Goal: Task Accomplishment & Management: Use online tool/utility

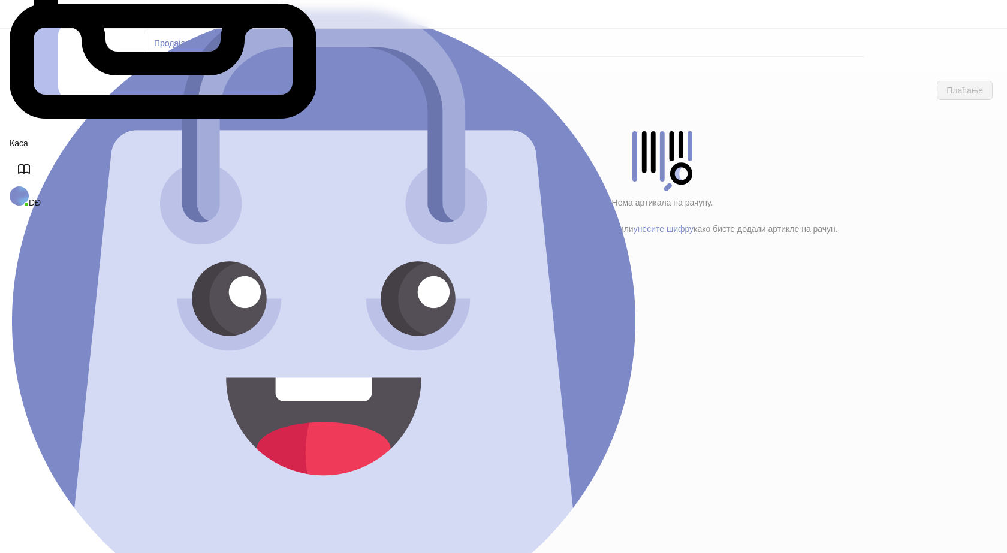
click at [189, 193] on h4 "Poštarina" at bounding box center [255, 199] width 144 height 13
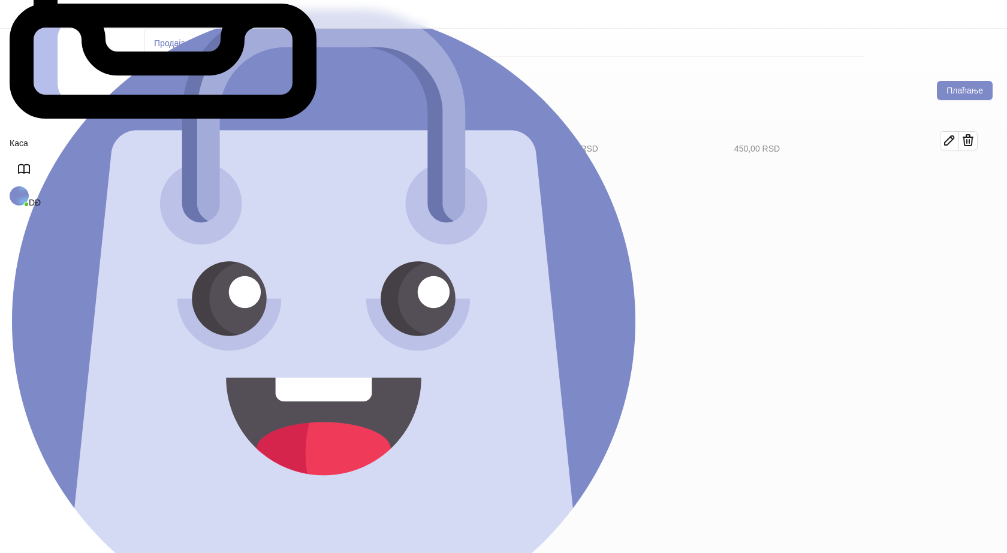
click at [192, 167] on h4 "Tekstil (11)" at bounding box center [260, 173] width 136 height 13
click at [957, 174] on icon "button" at bounding box center [950, 181] width 14 height 14
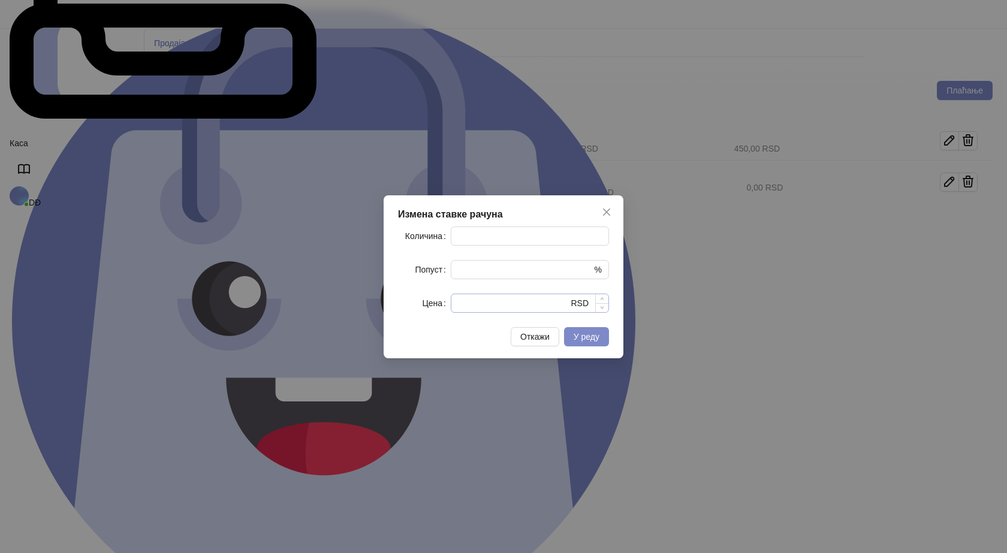
type input "*"
drag, startPoint x: 470, startPoint y: 303, endPoint x: 443, endPoint y: 303, distance: 27.0
click at [450, 310] on div "Цена * RSD" at bounding box center [503, 303] width 211 height 19
type input "****"
click at [580, 336] on span "У реду" at bounding box center [587, 337] width 26 height 10
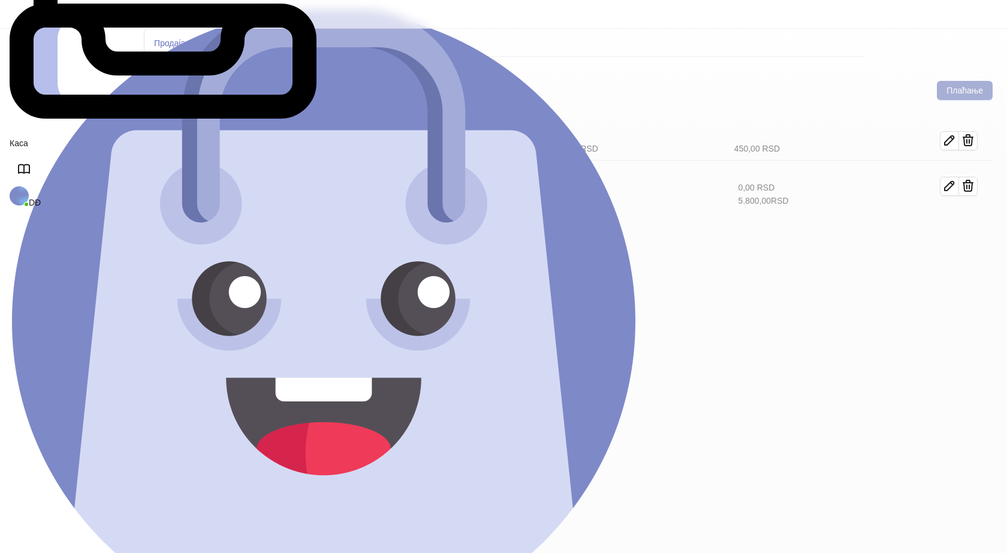
click at [968, 81] on button "Плаћање" at bounding box center [965, 90] width 56 height 19
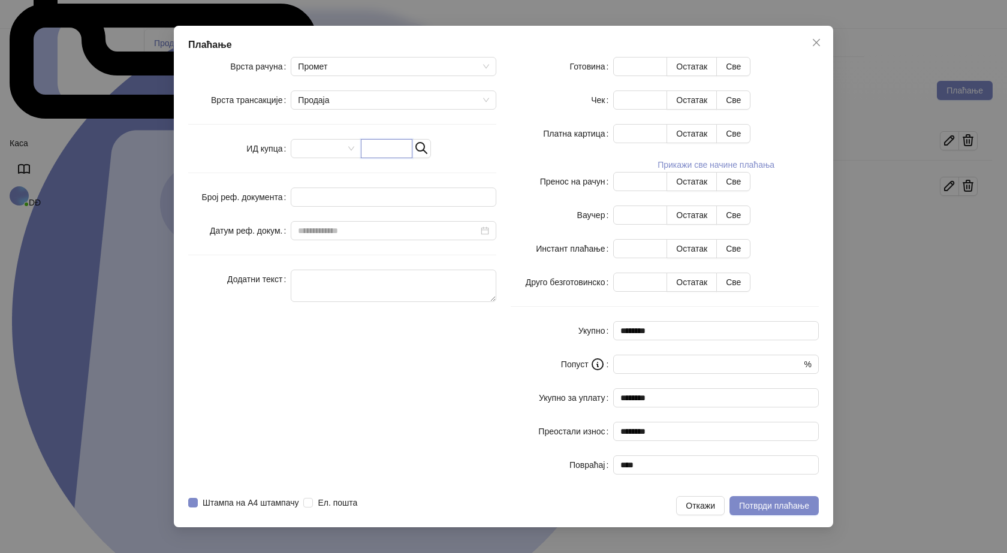
drag, startPoint x: 420, startPoint y: 235, endPoint x: 404, endPoint y: 203, distance: 35.7
click at [413, 158] on input "text" at bounding box center [387, 148] width 52 height 19
paste input "**********"
type input "**********"
click at [751, 76] on button "Све" at bounding box center [733, 66] width 34 height 19
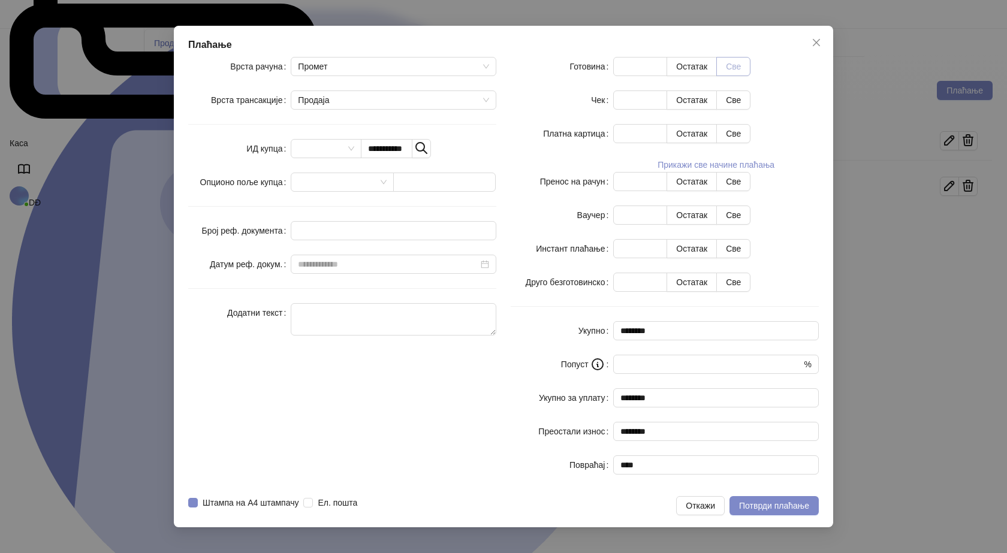
type input "****"
click at [761, 501] on span "Потврди плаћање" at bounding box center [774, 506] width 70 height 10
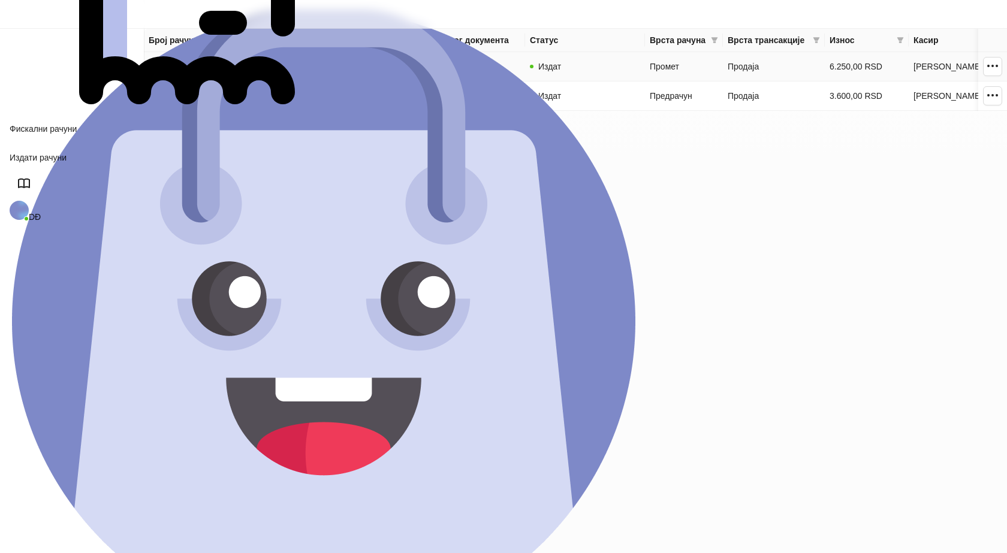
click at [197, 66] on link "VM5QVMYD-VM5QVMYD-2" at bounding box center [202, 67] width 106 height 10
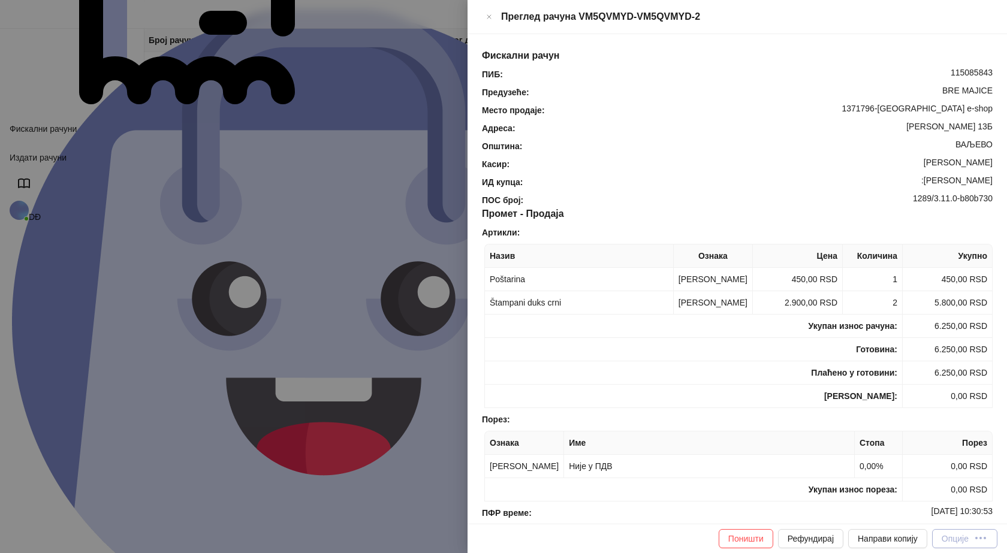
click at [968, 540] on div "Опције" at bounding box center [955, 539] width 27 height 10
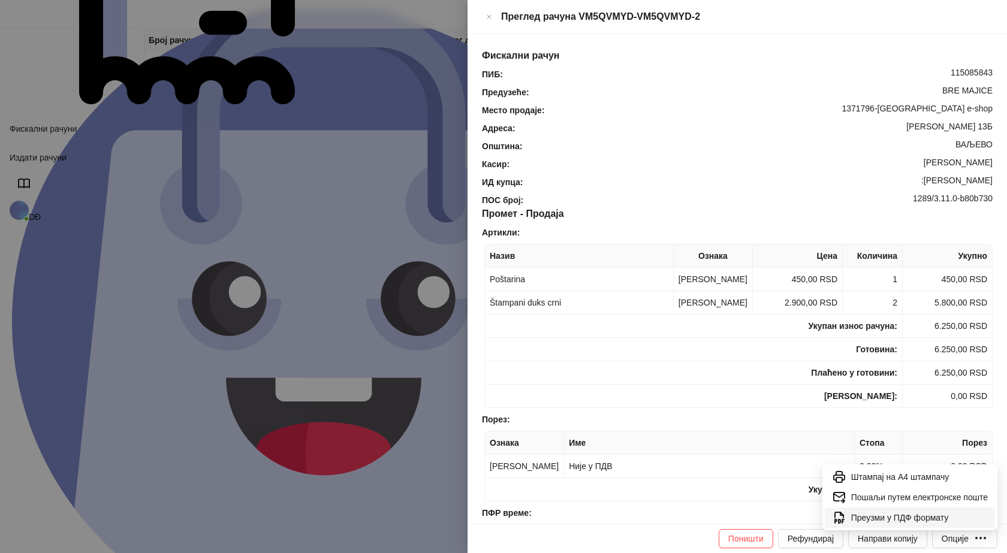
click at [940, 519] on span "Преузми у ПДФ формату" at bounding box center [919, 517] width 137 height 13
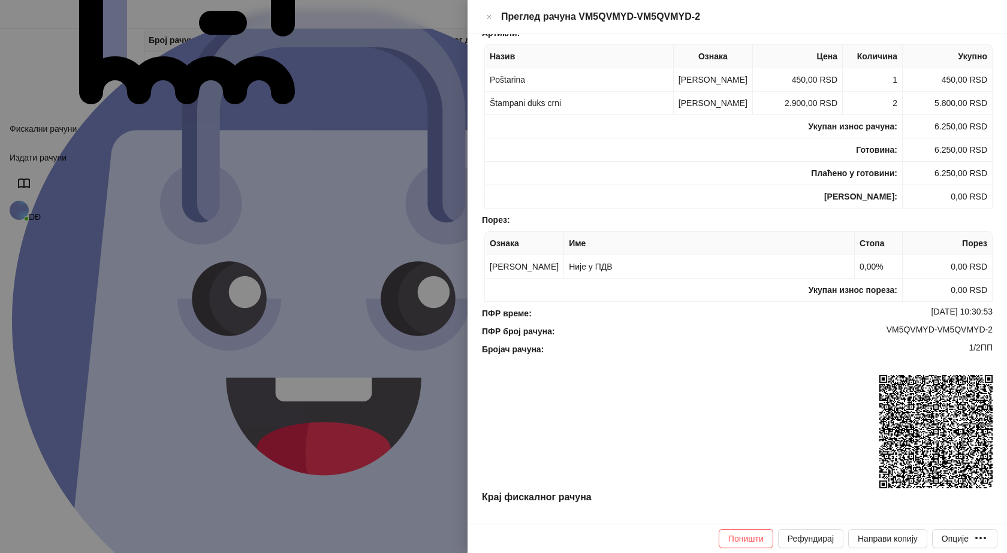
scroll to position [218, 0]
drag, startPoint x: 988, startPoint y: 314, endPoint x: 880, endPoint y: 313, distance: 107.3
click at [880, 313] on div "Фискални рачун ПИБ : 115085843 Предузеће : BRE MAJICE Место продаје : 1371796-B…" at bounding box center [738, 279] width 540 height 490
copy div "VM5QVMYD-VM5QVMYD-2"
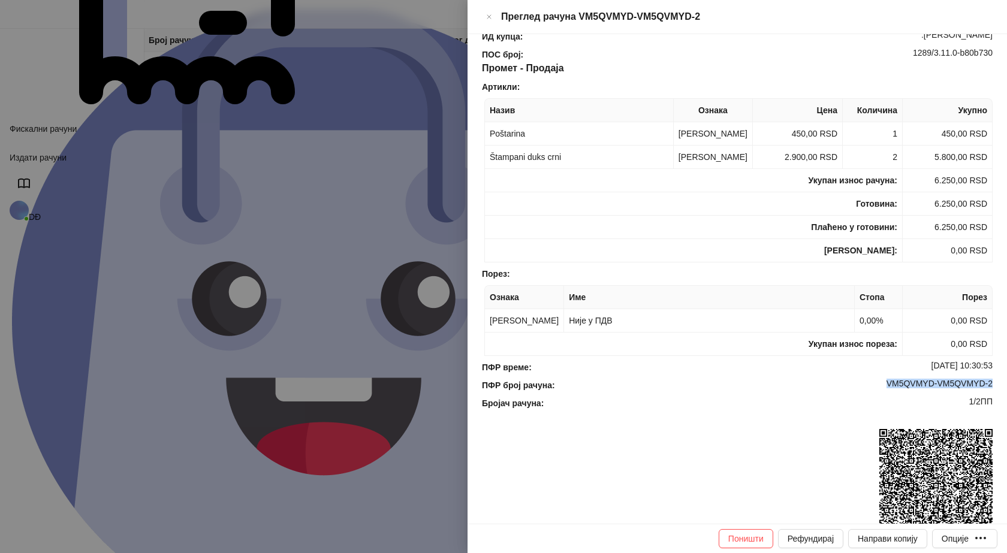
scroll to position [0, 0]
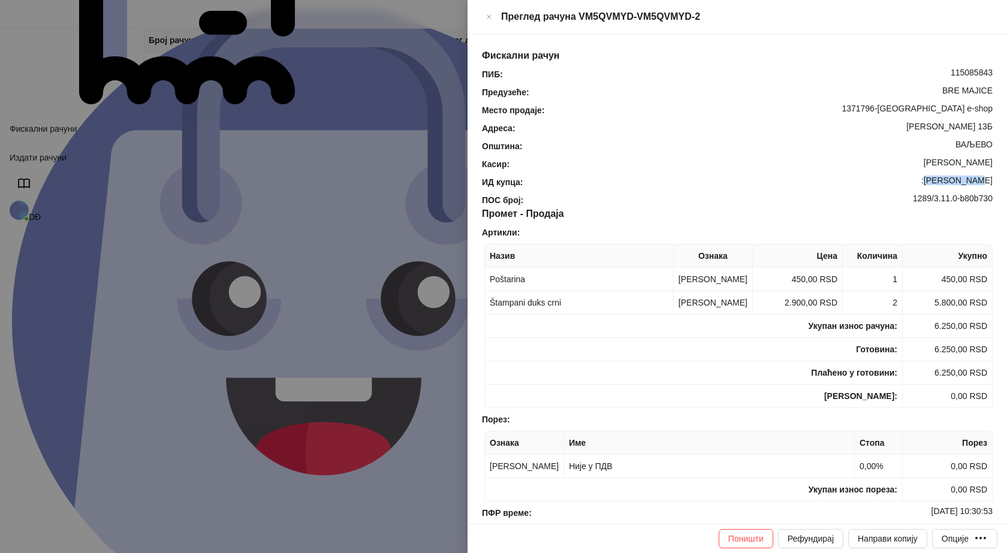
drag, startPoint x: 985, startPoint y: 161, endPoint x: 938, endPoint y: 165, distance: 47.0
click at [938, 176] on div "ИД купца : :Dino Murkić" at bounding box center [738, 182] width 516 height 13
copy div "Dino Murkić"
click at [496, 21] on button "Close" at bounding box center [489, 17] width 14 height 14
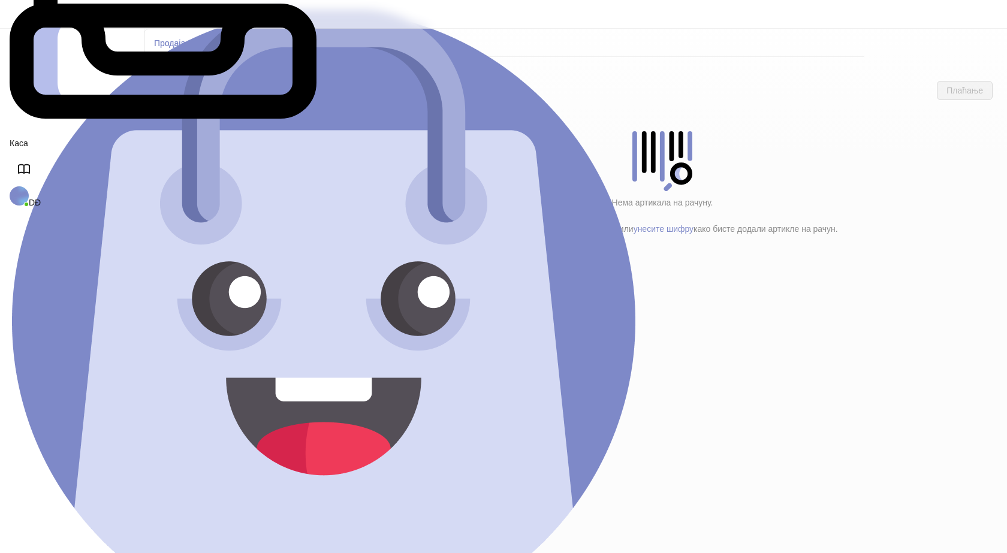
click at [196, 193] on h4 "Poštarina" at bounding box center [255, 199] width 144 height 13
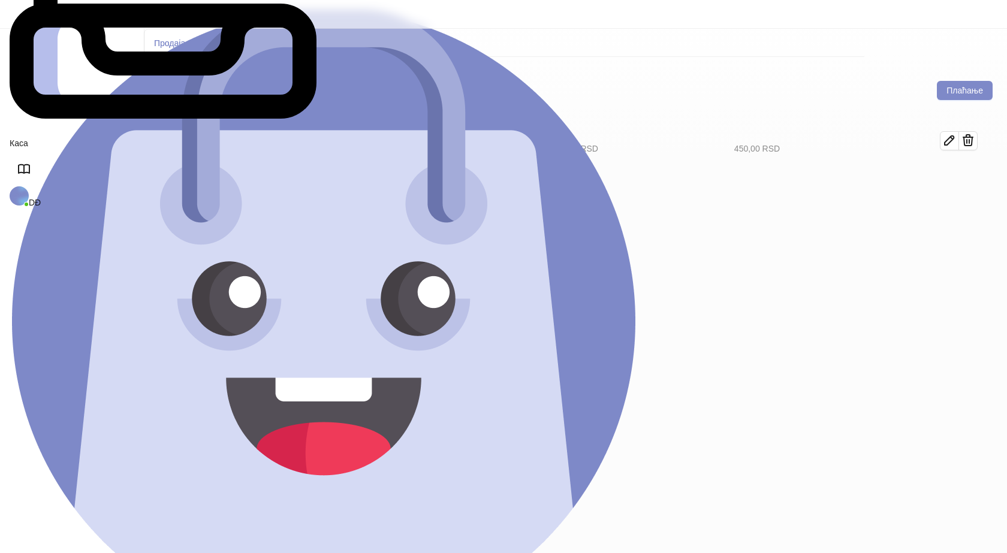
click at [661, 160] on div "P Poštarina # 117 1 x 450,00 RSD 450,00 RSD" at bounding box center [663, 141] width 660 height 38
click at [213, 140] on li "Galanterija (5)" at bounding box center [248, 152] width 179 height 25
click at [215, 167] on h4 "Tekstil (11)" at bounding box center [260, 173] width 136 height 13
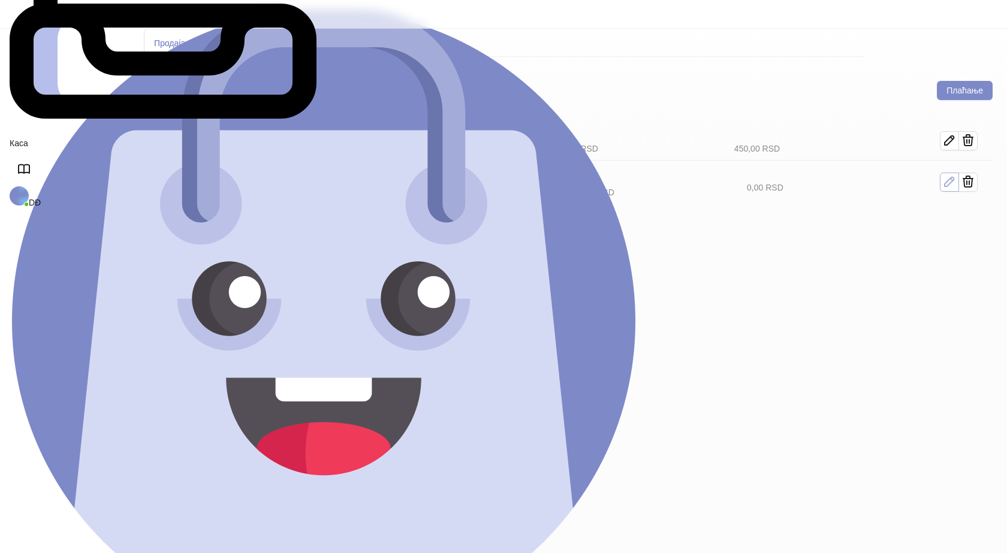
click at [957, 174] on span "button" at bounding box center [950, 181] width 14 height 15
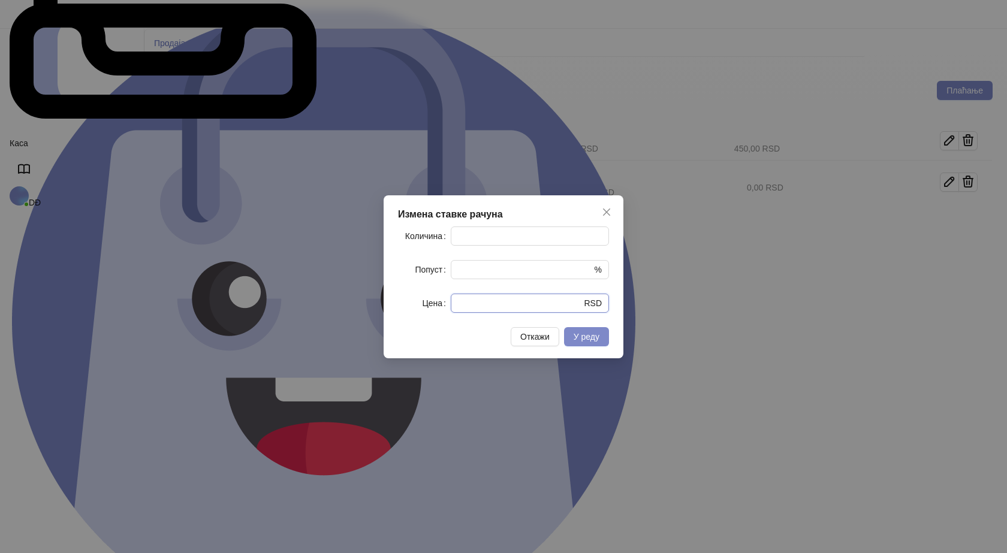
drag, startPoint x: 456, startPoint y: 312, endPoint x: 441, endPoint y: 311, distance: 15.0
click at [450, 313] on div "Цена * RSD" at bounding box center [503, 303] width 211 height 19
type input "****"
click at [586, 342] on span "У реду" at bounding box center [587, 337] width 26 height 10
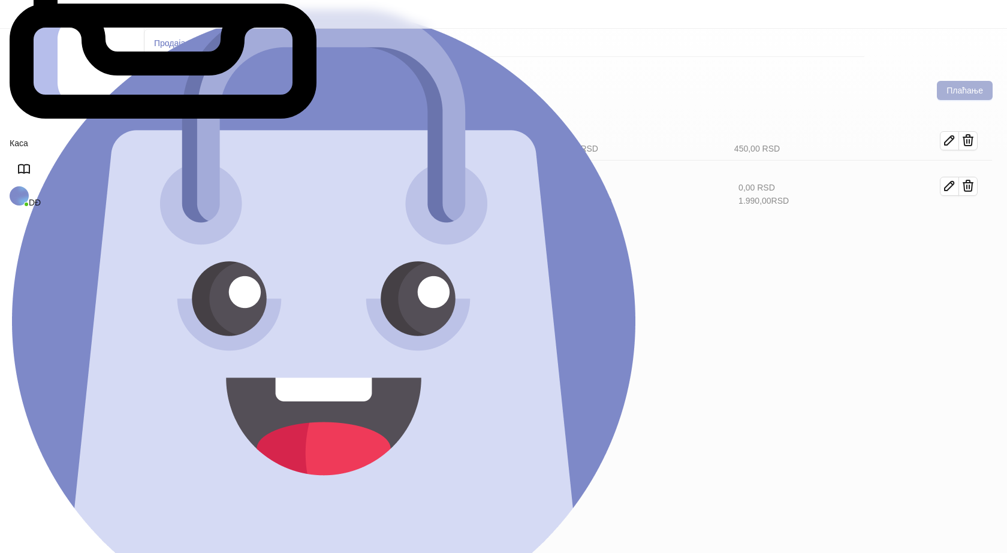
click at [971, 81] on button "Плаћање" at bounding box center [965, 90] width 56 height 19
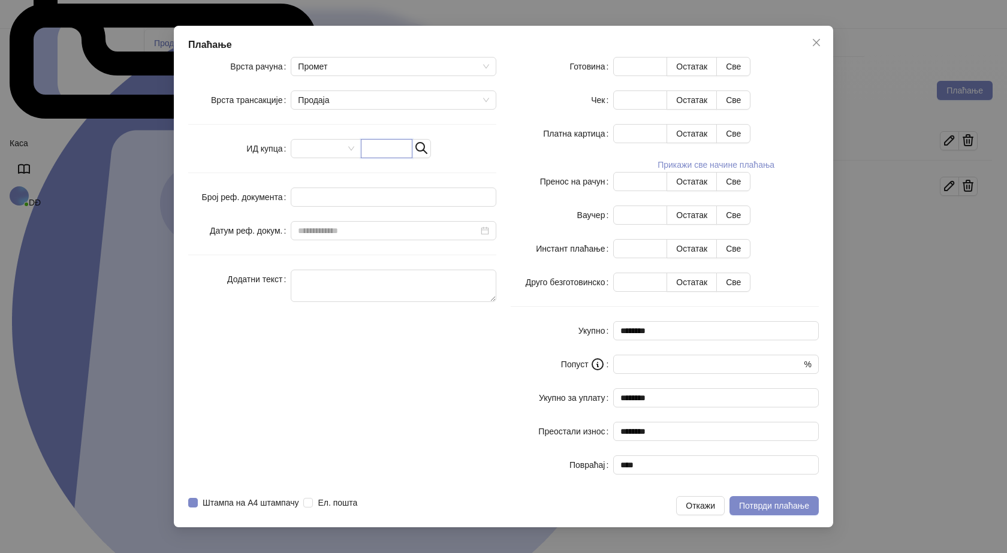
click at [409, 158] on input "text" at bounding box center [387, 148] width 52 height 19
click at [412, 158] on input "text" at bounding box center [387, 148] width 52 height 19
paste input "**********"
type input "**********"
click at [751, 76] on button "Све" at bounding box center [733, 66] width 34 height 19
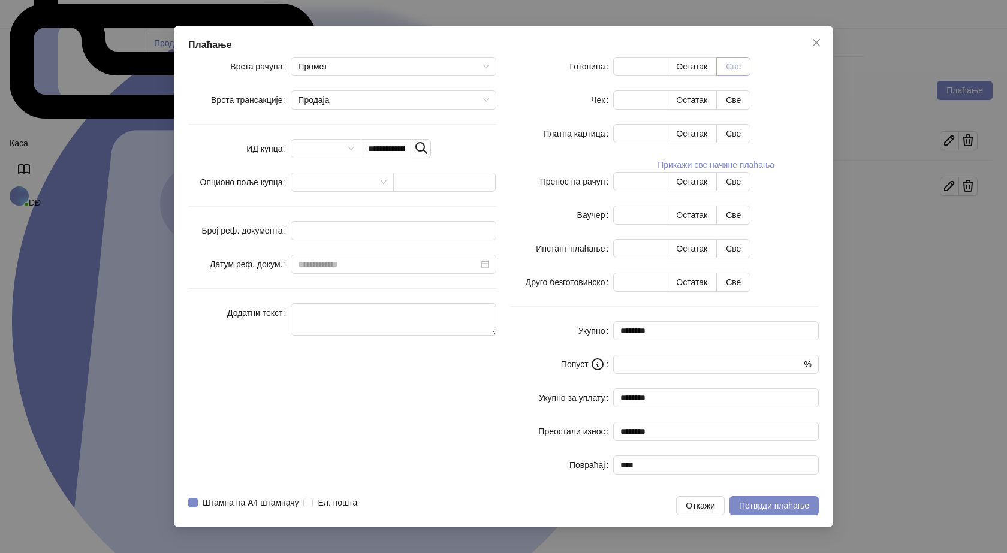
type input "****"
click at [758, 501] on span "Потврди плаћање" at bounding box center [774, 506] width 70 height 10
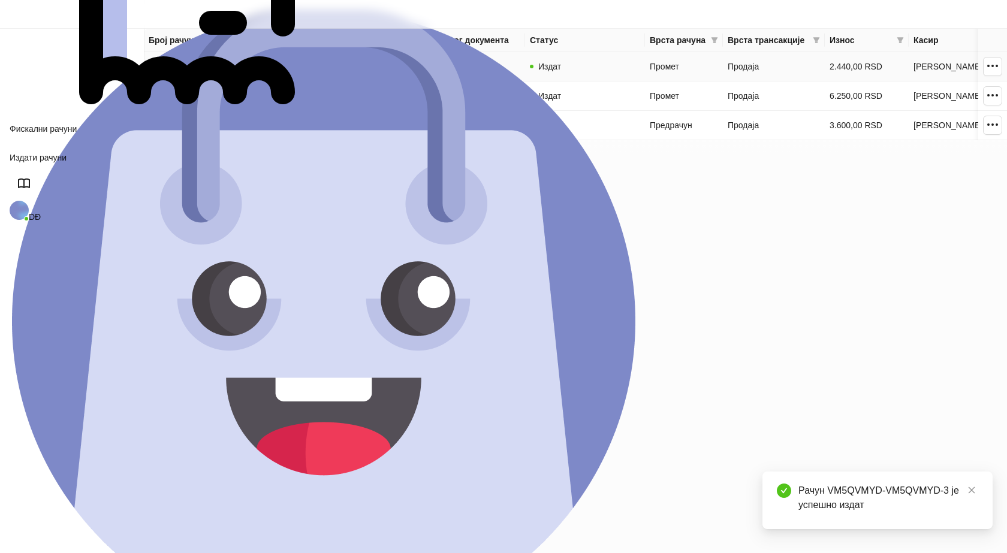
click at [201, 67] on link "VM5QVMYD-VM5QVMYD-3" at bounding box center [202, 67] width 106 height 10
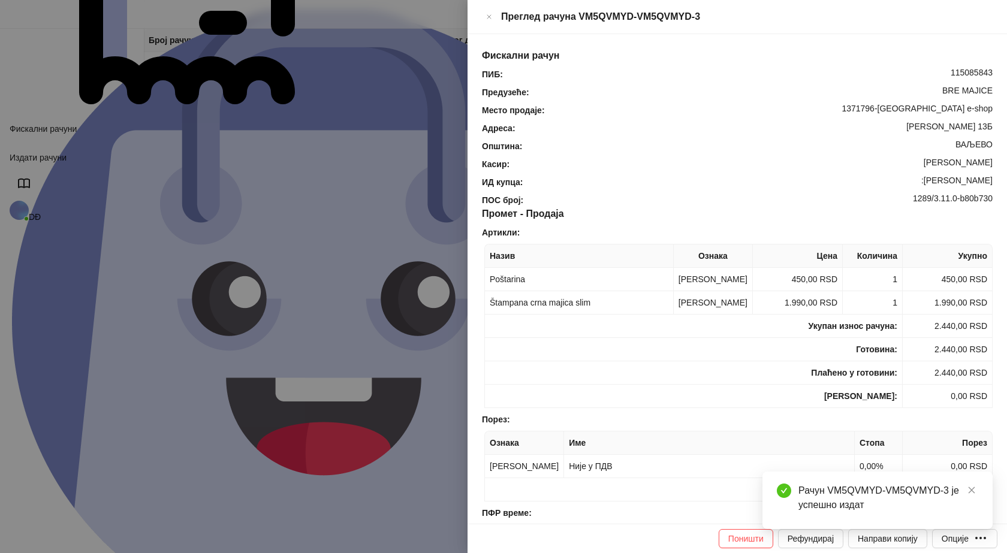
click at [953, 529] on div "Рачун VM5QVMYD-VM5QVMYD-3 је успешно издат" at bounding box center [878, 501] width 230 height 58
click at [962, 529] on div "Рачун VM5QVMYD-VM5QVMYD-3 је успешно издат" at bounding box center [878, 501] width 230 height 58
click at [955, 537] on div "Опције" at bounding box center [955, 539] width 27 height 10
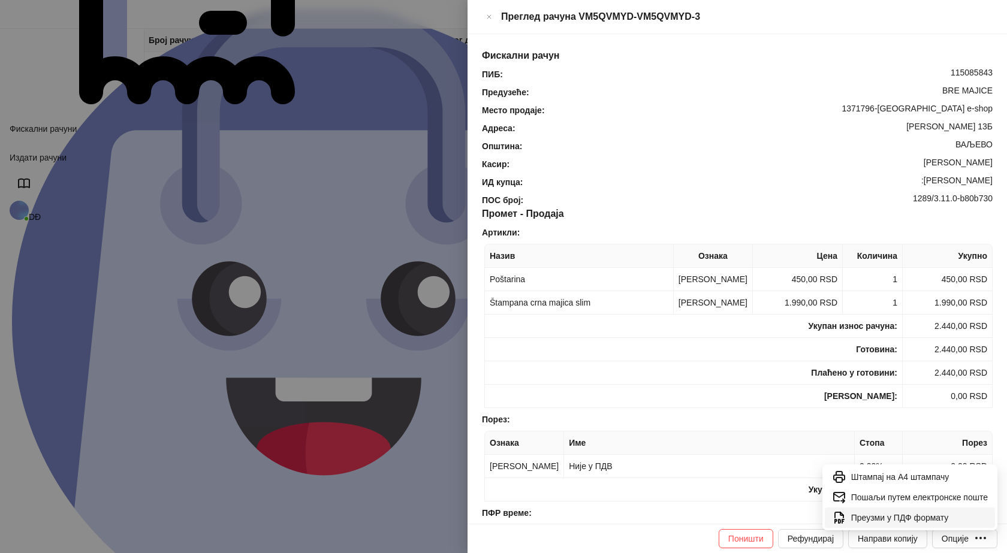
click at [928, 515] on span "Преузми у ПДФ формату" at bounding box center [919, 517] width 137 height 13
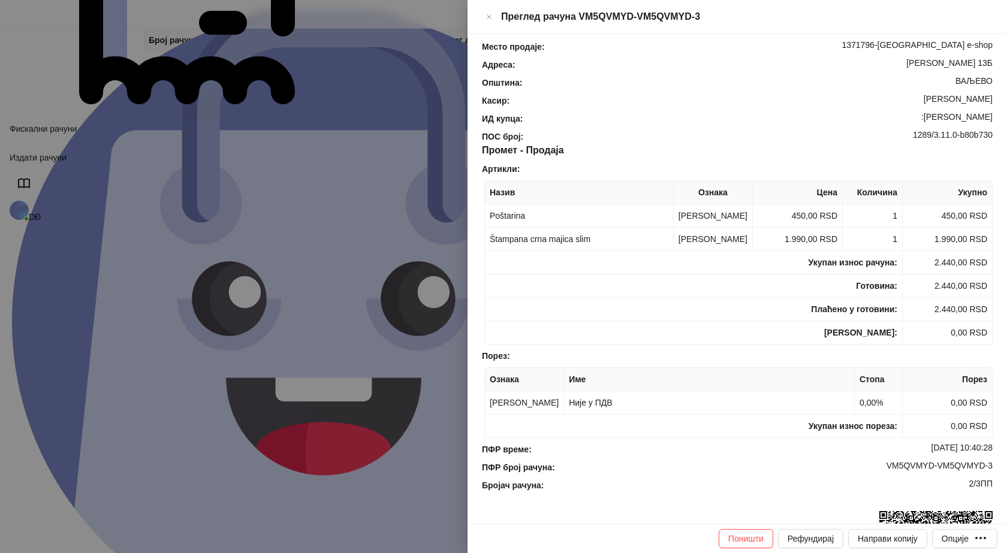
scroll to position [120, 0]
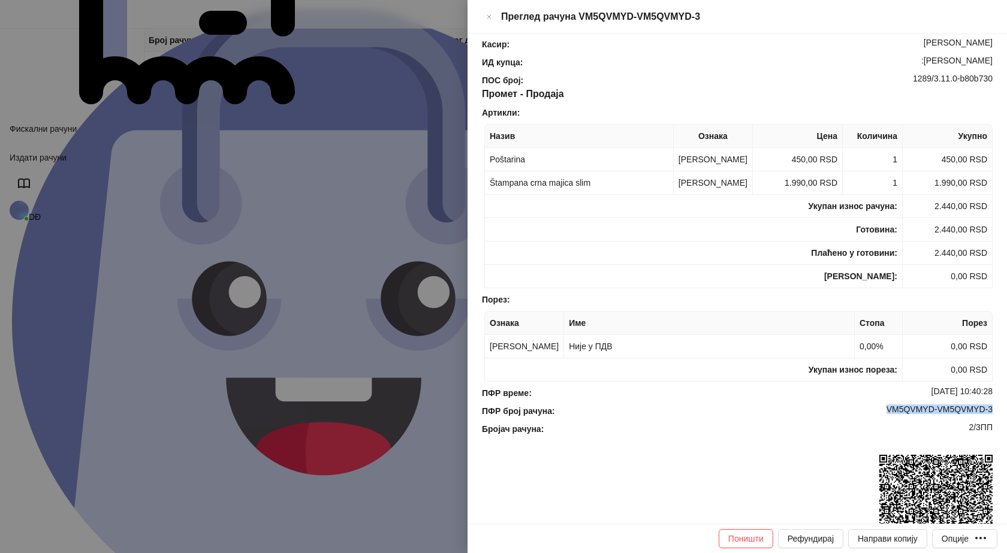
drag, startPoint x: 994, startPoint y: 412, endPoint x: 871, endPoint y: 416, distance: 122.4
click at [871, 416] on div "Фискални рачун ПИБ : 115085843 Предузеће : BRE MAJICE Место продаје : 1371796-B…" at bounding box center [738, 279] width 540 height 490
copy div "VM5QVMYD-VM5QVMYD-3"
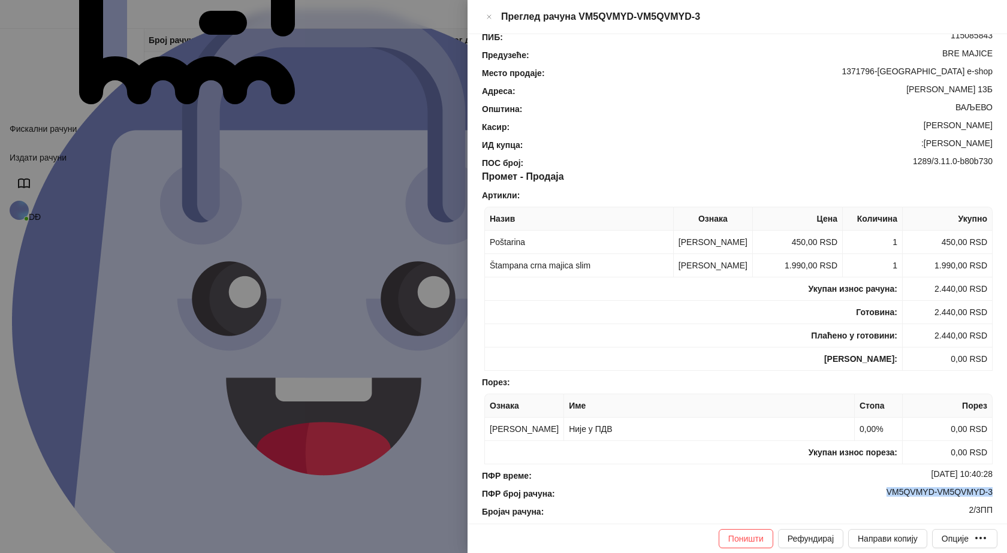
scroll to position [0, 0]
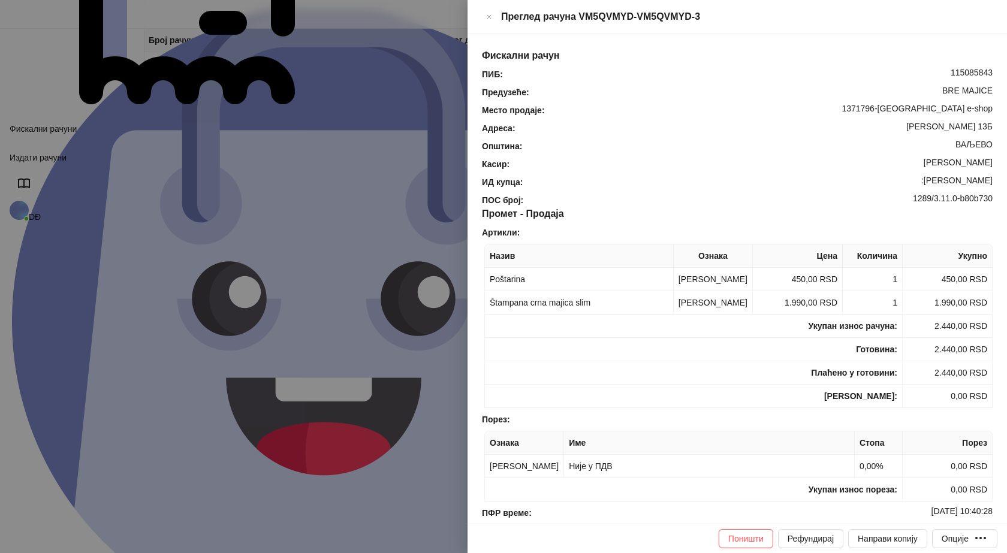
drag, startPoint x: 991, startPoint y: 160, endPoint x: 923, endPoint y: 155, distance: 68.5
click at [923, 155] on div "Фискални рачун ПИБ : 115085843 Предузеће : BRE MAJICE Место продаје : 1371796-B…" at bounding box center [738, 279] width 540 height 490
copy div "Slobodan Jurisic"
click at [493, 16] on icon "Close" at bounding box center [489, 17] width 7 height 14
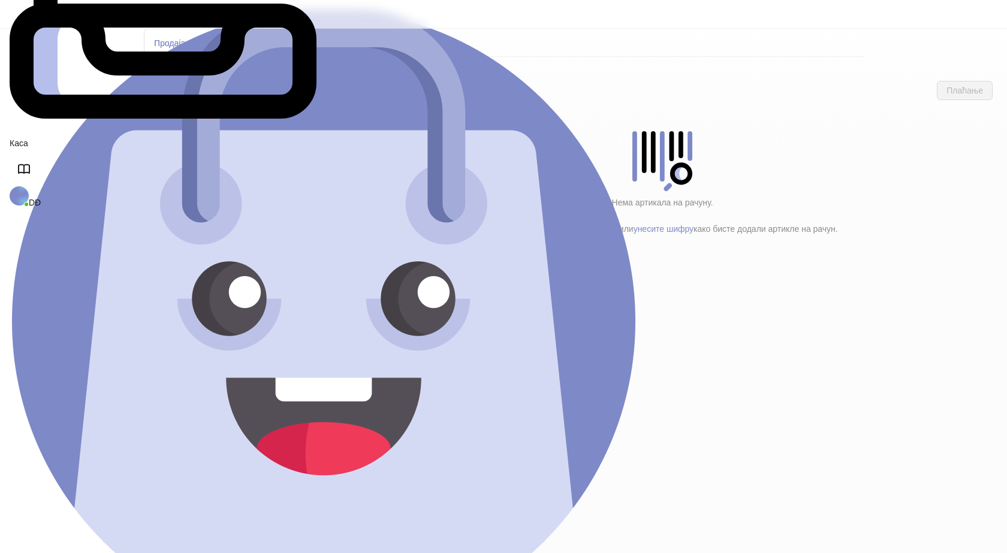
click at [189, 193] on h4 "Poštarina" at bounding box center [255, 199] width 144 height 13
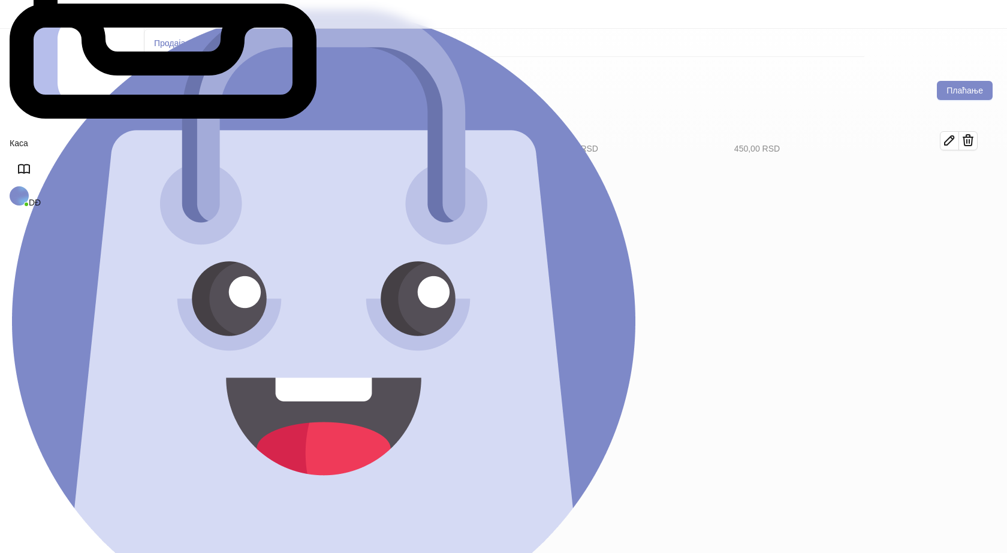
click at [214, 167] on h4 "Tekstil (11)" at bounding box center [260, 173] width 136 height 13
click at [957, 174] on icon "button" at bounding box center [950, 181] width 14 height 14
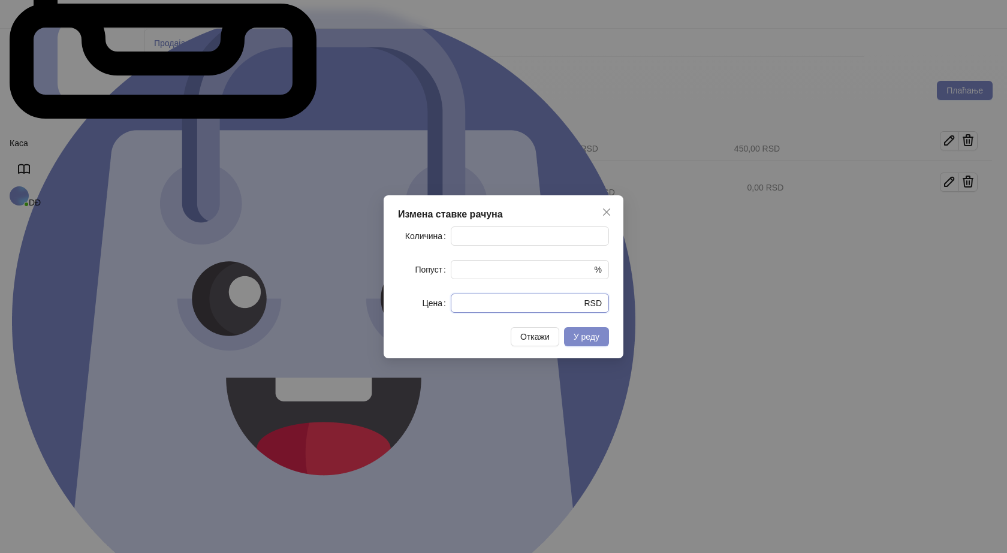
drag, startPoint x: 483, startPoint y: 308, endPoint x: 424, endPoint y: 308, distance: 59.4
click at [425, 308] on div "Цена * RSD" at bounding box center [503, 303] width 211 height 19
type input "****"
click at [586, 341] on span "У реду" at bounding box center [587, 337] width 26 height 10
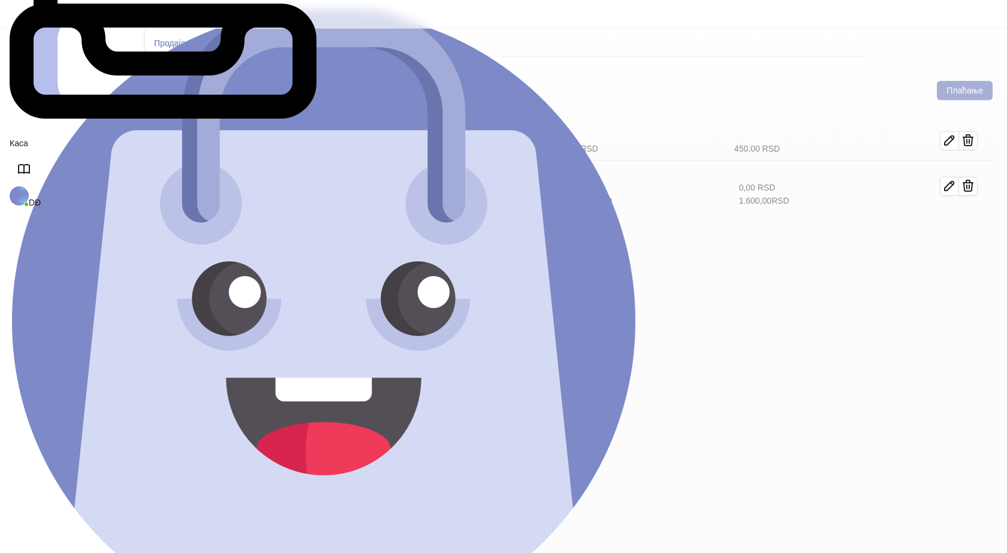
click at [974, 81] on button "Плаћање" at bounding box center [965, 90] width 56 height 19
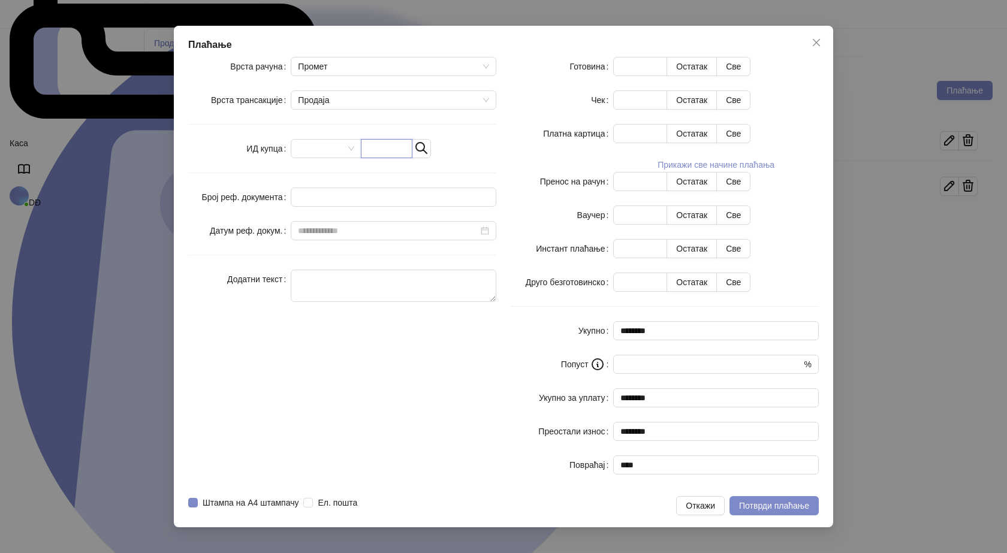
click at [412, 158] on input "text" at bounding box center [387, 148] width 52 height 19
paste input "**********"
type input "**********"
click at [751, 76] on button "Све" at bounding box center [733, 66] width 34 height 19
type input "****"
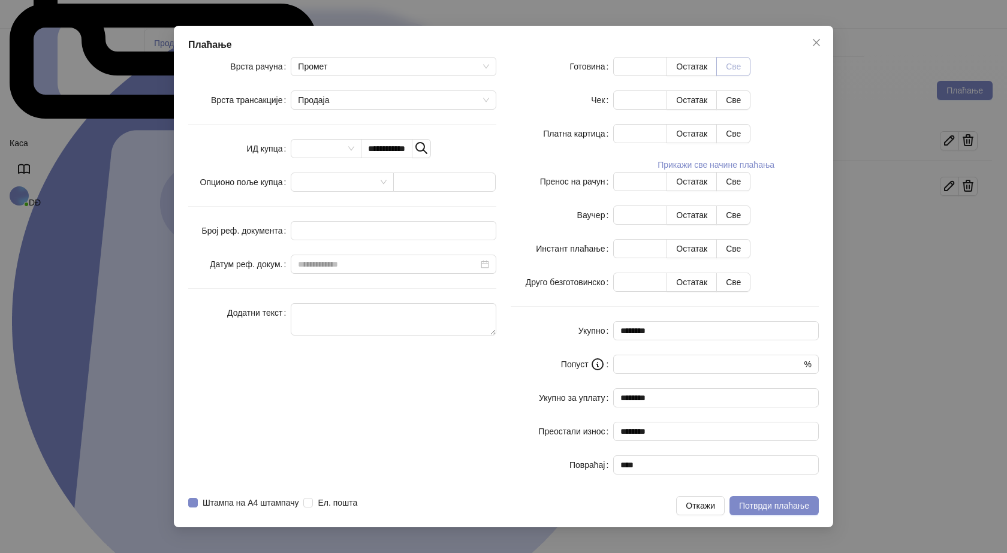
type input "****"
click at [754, 501] on span "Потврди плаћање" at bounding box center [774, 506] width 70 height 10
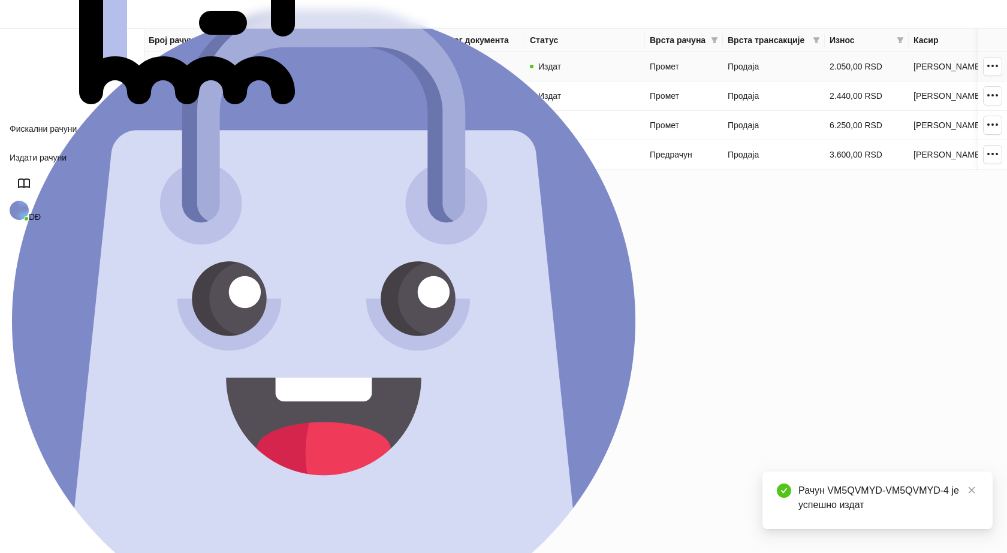
click at [216, 68] on link "VM5QVMYD-VM5QVMYD-4" at bounding box center [202, 67] width 106 height 10
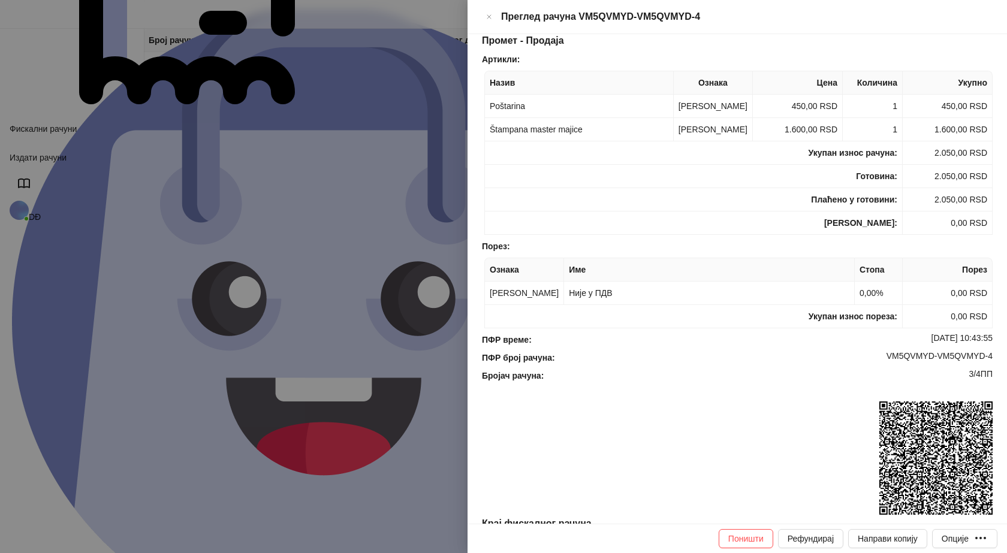
scroll to position [180, 0]
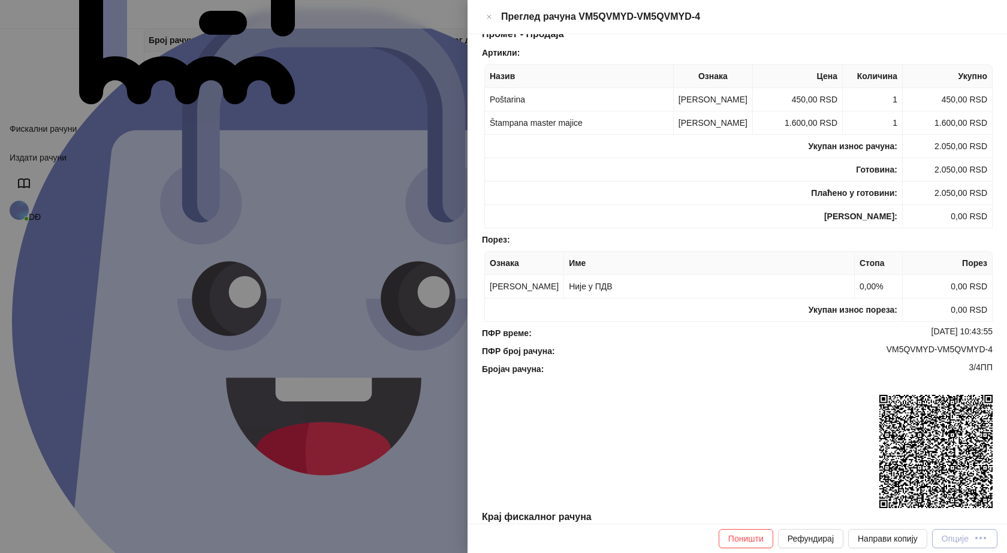
click at [985, 541] on icon "button" at bounding box center [981, 538] width 14 height 14
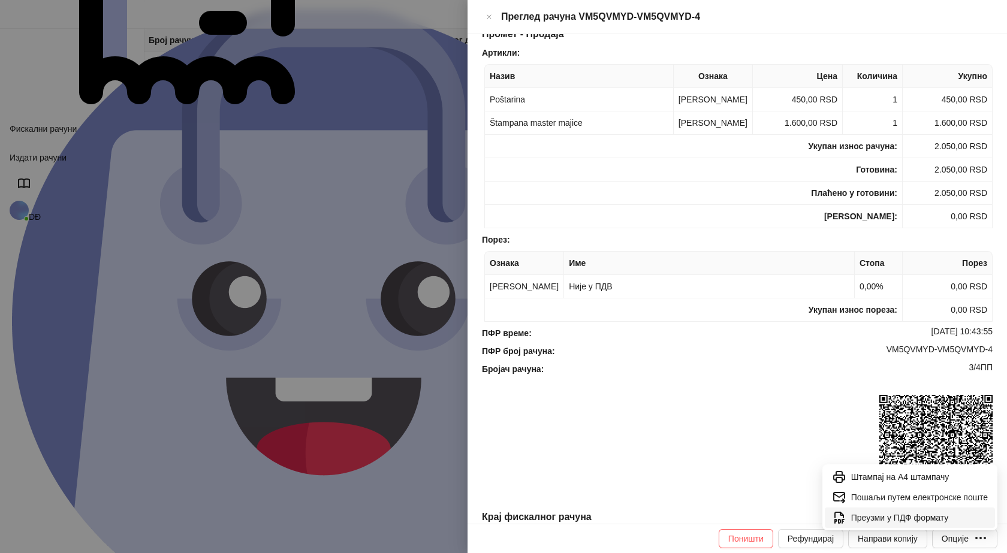
click at [932, 519] on span "Преузми у ПДФ формату" at bounding box center [919, 517] width 137 height 13
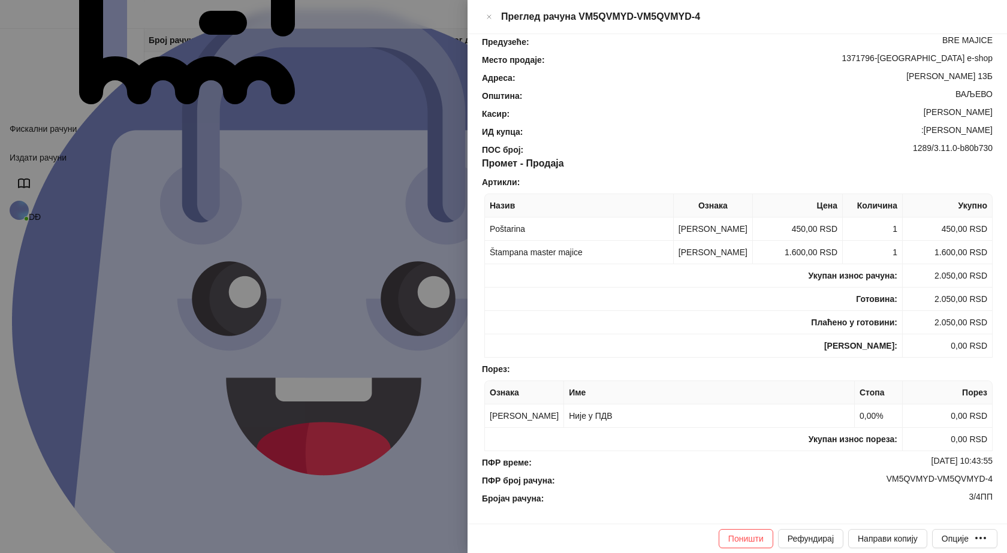
scroll to position [120, 0]
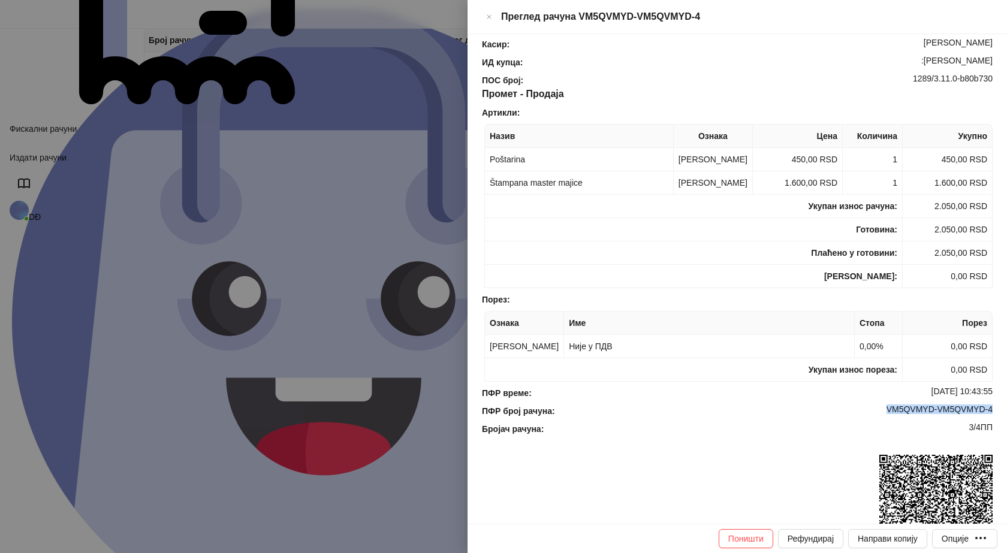
drag, startPoint x: 983, startPoint y: 410, endPoint x: 876, endPoint y: 410, distance: 107.3
click at [876, 410] on div "VM5QVMYD-VM5QVMYD-4" at bounding box center [775, 411] width 438 height 13
copy div "VM5QVMYD-VM5QVMYD-4"
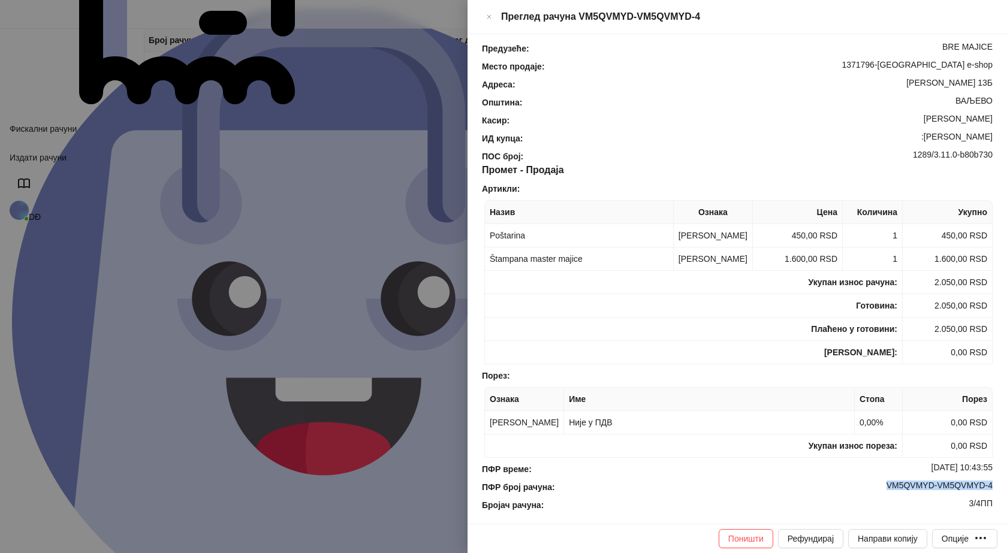
scroll to position [0, 0]
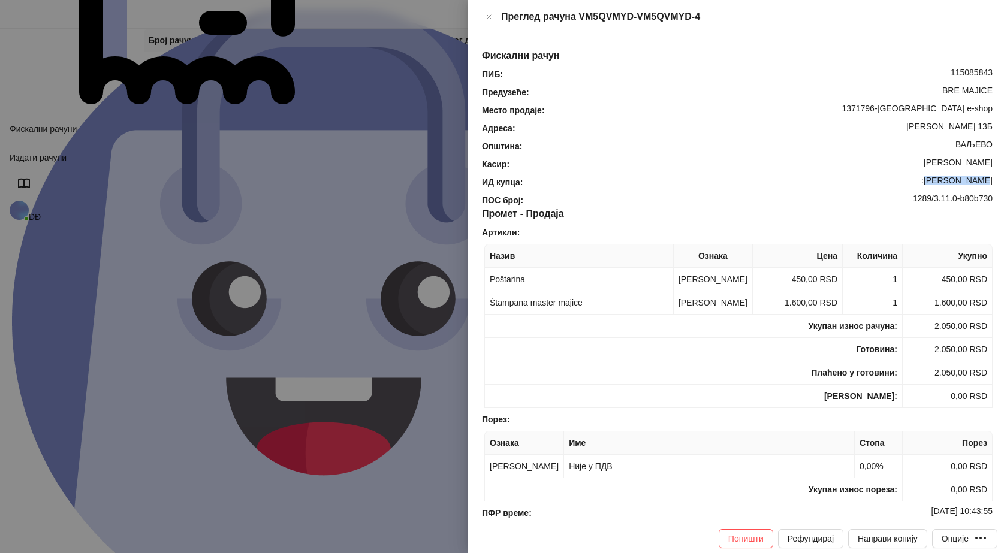
drag, startPoint x: 939, startPoint y: 159, endPoint x: 987, endPoint y: 159, distance: 48.0
click at [987, 159] on div "Фискални рачун ПИБ : 115085843 Предузеће : BRE MAJICE Место продаје : 1371796-B…" at bounding box center [738, 279] width 540 height 490
copy div "Marina Ciric"
click at [491, 15] on icon "Close" at bounding box center [489, 17] width 4 height 4
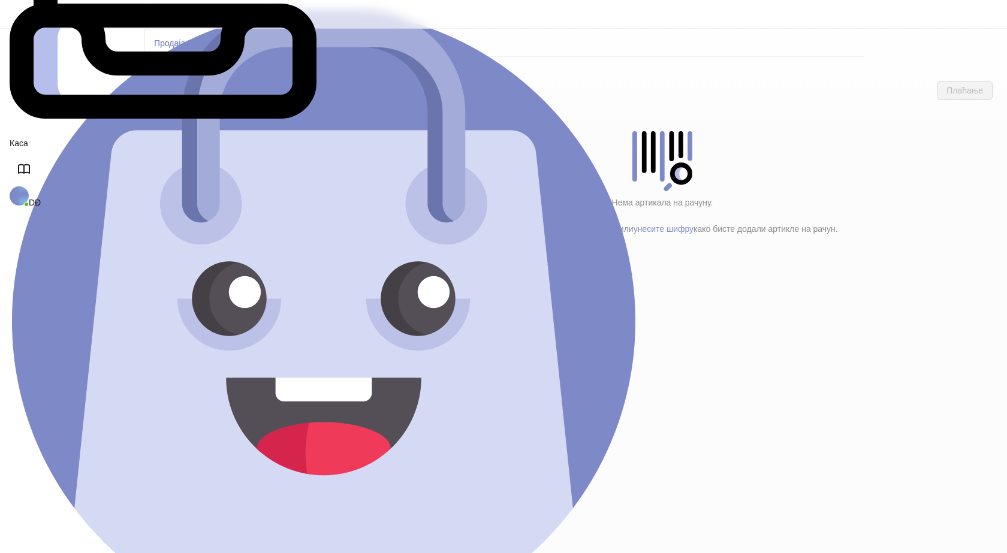
click at [193, 193] on h4 "Poštarina" at bounding box center [255, 199] width 144 height 13
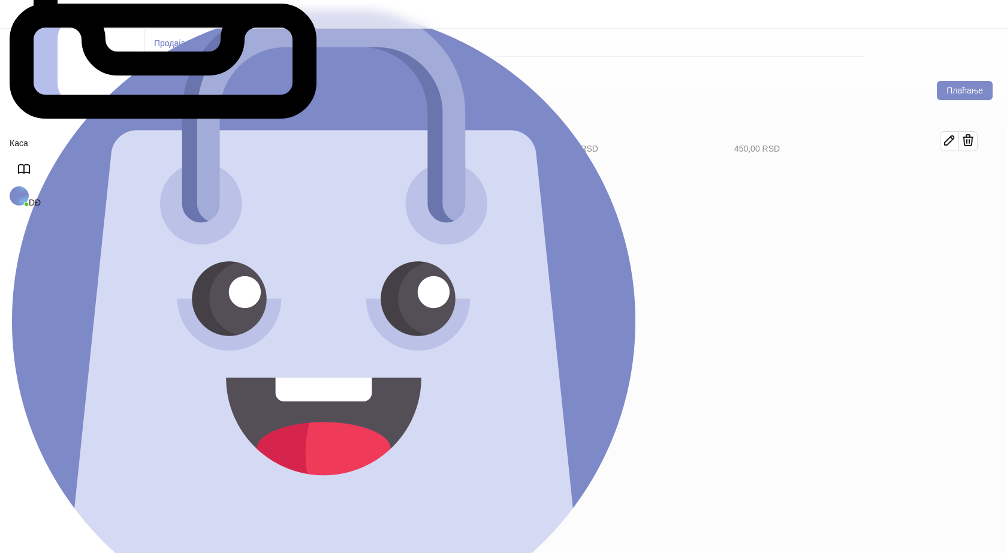
click at [195, 167] on h4 "Tekstil (11)" at bounding box center [260, 173] width 136 height 13
click at [957, 174] on icon "button" at bounding box center [950, 181] width 14 height 14
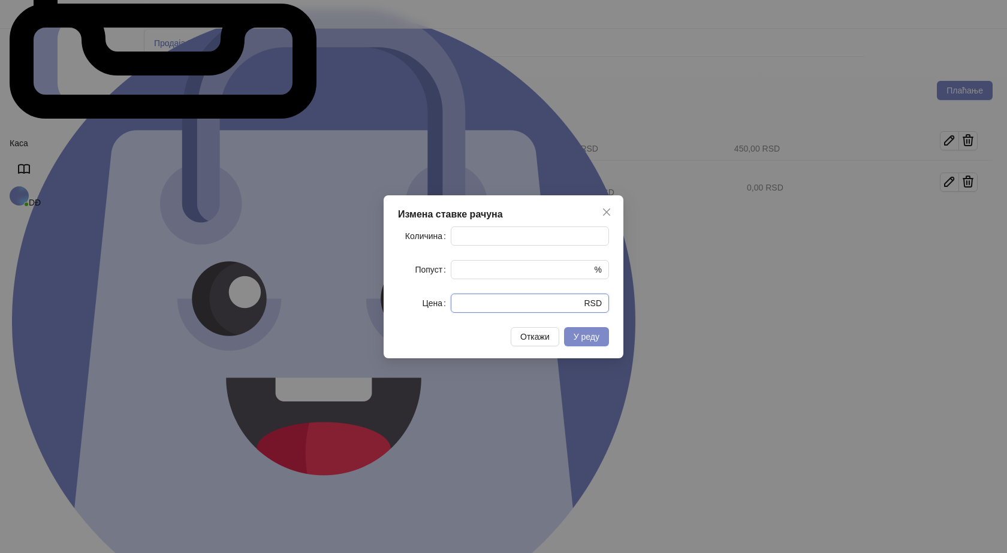
drag, startPoint x: 468, startPoint y: 309, endPoint x: 362, endPoint y: 303, distance: 105.7
click at [371, 306] on div "Измена ставке рачуна Количина * Попуст * % Цена * RSD Откажи У реду" at bounding box center [503, 276] width 1007 height 553
type input "****"
click at [588, 341] on span "У реду" at bounding box center [587, 337] width 26 height 10
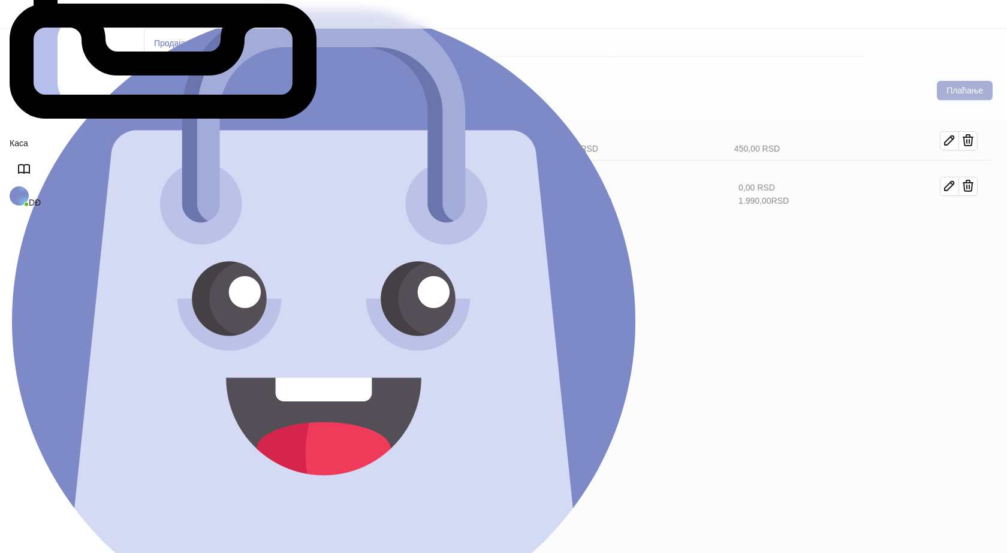
click at [959, 81] on button "Плаћање" at bounding box center [965, 90] width 56 height 19
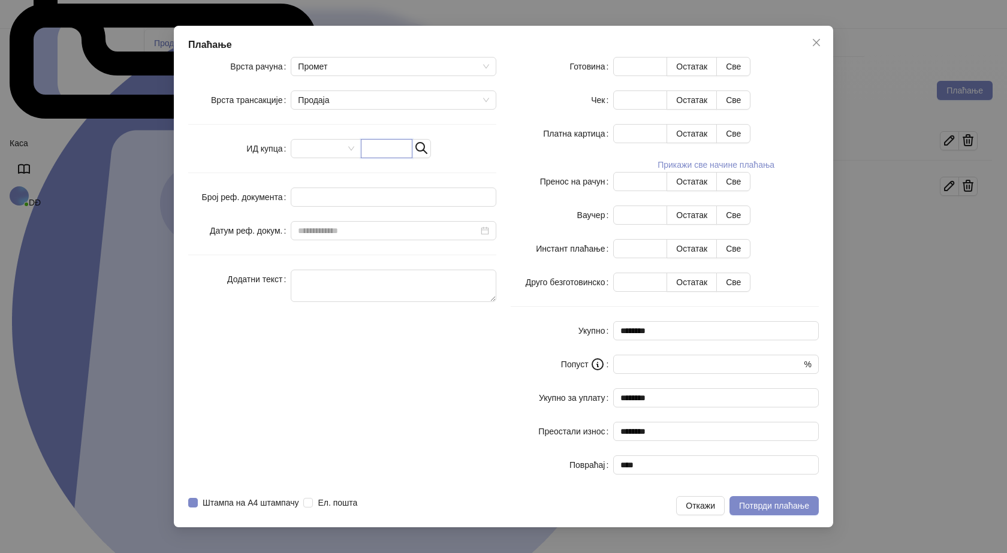
click at [402, 158] on input "text" at bounding box center [387, 148] width 52 height 19
paste input "**********"
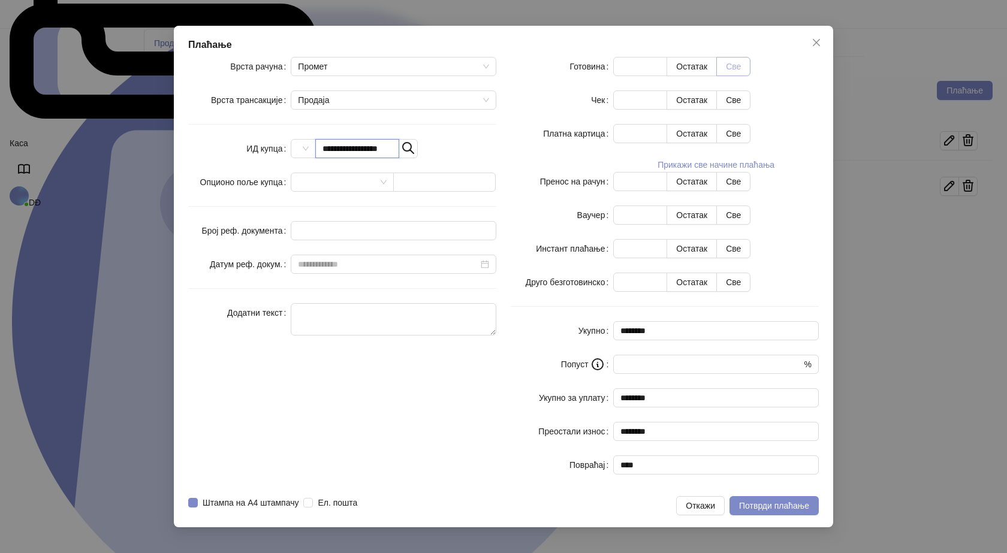
type input "**********"
click at [751, 76] on button "Све" at bounding box center [733, 66] width 34 height 19
type input "****"
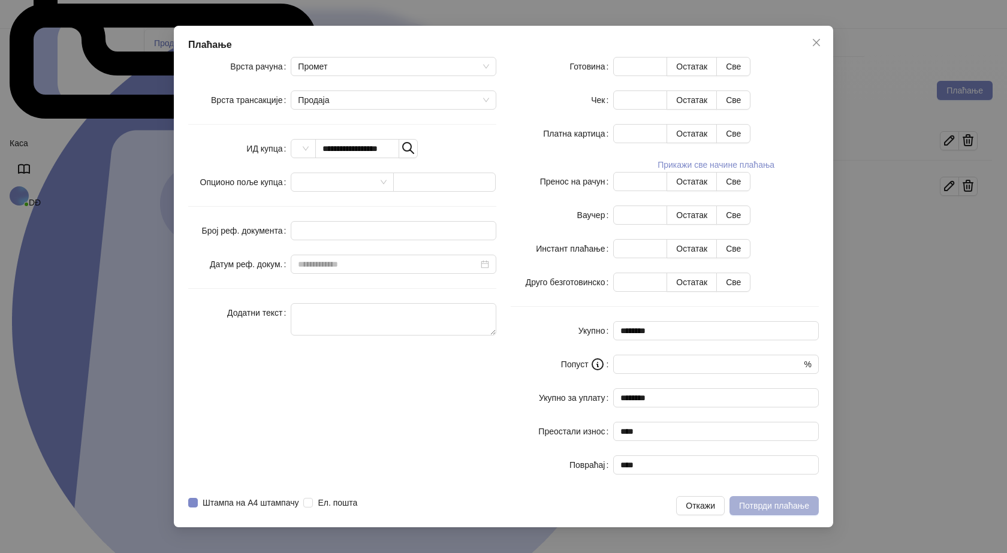
click at [757, 501] on span "Потврди плаћање" at bounding box center [774, 506] width 70 height 10
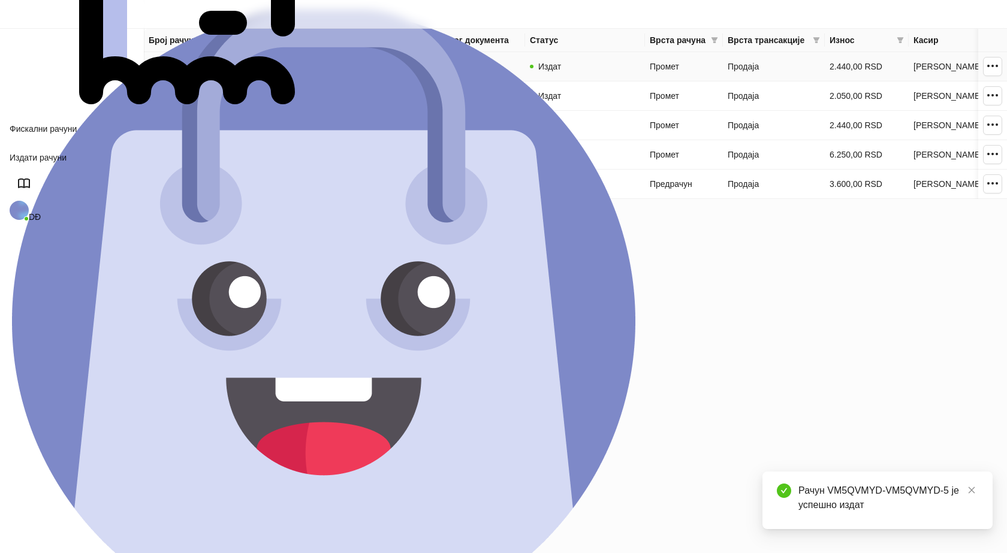
click at [209, 69] on link "VM5QVMYD-VM5QVMYD-5" at bounding box center [202, 67] width 106 height 10
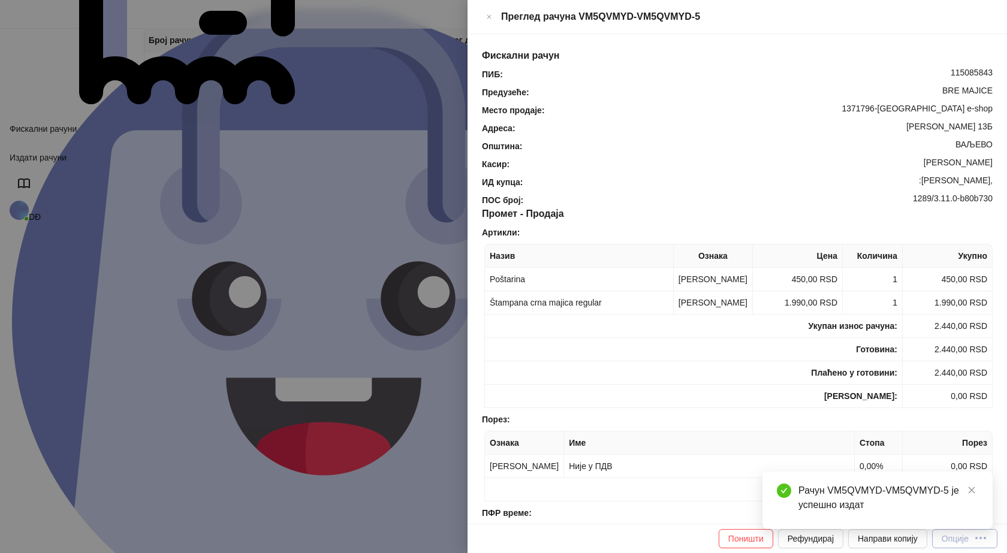
click at [979, 540] on icon "button" at bounding box center [981, 538] width 14 height 14
click at [974, 489] on icon "close" at bounding box center [972, 490] width 7 height 7
click at [969, 539] on div "Опције" at bounding box center [955, 539] width 27 height 10
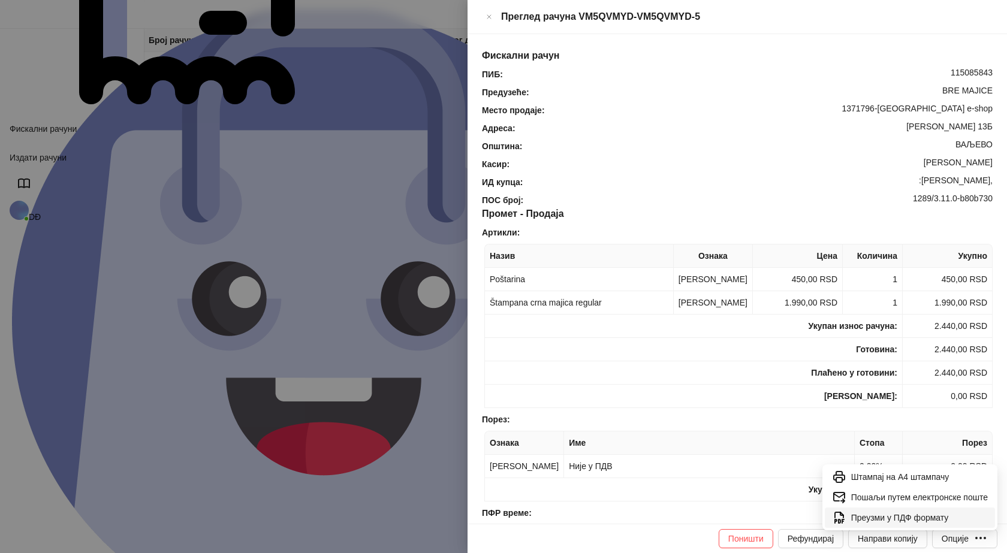
click at [928, 513] on span "Преузми у ПДФ формату" at bounding box center [919, 517] width 137 height 13
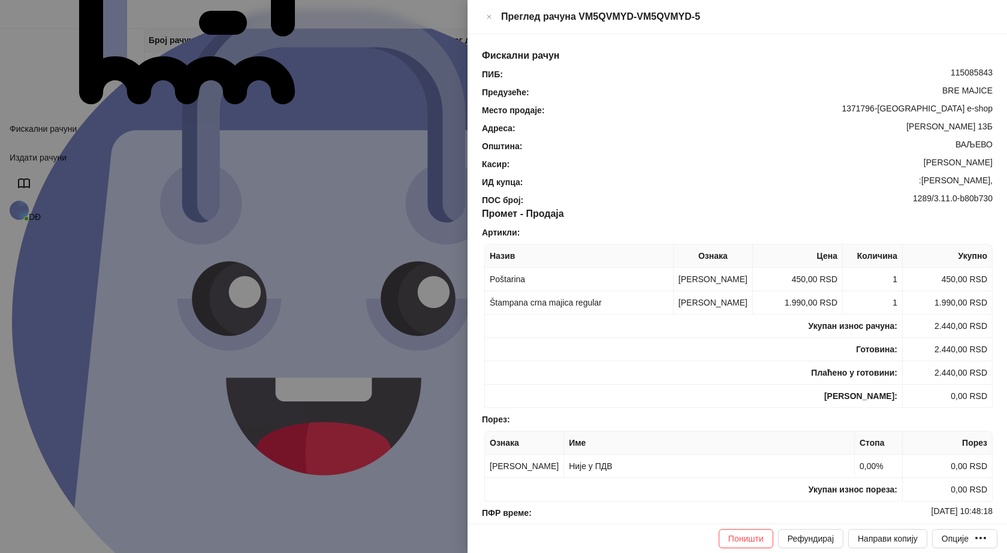
drag, startPoint x: 983, startPoint y: 159, endPoint x: 911, endPoint y: 160, distance: 72.6
click at [911, 176] on div ":Natasa Jevremovic," at bounding box center [759, 182] width 470 height 13
copy div "Natasa Jevremovic,"
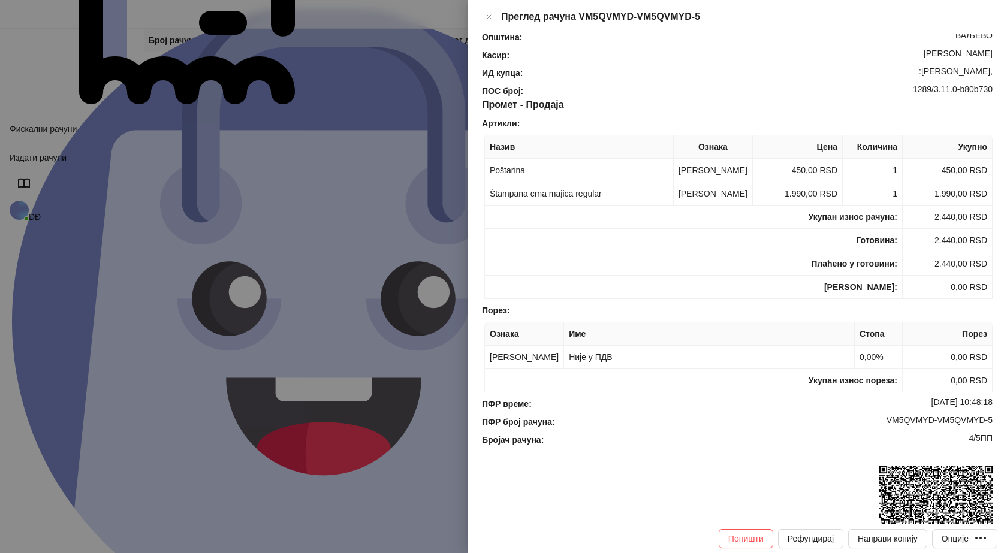
scroll to position [120, 0]
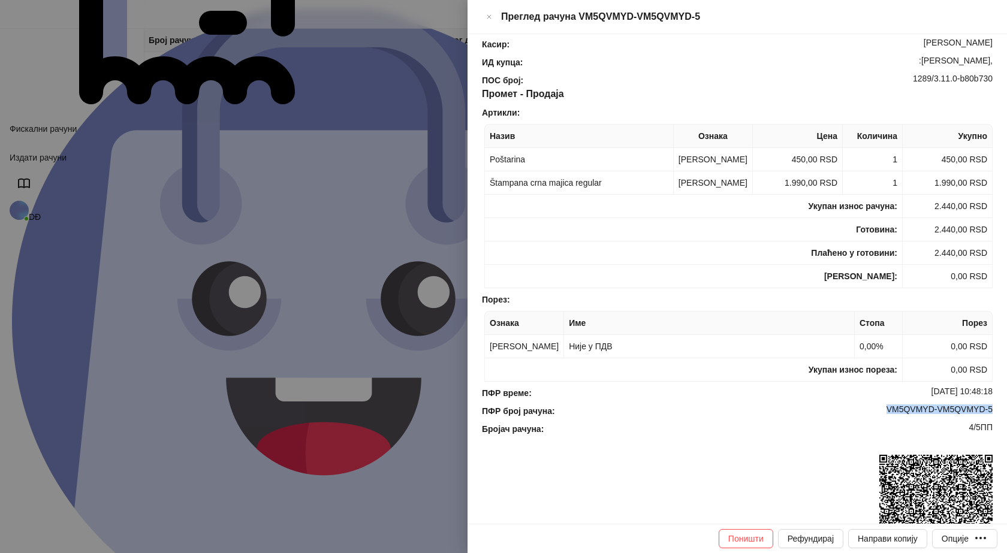
drag, startPoint x: 877, startPoint y: 411, endPoint x: 1001, endPoint y: 415, distance: 123.6
click at [1001, 415] on div "Фискални рачун ПИБ : 115085843 Предузеће : BRE MAJICE Место продаје : 1371796-B…" at bounding box center [738, 279] width 540 height 490
copy div "VM5QVMYD-VM5QVMYD-5"
click at [493, 14] on icon "Close" at bounding box center [489, 17] width 7 height 14
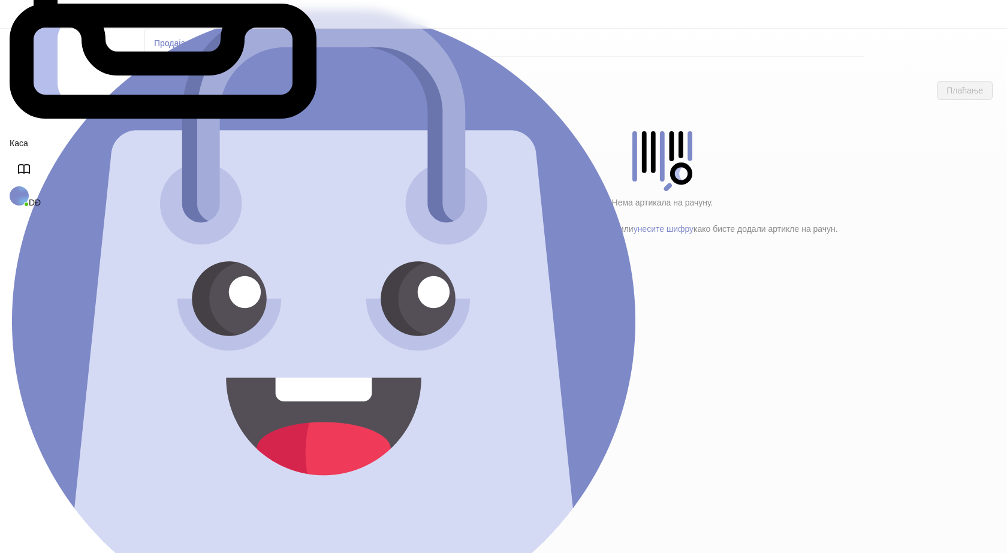
click at [194, 193] on h4 "Poštarina" at bounding box center [255, 199] width 144 height 13
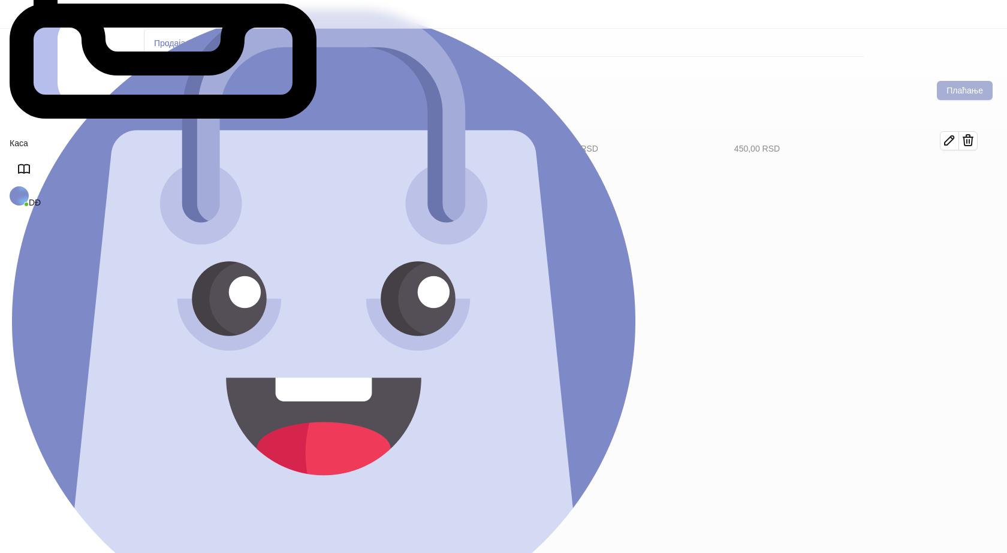
click at [974, 81] on button "Плаћање" at bounding box center [965, 90] width 56 height 19
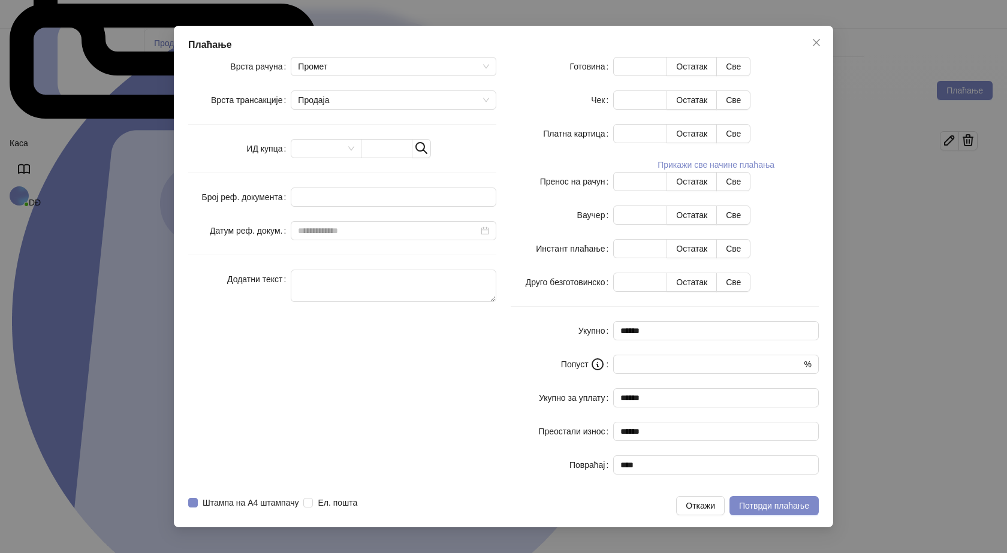
click at [703, 496] on button "Откажи" at bounding box center [700, 505] width 49 height 19
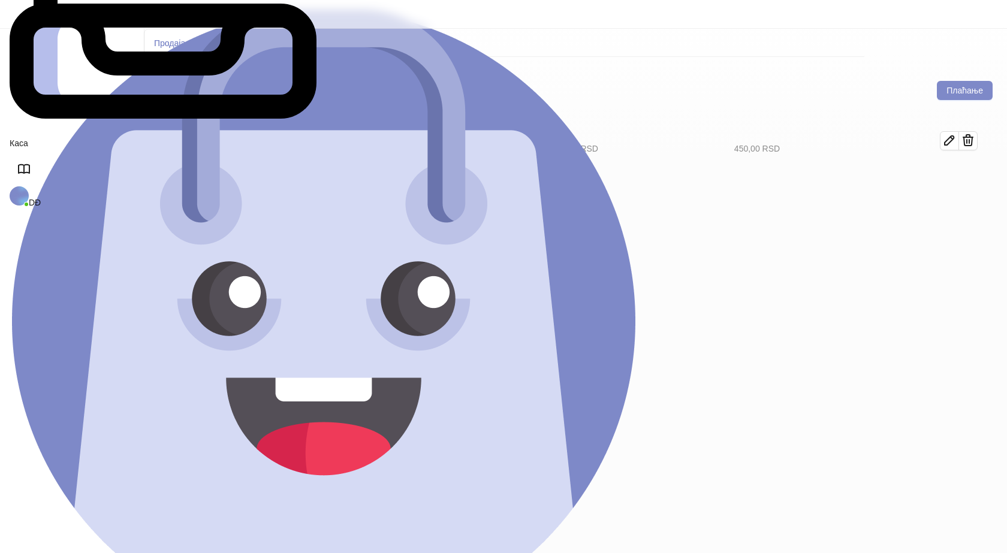
click at [222, 167] on h4 "Tekstil (11)" at bounding box center [260, 173] width 136 height 13
click at [957, 174] on icon "button" at bounding box center [950, 181] width 14 height 14
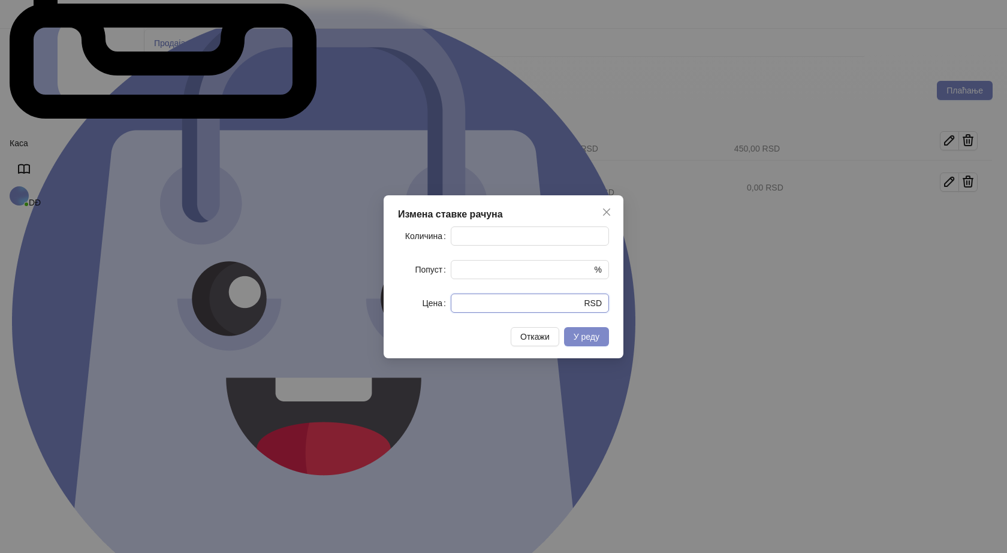
drag, startPoint x: 477, startPoint y: 308, endPoint x: 402, endPoint y: 301, distance: 75.8
click at [404, 308] on div "Цена * RSD" at bounding box center [503, 303] width 211 height 19
type input "****"
click at [592, 342] on span "У реду" at bounding box center [587, 337] width 26 height 10
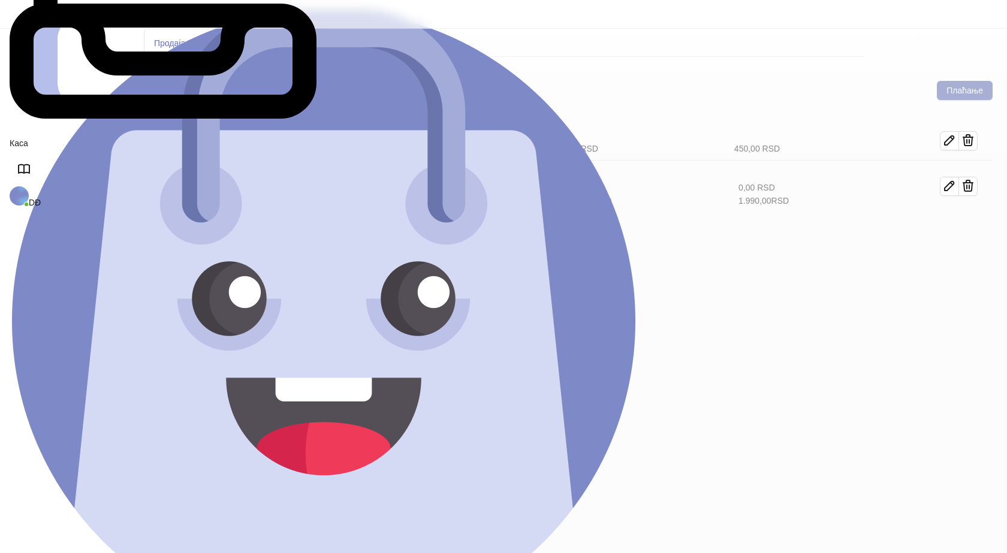
click at [968, 81] on button "Плаћање" at bounding box center [965, 90] width 56 height 19
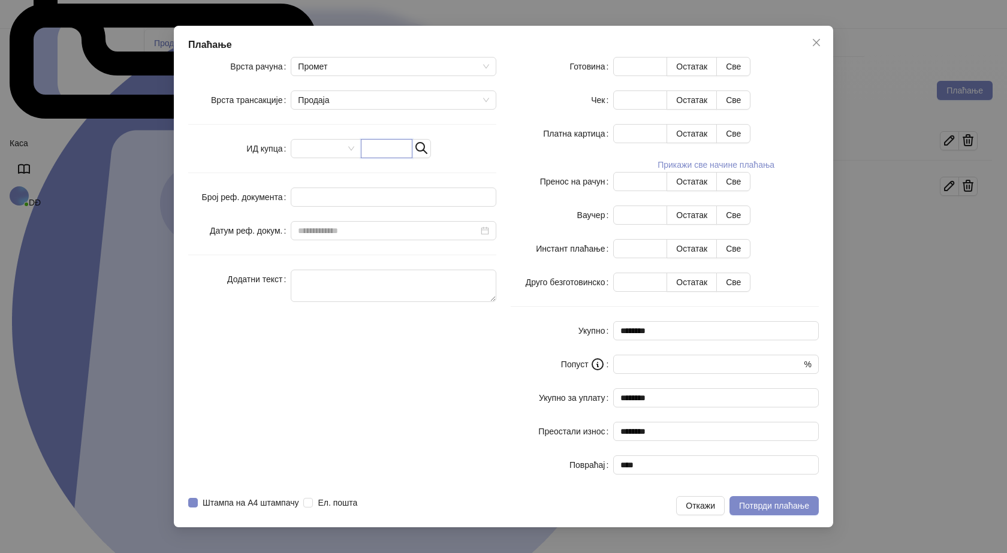
click at [411, 158] on input "text" at bounding box center [387, 148] width 52 height 19
paste input "**********"
type input "**********"
click at [751, 76] on button "Све" at bounding box center [733, 66] width 34 height 19
type input "****"
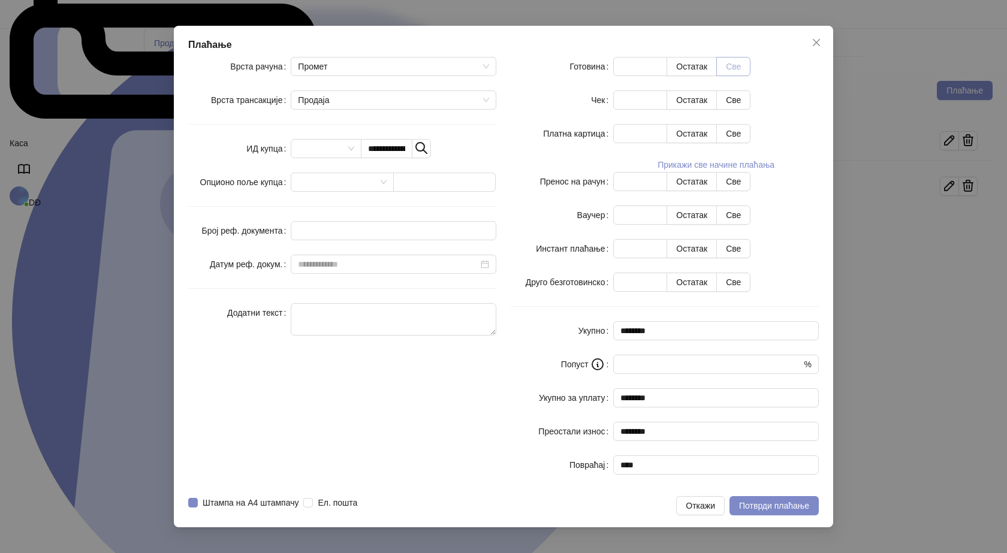
type input "****"
click at [775, 496] on button "Потврди плаћање" at bounding box center [774, 505] width 89 height 19
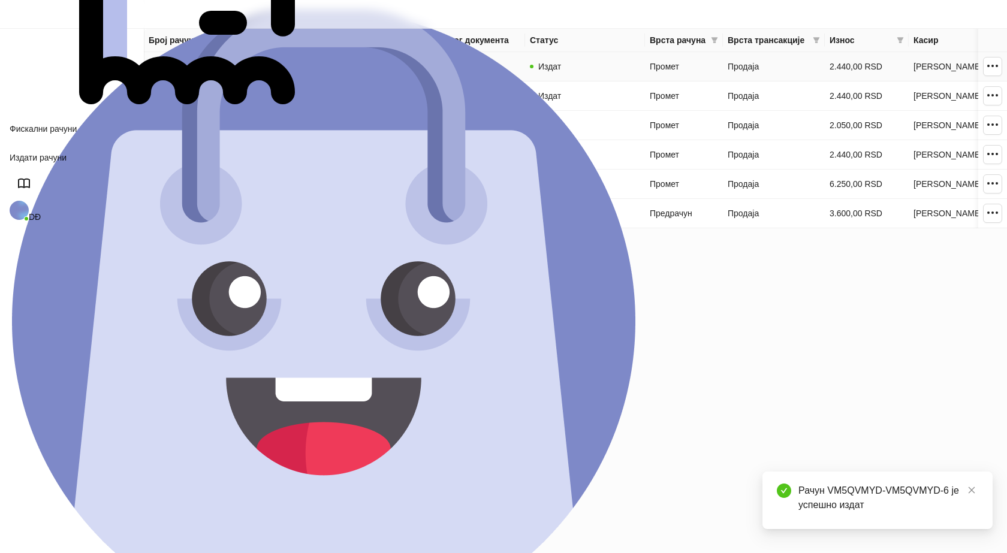
click at [230, 69] on link "VM5QVMYD-VM5QVMYD-6" at bounding box center [202, 67] width 106 height 10
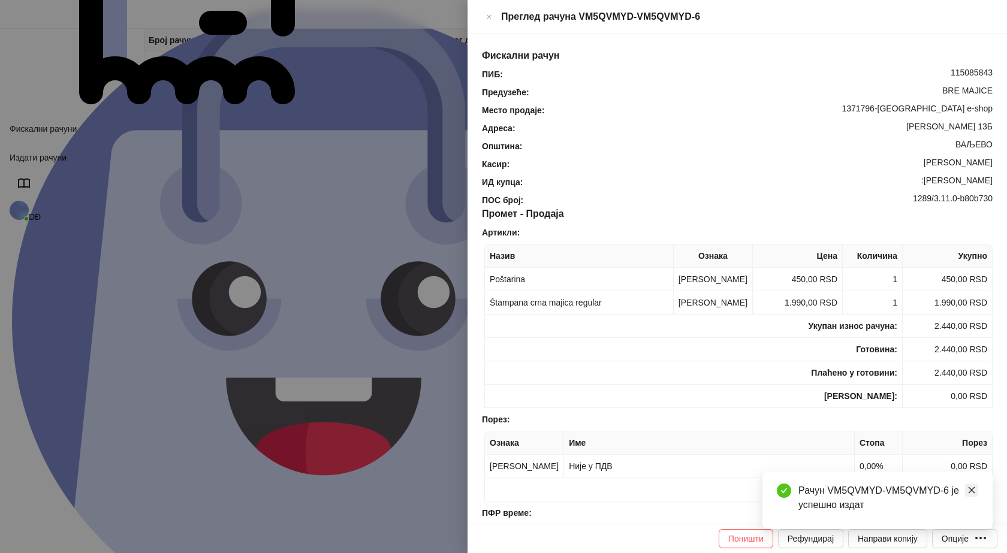
click at [970, 491] on icon "close" at bounding box center [972, 490] width 8 height 8
click at [968, 543] on div "Опције" at bounding box center [955, 539] width 27 height 10
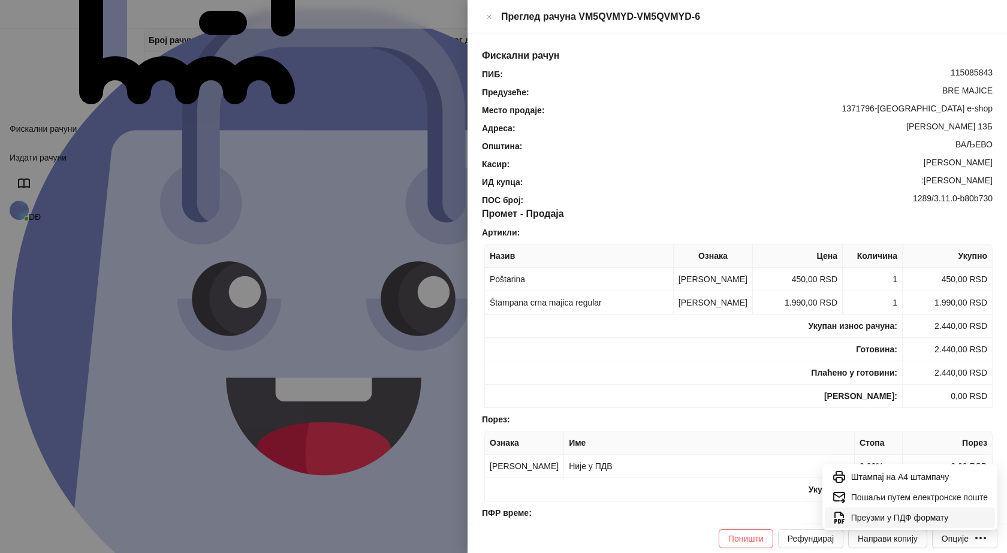
click at [931, 516] on span "Преузми у ПДФ формату" at bounding box center [919, 517] width 137 height 13
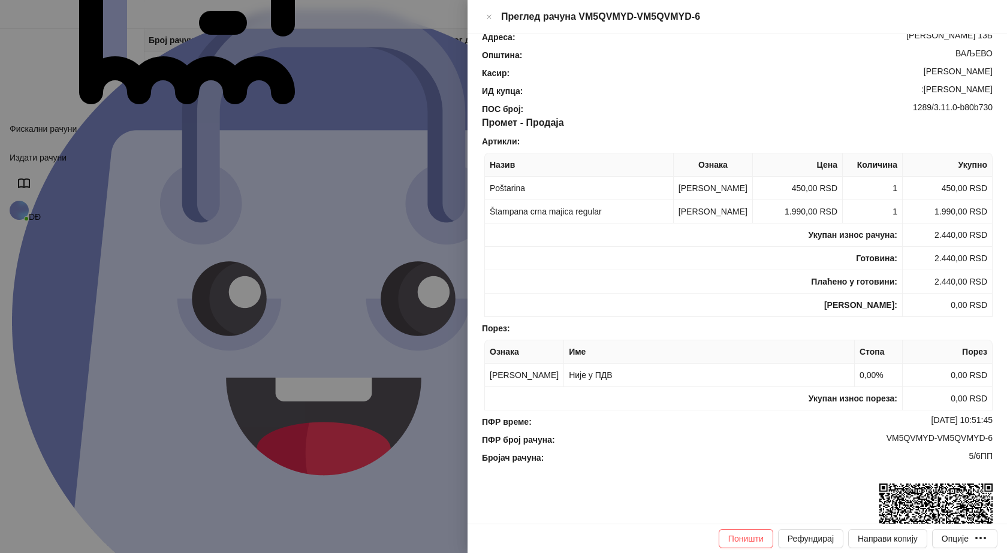
scroll to position [180, 0]
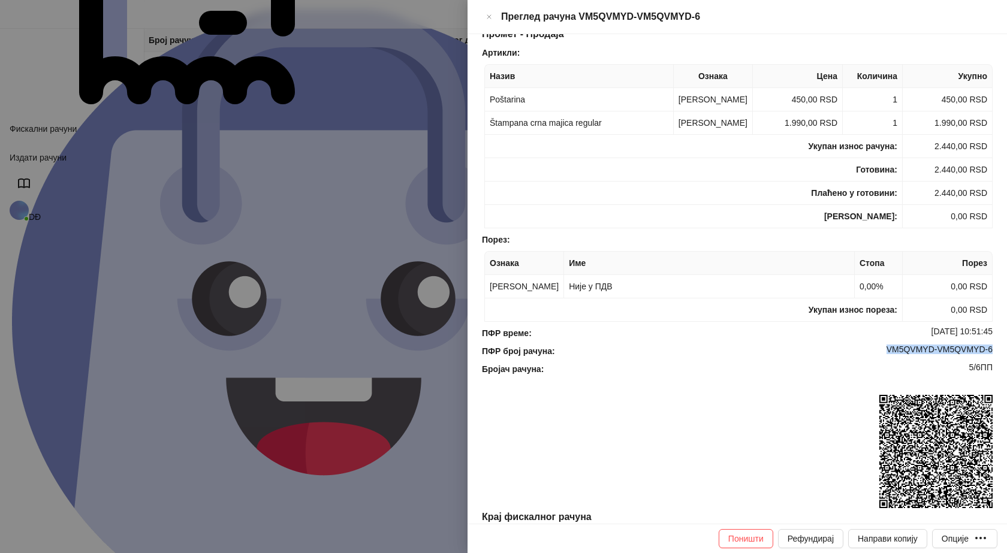
drag, startPoint x: 986, startPoint y: 351, endPoint x: 875, endPoint y: 353, distance: 110.9
click at [875, 353] on div "Фискални рачун ПИБ : 115085843 Предузеће : BRE MAJICE Место продаје : 1371796-B…" at bounding box center [738, 279] width 540 height 490
copy div "VM5QVMYD-VM5QVMYD-6"
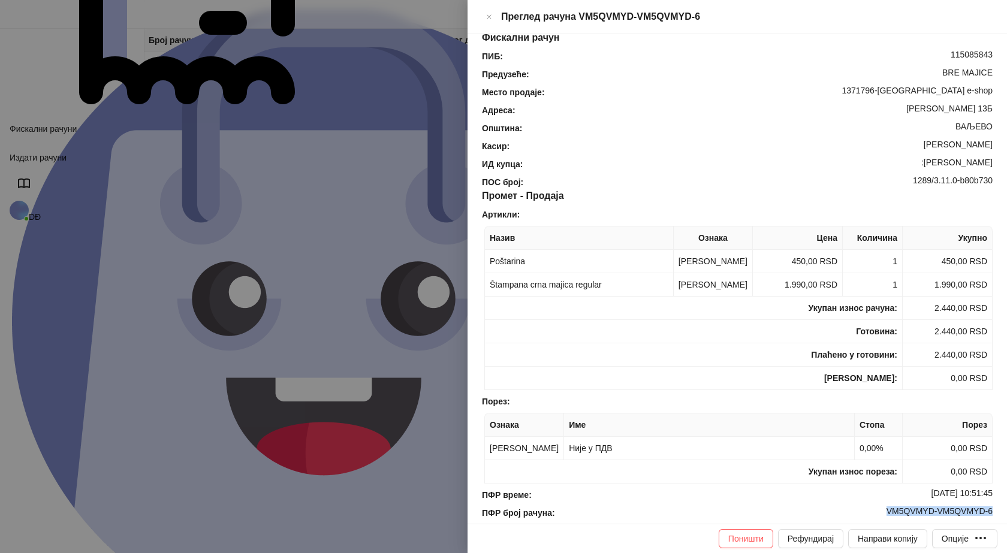
scroll to position [0, 0]
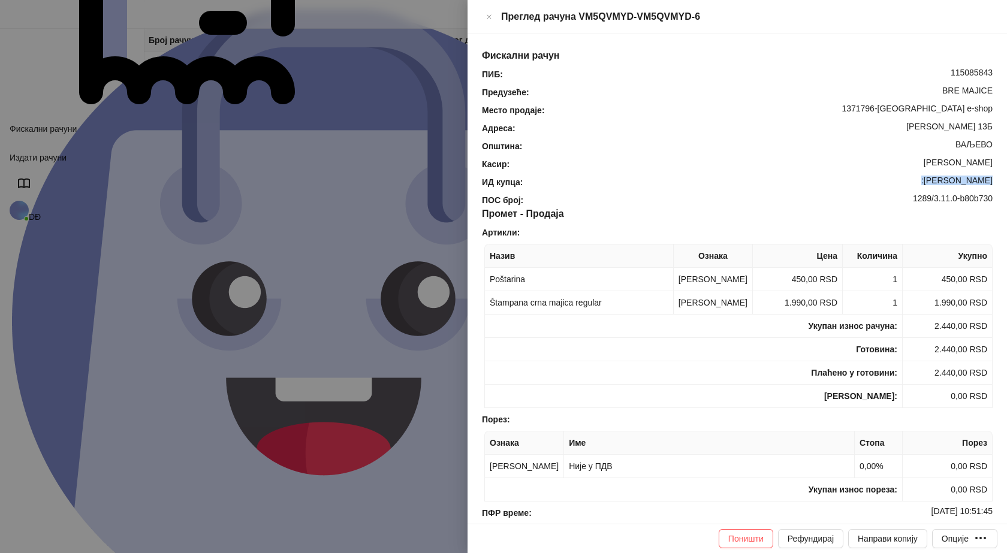
drag, startPoint x: 927, startPoint y: 158, endPoint x: 975, endPoint y: 158, distance: 48.0
click at [975, 176] on div ":Borislav Zivkov" at bounding box center [759, 182] width 470 height 13
click at [914, 176] on div ":Borislav Zivkov" at bounding box center [759, 182] width 470 height 13
drag, startPoint x: 928, startPoint y: 161, endPoint x: 1007, endPoint y: 161, distance: 78.5
click at [1007, 161] on div "Фискални рачун ПИБ : 115085843 Предузеће : BRE MAJICE Место продаје : 1371796-B…" at bounding box center [738, 279] width 540 height 490
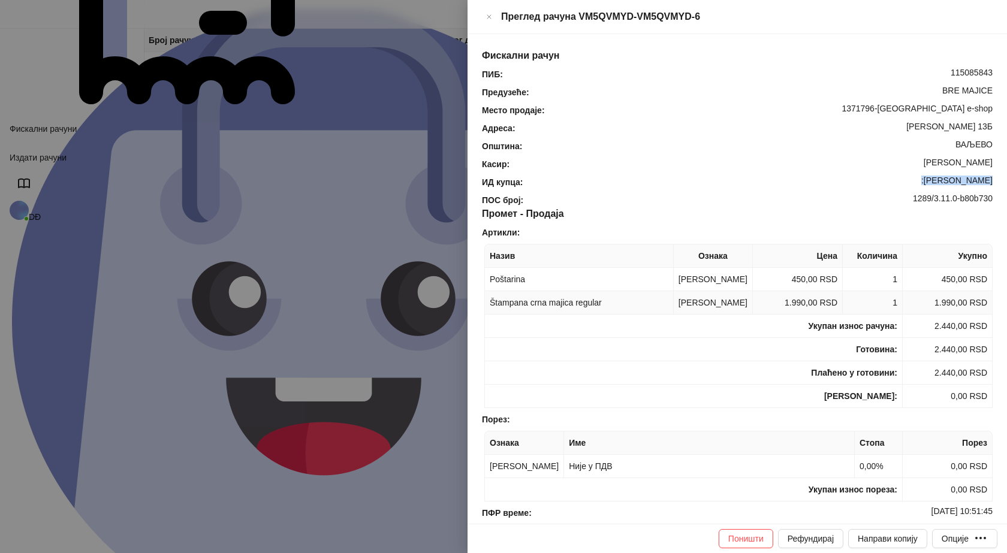
copy div "Borislav Zivkov"
click at [491, 15] on icon "Close" at bounding box center [489, 17] width 4 height 4
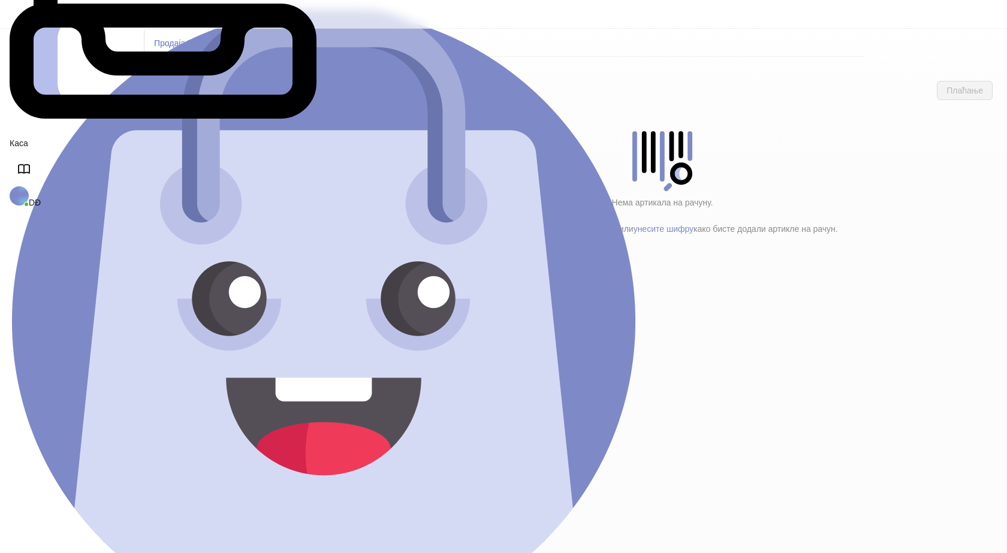
click at [204, 167] on h4 "Tekstil (11)" at bounding box center [260, 173] width 136 height 13
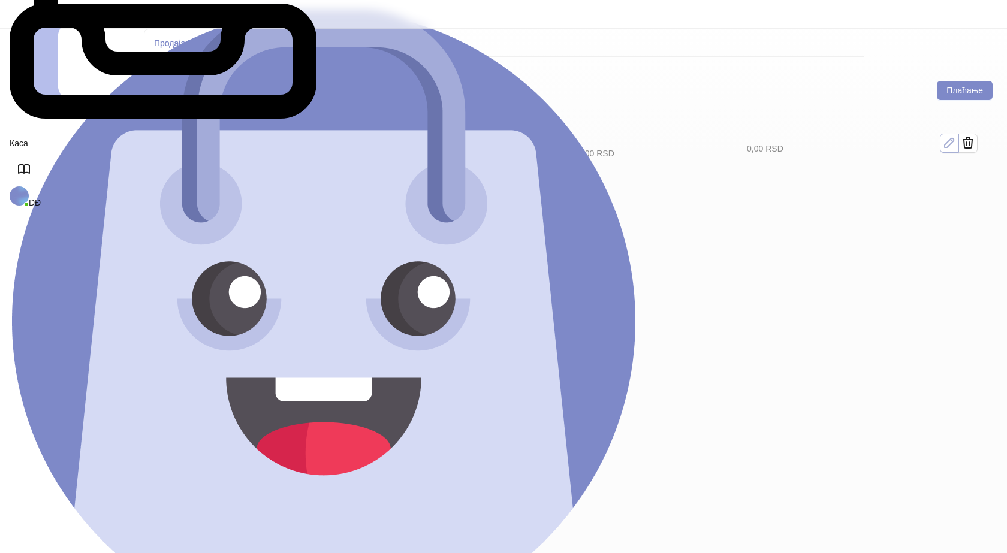
click at [957, 136] on icon "button" at bounding box center [950, 143] width 14 height 14
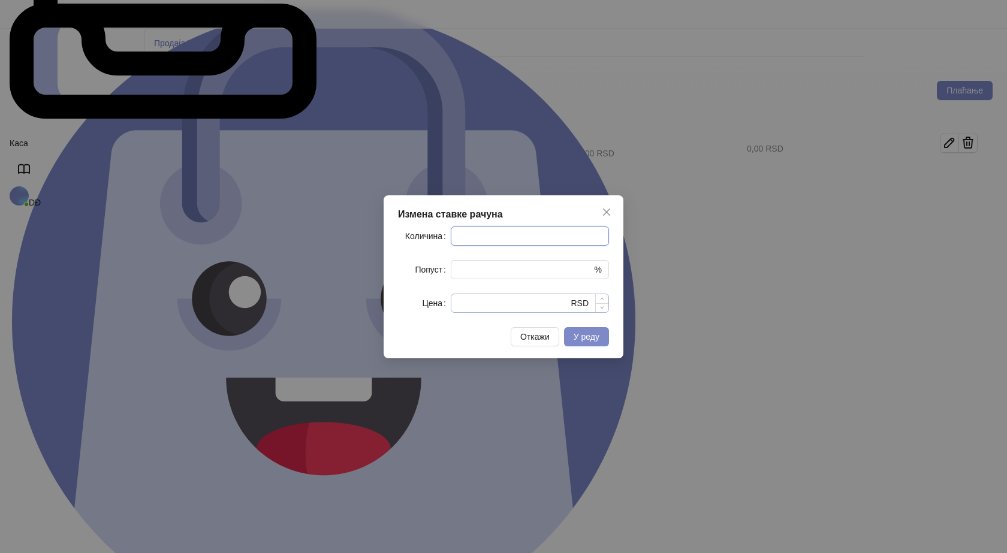
type input "*"
drag, startPoint x: 474, startPoint y: 305, endPoint x: 394, endPoint y: 312, distance: 80.1
click at [394, 312] on div "Измена ставке рачуна Количина * Попуст * % Цена * RSD Откажи У реду" at bounding box center [504, 276] width 240 height 163
type input "****"
click at [588, 335] on span "У реду" at bounding box center [587, 337] width 26 height 10
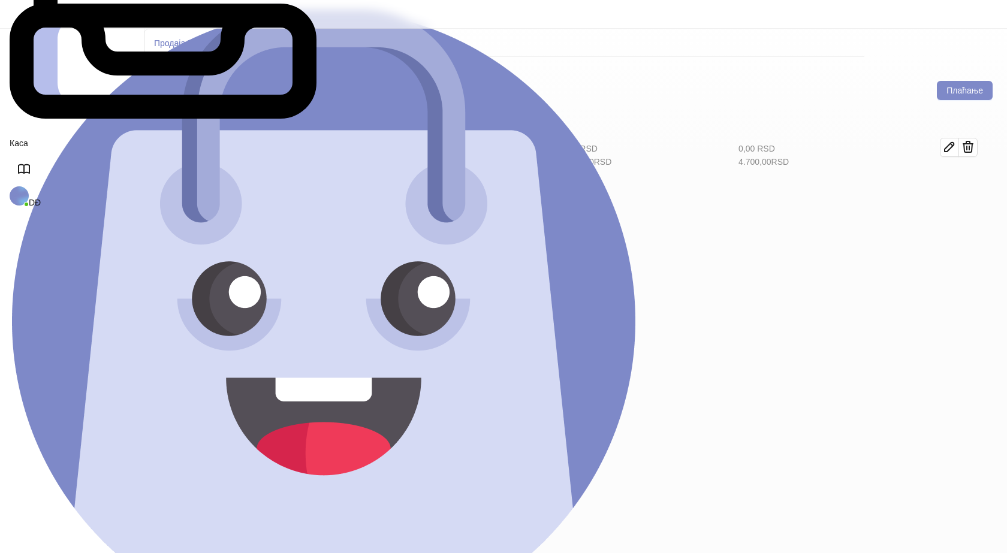
click at [954, 191] on icon "button" at bounding box center [949, 195] width 9 height 9
type input "*"
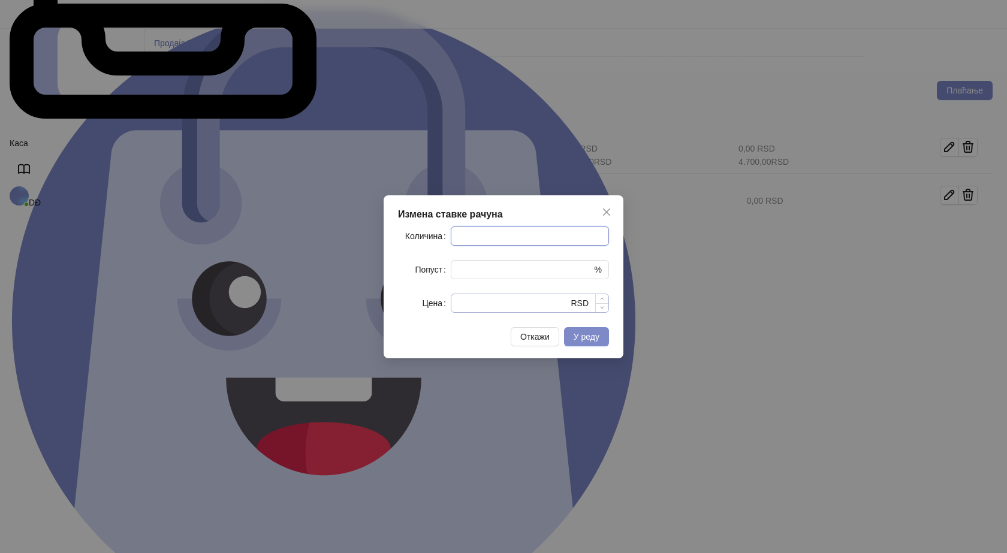
type input "*"
drag, startPoint x: 467, startPoint y: 305, endPoint x: 444, endPoint y: 306, distance: 23.4
click at [444, 306] on div "Цена * RSD" at bounding box center [503, 303] width 211 height 19
type input "****"
click at [585, 347] on button "У реду" at bounding box center [586, 336] width 45 height 19
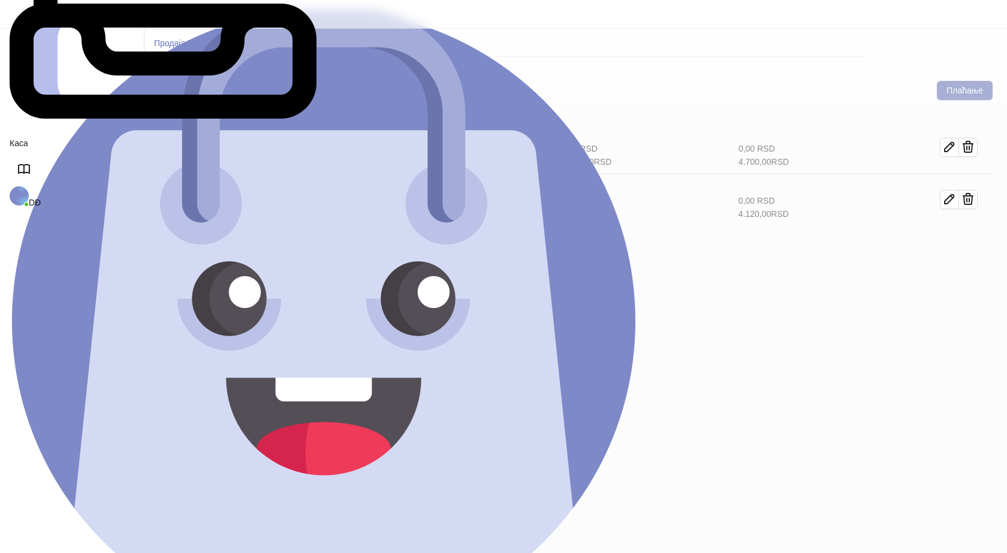
click at [955, 81] on button "Плаћање" at bounding box center [965, 90] width 56 height 19
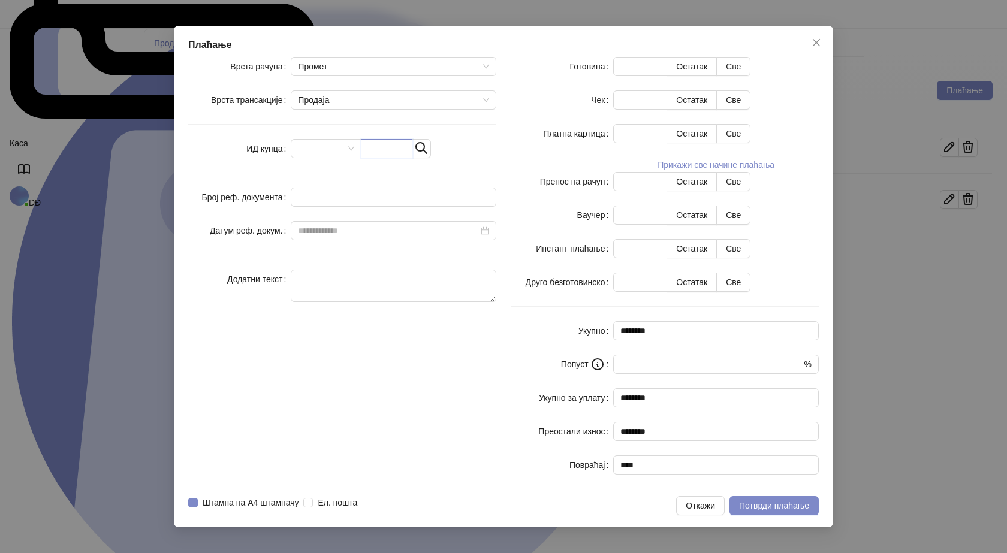
click at [406, 158] on input "text" at bounding box center [387, 148] width 52 height 19
paste input "**********"
type input "**********"
click at [751, 76] on button "Све" at bounding box center [733, 66] width 34 height 19
type input "****"
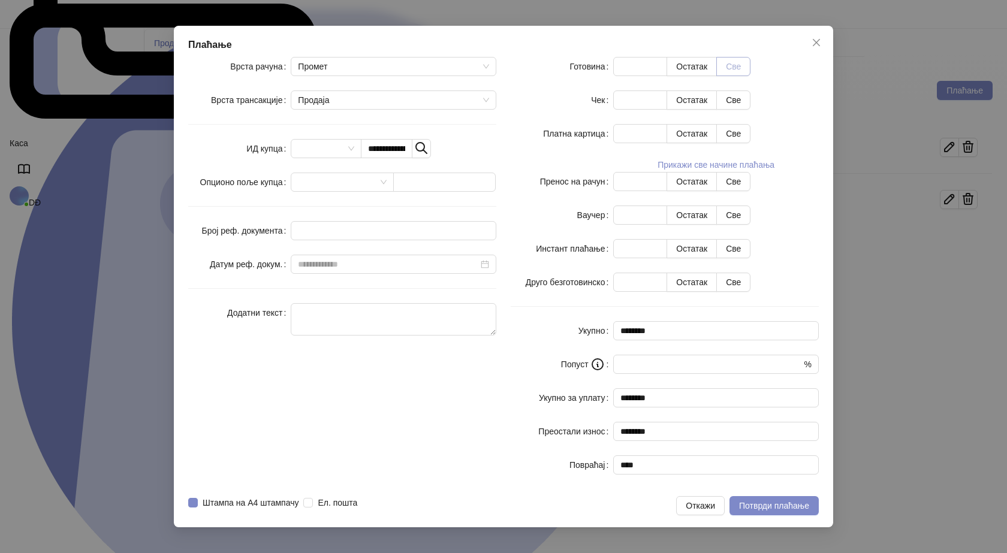
type input "****"
click at [767, 501] on span "Потврди плаћање" at bounding box center [774, 506] width 70 height 10
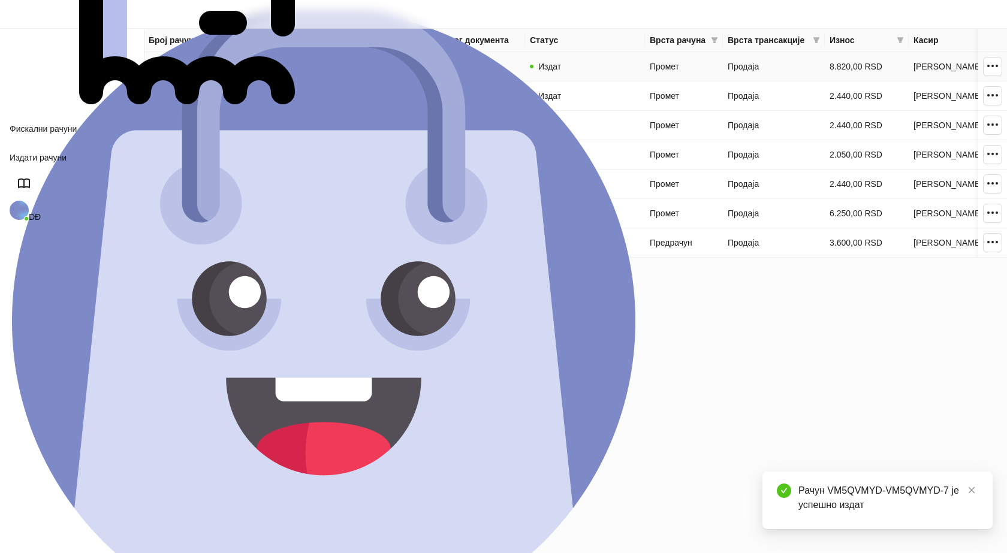
click at [191, 65] on link "VM5QVMYD-VM5QVMYD-7" at bounding box center [202, 67] width 106 height 10
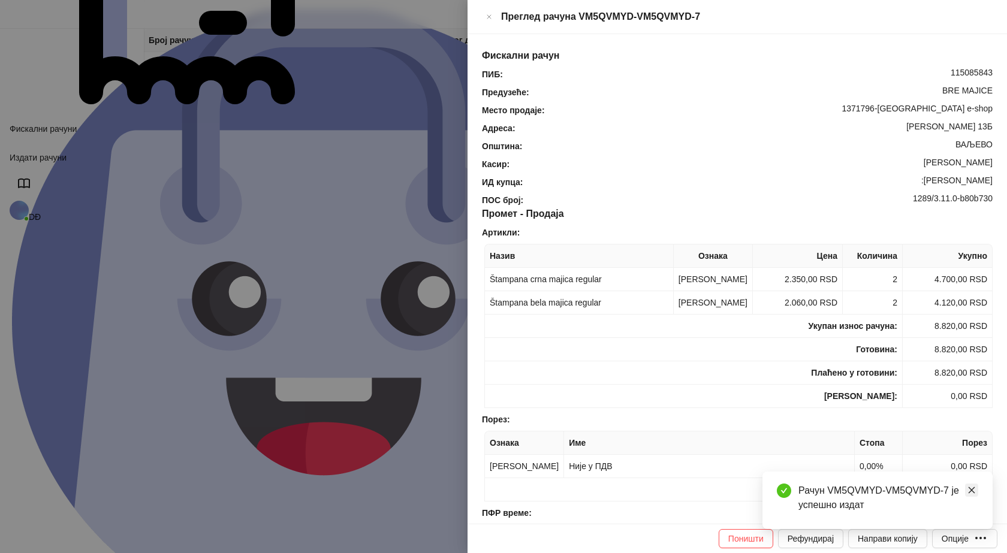
click at [973, 487] on icon "close" at bounding box center [972, 490] width 8 height 8
click at [974, 546] on button "Опције" at bounding box center [964, 538] width 65 height 19
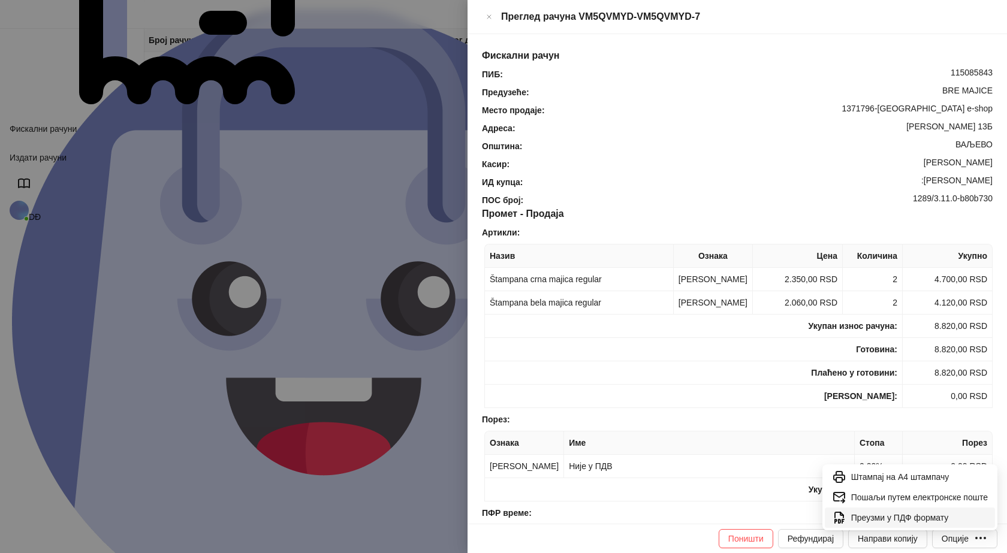
click at [935, 517] on span "Преузми у ПДФ формату" at bounding box center [919, 517] width 137 height 13
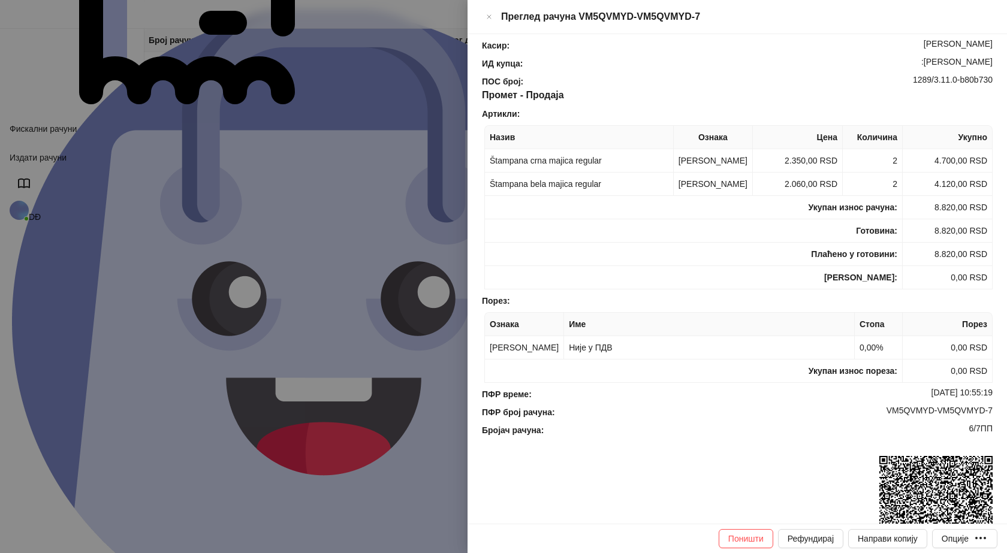
scroll to position [120, 0]
drag, startPoint x: 986, startPoint y: 412, endPoint x: 878, endPoint y: 413, distance: 108.5
click at [878, 413] on div "Фискални рачун ПИБ : 115085843 Предузеће : BRE MAJICE Место продаје : 1371796-B…" at bounding box center [738, 279] width 540 height 490
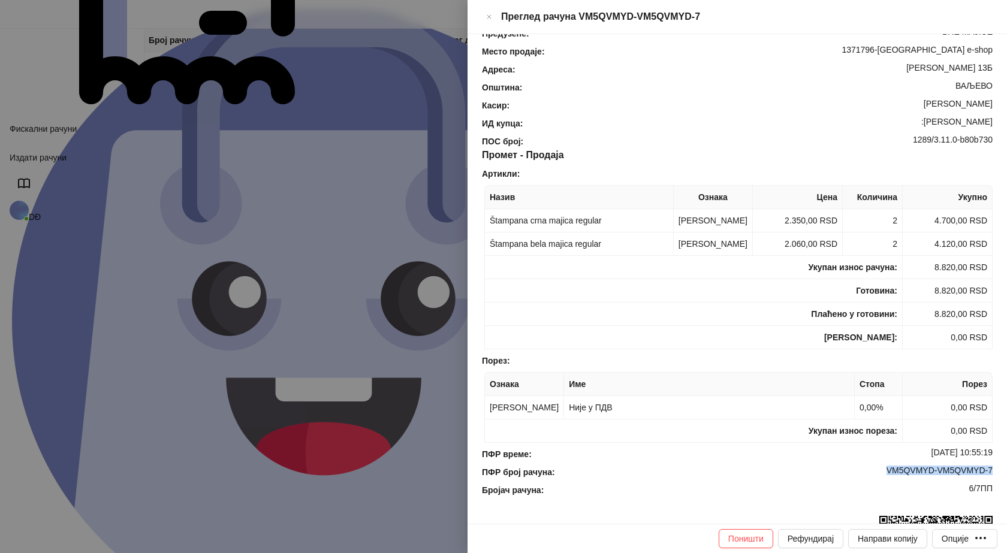
scroll to position [0, 0]
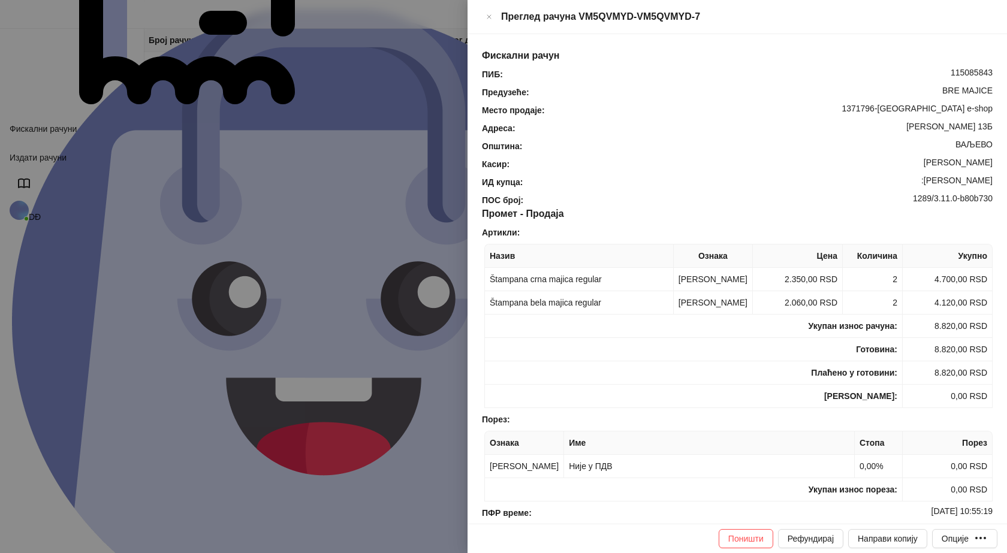
drag, startPoint x: 987, startPoint y: 163, endPoint x: 931, endPoint y: 165, distance: 56.4
click at [931, 165] on div "Фискални рачун ПИБ : 115085843 Предузеће : BRE MAJICE Место продаје : 1371796-B…" at bounding box center [738, 279] width 540 height 490
drag, startPoint x: 990, startPoint y: 16, endPoint x: 984, endPoint y: 16, distance: 6.0
click at [493, 16] on icon "Close" at bounding box center [489, 17] width 7 height 14
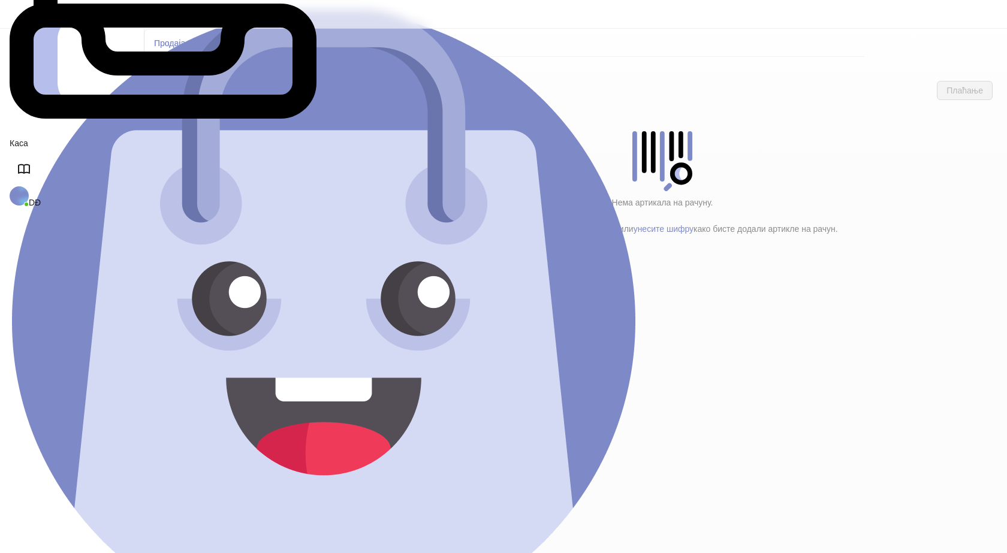
click at [203, 193] on h4 "Poštarina" at bounding box center [255, 199] width 144 height 13
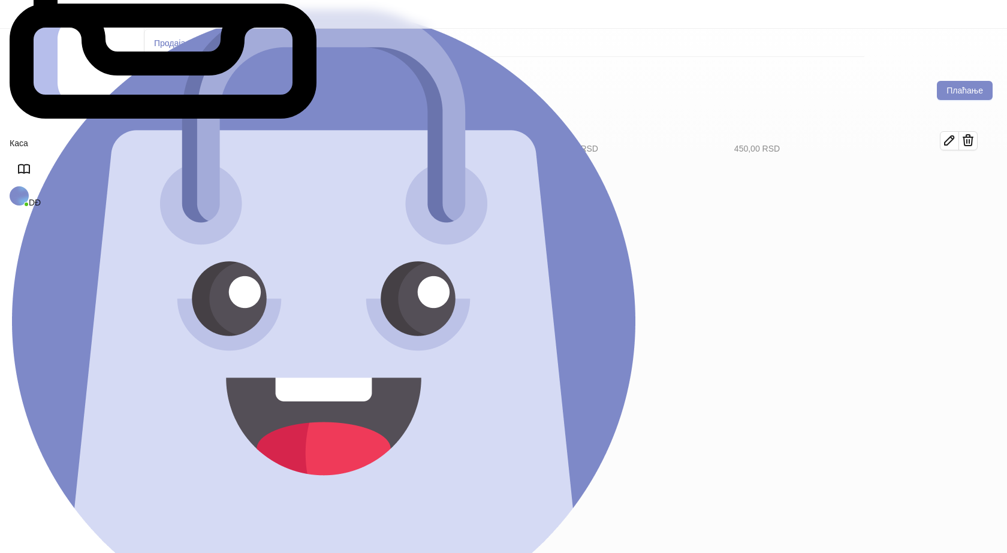
click at [234, 167] on h4 "Tekstil (11)" at bounding box center [260, 173] width 136 height 13
click at [911, 165] on div "Štampana bela majica regular # 108 1 x 0,00 RSD 0,00 RSD" at bounding box center [640, 182] width 541 height 34
click at [957, 174] on icon "button" at bounding box center [950, 181] width 14 height 14
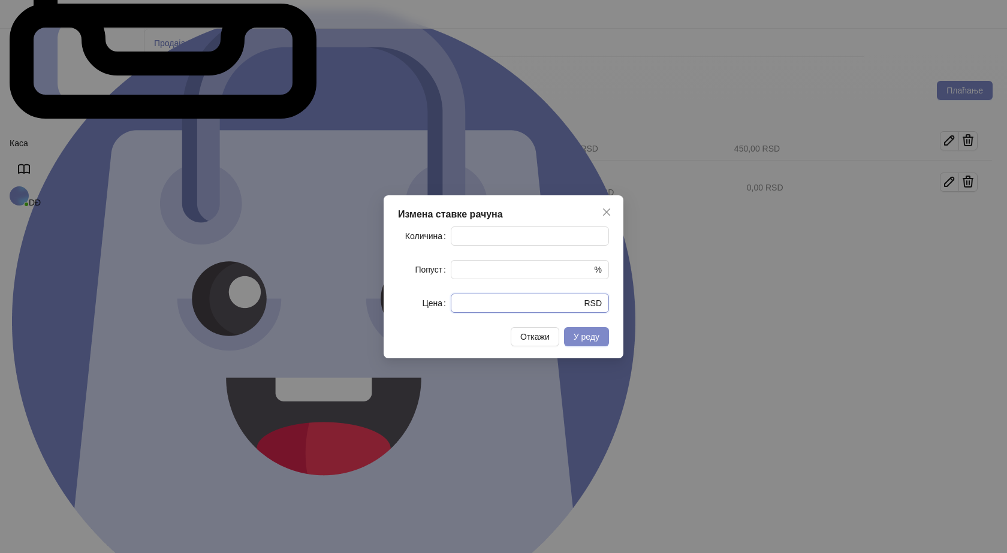
drag, startPoint x: 463, startPoint y: 305, endPoint x: 416, endPoint y: 307, distance: 47.4
click at [416, 307] on div "Цена * RSD" at bounding box center [503, 303] width 211 height 19
type input "****"
click at [592, 345] on button "У реду" at bounding box center [586, 336] width 45 height 19
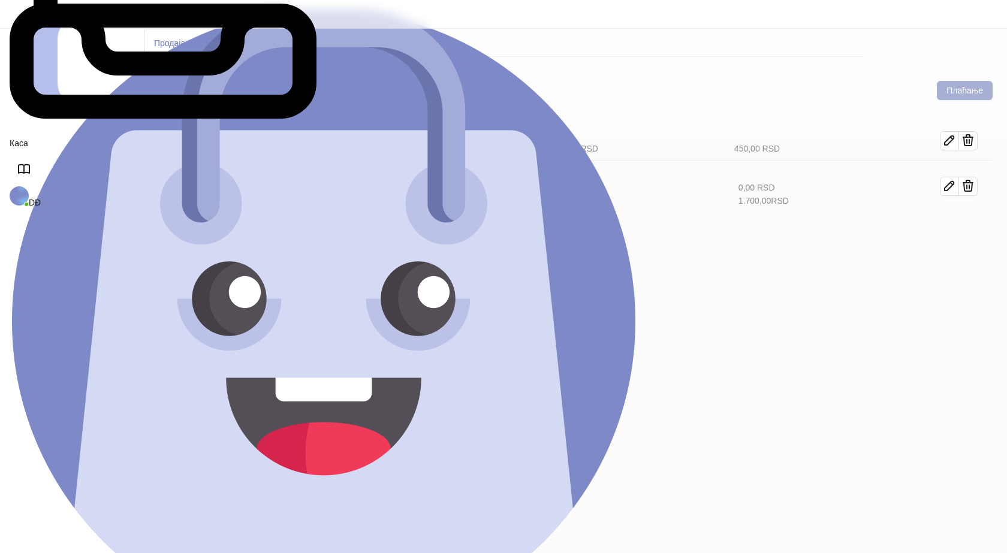
click at [957, 81] on button "Плаћање" at bounding box center [965, 90] width 56 height 19
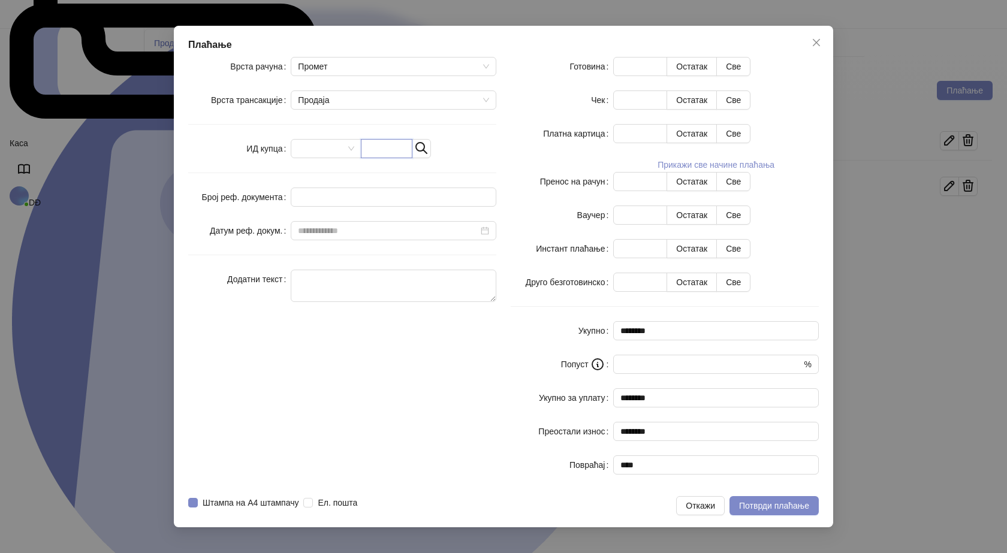
click at [413, 158] on input "text" at bounding box center [387, 148] width 52 height 19
paste input "**********"
type input "**********"
click at [751, 76] on button "Све" at bounding box center [733, 66] width 34 height 19
type input "****"
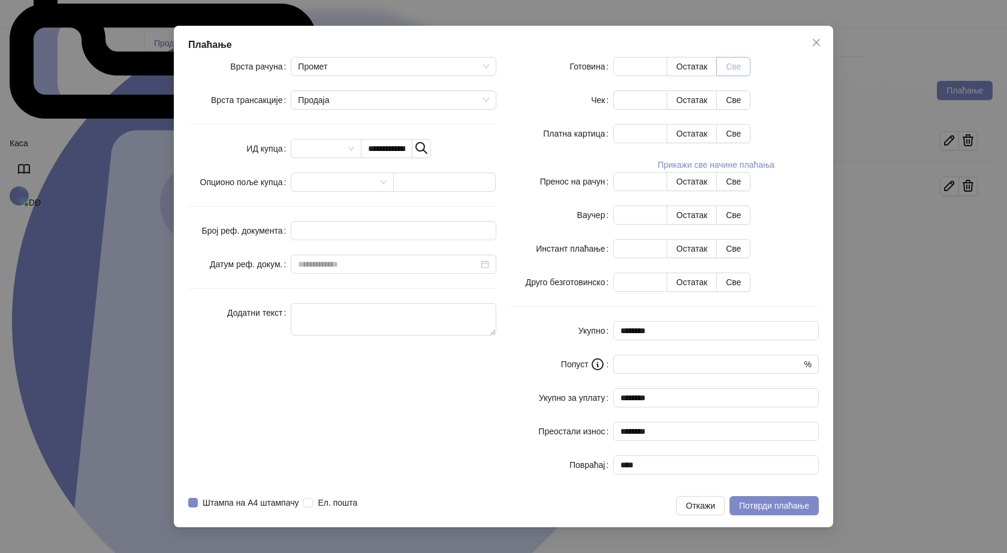
type input "****"
click at [756, 501] on span "Потврди плаћање" at bounding box center [774, 506] width 70 height 10
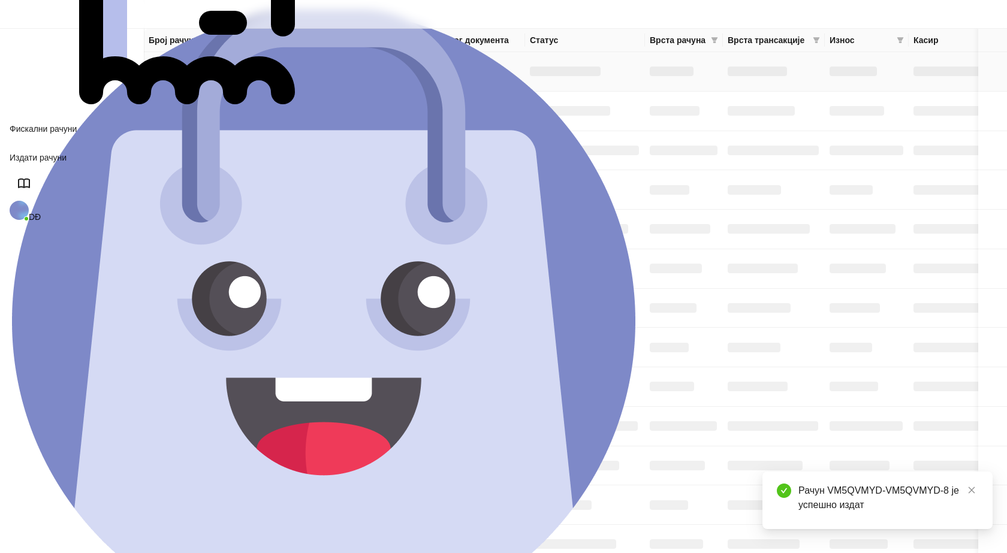
click at [219, 67] on h3 at bounding box center [191, 72] width 85 height 10
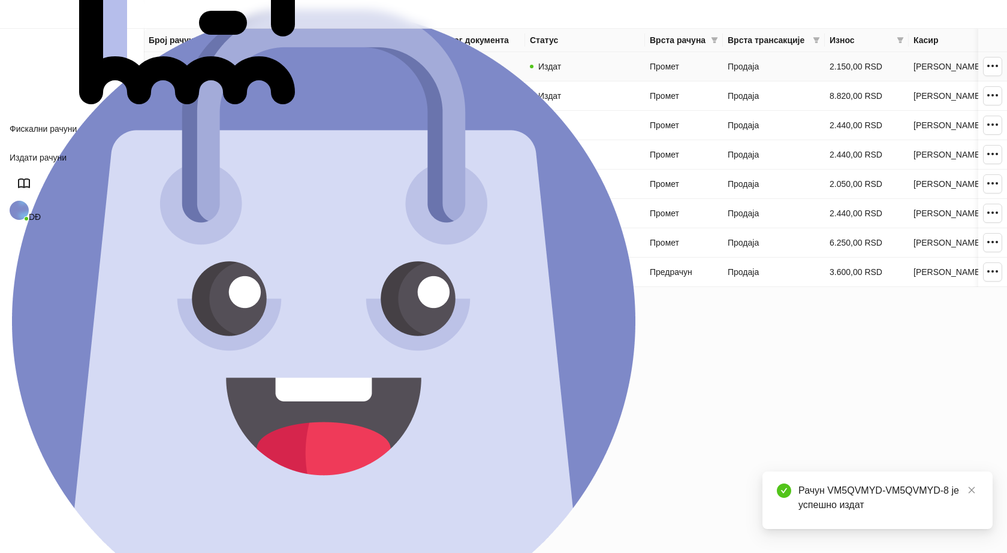
click at [231, 59] on td "VM5QVMYD-VM5QVMYD-8" at bounding box center [215, 66] width 143 height 29
click at [236, 64] on link "VM5QVMYD-VM5QVMYD-8" at bounding box center [202, 67] width 106 height 10
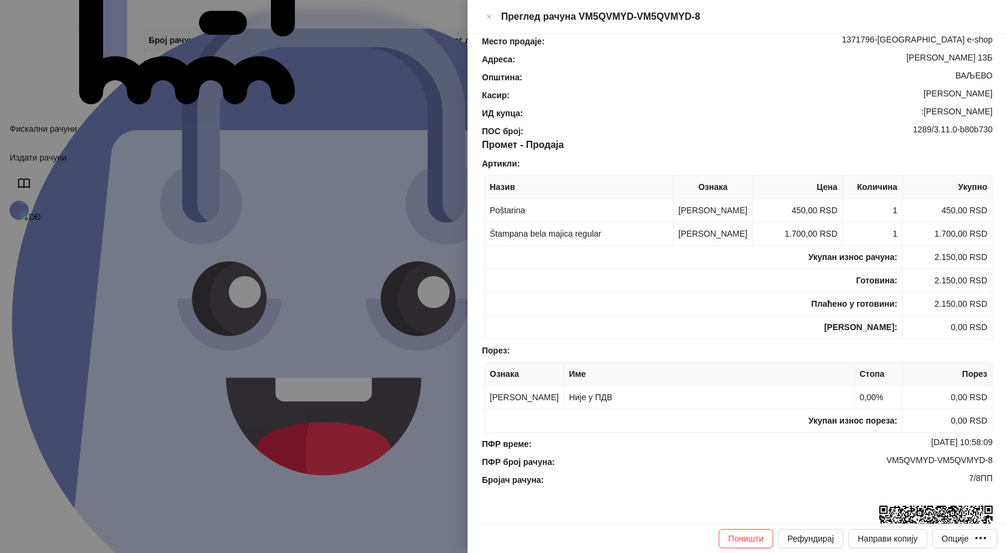
scroll to position [120, 0]
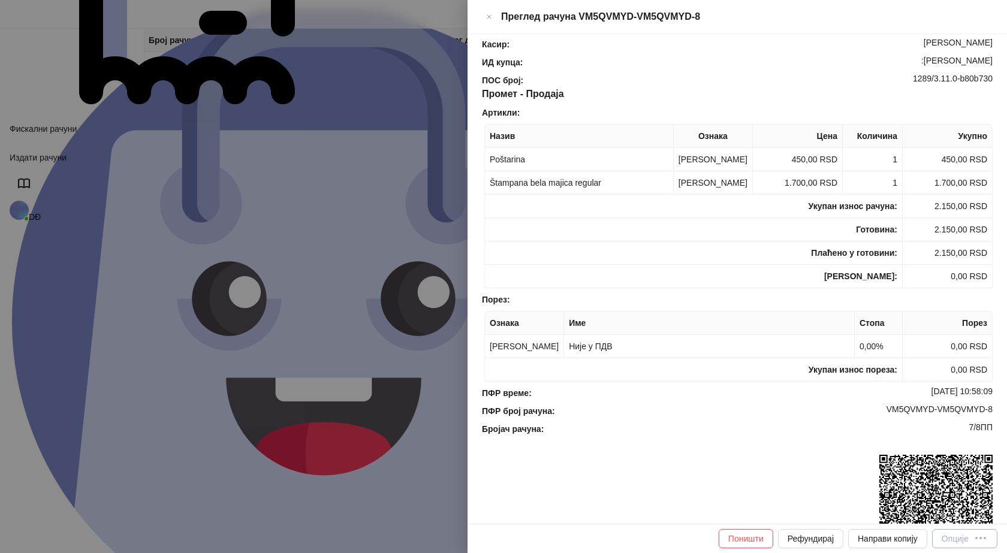
click at [969, 535] on div "Опције" at bounding box center [955, 539] width 27 height 10
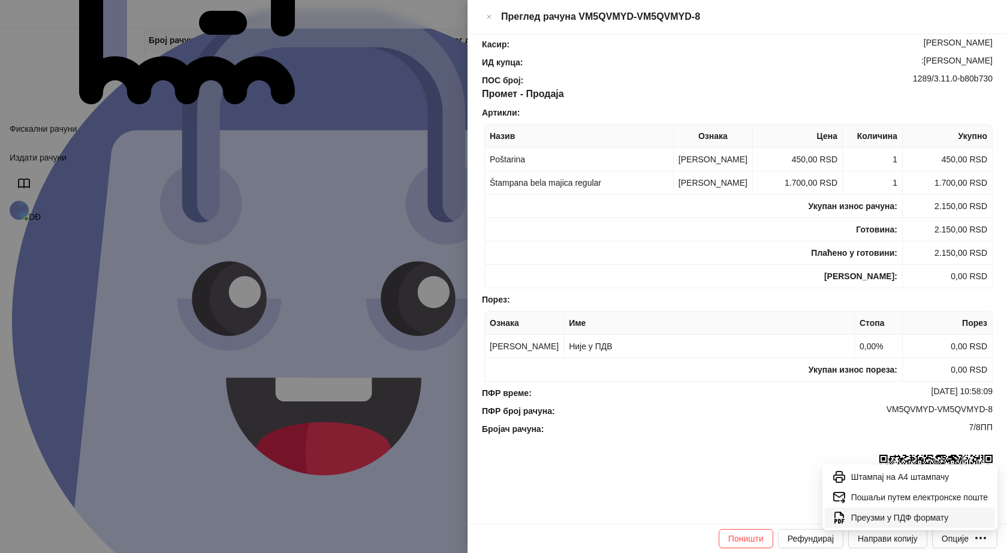
click at [934, 515] on span "Преузми у ПДФ формату" at bounding box center [919, 517] width 137 height 13
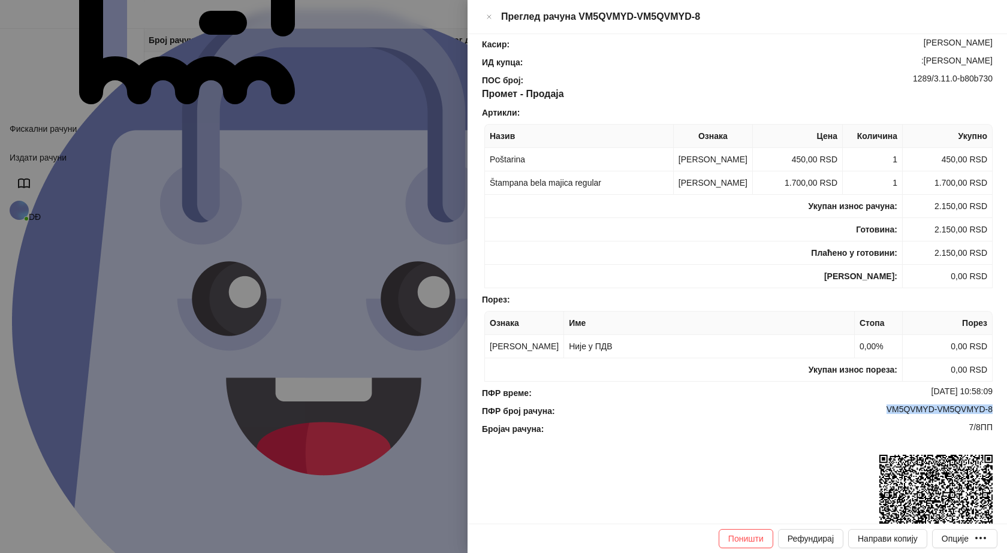
drag, startPoint x: 986, startPoint y: 411, endPoint x: 871, endPoint y: 418, distance: 114.7
click at [873, 418] on div "ПФР време : 18.08.2025 10:58:09 ПФР број рачуна : VM5QVMYD-VM5QVMYD-8 Бројач ра…" at bounding box center [738, 478] width 516 height 183
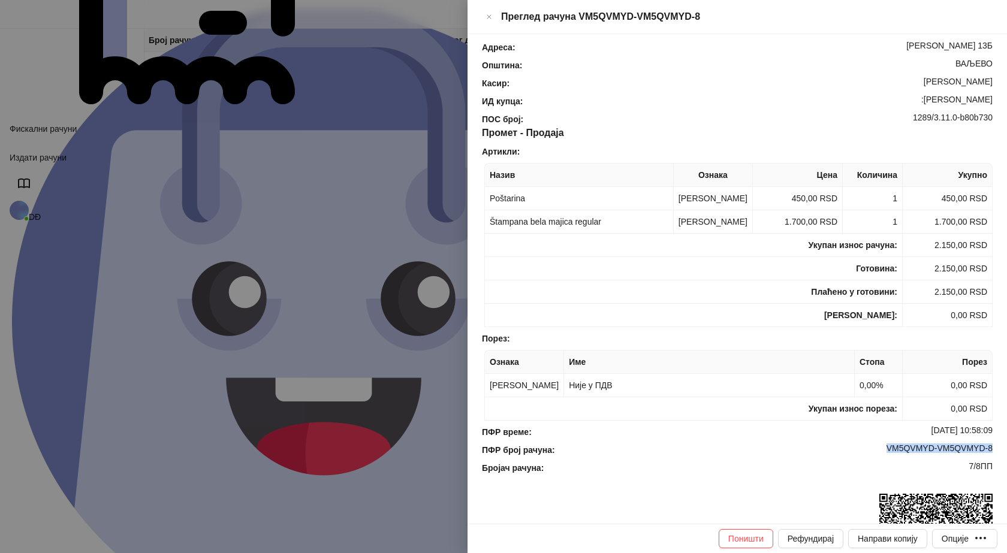
scroll to position [0, 0]
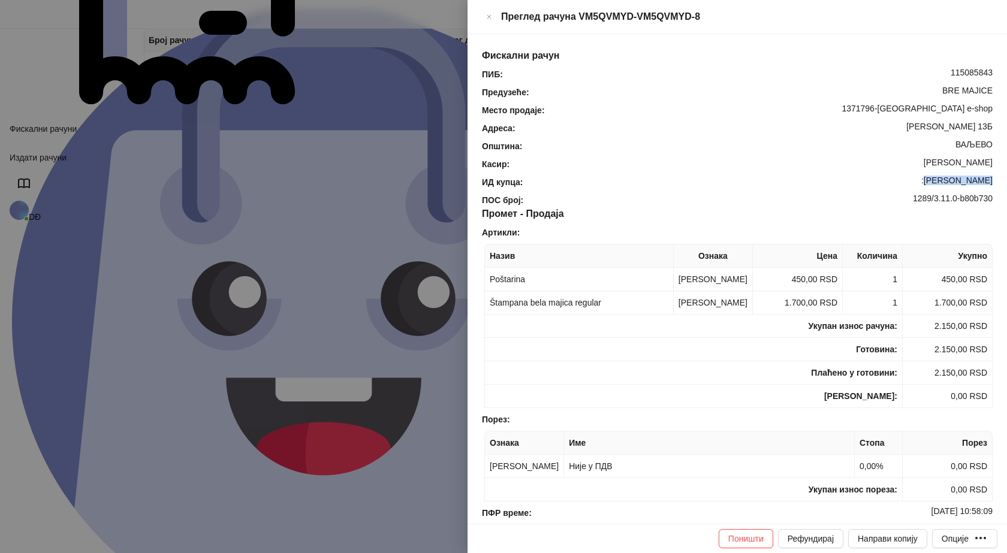
drag, startPoint x: 986, startPoint y: 163, endPoint x: 932, endPoint y: 164, distance: 53.4
click at [932, 176] on div "ИД купца : :Ognjen Krstic" at bounding box center [738, 182] width 516 height 13
click at [493, 12] on icon "Close" at bounding box center [489, 17] width 7 height 14
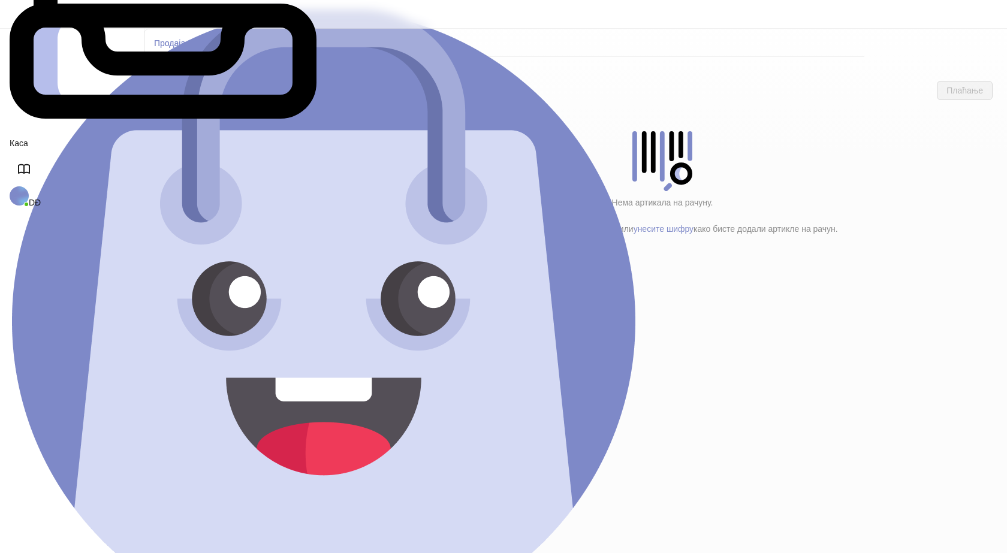
click at [217, 193] on h4 "Poštarina" at bounding box center [255, 199] width 144 height 13
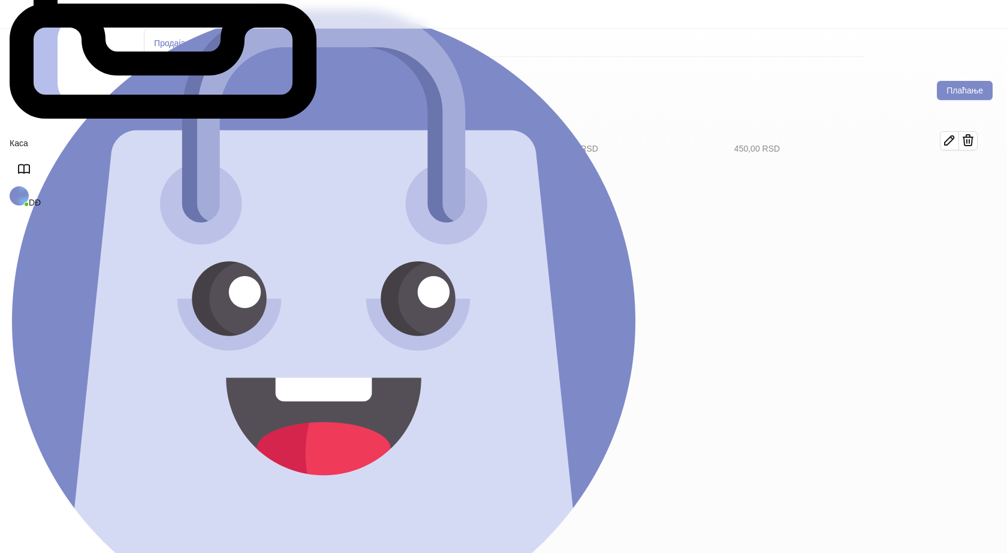
click at [218, 167] on h4 "Tekstil (11)" at bounding box center [260, 173] width 136 height 13
click at [957, 174] on icon "button" at bounding box center [950, 181] width 14 height 14
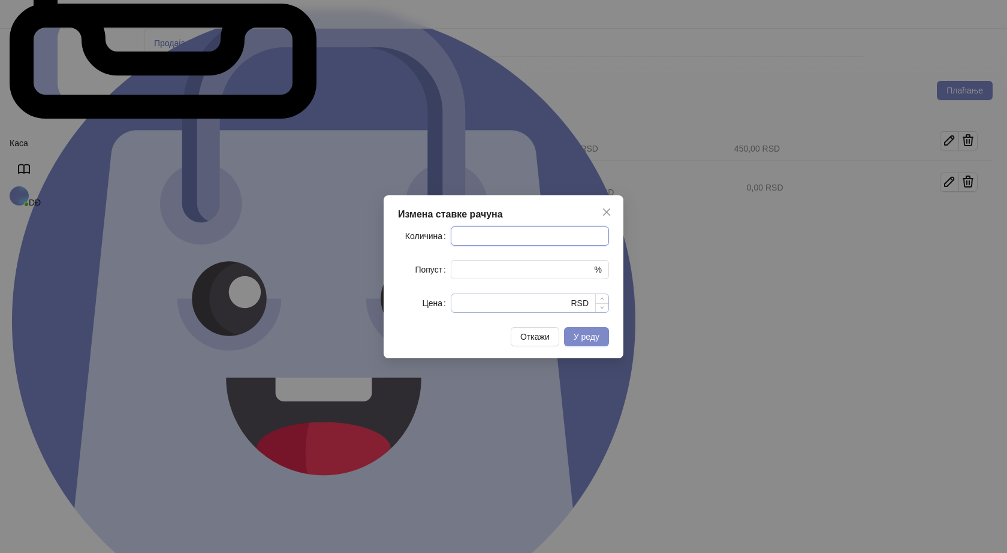
type input "*"
drag, startPoint x: 479, startPoint y: 299, endPoint x: 312, endPoint y: 307, distance: 167.5
click at [312, 307] on div "Измена ставке рачуна Количина * Попуст * % Цена * RSD Откажи У реду" at bounding box center [503, 276] width 1007 height 553
type input "****"
click at [583, 336] on span "У реду" at bounding box center [587, 337] width 26 height 10
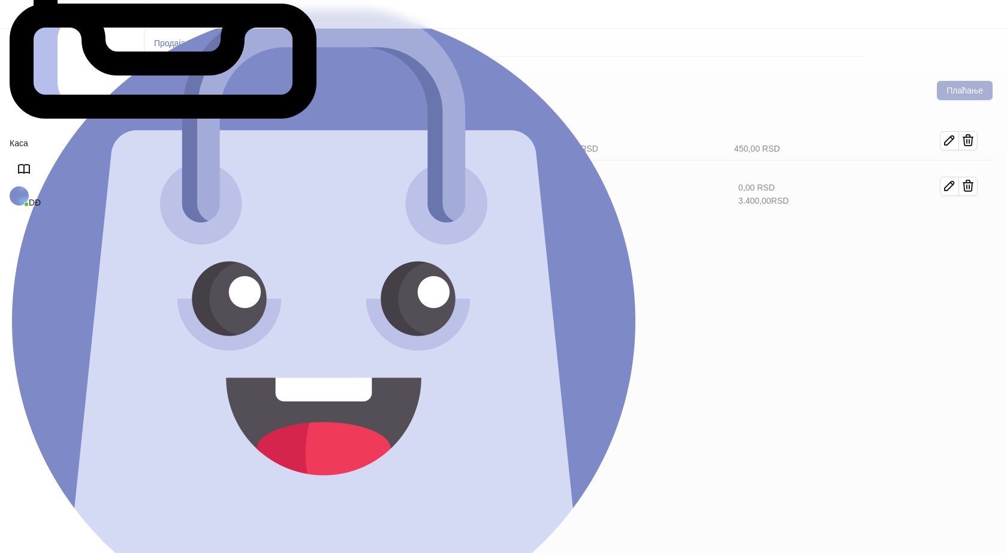
click at [950, 81] on button "Плаћање" at bounding box center [965, 90] width 56 height 19
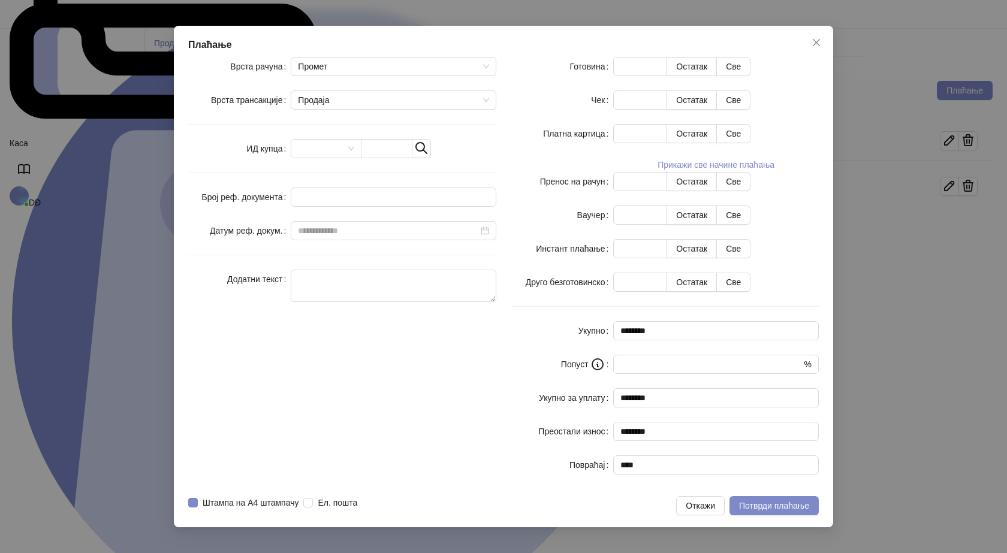
click at [120, 131] on div "Плаћање Врста рачуна Промет Врста трансакције Продаја ИД купца Број реф. докуме…" at bounding box center [503, 276] width 1007 height 553
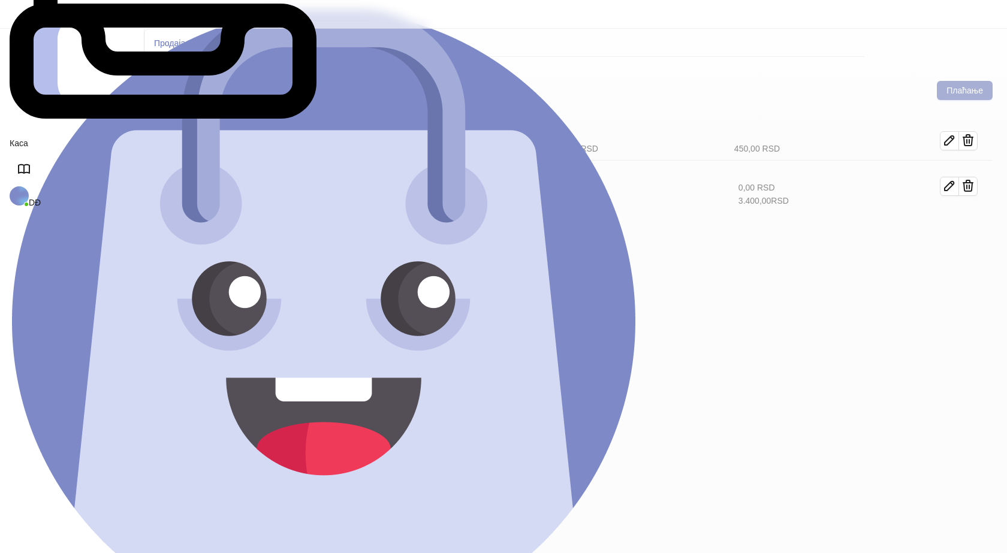
click at [964, 81] on button "Плаћање" at bounding box center [965, 90] width 56 height 19
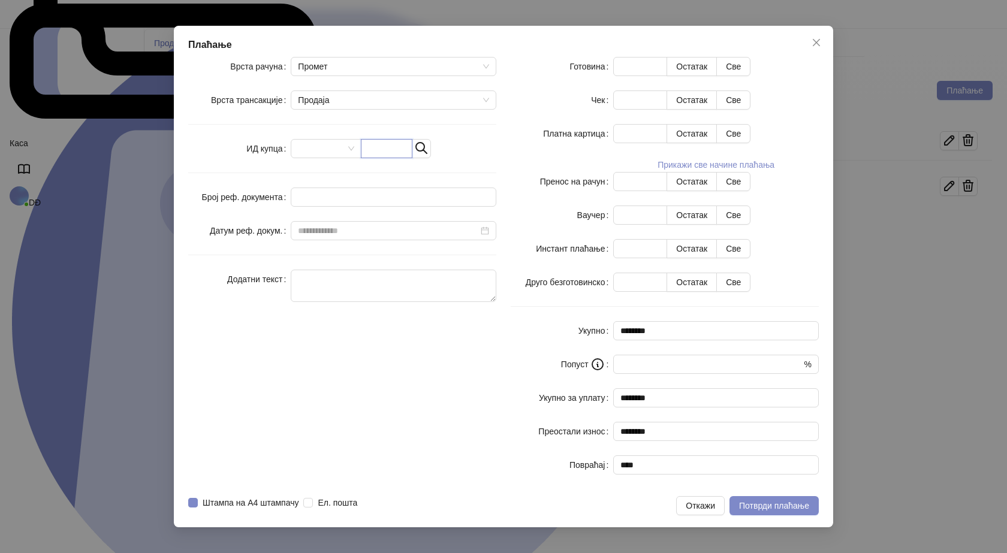
click at [408, 158] on input "text" at bounding box center [387, 148] width 52 height 19
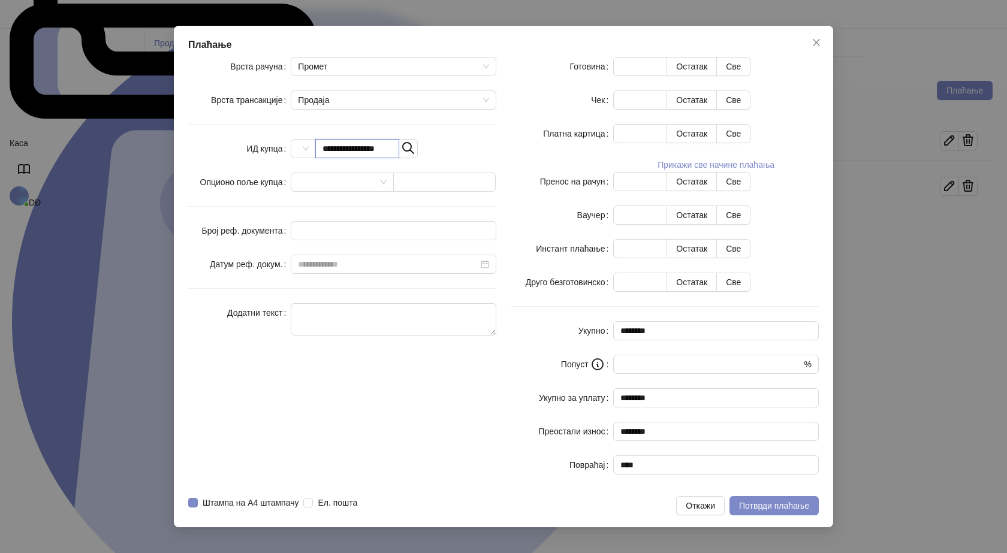
scroll to position [0, 5]
type input "**********"
click at [751, 76] on button "Све" at bounding box center [733, 66] width 34 height 19
type input "****"
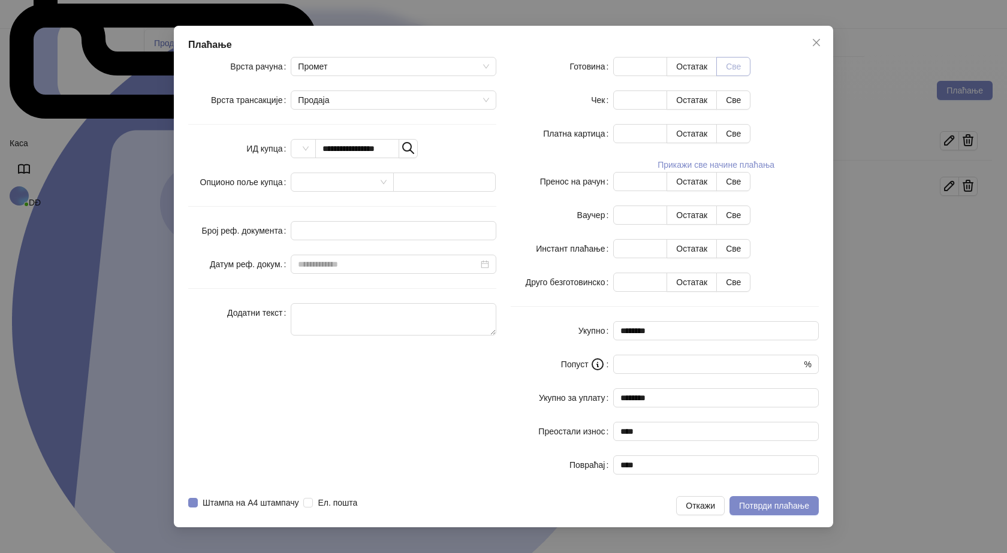
scroll to position [0, 0]
click at [770, 501] on span "Потврди плаћање" at bounding box center [774, 506] width 70 height 10
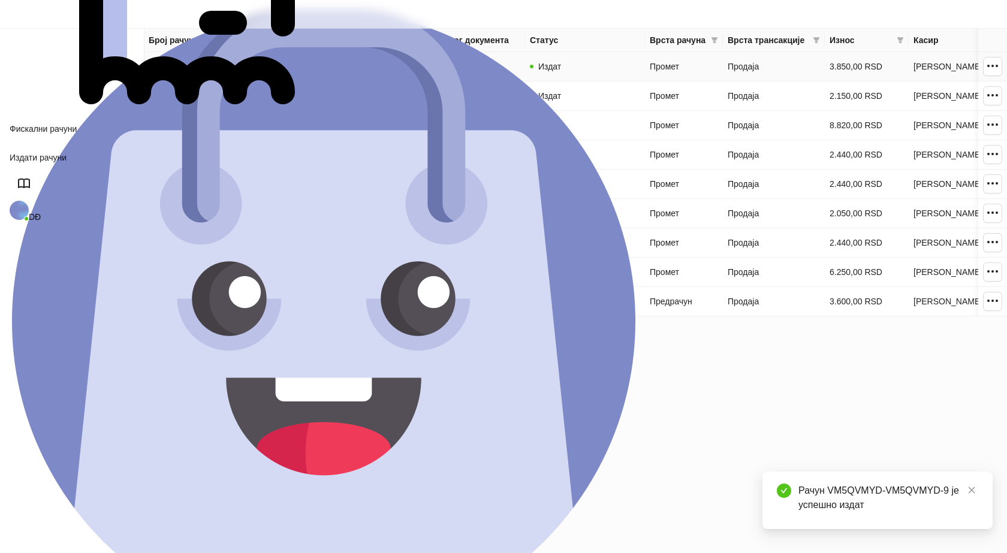
click at [180, 67] on link "VM5QVMYD-VM5QVMYD-9" at bounding box center [202, 67] width 106 height 10
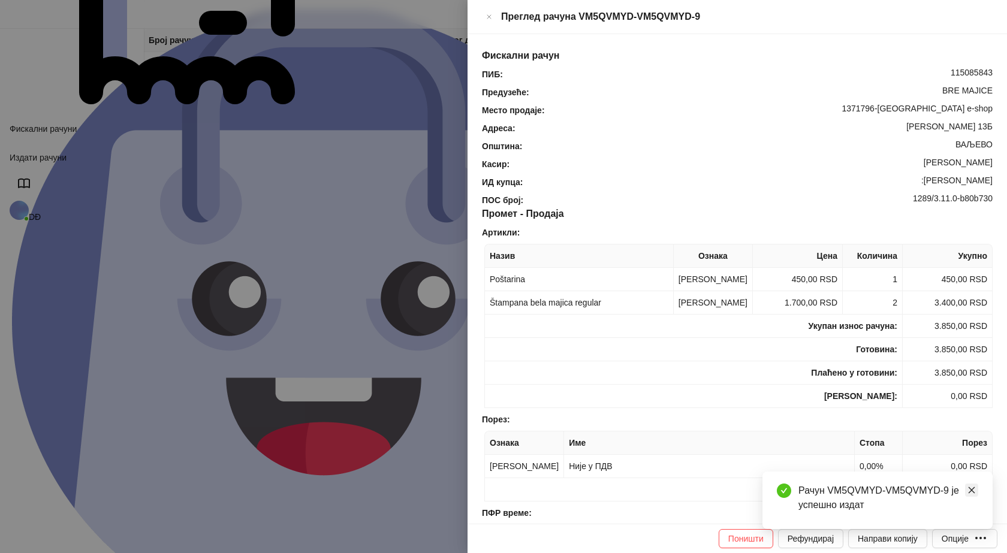
click at [972, 489] on icon "close" at bounding box center [972, 490] width 8 height 8
click at [958, 542] on div "Опције" at bounding box center [955, 539] width 27 height 10
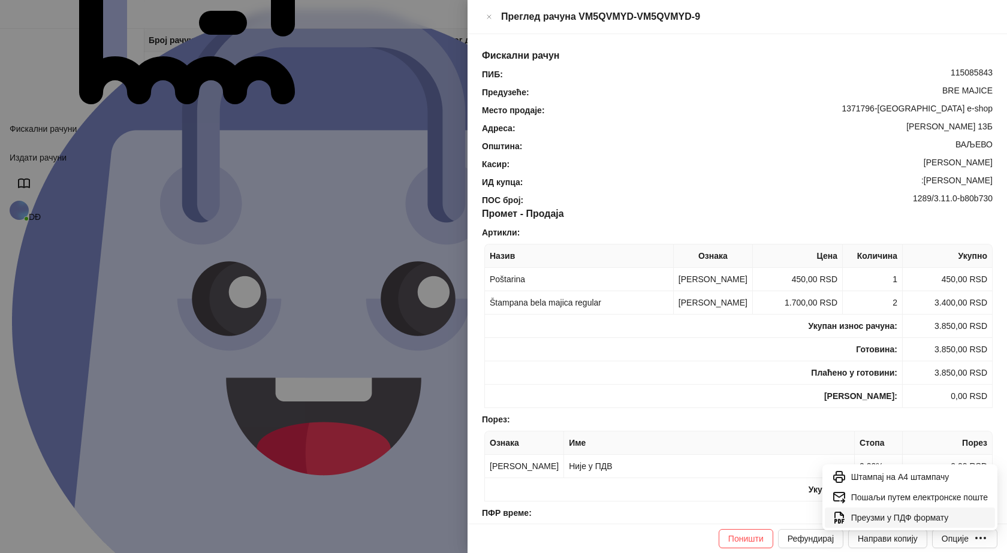
click at [928, 514] on span "Преузми у ПДФ формату" at bounding box center [919, 517] width 137 height 13
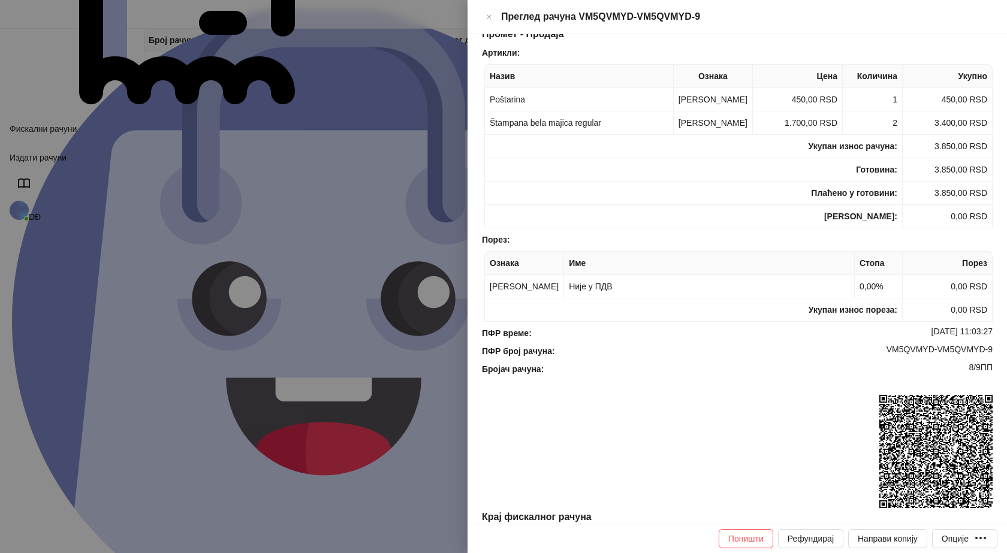
scroll to position [218, 0]
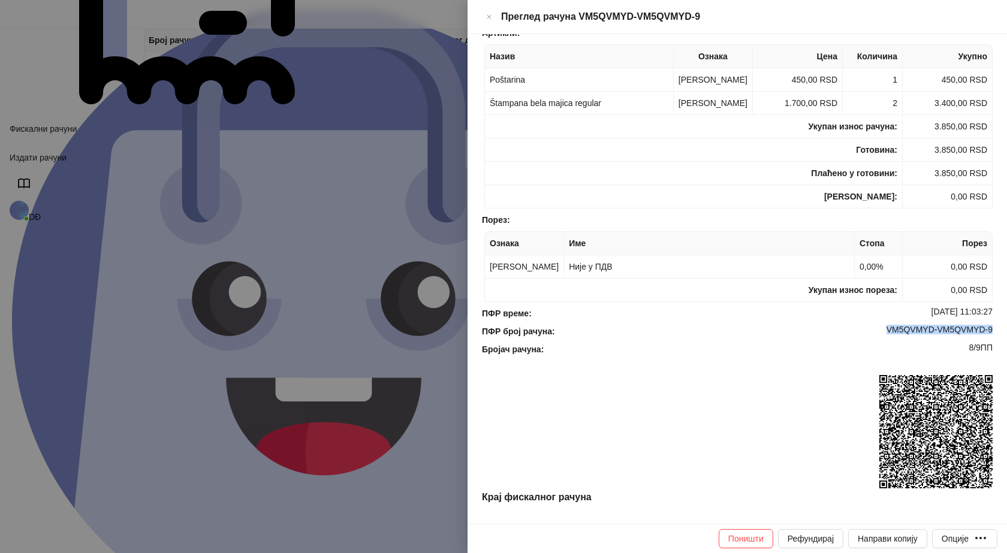
drag, startPoint x: 996, startPoint y: 312, endPoint x: 881, endPoint y: 318, distance: 115.2
click at [878, 315] on div "Фискални рачун ПИБ : 115085843 Предузеће : BRE MAJICE Место продаје : 1371796-B…" at bounding box center [738, 279] width 540 height 490
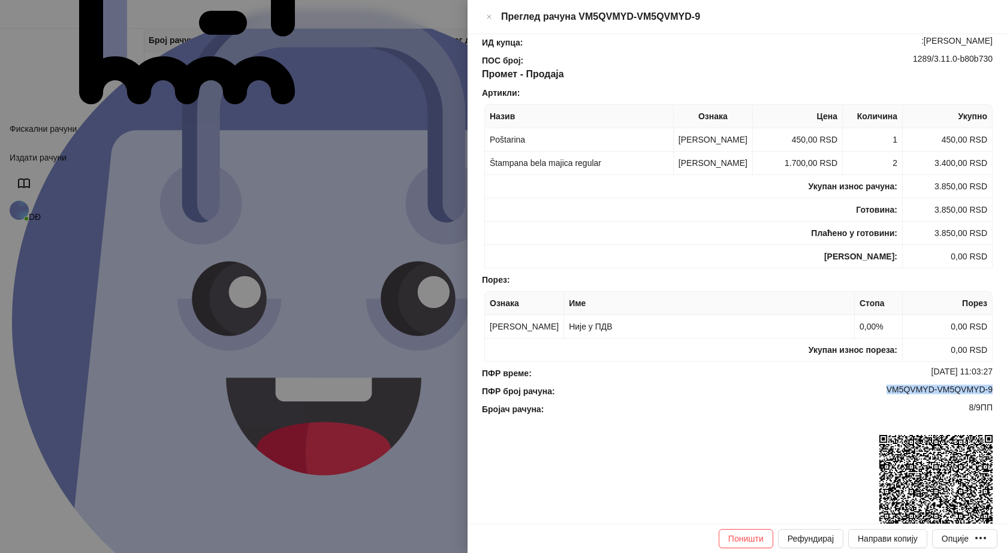
scroll to position [38, 0]
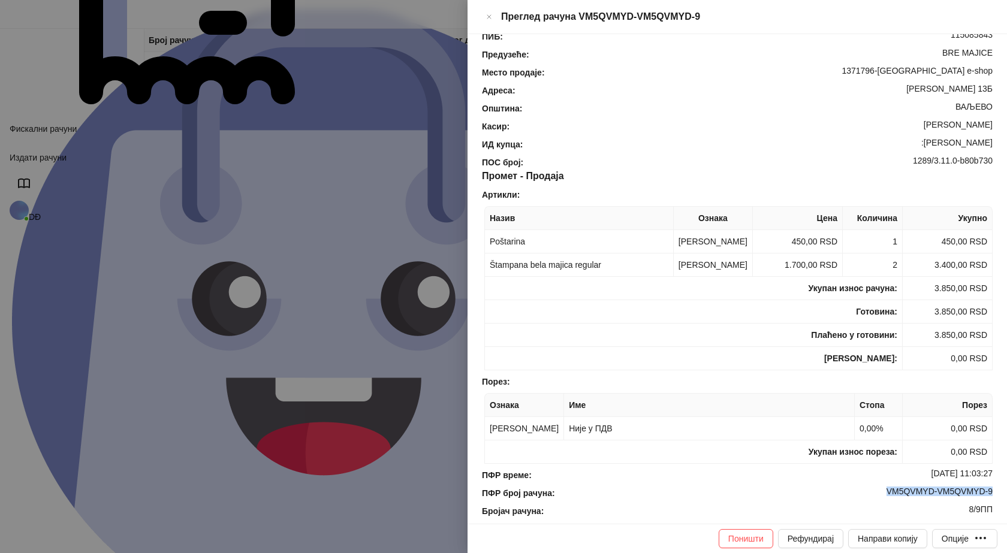
drag, startPoint x: 911, startPoint y: 125, endPoint x: 989, endPoint y: 123, distance: 78.6
click at [989, 123] on div "Фискални рачун ПИБ : 115085843 Предузеће : BRE MAJICE Место продаје : 1371796-B…" at bounding box center [738, 279] width 540 height 490
click at [493, 19] on icon "Close" at bounding box center [489, 17] width 7 height 14
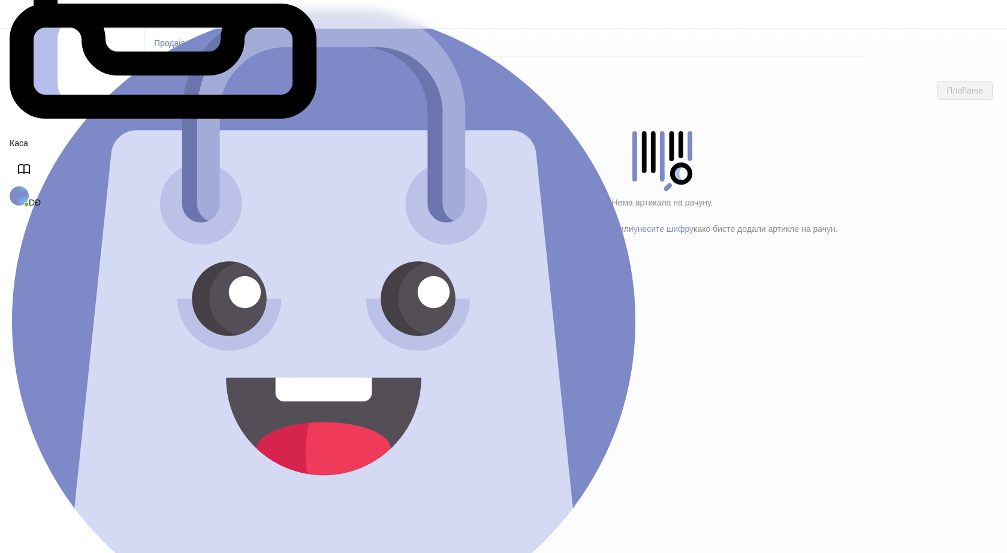
drag, startPoint x: 186, startPoint y: 144, endPoint x: 192, endPoint y: 142, distance: 6.3
click at [186, 193] on h4 "Poštarina" at bounding box center [255, 199] width 144 height 13
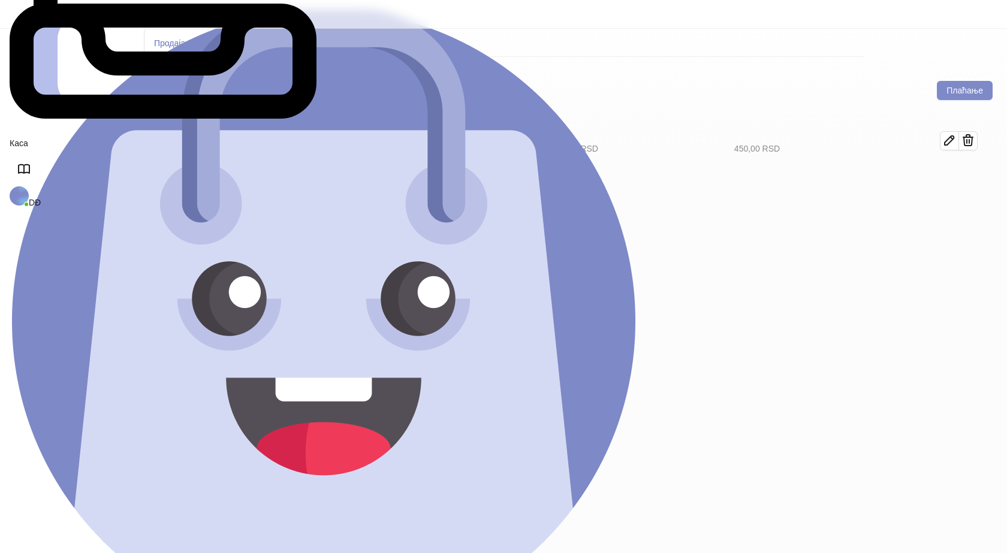
click at [220, 167] on h4 "Tekstil (11)" at bounding box center [260, 173] width 136 height 13
click at [957, 174] on icon "button" at bounding box center [950, 181] width 14 height 14
type input "*"
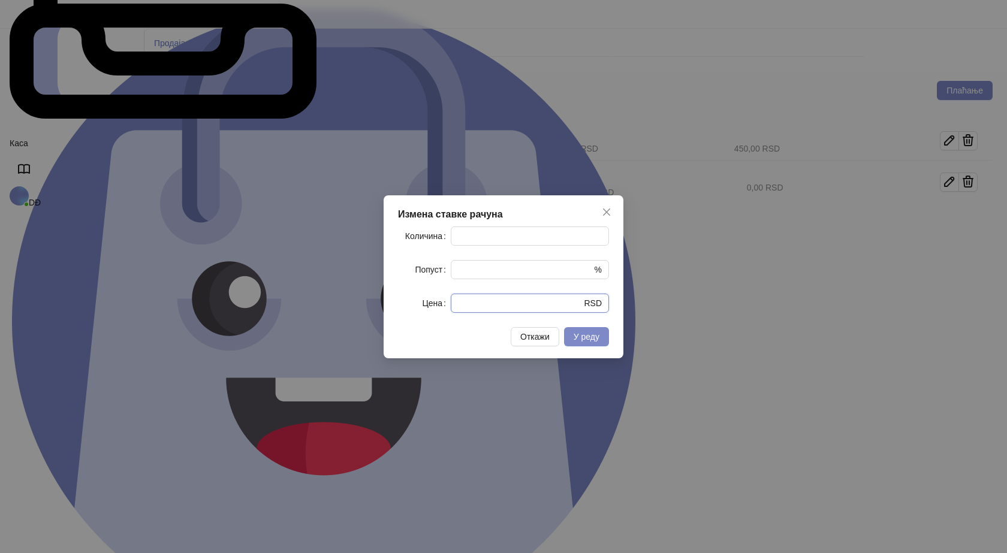
drag, startPoint x: 451, startPoint y: 309, endPoint x: 368, endPoint y: 296, distance: 84.9
click at [387, 306] on div "Измена ставке рачуна Количина * Попуст * % Цена * RSD Откажи У реду" at bounding box center [504, 276] width 240 height 163
type input "****"
click at [587, 345] on button "У реду" at bounding box center [586, 336] width 45 height 19
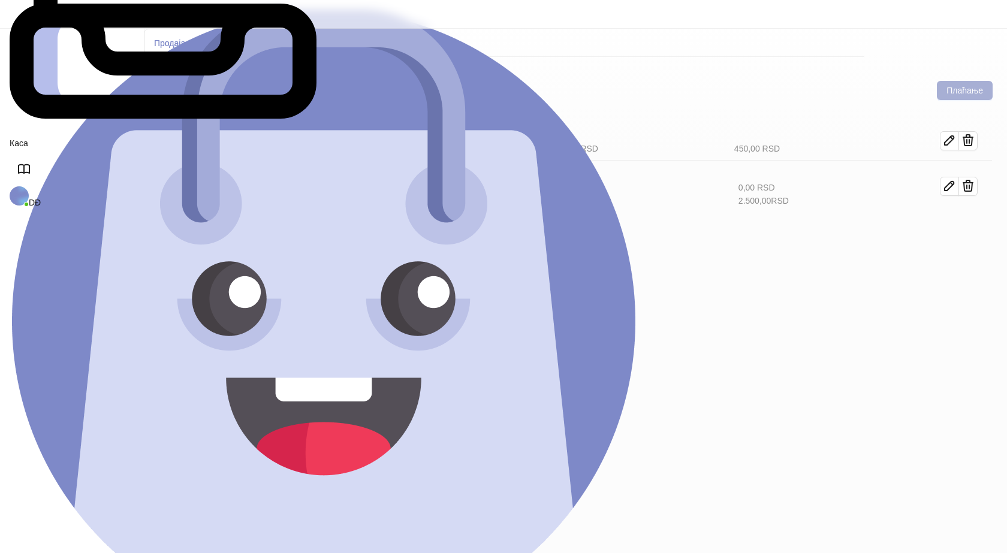
click at [976, 81] on button "Плаћање" at bounding box center [965, 90] width 56 height 19
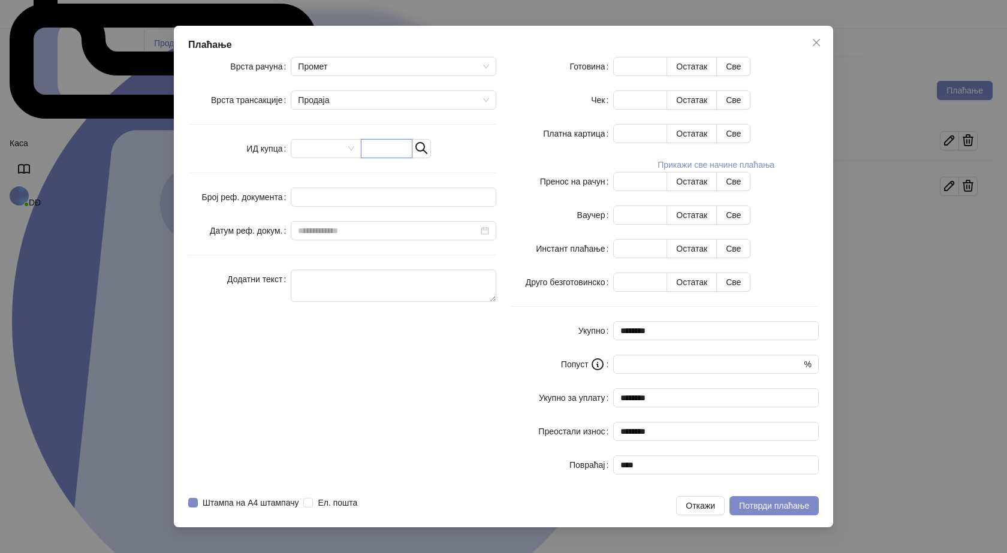
click at [413, 158] on input "text" at bounding box center [387, 148] width 52 height 19
paste input "**********"
type input "**********"
click at [751, 76] on button "Све" at bounding box center [733, 66] width 34 height 19
type input "****"
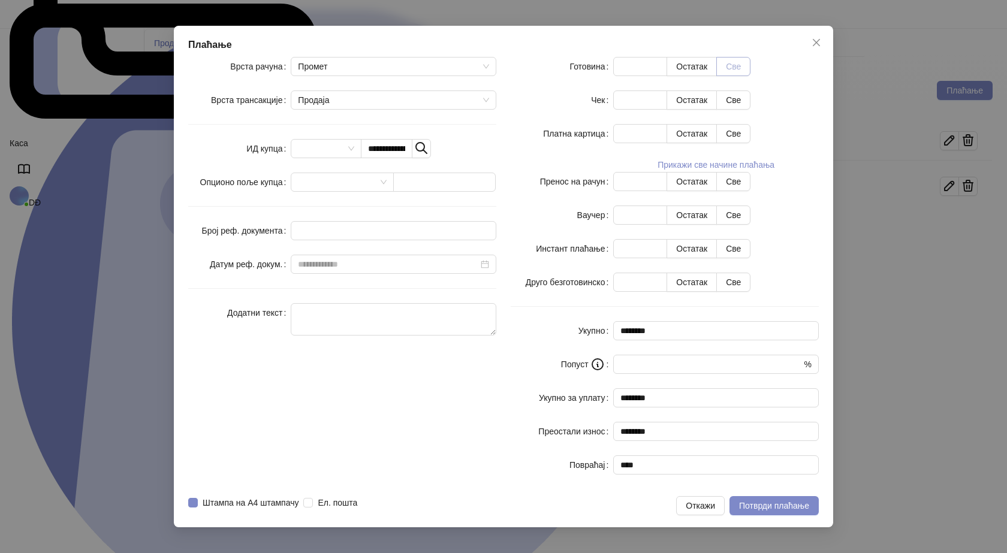
type input "****"
click at [754, 501] on span "Потврди плаћање" at bounding box center [774, 506] width 70 height 10
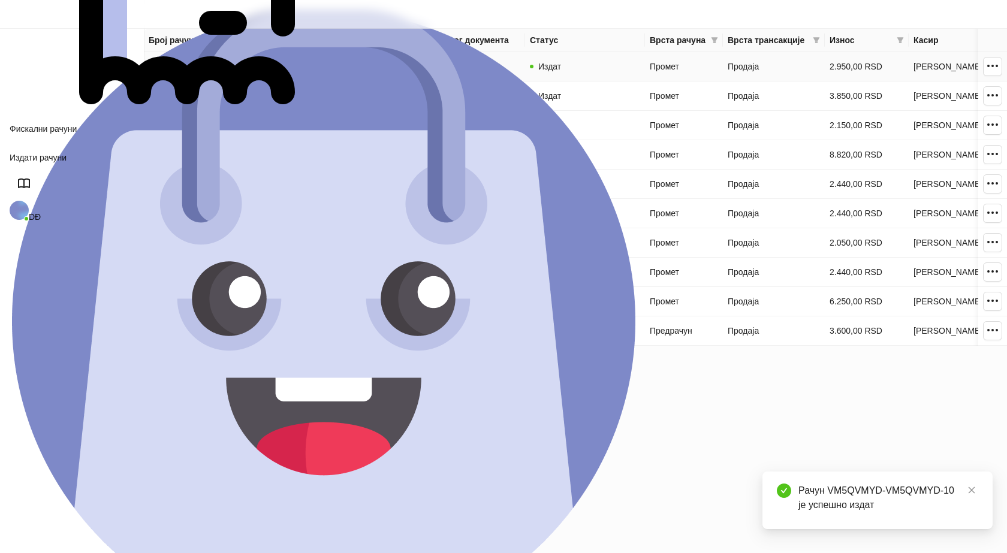
click at [229, 67] on link "VM5QVMYD-VM5QVMYD-10" at bounding box center [204, 67] width 111 height 10
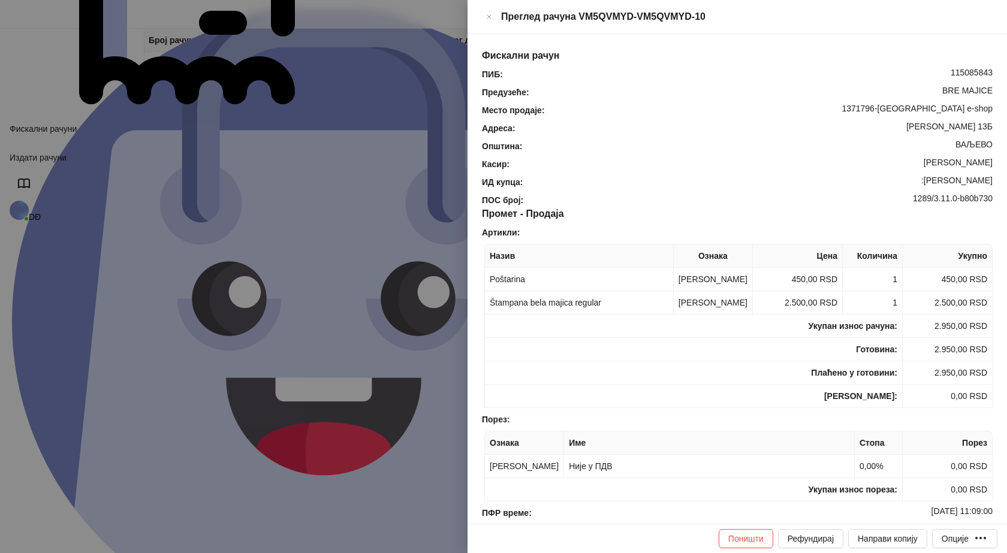
click at [980, 489] on td "0,00 RSD" at bounding box center [948, 489] width 90 height 23
click at [982, 542] on icon "button" at bounding box center [981, 538] width 14 height 14
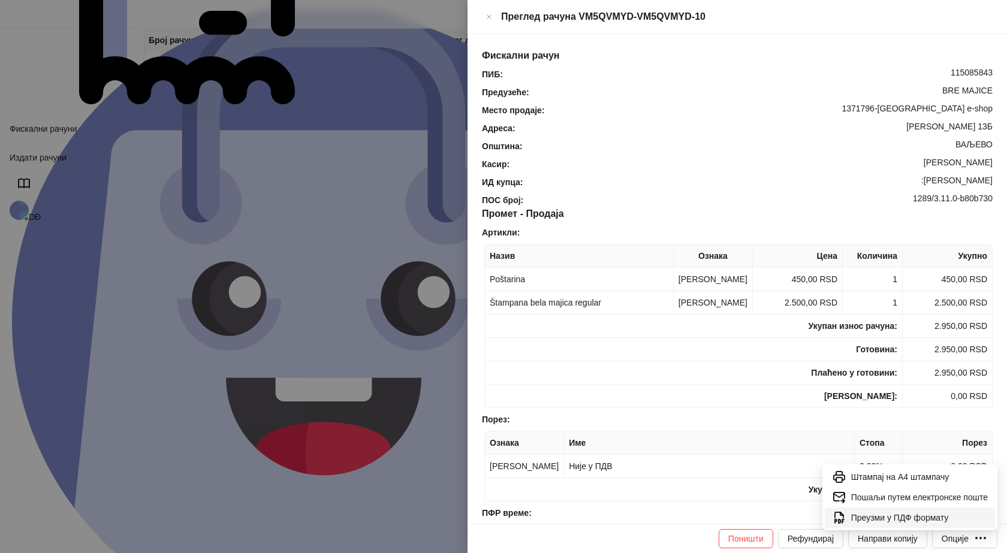
click at [935, 519] on span "Преузми у ПДФ формату" at bounding box center [919, 517] width 137 height 13
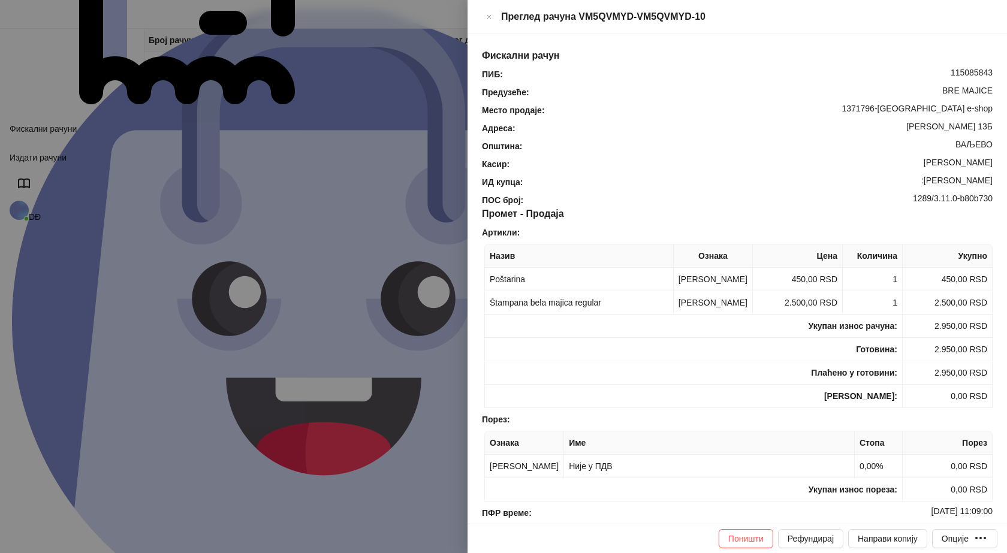
scroll to position [60, 0]
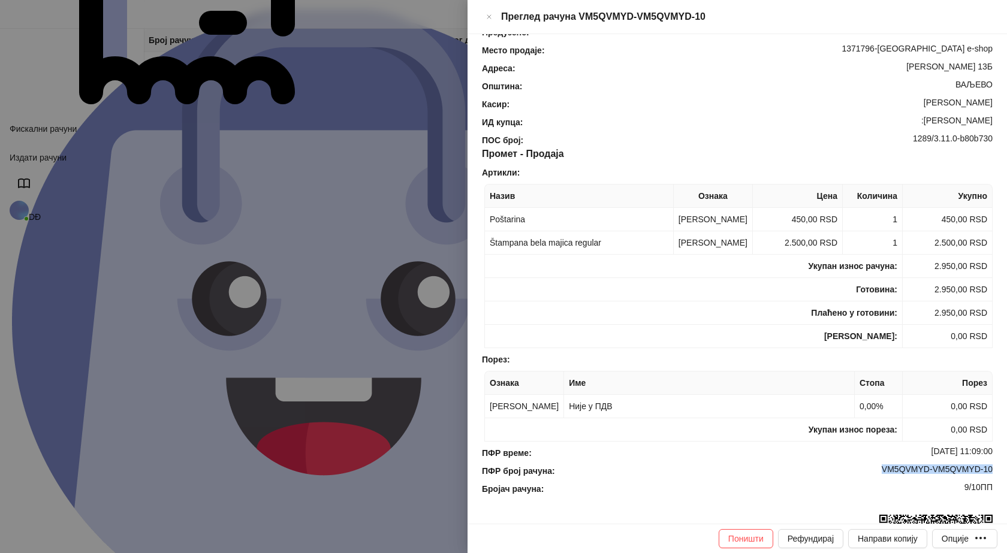
drag, startPoint x: 997, startPoint y: 475, endPoint x: 862, endPoint y: 477, distance: 134.9
click at [862, 477] on div "Фискални рачун ПИБ : 115085843 Предузеће : BRE MAJICE Место продаје : 1371796-B…" at bounding box center [738, 279] width 540 height 490
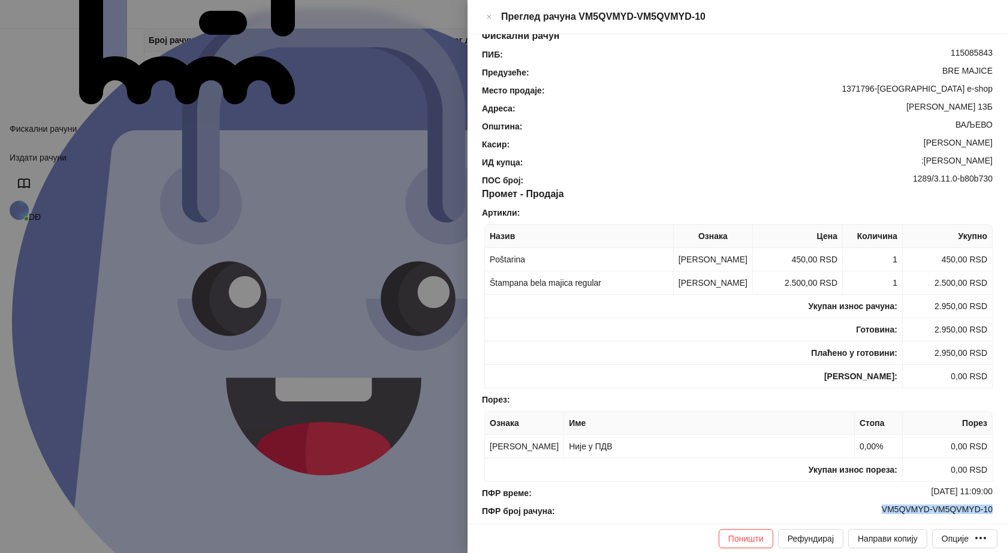
scroll to position [0, 0]
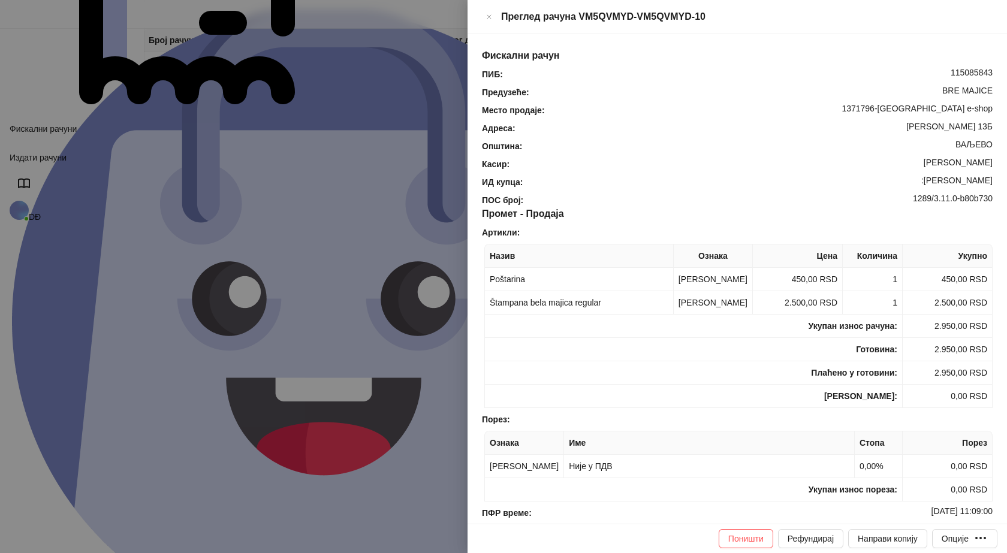
drag, startPoint x: 985, startPoint y: 162, endPoint x: 920, endPoint y: 169, distance: 65.7
click at [920, 169] on div "ПИБ : 115085843 Предузеће : BRE MAJICE Место продаје : 1371796-Bremajice e-shop…" at bounding box center [738, 137] width 516 height 139
click at [493, 14] on icon "Close" at bounding box center [489, 17] width 7 height 14
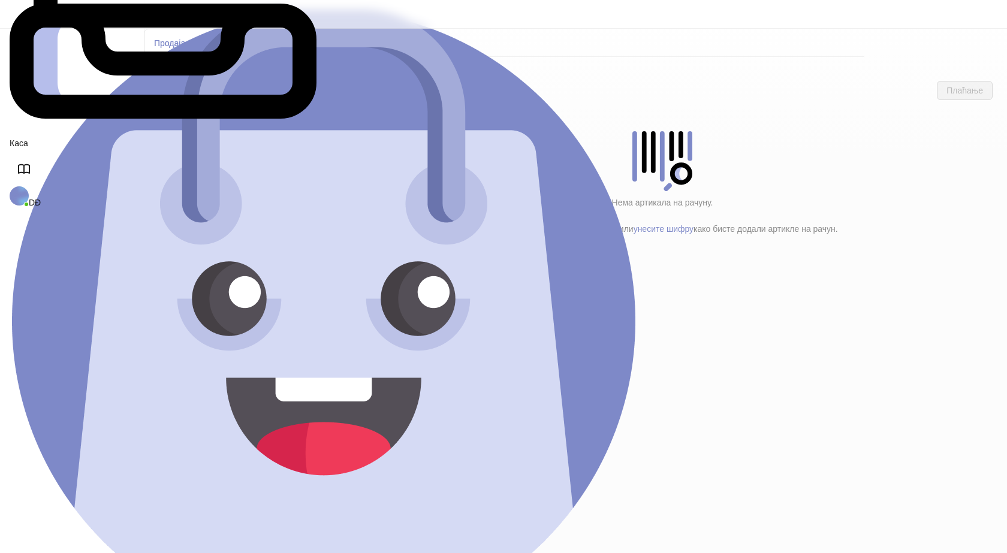
click at [214, 193] on h4 "Poštarina" at bounding box center [255, 199] width 144 height 13
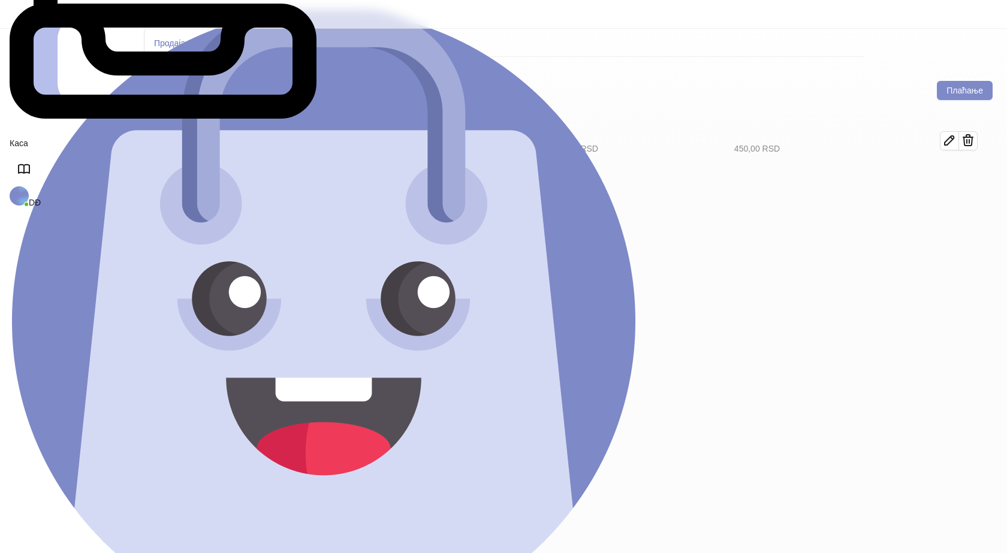
click at [210, 167] on h4 "Tekstil (11)" at bounding box center [260, 173] width 136 height 13
click at [957, 174] on icon "button" at bounding box center [950, 181] width 14 height 14
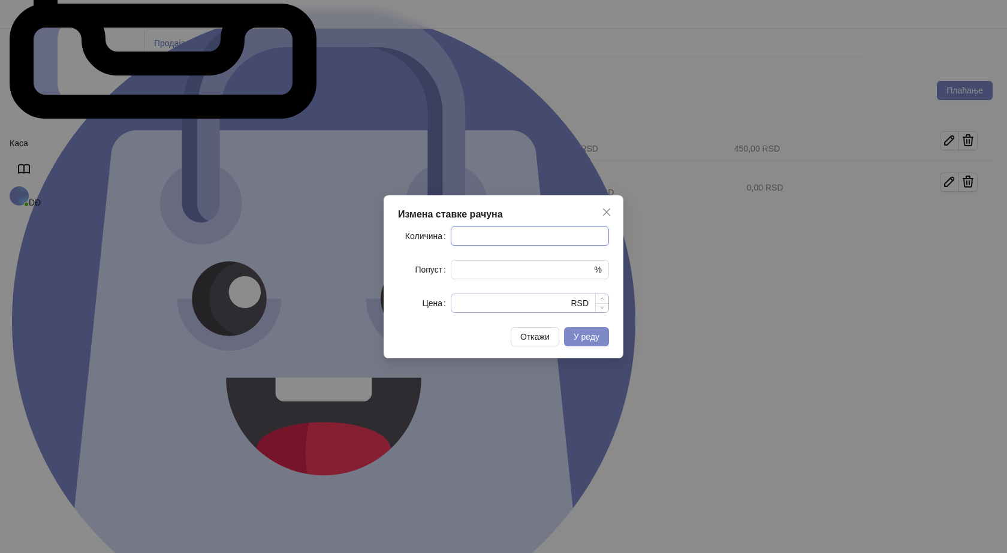
type input "*"
drag, startPoint x: 478, startPoint y: 305, endPoint x: 390, endPoint y: 313, distance: 87.9
click at [392, 314] on div "Измена ставке рачуна Количина * Попуст * % Цена * RSD Откажи У реду" at bounding box center [504, 276] width 240 height 163
type input "****"
click at [575, 335] on span "У реду" at bounding box center [587, 337] width 26 height 10
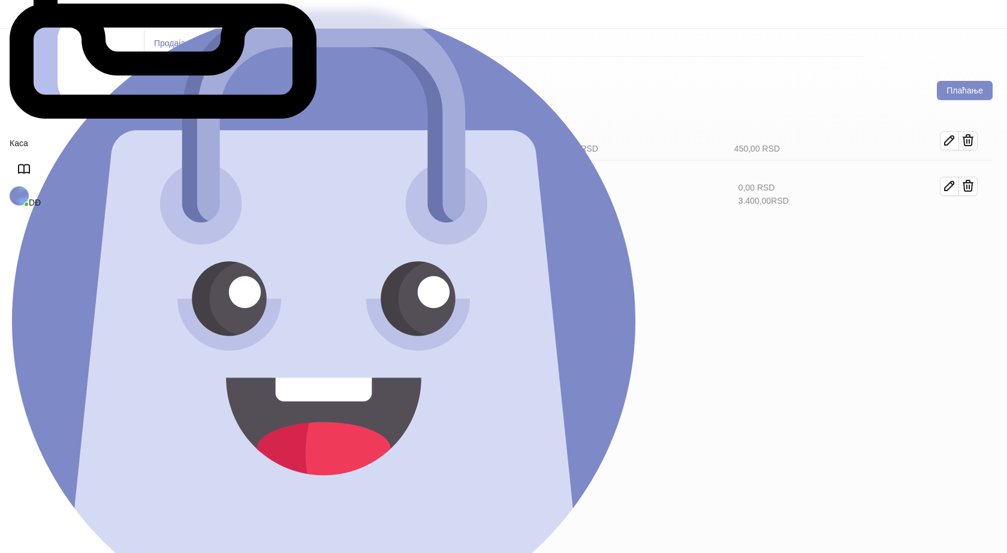
click at [957, 227] on icon "button" at bounding box center [950, 234] width 14 height 14
type input "*"
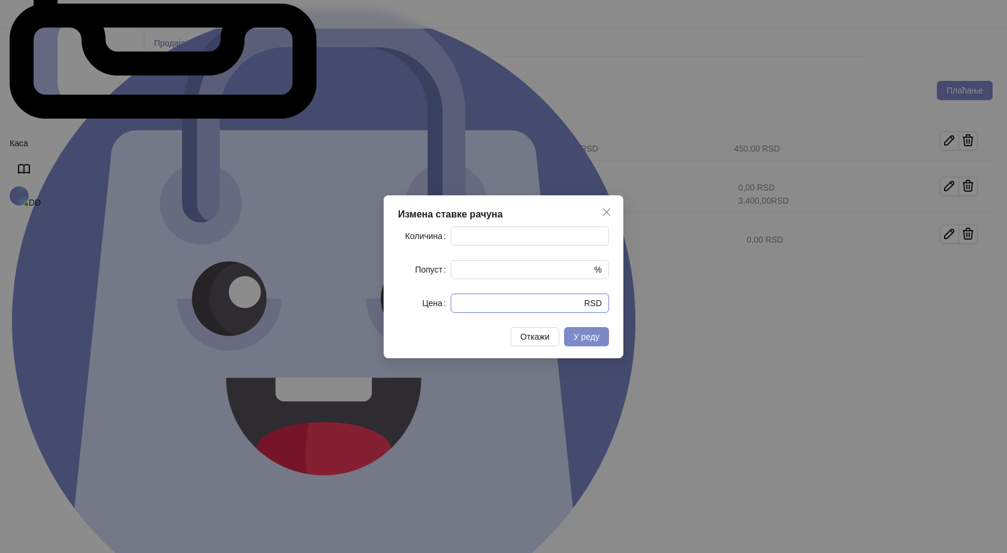
drag, startPoint x: 491, startPoint y: 302, endPoint x: 366, endPoint y: 308, distance: 124.9
click at [373, 308] on div "Измена ставке рачуна Количина * Попуст * % Цена * RSD Откажи У реду" at bounding box center [503, 276] width 1007 height 553
type input "****"
click at [601, 340] on button "У реду" at bounding box center [586, 336] width 45 height 19
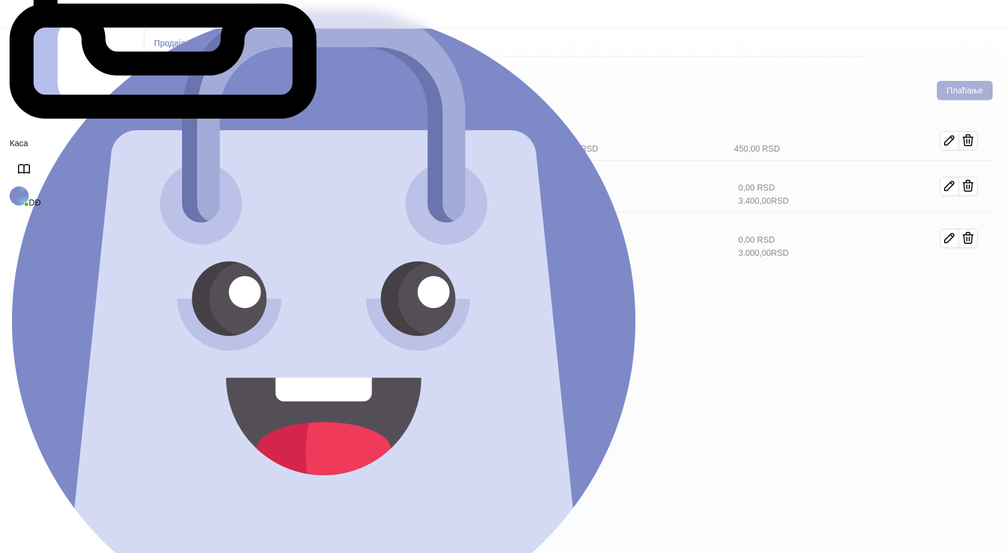
click at [961, 81] on button "Плаћање" at bounding box center [965, 90] width 56 height 19
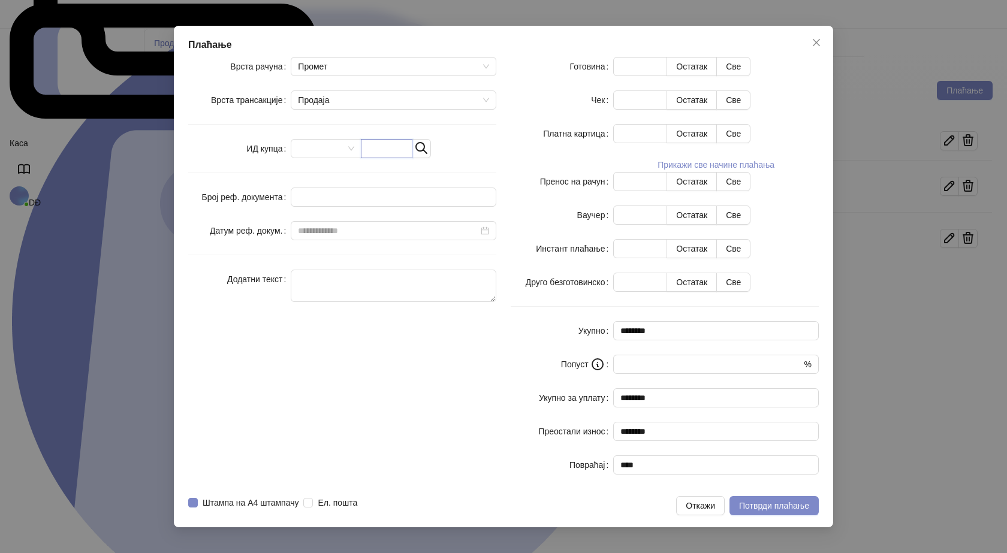
drag, startPoint x: 430, startPoint y: 243, endPoint x: 374, endPoint y: 164, distance: 96.3
click at [413, 158] on input "text" at bounding box center [387, 148] width 52 height 19
paste input "**********"
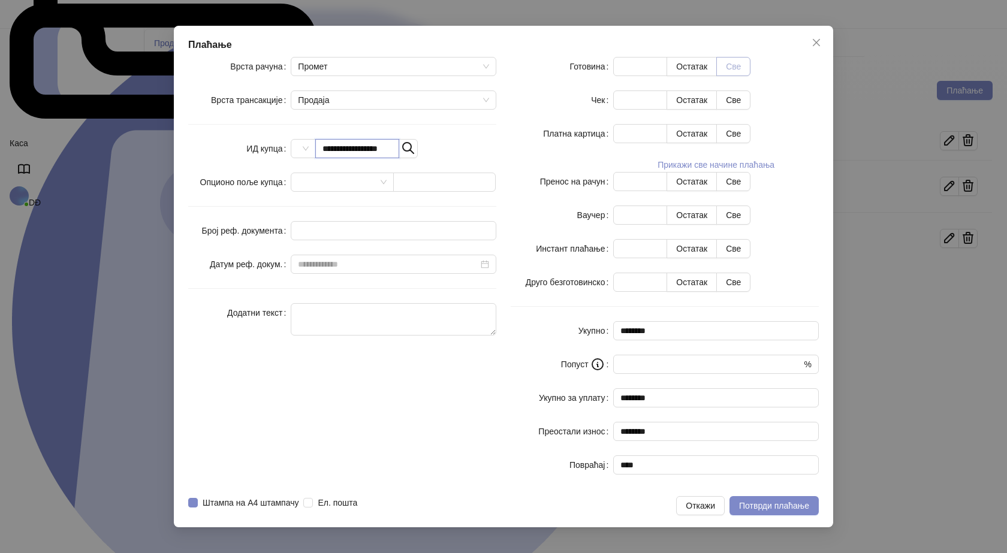
type input "**********"
click at [751, 76] on button "Све" at bounding box center [733, 66] width 34 height 19
type input "****"
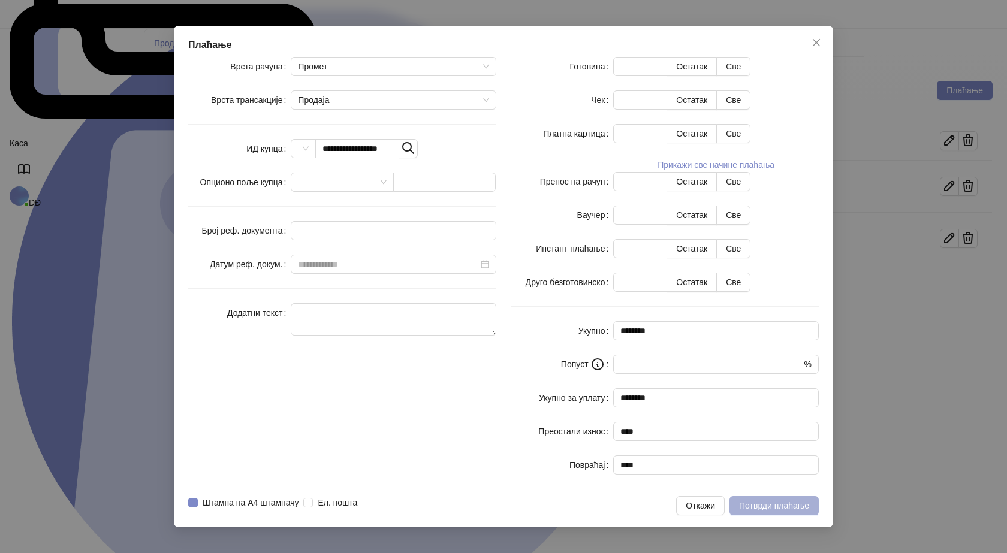
click at [769, 501] on span "Потврди плаћање" at bounding box center [774, 506] width 70 height 10
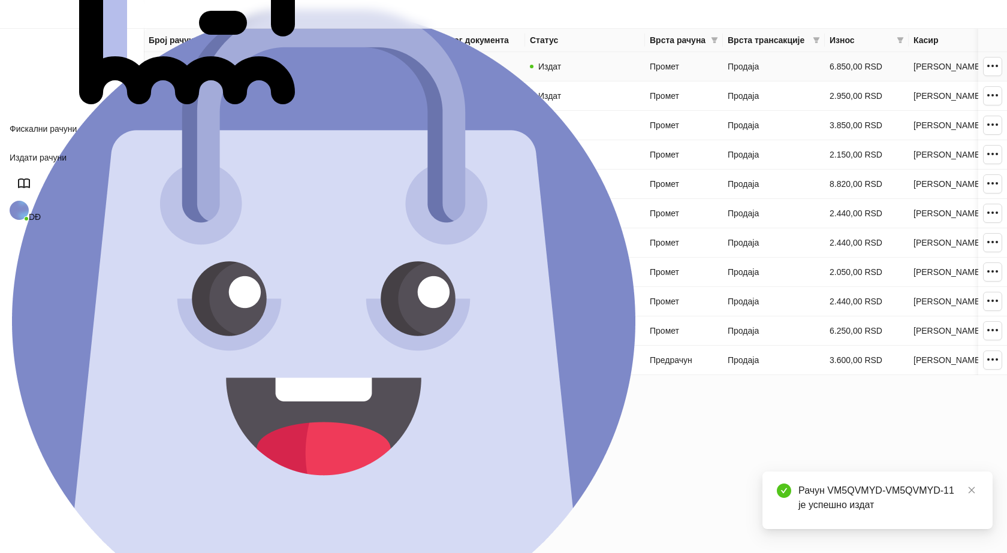
click at [227, 68] on link "VM5QVMYD-VM5QVMYD-11" at bounding box center [204, 67] width 111 height 10
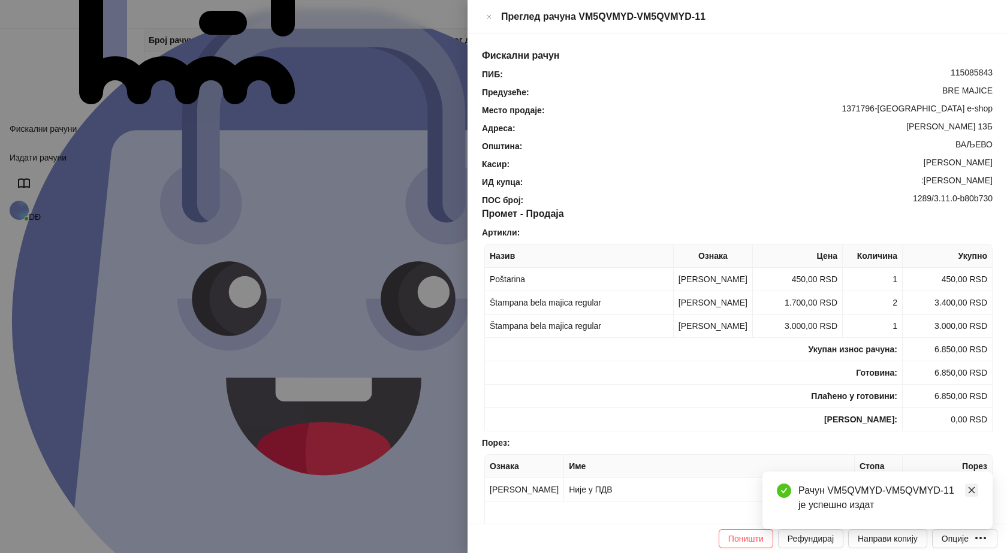
click at [968, 493] on icon "close" at bounding box center [972, 490] width 8 height 8
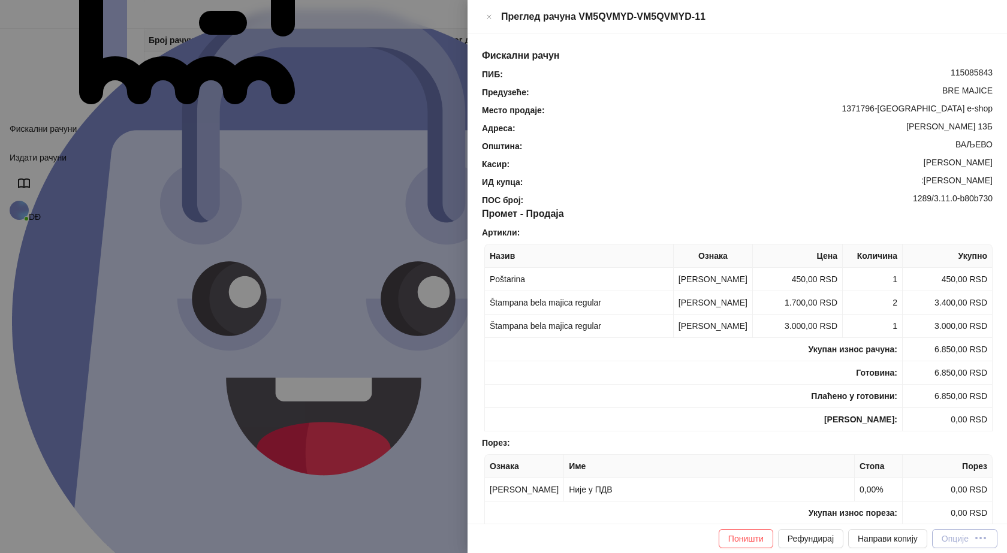
click at [968, 541] on div "Опције" at bounding box center [955, 539] width 27 height 10
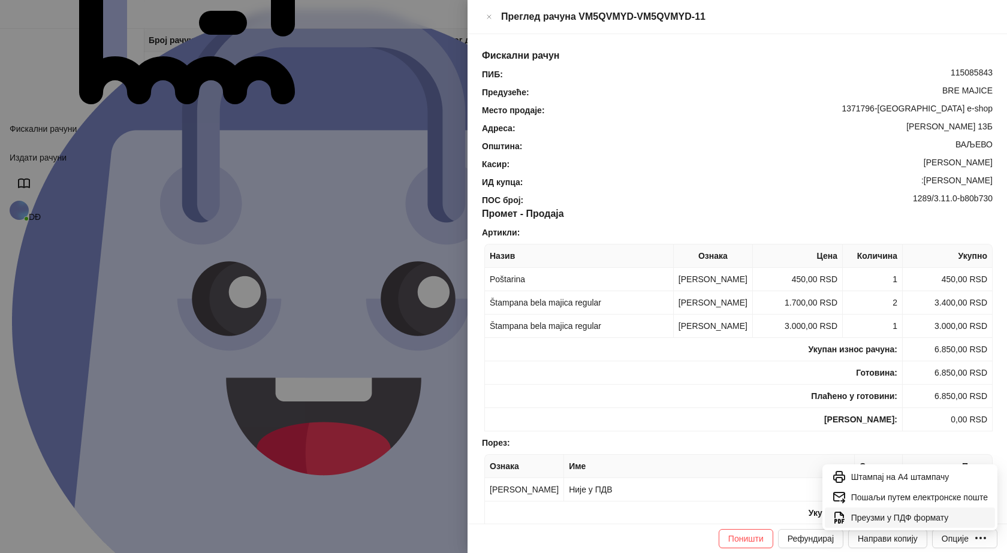
click at [934, 520] on span "Преузми у ПДФ формату" at bounding box center [919, 517] width 137 height 13
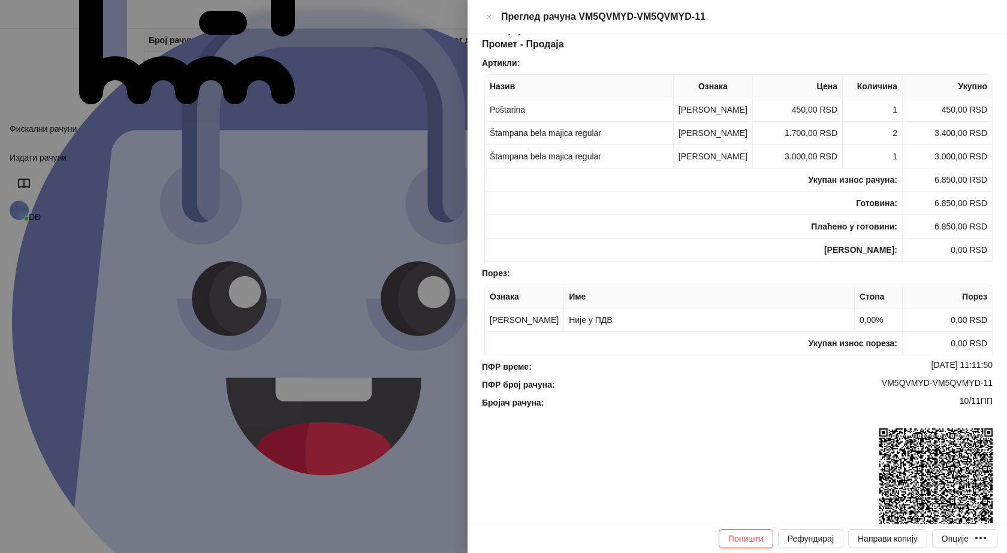
scroll to position [180, 0]
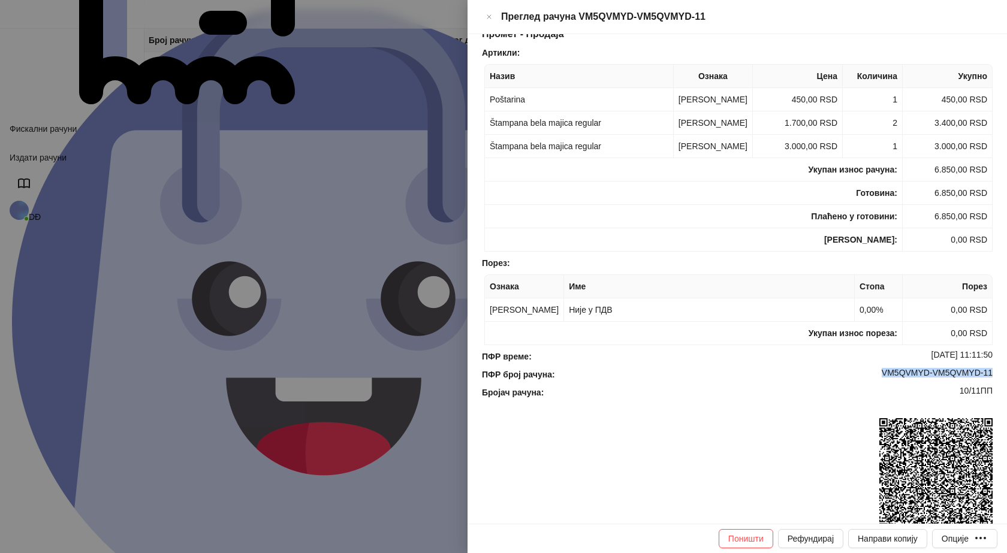
drag, startPoint x: 988, startPoint y: 383, endPoint x: 935, endPoint y: 403, distance: 56.4
click at [875, 383] on div "Фискални рачун ПИБ : 115085843 Предузеће : BRE MAJICE Место продаје : 1371796-B…" at bounding box center [738, 279] width 540 height 490
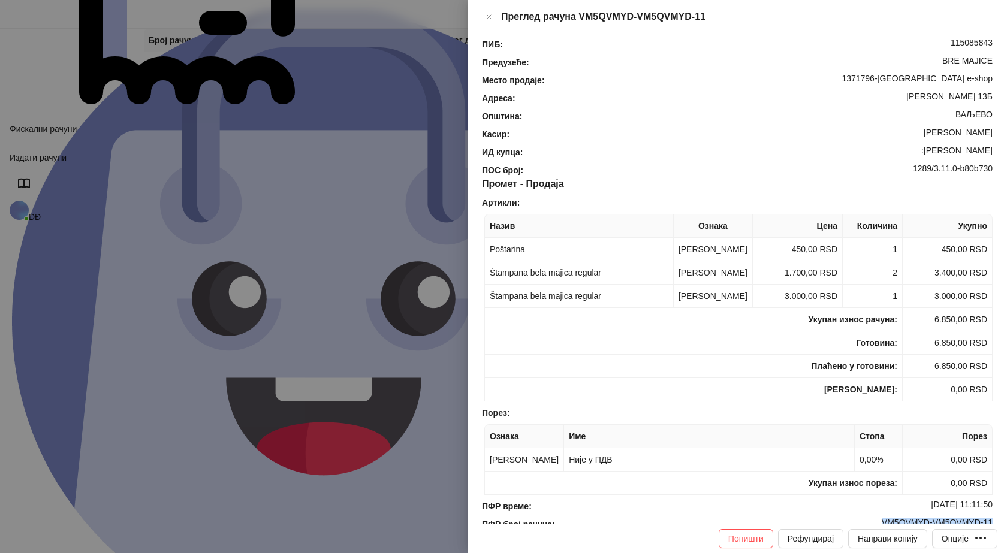
scroll to position [0, 0]
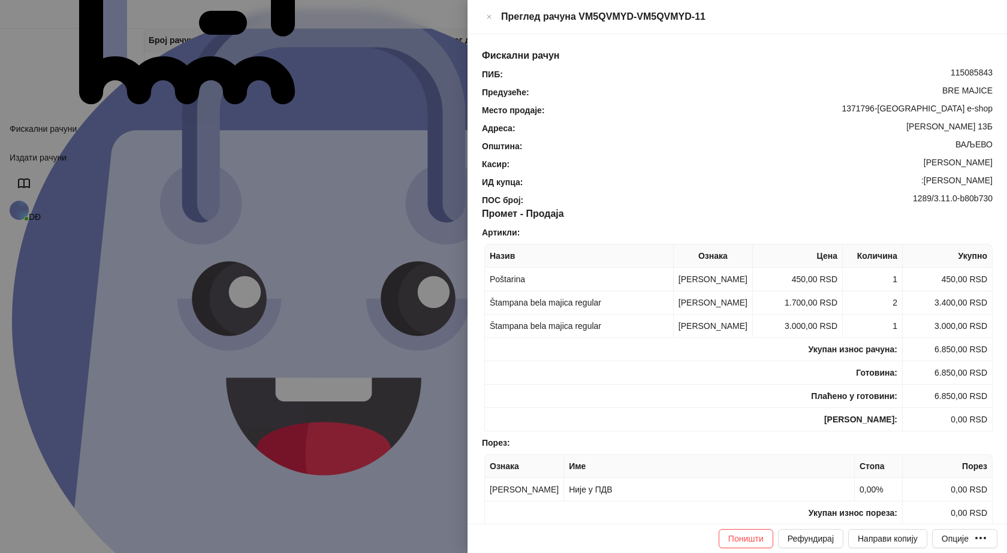
drag, startPoint x: 986, startPoint y: 164, endPoint x: 916, endPoint y: 165, distance: 70.2
click at [916, 176] on div "ИД купца : :Vladica Zdravkovic" at bounding box center [738, 182] width 516 height 13
click at [496, 20] on button "Close" at bounding box center [489, 17] width 14 height 14
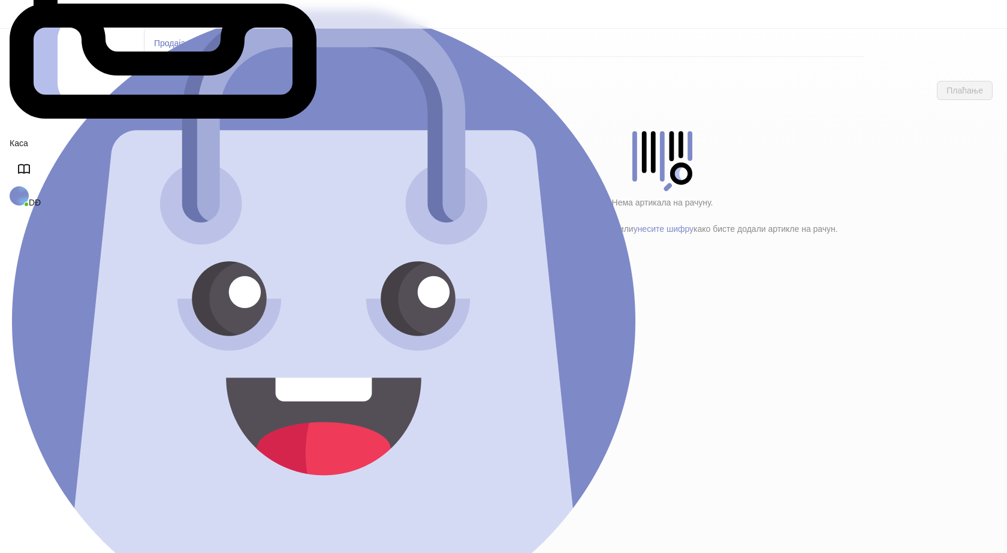
click at [206, 193] on h4 "Poštarina" at bounding box center [255, 199] width 144 height 13
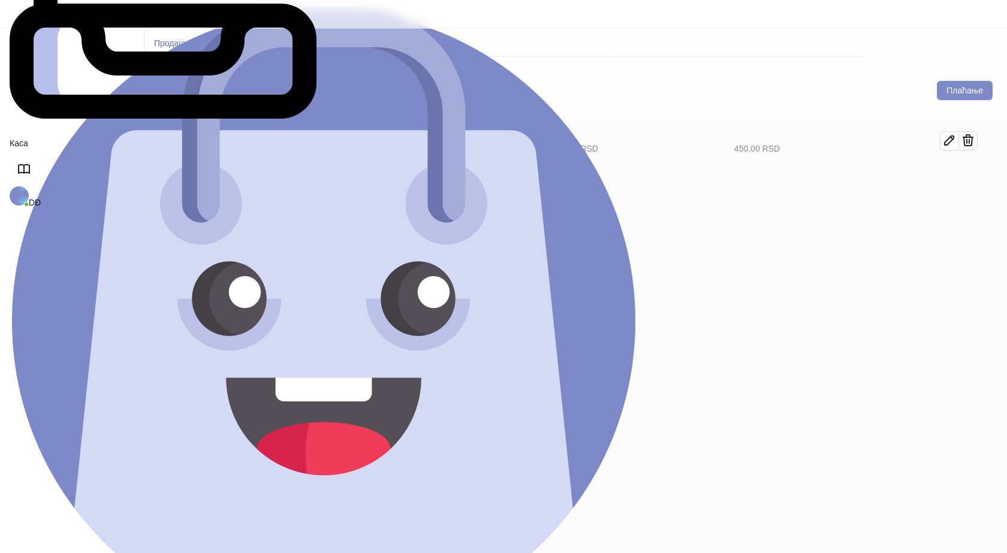
click at [209, 167] on h4 "Tekstil (11)" at bounding box center [260, 173] width 136 height 13
click at [957, 174] on icon "button" at bounding box center [950, 181] width 14 height 14
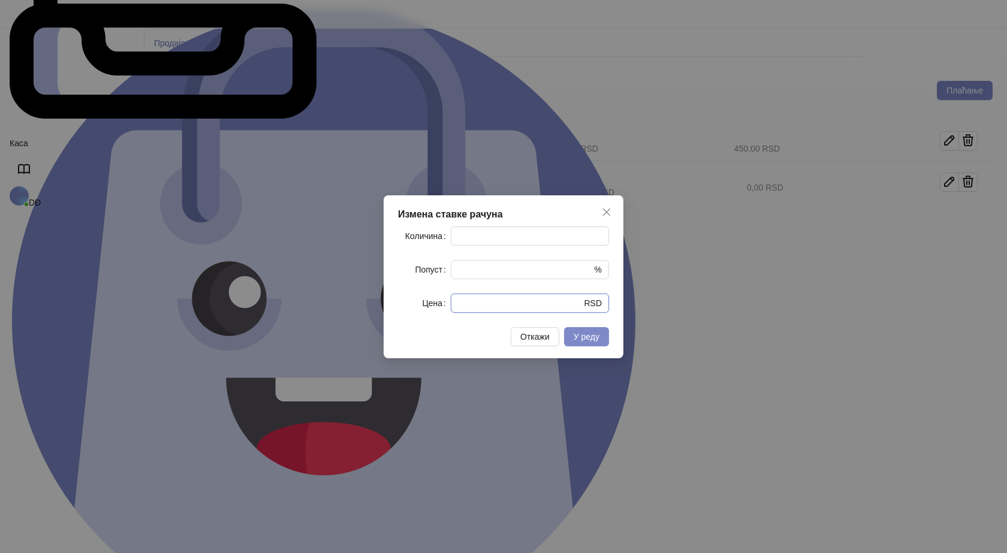
drag, startPoint x: 462, startPoint y: 315, endPoint x: 401, endPoint y: 326, distance: 61.5
click at [402, 326] on div "Измена ставке рачуна Количина * Попуст * % Цена * RSD Откажи У реду" at bounding box center [504, 276] width 240 height 163
type input "****"
click at [590, 341] on span "У реду" at bounding box center [587, 337] width 26 height 10
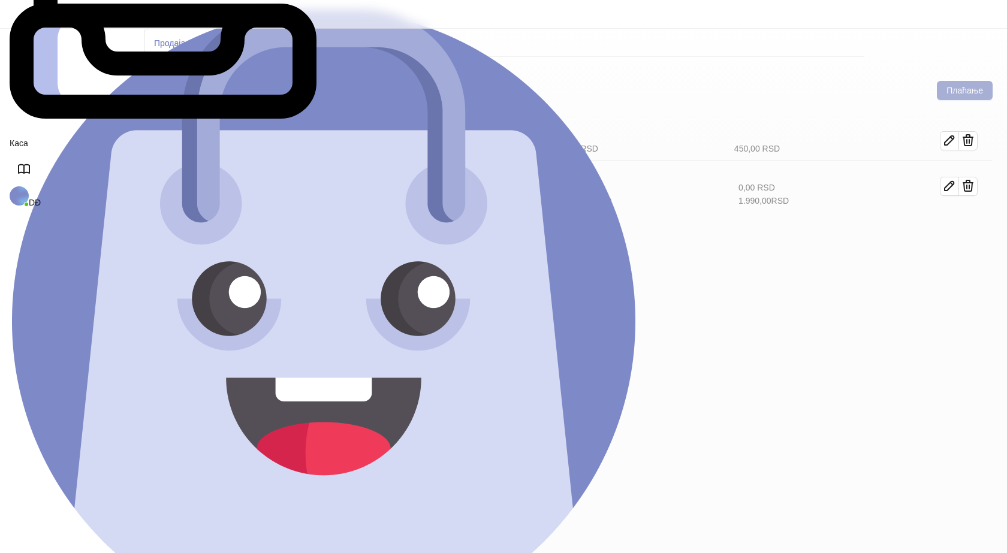
click at [967, 81] on button "Плаћање" at bounding box center [965, 90] width 56 height 19
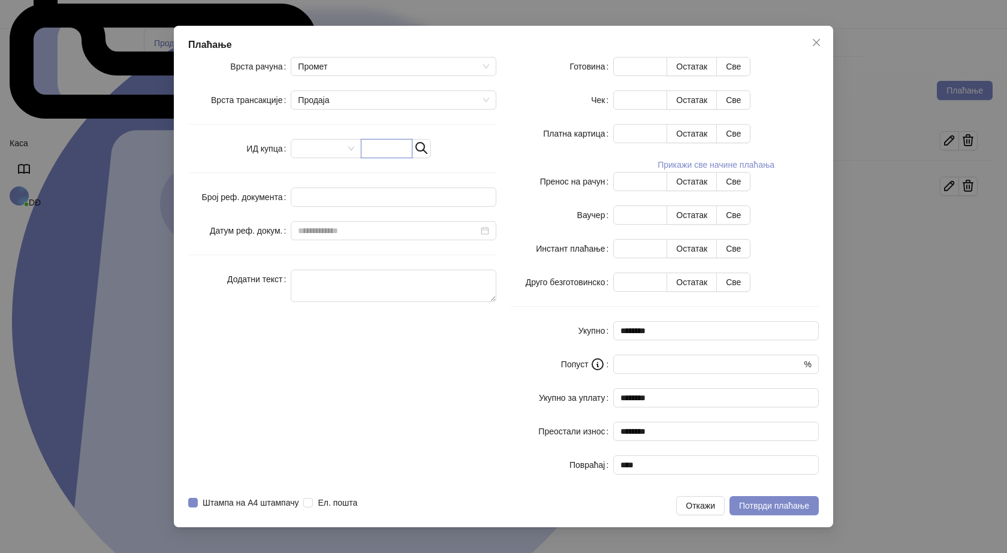
click at [413, 158] on input "text" at bounding box center [387, 148] width 52 height 19
paste input "**********"
type input "**********"
click at [751, 76] on button "Све" at bounding box center [733, 66] width 34 height 19
type input "****"
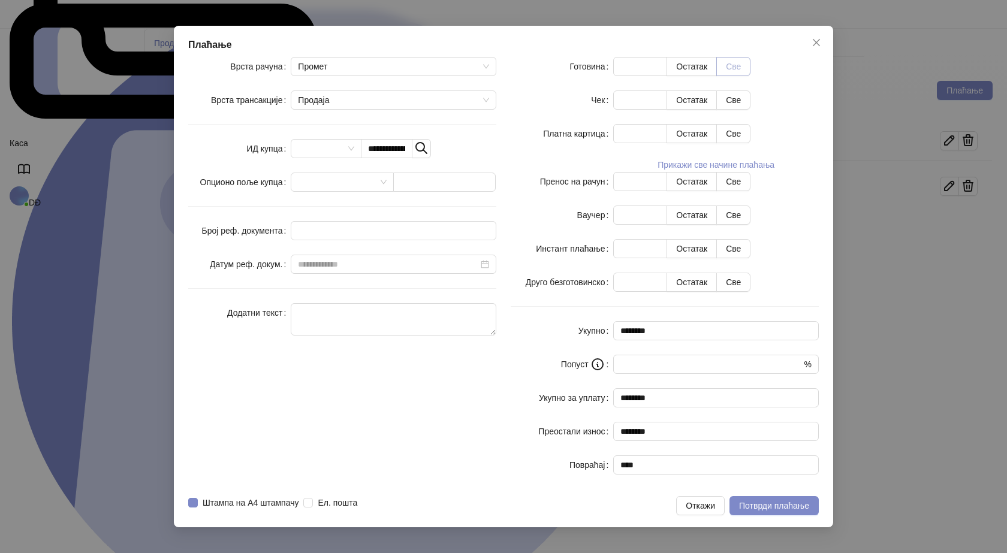
type input "****"
click at [778, 501] on span "Потврди плаћање" at bounding box center [774, 506] width 70 height 10
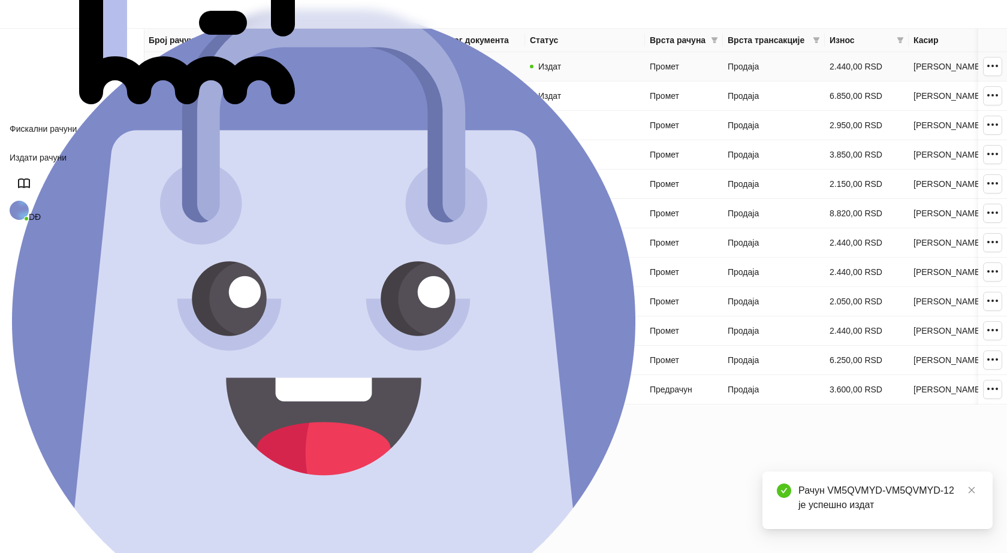
click at [205, 67] on link "VM5QVMYD-VM5QVMYD-12" at bounding box center [204, 67] width 111 height 10
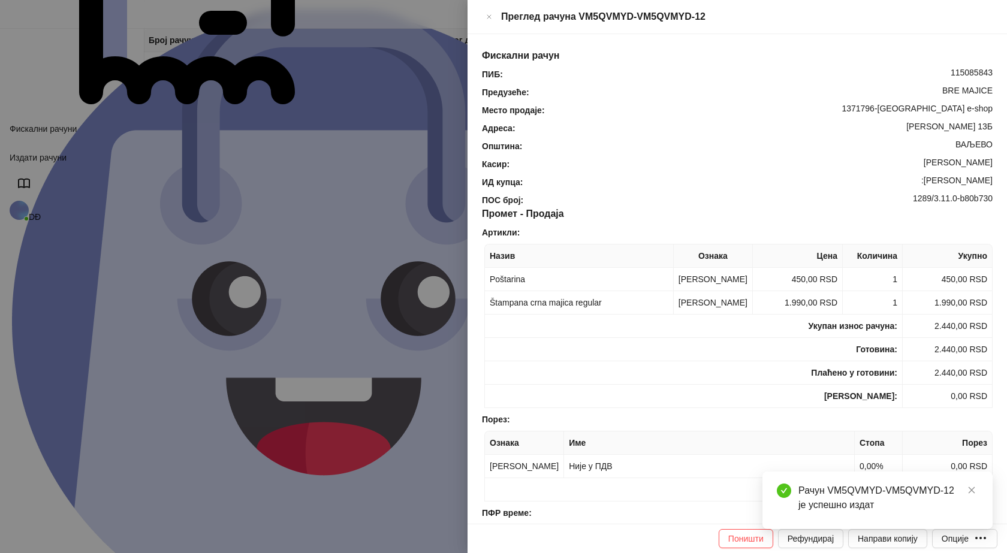
click at [940, 491] on div "Рачун VM5QVMYD-VM5QVMYD-12 је успешно издат" at bounding box center [889, 498] width 180 height 29
click at [972, 493] on icon "close" at bounding box center [972, 490] width 8 height 8
click at [969, 540] on div "Опције" at bounding box center [955, 539] width 27 height 10
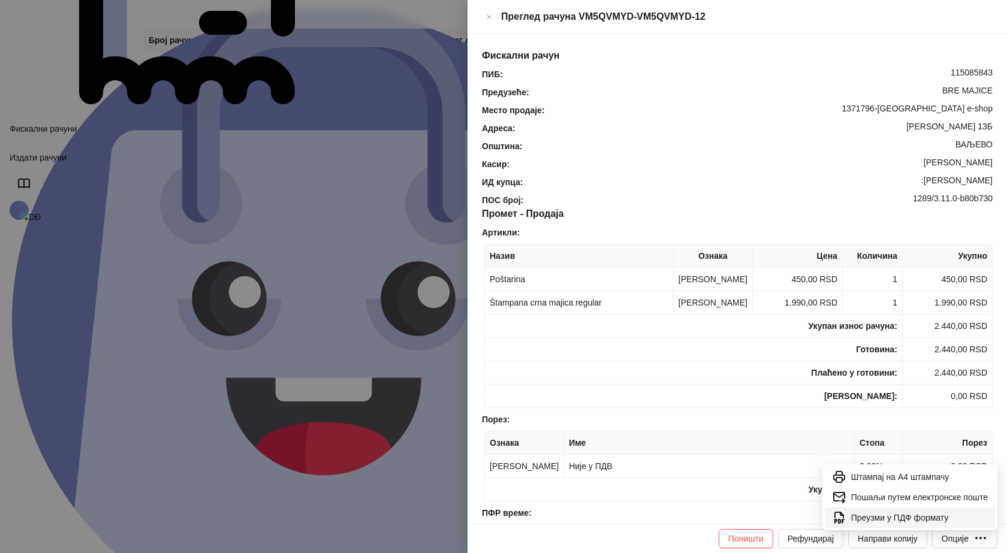
click at [939, 519] on span "Преузми у ПДФ формату" at bounding box center [919, 517] width 137 height 13
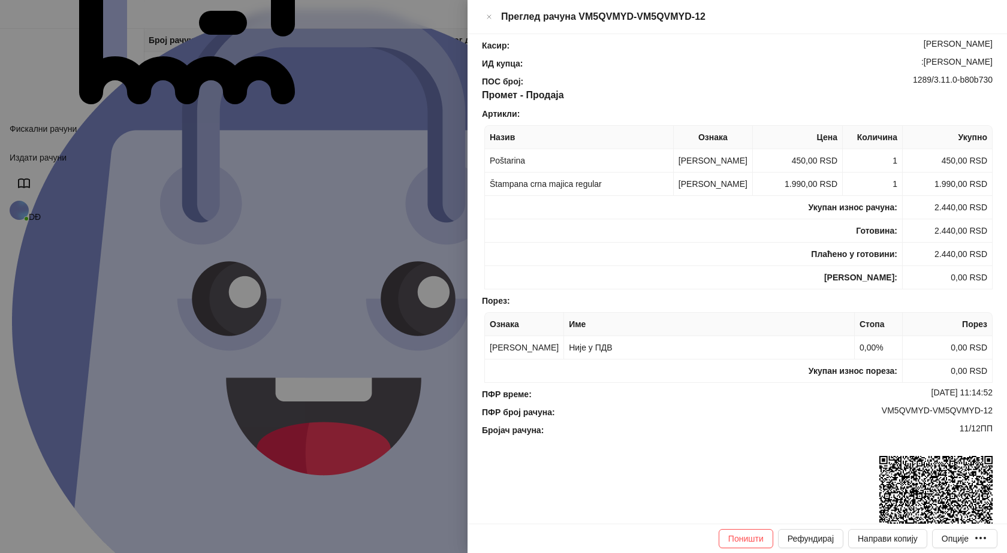
scroll to position [120, 0]
drag, startPoint x: 988, startPoint y: 415, endPoint x: 876, endPoint y: 418, distance: 111.6
click at [876, 418] on div "Фискални рачун ПИБ : 115085843 Предузеће : BRE MAJICE Место продаје : 1371796-B…" at bounding box center [738, 279] width 540 height 490
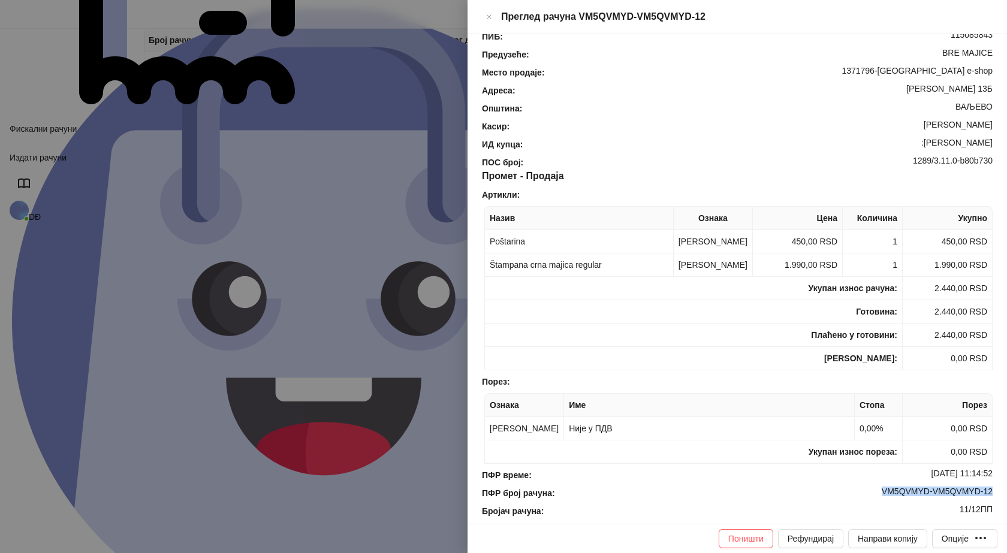
scroll to position [0, 0]
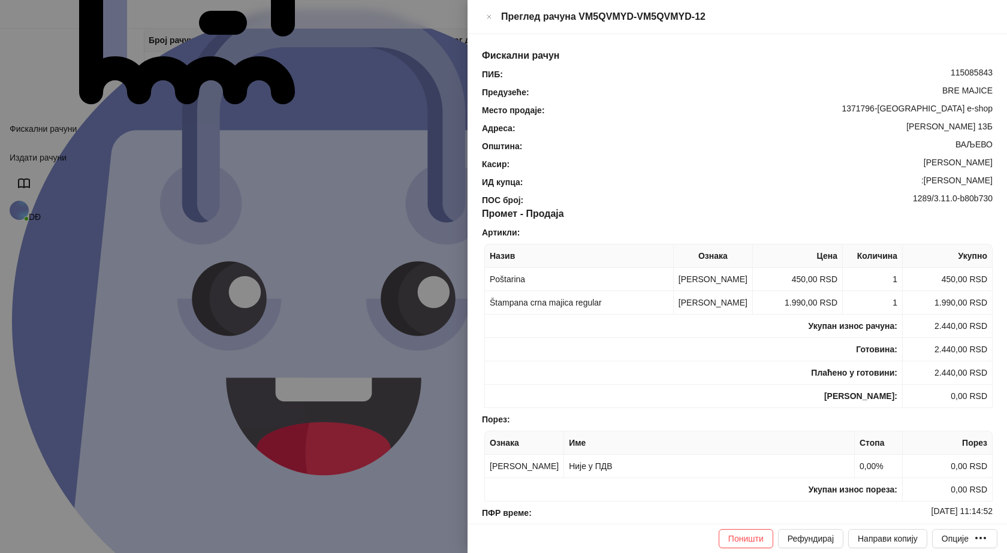
drag, startPoint x: 989, startPoint y: 169, endPoint x: 931, endPoint y: 167, distance: 58.2
click at [931, 167] on div "Фискални рачун ПИБ : 115085843 Предузеће : BRE MAJICE Место продаје : 1371796-B…" at bounding box center [738, 279] width 540 height 490
click at [493, 14] on icon "Close" at bounding box center [489, 17] width 7 height 14
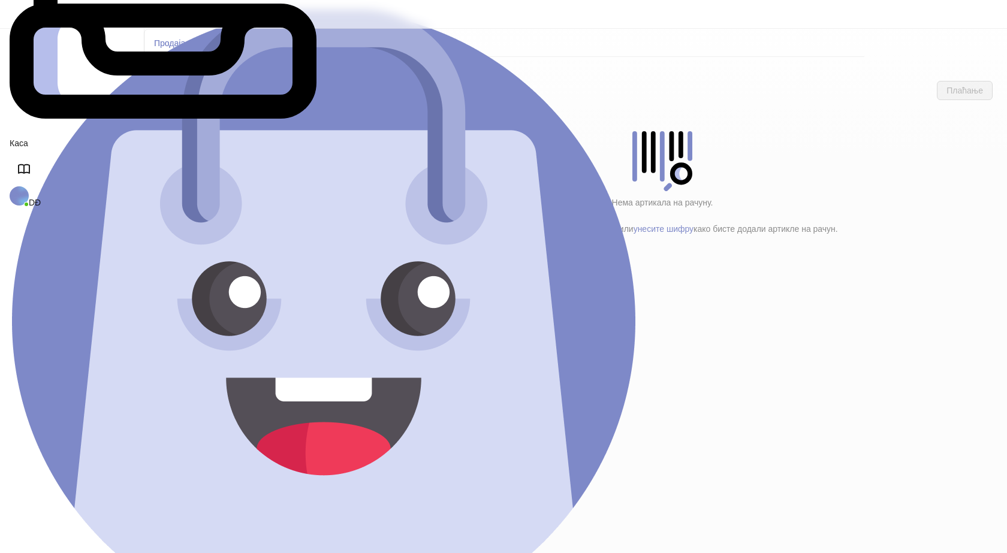
click at [194, 193] on h4 "Poštarina" at bounding box center [255, 199] width 144 height 13
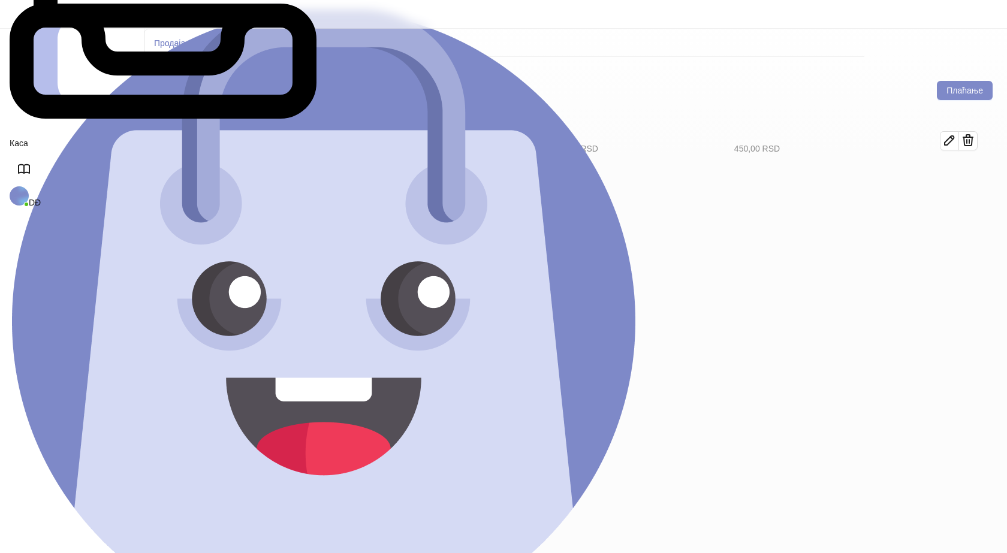
click at [209, 167] on h4 "Tekstil (11)" at bounding box center [260, 173] width 136 height 13
click at [967, 81] on button "Плаћање" at bounding box center [965, 90] width 56 height 19
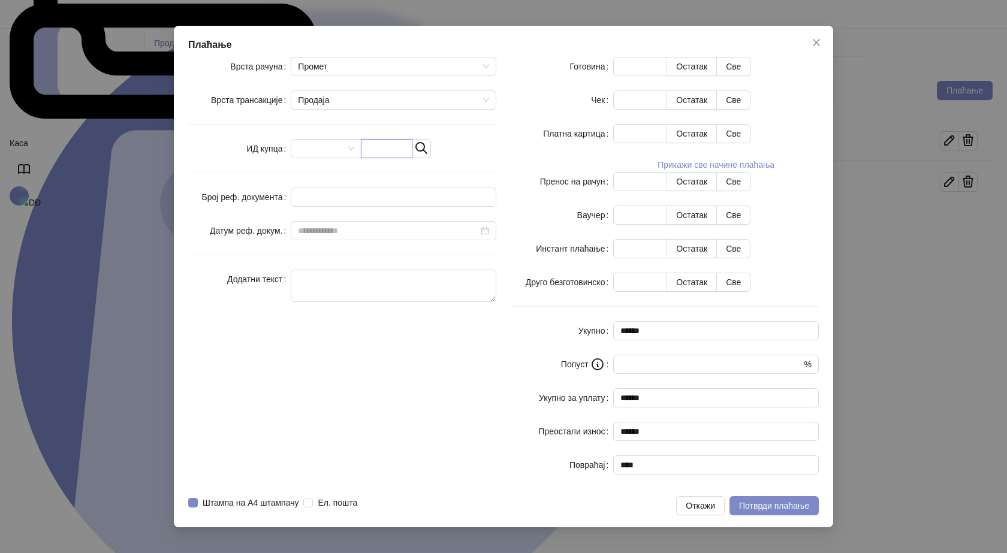
click at [407, 158] on input "text" at bounding box center [387, 148] width 52 height 19
paste input "**********"
type input "**********"
click at [751, 76] on button "Све" at bounding box center [733, 66] width 34 height 19
type input "***"
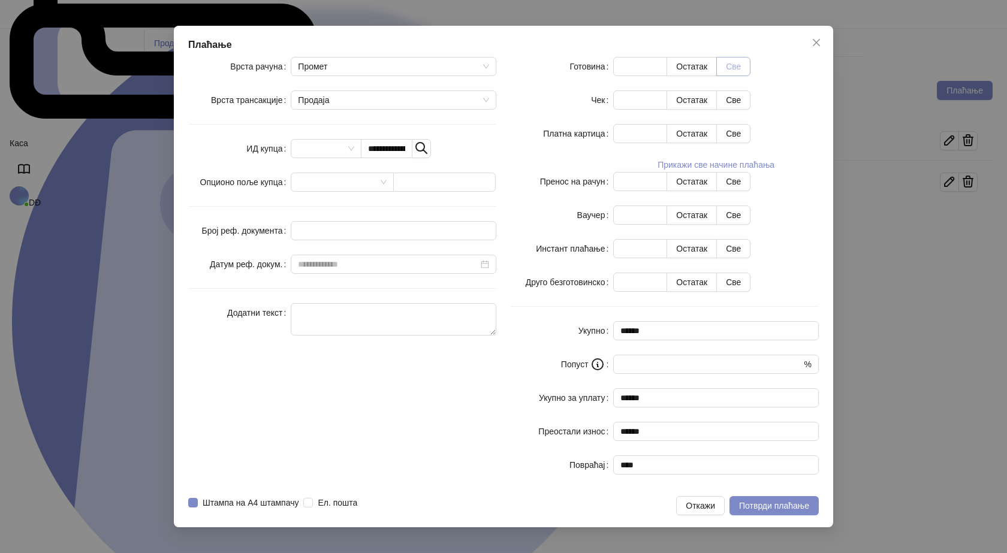
type input "****"
click at [794, 501] on span "Потврди плаћање" at bounding box center [774, 506] width 70 height 10
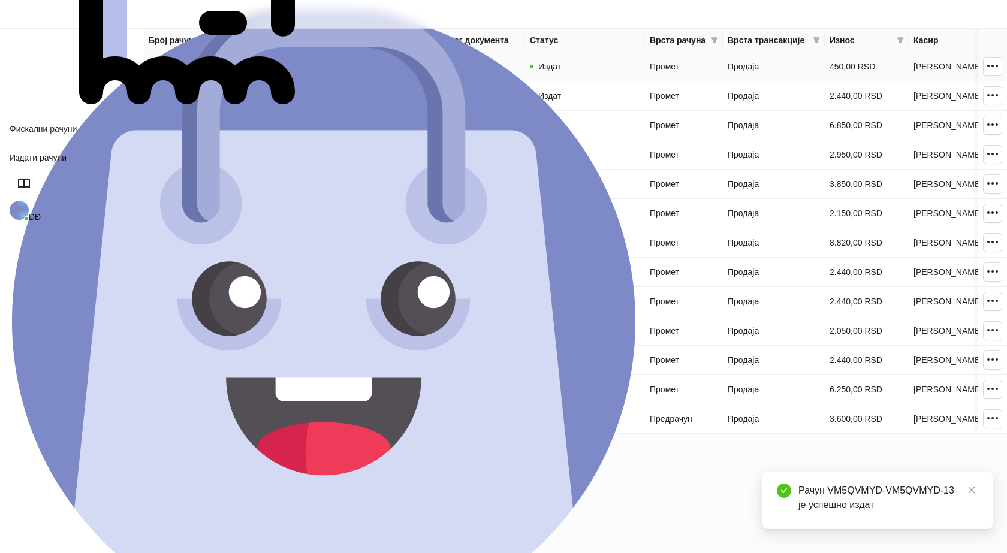
click at [198, 65] on link "VM5QVMYD-VM5QVMYD-13" at bounding box center [204, 67] width 111 height 10
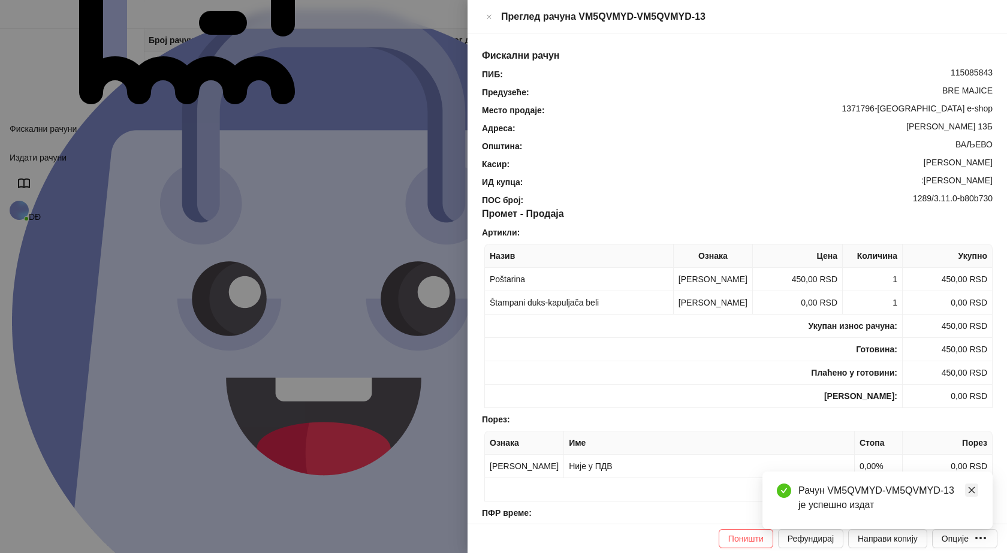
click at [975, 487] on icon "close" at bounding box center [972, 490] width 8 height 8
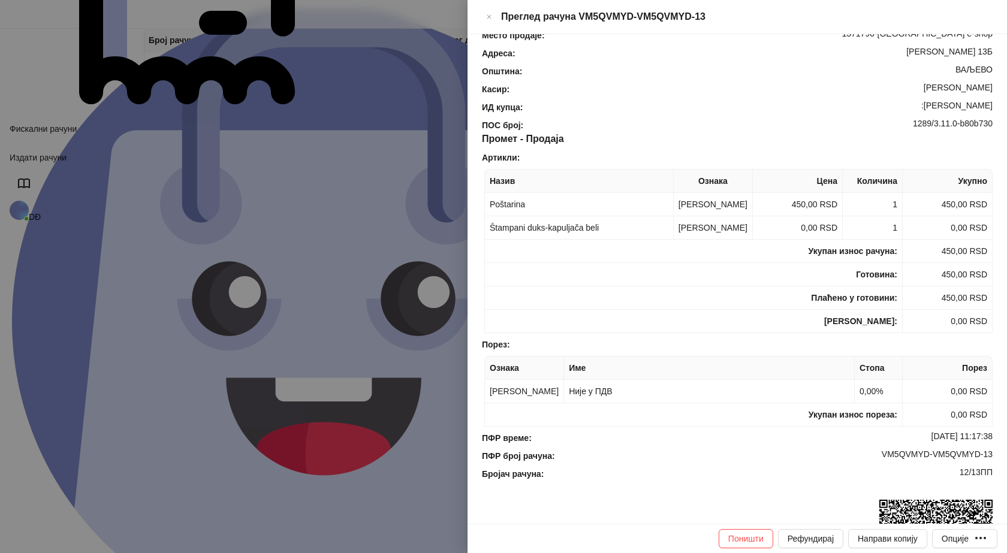
scroll to position [180, 0]
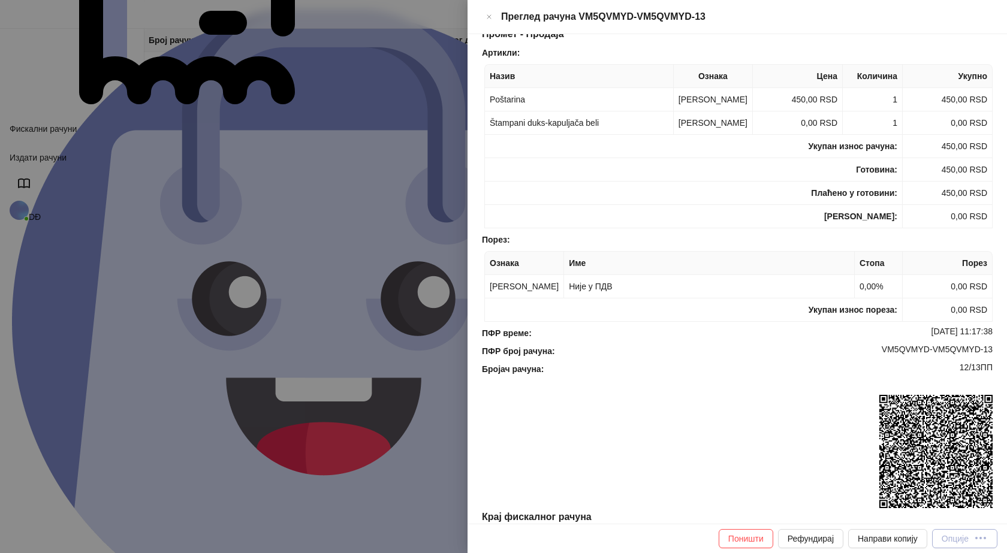
click at [947, 537] on div "Опције" at bounding box center [955, 539] width 27 height 10
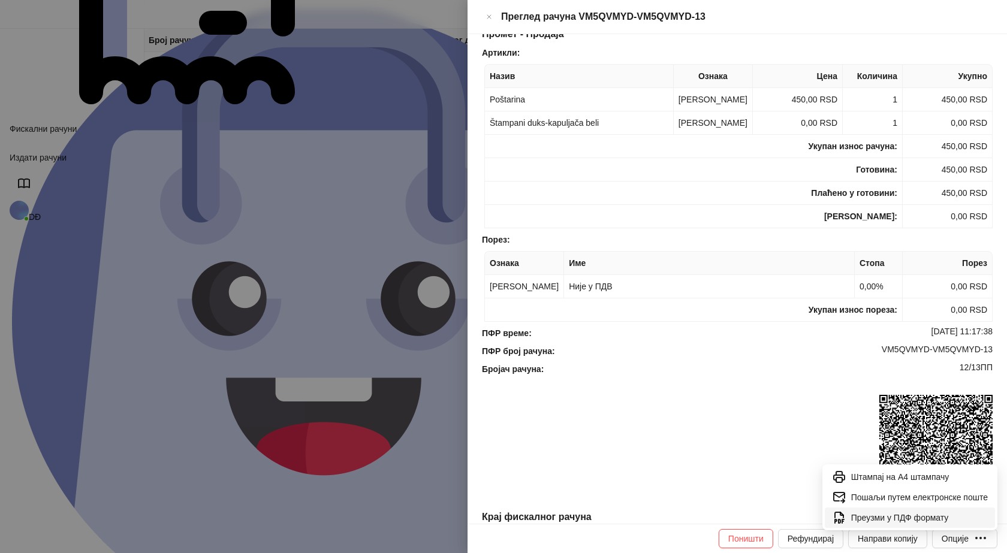
click at [932, 517] on span "Преузми у ПДФ формату" at bounding box center [919, 517] width 137 height 13
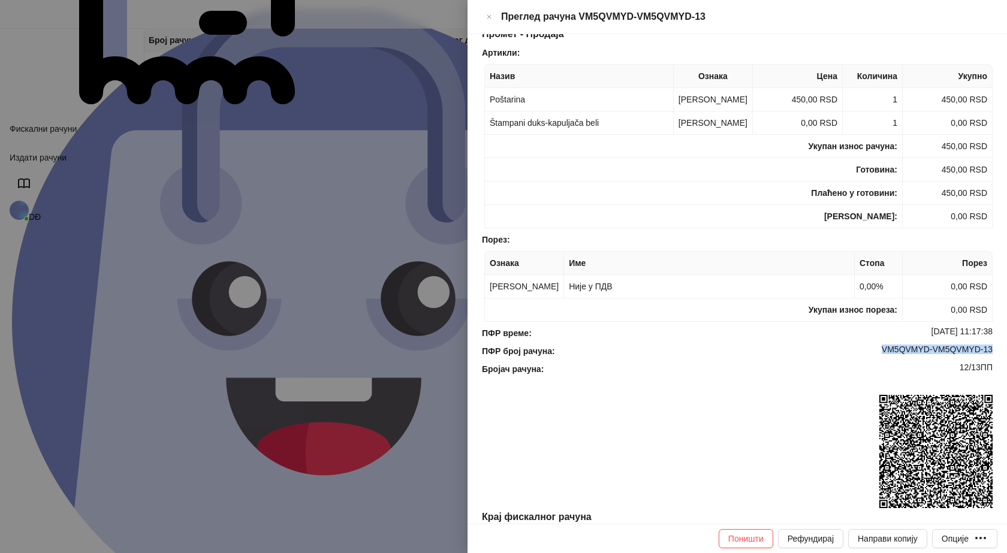
drag, startPoint x: 961, startPoint y: 348, endPoint x: 875, endPoint y: 348, distance: 85.1
click at [875, 348] on div "Фискални рачун ПИБ : 115085843 Предузеће : BRE MAJICE Место продаје : 1371796-B…" at bounding box center [738, 279] width 540 height 490
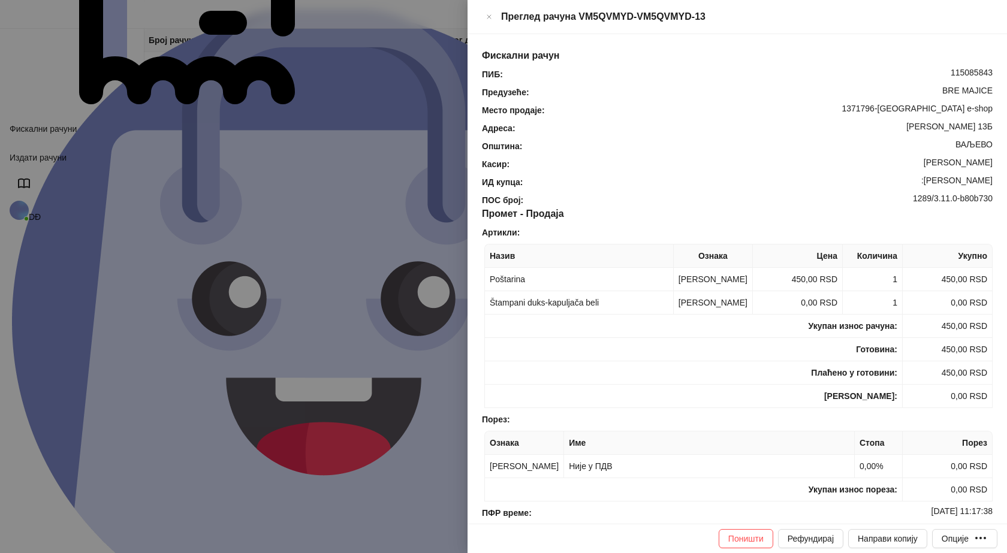
drag, startPoint x: 925, startPoint y: 159, endPoint x: 987, endPoint y: 161, distance: 62.4
click at [987, 161] on div "Фискални рачун ПИБ : 115085843 Предузеће : BRE MAJICE Место продаје : 1371796-B…" at bounding box center [738, 279] width 540 height 490
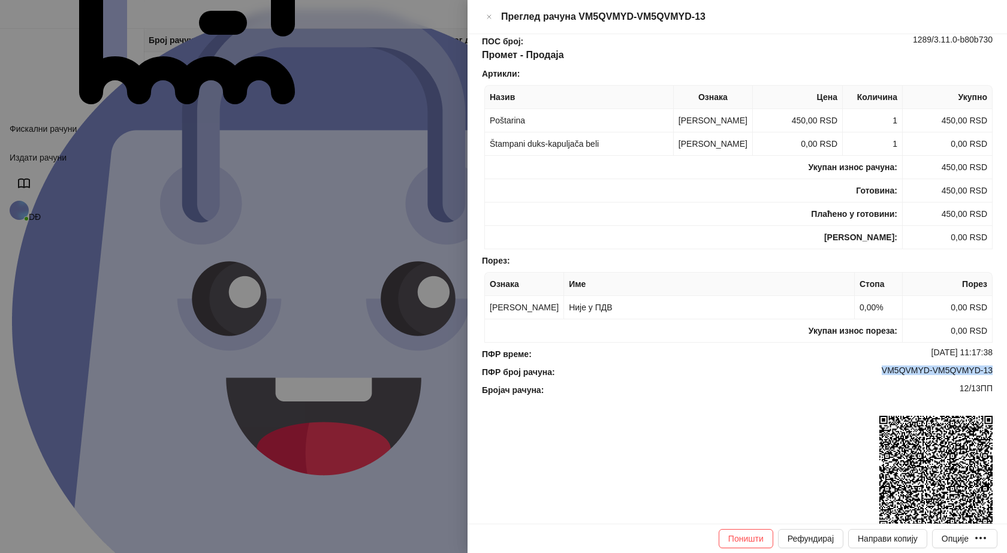
scroll to position [180, 0]
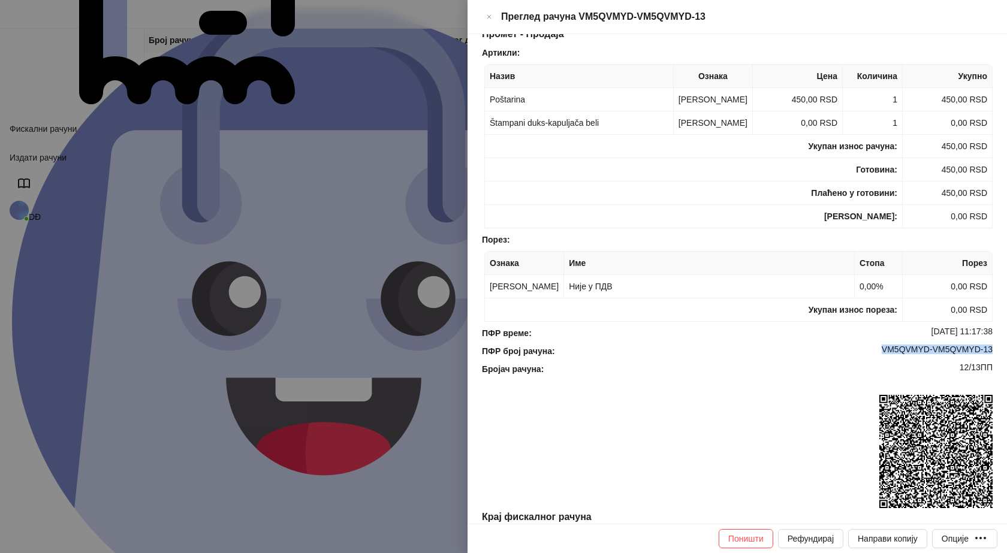
click at [493, 15] on icon "Close" at bounding box center [489, 17] width 7 height 14
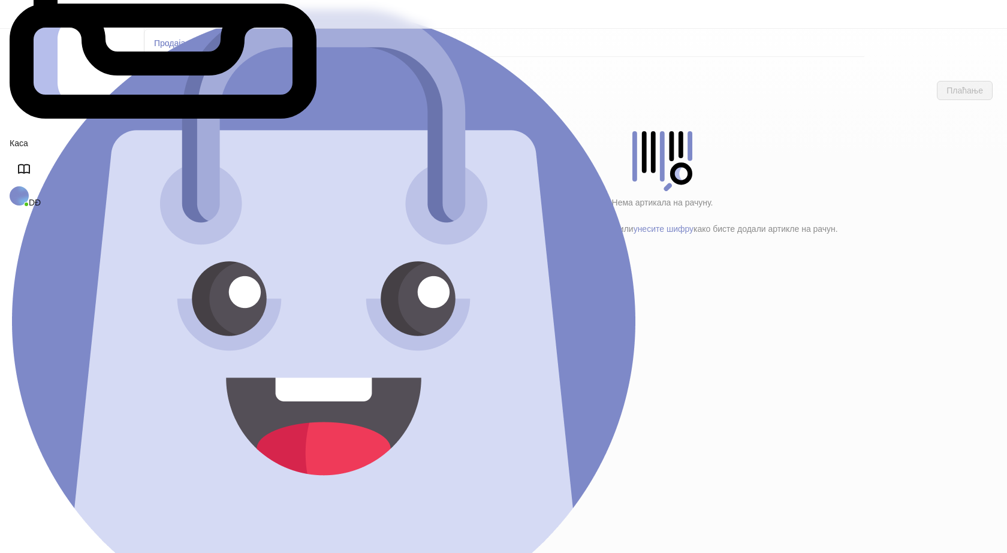
click at [203, 167] on h4 "Tekstil (11)" at bounding box center [260, 173] width 136 height 13
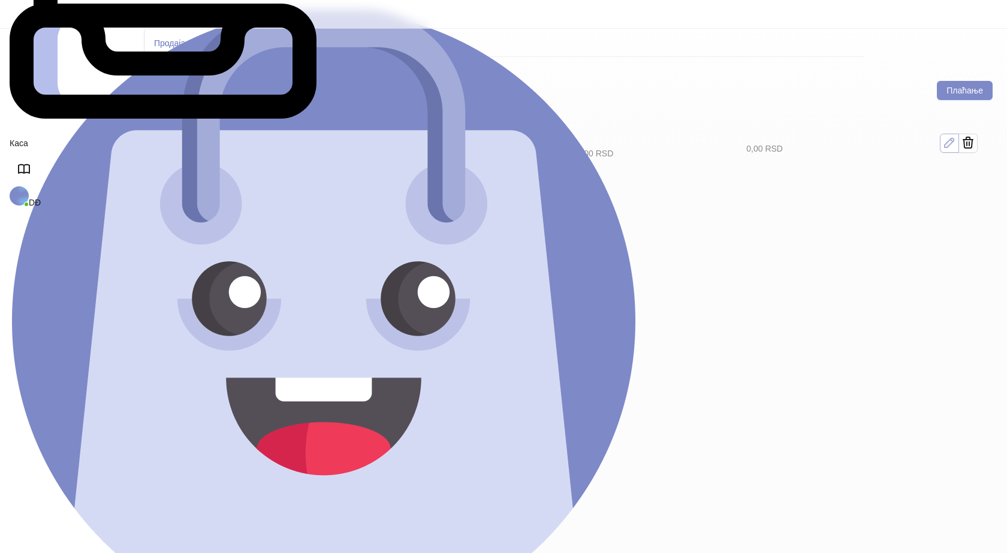
click at [959, 134] on button "button" at bounding box center [949, 143] width 19 height 19
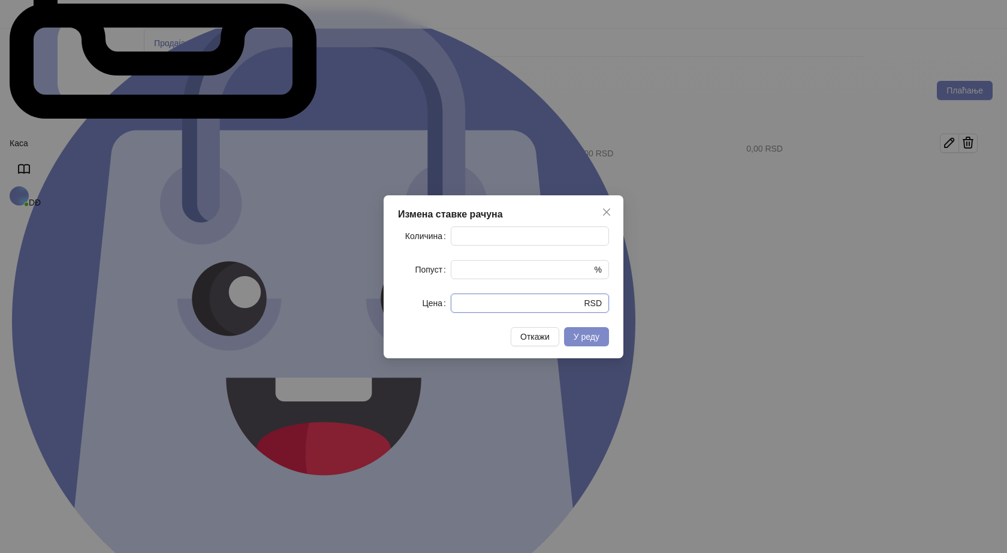
drag, startPoint x: 485, startPoint y: 303, endPoint x: 405, endPoint y: 309, distance: 80.5
click at [408, 312] on div "Цена * RSD" at bounding box center [503, 303] width 211 height 19
type input "****"
click at [597, 333] on button "У реду" at bounding box center [586, 336] width 45 height 19
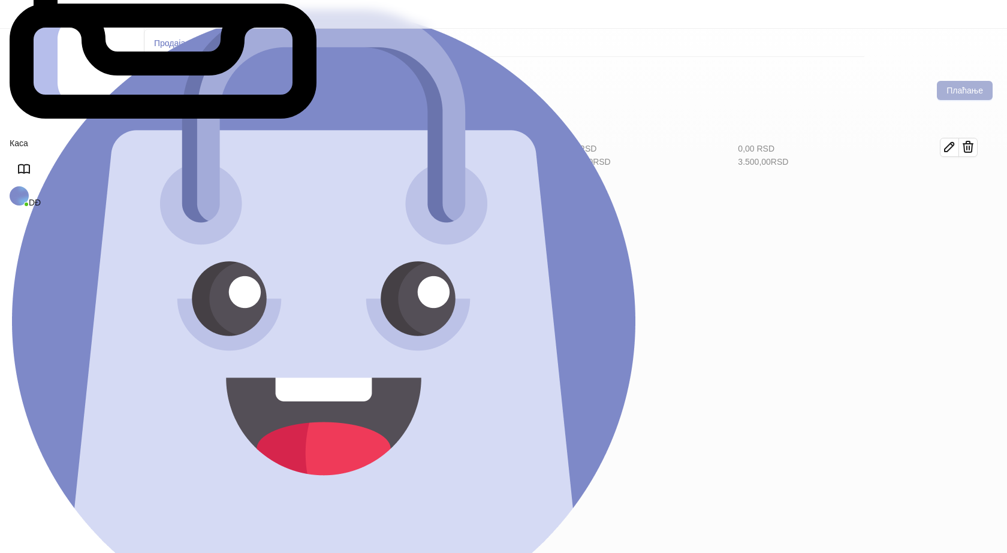
click at [968, 81] on button "Плаћање" at bounding box center [965, 90] width 56 height 19
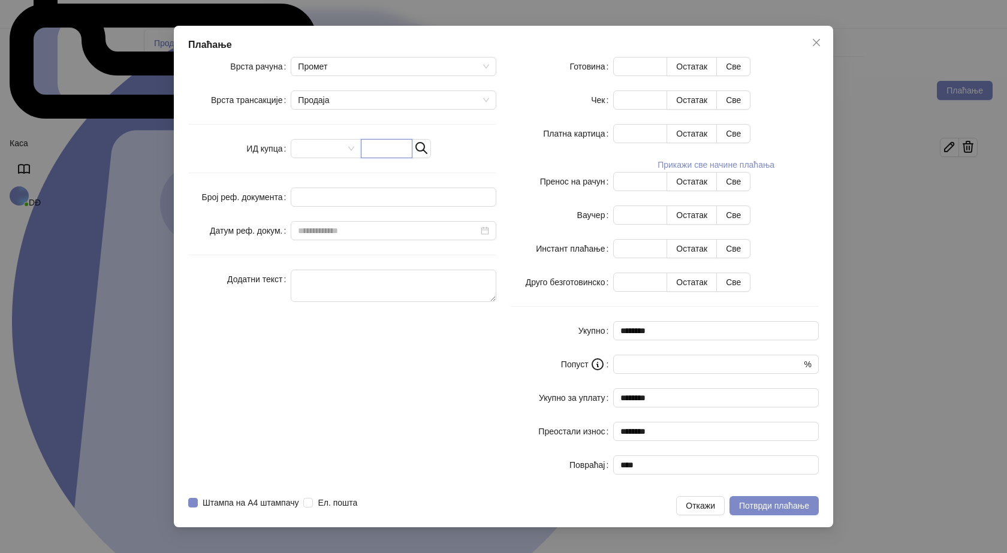
click at [413, 158] on input "text" at bounding box center [387, 148] width 52 height 19
paste input "**********"
type input "**********"
click at [751, 76] on button "Све" at bounding box center [733, 66] width 34 height 19
type input "****"
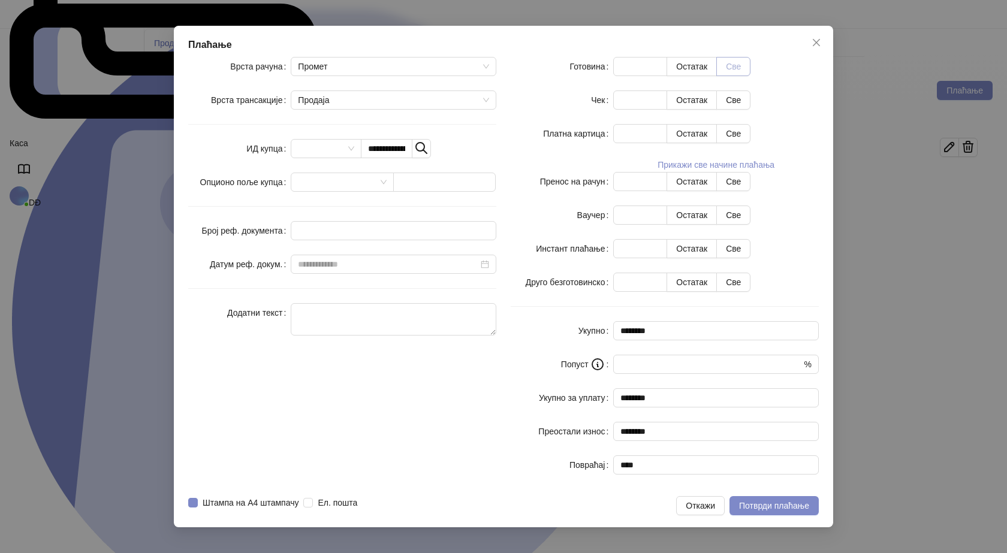
type input "****"
click at [768, 501] on span "Потврди плаћање" at bounding box center [774, 506] width 70 height 10
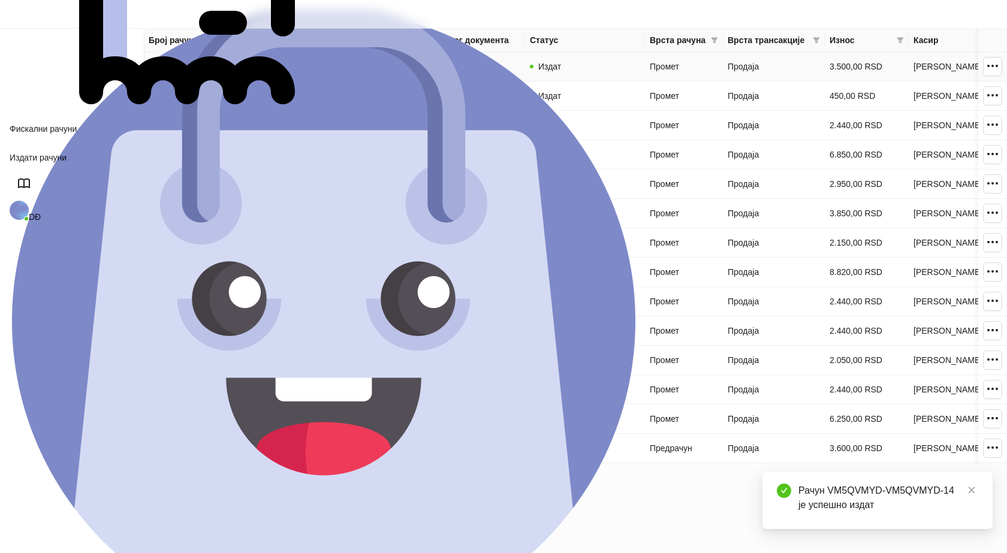
click at [198, 67] on link "VM5QVMYD-VM5QVMYD-14" at bounding box center [204, 67] width 111 height 10
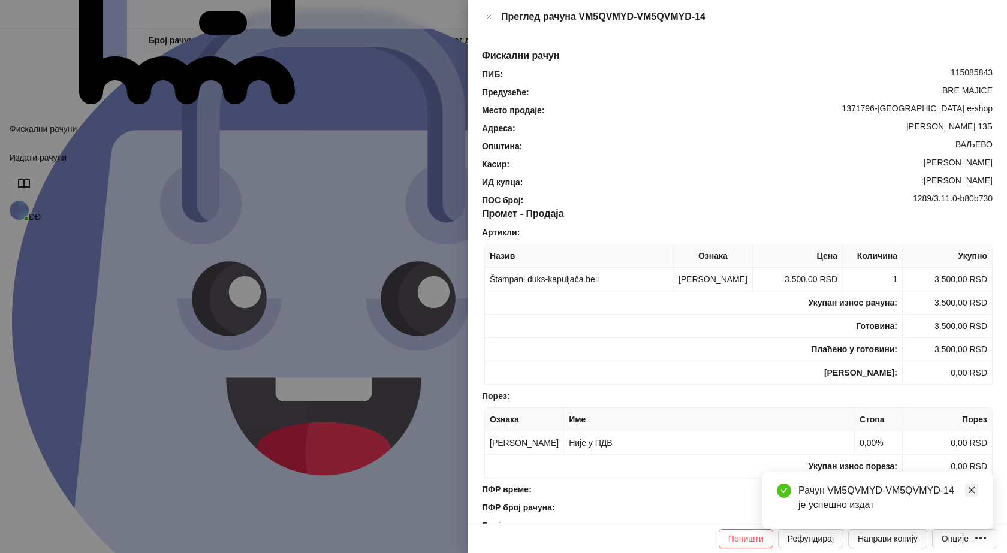
click at [973, 490] on icon "close" at bounding box center [972, 490] width 8 height 8
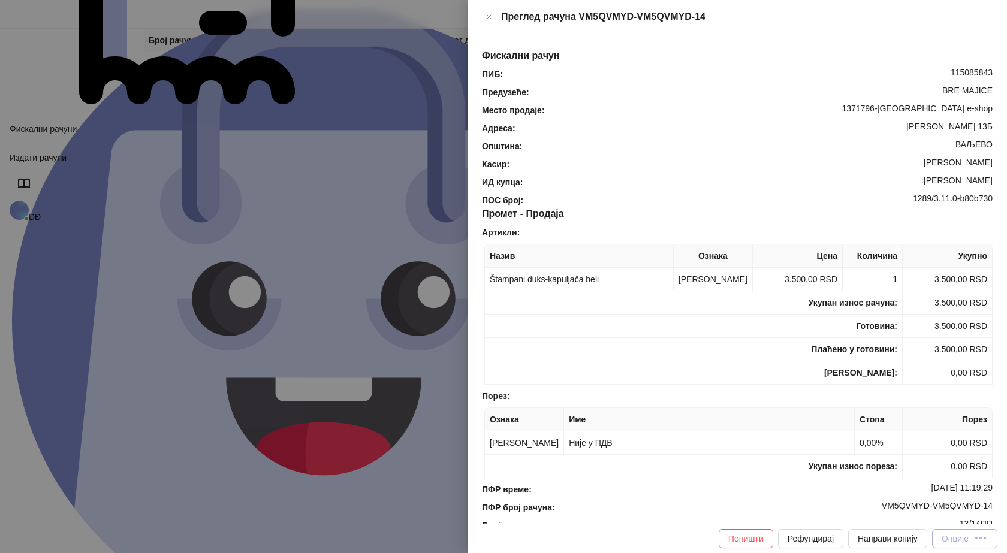
click at [967, 546] on button "Опције" at bounding box center [964, 538] width 65 height 19
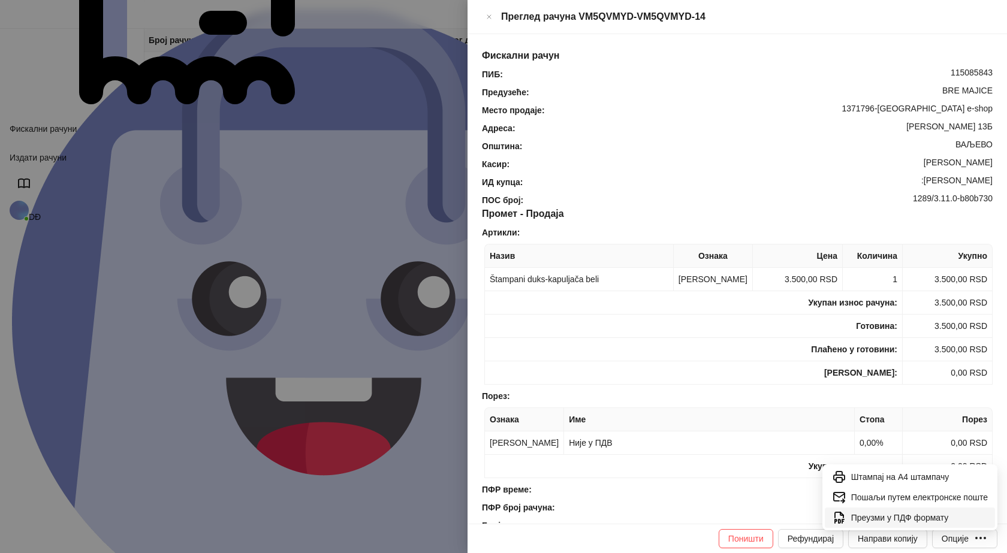
click at [942, 522] on li "Преузми у ПДФ формату" at bounding box center [910, 518] width 170 height 20
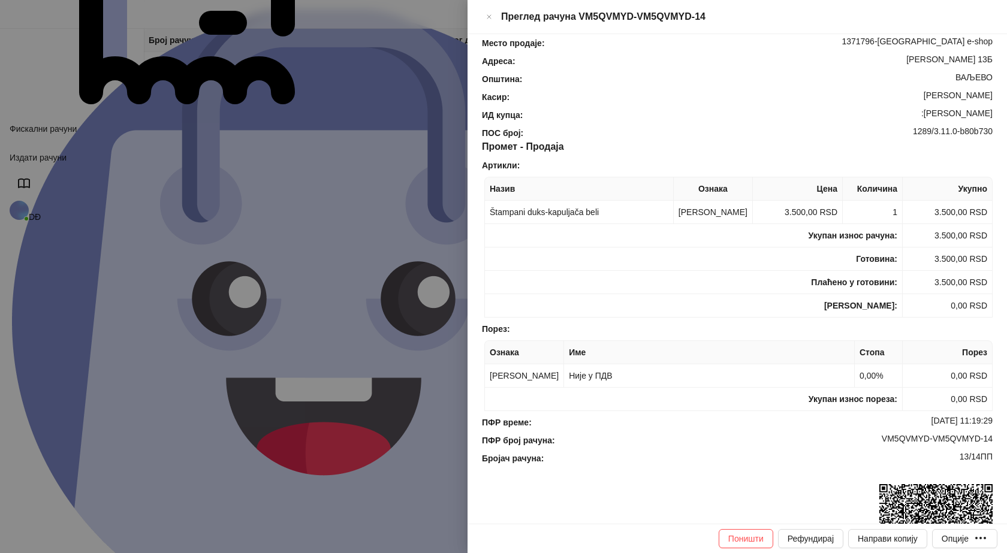
scroll to position [180, 0]
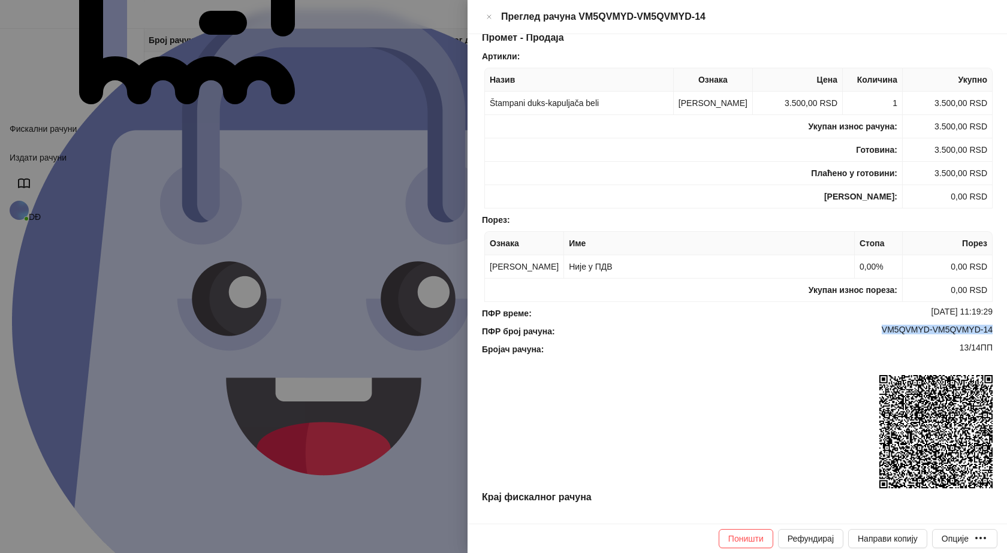
drag, startPoint x: 991, startPoint y: 317, endPoint x: 867, endPoint y: 327, distance: 124.5
click at [871, 325] on div "Фискални рачун ПИБ : 115085843 Предузеће : BRE MAJICE Место продаје : 1371796-B…" at bounding box center [738, 279] width 540 height 490
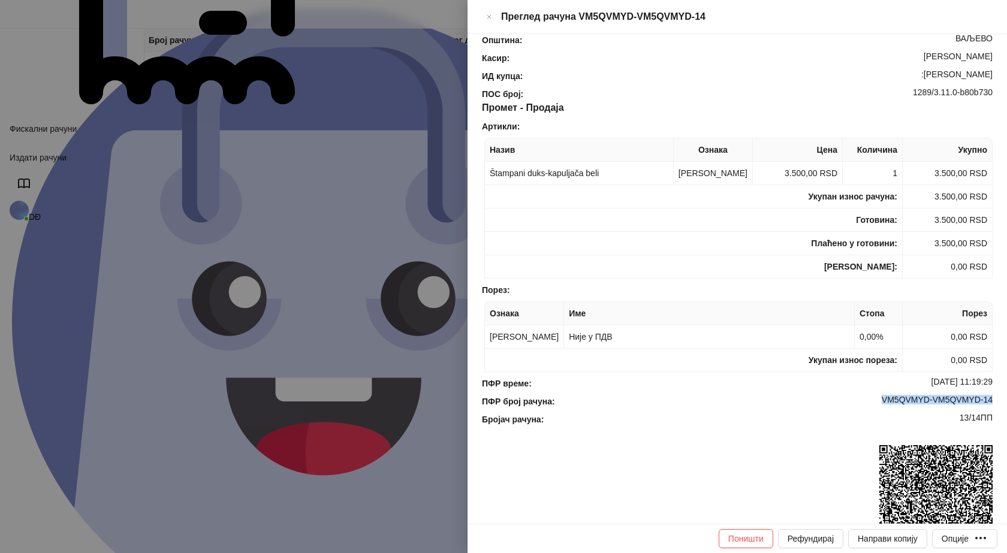
scroll to position [0, 0]
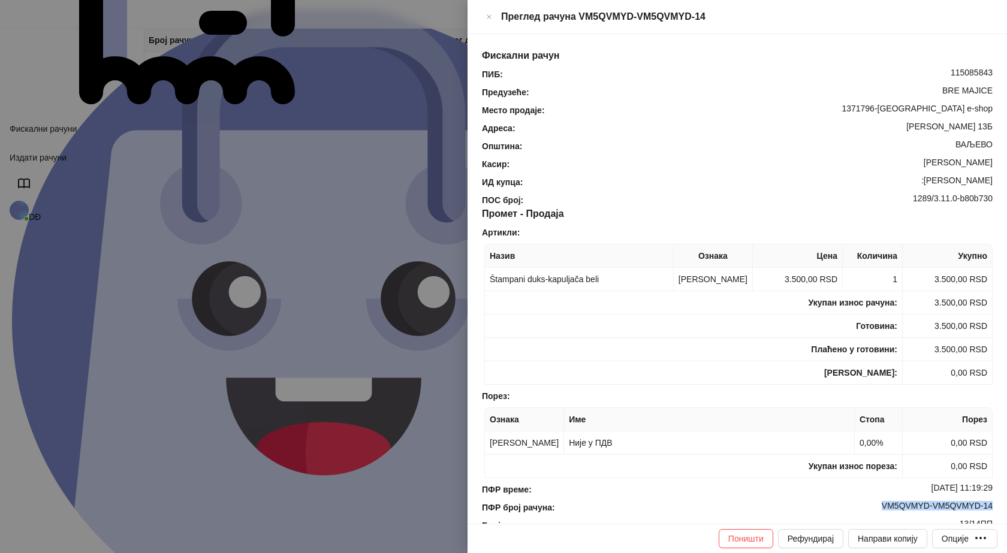
drag, startPoint x: 926, startPoint y: 159, endPoint x: 997, endPoint y: 158, distance: 70.8
click at [997, 158] on div "Фискални рачун ПИБ : 115085843 Предузеће : BRE MAJICE Место продаје : 1371796-B…" at bounding box center [738, 279] width 540 height 490
click at [493, 10] on icon "Close" at bounding box center [489, 17] width 7 height 14
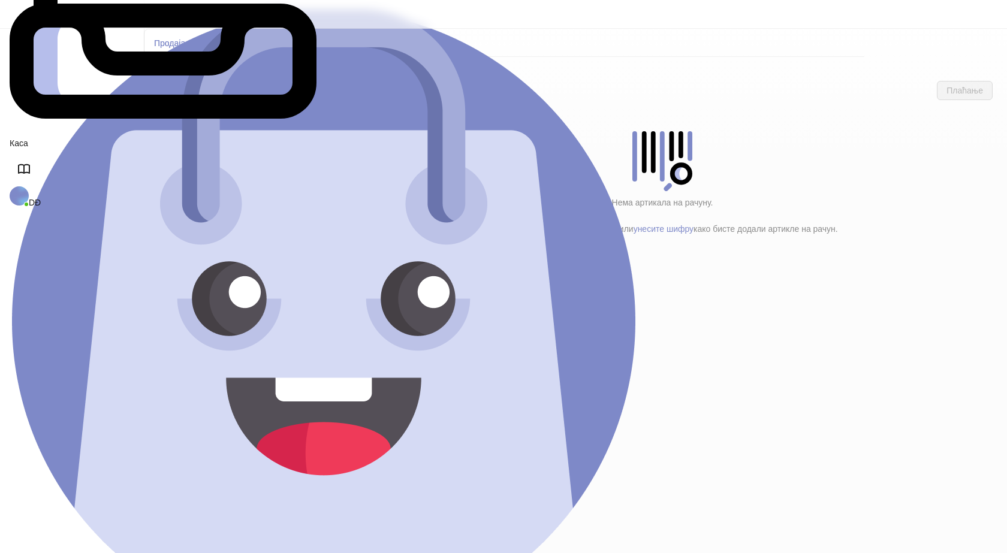
click at [205, 193] on h4 "Poštarina" at bounding box center [255, 199] width 144 height 13
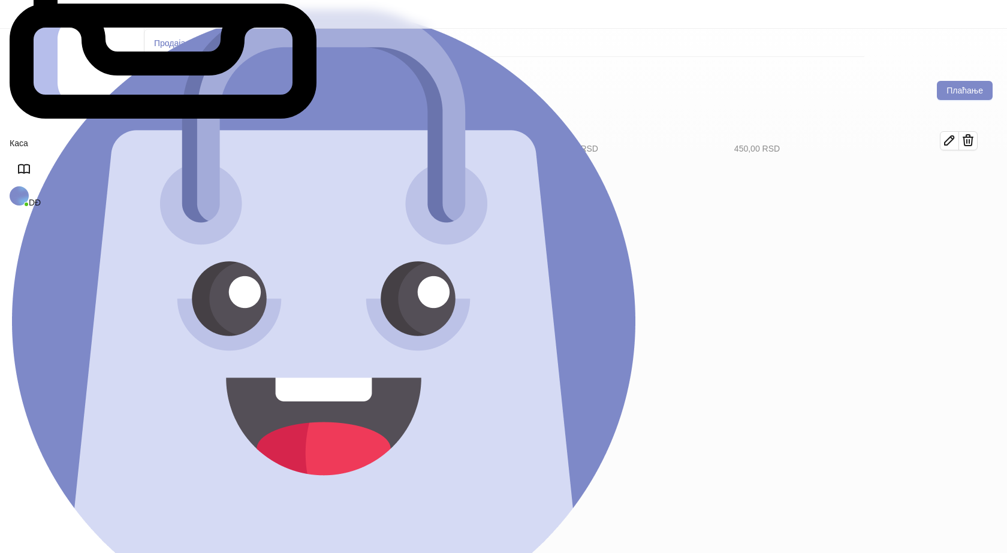
click at [208, 167] on h4 "Tekstil (11)" at bounding box center [260, 173] width 136 height 13
click at [200, 143] on h4 "Galanterija (5)" at bounding box center [260, 149] width 136 height 13
click at [957, 174] on icon "button" at bounding box center [950, 181] width 14 height 14
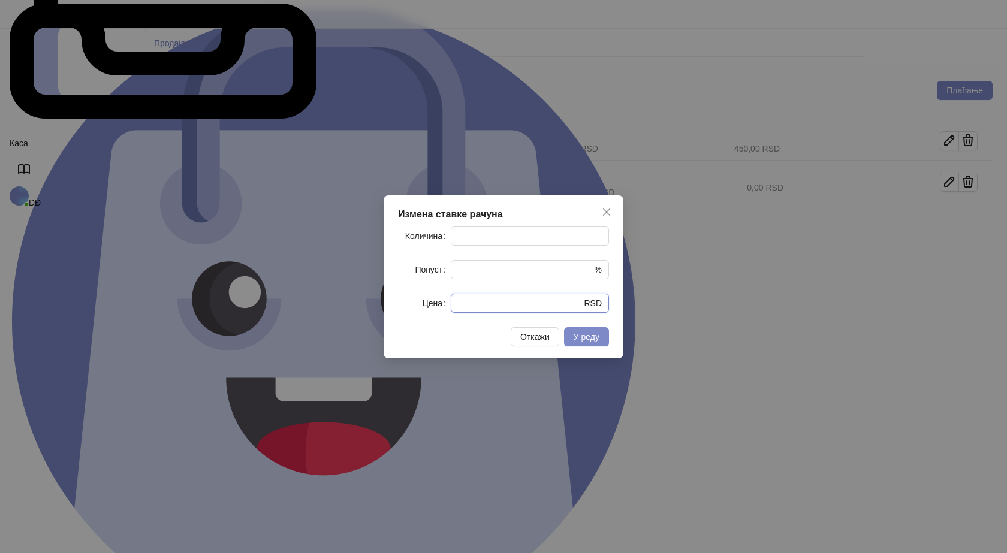
drag, startPoint x: 405, startPoint y: 311, endPoint x: 388, endPoint y: 312, distance: 16.8
click at [398, 311] on div "Цена * RSD" at bounding box center [503, 303] width 211 height 19
type input "****"
click at [587, 340] on span "У реду" at bounding box center [587, 337] width 26 height 10
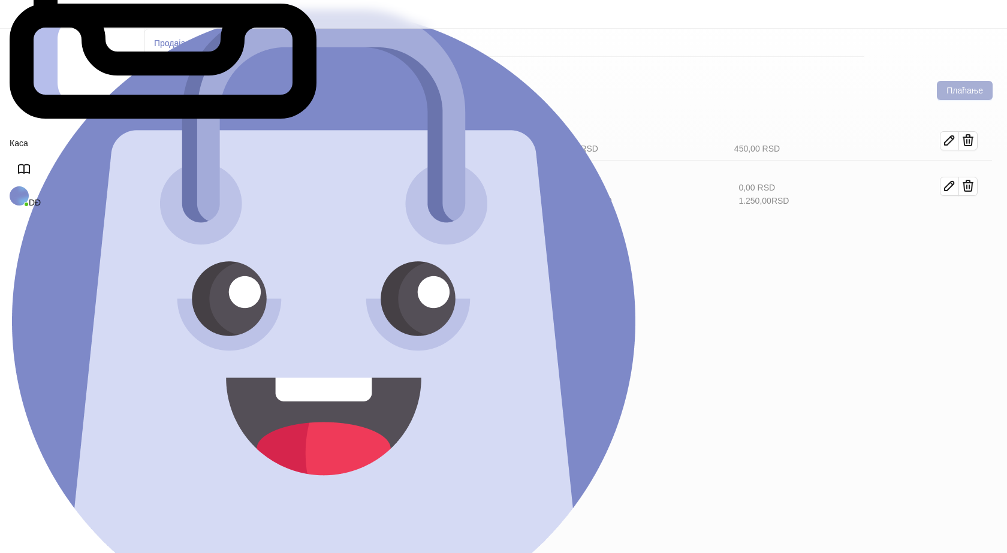
click at [958, 81] on button "Плаћање" at bounding box center [965, 90] width 56 height 19
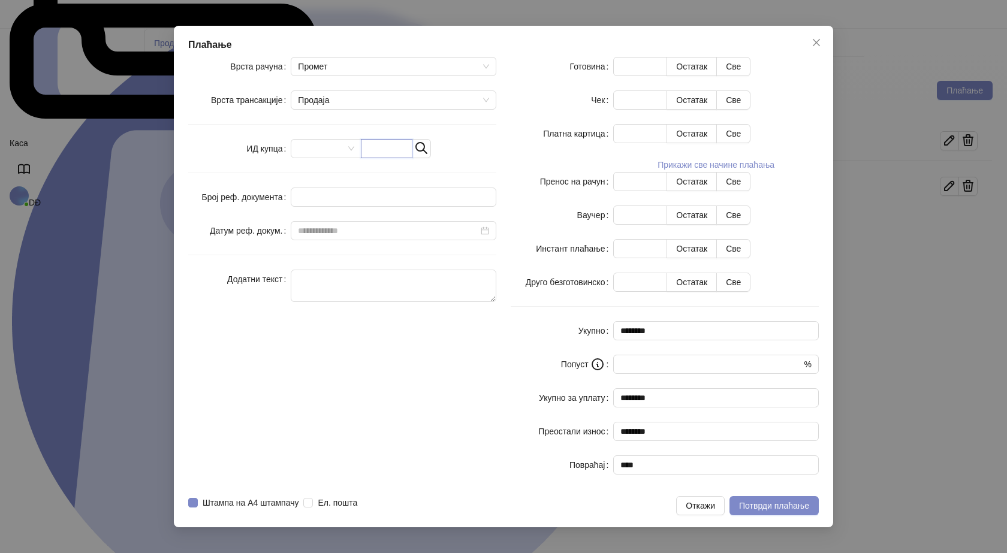
click at [410, 158] on input "text" at bounding box center [387, 148] width 52 height 19
paste input "**********"
type input "**********"
click at [751, 76] on button "Све" at bounding box center [733, 66] width 34 height 19
type input "****"
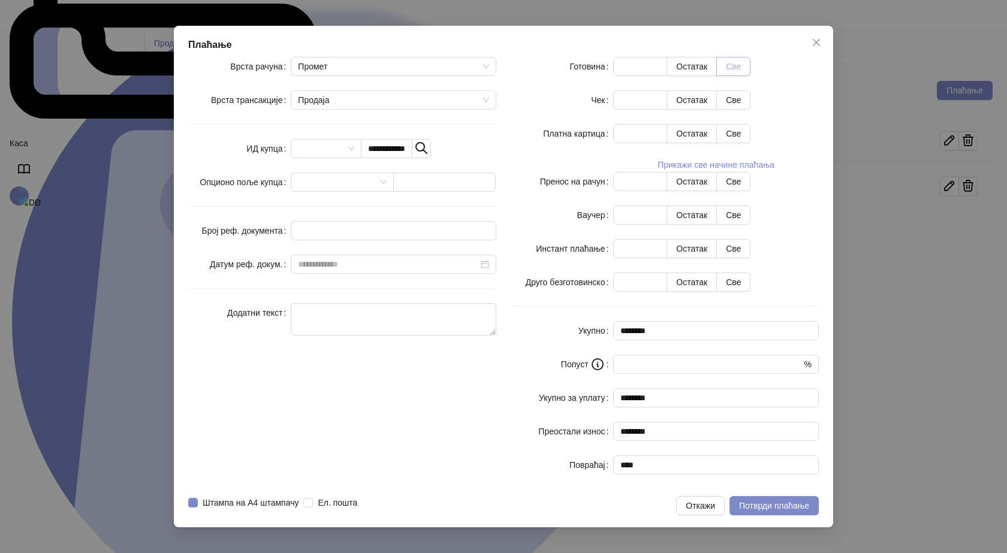
type input "****"
click at [766, 501] on span "Потврди плаћање" at bounding box center [774, 506] width 70 height 10
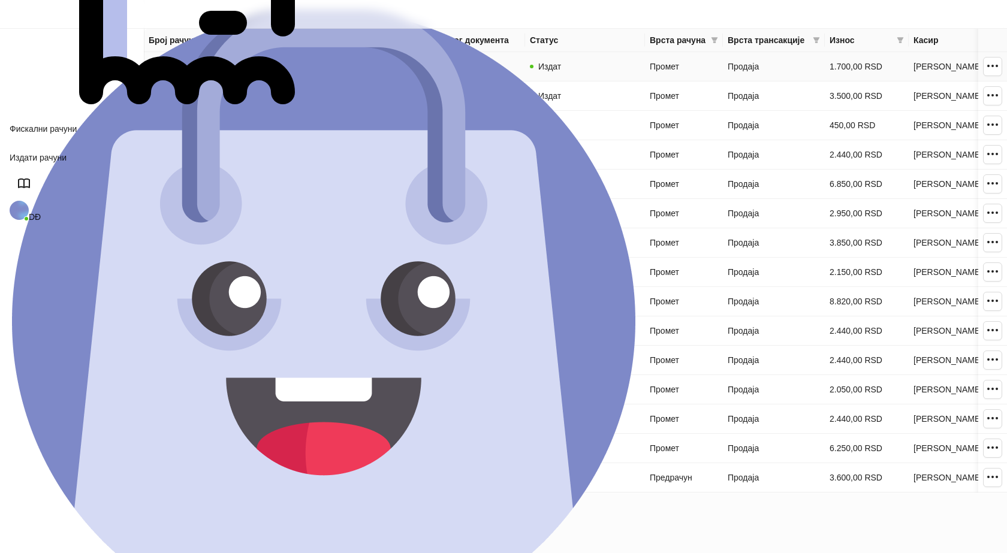
click at [209, 63] on link "VM5QVMYD-VM5QVMYD-15" at bounding box center [204, 67] width 111 height 10
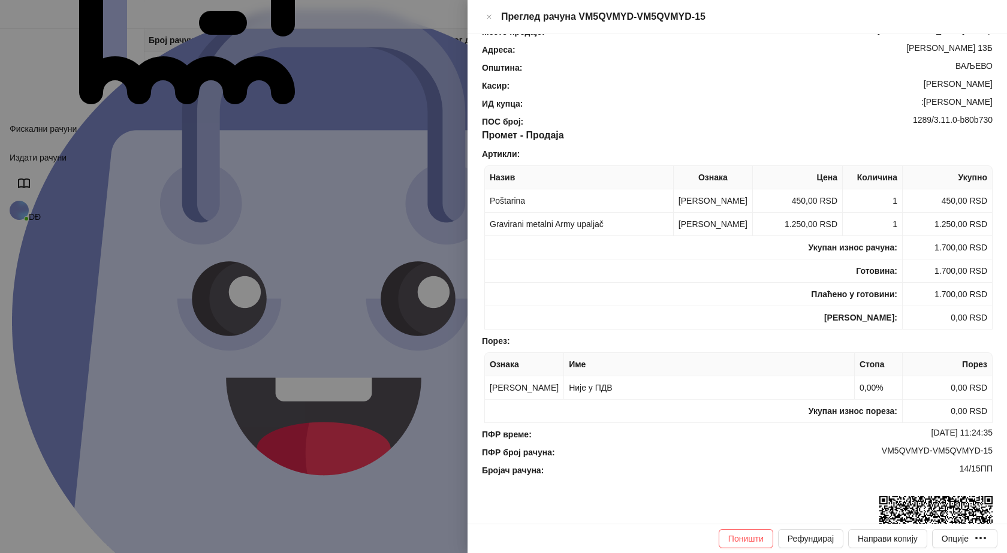
scroll to position [180, 0]
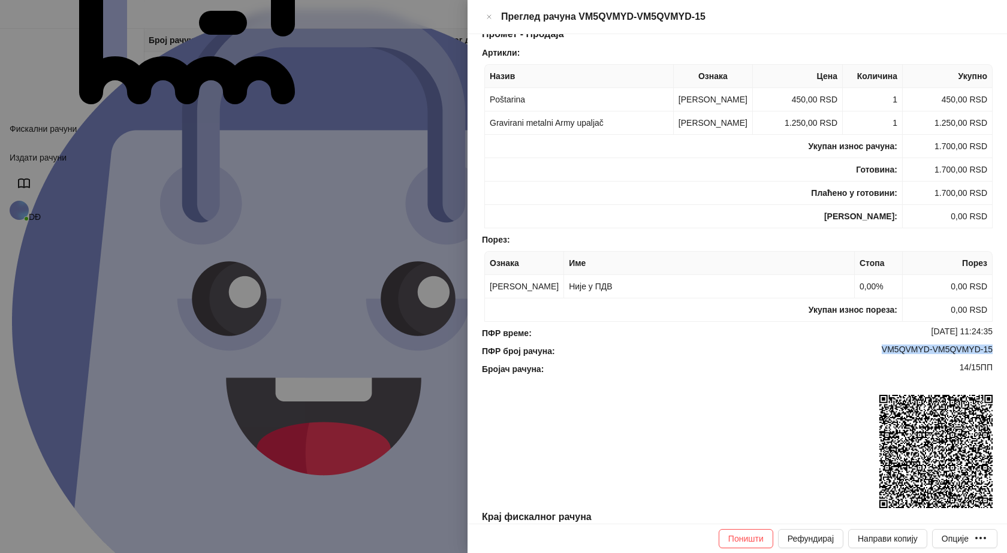
drag, startPoint x: 983, startPoint y: 351, endPoint x: 872, endPoint y: 356, distance: 111.1
click at [872, 356] on div "VM5QVMYD-VM5QVMYD-15" at bounding box center [775, 351] width 438 height 13
click at [958, 541] on div "Опције" at bounding box center [955, 539] width 27 height 10
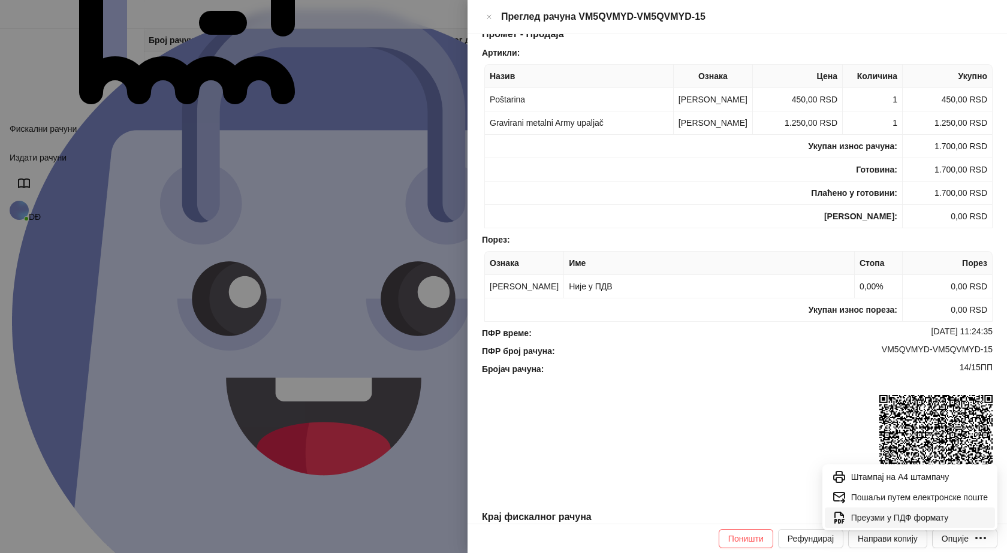
click at [927, 514] on span "Преузми у ПДФ формату" at bounding box center [919, 517] width 137 height 13
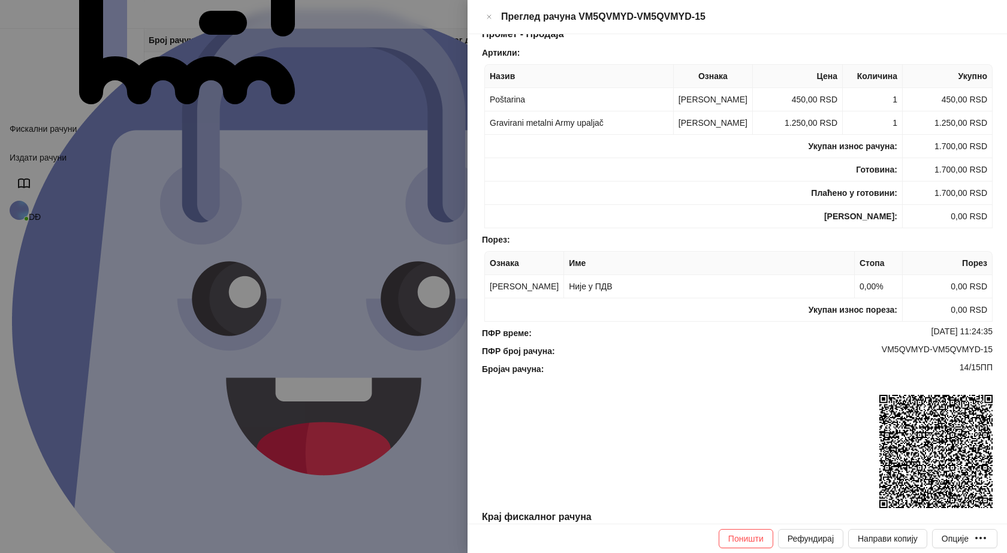
click at [719, 317] on td "Укупан износ пореза:" at bounding box center [694, 310] width 418 height 23
drag, startPoint x: 994, startPoint y: 349, endPoint x: 869, endPoint y: 353, distance: 124.8
click at [871, 352] on div "Фискални рачун ПИБ : 115085843 Предузеће : BRE MAJICE Место продаје : 1371796-B…" at bounding box center [738, 279] width 540 height 490
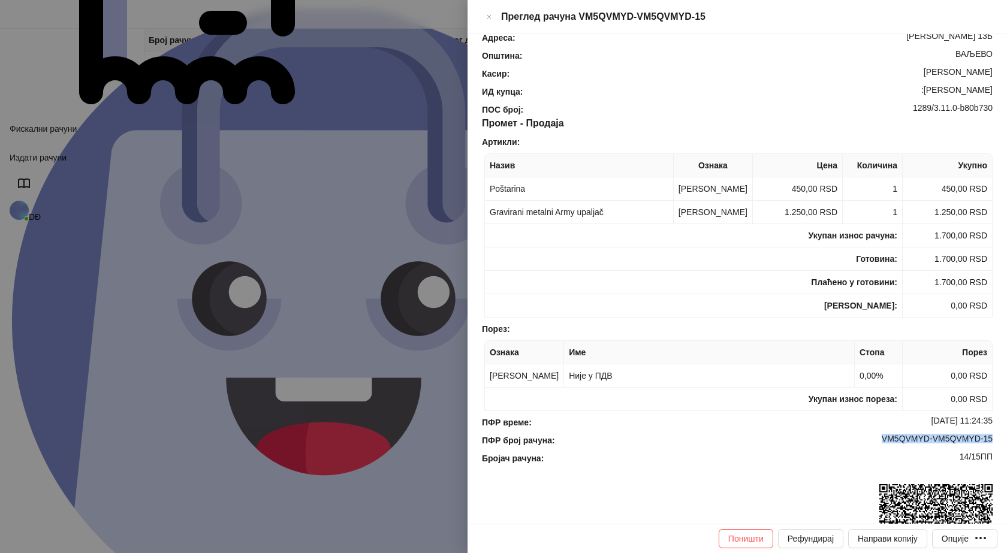
scroll to position [0, 0]
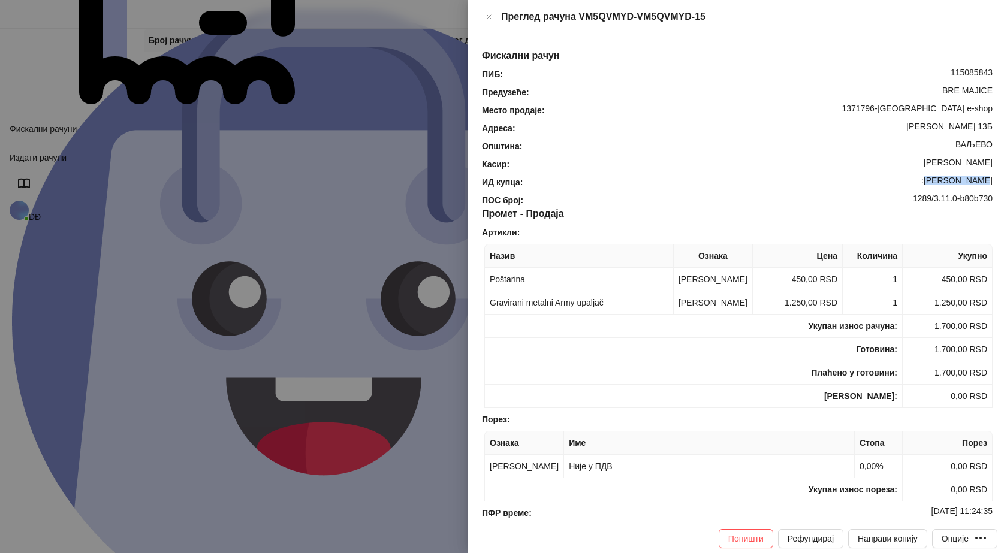
drag, startPoint x: 986, startPoint y: 160, endPoint x: 935, endPoint y: 166, distance: 51.3
click at [935, 176] on div "ИД купца : :Daniel Novak" at bounding box center [738, 182] width 516 height 13
click at [493, 11] on icon "Close" at bounding box center [489, 17] width 7 height 14
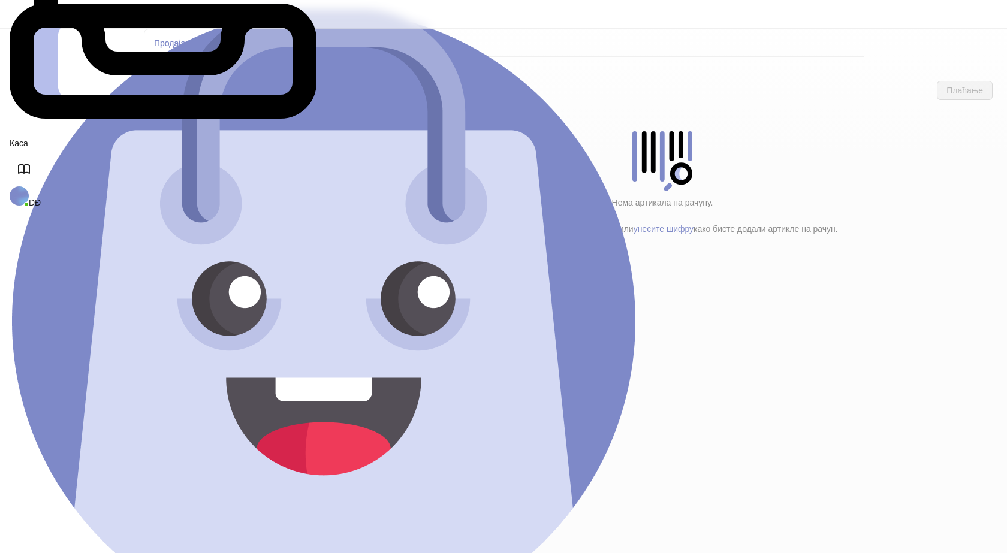
click at [197, 193] on h4 "Poštarina" at bounding box center [255, 199] width 144 height 13
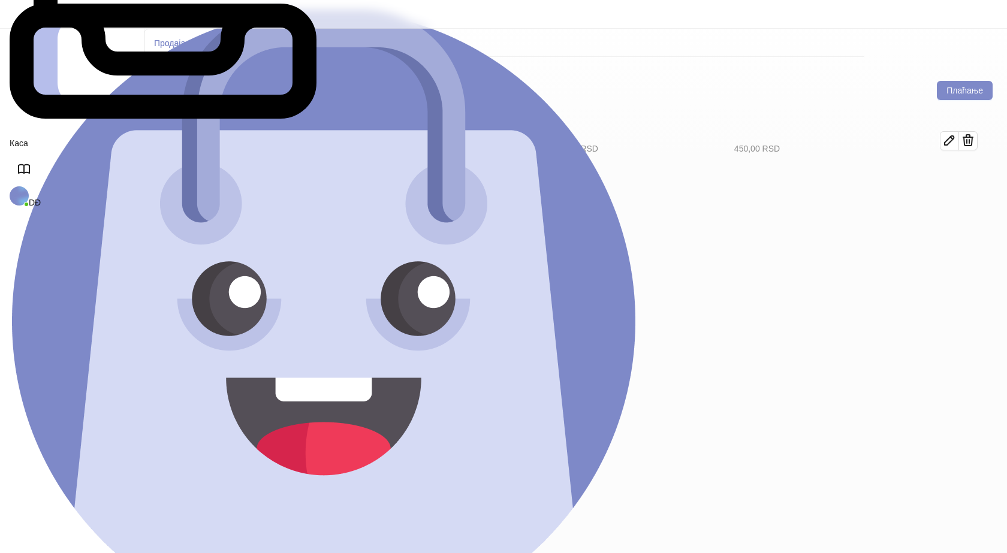
click at [207, 167] on h4 "Tekstil (11)" at bounding box center [260, 173] width 136 height 13
click at [957, 174] on icon "button" at bounding box center [950, 181] width 14 height 14
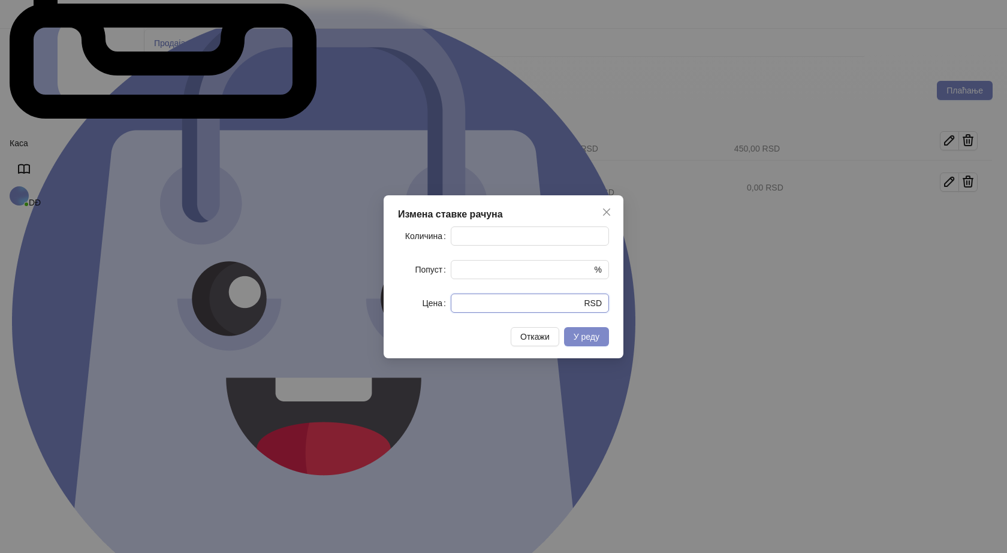
drag, startPoint x: 496, startPoint y: 306, endPoint x: 414, endPoint y: 309, distance: 82.2
click at [432, 313] on div "Цена * RSD" at bounding box center [503, 303] width 211 height 19
type input "****"
click at [587, 342] on span "У реду" at bounding box center [587, 337] width 26 height 10
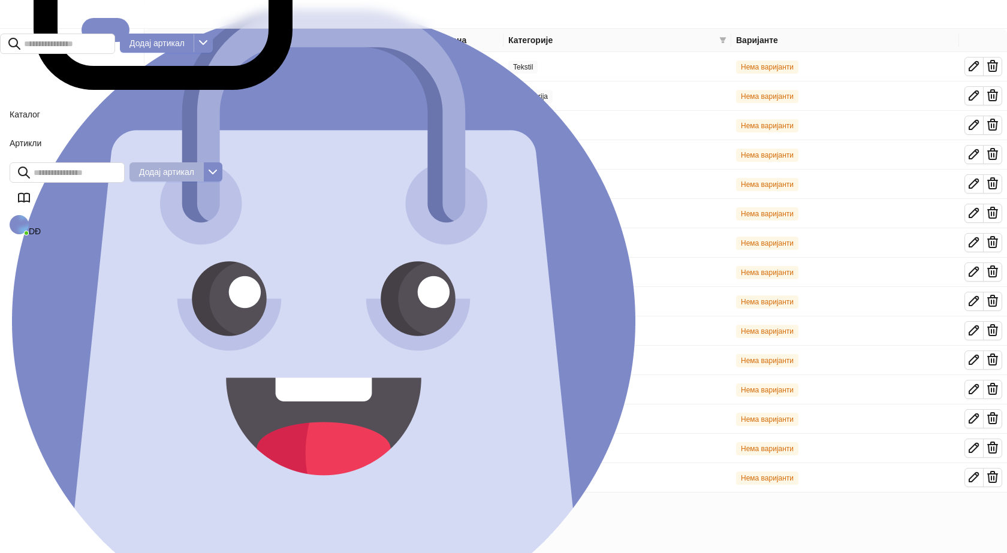
click at [194, 167] on span "Додај артикал" at bounding box center [166, 172] width 55 height 10
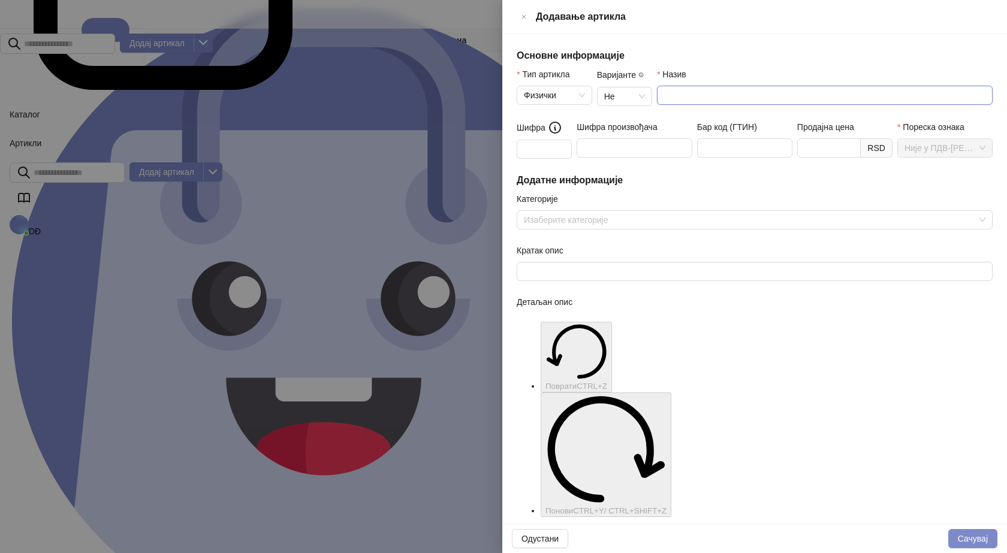
click at [670, 86] on input "Назив" at bounding box center [825, 95] width 336 height 19
click at [547, 212] on div at bounding box center [748, 220] width 459 height 17
type input "**********"
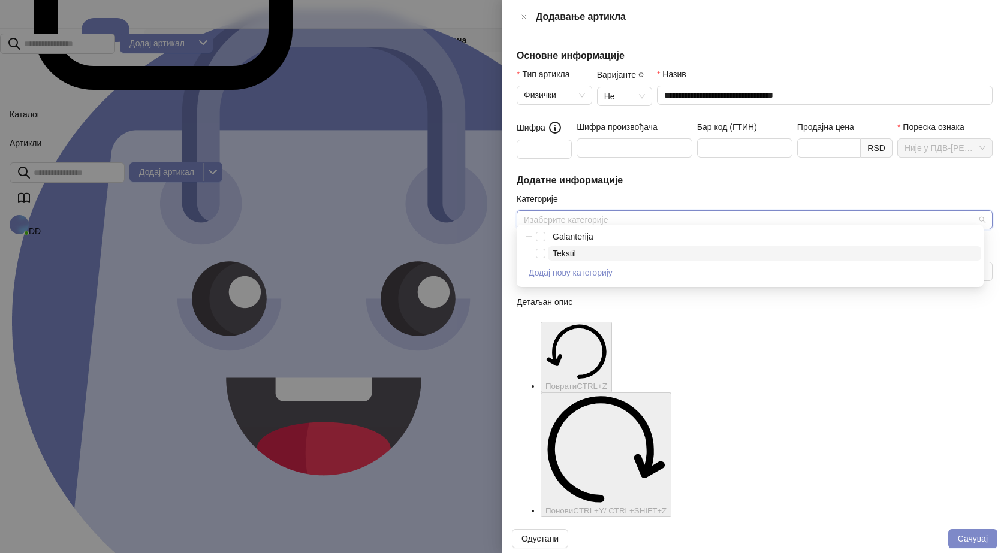
click at [560, 251] on span "Tekstil" at bounding box center [564, 254] width 23 height 10
click at [546, 146] on input "Шифра" at bounding box center [544, 149] width 55 height 19
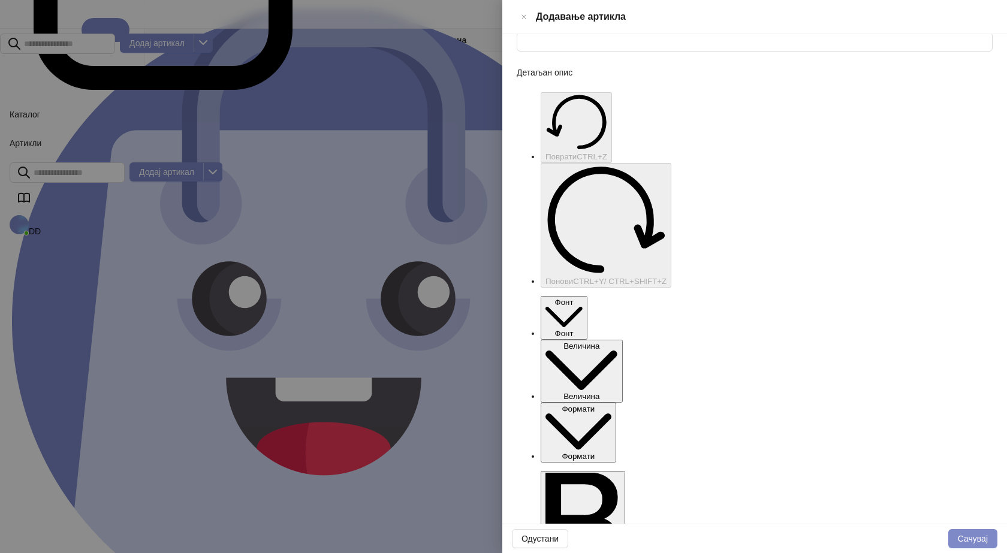
scroll to position [268, 0]
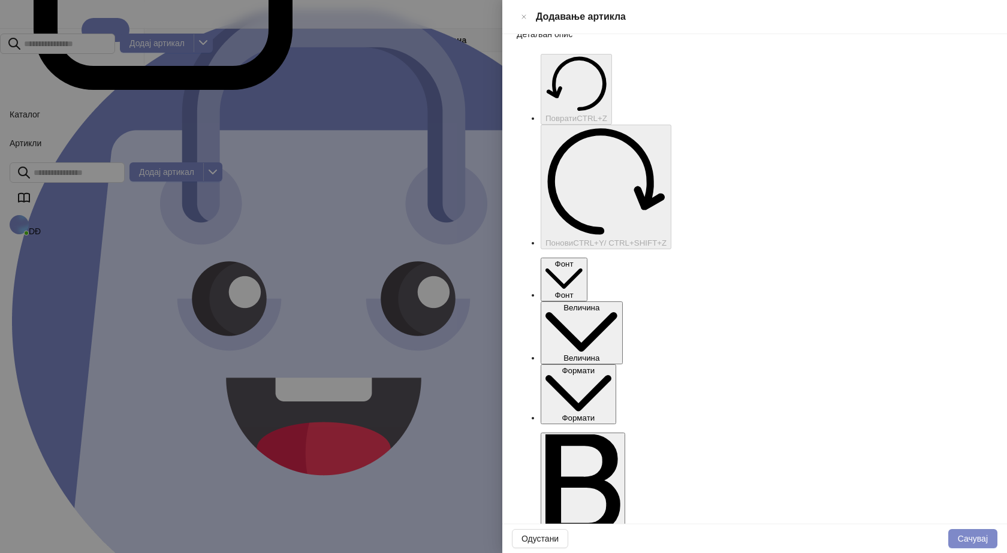
type input "***"
click at [983, 539] on button "Сачувај" at bounding box center [973, 538] width 49 height 19
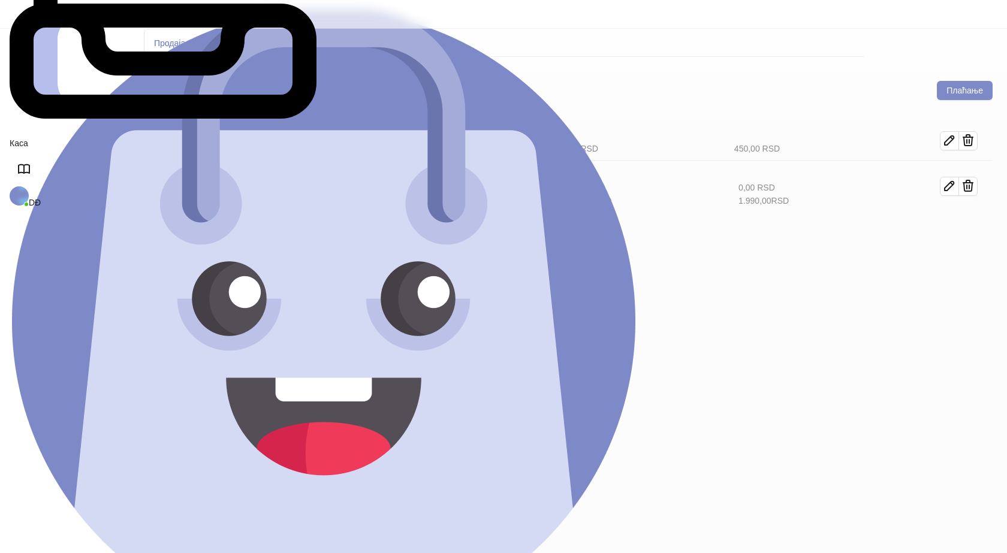
click at [206, 167] on h4 "Tekstil (12)" at bounding box center [260, 173] width 136 height 13
click at [957, 227] on icon "button" at bounding box center [950, 234] width 14 height 14
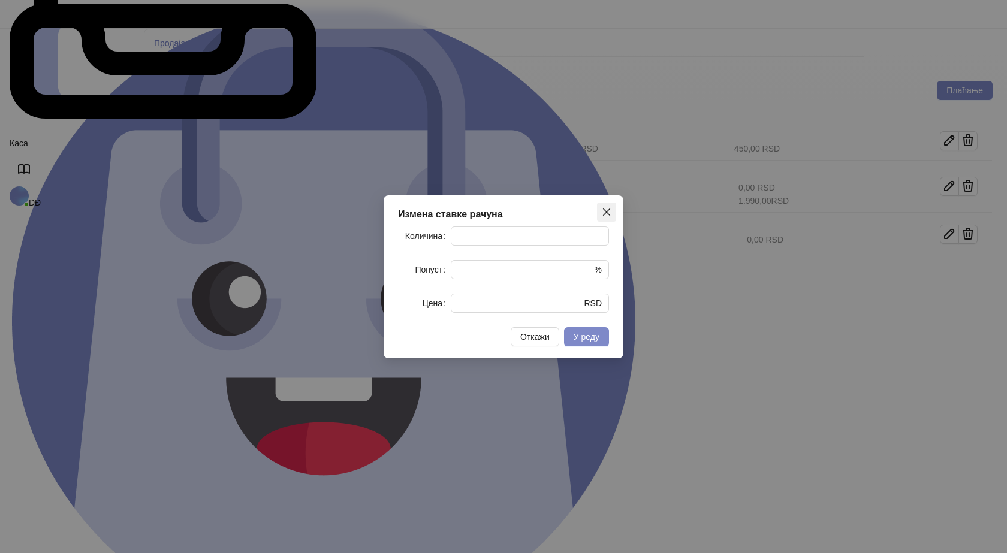
click at [607, 209] on icon "close" at bounding box center [606, 211] width 7 height 7
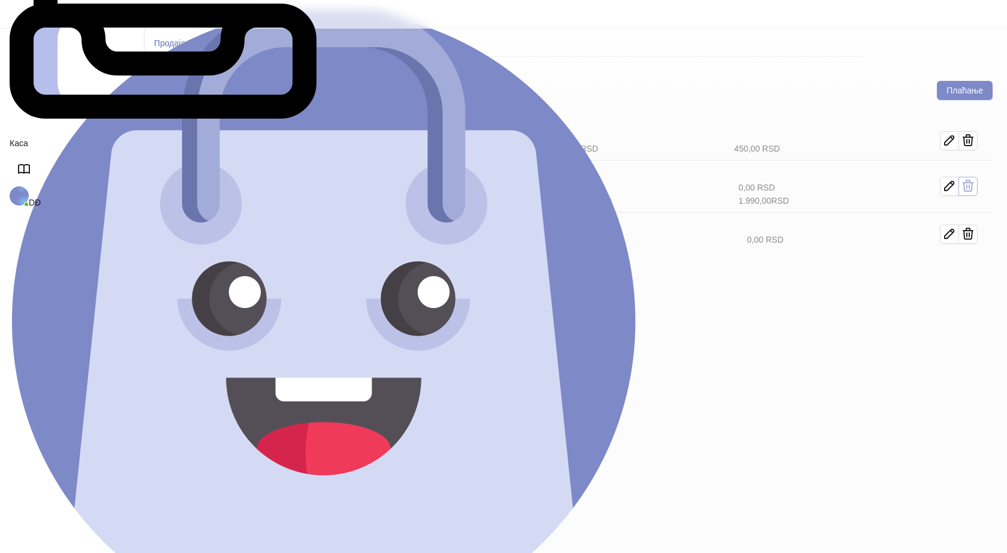
click at [976, 133] on icon "button" at bounding box center [968, 140] width 14 height 14
click at [973, 189] on icon "button" at bounding box center [969, 194] width 10 height 11
click at [976, 140] on span "button" at bounding box center [968, 147] width 14 height 15
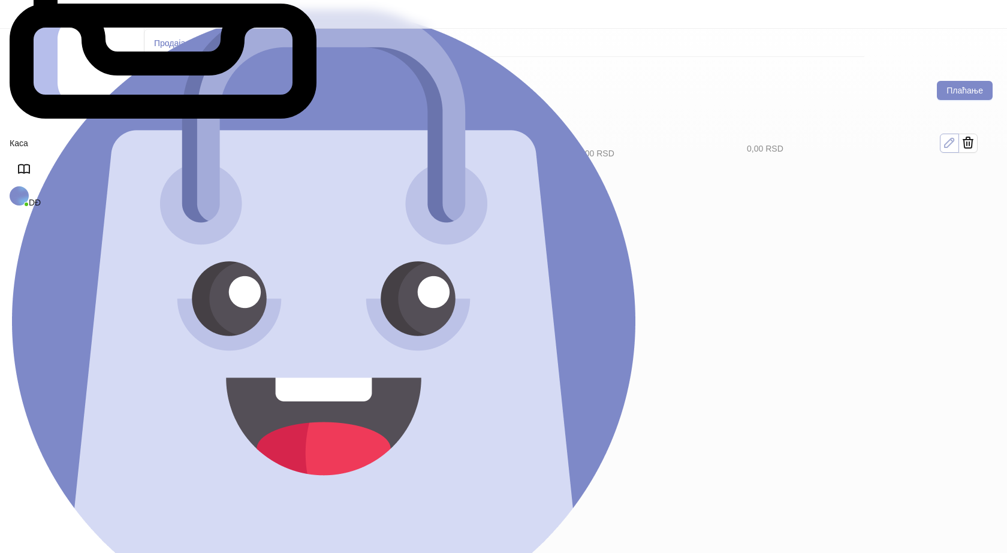
click at [957, 136] on icon "button" at bounding box center [950, 143] width 14 height 14
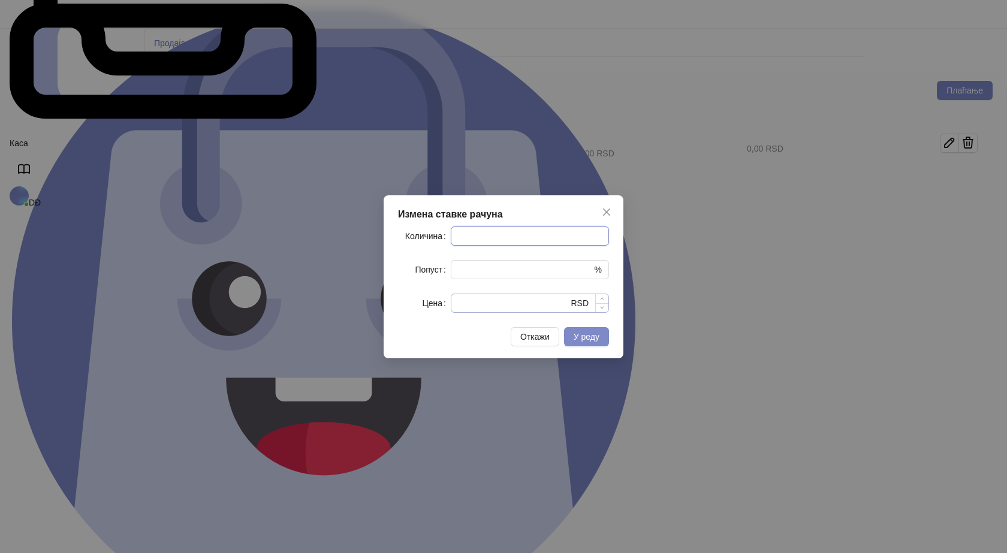
type input "*"
drag, startPoint x: 468, startPoint y: 303, endPoint x: 410, endPoint y: 306, distance: 58.3
click at [410, 306] on div "Цена * RSD" at bounding box center [503, 303] width 211 height 19
type input "****"
click at [592, 338] on span "У реду" at bounding box center [587, 337] width 26 height 10
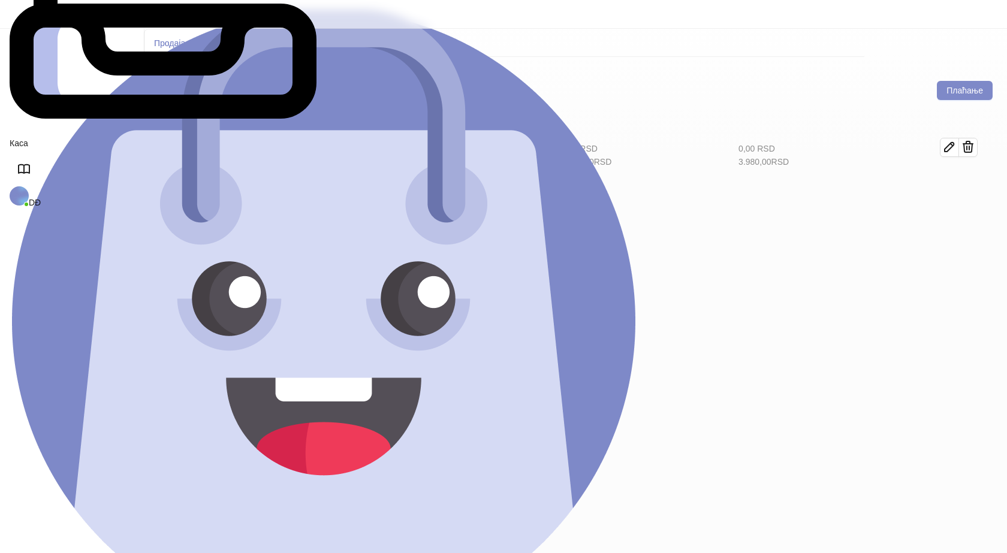
click at [206, 193] on h4 "Poštarina" at bounding box center [255, 199] width 144 height 13
click at [959, 81] on button "Плаћање" at bounding box center [965, 90] width 56 height 19
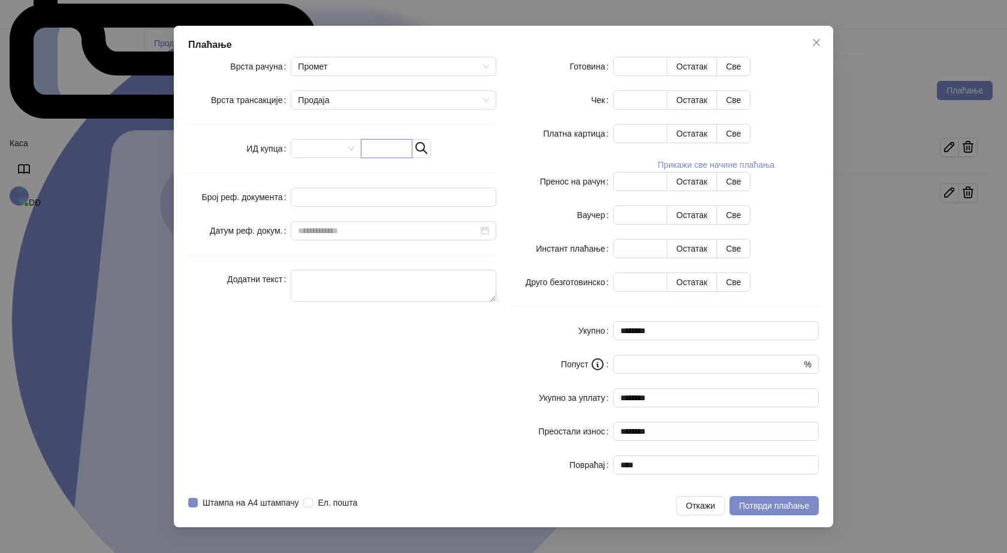
click at [413, 158] on input "text" at bounding box center [387, 148] width 52 height 19
paste input "**********"
type input "**********"
click at [751, 76] on button "Све" at bounding box center [733, 66] width 34 height 19
type input "****"
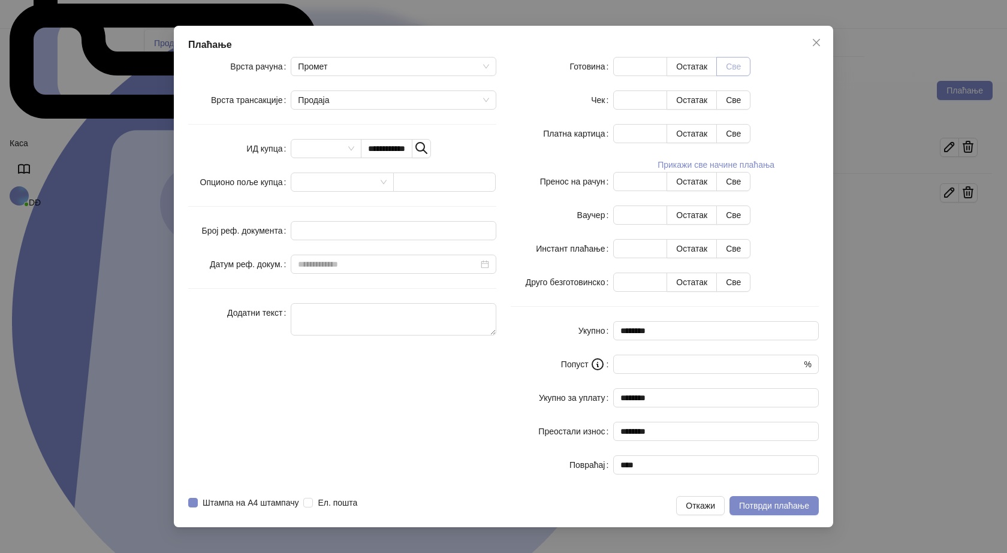
type input "****"
click at [763, 501] on span "Потврди плаћање" at bounding box center [774, 506] width 70 height 10
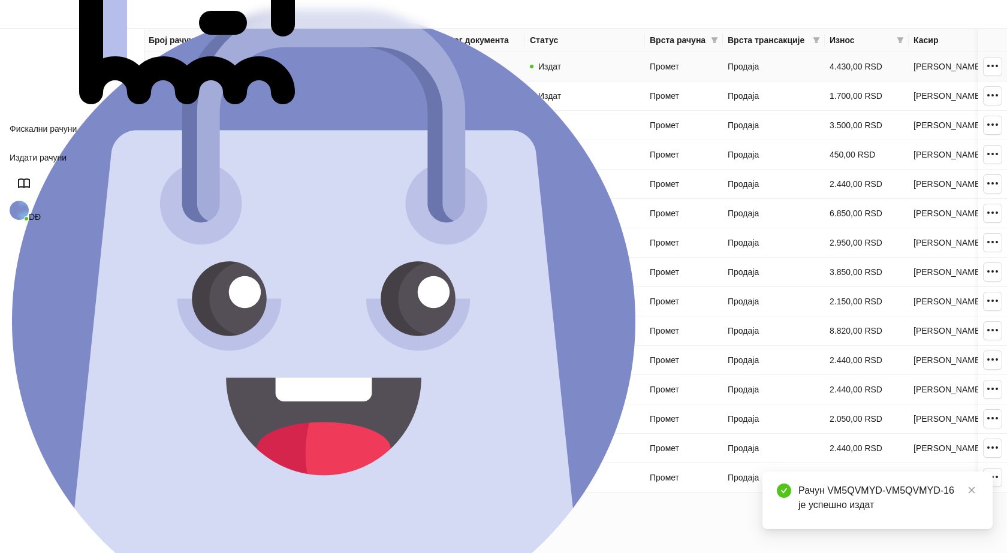
click at [192, 67] on link "VM5QVMYD-VM5QVMYD-16" at bounding box center [204, 67] width 111 height 10
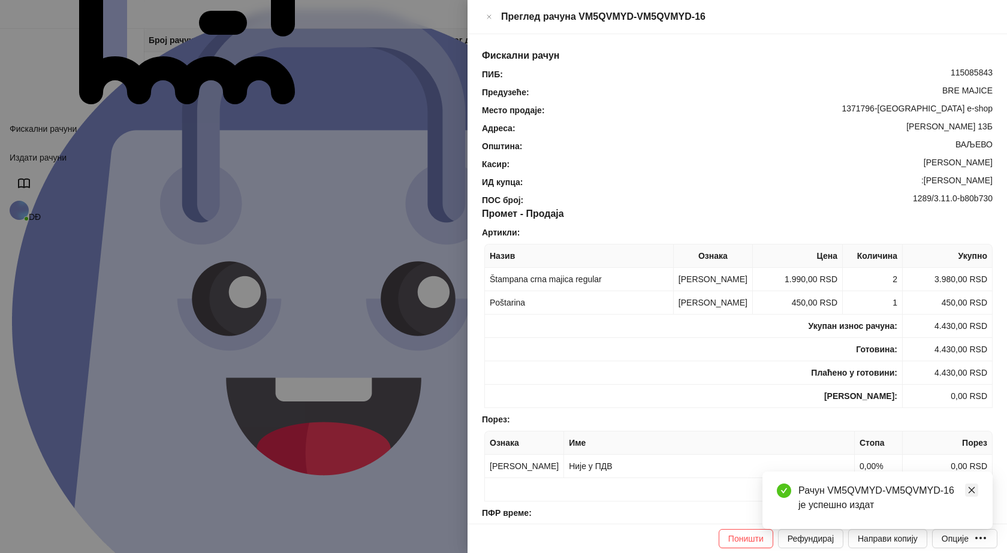
click at [970, 491] on icon "close" at bounding box center [972, 490] width 8 height 8
click at [967, 540] on div "Опције" at bounding box center [955, 539] width 27 height 10
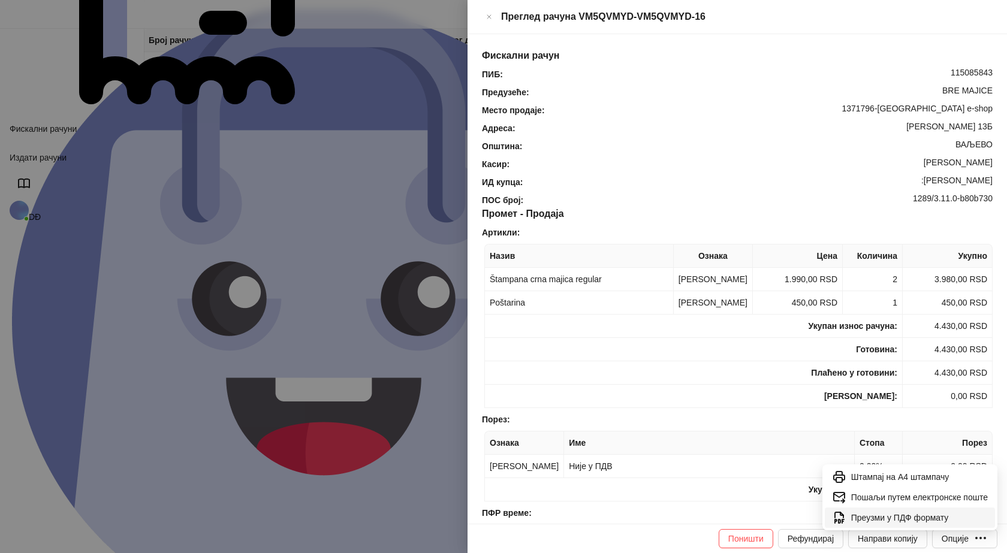
click at [887, 516] on span "Преузми у ПДФ формату" at bounding box center [919, 517] width 137 height 13
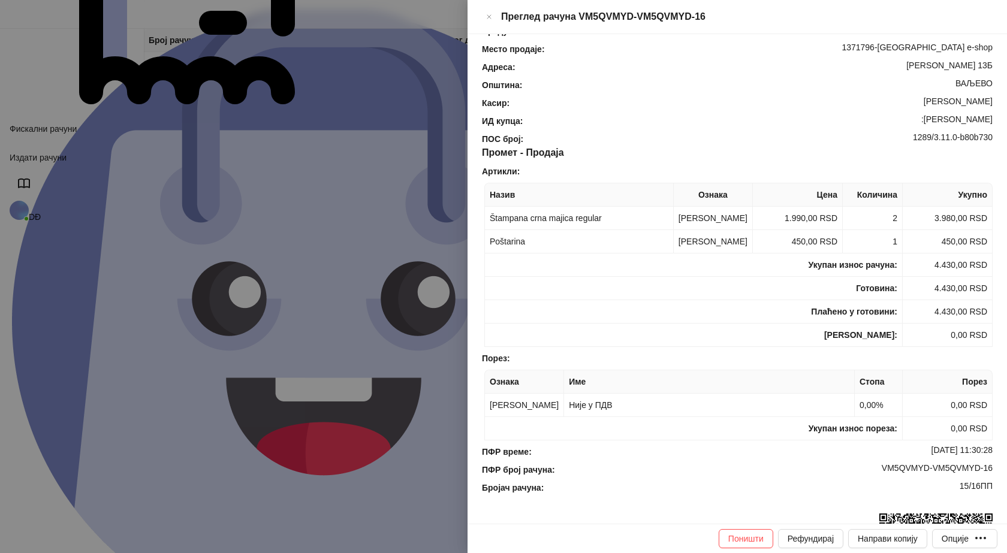
scroll to position [120, 0]
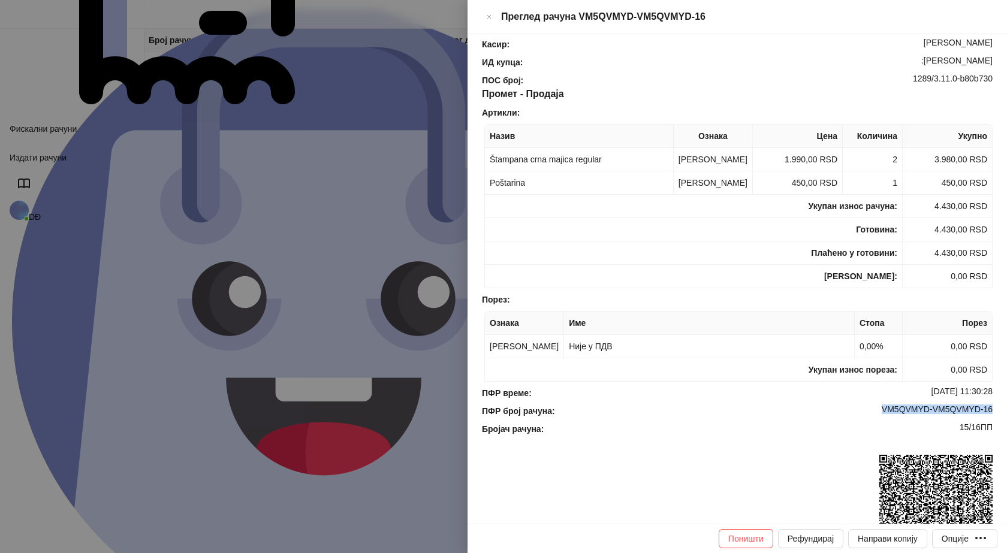
drag, startPoint x: 986, startPoint y: 411, endPoint x: 874, endPoint y: 409, distance: 111.5
click at [874, 409] on div "ПФР број рачуна : VM5QVMYD-VM5QVMYD-16" at bounding box center [738, 411] width 516 height 13
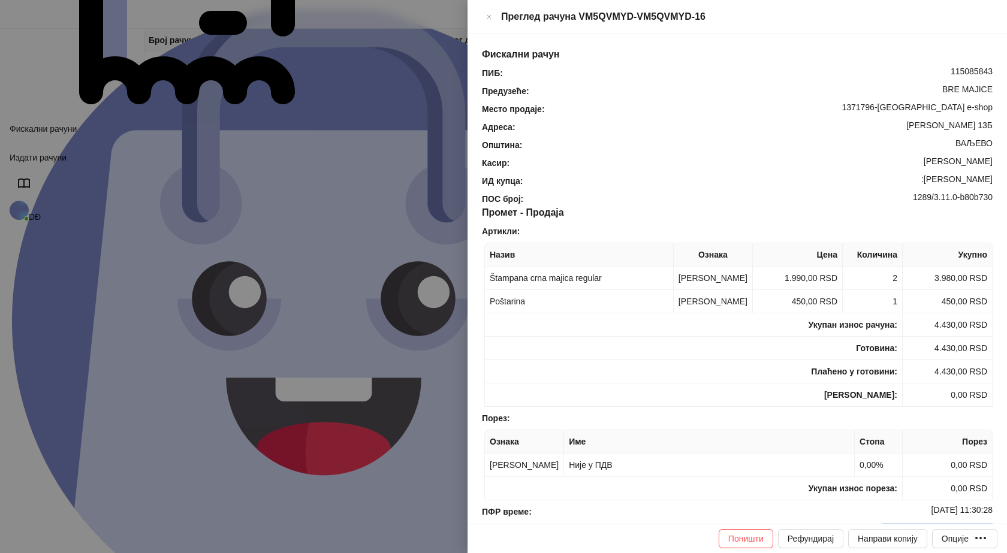
scroll to position [0, 0]
drag, startPoint x: 998, startPoint y: 159, endPoint x: 988, endPoint y: 161, distance: 10.4
click at [988, 161] on div "Фискални рачун ПИБ : 115085843 Предузеће : BRE MAJICE Место продаје : 1371796-B…" at bounding box center [738, 279] width 540 height 490
drag, startPoint x: 970, startPoint y: 163, endPoint x: 937, endPoint y: 167, distance: 33.2
click at [937, 167] on div "Фискални рачун ПИБ : 115085843 Предузеће : BRE MAJICE Место продаје : 1371796-B…" at bounding box center [738, 279] width 540 height 490
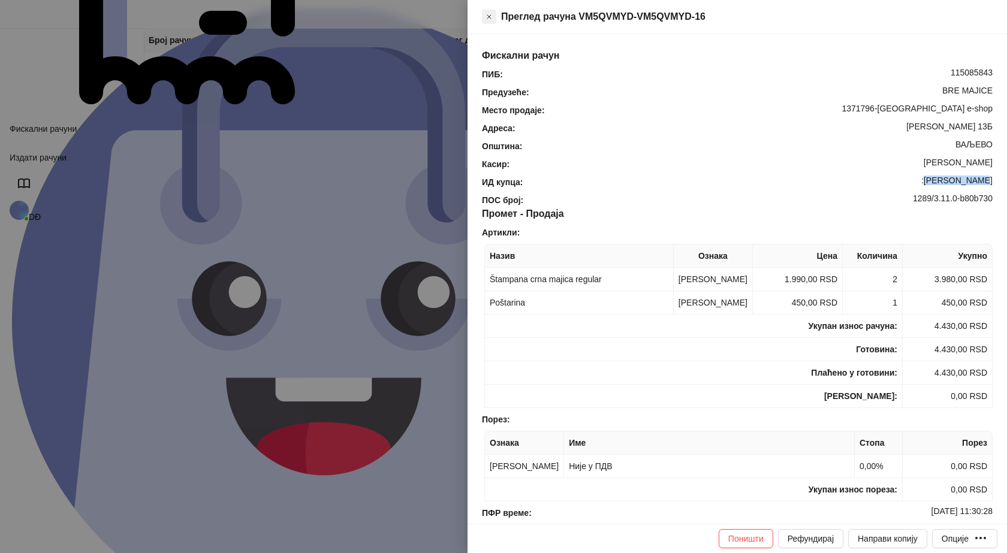
click at [493, 14] on icon "Close" at bounding box center [489, 17] width 7 height 14
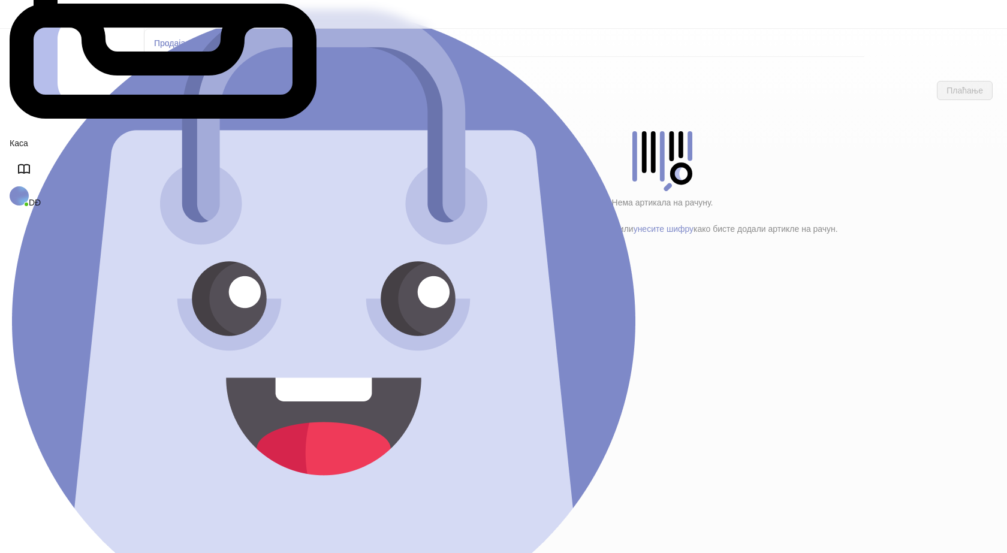
click at [216, 193] on h4 "Poštarina" at bounding box center [255, 199] width 144 height 13
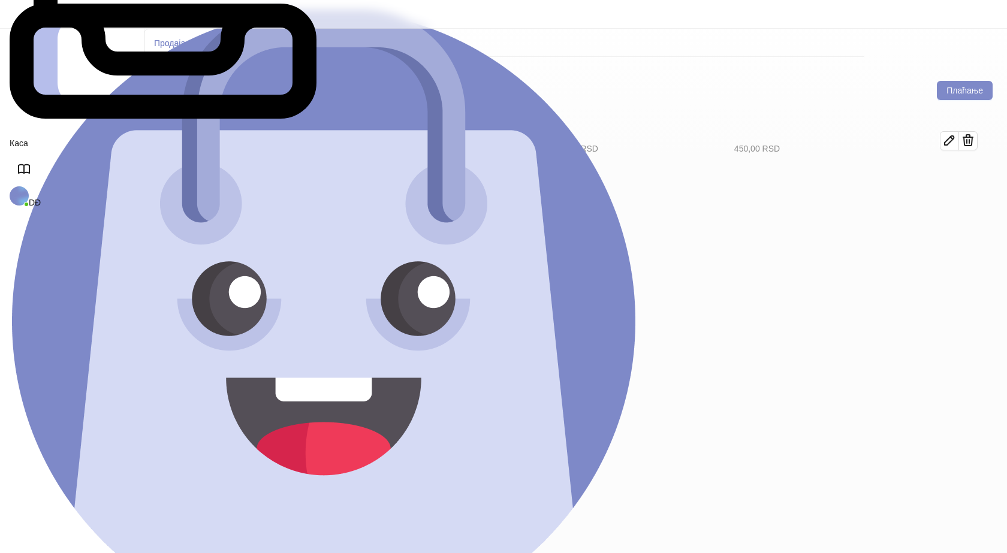
click at [227, 167] on h4 "Tekstil (12)" at bounding box center [260, 173] width 136 height 13
click at [957, 174] on icon "button" at bounding box center [950, 181] width 14 height 14
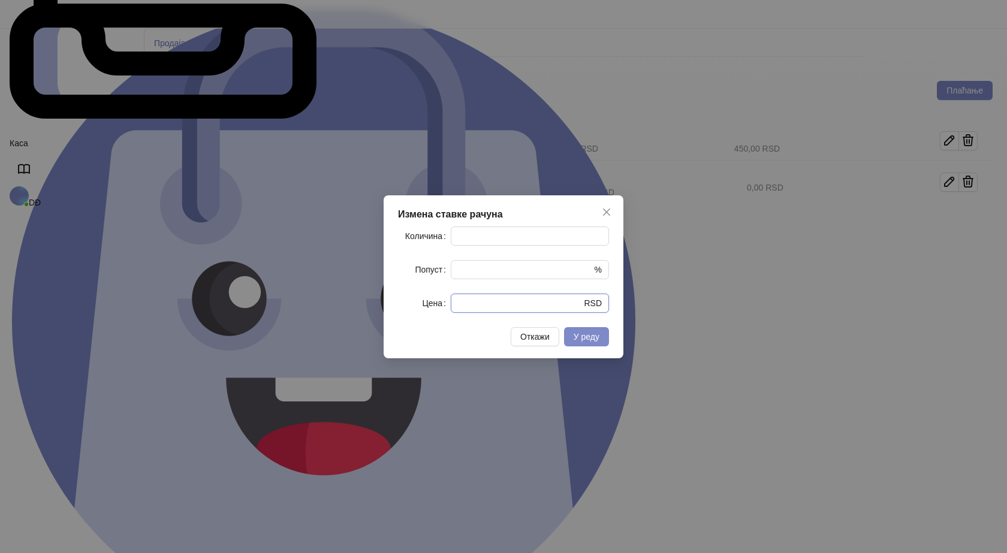
drag, startPoint x: 474, startPoint y: 306, endPoint x: 398, endPoint y: 309, distance: 76.2
click at [398, 309] on div "Измена ставке рачуна Количина * Попуст * % Цена * RSD Откажи У реду" at bounding box center [504, 276] width 240 height 163
click at [591, 334] on span "У реду" at bounding box center [587, 337] width 26 height 10
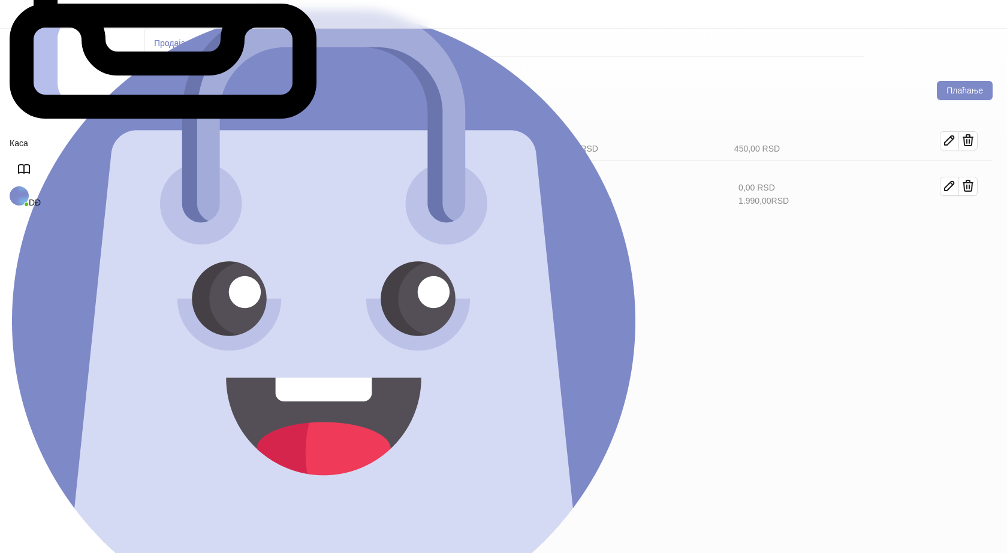
click at [957, 227] on icon "button" at bounding box center [950, 234] width 14 height 14
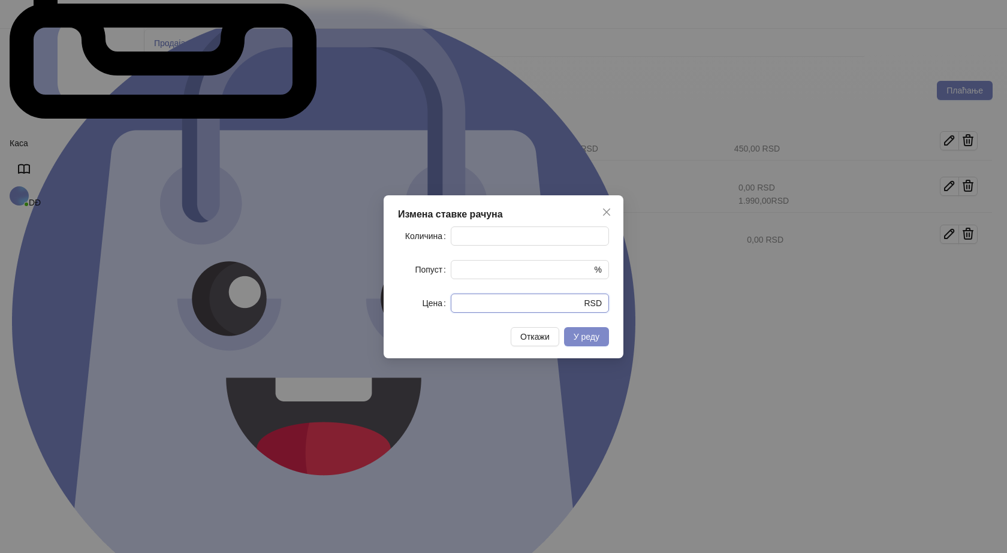
drag, startPoint x: 483, startPoint y: 302, endPoint x: 402, endPoint y: 295, distance: 81.3
click at [410, 306] on div "Цена * RSD" at bounding box center [503, 303] width 211 height 19
type input "****"
click at [584, 342] on span "У реду" at bounding box center [587, 337] width 26 height 10
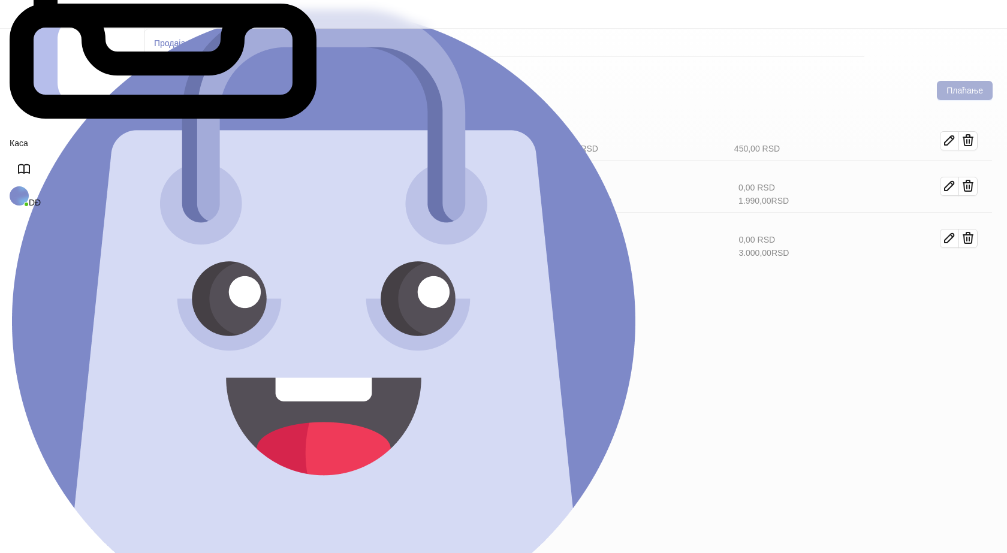
click at [967, 81] on button "Плаћање" at bounding box center [965, 90] width 56 height 19
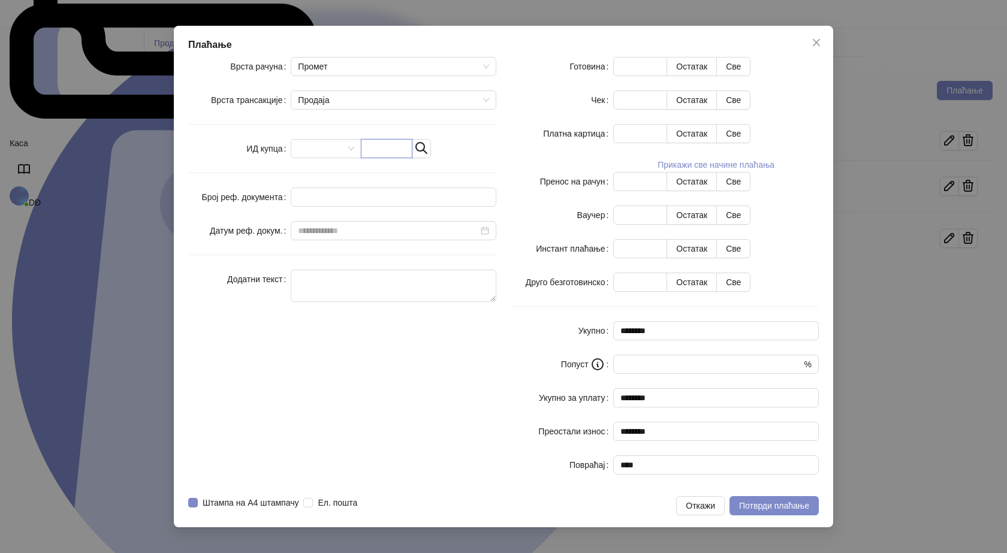
click at [413, 158] on input "text" at bounding box center [387, 148] width 52 height 19
paste input "**********"
type input "**********"
click at [751, 76] on button "Све" at bounding box center [733, 66] width 34 height 19
type input "****"
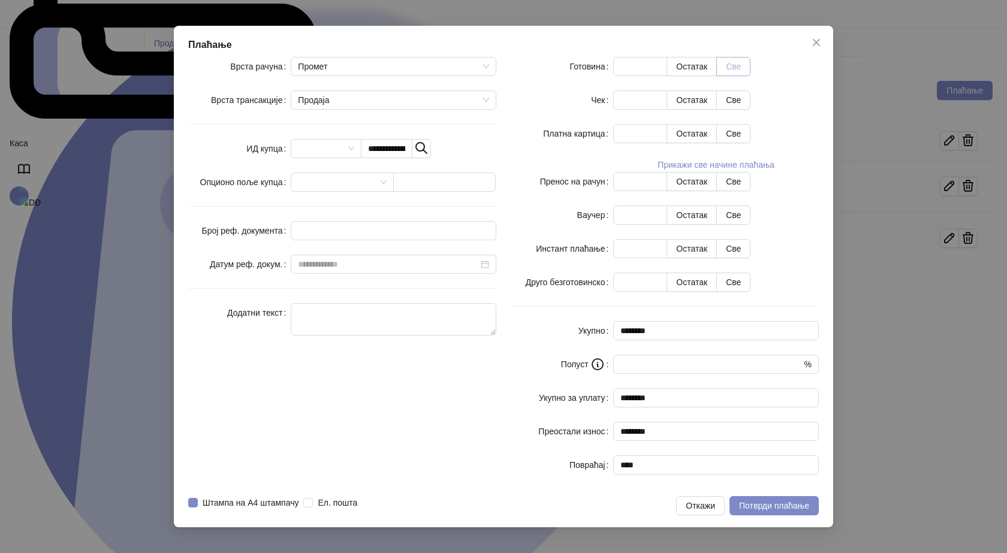
type input "****"
click at [743, 501] on span "Потврди плаћање" at bounding box center [774, 506] width 70 height 10
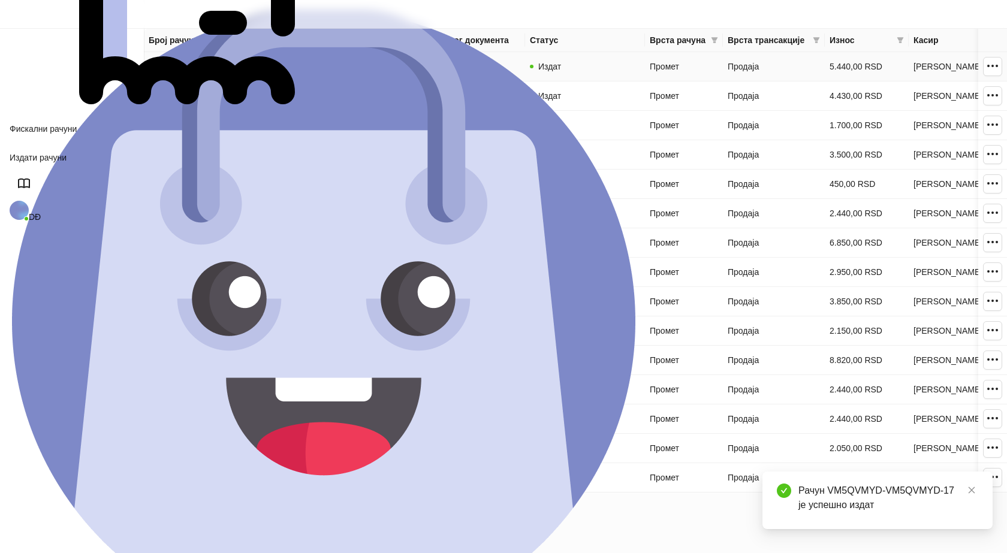
click at [211, 67] on link "VM5QVMYD-VM5QVMYD-17" at bounding box center [204, 67] width 111 height 10
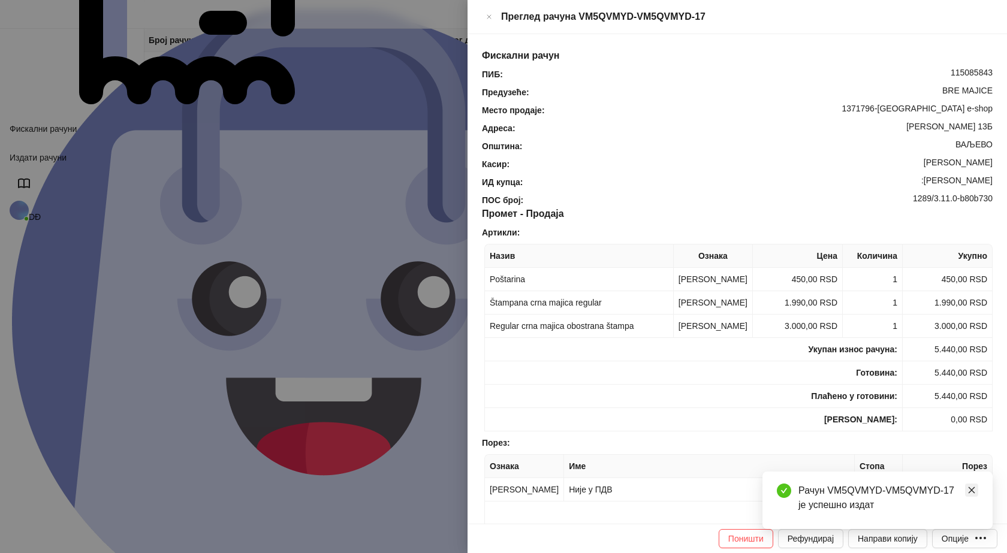
click at [969, 488] on icon "close" at bounding box center [972, 490] width 8 height 8
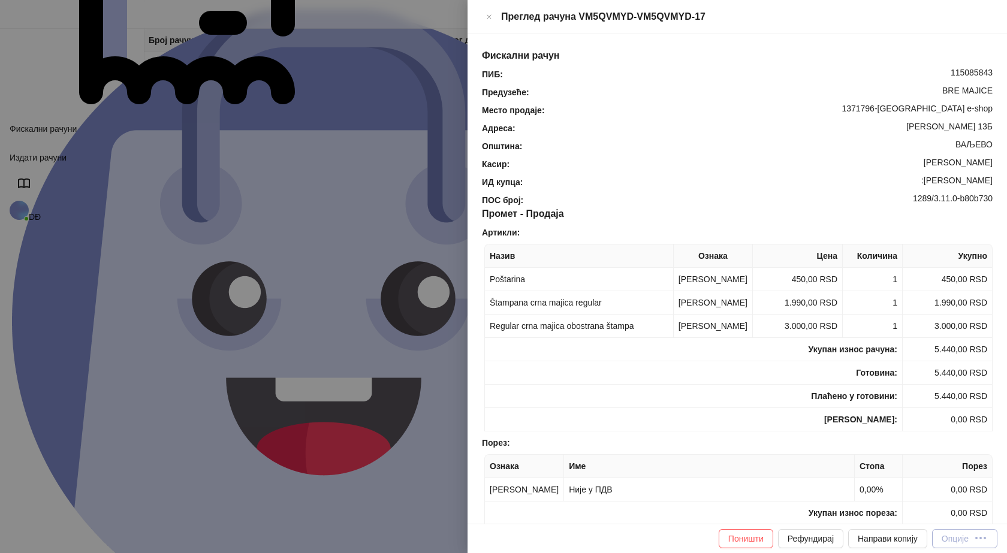
click at [979, 535] on icon "button" at bounding box center [981, 538] width 14 height 14
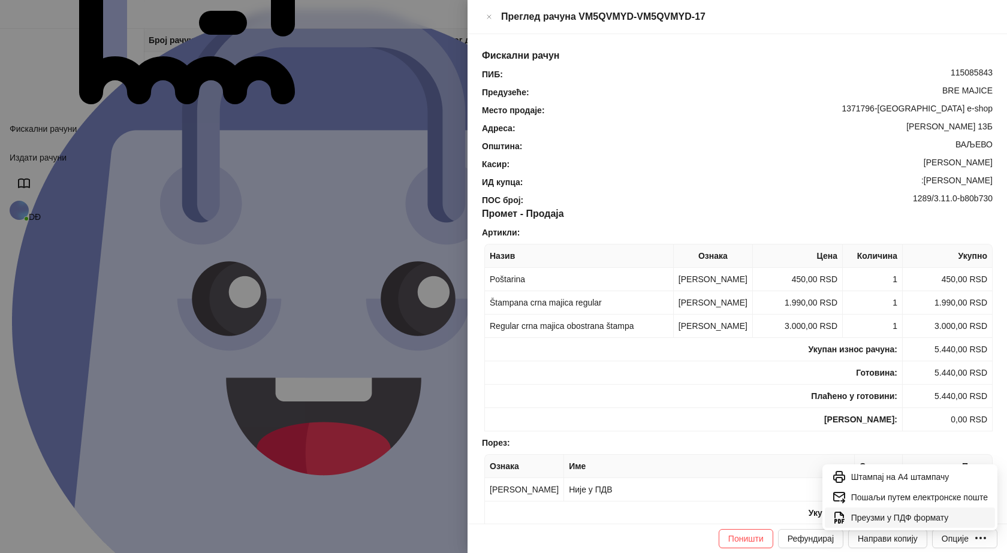
click at [931, 511] on span "Преузми у ПДФ формату" at bounding box center [919, 517] width 137 height 13
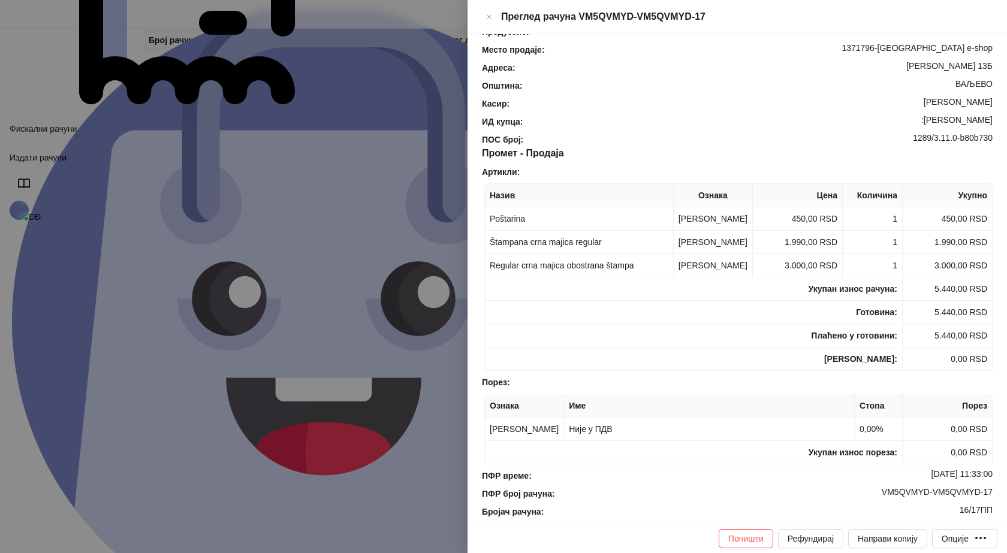
scroll to position [120, 0]
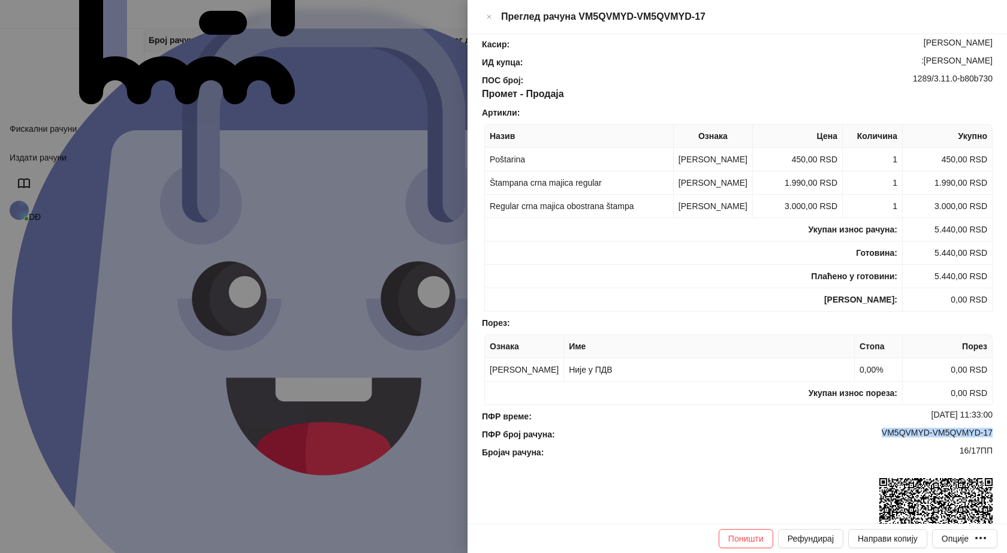
drag, startPoint x: 990, startPoint y: 441, endPoint x: 872, endPoint y: 438, distance: 117.6
click at [872, 438] on div "Фискални рачун ПИБ : 115085843 Предузеће : BRE MAJICE Место продаје : 1371796-B…" at bounding box center [738, 279] width 540 height 490
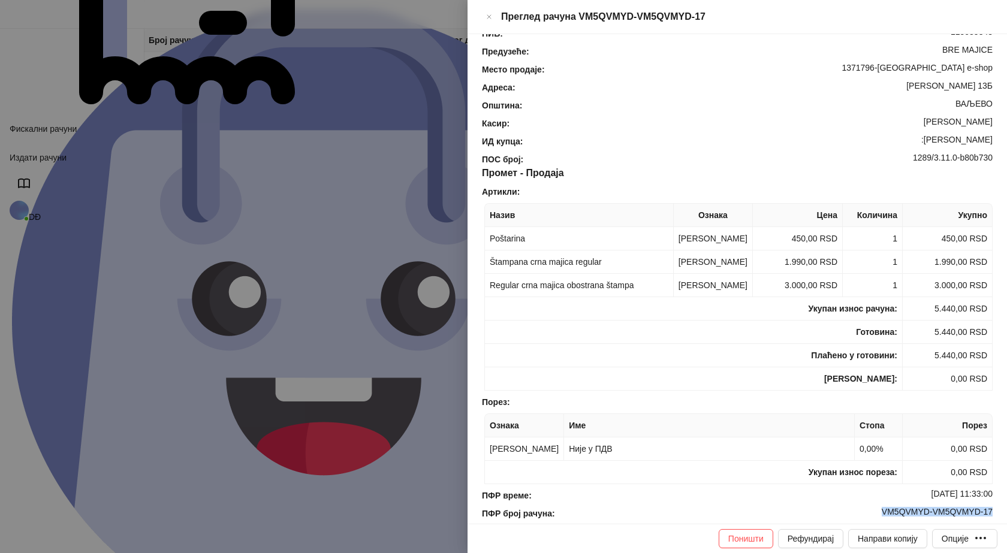
scroll to position [0, 0]
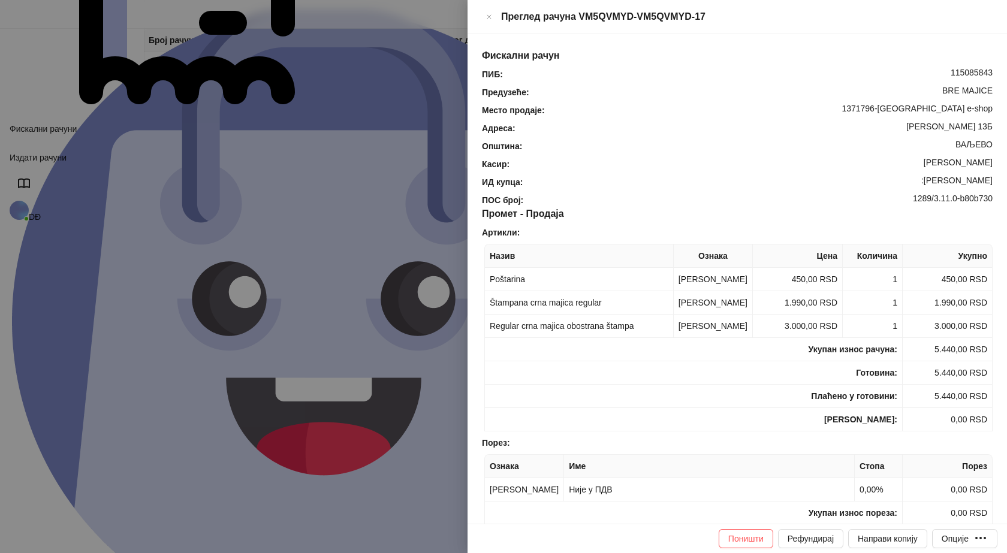
drag, startPoint x: 988, startPoint y: 161, endPoint x: 920, endPoint y: 168, distance: 68.1
click at [920, 168] on div "Фискални рачун ПИБ : 115085843 Предузеће : BRE MAJICE Место продаје : 1371796-B…" at bounding box center [738, 279] width 540 height 490
click at [958, 176] on div ":Petar Spasojević" at bounding box center [759, 182] width 470 height 13
drag, startPoint x: 992, startPoint y: 165, endPoint x: 922, endPoint y: 165, distance: 70.2
click at [922, 165] on div "Фискални рачун ПИБ : 115085843 Предузеће : BRE MAJICE Место продаје : 1371796-B…" at bounding box center [738, 279] width 540 height 490
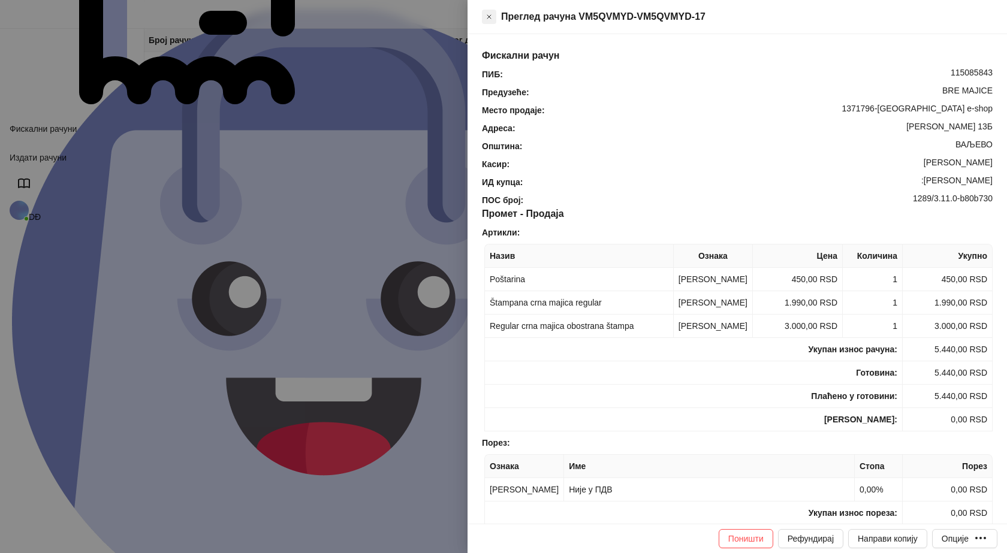
click at [491, 15] on icon "Close" at bounding box center [489, 17] width 4 height 4
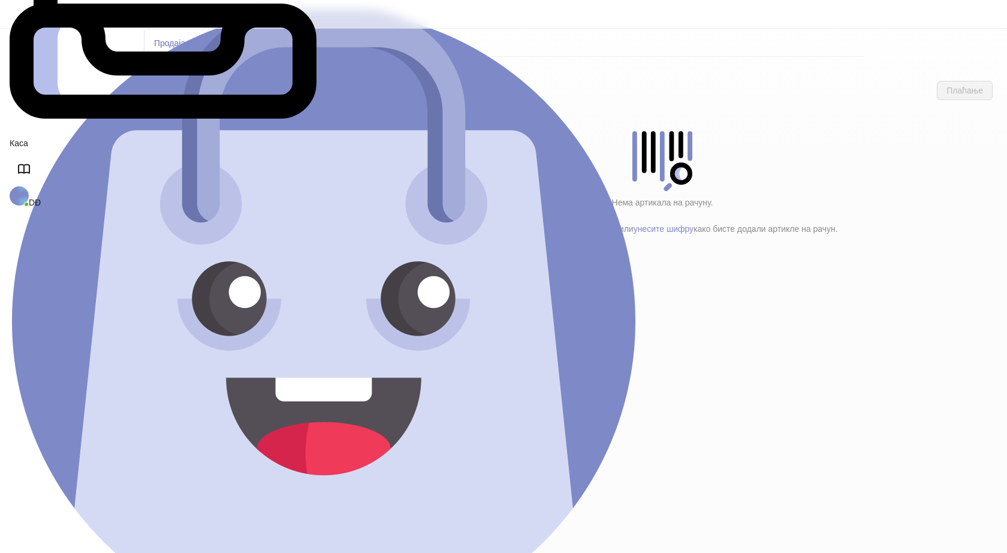
click at [239, 193] on h4 "Poštarina" at bounding box center [255, 199] width 144 height 13
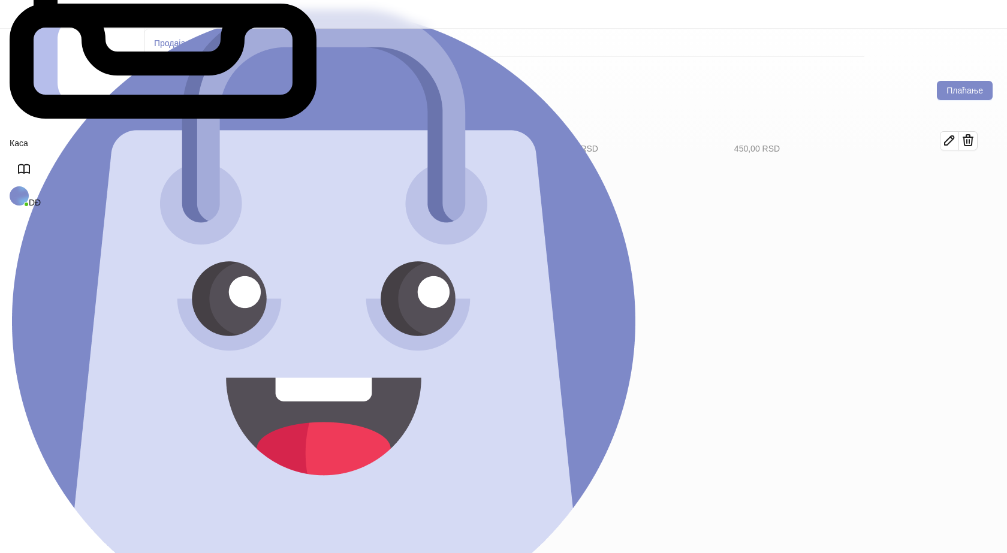
click at [221, 167] on h4 "Tekstil (12)" at bounding box center [260, 173] width 136 height 13
click at [957, 174] on icon "button" at bounding box center [950, 181] width 14 height 14
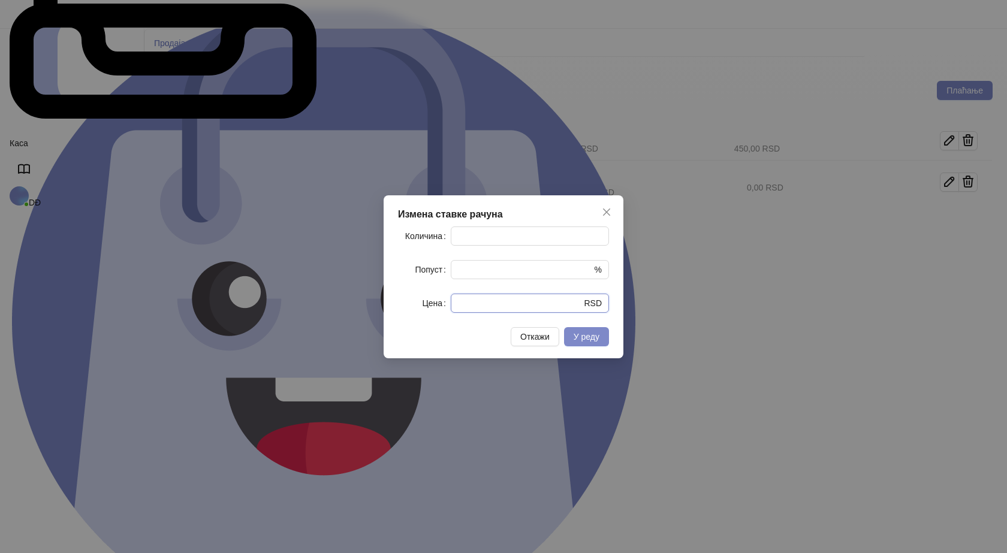
drag, startPoint x: 499, startPoint y: 306, endPoint x: 402, endPoint y: 313, distance: 96.8
click at [411, 313] on div "Цена * RSD" at bounding box center [503, 303] width 211 height 19
type input "****"
click at [619, 347] on div "Измена ставке рачуна Количина * Попуст * % Цена **** RSD Откажи У реду" at bounding box center [504, 276] width 240 height 163
click at [606, 345] on button "У реду" at bounding box center [586, 336] width 45 height 19
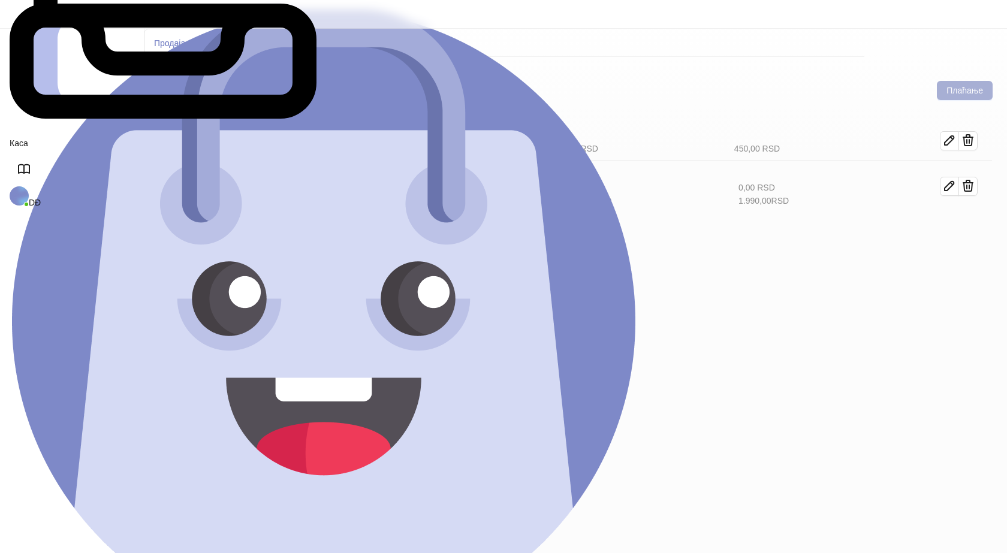
click at [950, 81] on button "Плаћање" at bounding box center [965, 90] width 56 height 19
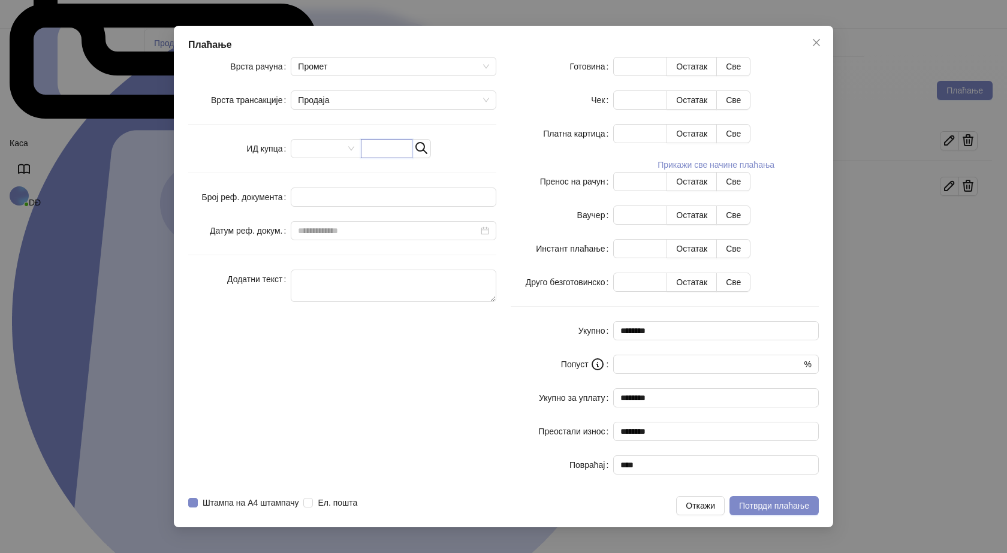
click at [413, 158] on input "text" at bounding box center [387, 148] width 52 height 19
click at [406, 158] on input "text" at bounding box center [387, 148] width 52 height 19
paste input "**********"
type input "**********"
click at [751, 76] on button "Све" at bounding box center [733, 66] width 34 height 19
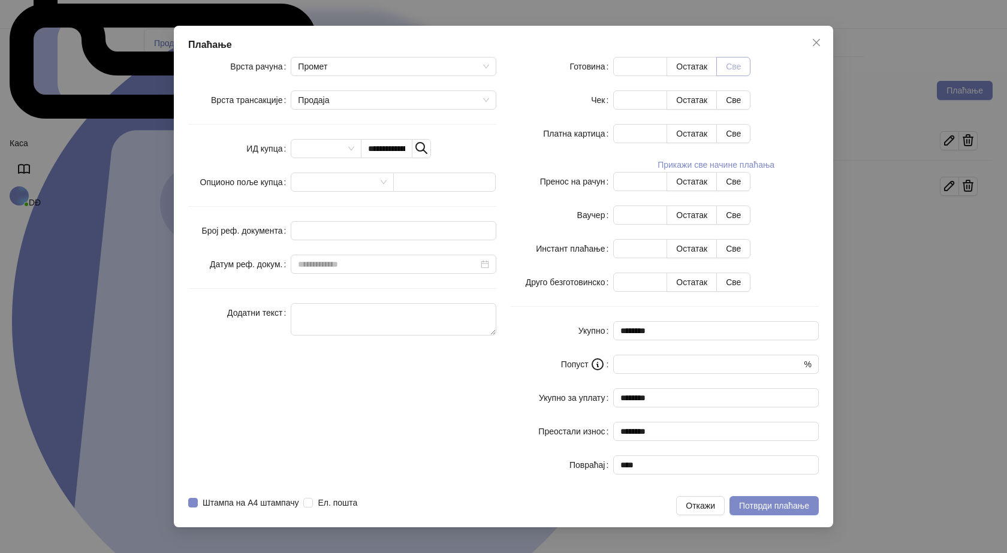
type input "****"
click at [746, 501] on span "Потврди плаћање" at bounding box center [774, 506] width 70 height 10
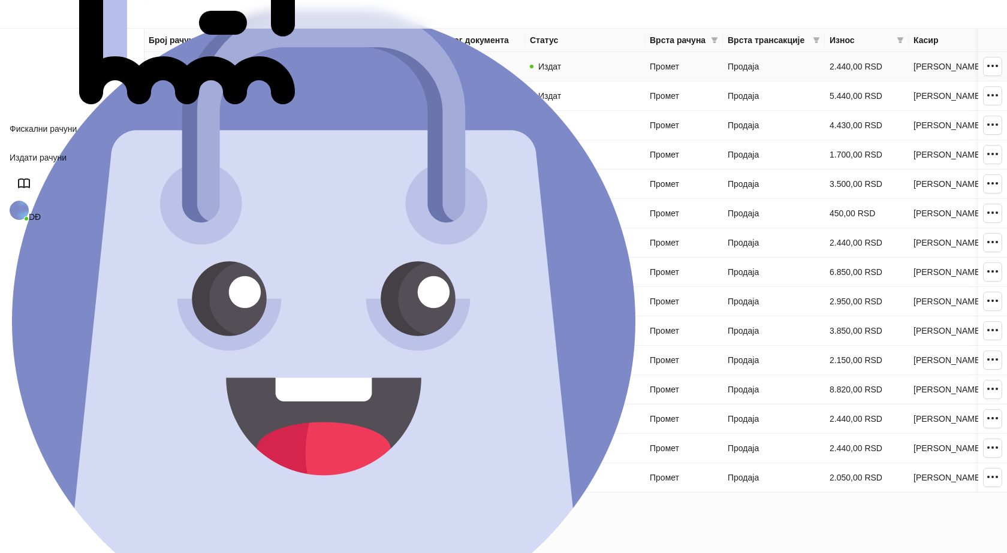
click at [206, 65] on link "VM5QVMYD-VM5QVMYD-18" at bounding box center [204, 67] width 111 height 10
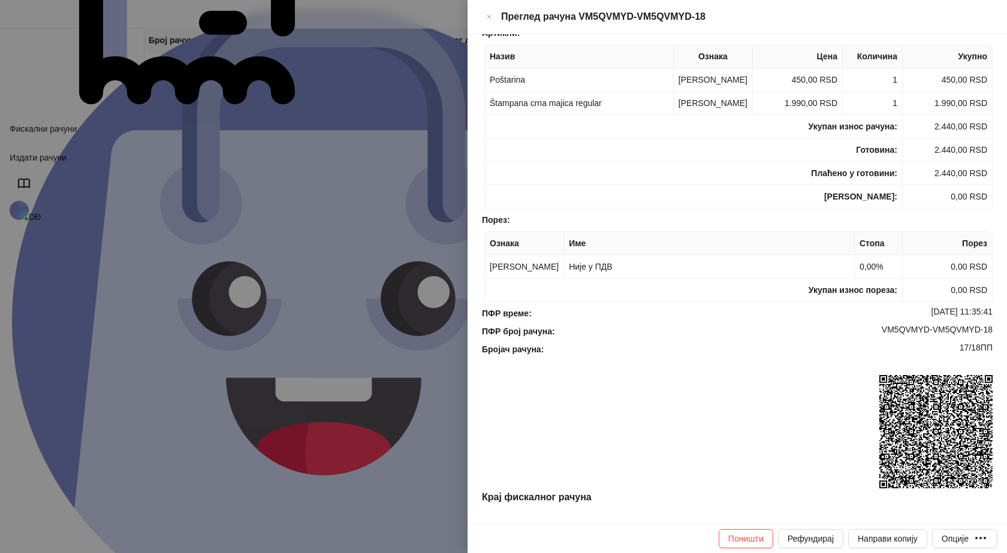
scroll to position [218, 0]
drag, startPoint x: 985, startPoint y: 307, endPoint x: 872, endPoint y: 310, distance: 112.8
click at [872, 310] on div "ПФР време : 18.08.2025 11:35:41 ПФР број рачуна : VM5QVMYD-VM5QVMYD-18 Бројач р…" at bounding box center [738, 398] width 516 height 183
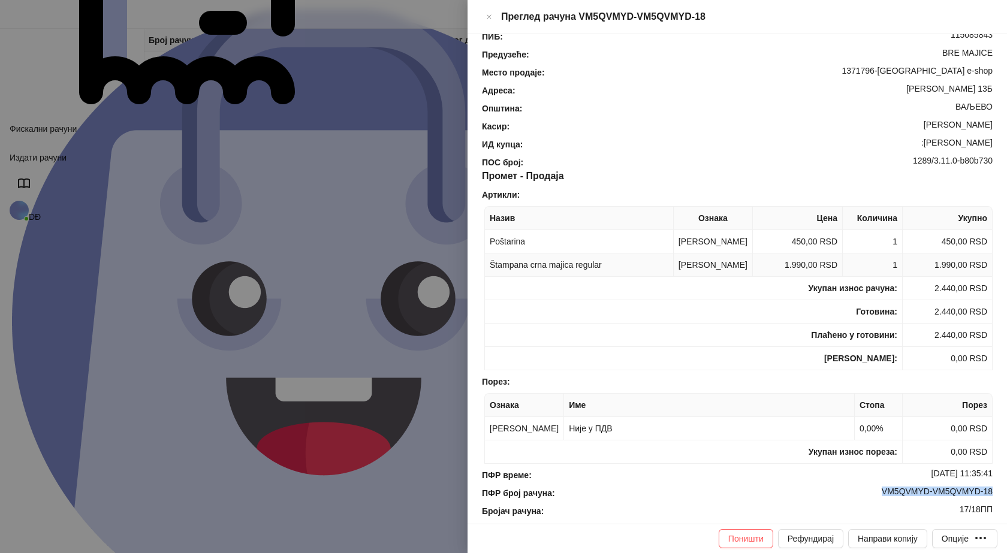
scroll to position [0, 0]
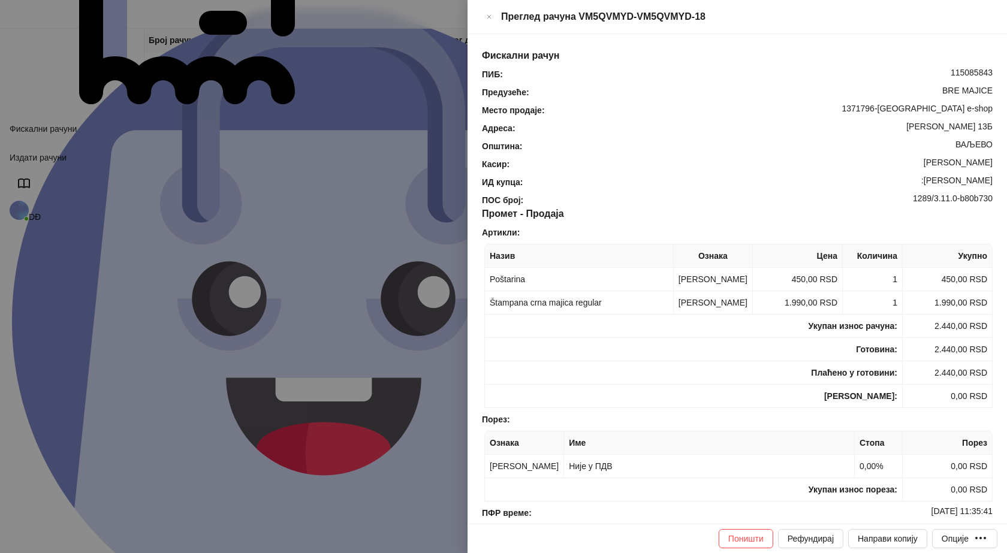
drag, startPoint x: 930, startPoint y: 165, endPoint x: 992, endPoint y: 165, distance: 62.4
click at [992, 165] on div "Фискални рачун ПИБ : 115085843 Предузеће : BRE MAJICE Место продаје : 1371796-B…" at bounding box center [738, 279] width 540 height 490
click at [493, 13] on icon "Close" at bounding box center [489, 17] width 7 height 14
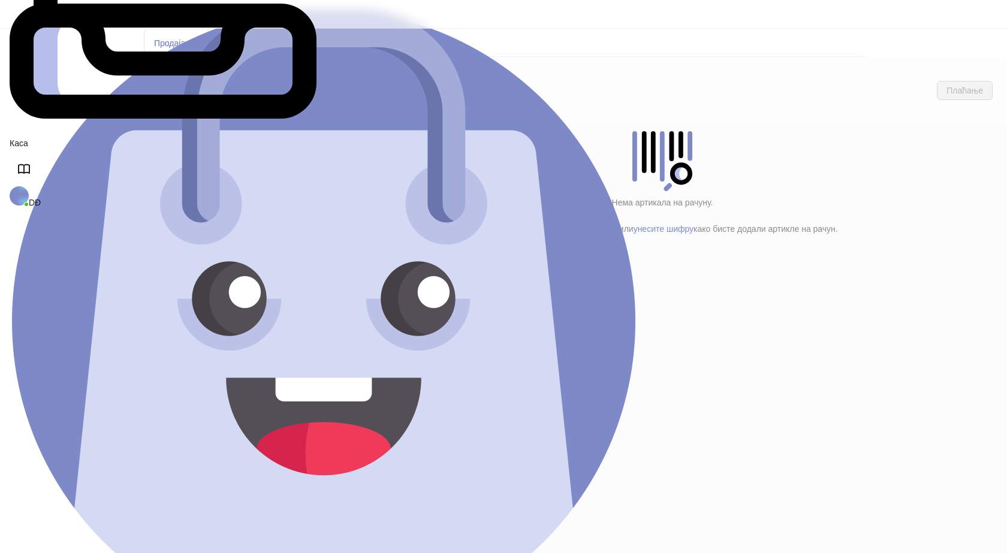
click at [206, 193] on h4 "Poštarina" at bounding box center [255, 199] width 144 height 13
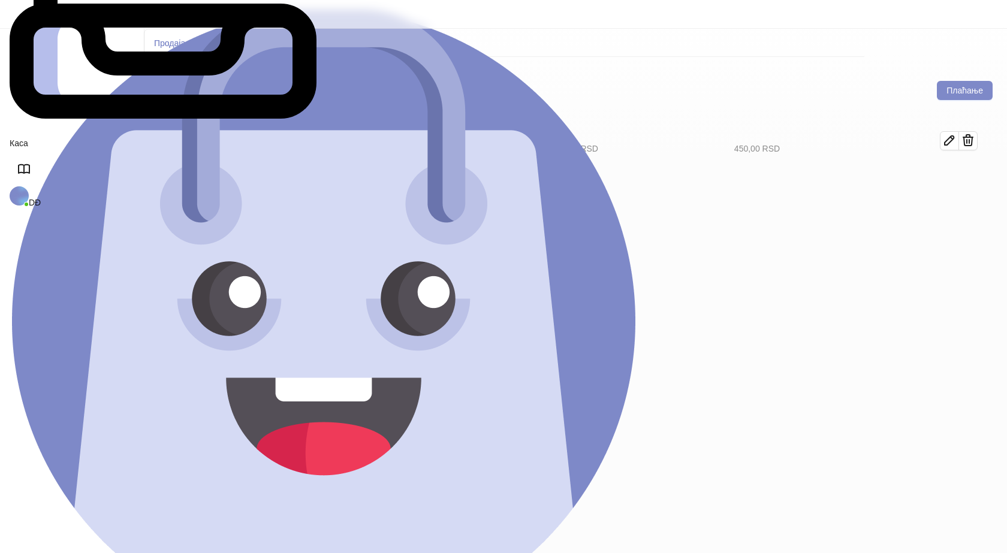
click at [207, 167] on h4 "Tekstil (12)" at bounding box center [260, 173] width 136 height 13
click at [976, 174] on icon "button" at bounding box center [968, 181] width 14 height 14
click at [957, 174] on icon "button" at bounding box center [950, 181] width 14 height 14
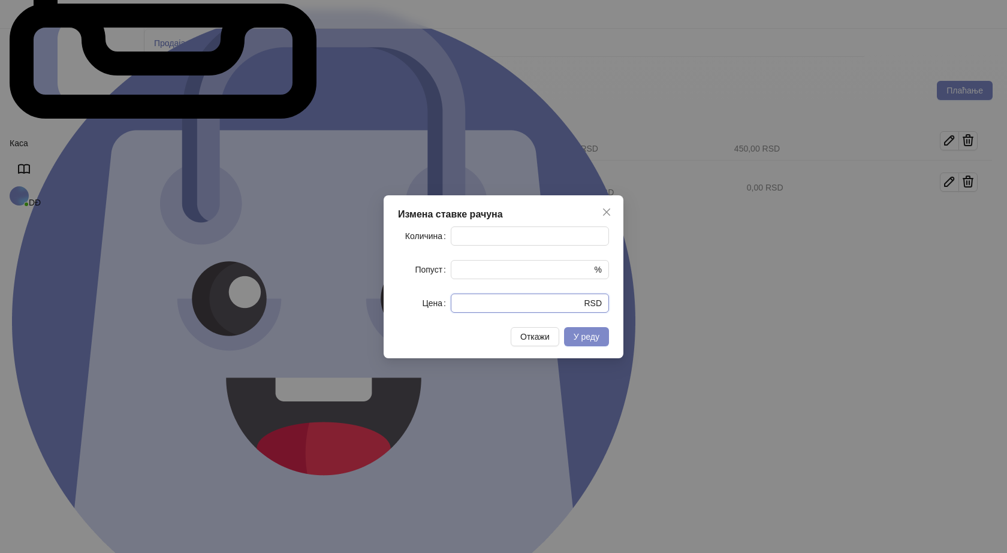
drag, startPoint x: 442, startPoint y: 305, endPoint x: 396, endPoint y: 305, distance: 45.6
click at [410, 306] on div "Цена * RSD" at bounding box center [503, 303] width 211 height 19
type input "****"
click at [581, 337] on span "У реду" at bounding box center [587, 337] width 26 height 10
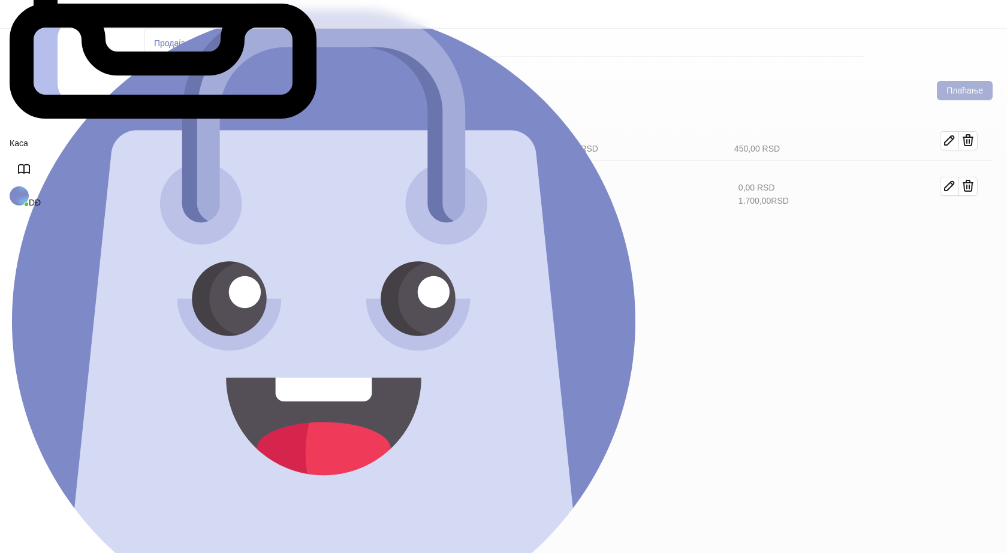
click at [971, 81] on button "Плаћање" at bounding box center [965, 90] width 56 height 19
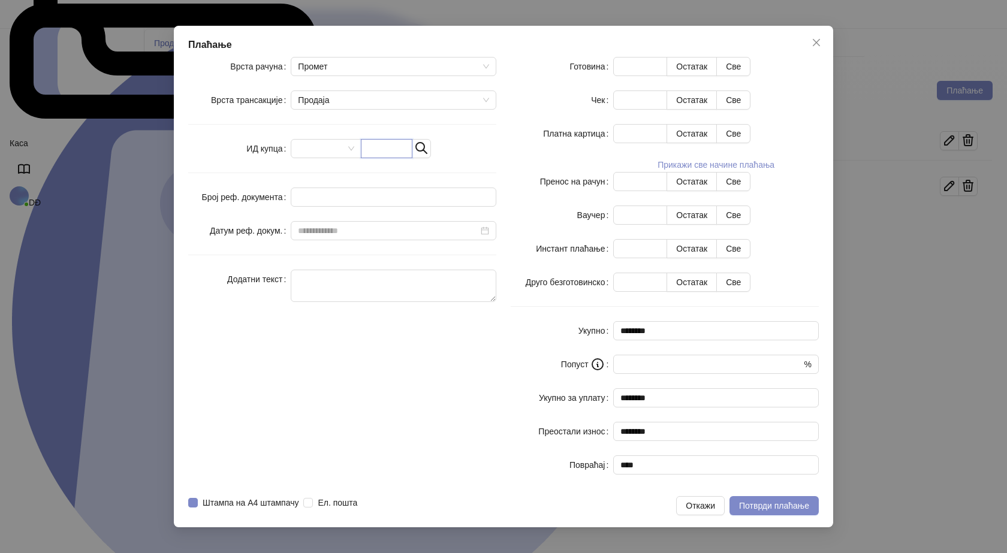
drag, startPoint x: 445, startPoint y: 240, endPoint x: 439, endPoint y: 215, distance: 25.3
click at [413, 158] on input "text" at bounding box center [387, 148] width 52 height 19
paste input "**********"
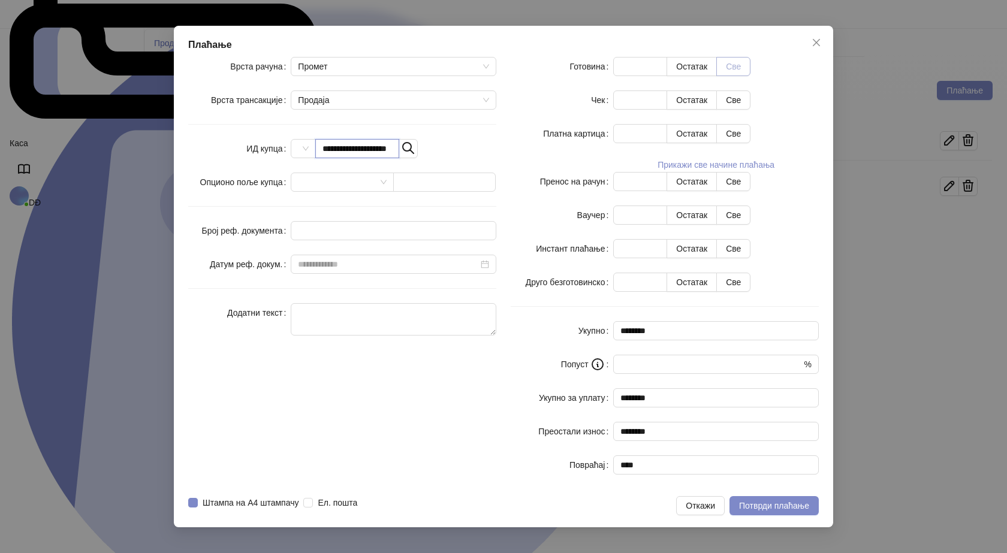
type input "**********"
click at [751, 76] on button "Све" at bounding box center [733, 66] width 34 height 19
type input "****"
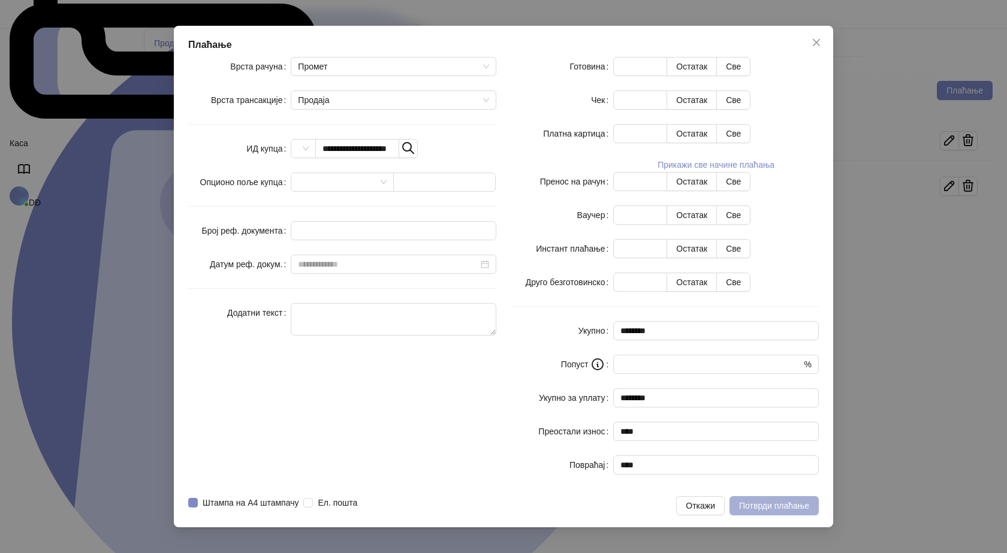
click at [781, 501] on span "Потврди плаћање" at bounding box center [774, 506] width 70 height 10
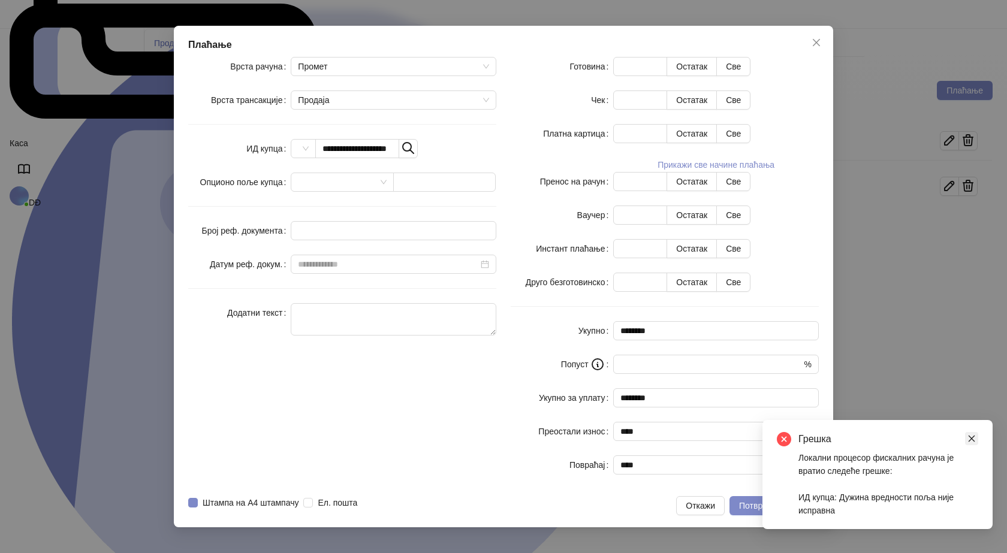
click at [974, 439] on icon "close" at bounding box center [972, 439] width 8 height 8
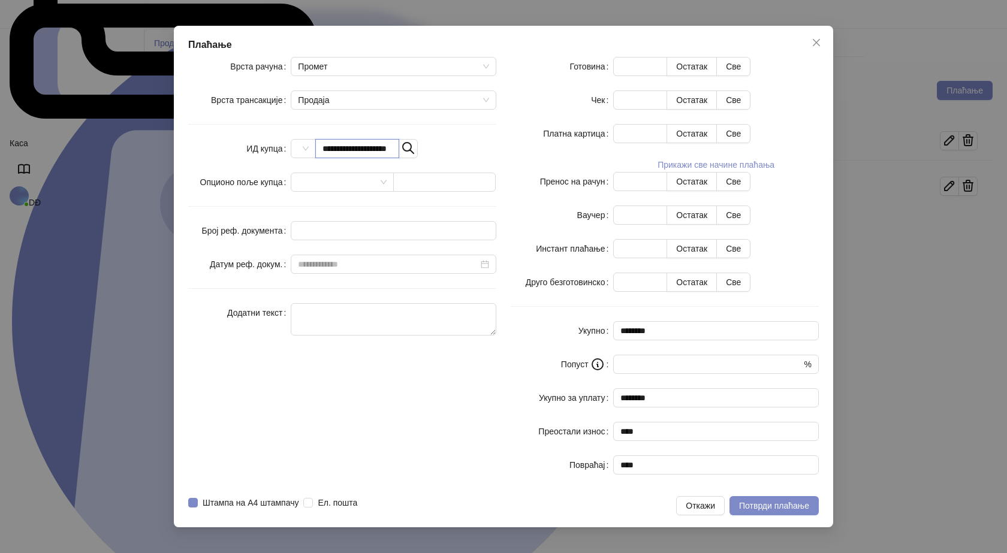
click at [399, 158] on input "**********" at bounding box center [356, 148] width 83 height 19
type input "**********"
click at [766, 501] on span "Потврди плаћање" at bounding box center [774, 506] width 70 height 10
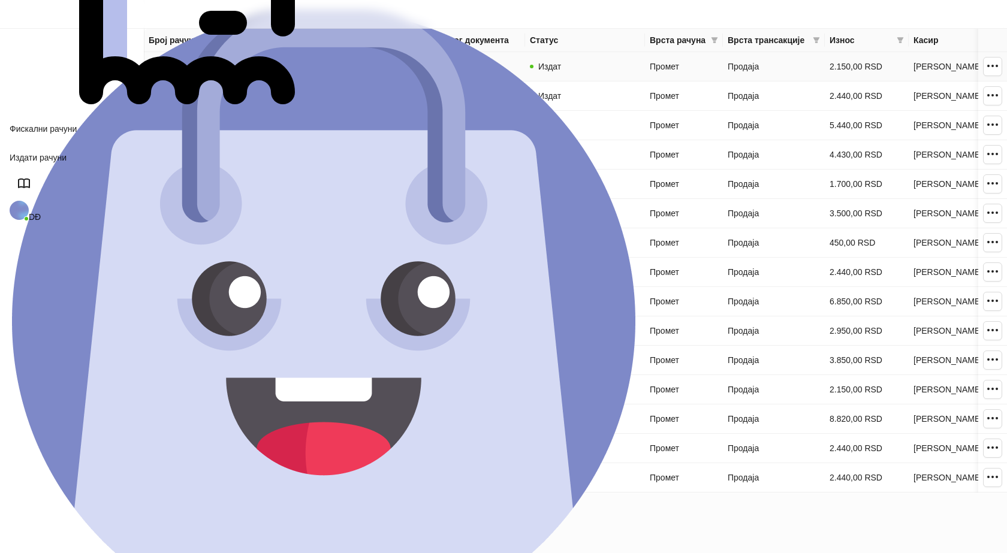
click at [202, 65] on link "VM5QVMYD-VM5QVMYD-19" at bounding box center [204, 67] width 111 height 10
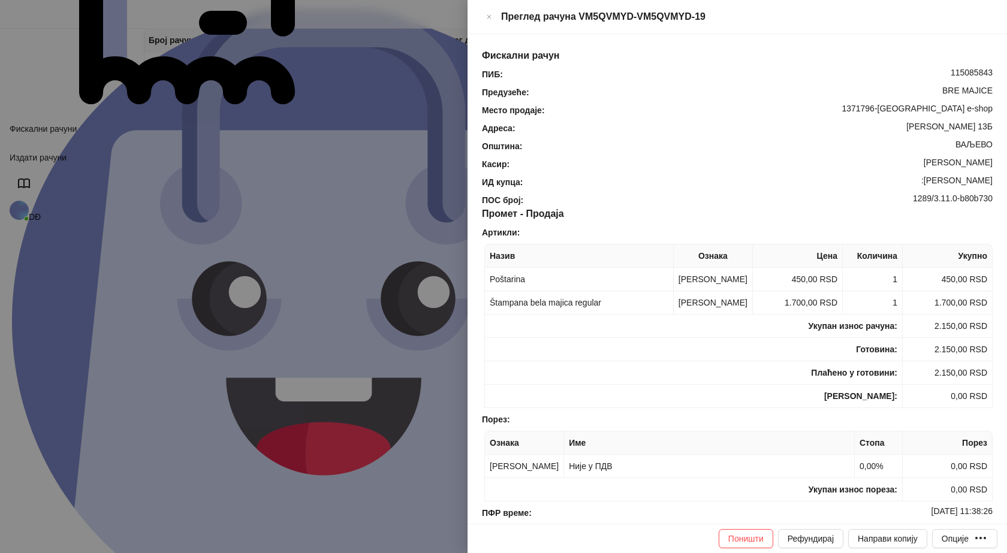
drag, startPoint x: 989, startPoint y: 160, endPoint x: 911, endPoint y: 165, distance: 77.5
click at [911, 165] on div "Фискални рачун ПИБ : 115085843 Предузеће : BRE MAJICE Место продаје : 1371796-B…" at bounding box center [738, 279] width 540 height 490
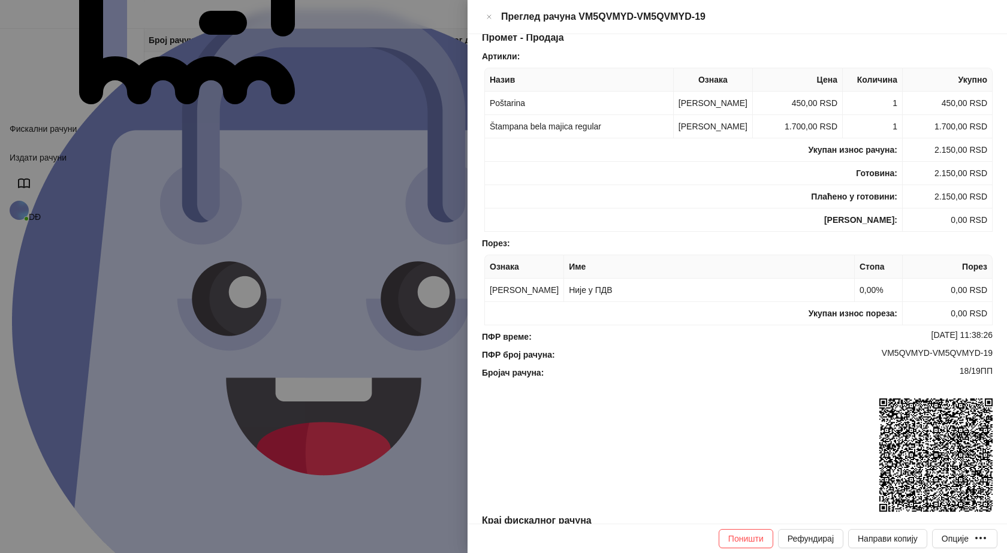
scroll to position [180, 0]
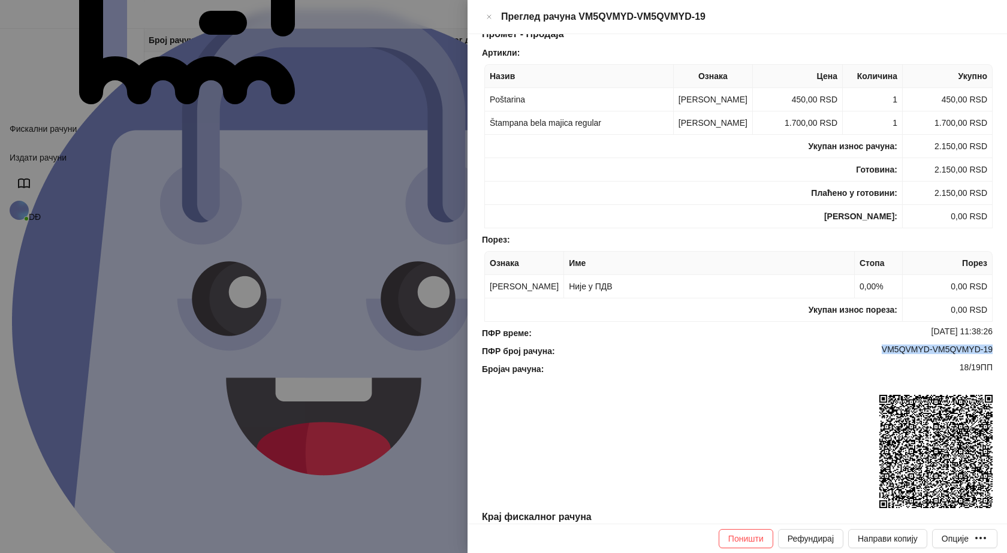
drag, startPoint x: 986, startPoint y: 351, endPoint x: 866, endPoint y: 355, distance: 120.0
click at [871, 354] on div "Фискални рачун ПИБ : 115085843 Предузеће : BRE MAJICE Место продаје : 1371796-B…" at bounding box center [738, 279] width 540 height 490
click at [493, 12] on icon "Close" at bounding box center [489, 17] width 7 height 14
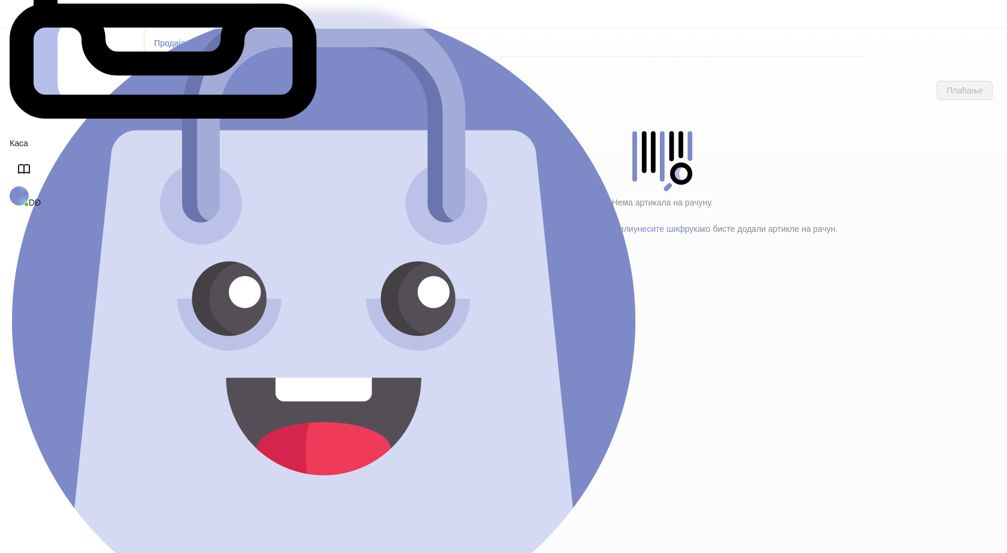
click at [209, 193] on h4 "Poštarina" at bounding box center [255, 199] width 144 height 13
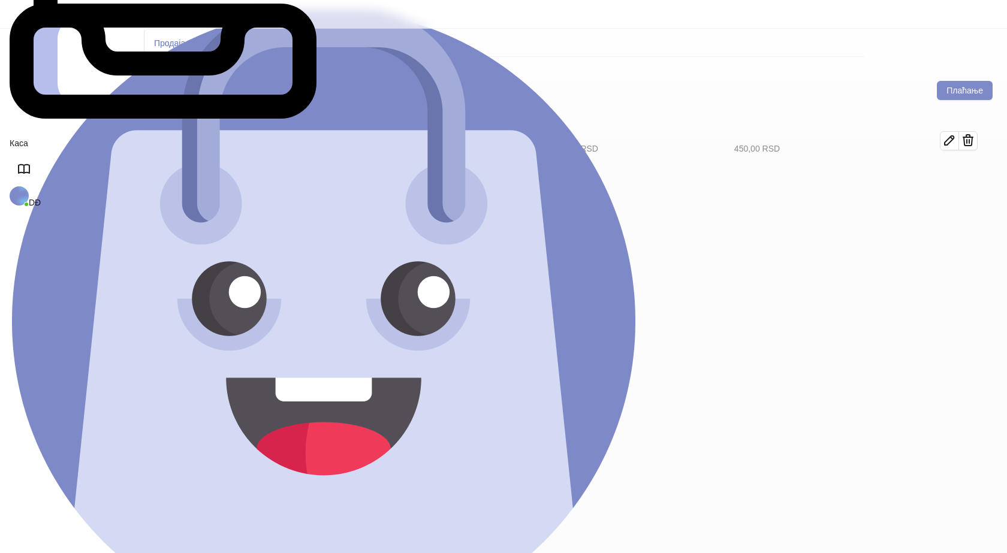
click at [209, 167] on h4 "Tekstil (12)" at bounding box center [260, 173] width 136 height 13
click at [957, 174] on icon "button" at bounding box center [950, 181] width 14 height 14
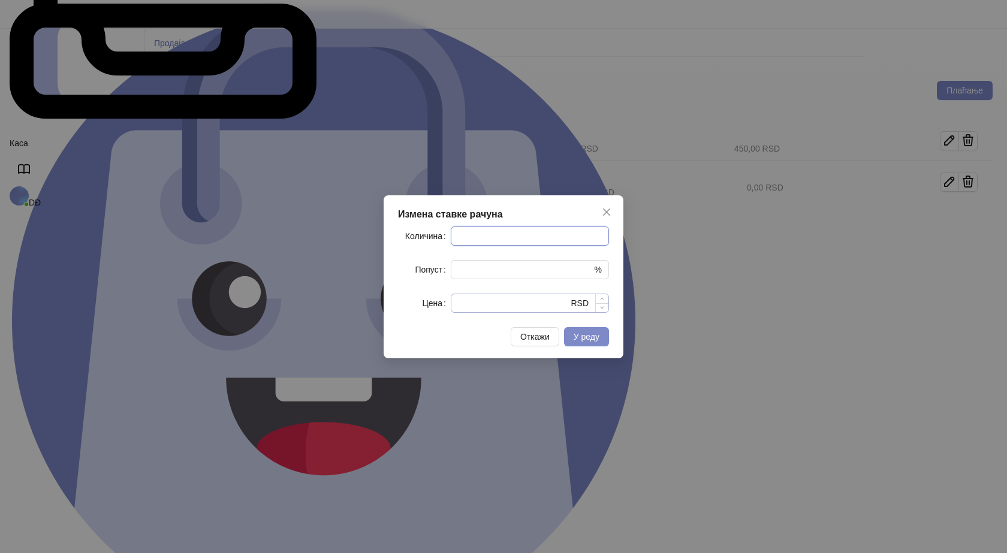
type input "*"
drag, startPoint x: 457, startPoint y: 305, endPoint x: 422, endPoint y: 308, distance: 34.9
click at [433, 308] on div "Цена * RSD" at bounding box center [503, 303] width 211 height 19
type input "****"
click at [610, 339] on div "Измена ставке рачуна Количина * Попуст * % Цена **** RSD Откажи У реду" at bounding box center [504, 276] width 240 height 163
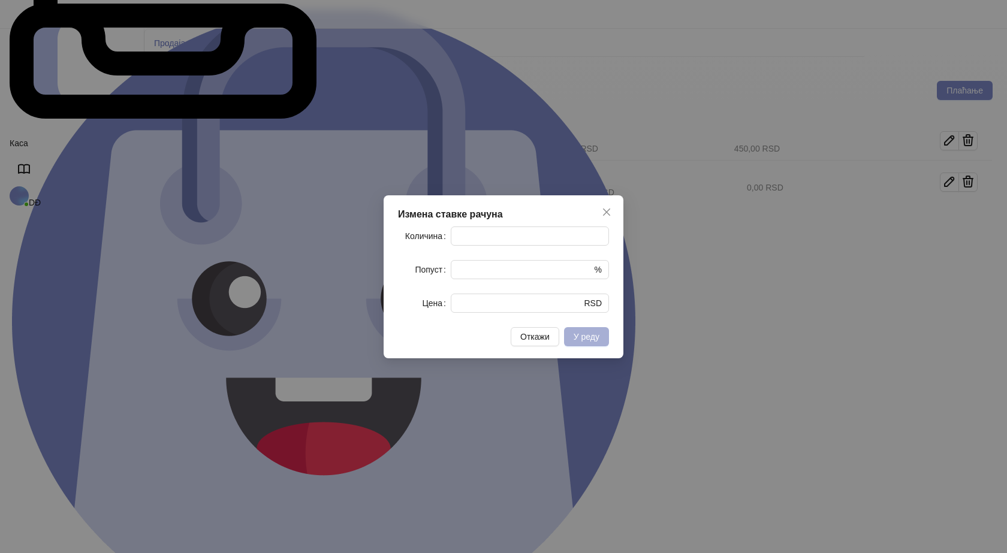
click at [600, 342] on button "У реду" at bounding box center [586, 336] width 45 height 19
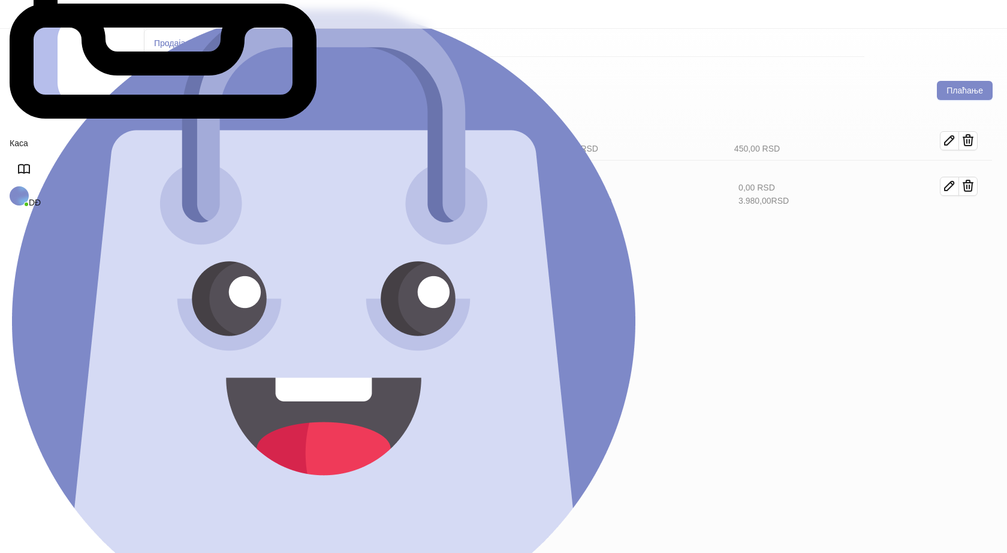
click at [957, 227] on icon "button" at bounding box center [950, 234] width 14 height 14
type input "*"
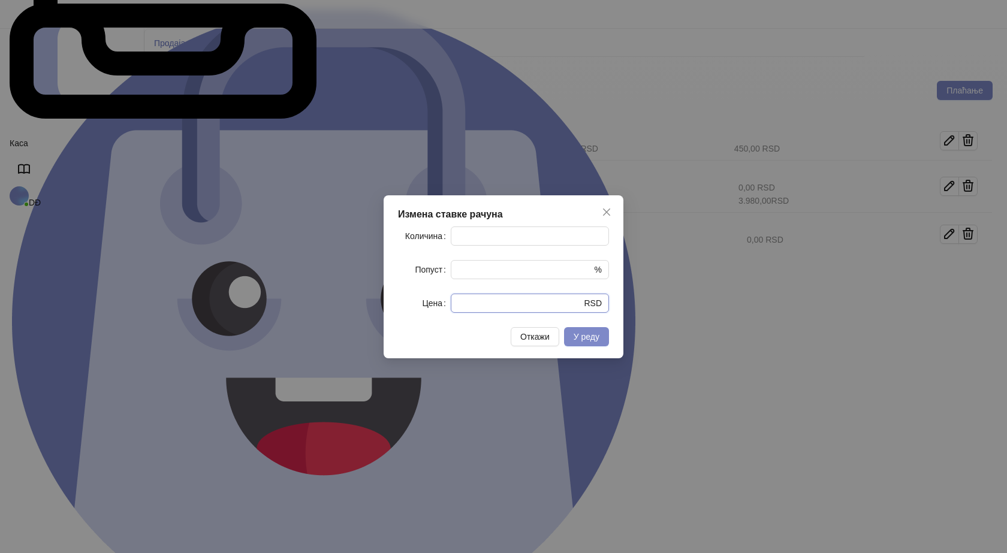
drag, startPoint x: 422, startPoint y: 308, endPoint x: 411, endPoint y: 308, distance: 10.2
click at [420, 308] on div "Цена * RSD" at bounding box center [503, 303] width 211 height 19
type input "****"
click at [592, 338] on span "У реду" at bounding box center [587, 337] width 26 height 10
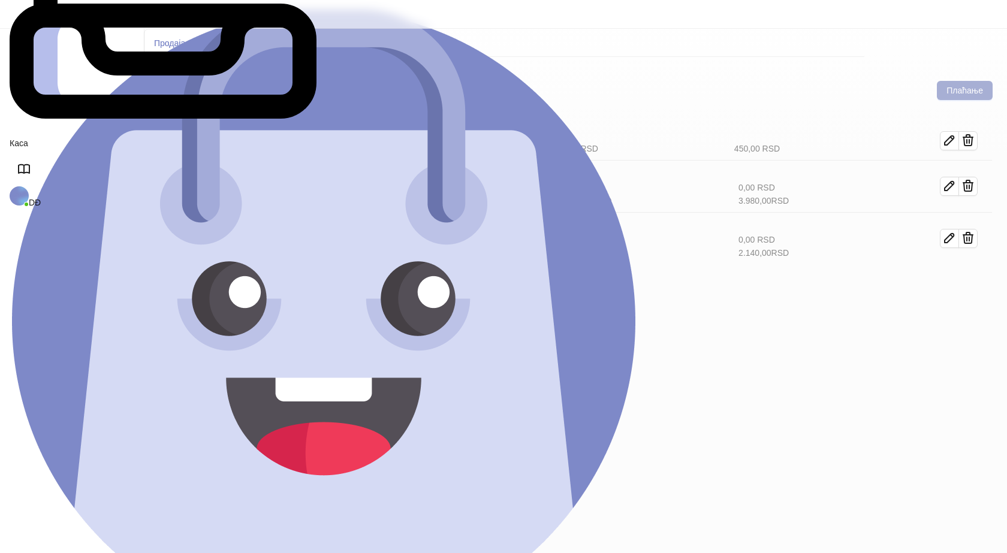
click at [966, 81] on button "Плаћање" at bounding box center [965, 90] width 56 height 19
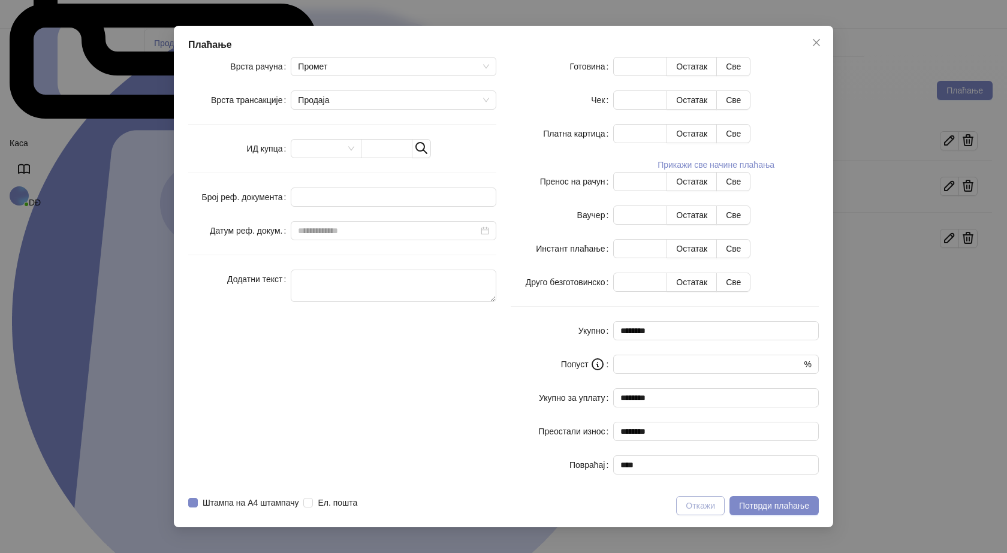
click at [681, 496] on button "Откажи" at bounding box center [700, 505] width 49 height 19
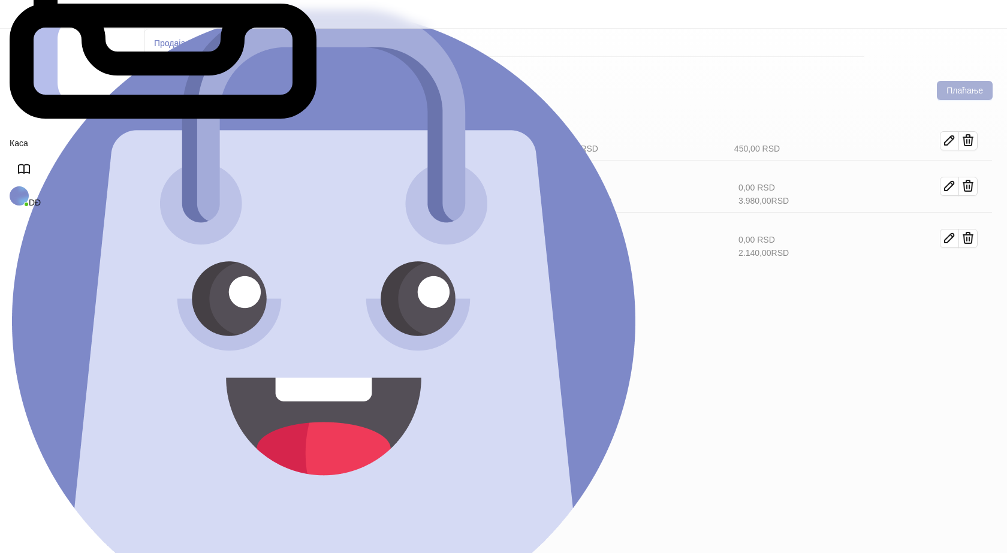
click at [967, 81] on button "Плаћање" at bounding box center [965, 90] width 56 height 19
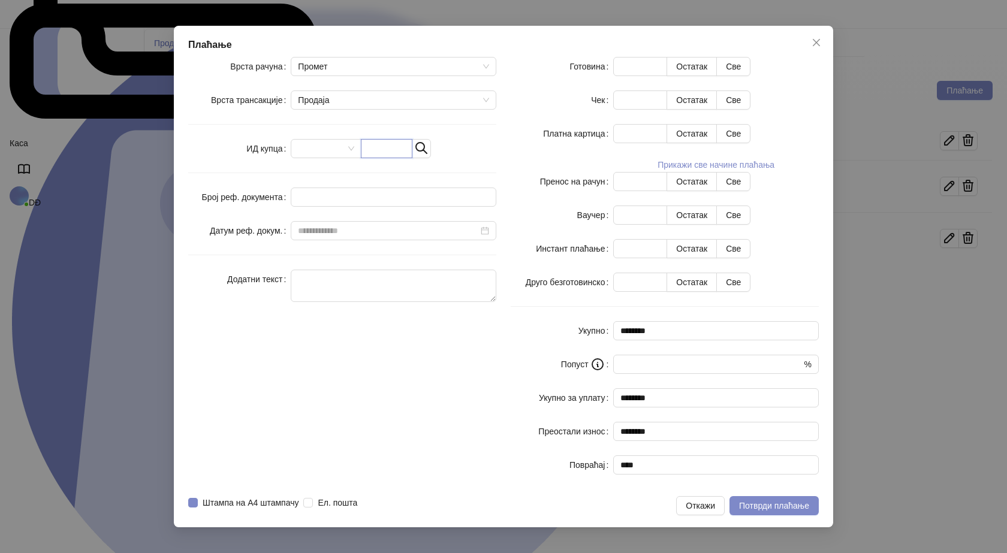
click at [413, 158] on input "text" at bounding box center [387, 148] width 52 height 19
paste input "**********"
type input "**********"
click at [751, 76] on button "Све" at bounding box center [733, 66] width 34 height 19
type input "****"
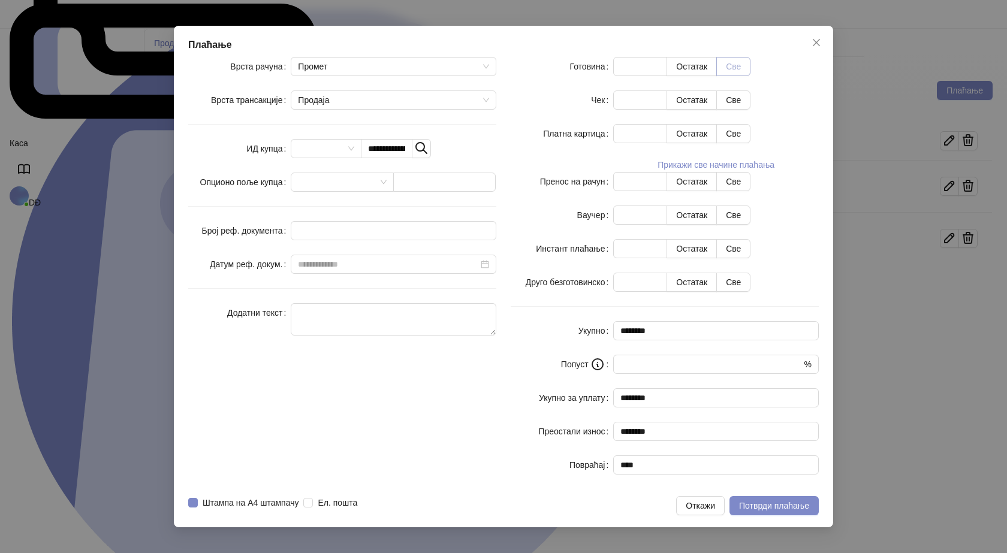
type input "****"
click at [761, 501] on span "Потврди плаћање" at bounding box center [774, 506] width 70 height 10
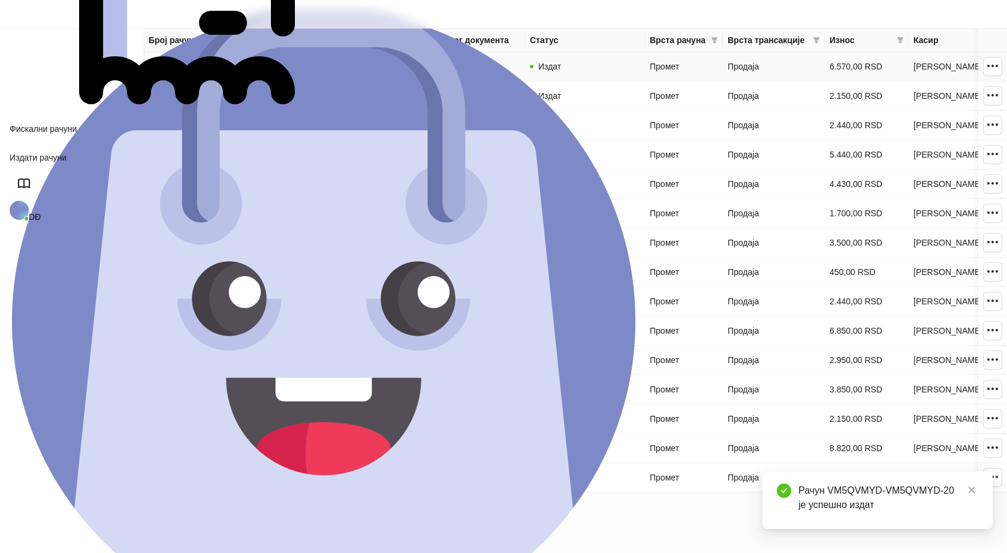
click at [230, 67] on link "VM5QVMYD-VM5QVMYD-20" at bounding box center [204, 67] width 111 height 10
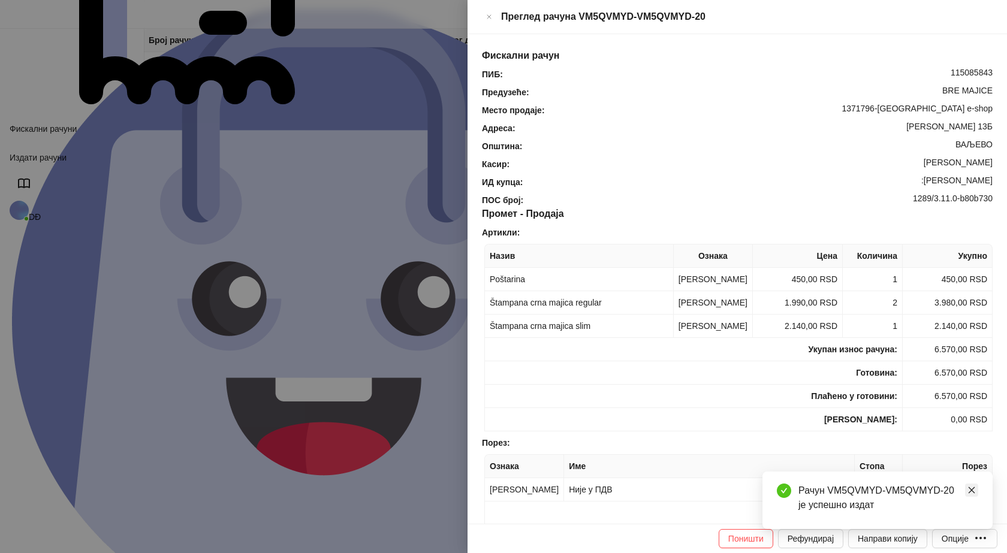
click at [968, 486] on link "Close" at bounding box center [971, 490] width 13 height 13
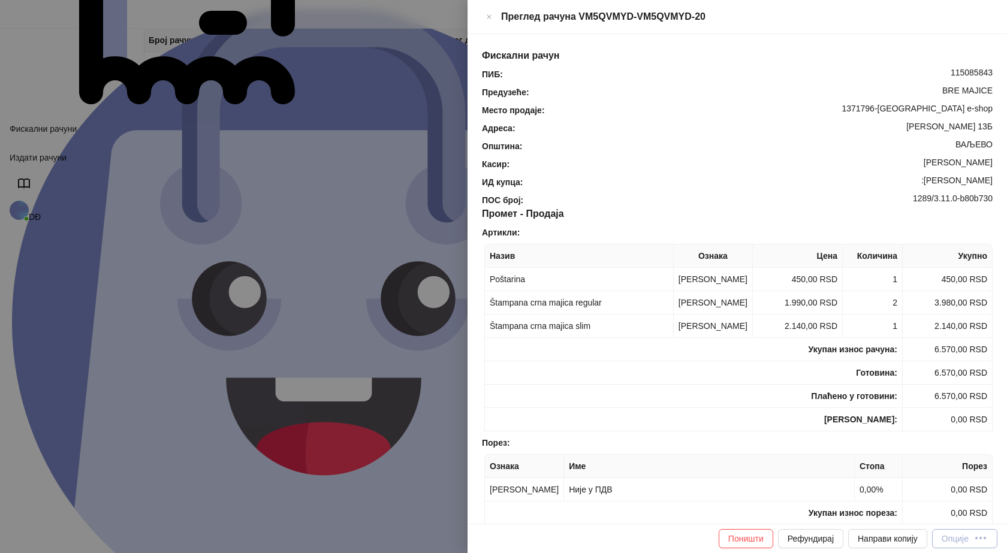
click at [969, 541] on div "Опције" at bounding box center [955, 539] width 27 height 10
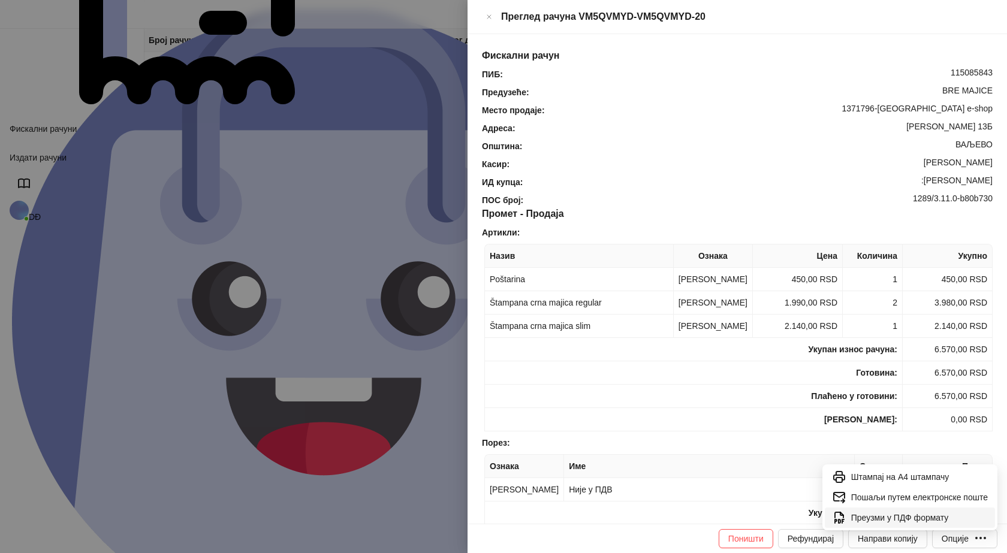
click at [946, 519] on span "Преузми у ПДФ формату" at bounding box center [919, 517] width 137 height 13
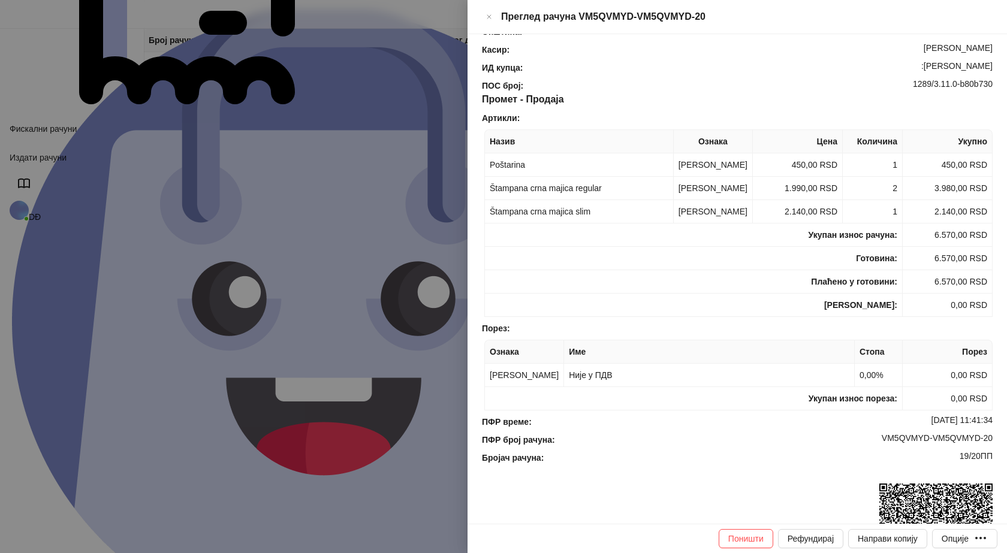
scroll to position [180, 0]
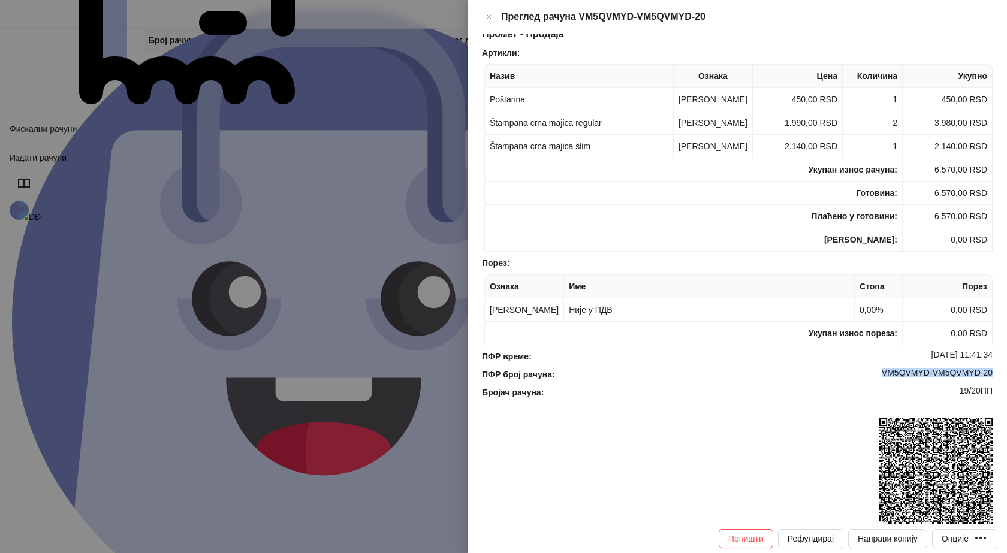
drag, startPoint x: 988, startPoint y: 383, endPoint x: 866, endPoint y: 380, distance: 121.8
click at [869, 381] on div "Фискални рачун ПИБ : 115085843 Предузеће : BRE MAJICE Место продаје : 1371796-B…" at bounding box center [738, 279] width 540 height 490
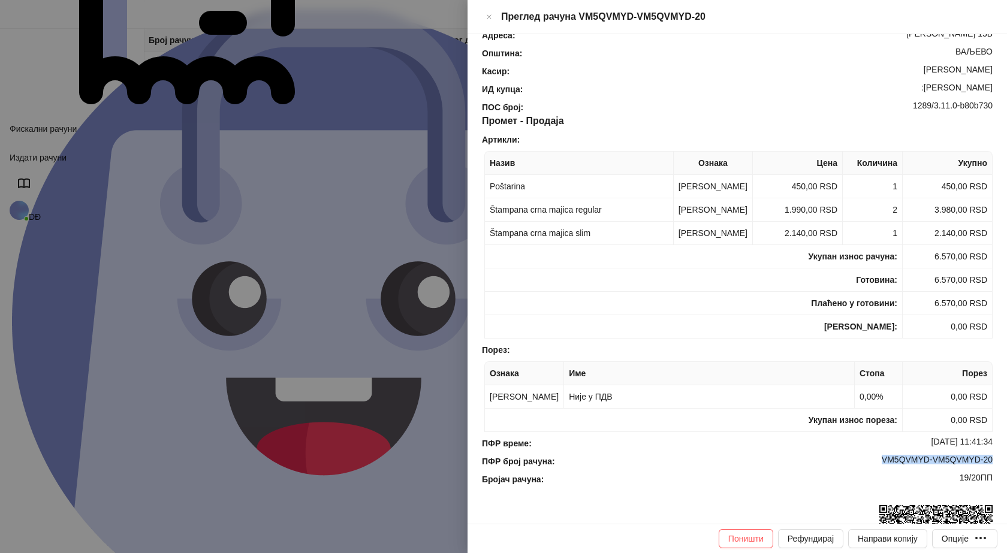
scroll to position [0, 0]
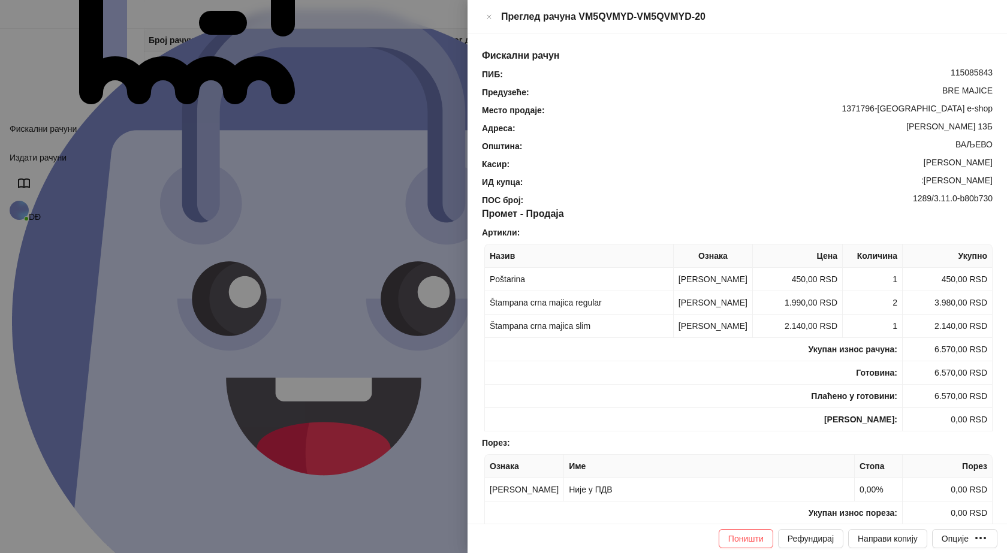
drag, startPoint x: 989, startPoint y: 163, endPoint x: 932, endPoint y: 164, distance: 57.0
click at [932, 164] on div "Фискални рачун ПИБ : 115085843 Предузеће : BRE MAJICE Место продаје : 1371796-B…" at bounding box center [738, 279] width 540 height 490
click at [977, 13] on div "Преглед рачуна VM5QVMYD-VM5QVMYD-20" at bounding box center [747, 17] width 492 height 14
click at [493, 13] on icon "Close" at bounding box center [489, 17] width 7 height 14
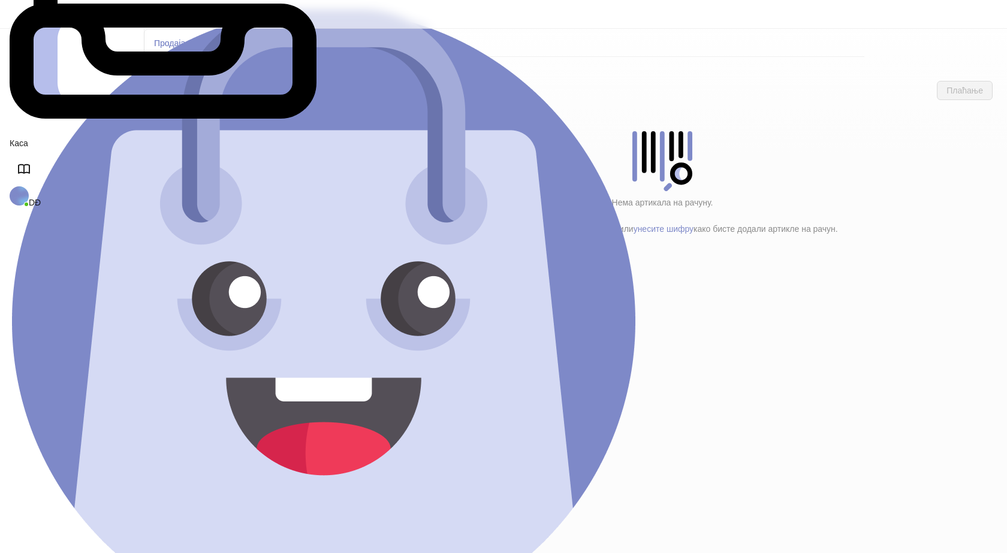
click at [209, 193] on h4 "Poštarina" at bounding box center [255, 199] width 144 height 13
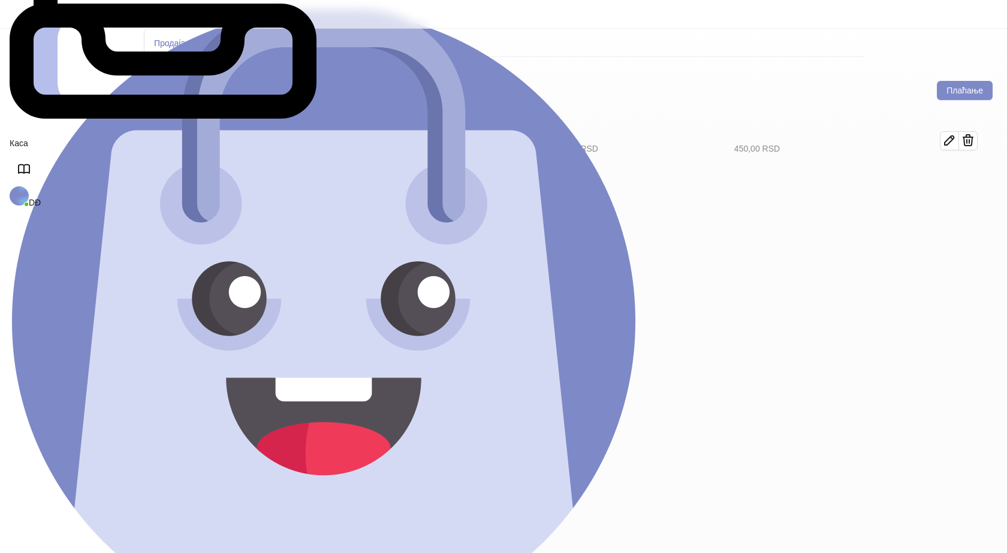
click at [207, 167] on h4 "Tekstil (12)" at bounding box center [260, 173] width 136 height 13
click at [957, 174] on icon "button" at bounding box center [950, 181] width 14 height 14
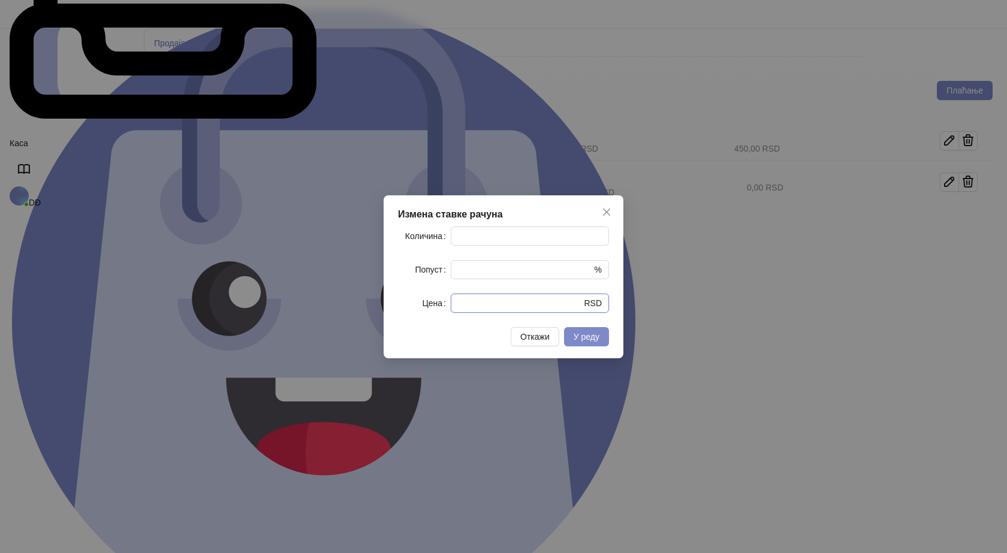
drag, startPoint x: 450, startPoint y: 309, endPoint x: 382, endPoint y: 294, distance: 69.5
click at [400, 305] on div "Цена * RSD" at bounding box center [503, 303] width 211 height 19
type input "****"
click at [588, 336] on span "У реду" at bounding box center [587, 337] width 26 height 10
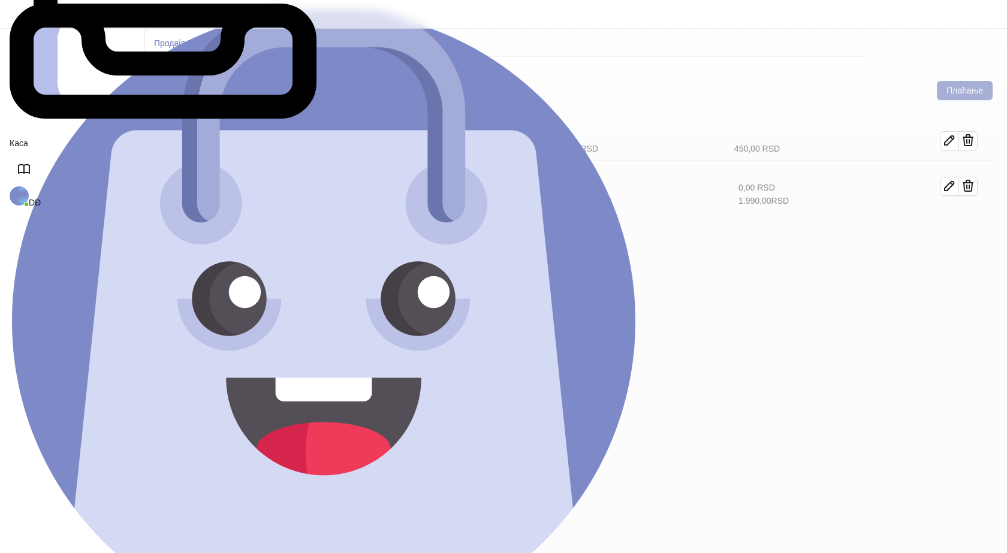
click at [962, 81] on button "Плаћање" at bounding box center [965, 90] width 56 height 19
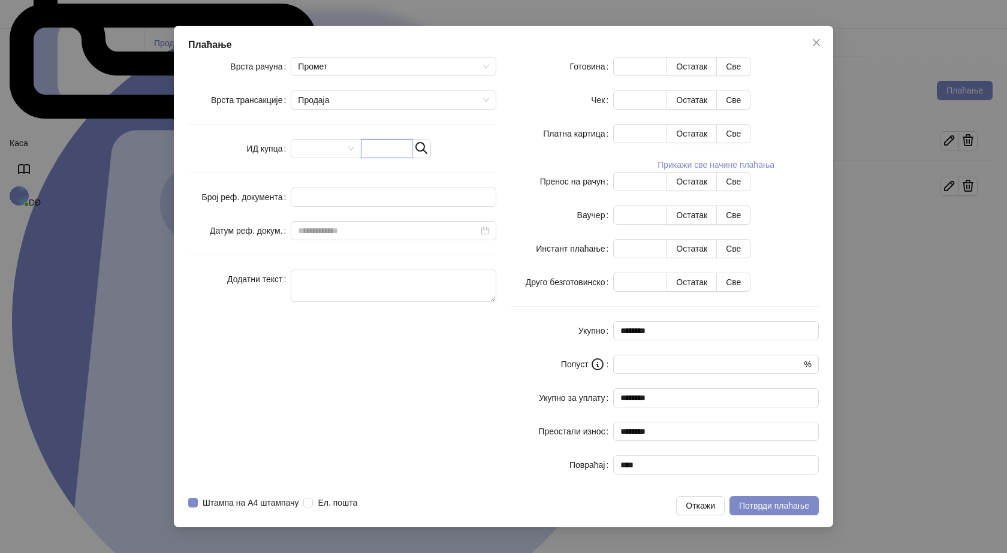
drag, startPoint x: 448, startPoint y: 244, endPoint x: 445, endPoint y: 237, distance: 8.0
click at [413, 158] on input "text" at bounding box center [387, 148] width 52 height 19
paste input "*********"
type input "*********"
click at [751, 76] on button "Све" at bounding box center [733, 66] width 34 height 19
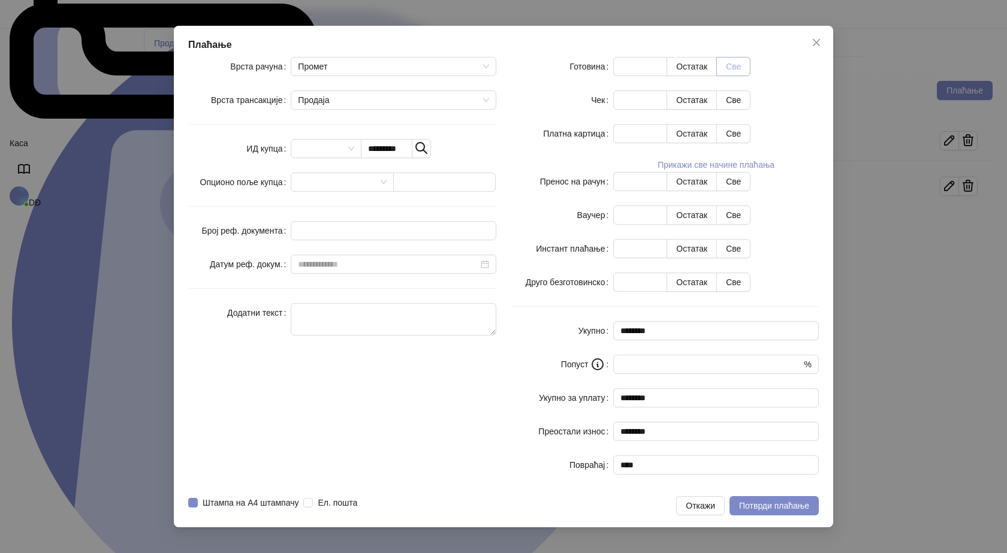
type input "****"
click at [742, 501] on span "Потврди плаћање" at bounding box center [774, 506] width 70 height 10
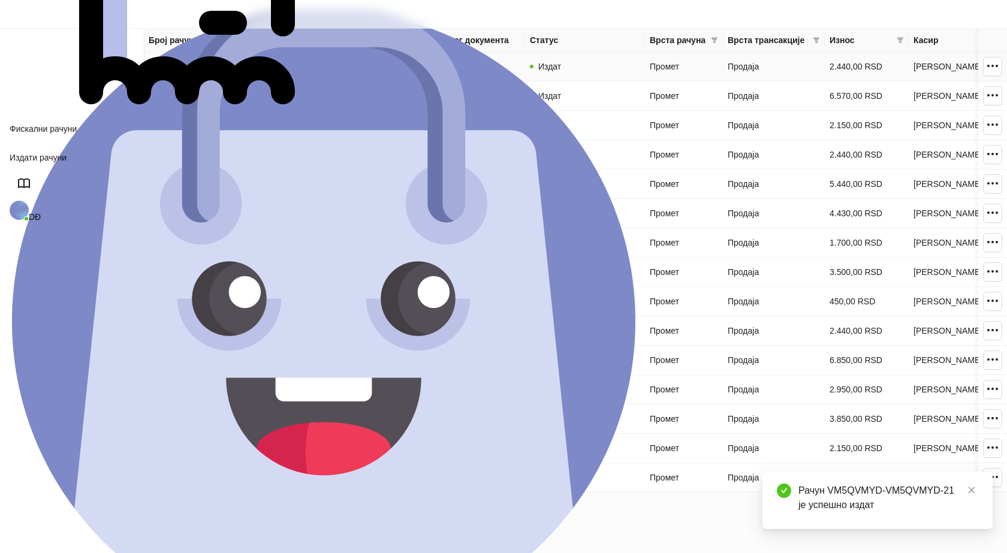
drag, startPoint x: 202, startPoint y: 67, endPoint x: 333, endPoint y: 142, distance: 151.2
click at [199, 66] on link "VM5QVMYD-VM5QVMYD-21" at bounding box center [204, 67] width 111 height 10
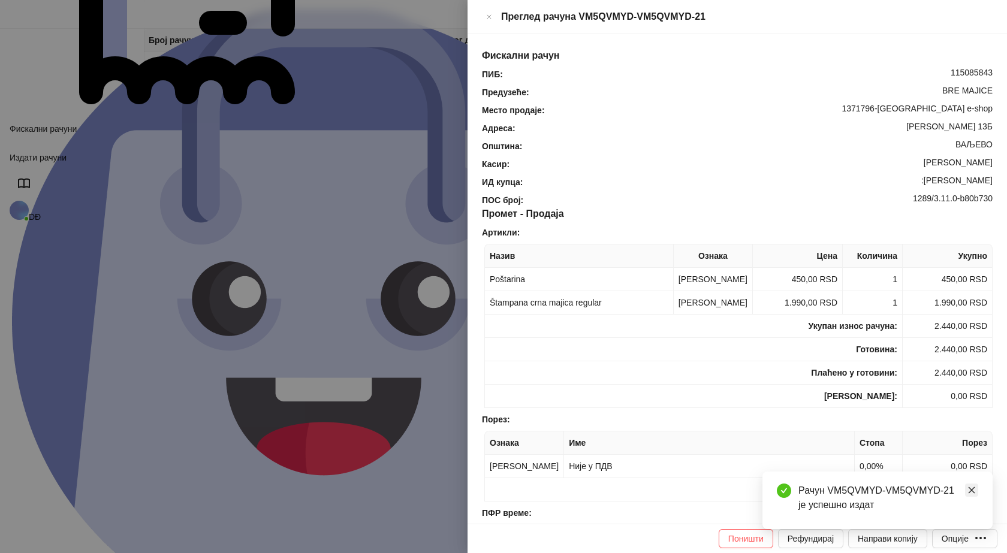
click at [971, 492] on icon "close" at bounding box center [972, 490] width 8 height 8
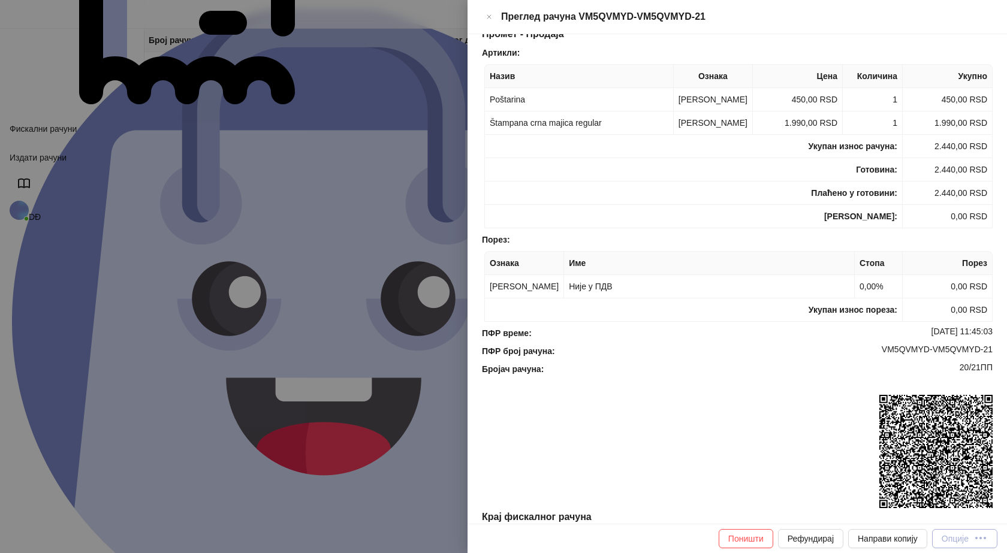
click at [959, 540] on div "Опције" at bounding box center [955, 539] width 27 height 10
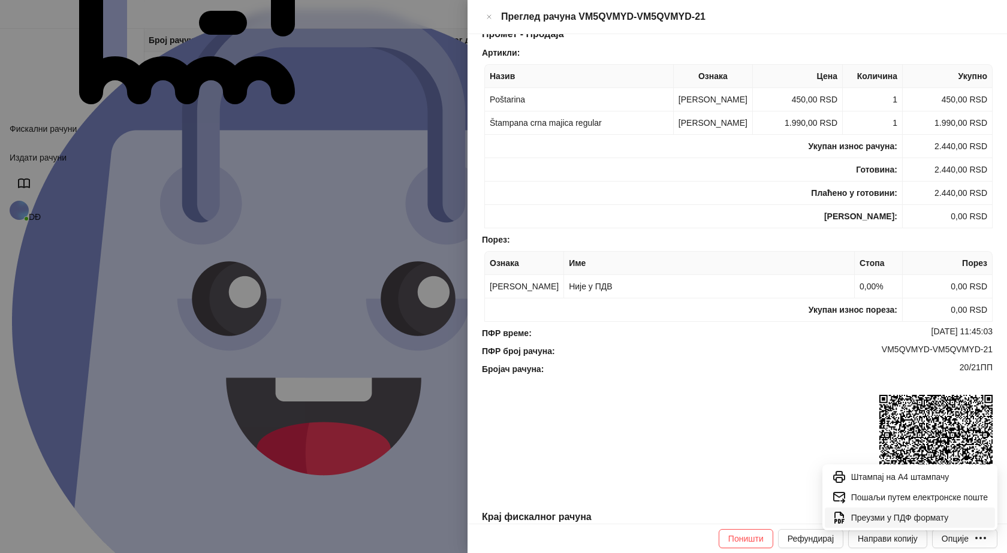
click at [932, 519] on span "Преузми у ПДФ формату" at bounding box center [919, 517] width 137 height 13
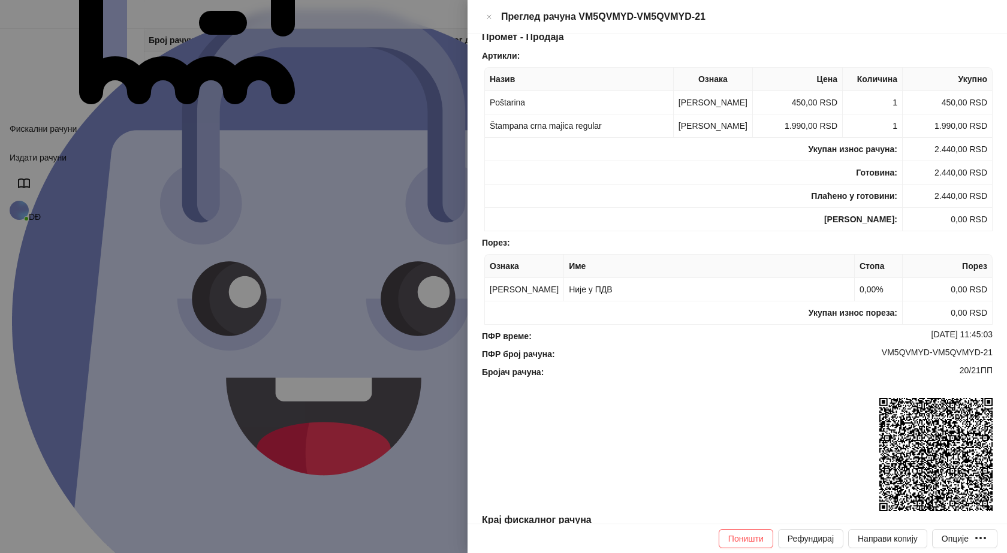
scroll to position [158, 0]
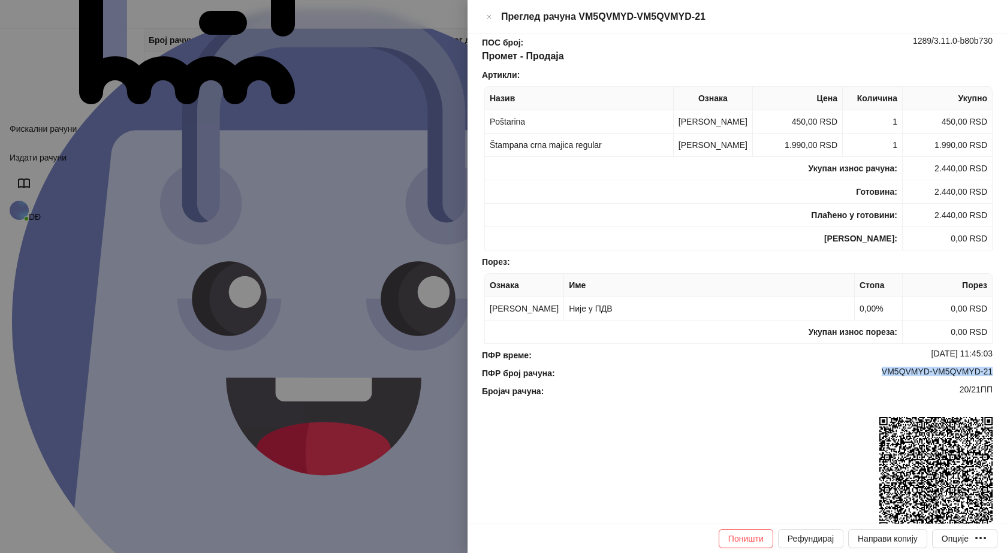
drag, startPoint x: 985, startPoint y: 368, endPoint x: 877, endPoint y: 371, distance: 108.6
click at [877, 371] on div "ПФР број рачуна : VM5QVMYD-VM5QVMYD-21" at bounding box center [738, 373] width 516 height 13
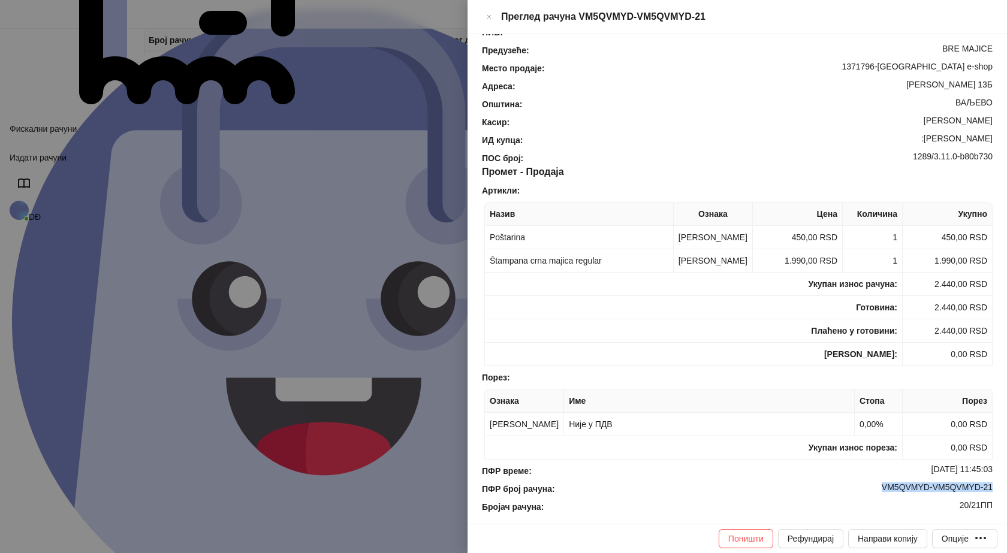
scroll to position [0, 0]
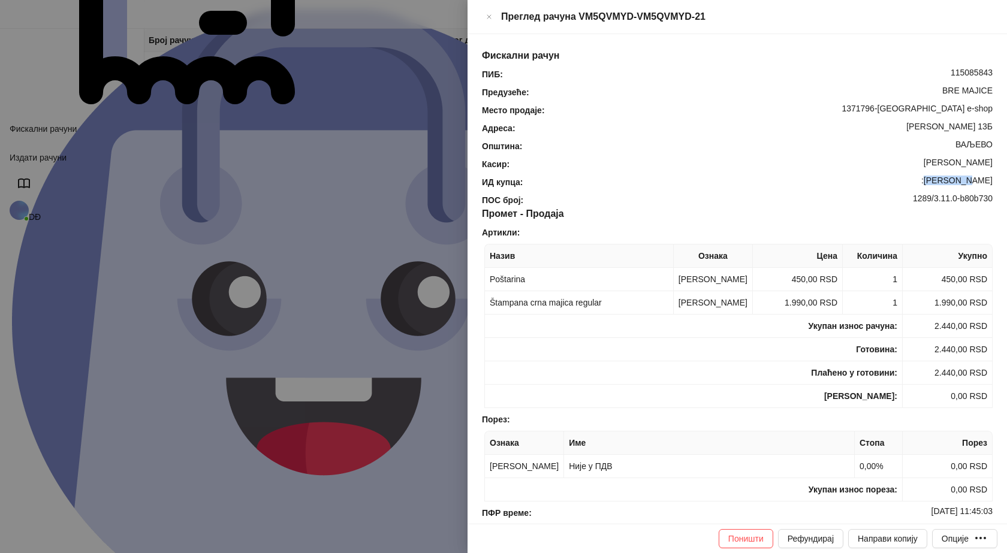
drag, startPoint x: 989, startPoint y: 163, endPoint x: 944, endPoint y: 167, distance: 44.6
click at [944, 167] on div "Фискални рачун ПИБ : 115085843 Предузеће : BRE MAJICE Место продаје : 1371796-B…" at bounding box center [738, 279] width 540 height 490
click at [493, 18] on icon "Close" at bounding box center [489, 17] width 7 height 14
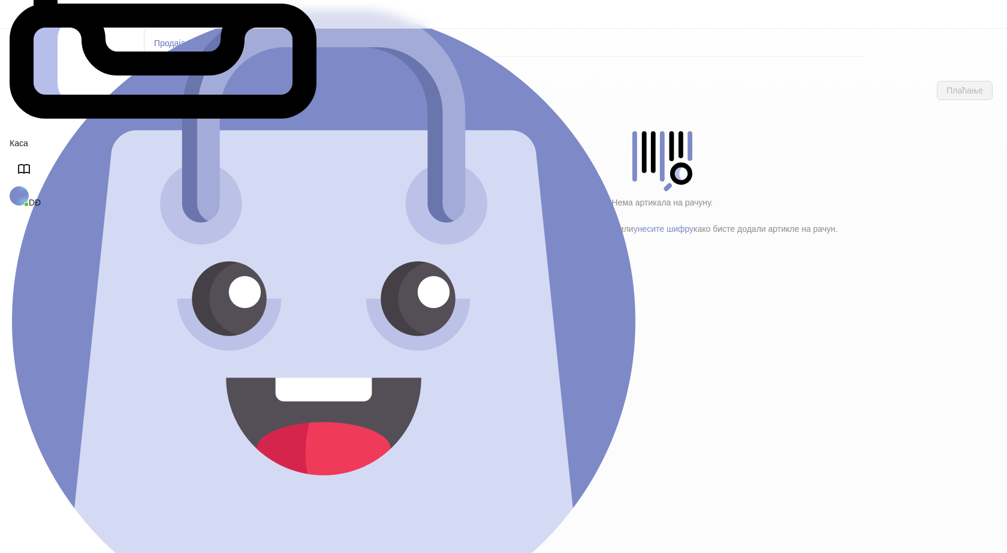
click at [238, 193] on h4 "Poštarina" at bounding box center [255, 199] width 144 height 13
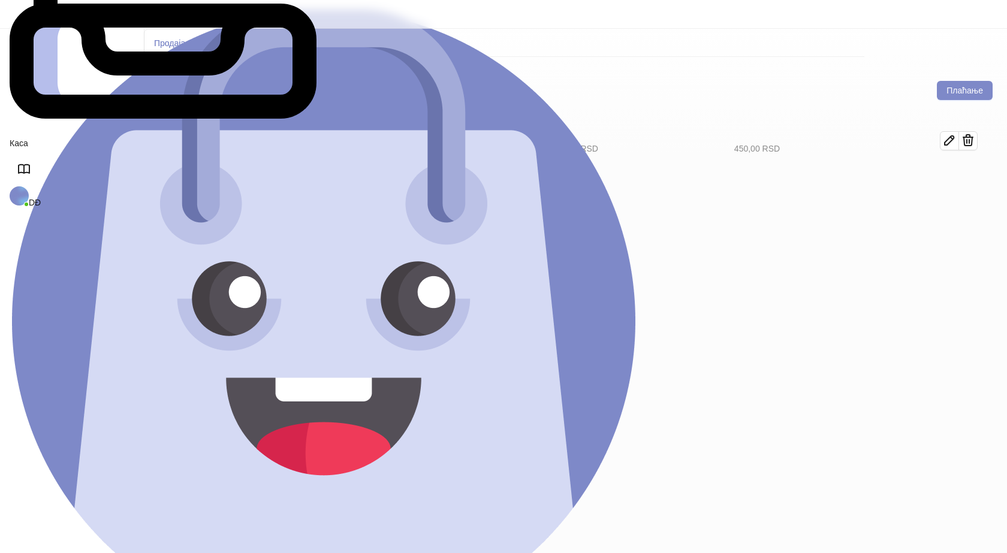
click at [222, 167] on h4 "Tekstil (12)" at bounding box center [260, 173] width 136 height 13
click at [957, 174] on icon "button" at bounding box center [950, 181] width 14 height 14
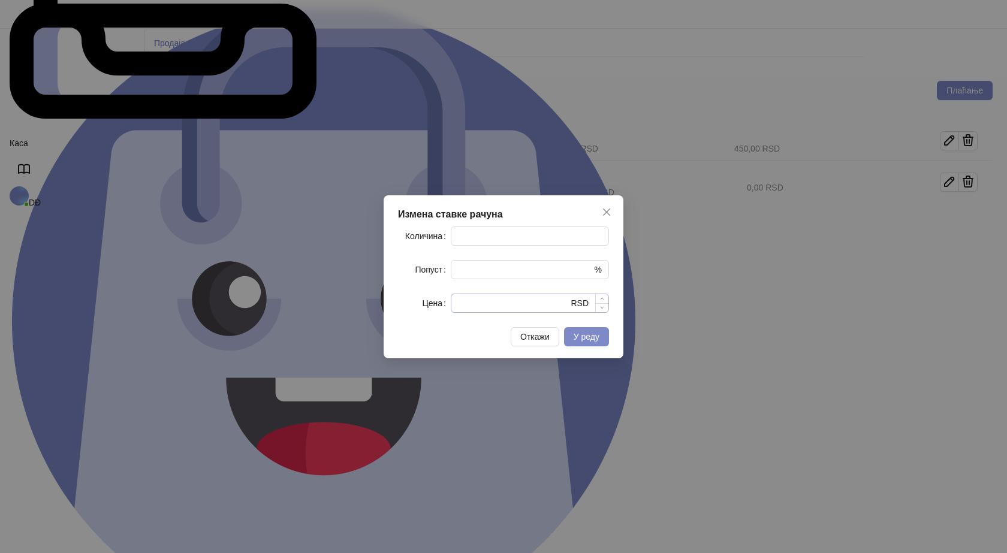
type input "*"
drag, startPoint x: 468, startPoint y: 302, endPoint x: 430, endPoint y: 307, distance: 38.2
click at [435, 308] on div "Цена * RSD" at bounding box center [503, 303] width 211 height 19
type input "****"
click at [589, 341] on span "У реду" at bounding box center [587, 337] width 26 height 10
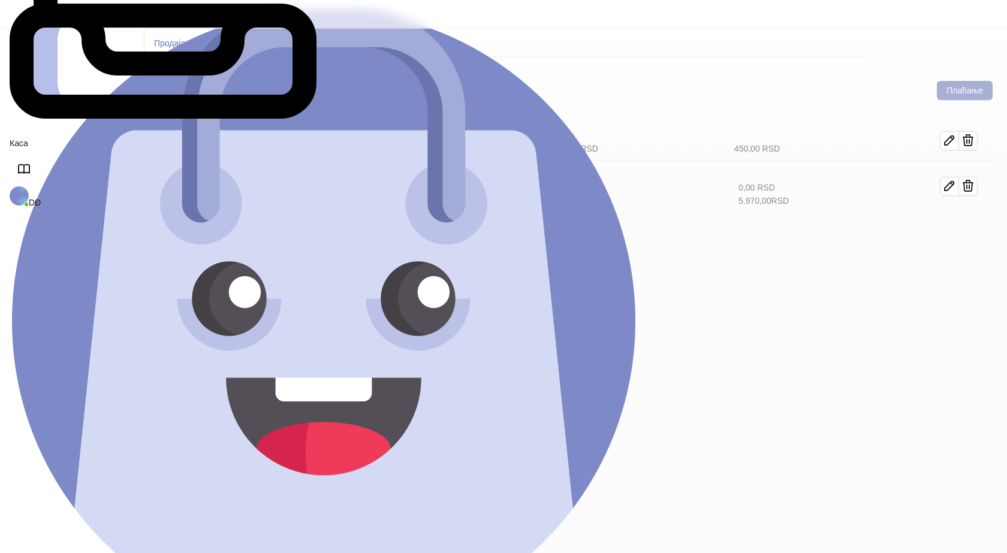
click at [980, 81] on button "Плаћање" at bounding box center [965, 90] width 56 height 19
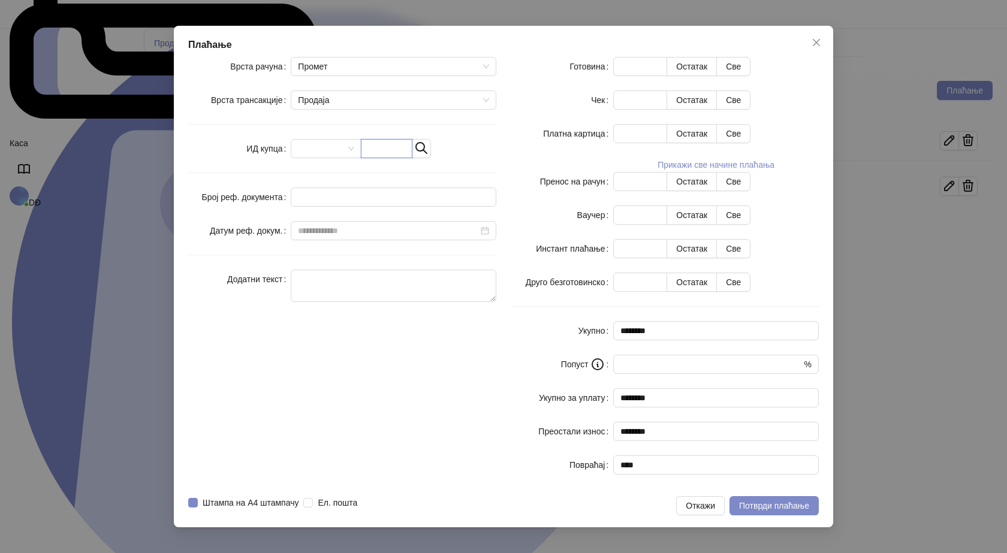
drag, startPoint x: 451, startPoint y: 245, endPoint x: 357, endPoint y: 104, distance: 169.1
click at [413, 158] on input "text" at bounding box center [387, 148] width 52 height 19
paste input "**********"
type input "**********"
click at [751, 76] on button "Све" at bounding box center [733, 66] width 34 height 19
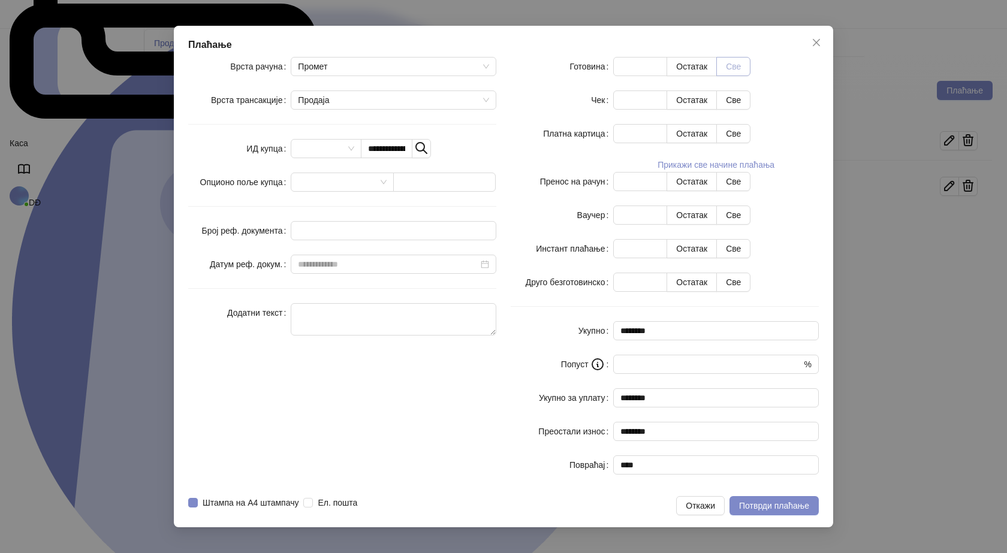
type input "****"
click at [781, 501] on span "Потврди плаћање" at bounding box center [774, 506] width 70 height 10
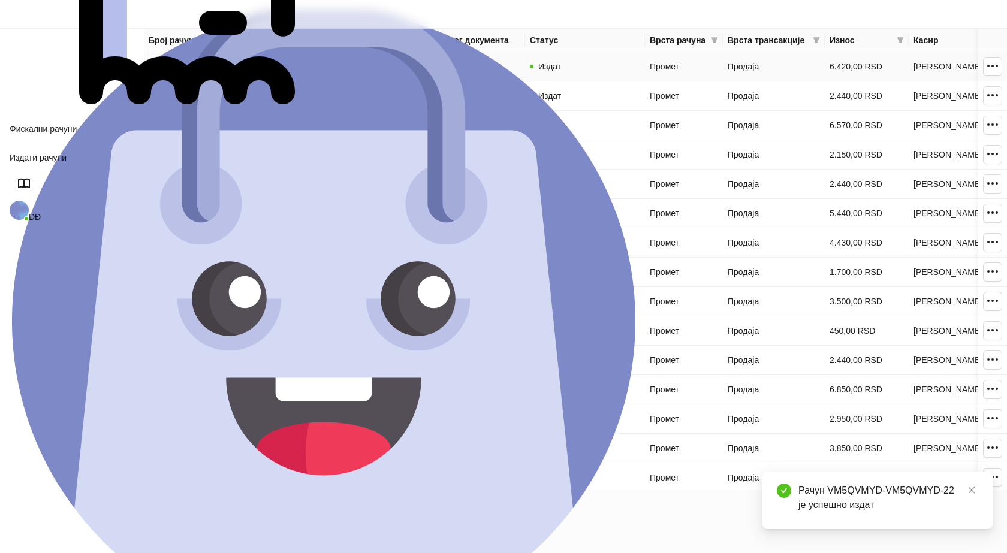
click at [202, 70] on link "VM5QVMYD-VM5QVMYD-22" at bounding box center [204, 67] width 111 height 10
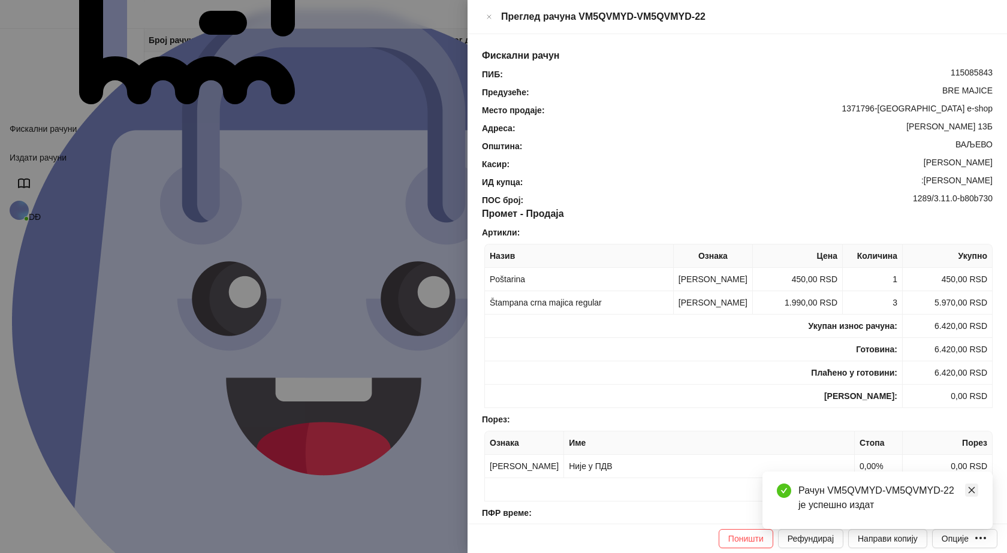
click at [972, 489] on icon "close" at bounding box center [972, 490] width 8 height 8
click at [969, 537] on div "Опције" at bounding box center [955, 539] width 27 height 10
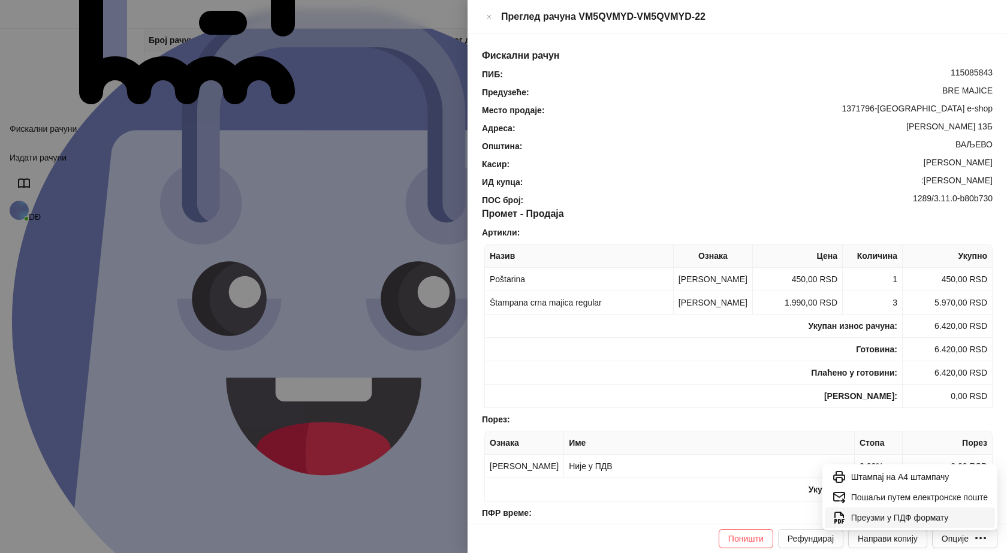
click at [916, 520] on span "Преузми у ПДФ формату" at bounding box center [919, 517] width 137 height 13
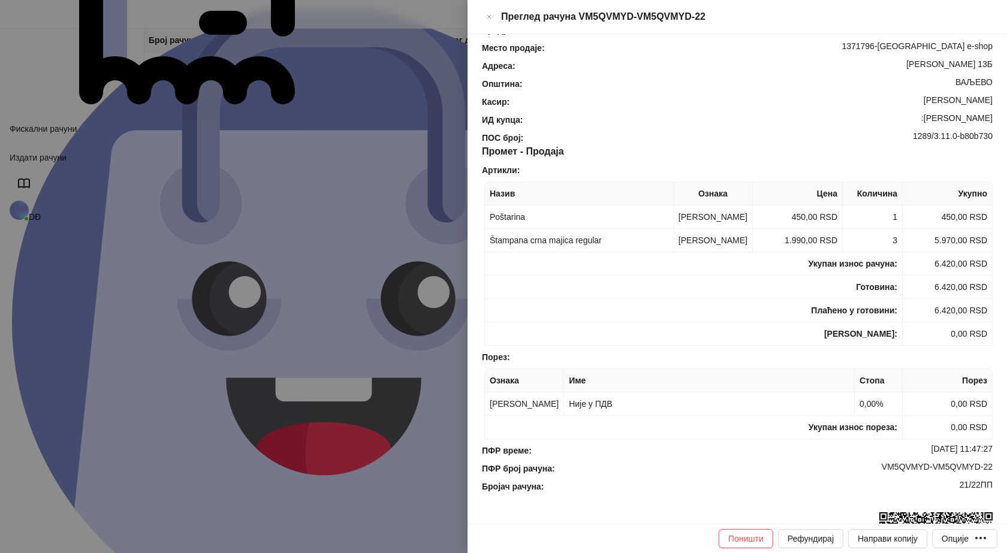
scroll to position [180, 0]
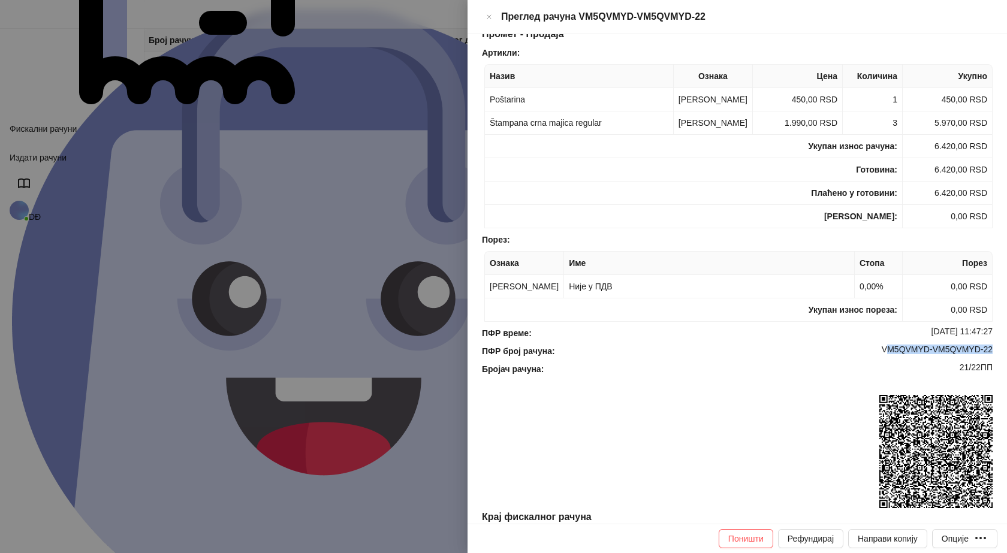
drag, startPoint x: 985, startPoint y: 355, endPoint x: 872, endPoint y: 356, distance: 112.7
click at [875, 354] on div "ПФР број рачуна : VM5QVMYD-VM5QVMYD-22" at bounding box center [738, 351] width 516 height 13
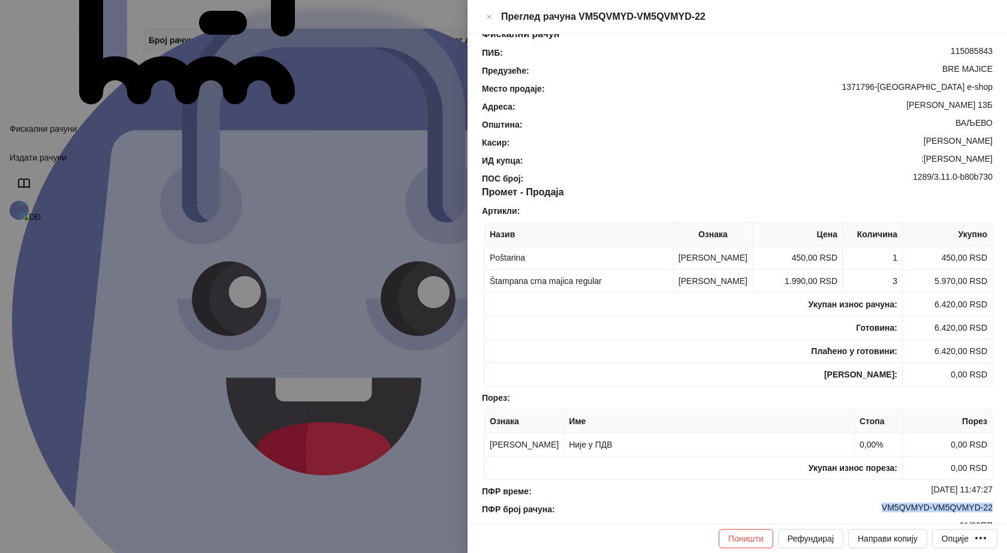
scroll to position [0, 0]
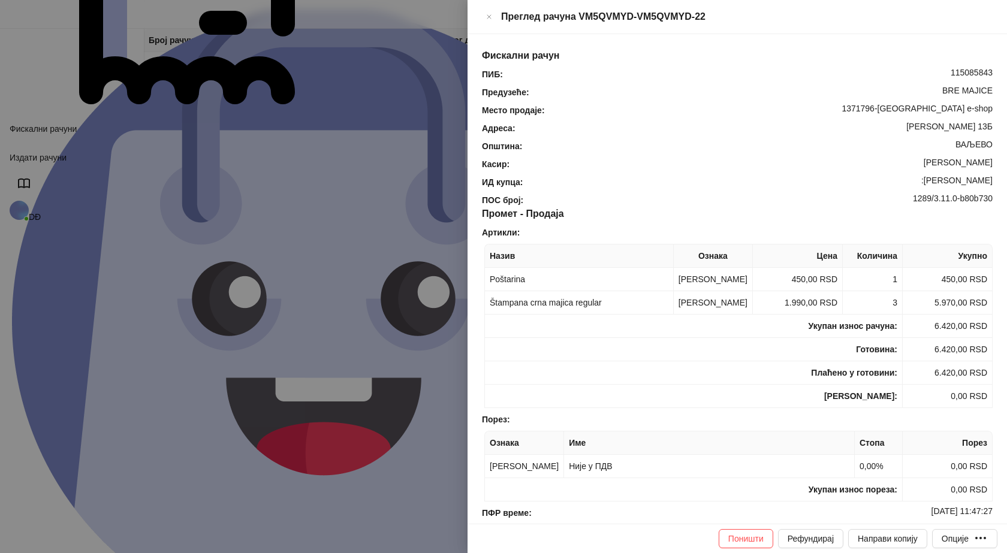
drag, startPoint x: 934, startPoint y: 164, endPoint x: 996, endPoint y: 164, distance: 63.0
click at [996, 164] on div "Фискални рачун ПИБ : 115085843 Предузеће : BRE MAJICE Место продаје : 1371796-B…" at bounding box center [738, 279] width 540 height 490
click at [496, 10] on button "Close" at bounding box center [489, 17] width 14 height 14
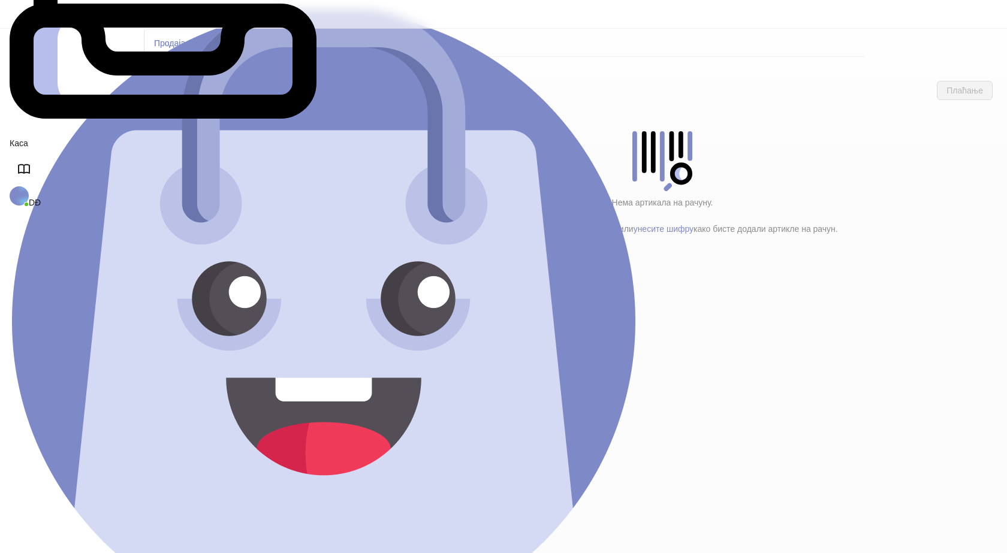
click at [228, 193] on h4 "Poštarina" at bounding box center [255, 199] width 144 height 13
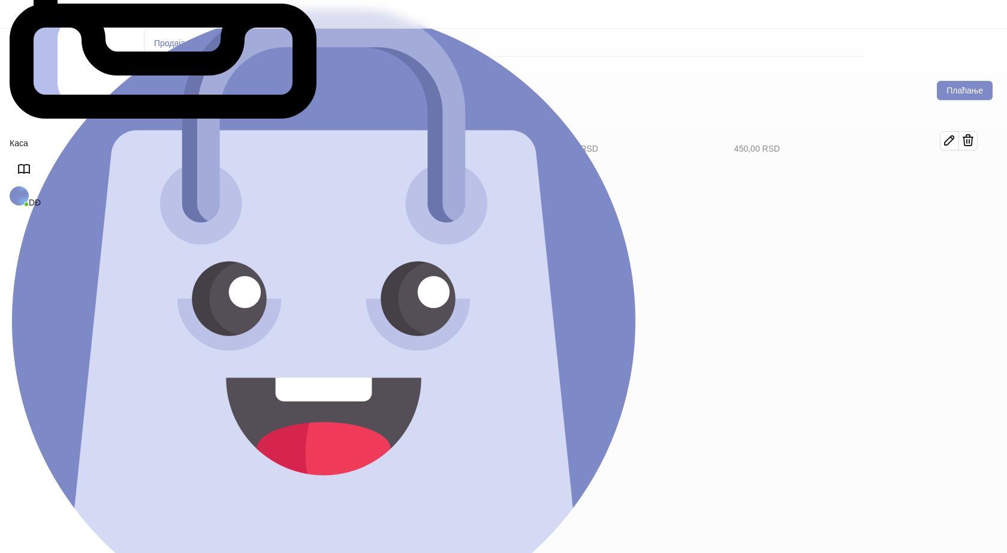
click at [228, 167] on h4 "Tekstil (12)" at bounding box center [260, 173] width 136 height 13
click at [959, 173] on button "button" at bounding box center [949, 182] width 19 height 19
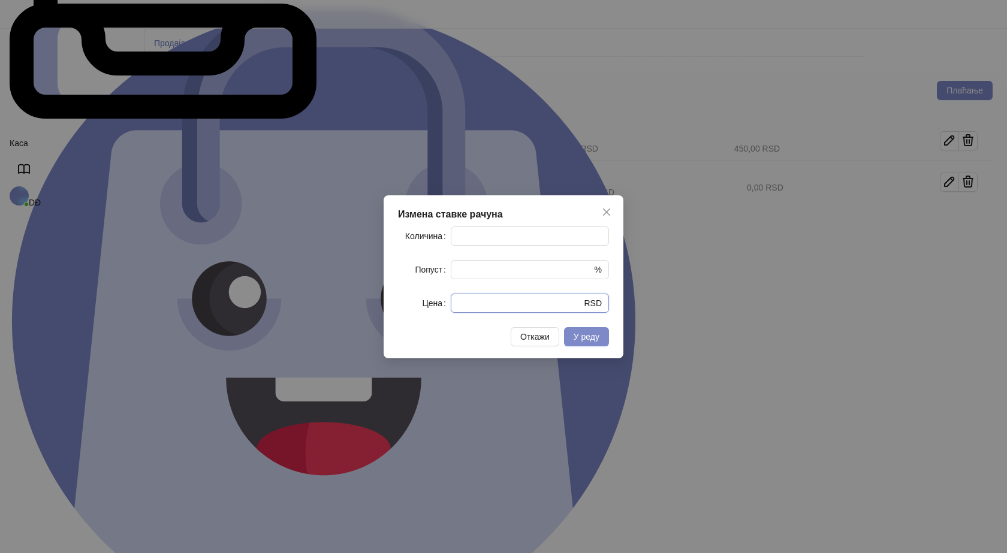
drag, startPoint x: 492, startPoint y: 309, endPoint x: 382, endPoint y: 312, distance: 109.8
click at [382, 312] on div "Измена ставке рачуна Количина * Попуст * % Цена * RSD Откажи У реду" at bounding box center [503, 276] width 1007 height 553
type input "****"
click at [584, 342] on span "У реду" at bounding box center [587, 337] width 26 height 10
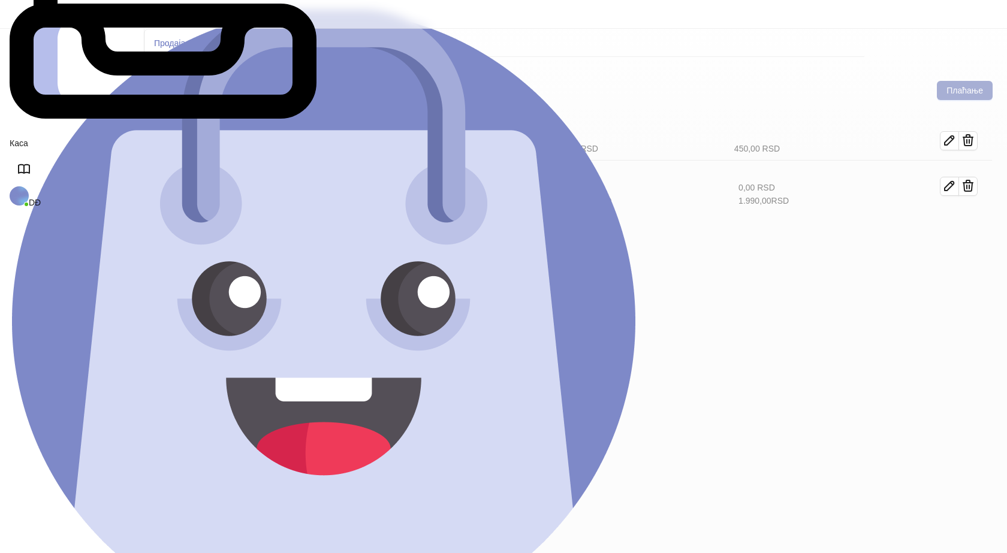
click at [953, 81] on button "Плаћање" at bounding box center [965, 90] width 56 height 19
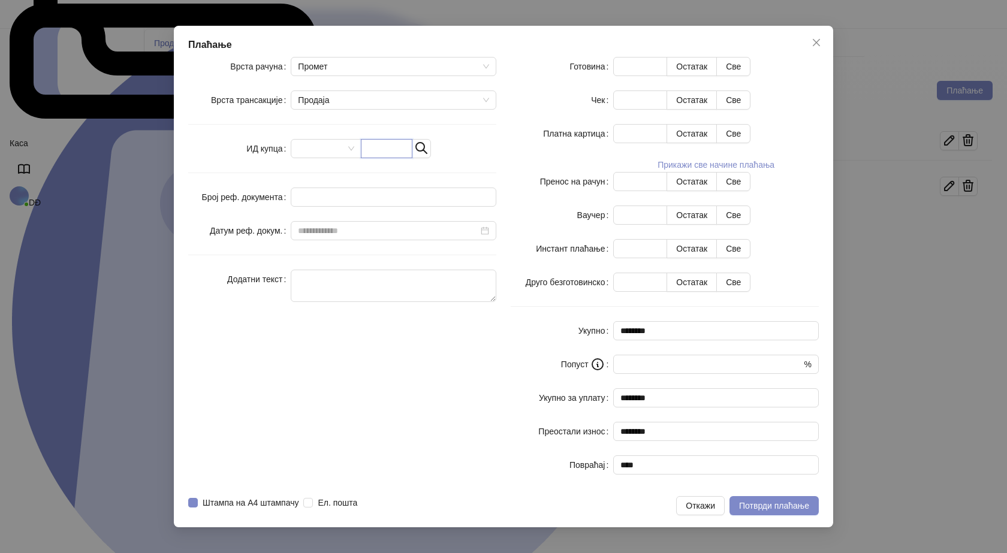
click at [413, 158] on input "text" at bounding box center [387, 148] width 52 height 19
paste input "**********"
type input "**********"
click at [751, 76] on button "Све" at bounding box center [733, 66] width 34 height 19
type input "****"
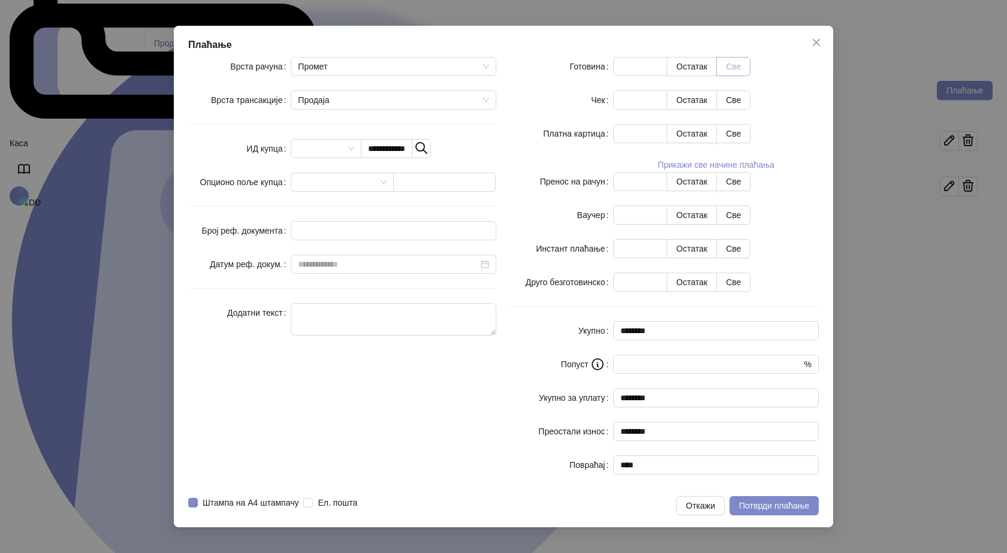
type input "****"
click at [770, 496] on button "Потврди плаћање" at bounding box center [774, 505] width 89 height 19
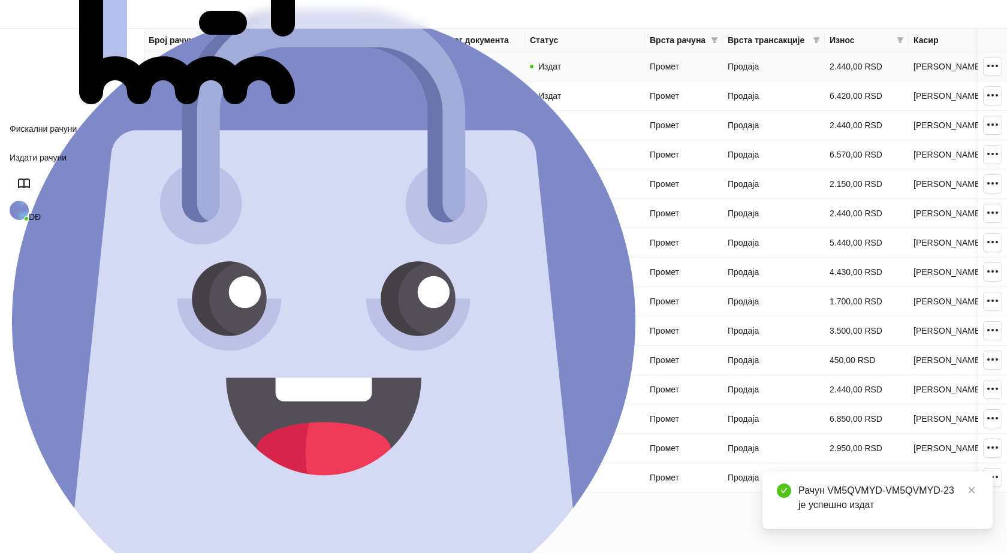
click at [219, 67] on link "VM5QVMYD-VM5QVMYD-23" at bounding box center [204, 67] width 111 height 10
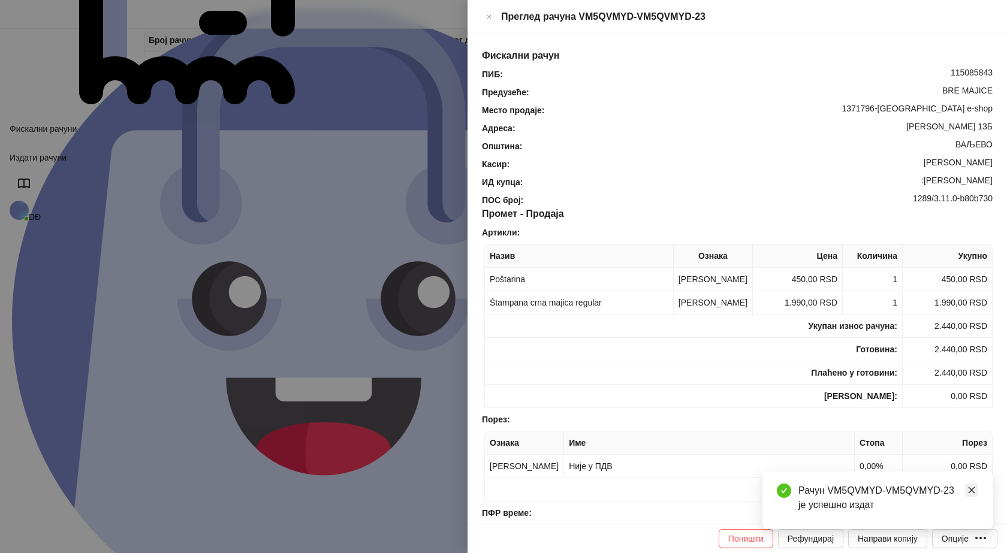
click at [972, 489] on icon "close" at bounding box center [972, 490] width 8 height 8
click at [962, 543] on div "Опције" at bounding box center [955, 539] width 27 height 10
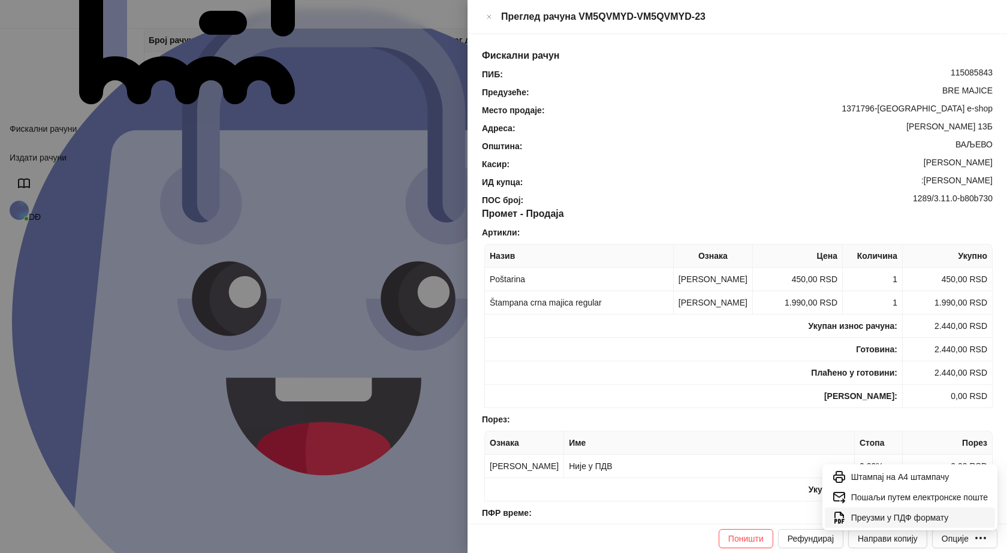
click at [897, 511] on span "Преузми у ПДФ формату" at bounding box center [919, 517] width 137 height 13
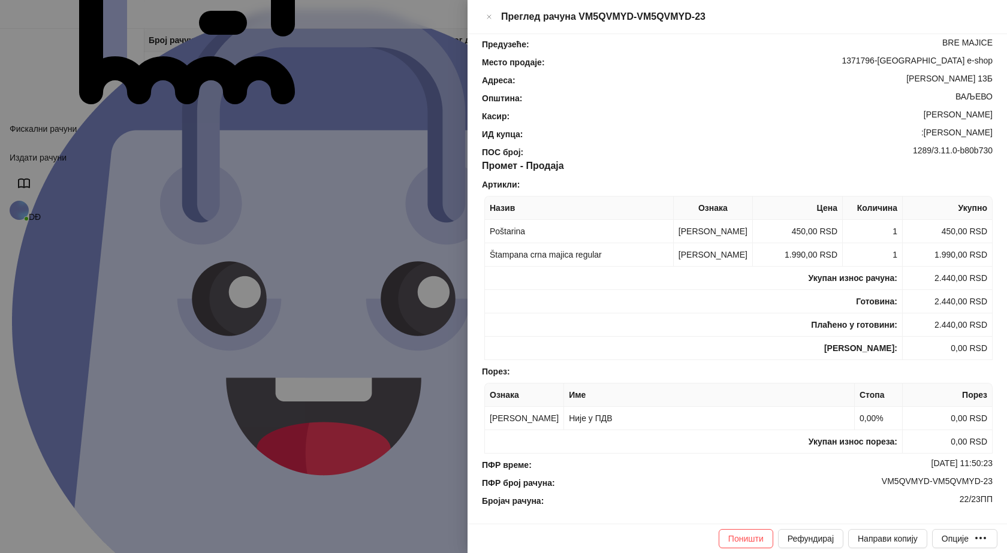
scroll to position [180, 0]
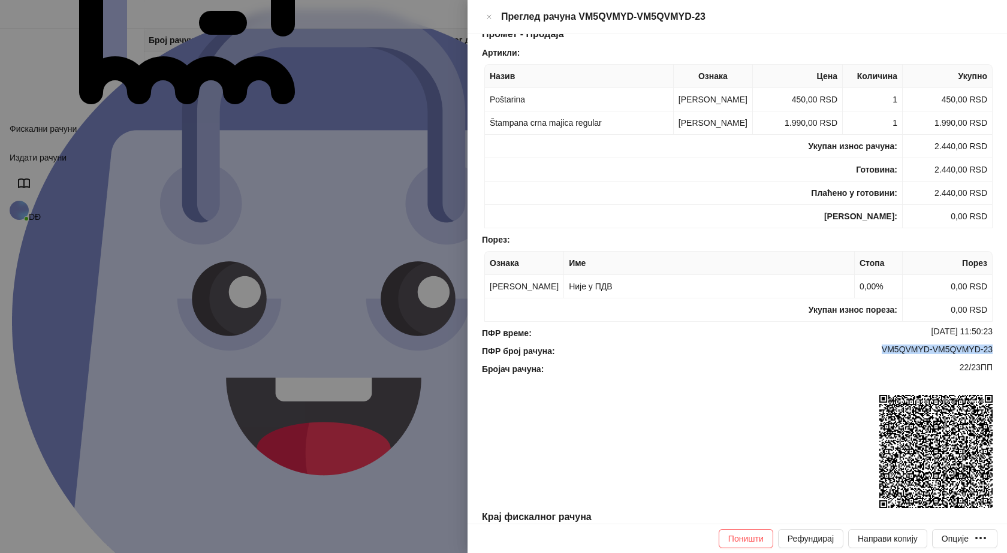
drag, startPoint x: 982, startPoint y: 350, endPoint x: 867, endPoint y: 350, distance: 115.1
click at [867, 350] on div "VM5QVMYD-VM5QVMYD-23" at bounding box center [775, 351] width 438 height 13
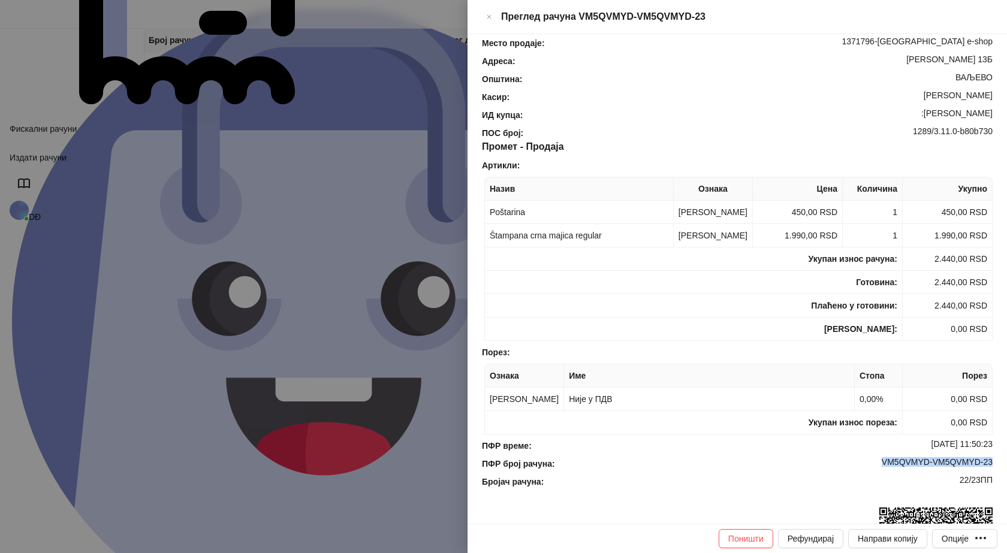
scroll to position [0, 0]
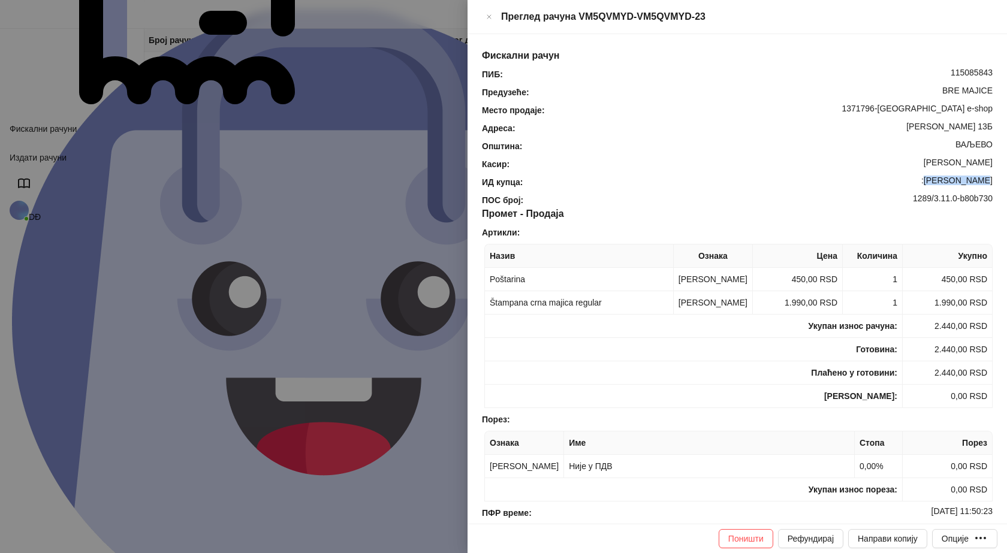
drag, startPoint x: 986, startPoint y: 161, endPoint x: 937, endPoint y: 164, distance: 49.3
click at [937, 176] on div "ИД купца : :Dragan Katic" at bounding box center [738, 182] width 516 height 13
click at [493, 13] on icon "Close" at bounding box center [489, 17] width 7 height 14
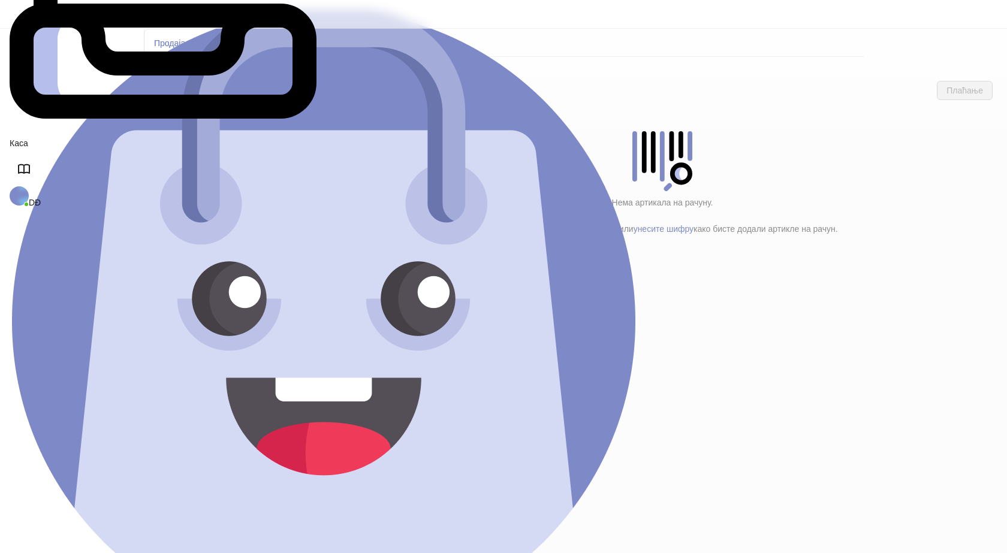
click at [187, 193] on h4 "Poštarina" at bounding box center [255, 199] width 144 height 13
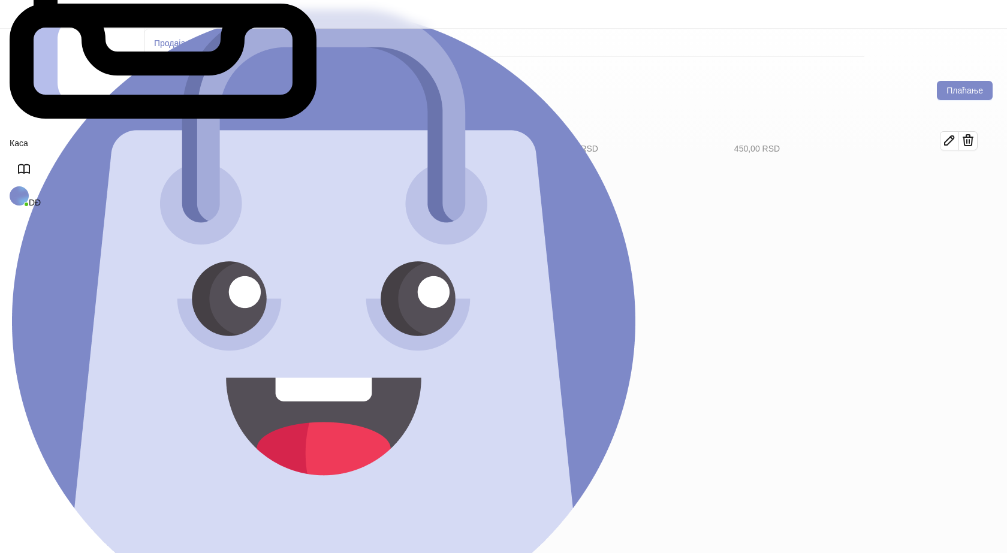
click at [203, 167] on h4 "Tekstil (12)" at bounding box center [260, 173] width 136 height 13
click at [957, 174] on icon "button" at bounding box center [950, 181] width 14 height 14
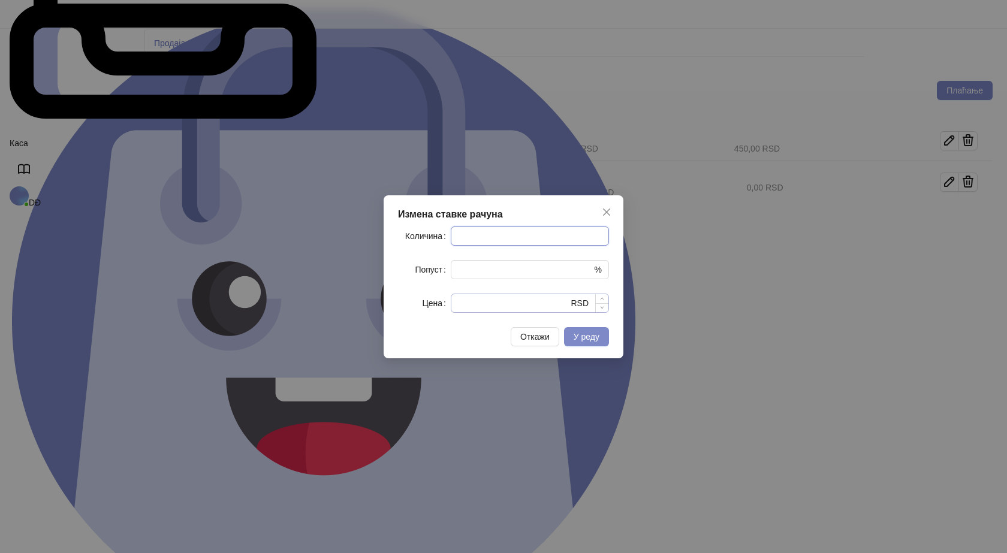
type input "*"
drag, startPoint x: 466, startPoint y: 306, endPoint x: 443, endPoint y: 307, distance: 22.8
click at [452, 307] on div "* RSD" at bounding box center [530, 303] width 158 height 19
type input "****"
click at [585, 336] on span "У реду" at bounding box center [587, 337] width 26 height 10
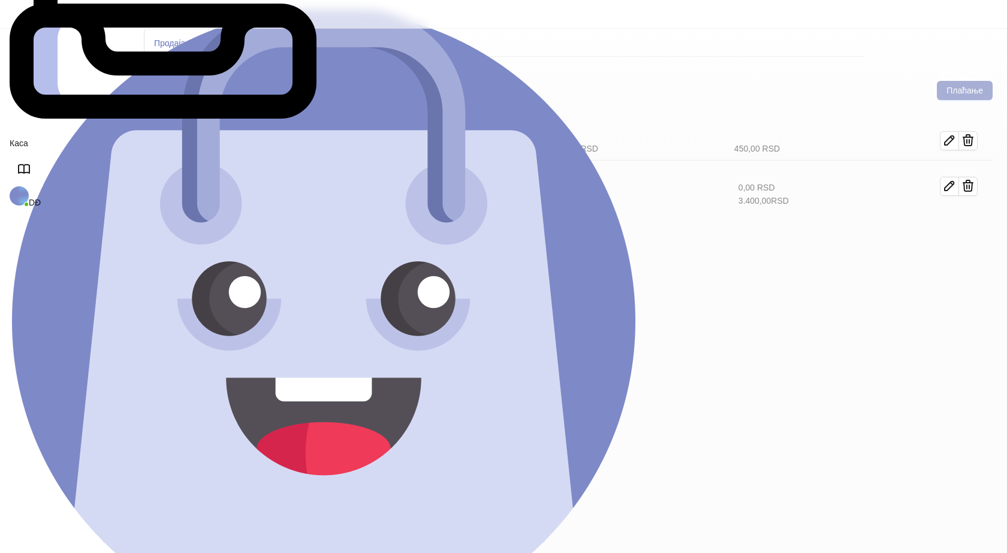
click at [955, 81] on button "Плаћање" at bounding box center [965, 90] width 56 height 19
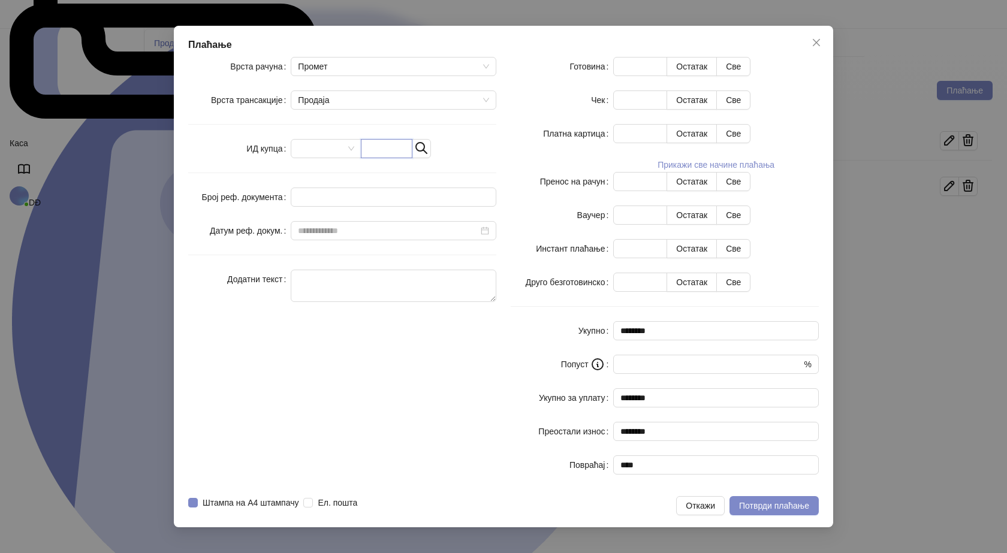
click at [410, 158] on input "text" at bounding box center [387, 148] width 52 height 19
paste input "**********"
type input "**********"
click at [751, 76] on button "Све" at bounding box center [733, 66] width 34 height 19
type input "****"
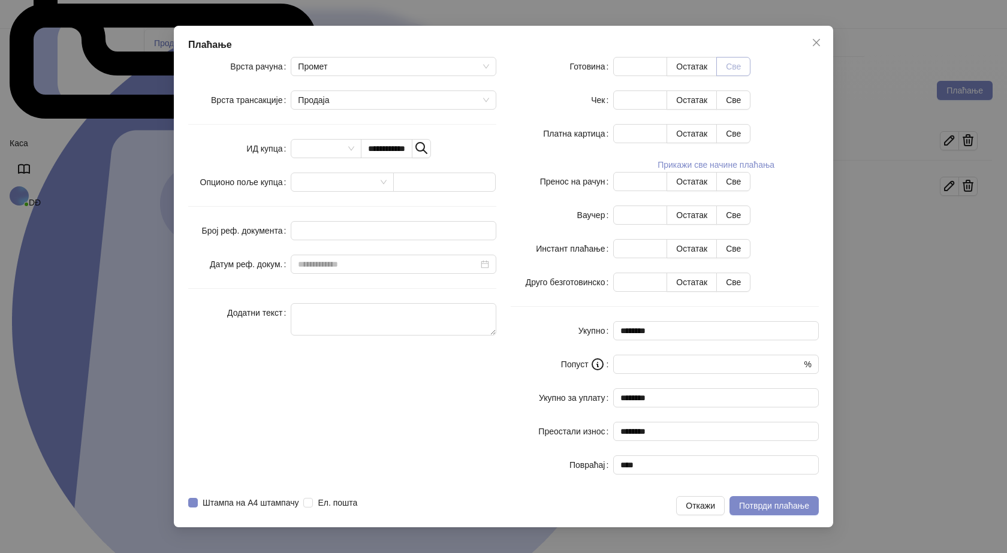
type input "****"
click at [688, 496] on button "Откажи" at bounding box center [700, 505] width 49 height 19
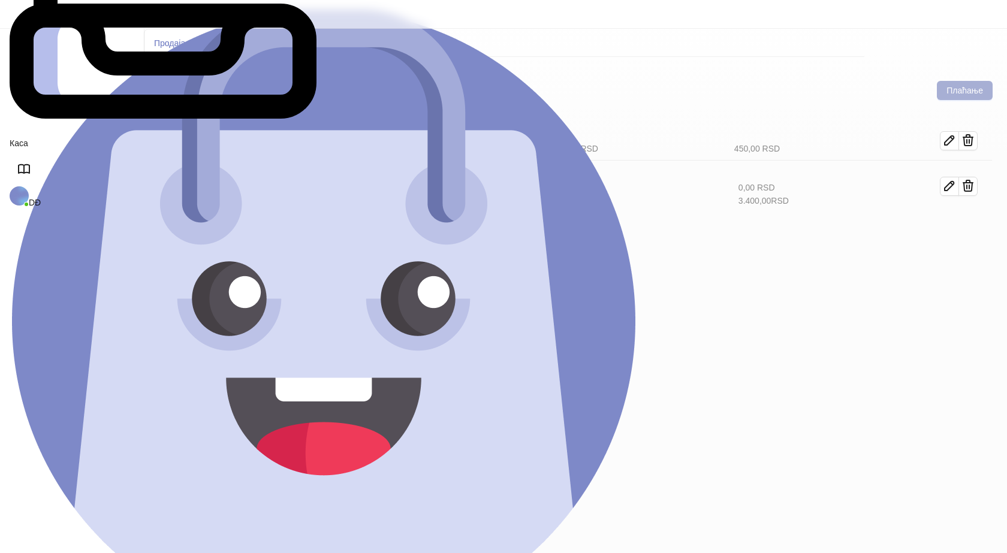
click at [959, 81] on button "Плаћање" at bounding box center [965, 90] width 56 height 19
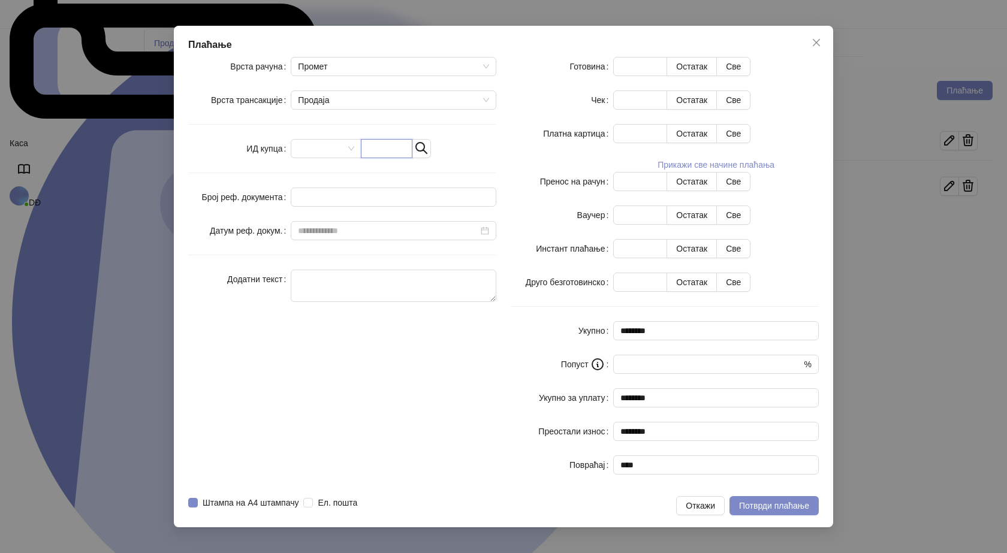
click at [413, 158] on input "text" at bounding box center [387, 148] width 52 height 19
paste input "**********"
type input "**********"
click at [751, 76] on button "Све" at bounding box center [733, 66] width 34 height 19
type input "****"
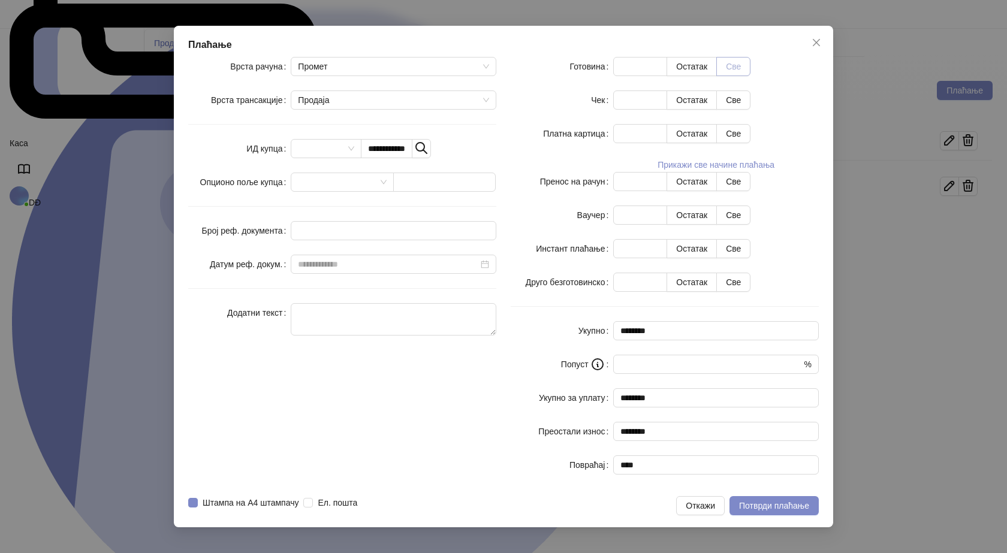
type input "****"
click at [744, 501] on span "Потврди плаћање" at bounding box center [774, 506] width 70 height 10
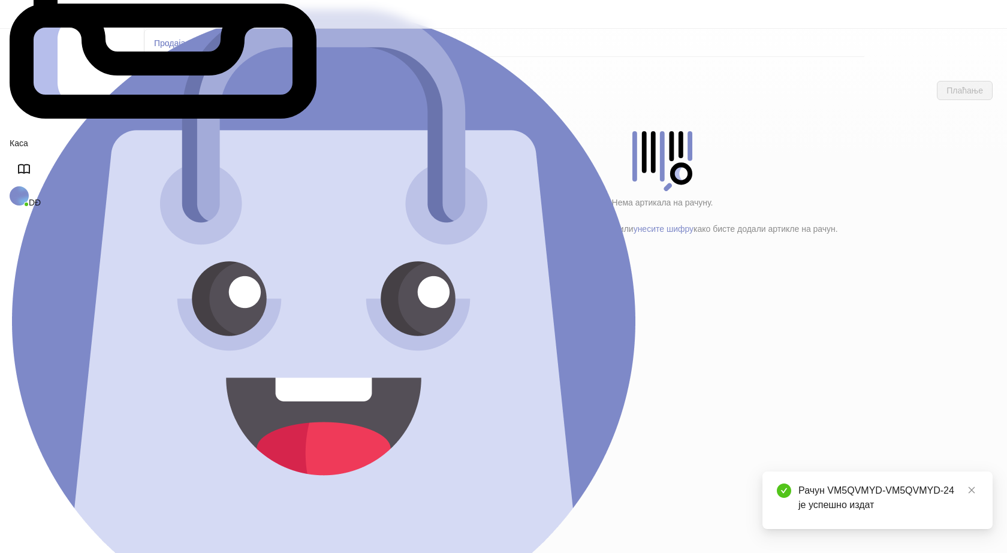
drag, startPoint x: 46, startPoint y: 256, endPoint x: 136, endPoint y: 258, distance: 90.0
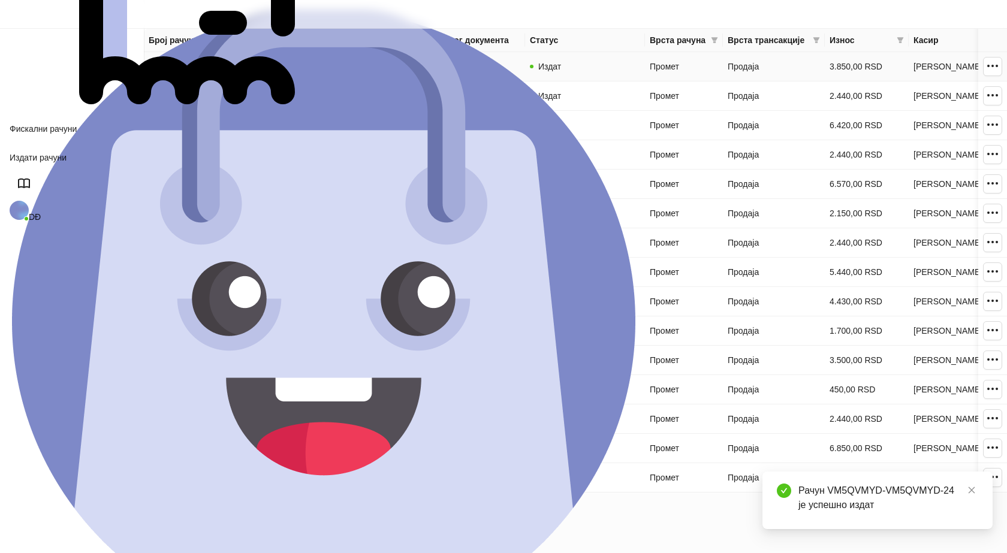
click at [220, 64] on link "VM5QVMYD-VM5QVMYD-24" at bounding box center [204, 67] width 111 height 10
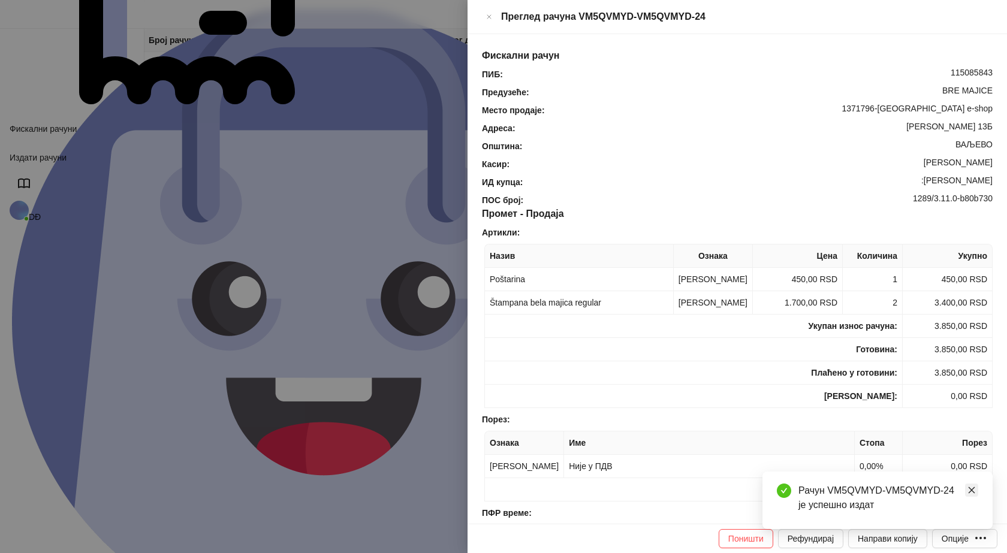
click at [976, 495] on link "Close" at bounding box center [971, 490] width 13 height 13
click at [969, 538] on div "Опције" at bounding box center [955, 539] width 27 height 10
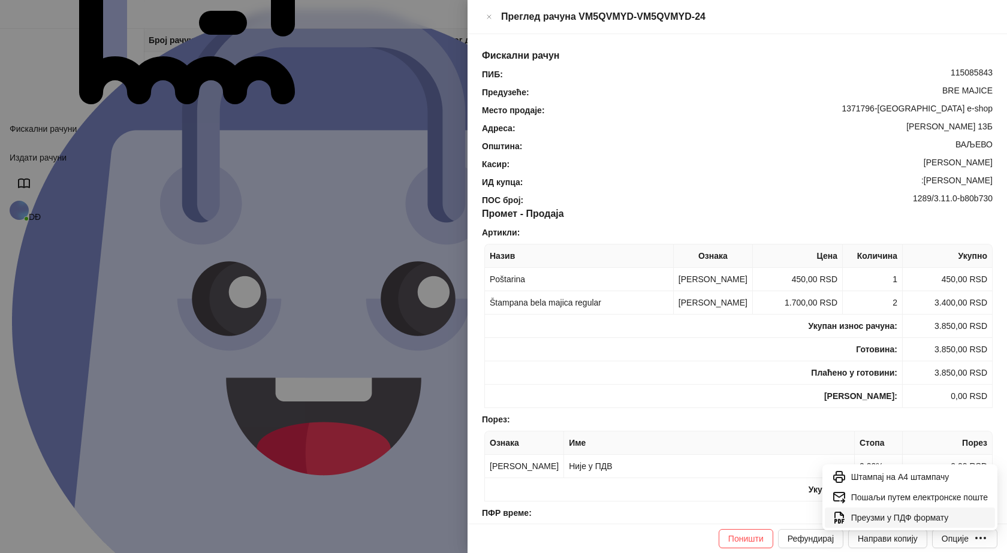
click at [933, 517] on span "Преузми у ПДФ формату" at bounding box center [919, 517] width 137 height 13
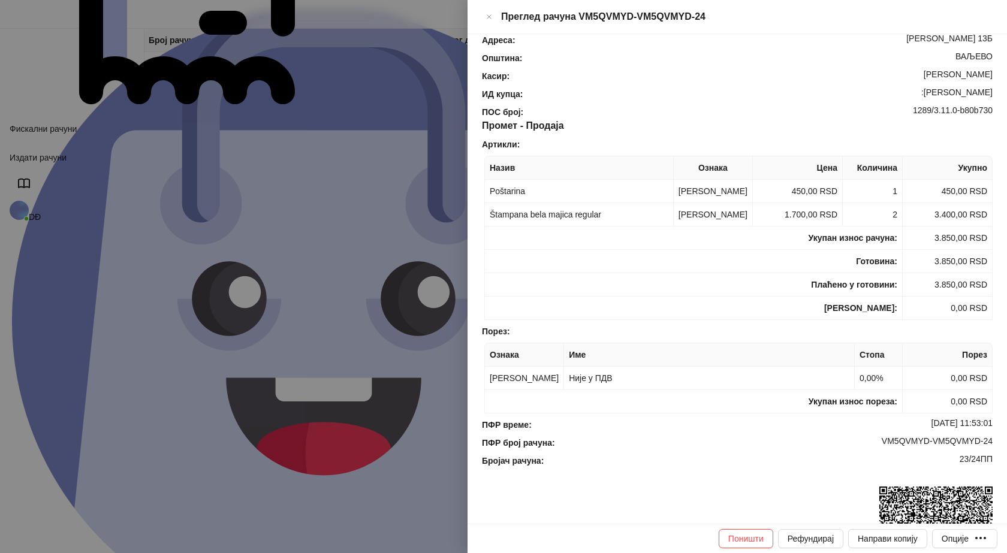
scroll to position [180, 0]
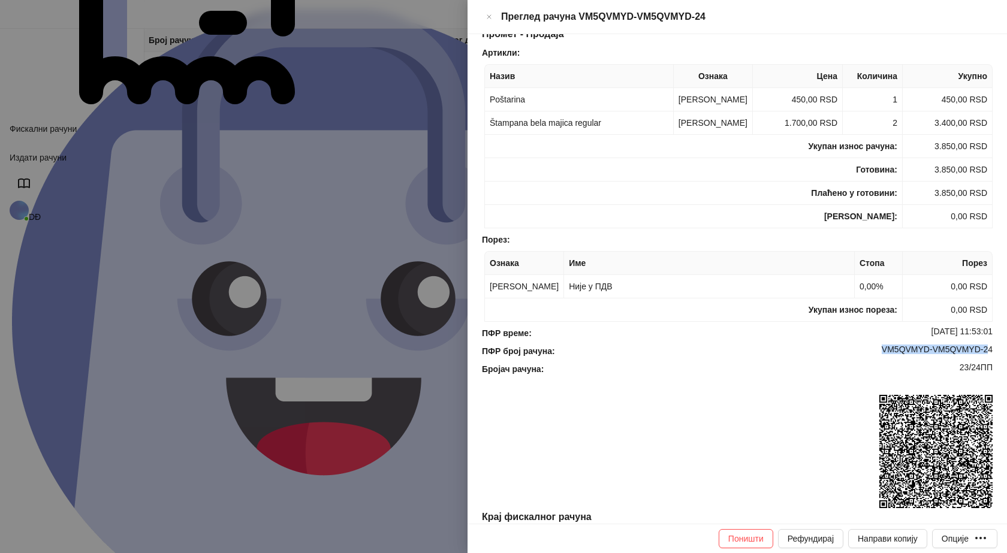
drag, startPoint x: 981, startPoint y: 353, endPoint x: 870, endPoint y: 351, distance: 110.9
click at [870, 351] on div "VM5QVMYD-VM5QVMYD-24" at bounding box center [775, 351] width 438 height 13
drag, startPoint x: 879, startPoint y: 353, endPoint x: 1007, endPoint y: 356, distance: 127.7
click at [880, 353] on div "VM5QVMYD-VM5QVMYD-24" at bounding box center [775, 351] width 438 height 13
click at [992, 352] on div "Фискални рачун ПИБ : 115085843 Предузеће : BRE MAJICE Место продаје : 1371796-B…" at bounding box center [738, 279] width 540 height 490
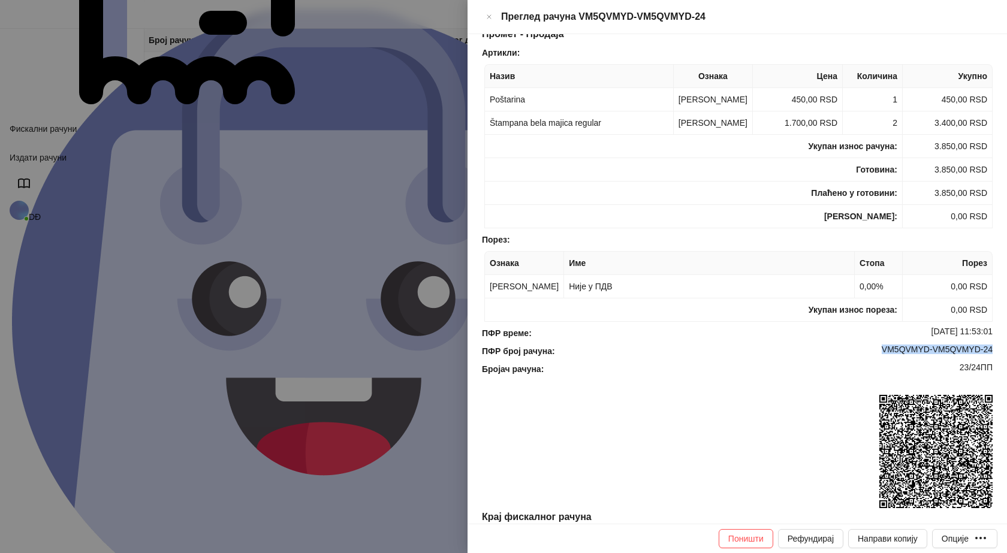
drag, startPoint x: 991, startPoint y: 351, endPoint x: 869, endPoint y: 351, distance: 121.7
click at [869, 351] on div "Фискални рачун ПИБ : 115085843 Предузеће : BRE MAJICE Место продаје : 1371796-B…" at bounding box center [738, 279] width 540 height 490
click at [915, 405] on div at bounding box center [738, 452] width 508 height 115
drag, startPoint x: 985, startPoint y: 348, endPoint x: 873, endPoint y: 353, distance: 112.2
click at [873, 353] on div "ПФР број рачуна : VM5QVMYD-VM5QVMYD-24" at bounding box center [738, 351] width 516 height 13
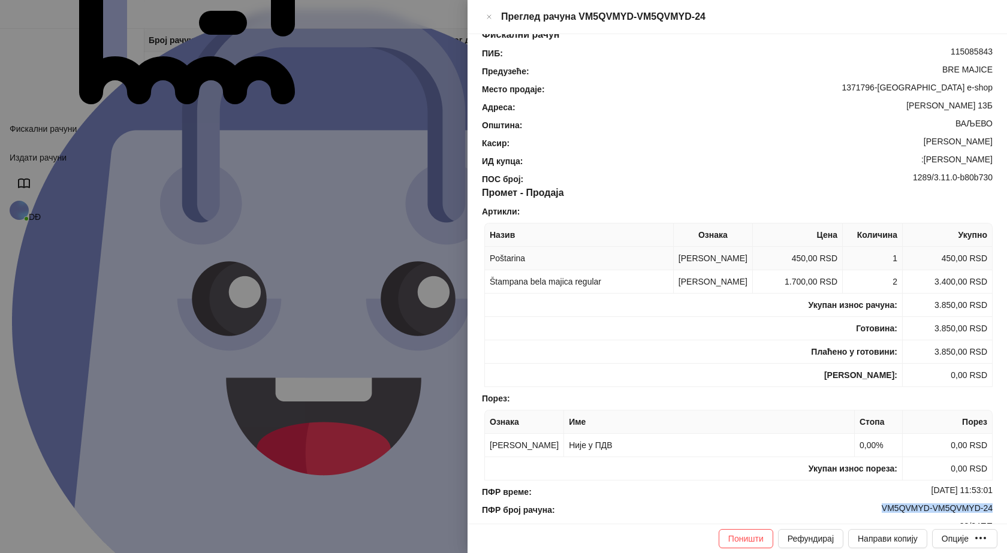
scroll to position [0, 0]
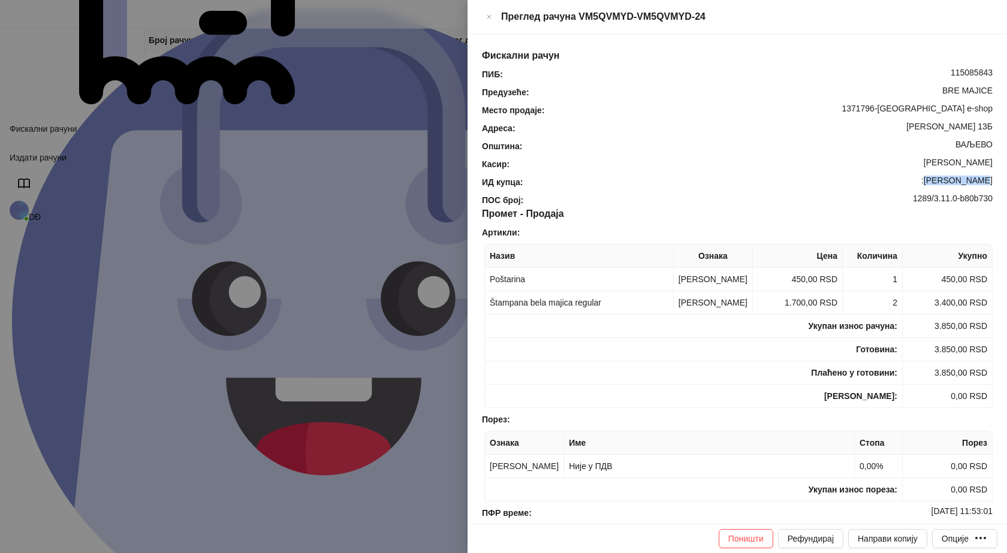
drag, startPoint x: 984, startPoint y: 159, endPoint x: 933, endPoint y: 164, distance: 51.1
click at [933, 176] on div ":Dušan Štrbac" at bounding box center [759, 182] width 470 height 13
click at [493, 10] on icon "Close" at bounding box center [489, 17] width 7 height 14
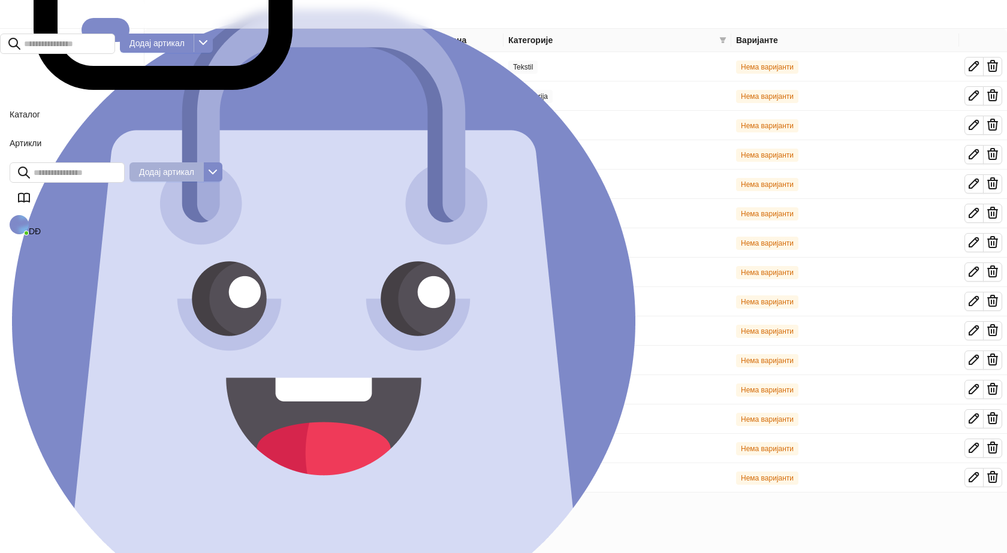
click at [194, 167] on span "Додај артикал" at bounding box center [166, 172] width 55 height 10
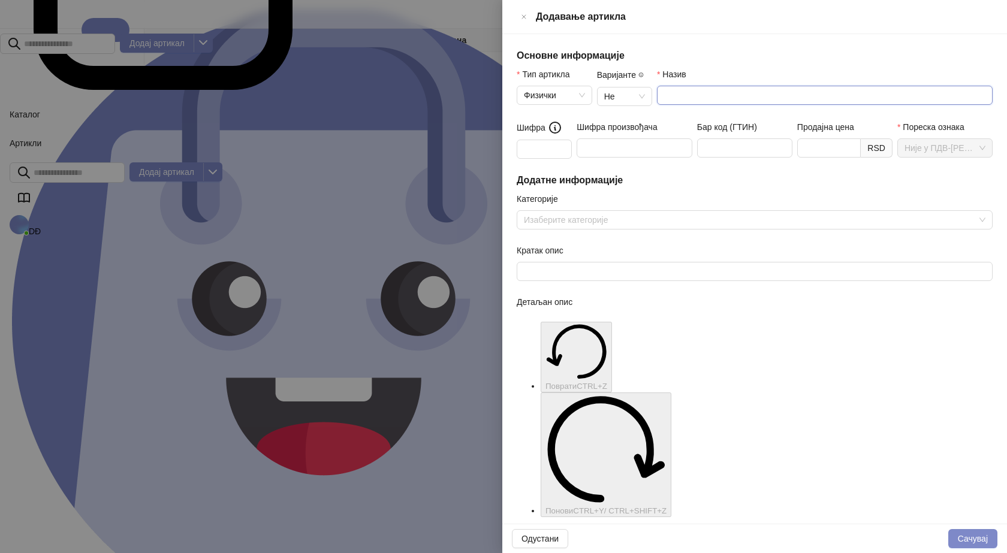
click at [675, 92] on input "Назив" at bounding box center [825, 95] width 336 height 19
type input "**********"
drag, startPoint x: 745, startPoint y: 89, endPoint x: 598, endPoint y: 106, distance: 148.4
click at [598, 106] on div "**********" at bounding box center [754, 94] width 481 height 53
click at [660, 92] on input "**********" at bounding box center [825, 95] width 336 height 19
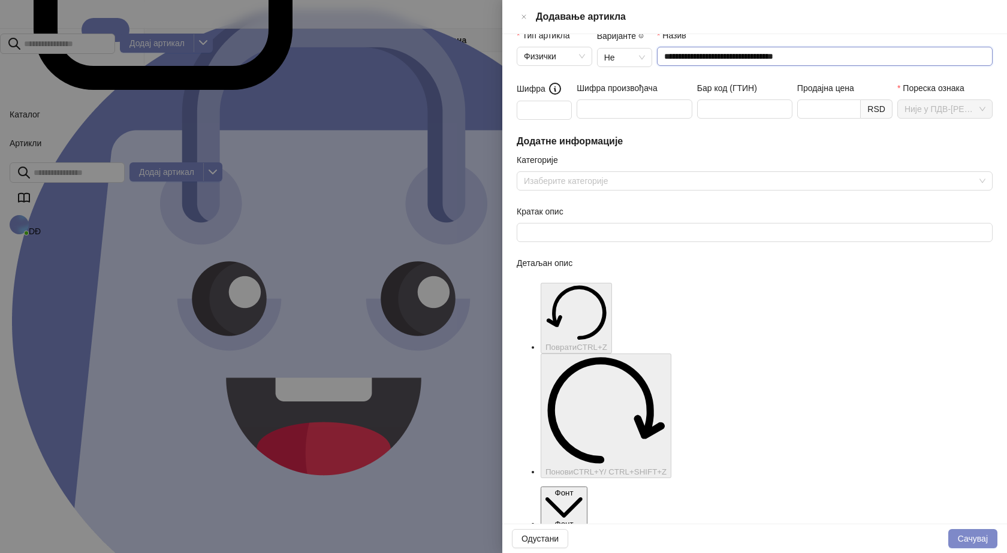
scroll to position [60, 0]
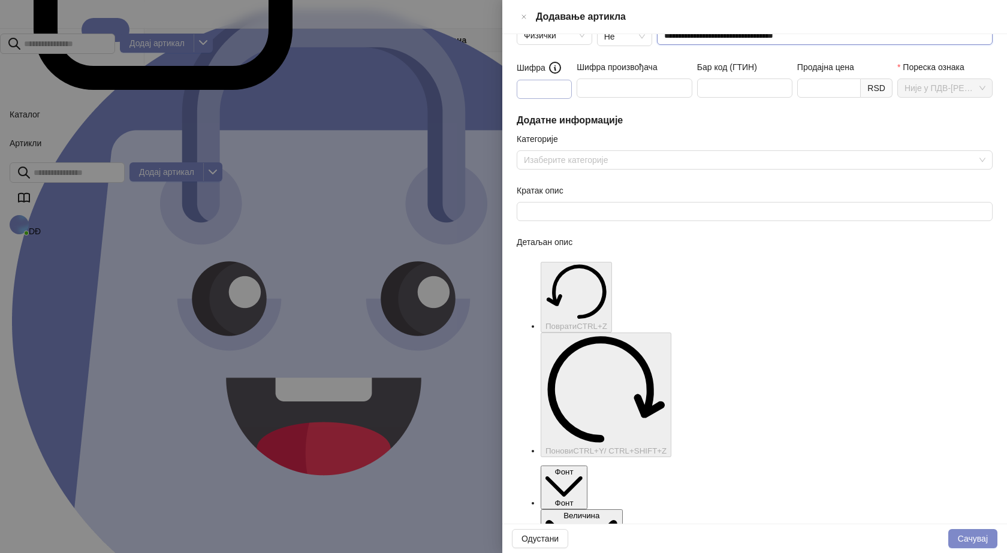
type input "**********"
click at [559, 80] on input "Шифра" at bounding box center [544, 89] width 55 height 19
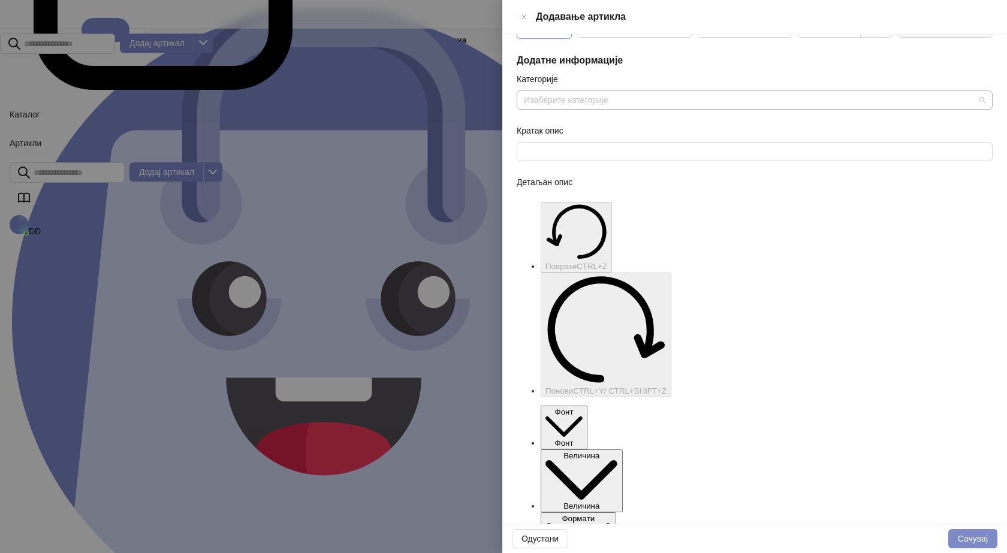
click at [561, 93] on div at bounding box center [748, 100] width 459 height 17
type input "***"
click at [555, 134] on span "Tekstil" at bounding box center [564, 134] width 23 height 10
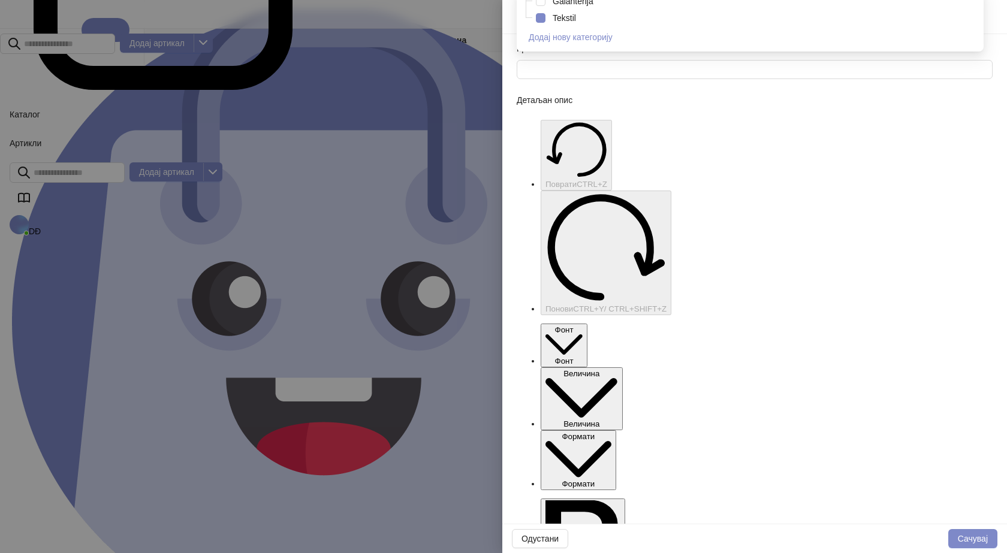
scroll to position [268, 0]
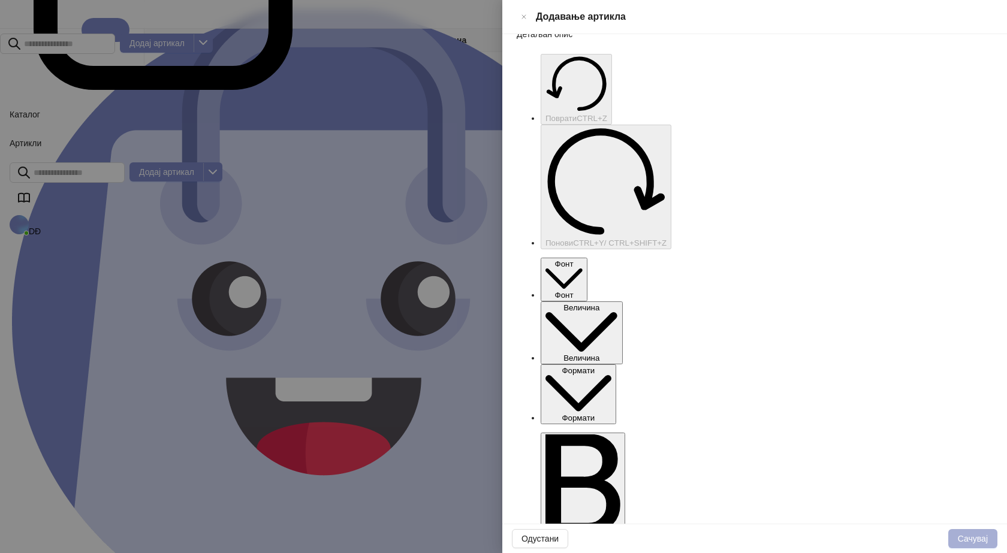
click at [970, 540] on button "Сачувај" at bounding box center [973, 538] width 49 height 19
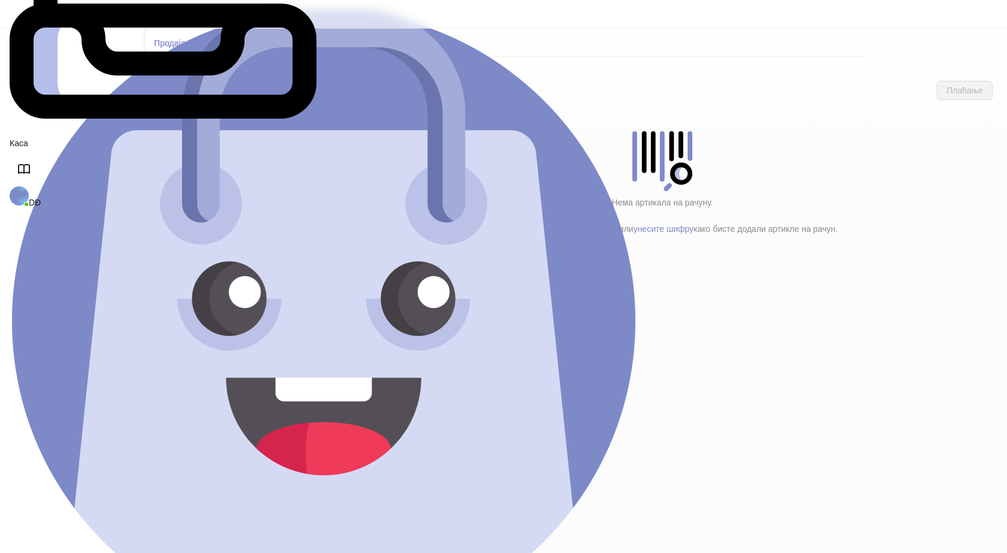
click at [192, 167] on h4 "Tekstil (13)" at bounding box center [260, 173] width 136 height 13
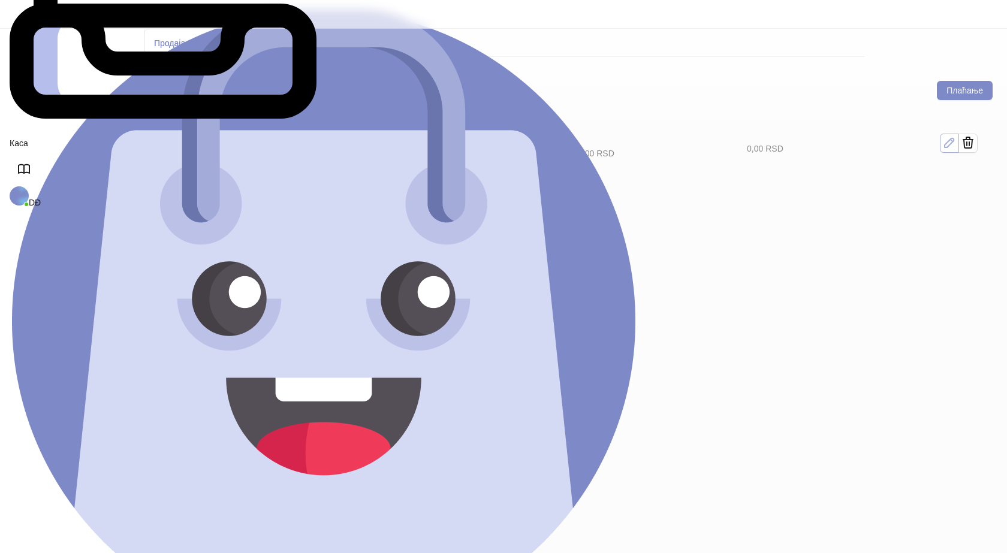
click at [954, 139] on icon "button" at bounding box center [949, 143] width 9 height 9
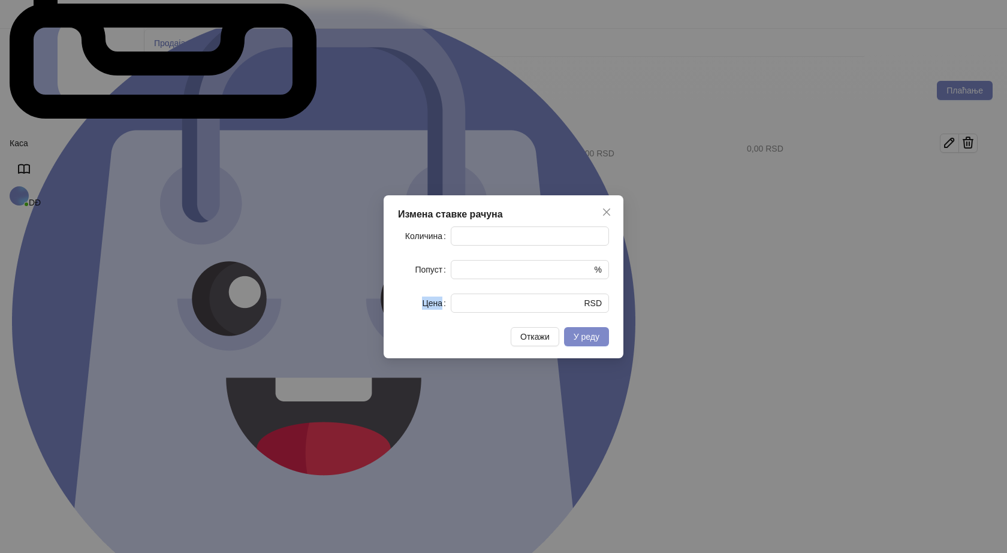
drag, startPoint x: 489, startPoint y: 296, endPoint x: 396, endPoint y: 308, distance: 93.7
click at [399, 308] on form "Количина * Попуст * % Цена * RSD" at bounding box center [503, 270] width 211 height 86
drag, startPoint x: 474, startPoint y: 308, endPoint x: 441, endPoint y: 307, distance: 33.0
click at [447, 307] on div "Цена * RSD" at bounding box center [503, 303] width 211 height 19
type input "****"
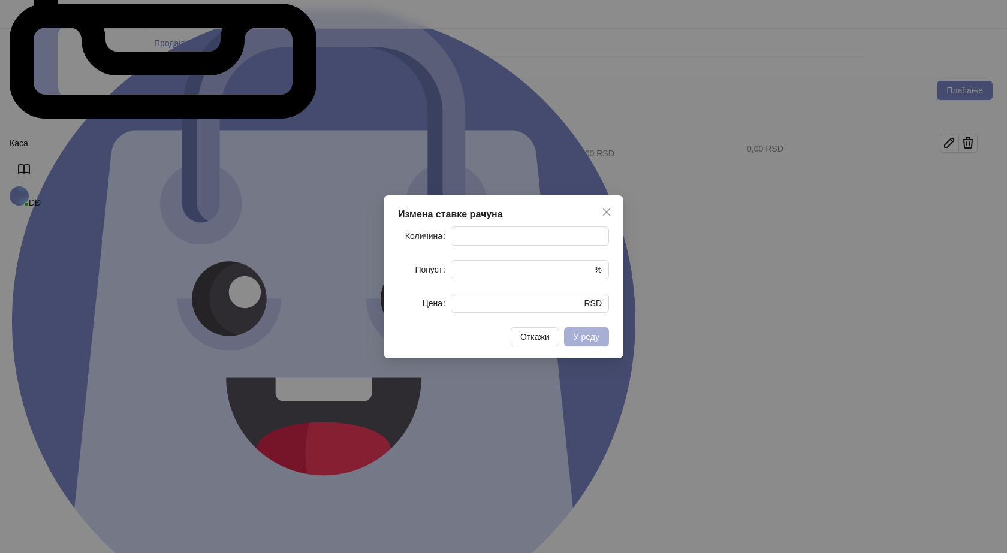
click at [588, 342] on span "У реду" at bounding box center [587, 337] width 26 height 10
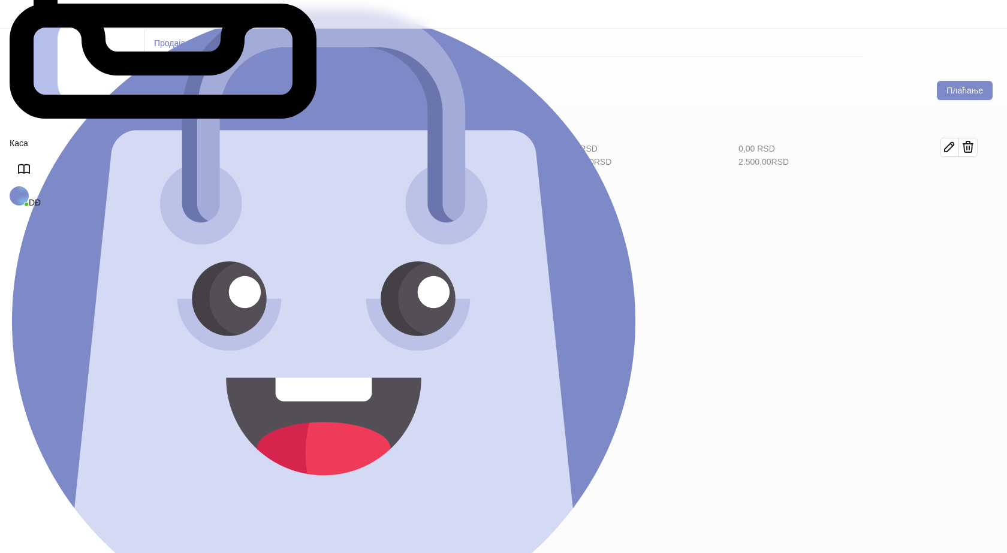
click at [207, 193] on h4 "Poštarina" at bounding box center [255, 199] width 144 height 13
click at [968, 81] on button "Плаћање" at bounding box center [965, 90] width 56 height 19
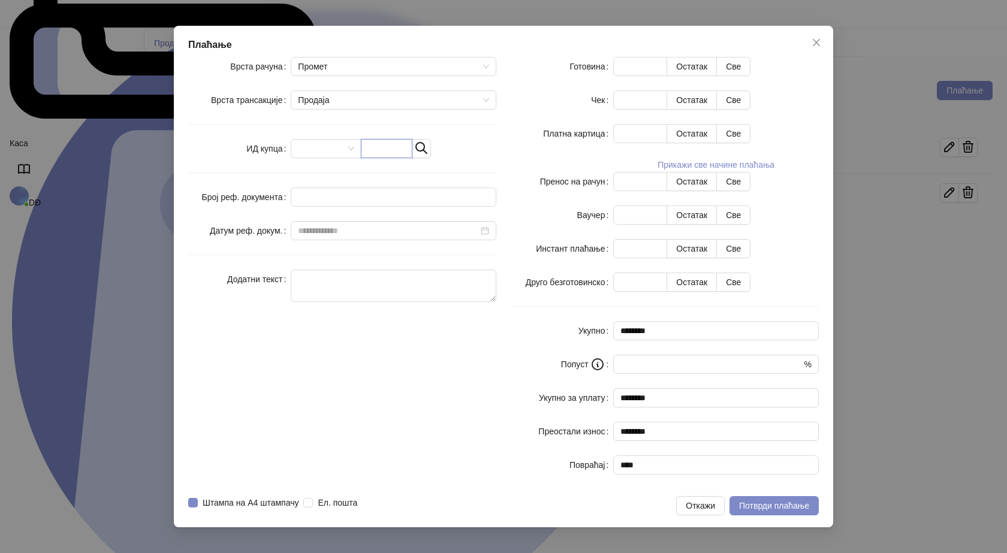
drag, startPoint x: 439, startPoint y: 239, endPoint x: 427, endPoint y: 230, distance: 15.5
click at [413, 158] on input "text" at bounding box center [387, 148] width 52 height 19
paste input "**********"
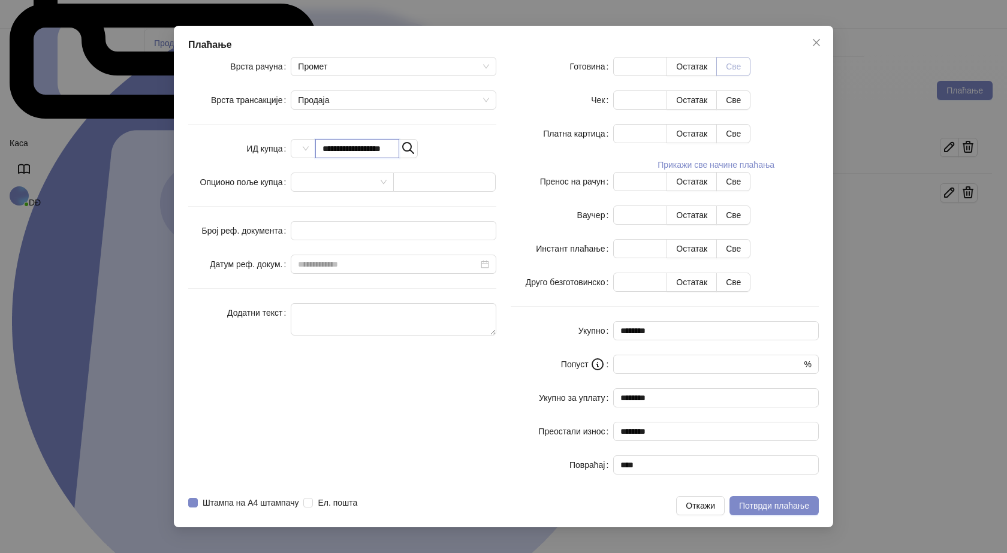
type input "**********"
click at [751, 76] on button "Све" at bounding box center [733, 66] width 34 height 19
type input "****"
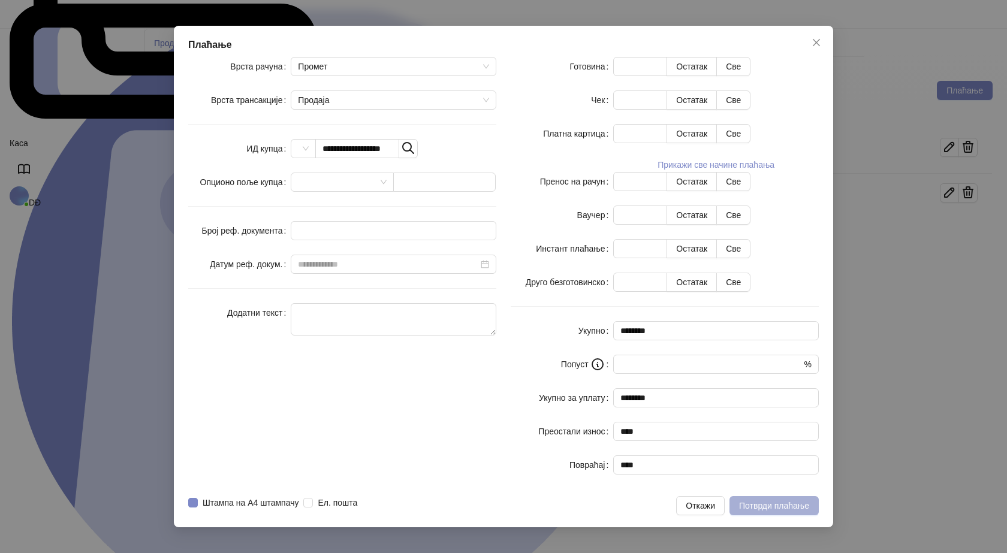
click at [763, 501] on span "Потврди плаћање" at bounding box center [774, 506] width 70 height 10
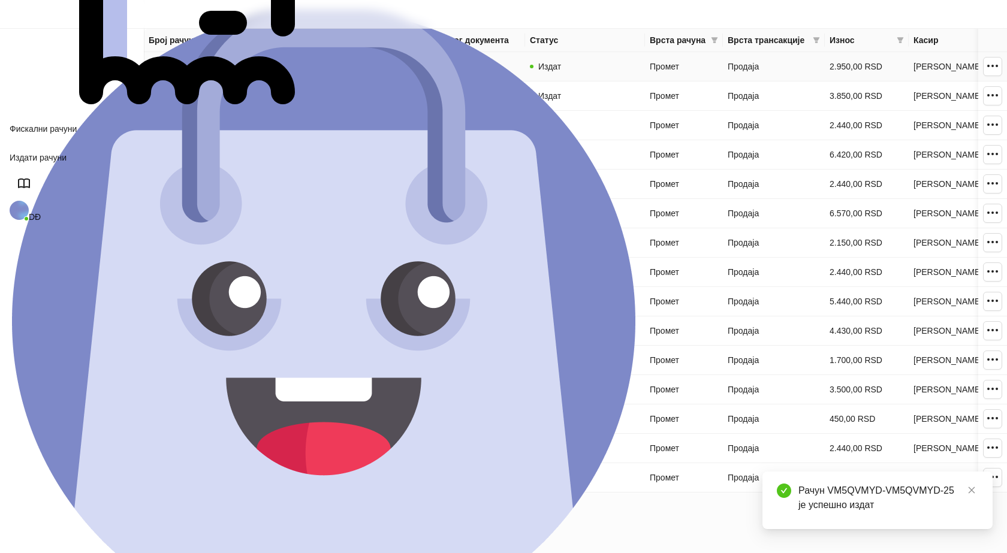
click at [240, 66] on link "VM5QVMYD-VM5QVMYD-25" at bounding box center [204, 67] width 111 height 10
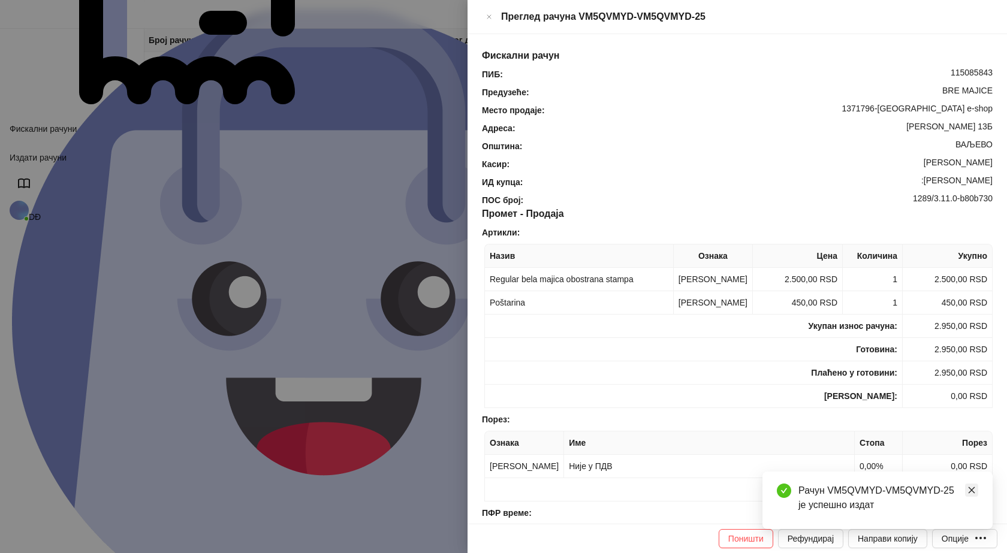
click at [970, 489] on icon "close" at bounding box center [972, 490] width 7 height 7
click at [969, 534] on div "Опције" at bounding box center [955, 539] width 27 height 10
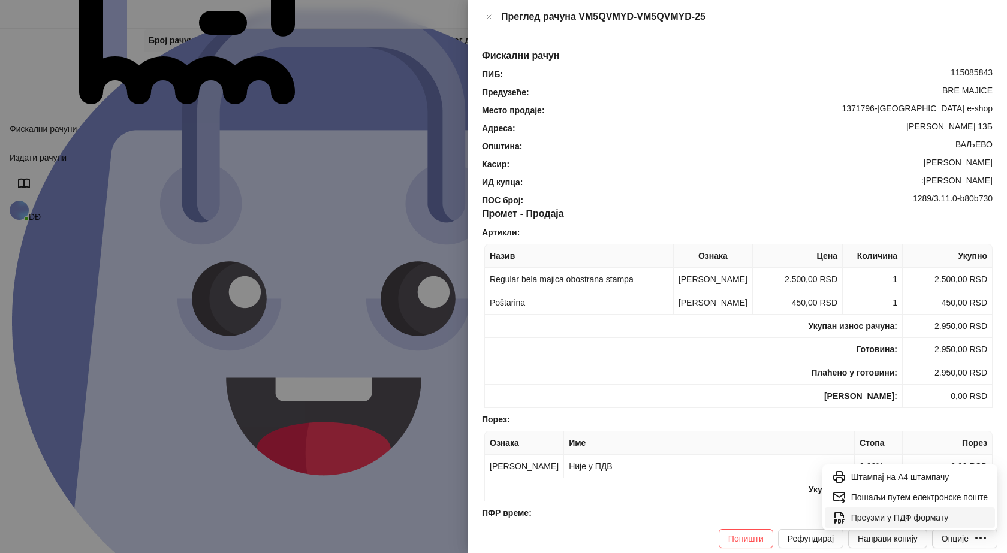
click at [951, 519] on span "Преузми у ПДФ формату" at bounding box center [919, 517] width 137 height 13
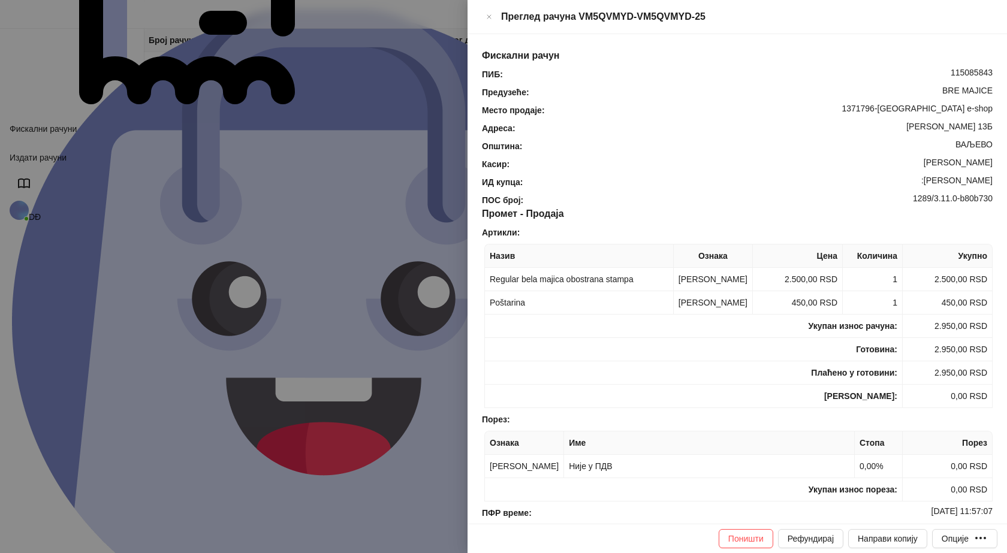
scroll to position [180, 0]
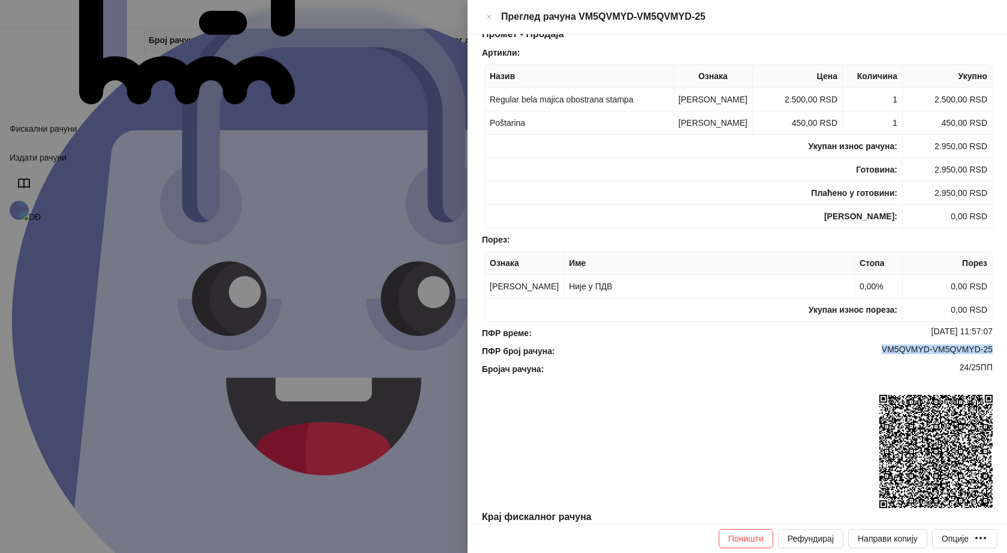
drag, startPoint x: 986, startPoint y: 349, endPoint x: 871, endPoint y: 353, distance: 115.2
click at [871, 353] on div "ПФР број рачуна : VM5QVMYD-VM5QVMYD-25" at bounding box center [738, 351] width 516 height 13
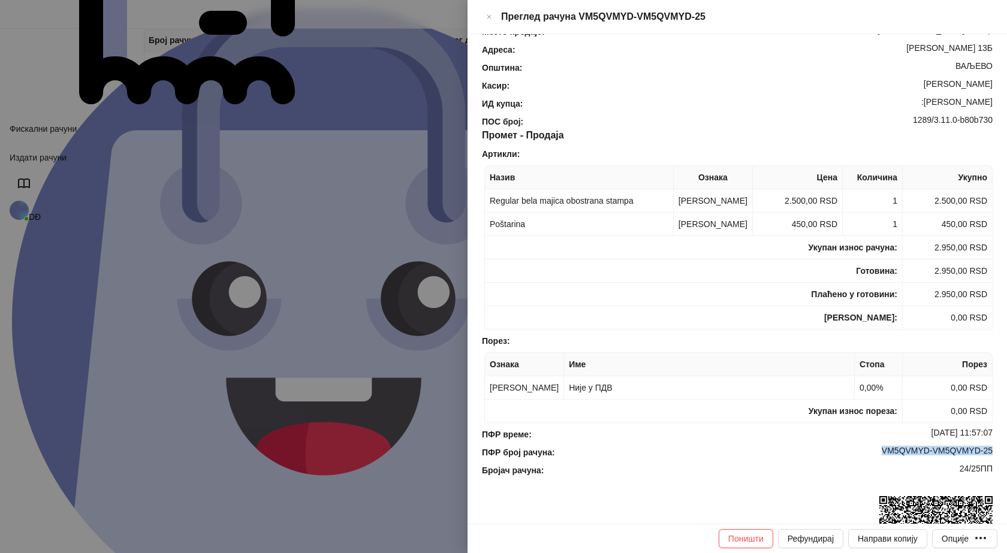
scroll to position [60, 0]
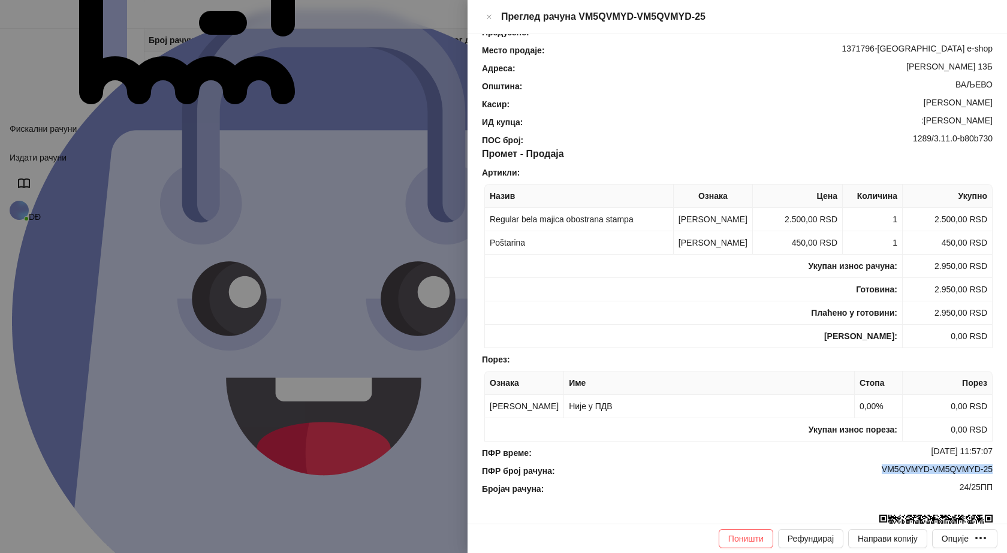
drag, startPoint x: 985, startPoint y: 102, endPoint x: 914, endPoint y: 107, distance: 70.9
click at [914, 116] on div ":Dalibor Milutinovic" at bounding box center [759, 122] width 470 height 13
click at [493, 13] on icon "Close" at bounding box center [489, 17] width 7 height 14
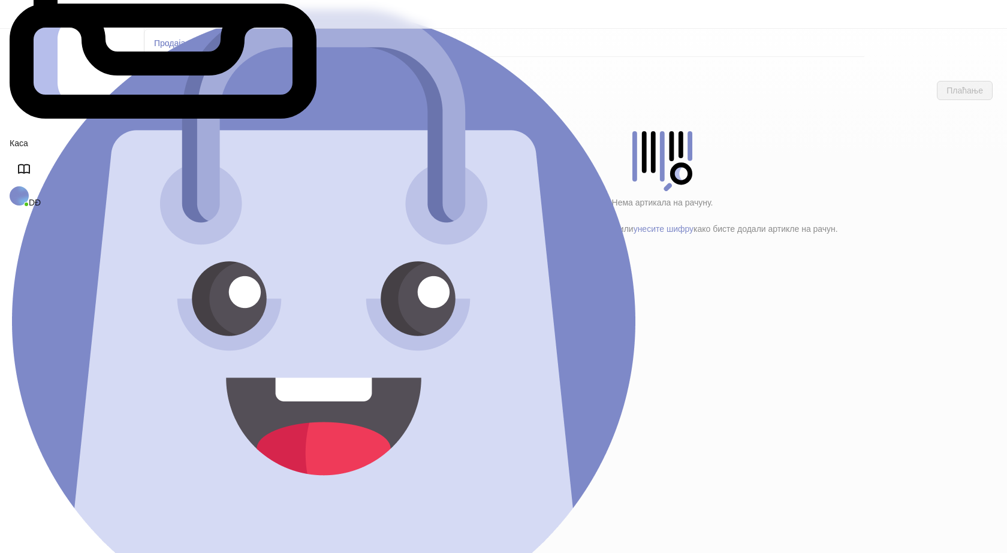
click at [192, 193] on h4 "Poštarina" at bounding box center [255, 199] width 144 height 13
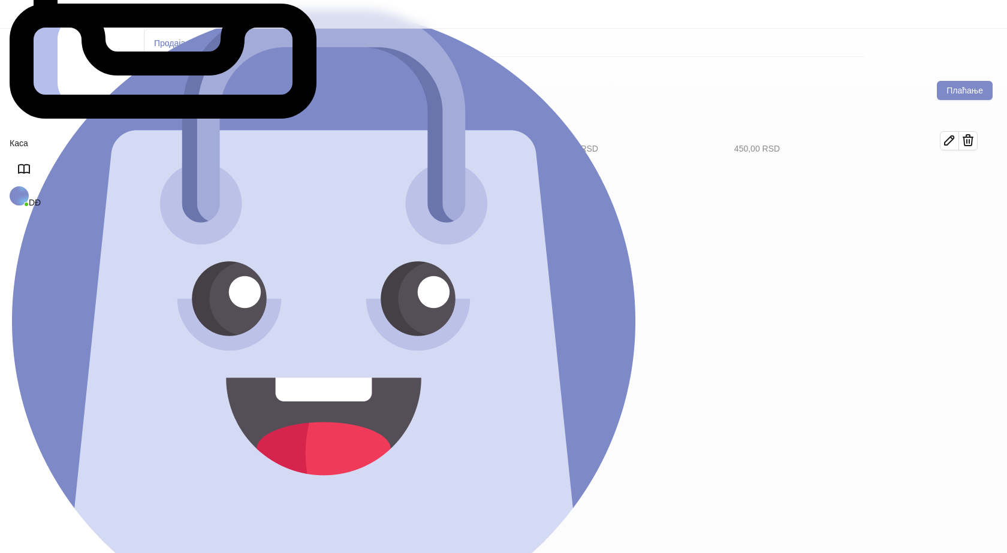
click at [195, 167] on h4 "Tekstil (13)" at bounding box center [260, 173] width 136 height 13
click at [957, 174] on icon "button" at bounding box center [950, 181] width 14 height 14
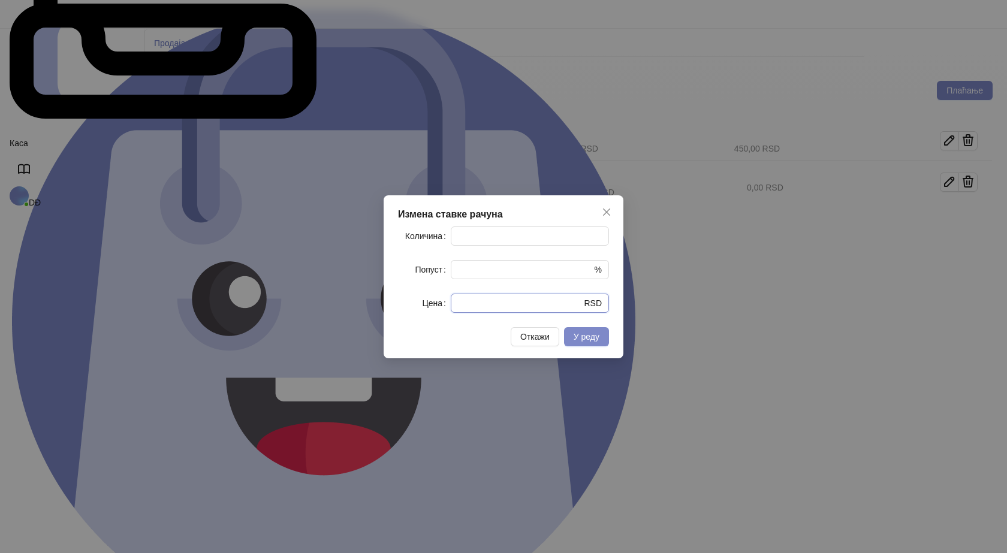
drag, startPoint x: 476, startPoint y: 312, endPoint x: 416, endPoint y: 314, distance: 60.0
click at [419, 313] on div "Цена * RSD" at bounding box center [503, 303] width 211 height 19
type input "****"
click at [593, 345] on button "У реду" at bounding box center [586, 336] width 45 height 19
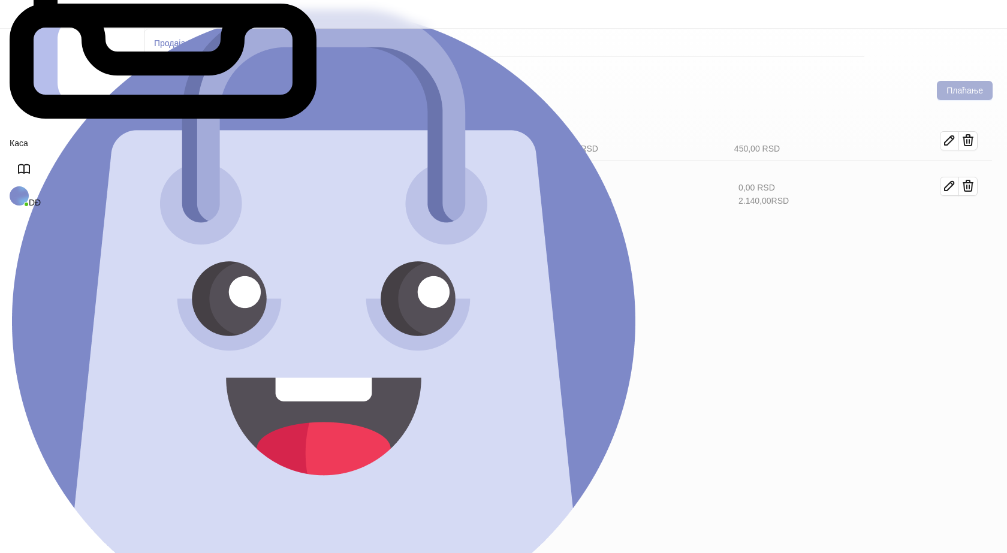
click at [955, 81] on button "Плаћање" at bounding box center [965, 90] width 56 height 19
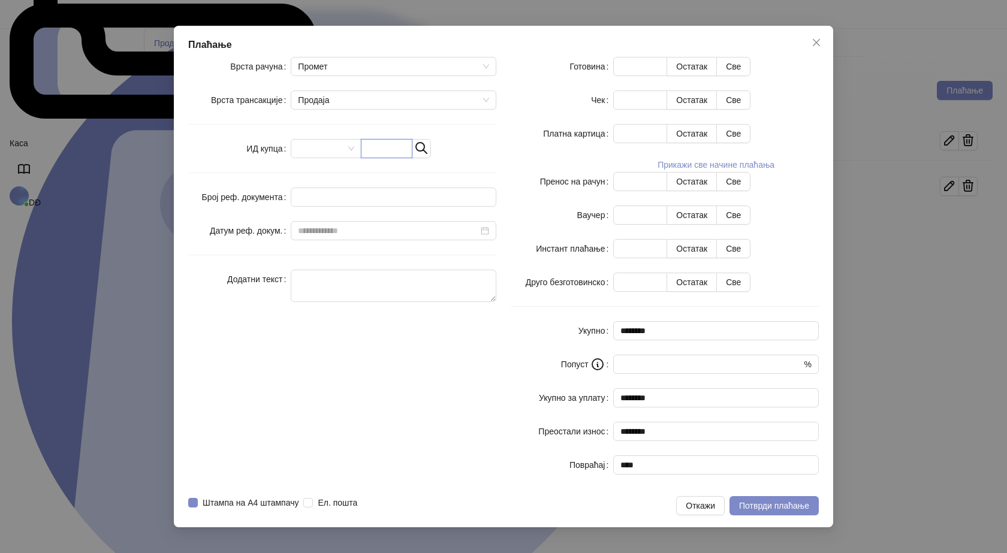
click at [413, 158] on input "text" at bounding box center [387, 148] width 52 height 19
paste input "**********"
type input "**********"
click at [751, 76] on button "Све" at bounding box center [733, 66] width 34 height 19
type input "****"
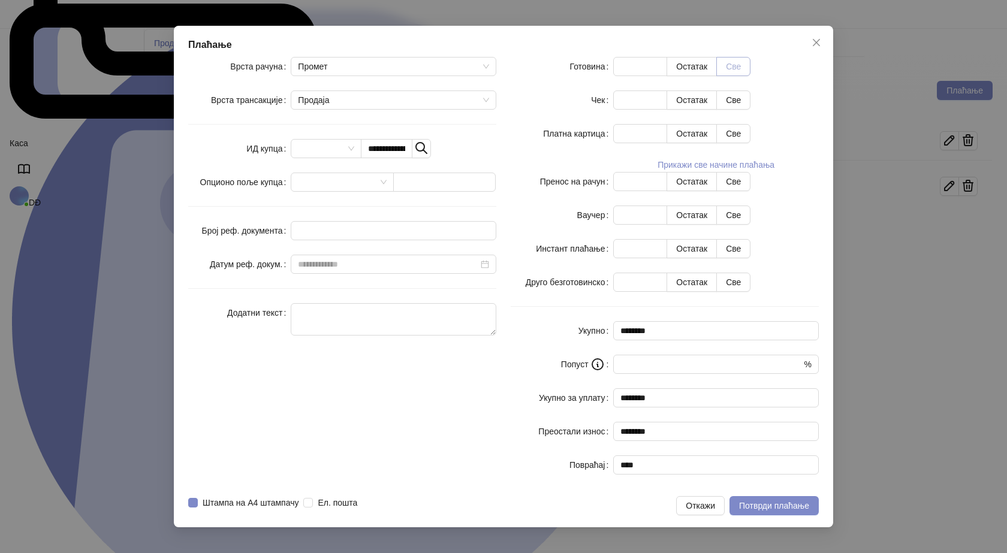
type input "****"
click at [787, 501] on span "Потврди плаћање" at bounding box center [774, 506] width 70 height 10
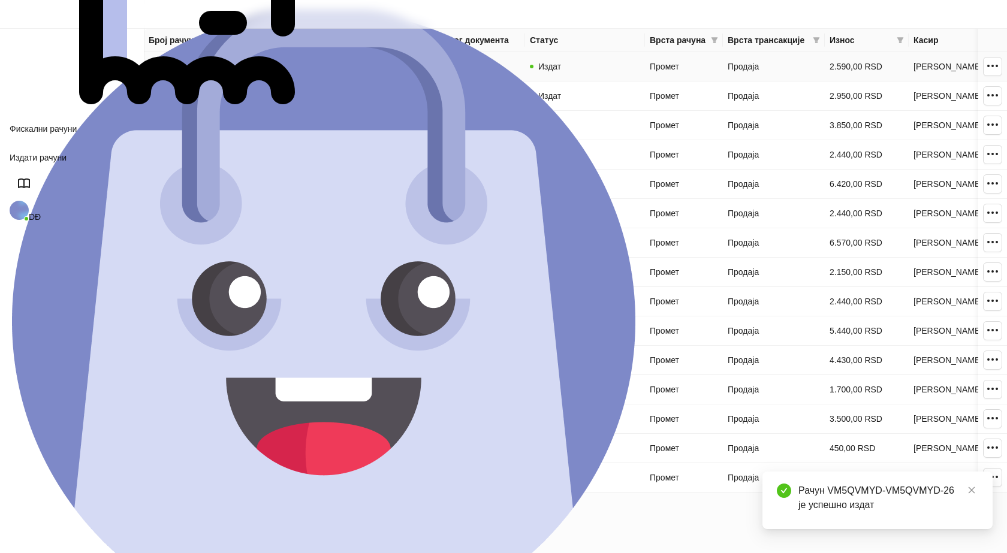
click at [235, 67] on link "VM5QVMYD-VM5QVMYD-26" at bounding box center [204, 67] width 111 height 10
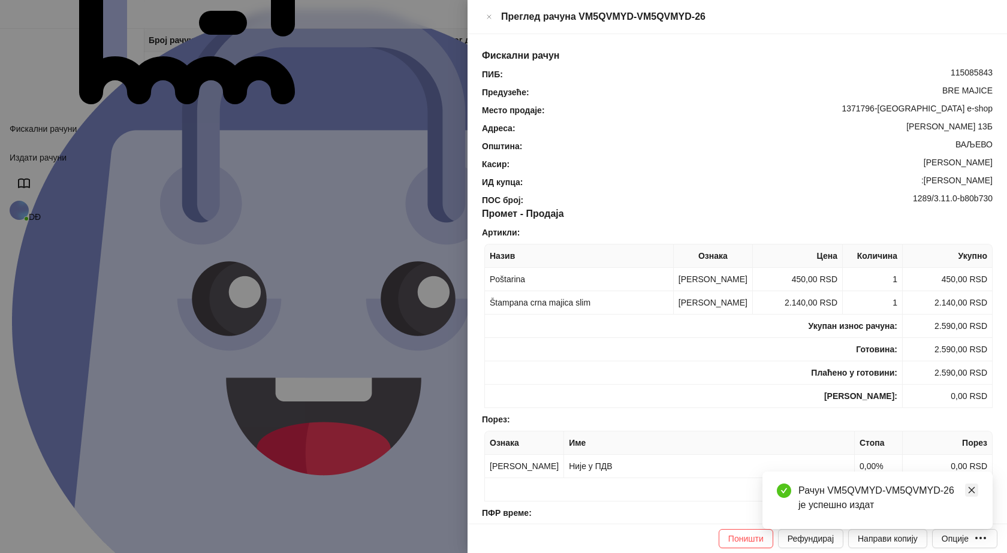
click at [975, 492] on icon "close" at bounding box center [972, 490] width 8 height 8
click at [968, 541] on div "Опције" at bounding box center [955, 539] width 27 height 10
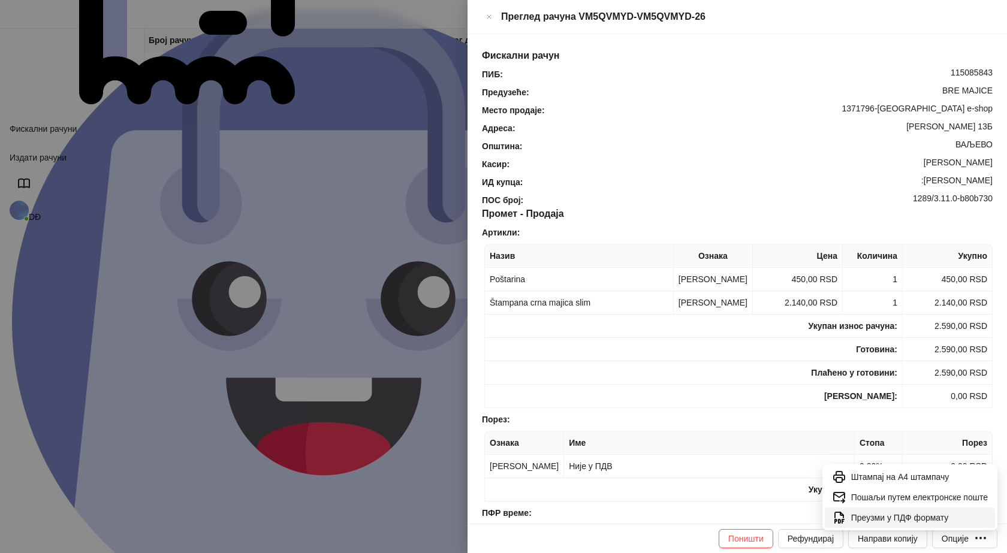
click at [930, 519] on span "Преузми у ПДФ формату" at bounding box center [919, 517] width 137 height 13
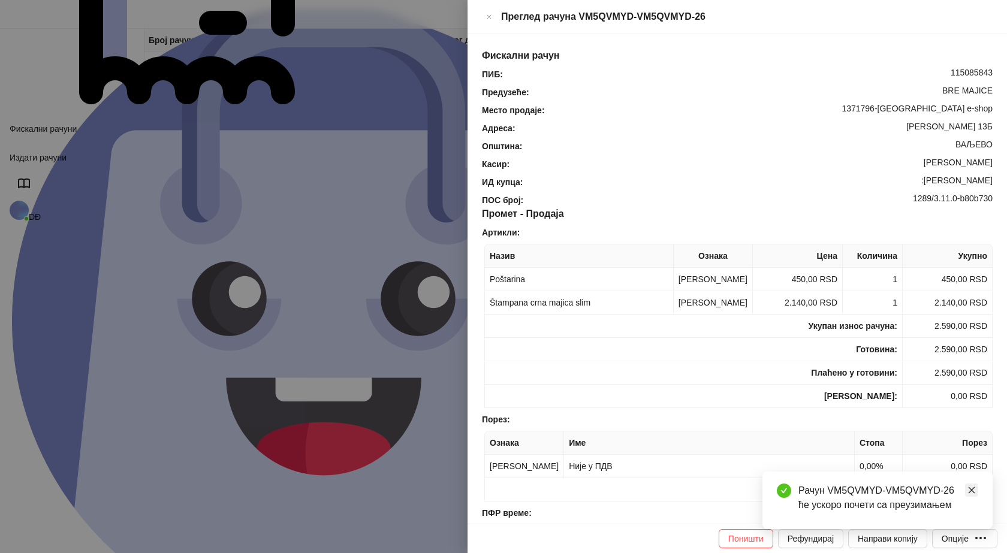
click at [974, 491] on icon "close" at bounding box center [972, 490] width 8 height 8
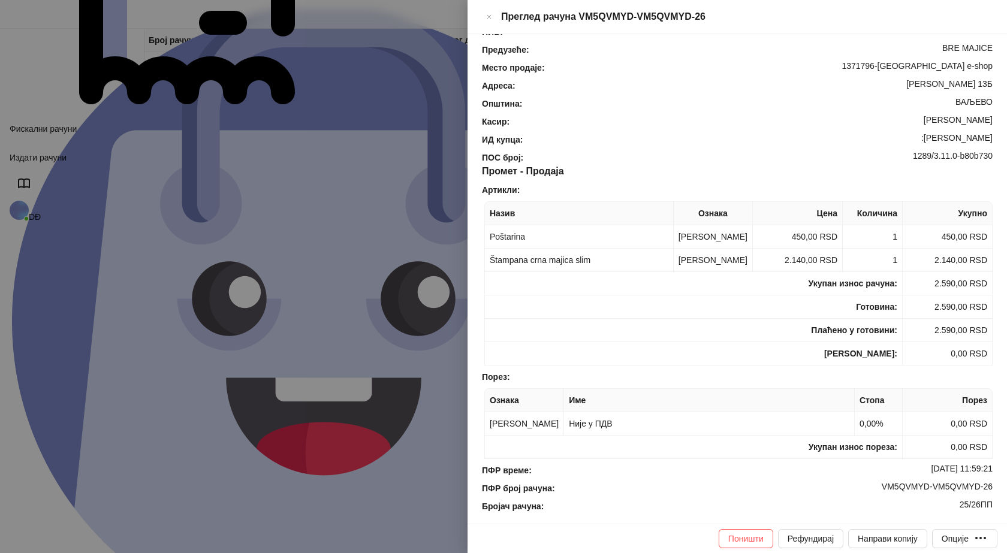
scroll to position [120, 0]
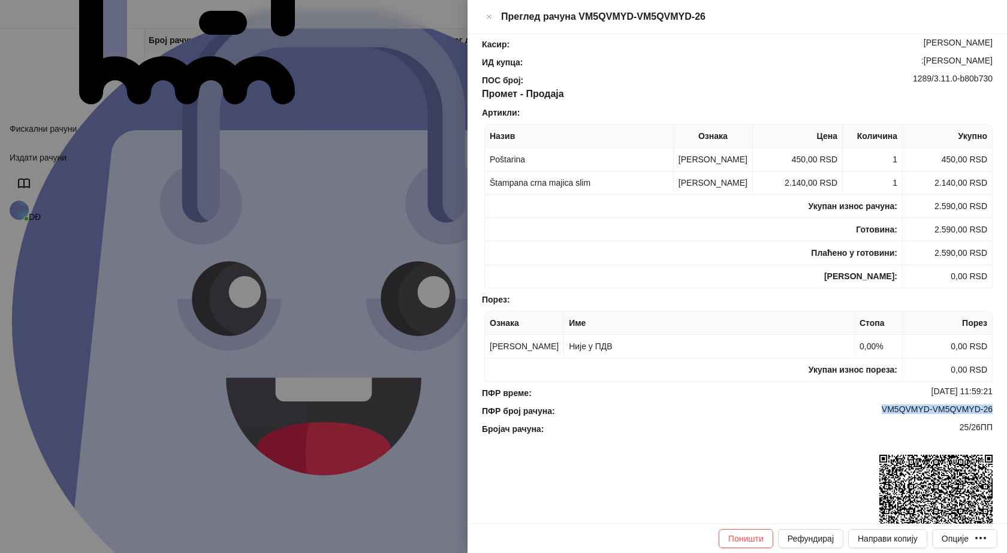
drag, startPoint x: 983, startPoint y: 408, endPoint x: 865, endPoint y: 408, distance: 118.1
click at [865, 408] on div "Фискални рачун ПИБ : 115085843 Предузеће : BRE MAJICE Место продаје : 1371796-B…" at bounding box center [738, 279] width 540 height 490
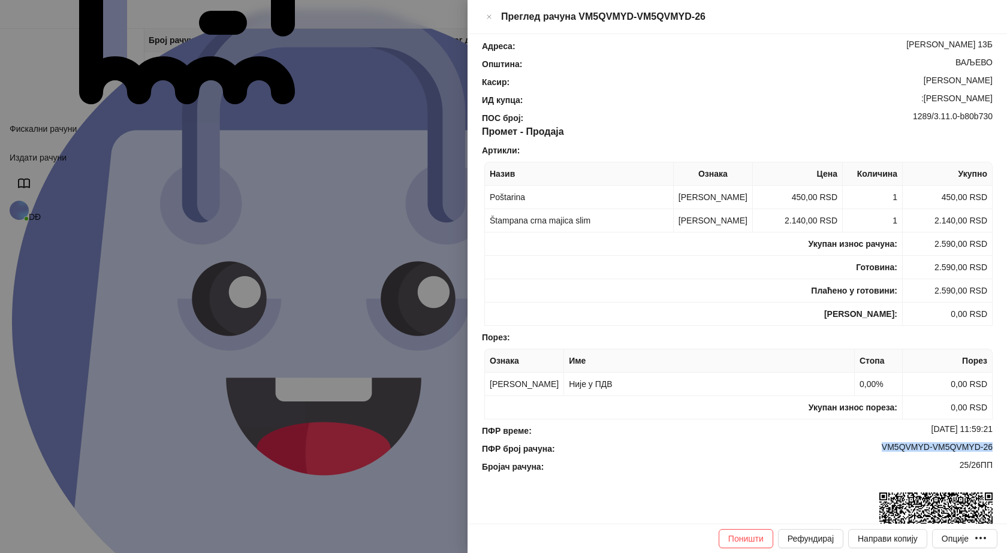
scroll to position [0, 0]
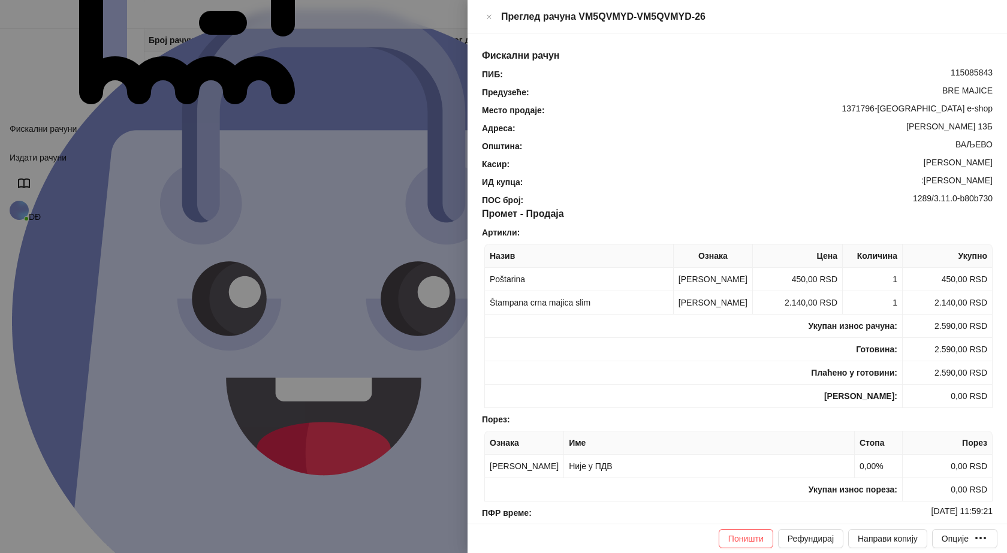
drag, startPoint x: 985, startPoint y: 161, endPoint x: 930, endPoint y: 164, distance: 55.2
click at [930, 176] on div "ИД купца : :Marko Periškić" at bounding box center [738, 182] width 516 height 13
click at [491, 15] on icon "Close" at bounding box center [489, 17] width 4 height 4
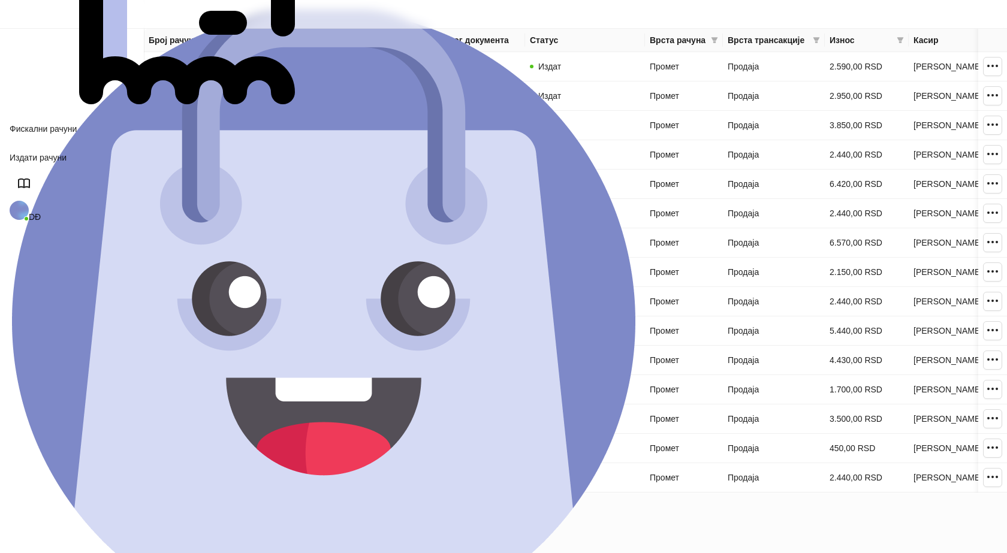
drag, startPoint x: 49, startPoint y: 70, endPoint x: 129, endPoint y: 97, distance: 84.4
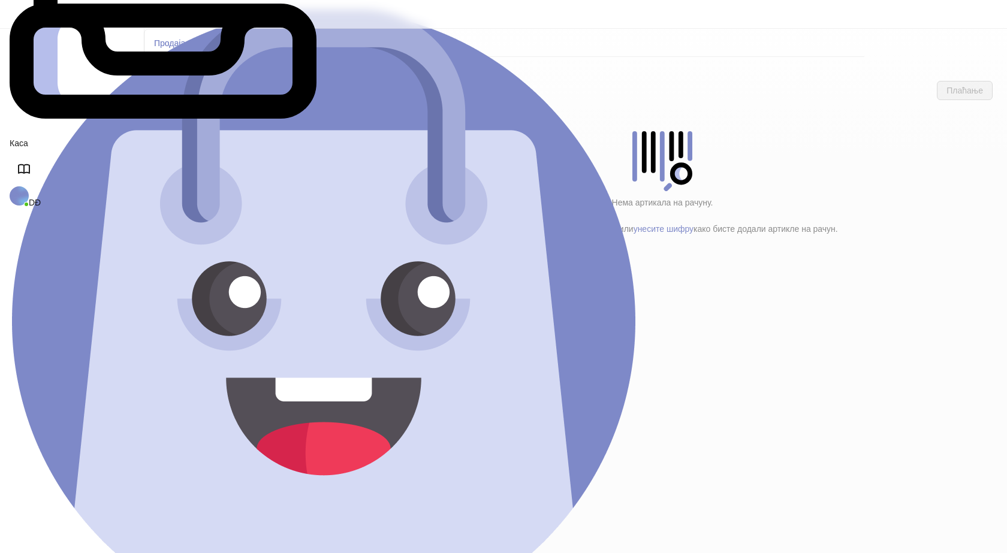
click at [203, 193] on h4 "Poštarina" at bounding box center [255, 199] width 144 height 13
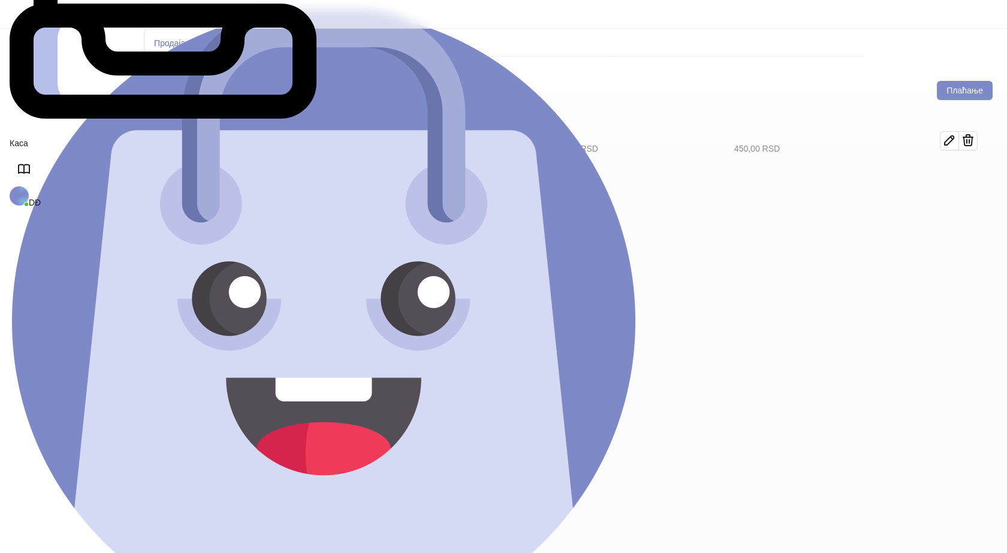
click at [213, 167] on h4 "Tekstil (13)" at bounding box center [260, 173] width 136 height 13
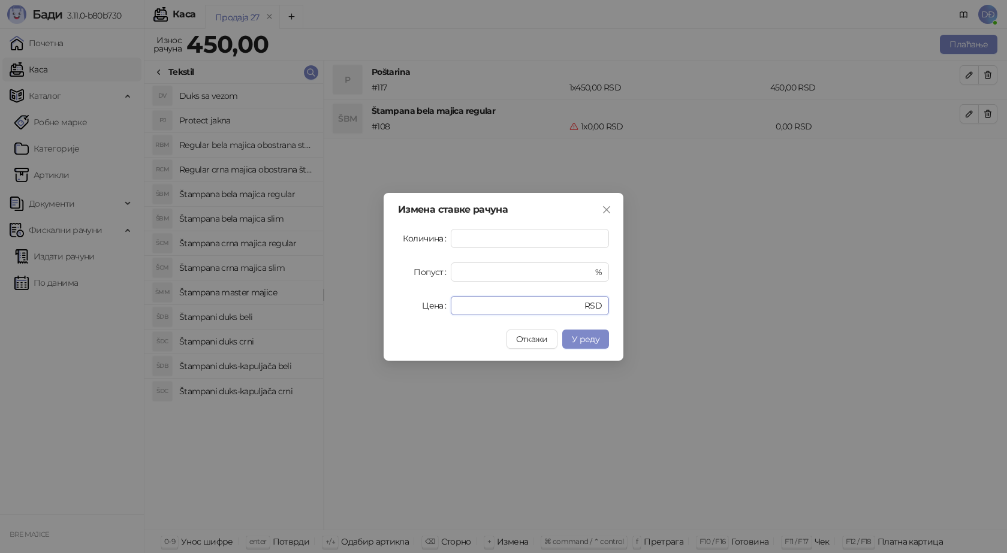
drag, startPoint x: 481, startPoint y: 308, endPoint x: 371, endPoint y: 312, distance: 110.4
click at [417, 316] on div "Измена ставке рачуна Количина * Попуст * % Цена * RSD Откажи У реду" at bounding box center [504, 277] width 240 height 168
type input "****"
click at [582, 337] on span "У реду" at bounding box center [586, 339] width 28 height 11
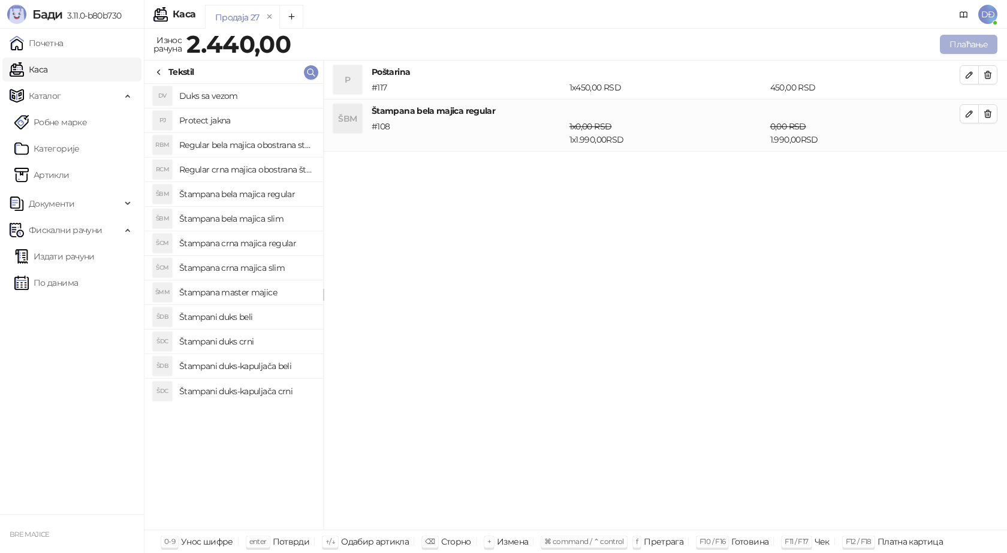
click at [960, 51] on button "Плаћање" at bounding box center [969, 44] width 58 height 19
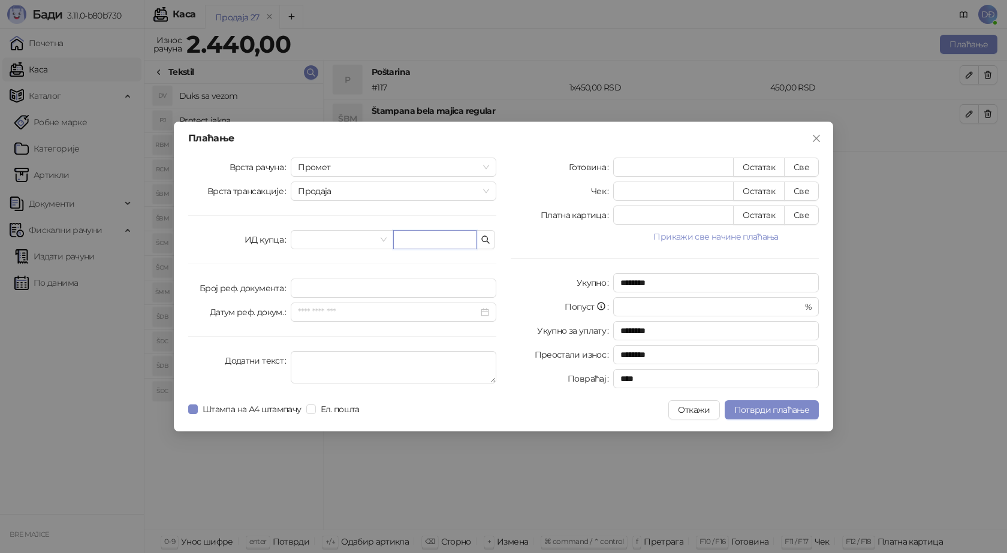
click at [424, 242] on input "text" at bounding box center [434, 239] width 83 height 19
paste input "**********"
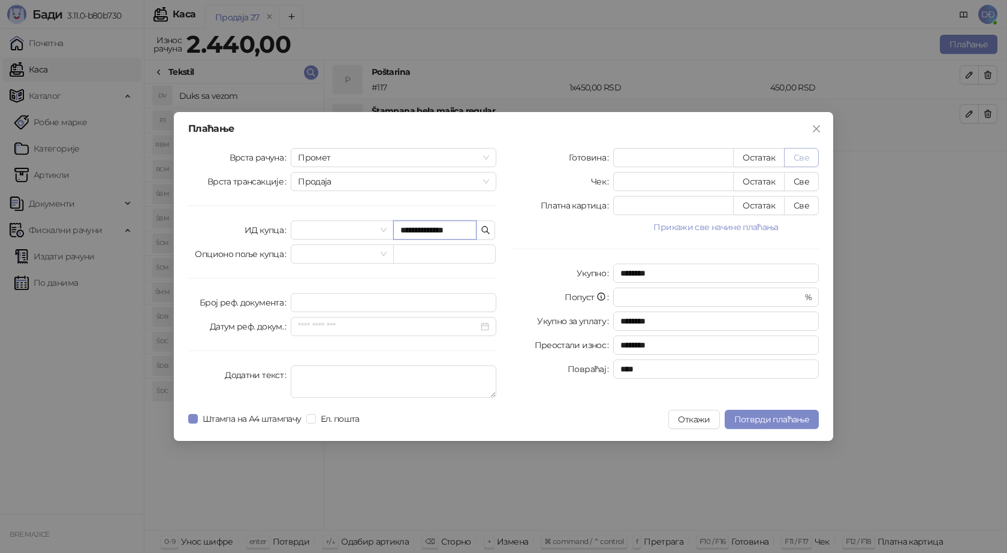
type input "**********"
click at [797, 155] on button "Све" at bounding box center [801, 157] width 35 height 19
type input "****"
click at [767, 425] on span "Потврди плаћање" at bounding box center [771, 419] width 75 height 11
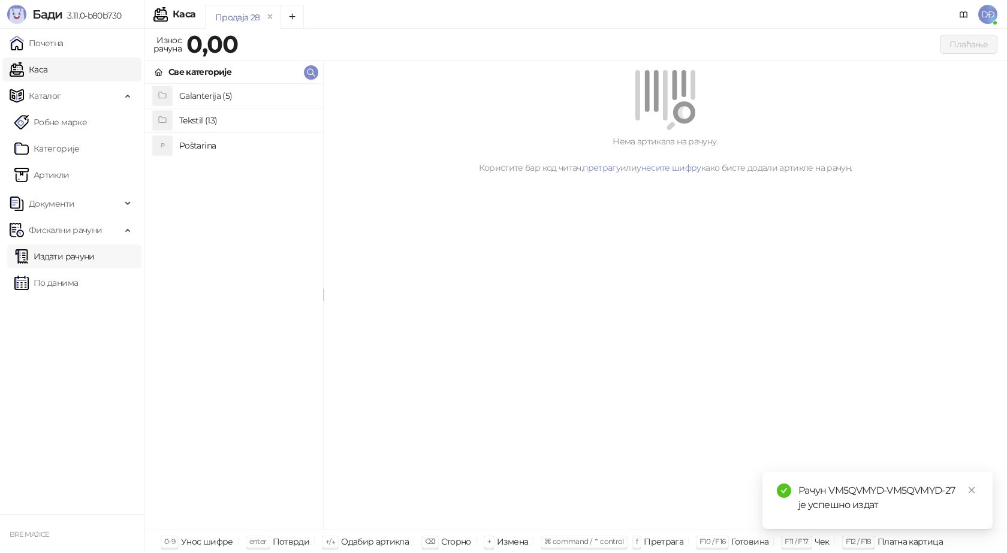
click at [95, 258] on link "Издати рачуни" at bounding box center [54, 257] width 80 height 24
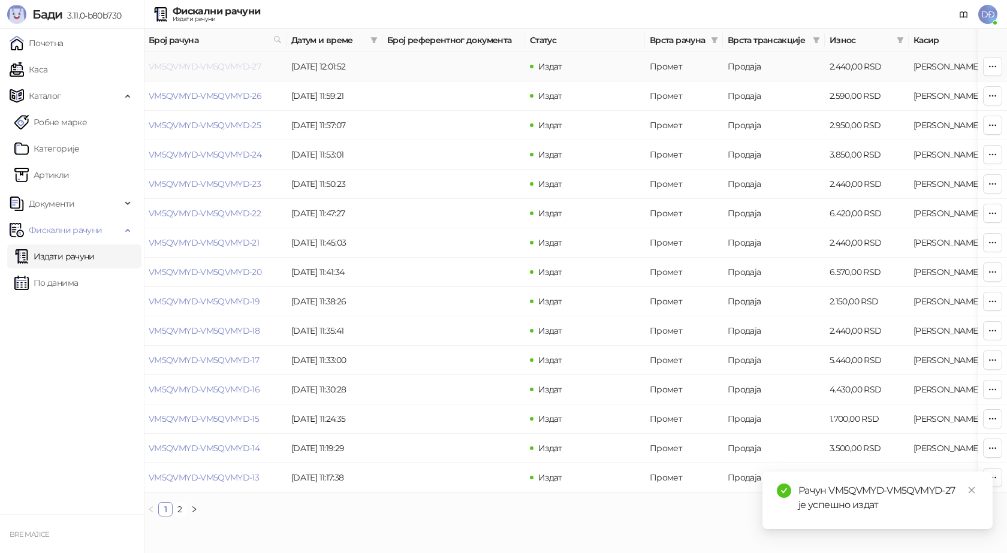
click at [212, 64] on link "VM5QVMYD-VM5QVMYD-27" at bounding box center [205, 66] width 112 height 11
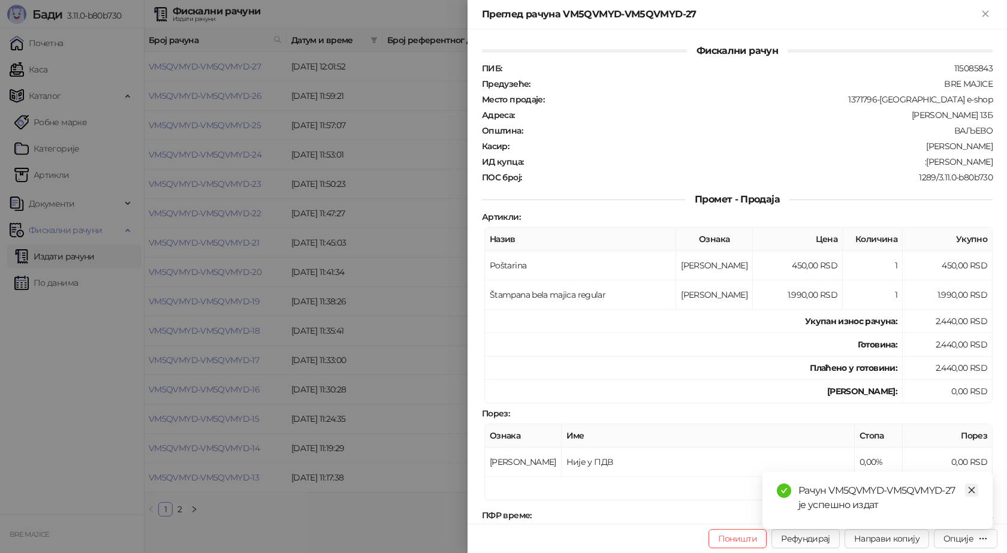
click at [971, 490] on icon "close" at bounding box center [972, 490] width 8 height 8
click at [961, 538] on div "Опције" at bounding box center [959, 539] width 30 height 11
click at [940, 520] on span "Преузми у ПДФ формату" at bounding box center [915, 514] width 146 height 13
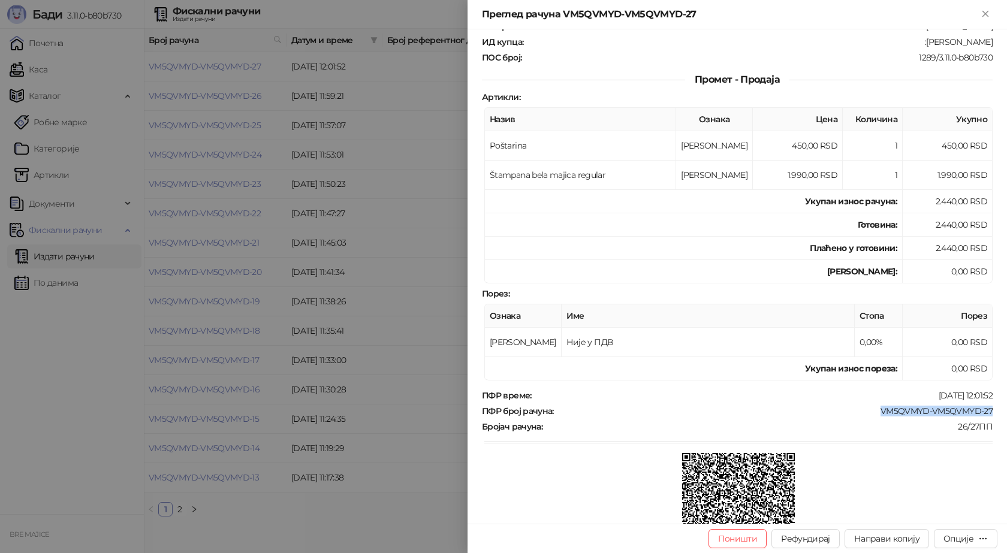
drag, startPoint x: 979, startPoint y: 411, endPoint x: 869, endPoint y: 414, distance: 109.2
click at [872, 413] on div "Фискални рачун ПИБ : 115085843 Предузеће : BRE MAJICE Место продаје : 1371796-B…" at bounding box center [738, 276] width 540 height 495
copy div "VM5QVMYD-VM5QVMYD-27"
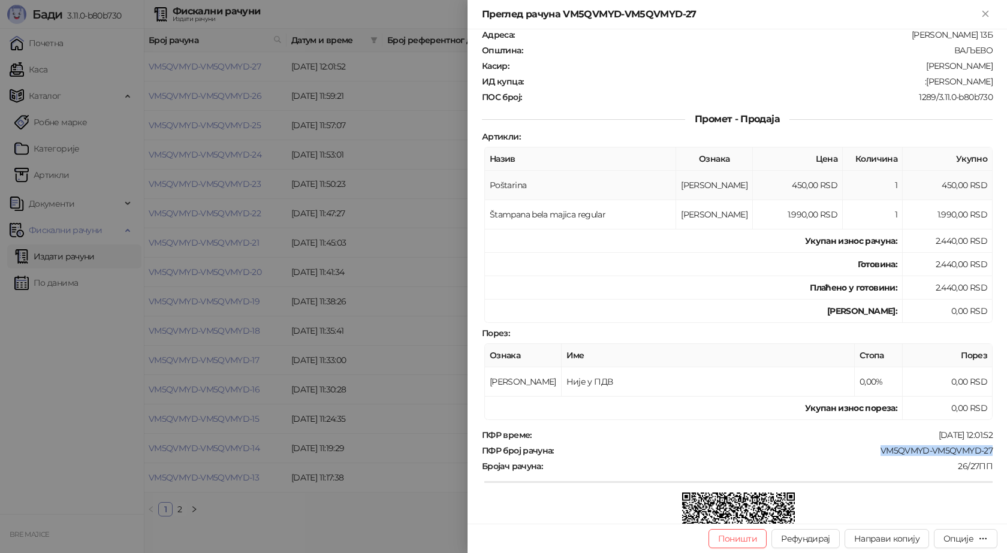
scroll to position [60, 0]
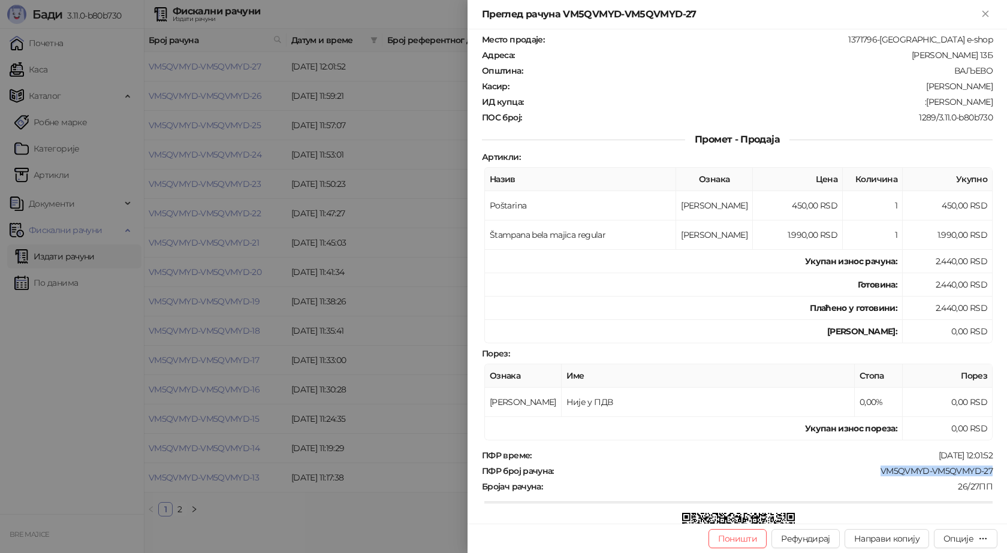
drag, startPoint x: 989, startPoint y: 103, endPoint x: 944, endPoint y: 114, distance: 47.0
click at [936, 101] on div "Фискални рачун ПИБ : 115085843 Предузеће : BRE MAJICE Место продаје : 1371796-B…" at bounding box center [738, 276] width 540 height 495
copy div "Ljiljana Tadic"
click at [985, 19] on icon "Close" at bounding box center [985, 13] width 11 height 11
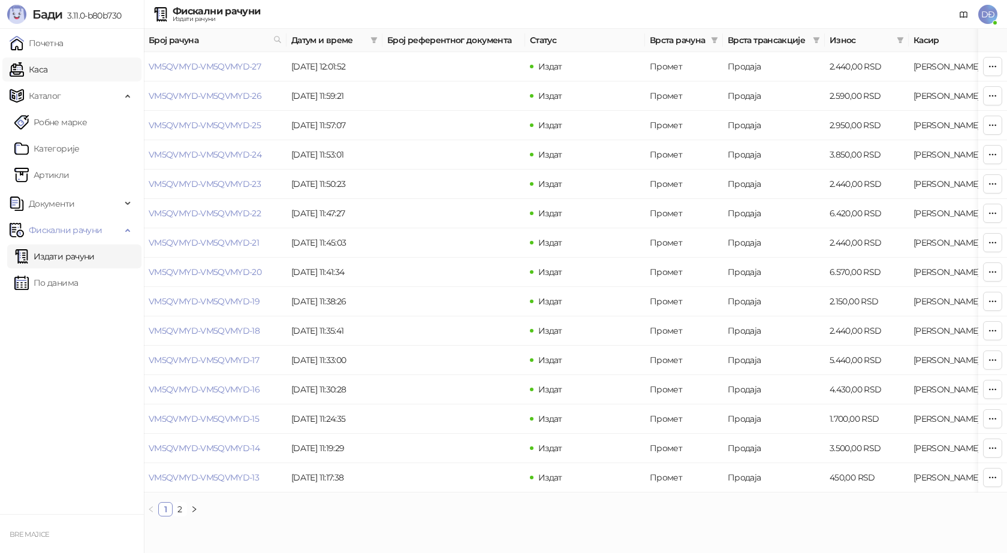
click at [47, 65] on link "Каса" at bounding box center [29, 70] width 38 height 24
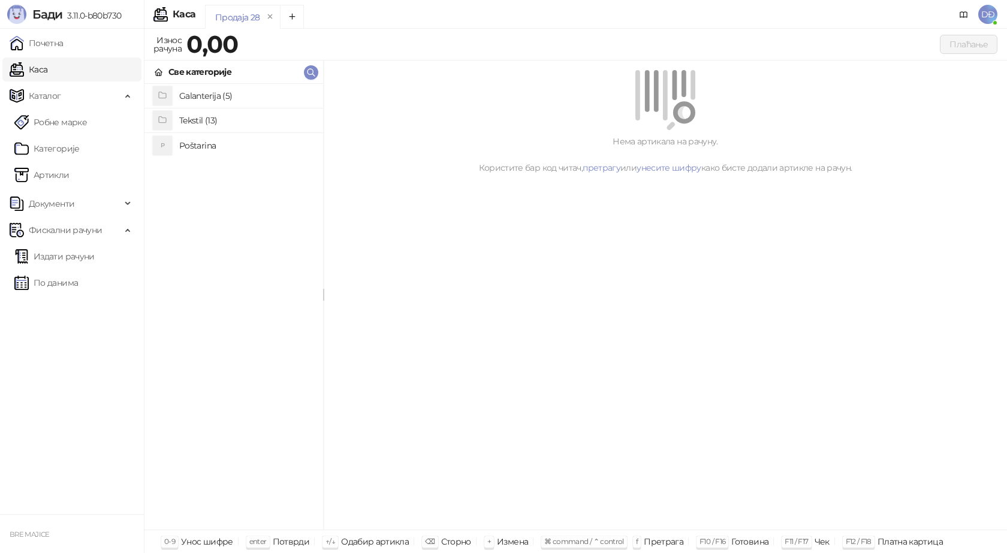
click at [189, 144] on h4 "Poštarina" at bounding box center [246, 145] width 134 height 19
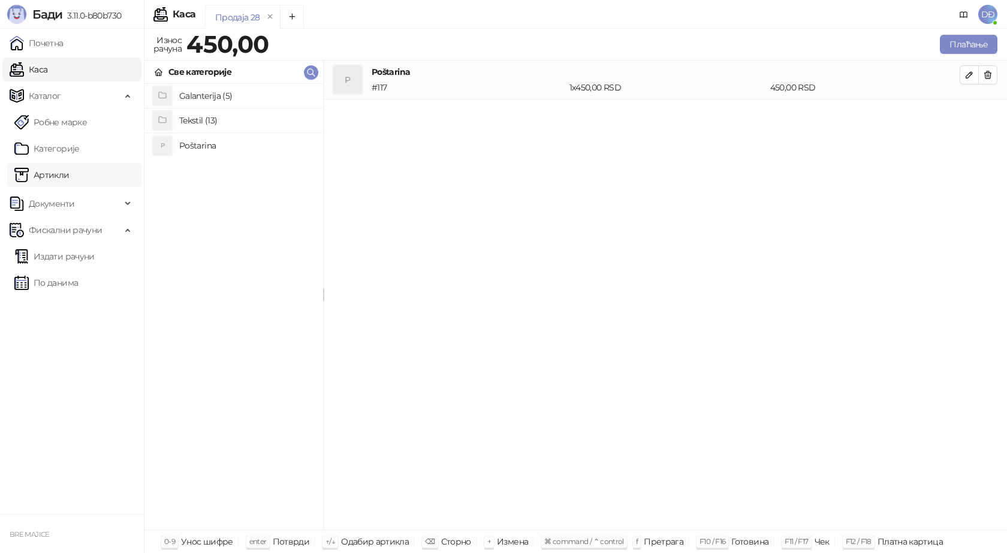
click at [49, 179] on link "Артикли" at bounding box center [41, 175] width 55 height 24
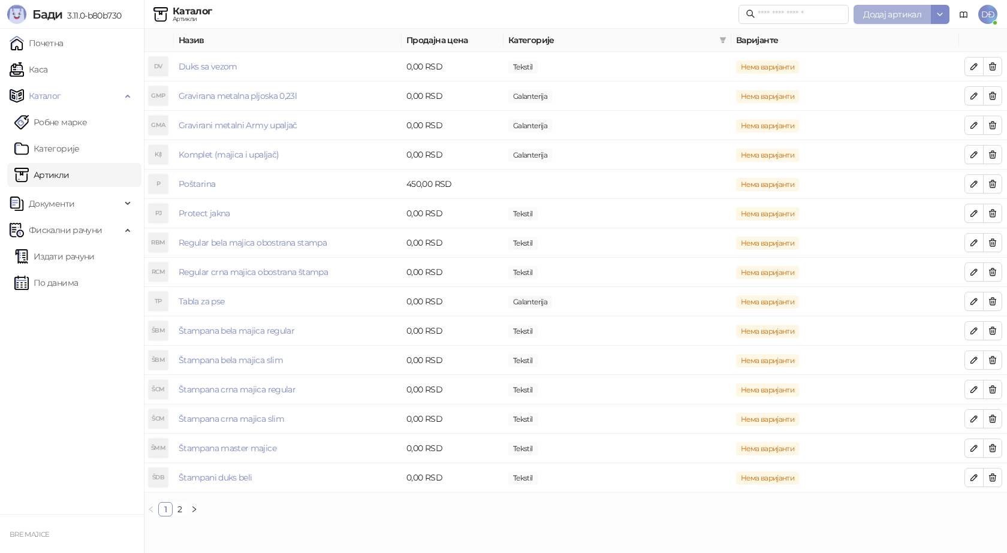
click at [894, 16] on span "Додај артикал" at bounding box center [892, 14] width 58 height 11
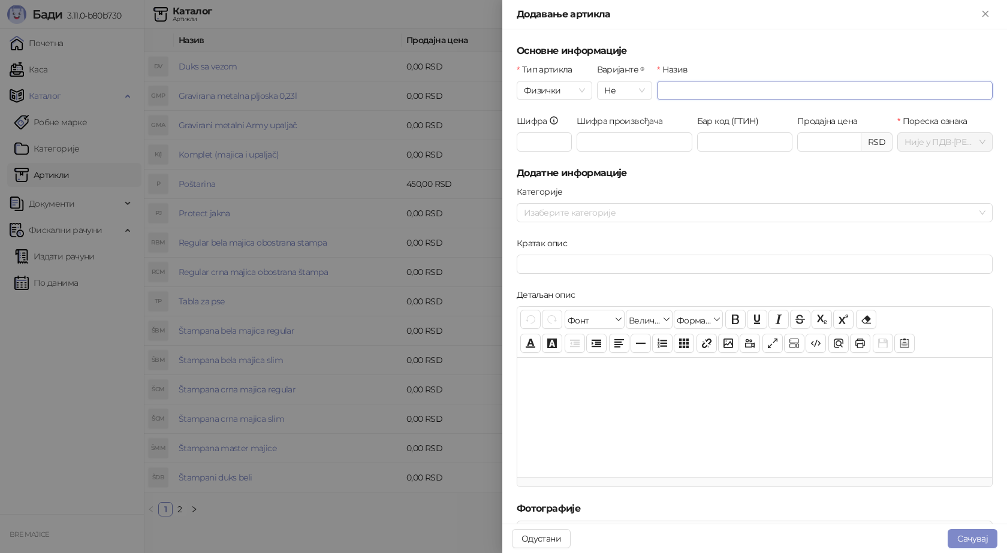
click at [675, 86] on input "Назив" at bounding box center [825, 90] width 336 height 19
click at [721, 91] on input "**********" at bounding box center [825, 90] width 336 height 19
click at [724, 91] on input "**********" at bounding box center [825, 90] width 336 height 19
type input "**********"
click at [541, 144] on input "Шифра" at bounding box center [544, 142] width 55 height 19
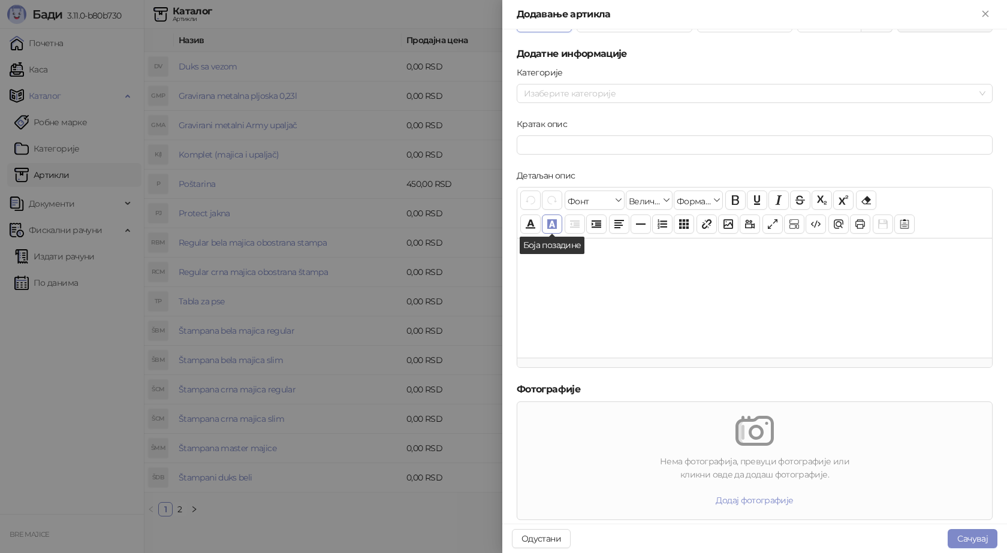
scroll to position [120, 0]
click at [541, 92] on div at bounding box center [748, 93] width 459 height 17
type input "***"
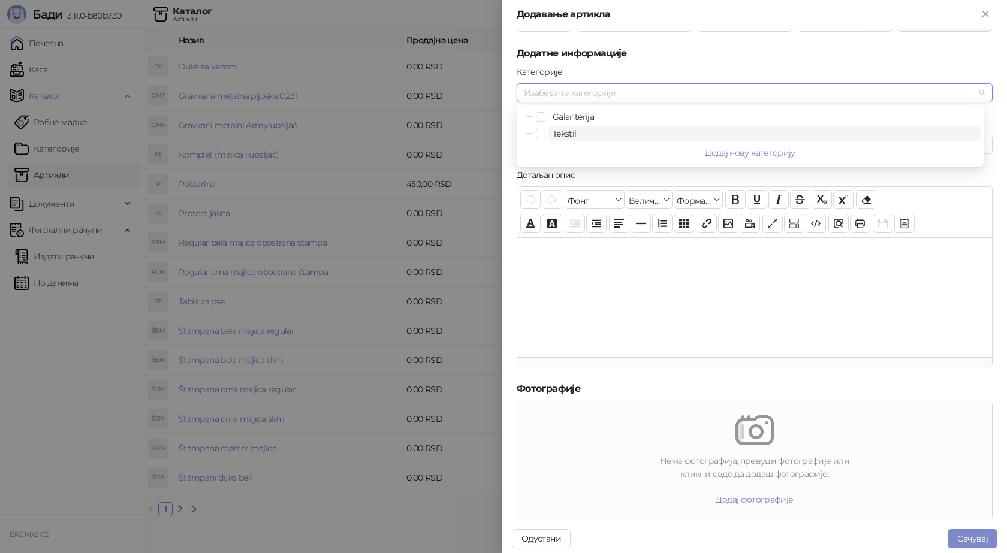
click at [562, 133] on span "Tekstil" at bounding box center [565, 133] width 24 height 11
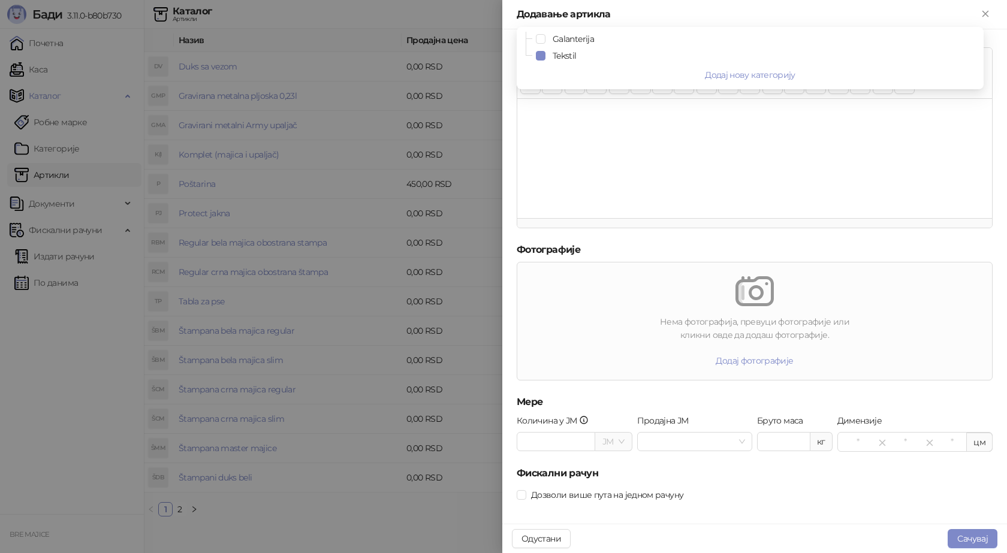
scroll to position [268, 0]
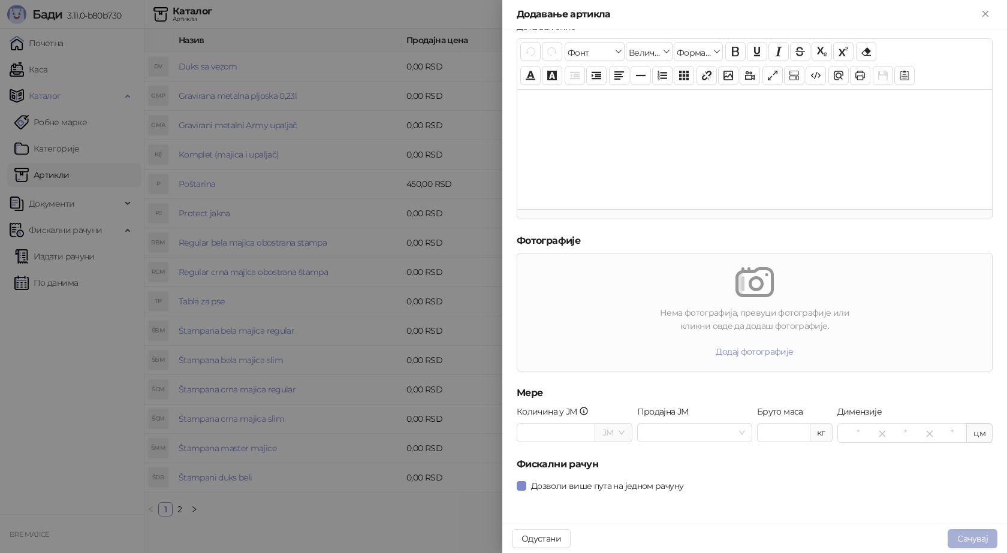
click at [967, 543] on button "Сачувај" at bounding box center [973, 538] width 50 height 19
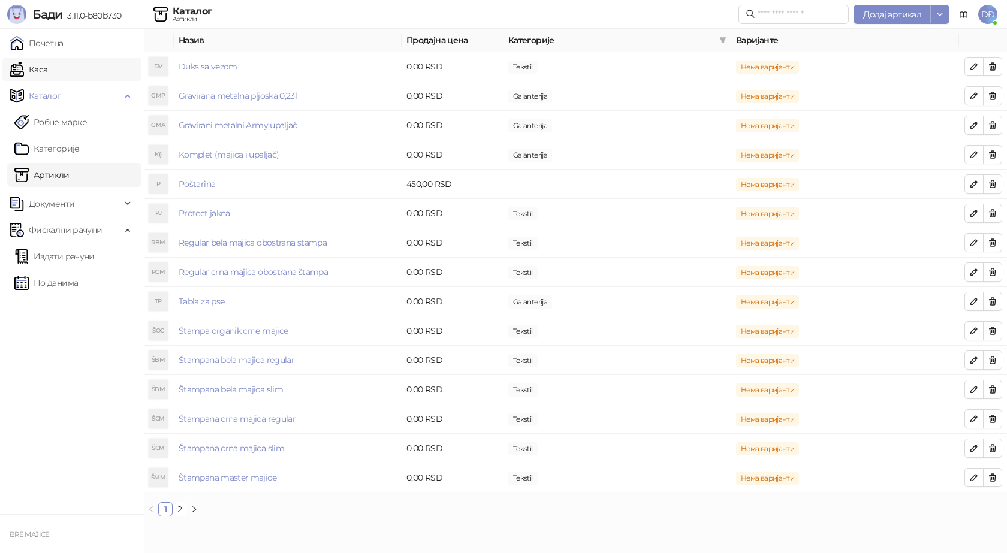
click at [45, 68] on link "Каса" at bounding box center [29, 70] width 38 height 24
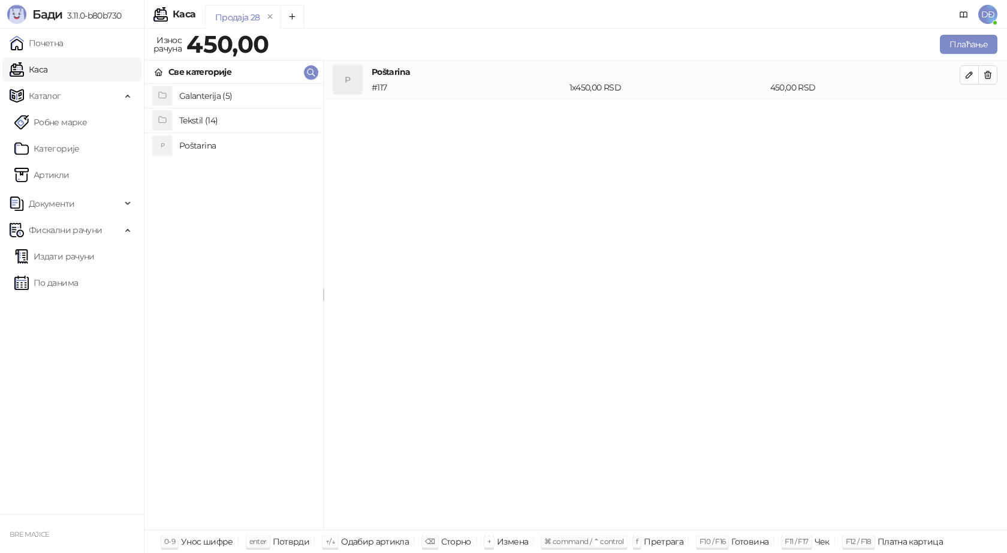
click at [191, 124] on h4 "Tekstil (14)" at bounding box center [246, 120] width 134 height 19
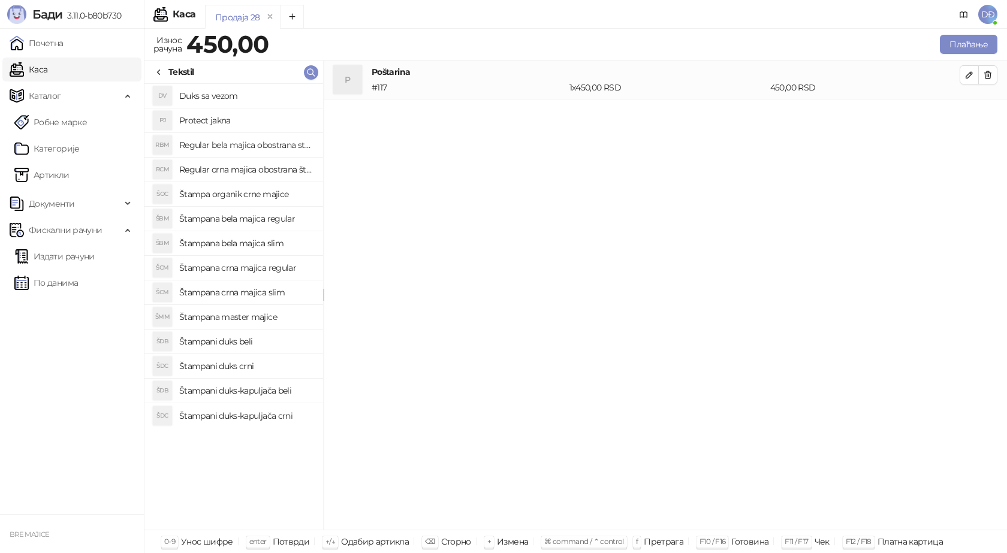
click at [252, 197] on h4 "Štampa organik crne majice" at bounding box center [246, 194] width 134 height 19
click at [966, 116] on icon "button" at bounding box center [970, 114] width 10 height 10
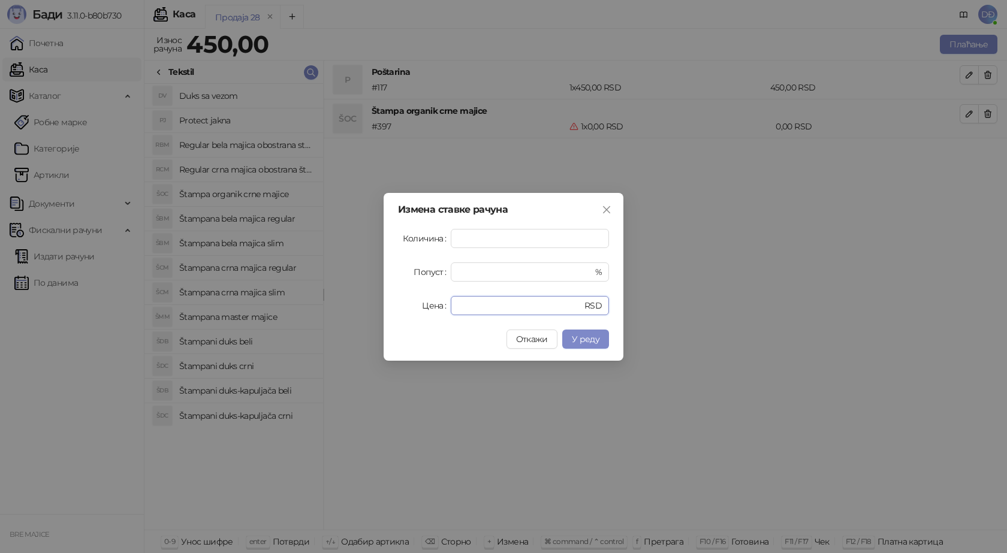
drag, startPoint x: 461, startPoint y: 305, endPoint x: 426, endPoint y: 311, distance: 35.9
click at [431, 310] on div "Цена * RSD" at bounding box center [503, 305] width 211 height 19
type input "****"
click at [570, 341] on button "У реду" at bounding box center [585, 339] width 47 height 19
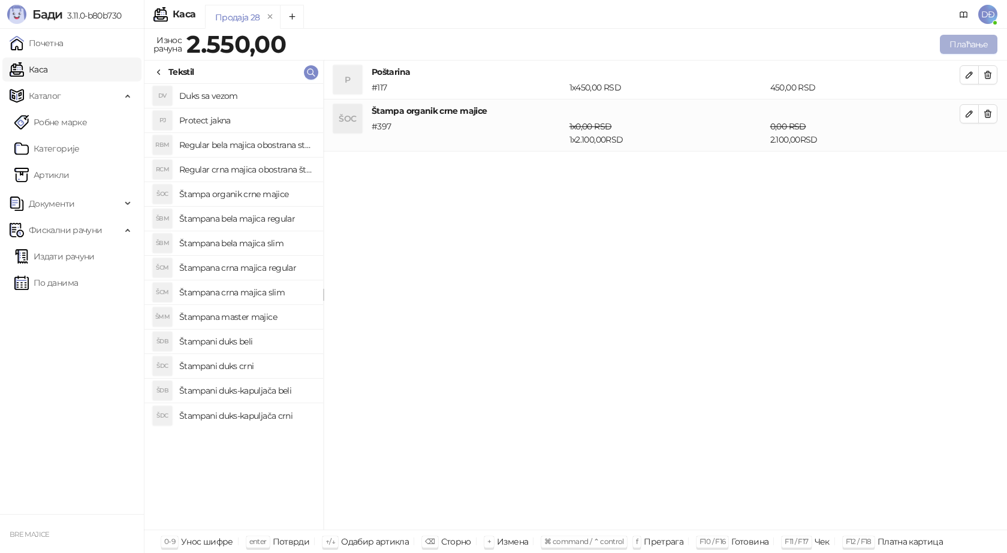
click at [964, 43] on button "Плаћање" at bounding box center [969, 44] width 58 height 19
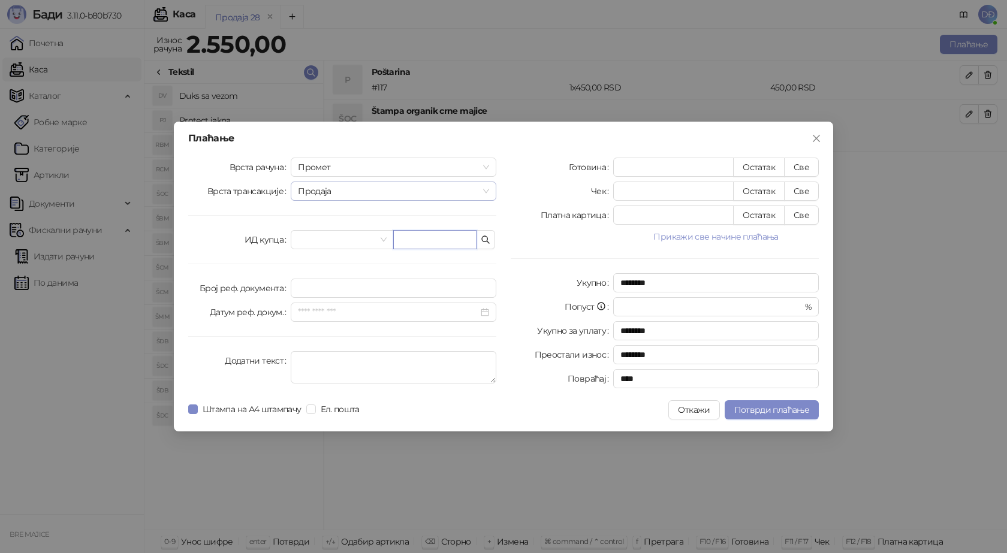
drag, startPoint x: 432, startPoint y: 242, endPoint x: 414, endPoint y: 198, distance: 47.3
click at [432, 241] on input "text" at bounding box center [434, 239] width 83 height 19
paste input "*********"
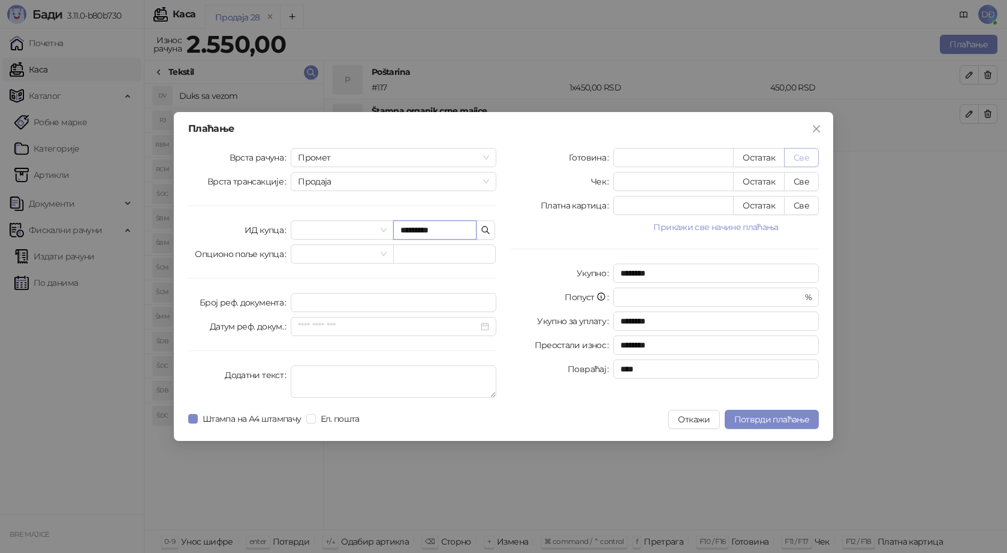
type input "*********"
click at [806, 155] on button "Све" at bounding box center [801, 157] width 35 height 19
type input "****"
click at [764, 422] on span "Потврди плаћање" at bounding box center [771, 419] width 75 height 11
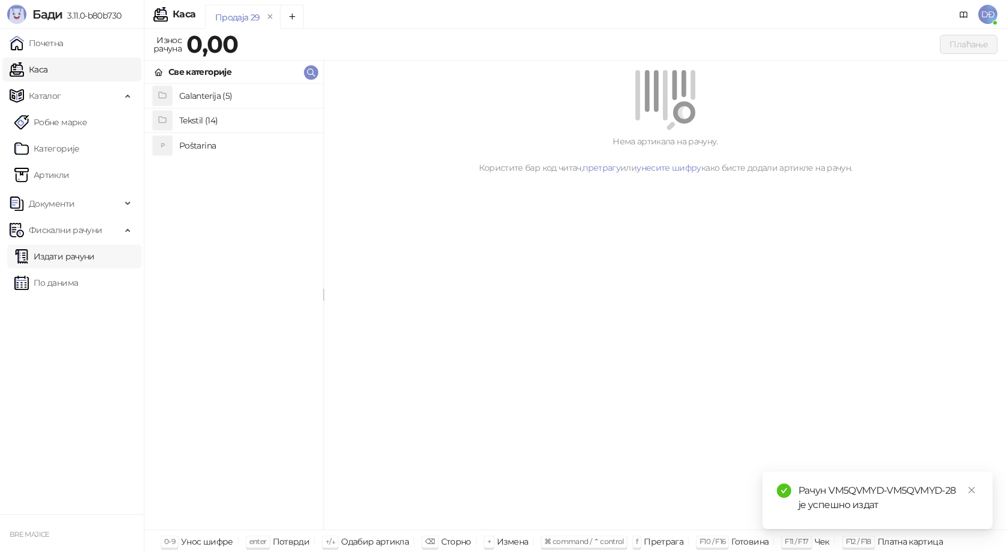
click at [63, 254] on link "Издати рачуни" at bounding box center [54, 257] width 80 height 24
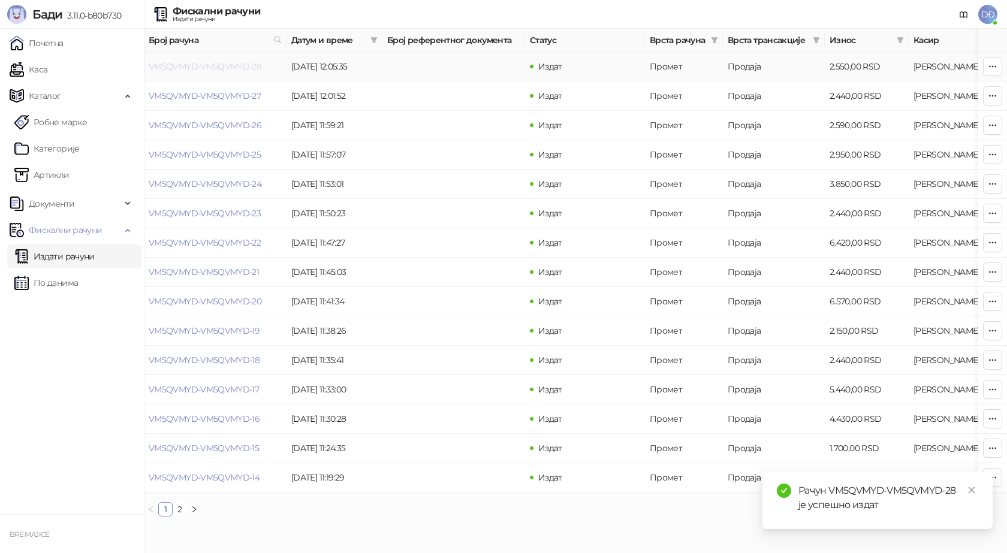
click at [197, 66] on link "VM5QVMYD-VM5QVMYD-28" at bounding box center [205, 66] width 113 height 11
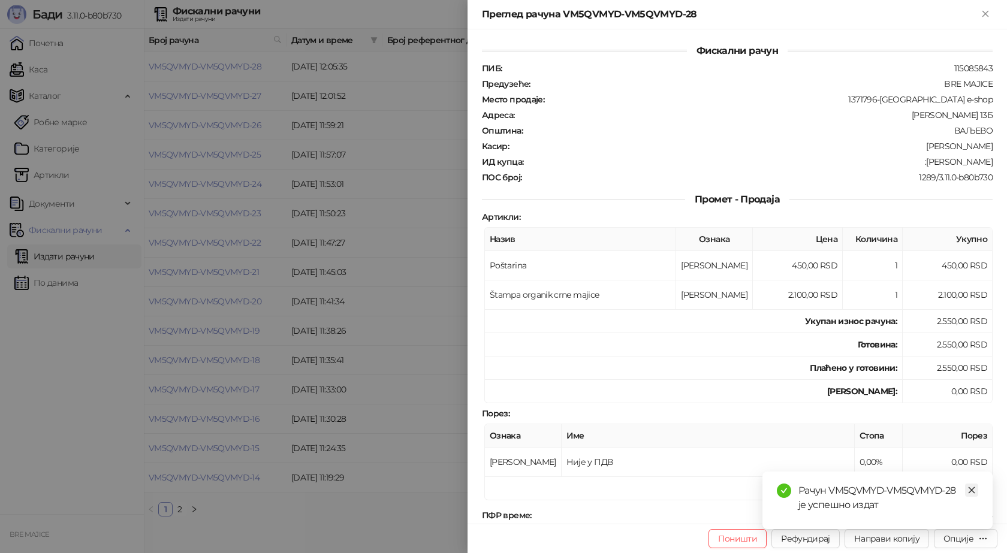
click at [970, 492] on icon "close" at bounding box center [972, 490] width 8 height 8
click at [973, 538] on div "Опције" at bounding box center [959, 539] width 30 height 11
click at [927, 516] on span "Преузми у ПДФ формату" at bounding box center [915, 514] width 146 height 13
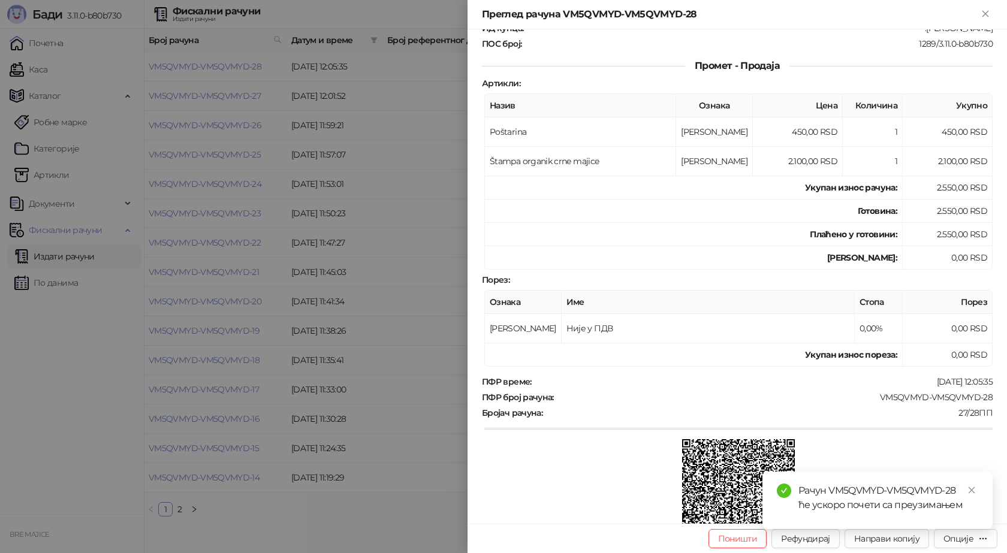
scroll to position [180, 0]
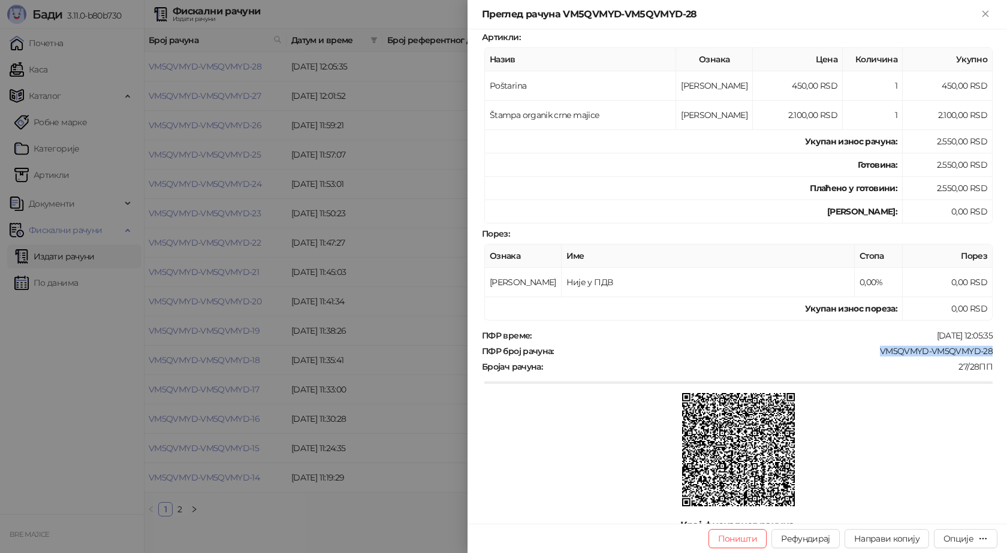
drag, startPoint x: 992, startPoint y: 345, endPoint x: 868, endPoint y: 353, distance: 125.0
click at [871, 352] on div "Фискални рачун ПИБ : 115085843 Предузеће : BRE MAJICE Место продаје : 1371796-B…" at bounding box center [738, 276] width 540 height 495
copy div "VM5QVMYD-VM5QVMYD-28"
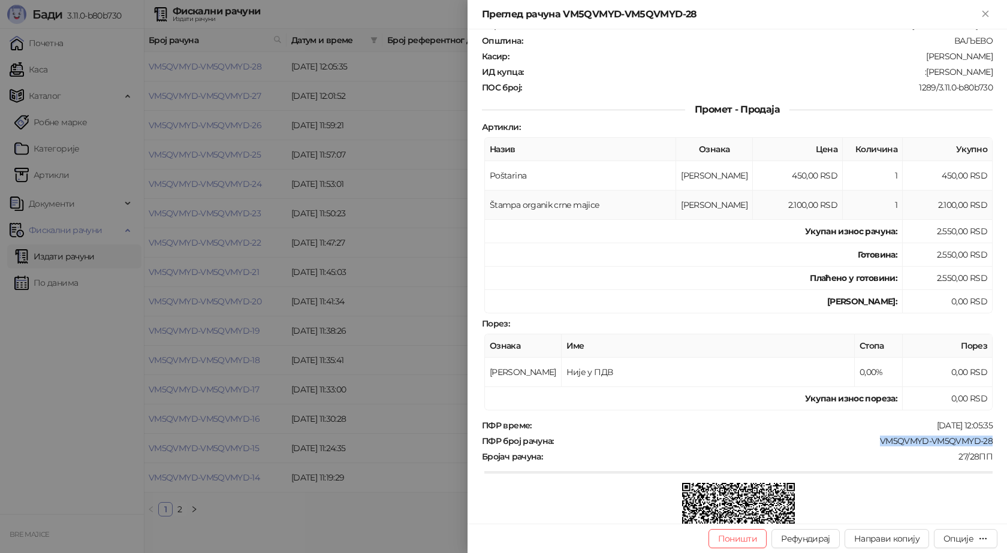
scroll to position [0, 0]
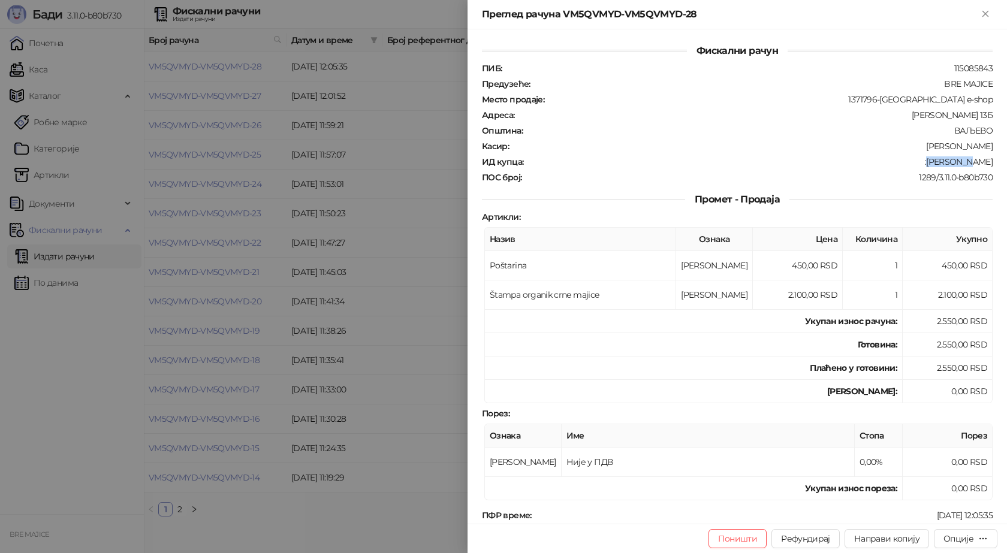
drag, startPoint x: 986, startPoint y: 164, endPoint x: 949, endPoint y: 173, distance: 38.2
click at [950, 167] on div "Фискални рачун ПИБ : 115085843 Предузеће : BRE MAJICE Место продаје : 1371796-B…" at bounding box center [738, 276] width 540 height 495
copy div "Aca Kojic"
click at [985, 12] on icon "Close" at bounding box center [985, 13] width 11 height 11
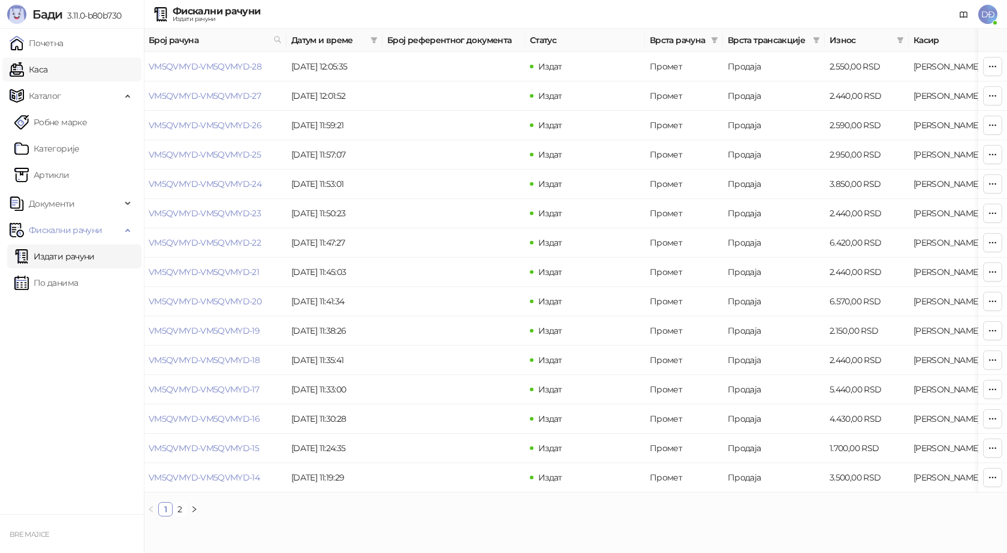
click at [47, 71] on link "Каса" at bounding box center [29, 70] width 38 height 24
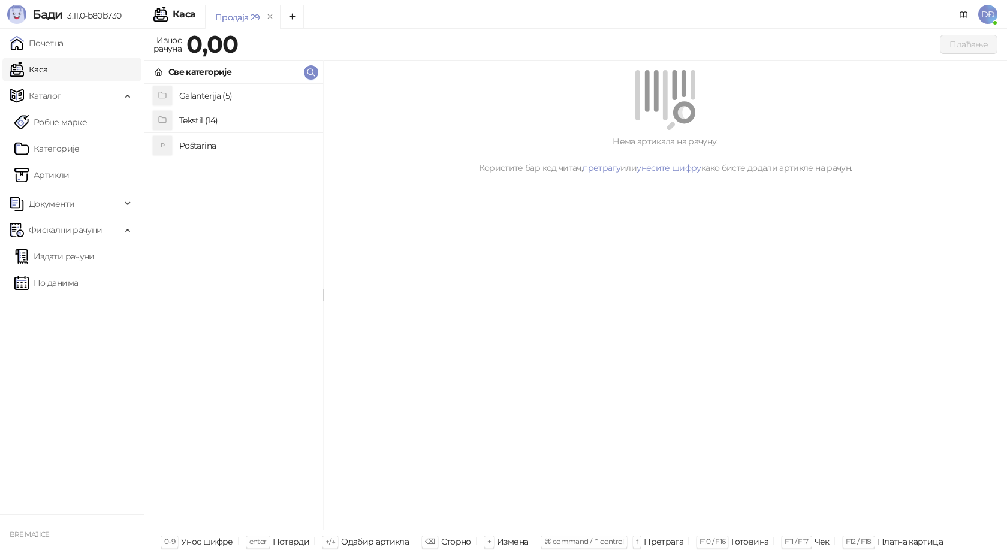
click at [186, 144] on h4 "Poštarina" at bounding box center [246, 145] width 134 height 19
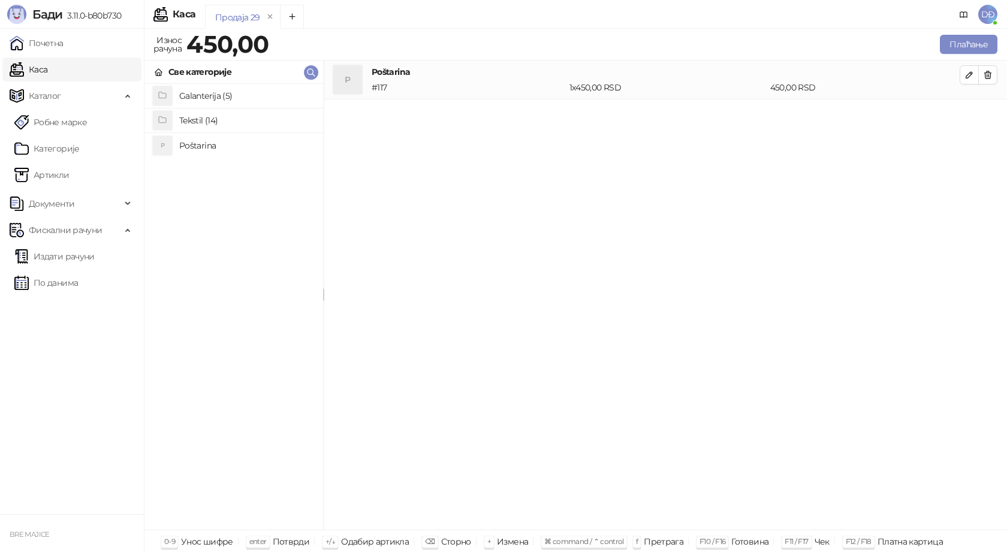
click at [195, 124] on h4 "Tekstil (14)" at bounding box center [246, 120] width 134 height 19
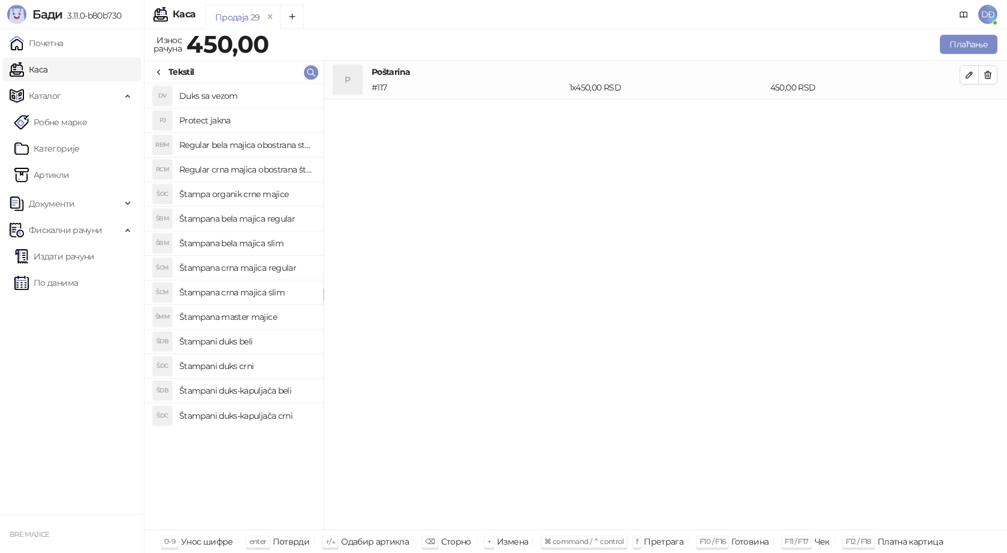
click at [240, 271] on h4 "Štampana crna majica regular" at bounding box center [246, 267] width 134 height 19
click at [968, 112] on icon "button" at bounding box center [970, 114] width 10 height 10
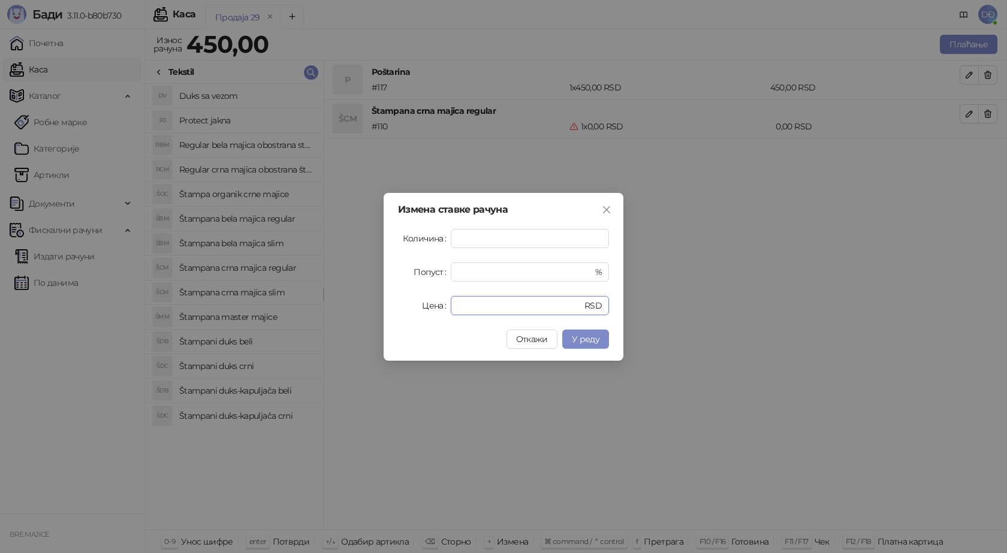
drag, startPoint x: 433, startPoint y: 307, endPoint x: 392, endPoint y: 307, distance: 42.0
click at [399, 307] on div "Цена * RSD" at bounding box center [503, 305] width 211 height 19
type input "****"
click at [527, 337] on span "Откажи" at bounding box center [532, 339] width 32 height 11
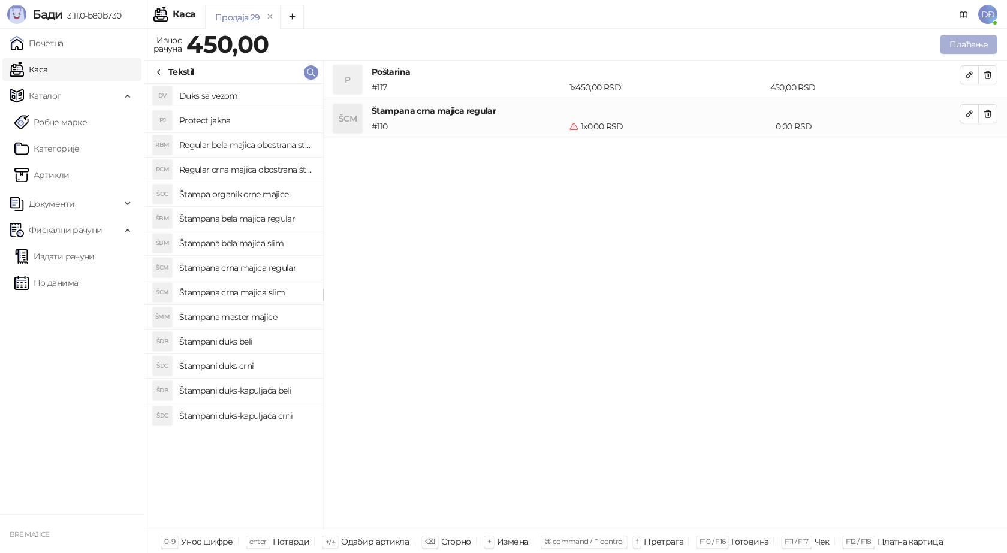
click at [959, 37] on button "Плаћање" at bounding box center [969, 44] width 58 height 19
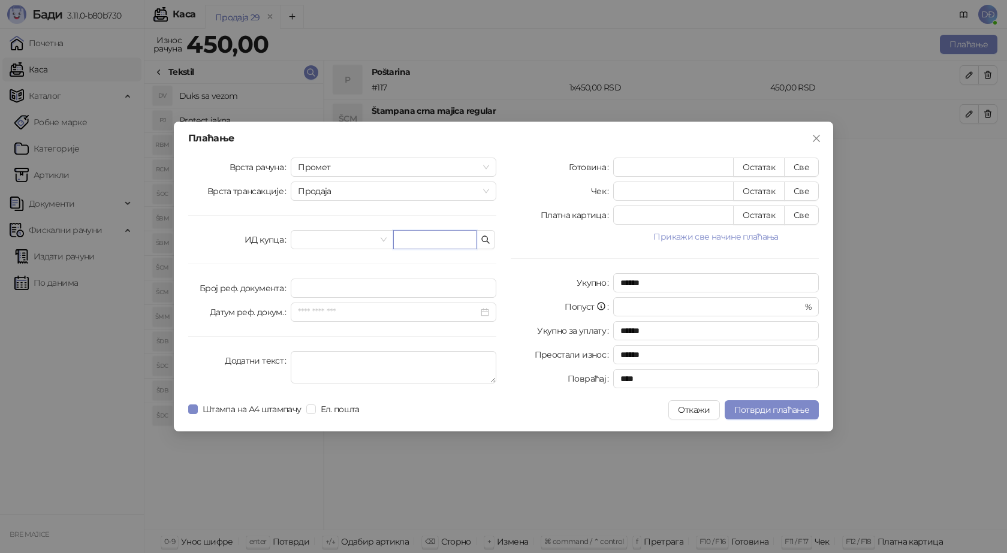
click at [413, 241] on input "text" at bounding box center [434, 239] width 83 height 19
paste input "**********"
type input "**********"
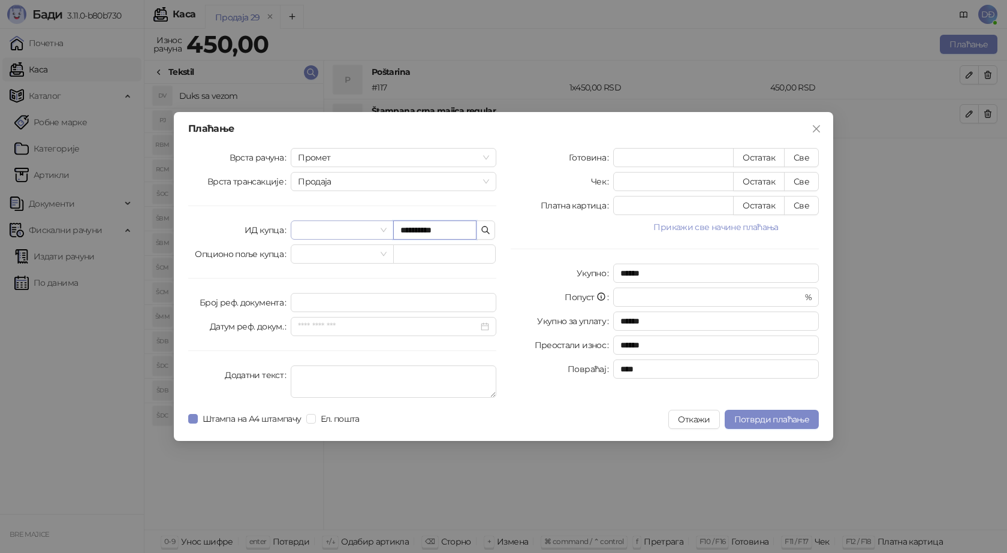
drag, startPoint x: 448, startPoint y: 228, endPoint x: 345, endPoint y: 231, distance: 103.2
click at [366, 232] on div "**********" at bounding box center [394, 230] width 206 height 19
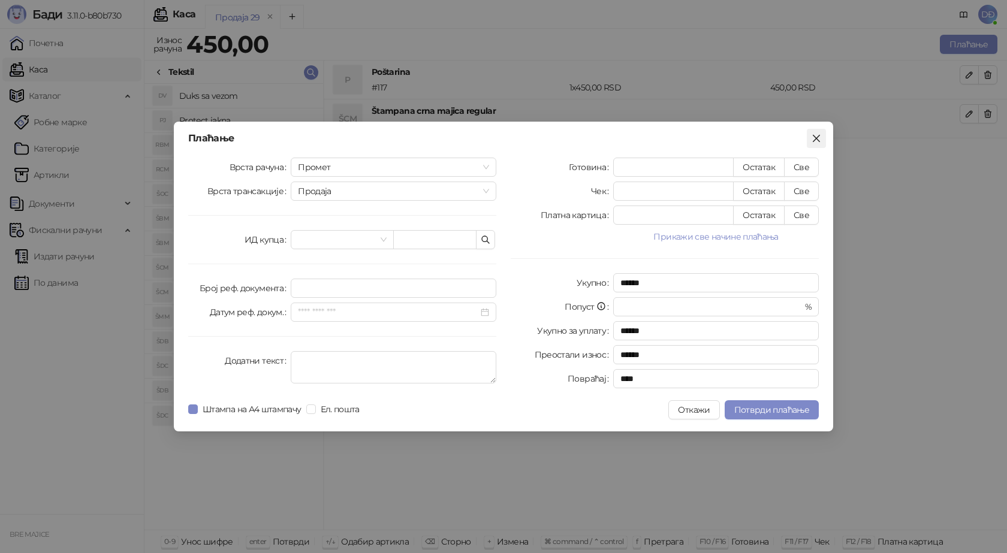
click at [818, 144] on button "Close" at bounding box center [816, 138] width 19 height 19
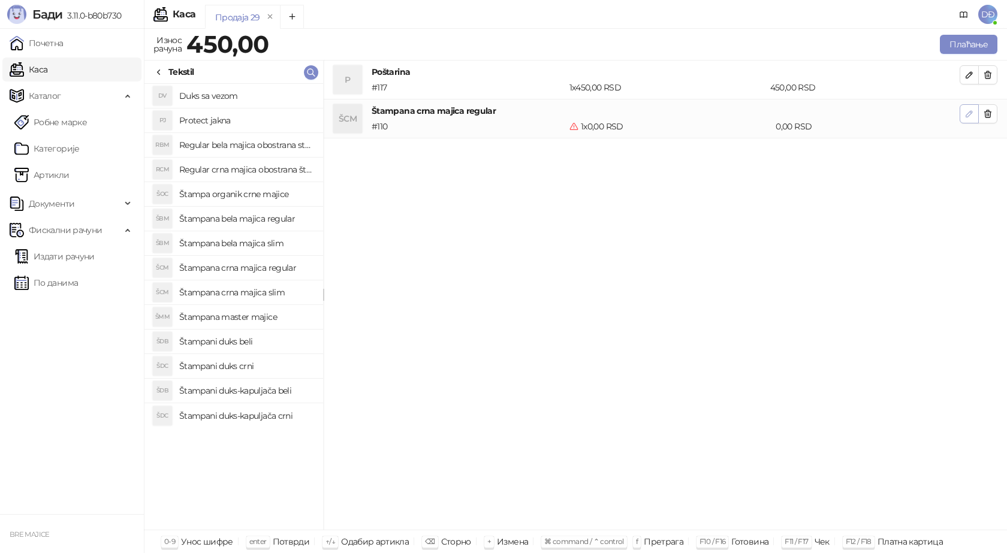
click at [970, 115] on icon "button" at bounding box center [970, 114] width 6 height 6
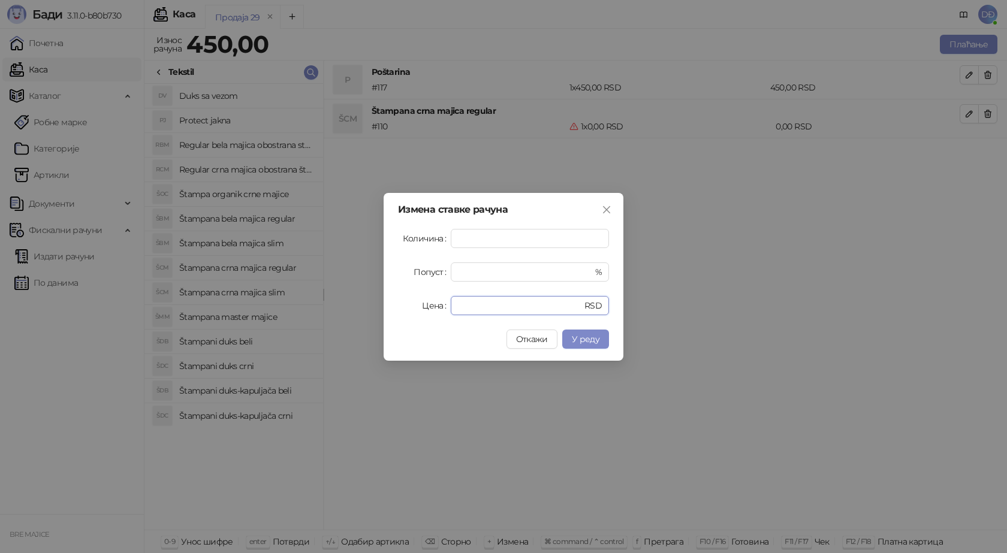
drag, startPoint x: 471, startPoint y: 305, endPoint x: 423, endPoint y: 309, distance: 48.8
click at [423, 309] on div "Цена * RSD" at bounding box center [503, 305] width 211 height 19
type input "****"
click at [580, 338] on span "У реду" at bounding box center [586, 339] width 28 height 11
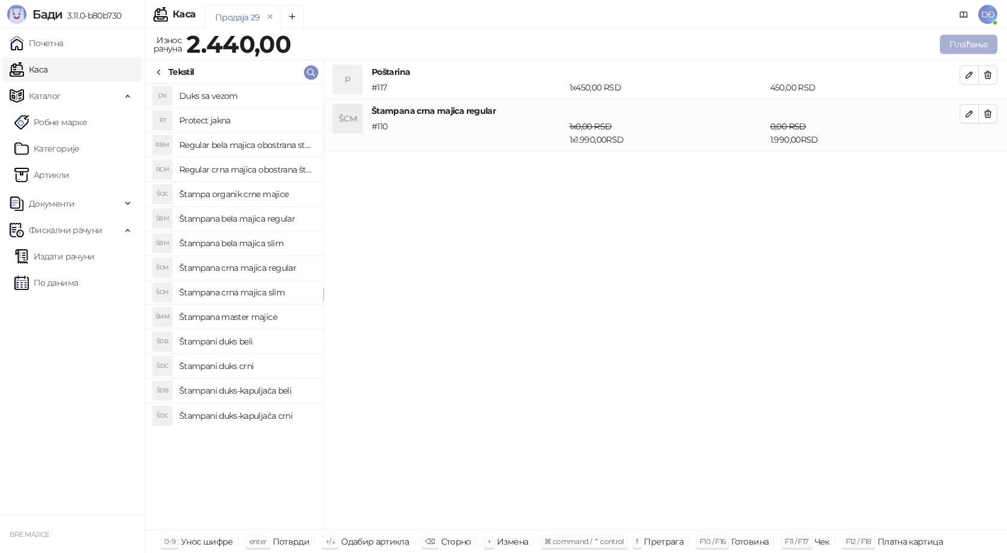
click at [979, 45] on button "Плаћање" at bounding box center [969, 44] width 58 height 19
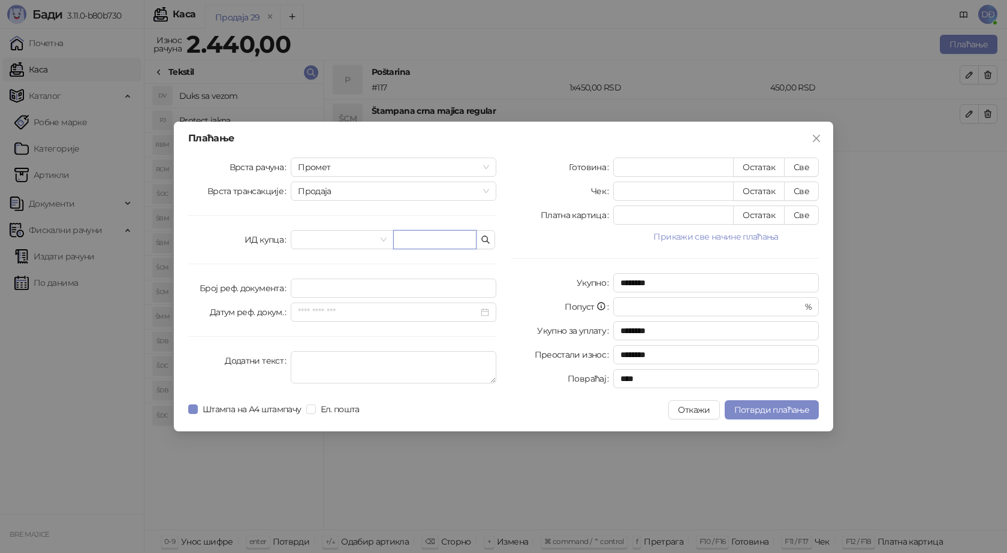
click at [429, 236] on input "text" at bounding box center [434, 239] width 83 height 19
paste input "**********"
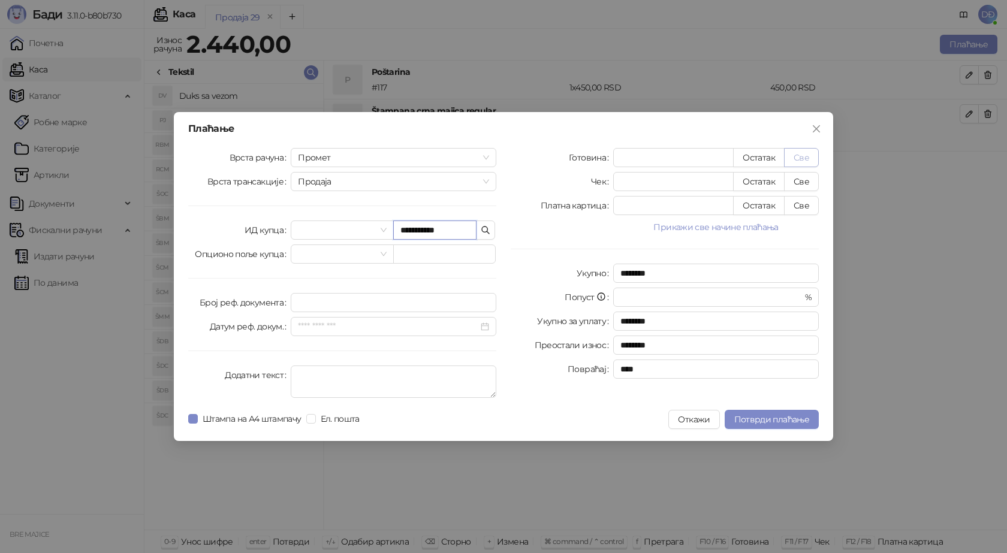
type input "**********"
click at [805, 159] on button "Све" at bounding box center [801, 157] width 35 height 19
type input "****"
click at [745, 420] on span "Потврди плаћање" at bounding box center [771, 419] width 75 height 11
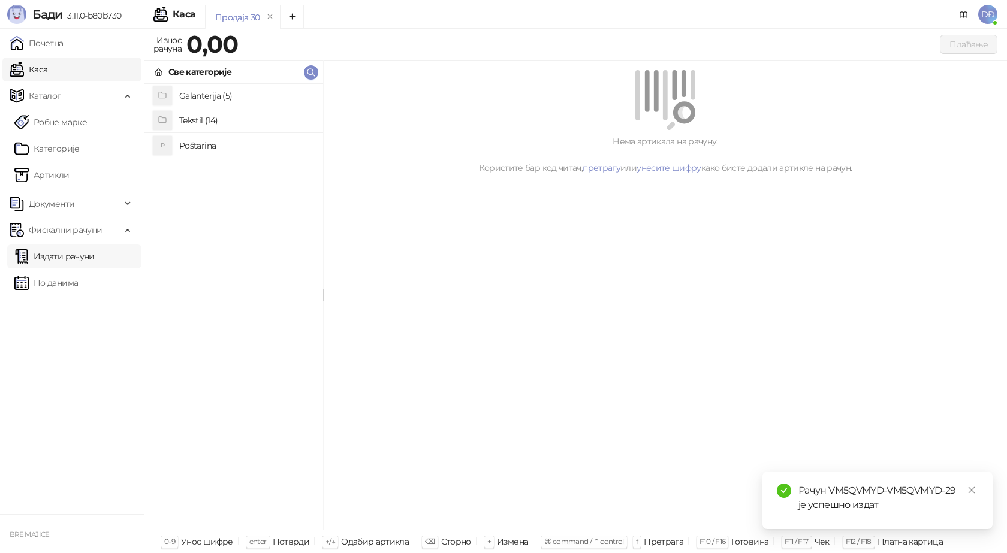
click at [83, 264] on link "Издати рачуни" at bounding box center [54, 257] width 80 height 24
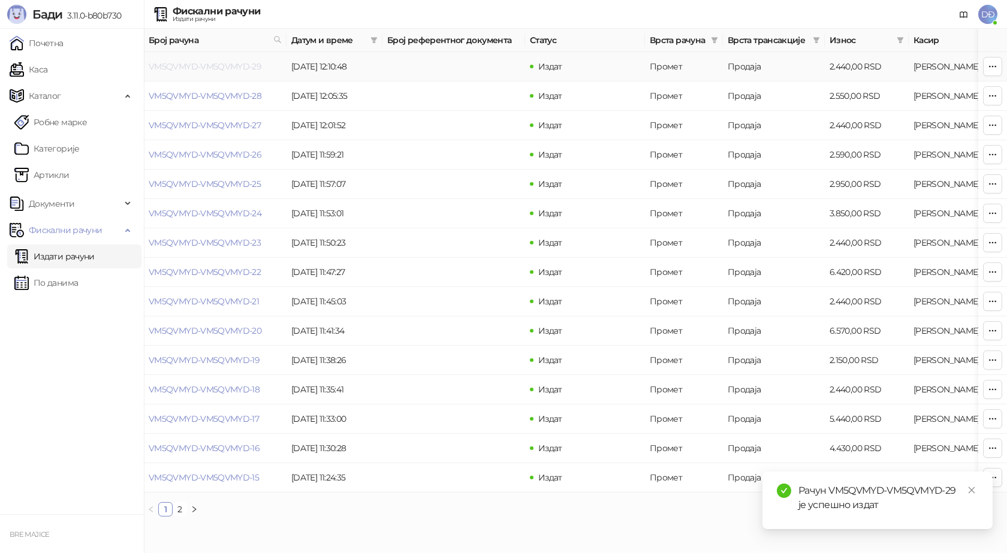
click at [201, 67] on link "VM5QVMYD-VM5QVMYD-29" at bounding box center [205, 66] width 113 height 11
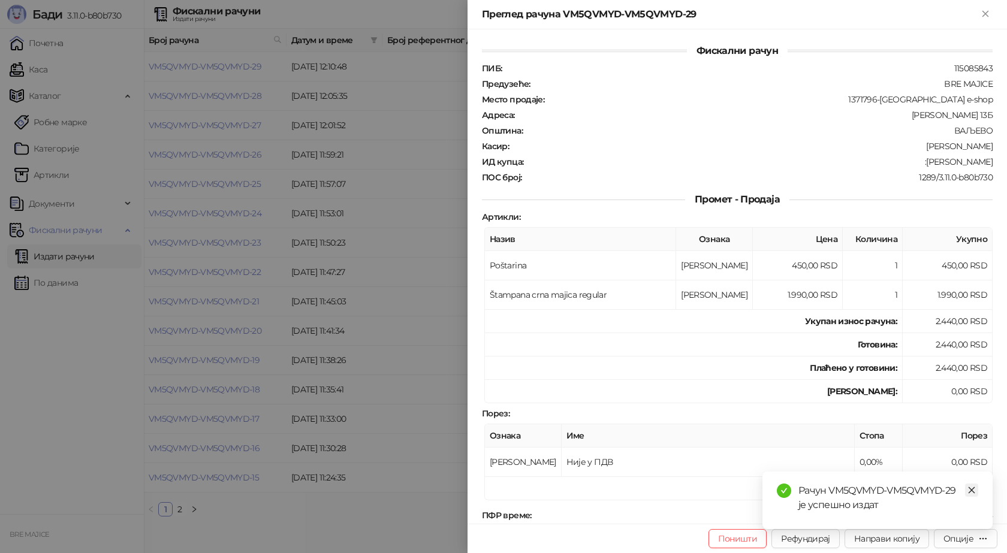
click at [973, 490] on icon "close" at bounding box center [972, 490] width 8 height 8
click at [969, 540] on div "Опције" at bounding box center [959, 539] width 30 height 11
click at [914, 513] on span "Преузми у ПДФ формату" at bounding box center [915, 514] width 146 height 13
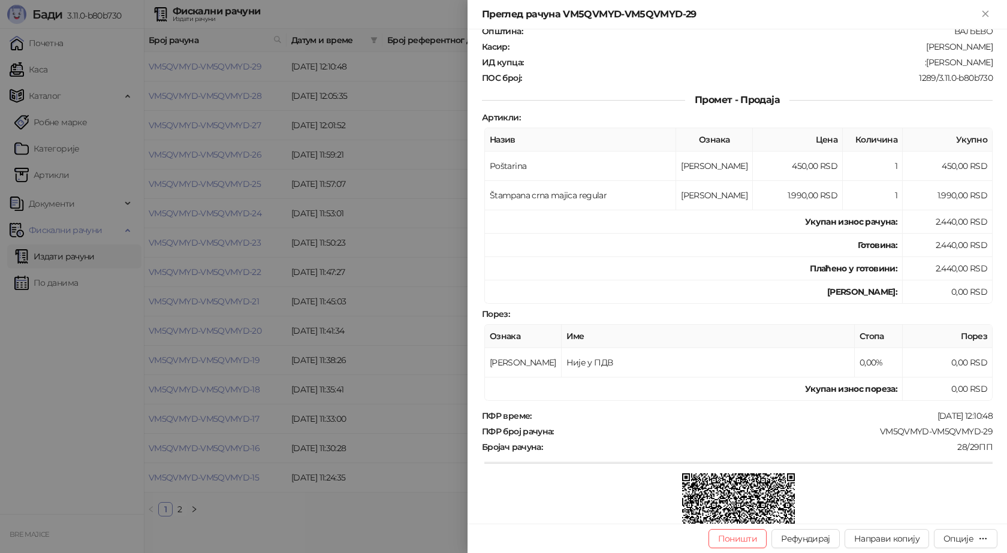
scroll to position [120, 0]
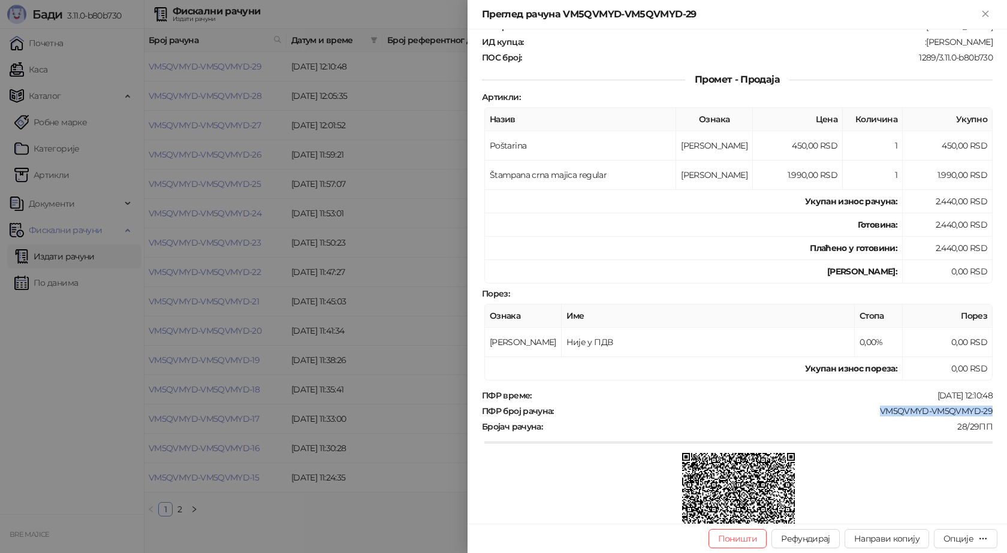
drag, startPoint x: 987, startPoint y: 409, endPoint x: 871, endPoint y: 413, distance: 116.4
click at [871, 413] on div "Фискални рачун ПИБ : 115085843 Предузеће : BRE MAJICE Место продаје : 1371796-B…" at bounding box center [738, 276] width 540 height 495
copy div "VM5QVMYD-VM5QVMYD-29"
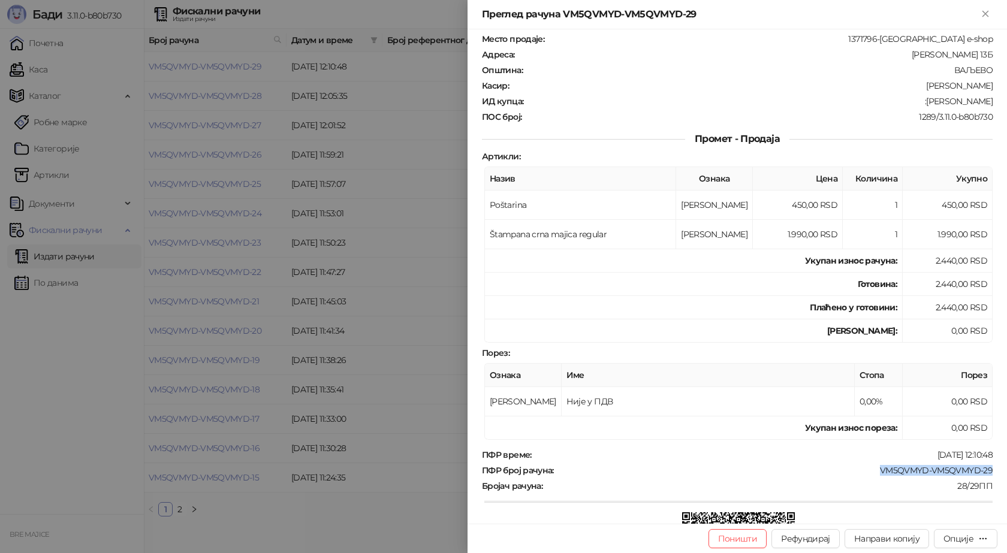
scroll to position [0, 0]
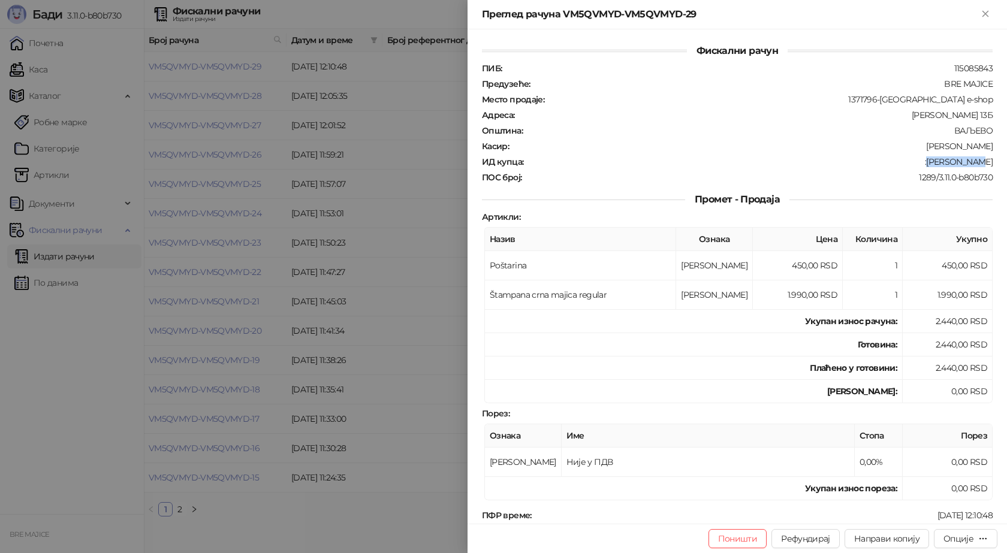
drag, startPoint x: 947, startPoint y: 162, endPoint x: 991, endPoint y: 161, distance: 43.8
click at [991, 161] on div "Фискални рачун ПИБ : 115085843 Предузеће : BRE MAJICE Место продаје : 1371796-B…" at bounding box center [738, 276] width 540 height 495
copy div "Ilic Nikola"
click at [985, 11] on icon "Close" at bounding box center [985, 13] width 11 height 11
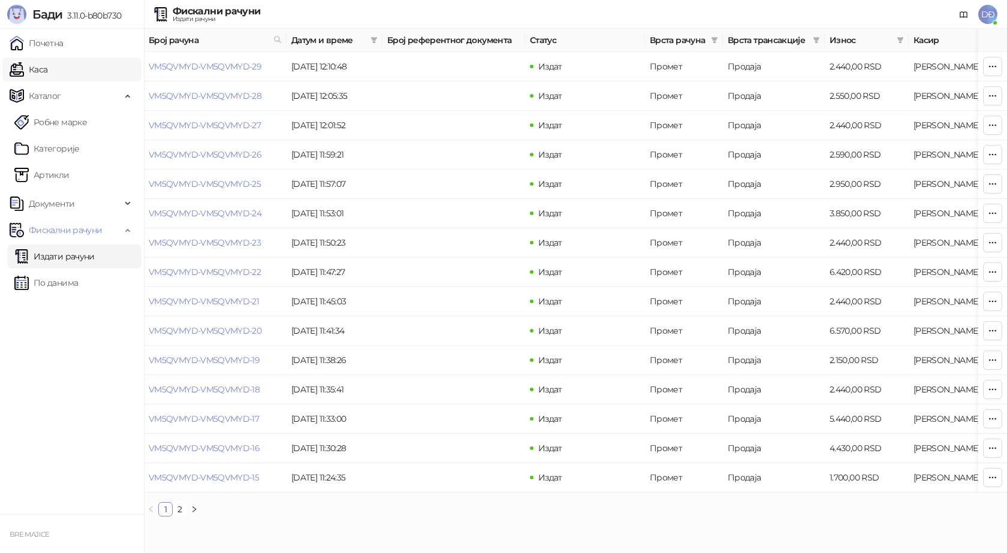
click at [47, 67] on link "Каса" at bounding box center [29, 70] width 38 height 24
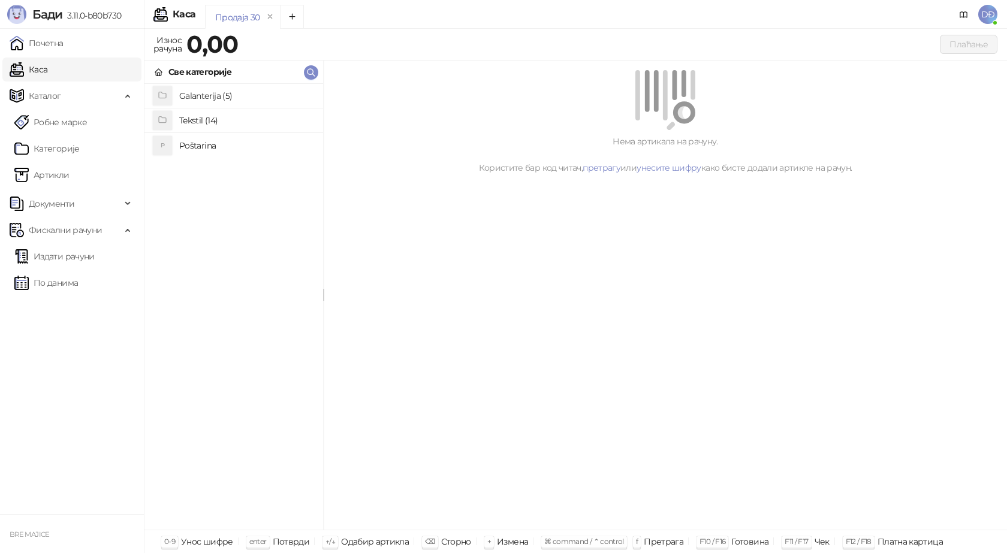
click at [205, 139] on h4 "Poštarina" at bounding box center [246, 145] width 134 height 19
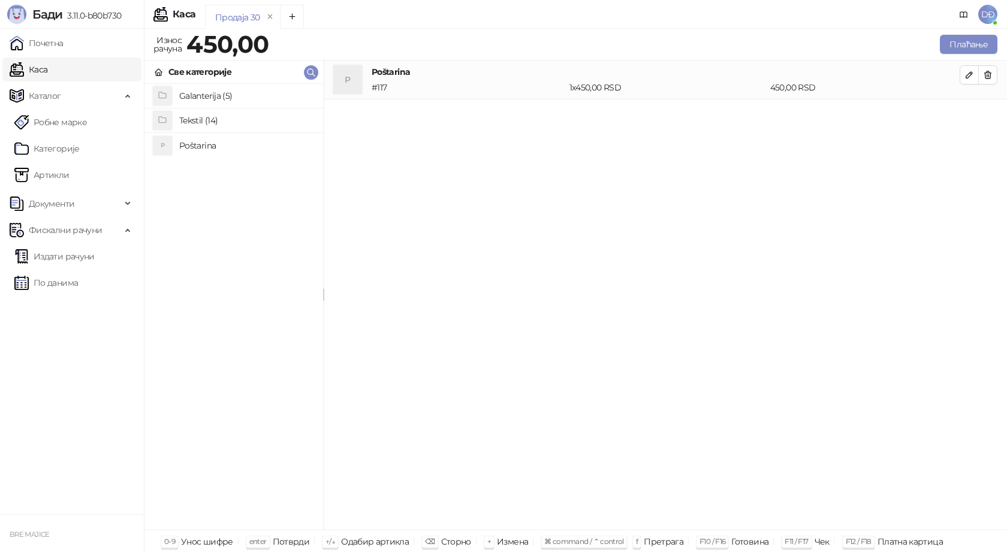
click at [210, 124] on h4 "Tekstil (14)" at bounding box center [246, 120] width 134 height 19
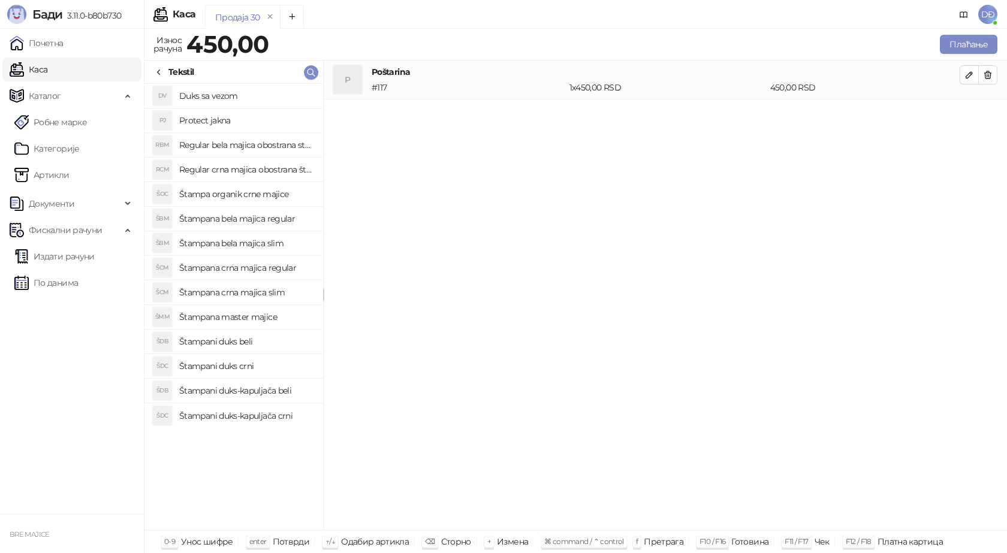
click at [249, 270] on h4 "Štampana crna majica regular" at bounding box center [246, 267] width 134 height 19
click at [967, 116] on icon "button" at bounding box center [970, 114] width 10 height 10
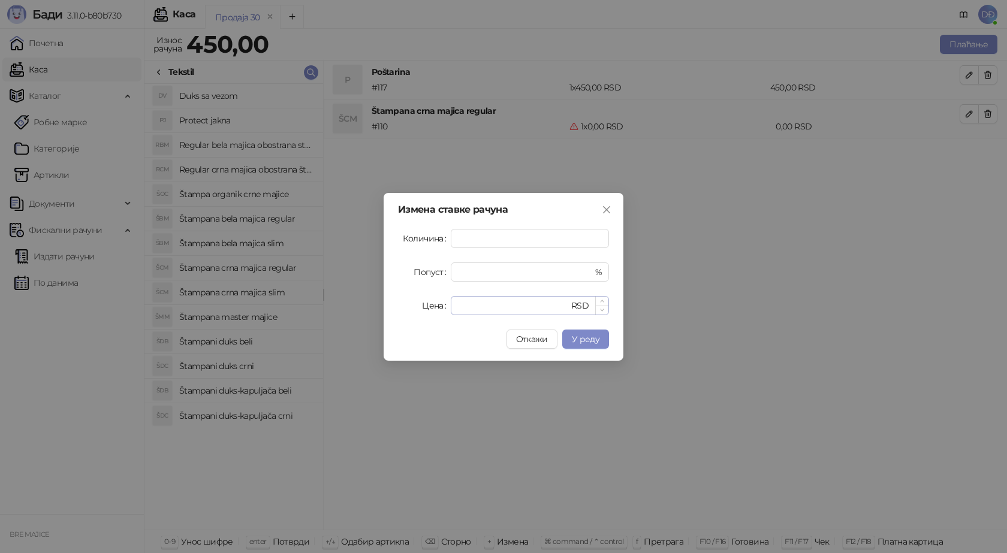
type input "*"
drag, startPoint x: 478, startPoint y: 305, endPoint x: 426, endPoint y: 311, distance: 52.5
click at [429, 311] on div "Цена * RSD" at bounding box center [503, 305] width 211 height 19
type input "****"
click at [579, 339] on span "У реду" at bounding box center [586, 339] width 28 height 11
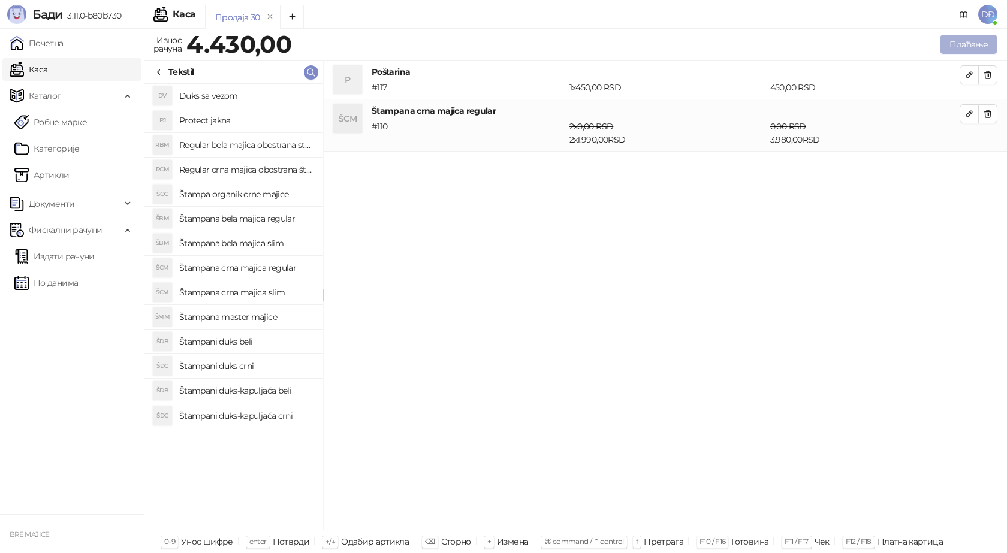
click at [968, 47] on button "Плаћање" at bounding box center [969, 44] width 58 height 19
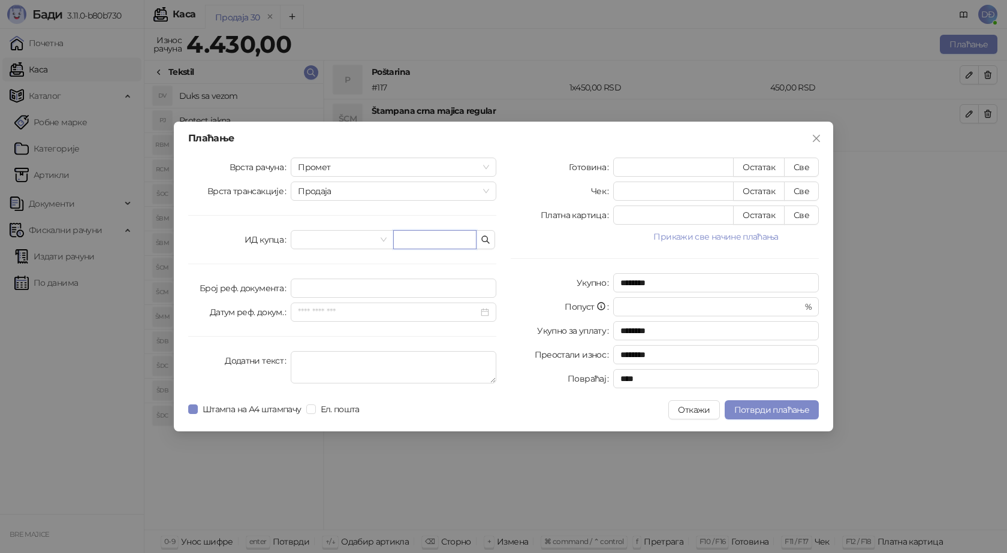
click at [454, 242] on input "text" at bounding box center [434, 239] width 83 height 19
paste input "**********"
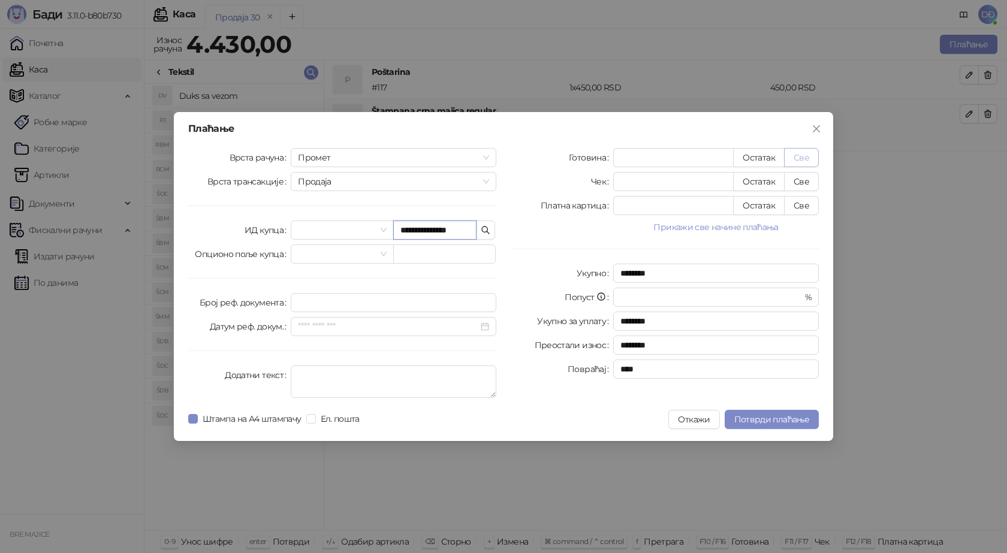
type input "**********"
click at [802, 156] on button "Све" at bounding box center [801, 157] width 35 height 19
type input "****"
click at [763, 423] on span "Потврди плаћање" at bounding box center [771, 419] width 75 height 11
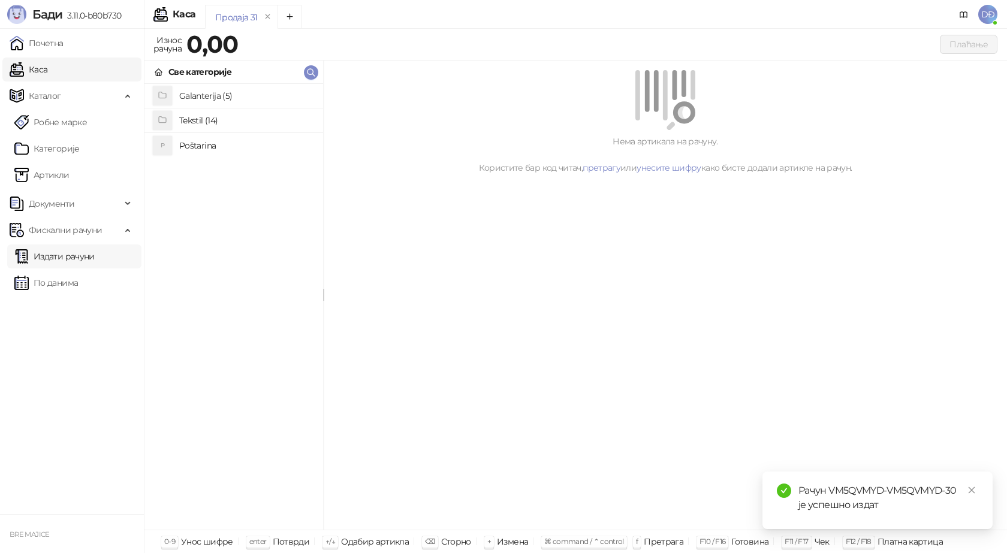
click at [85, 255] on link "Издати рачуни" at bounding box center [54, 257] width 80 height 24
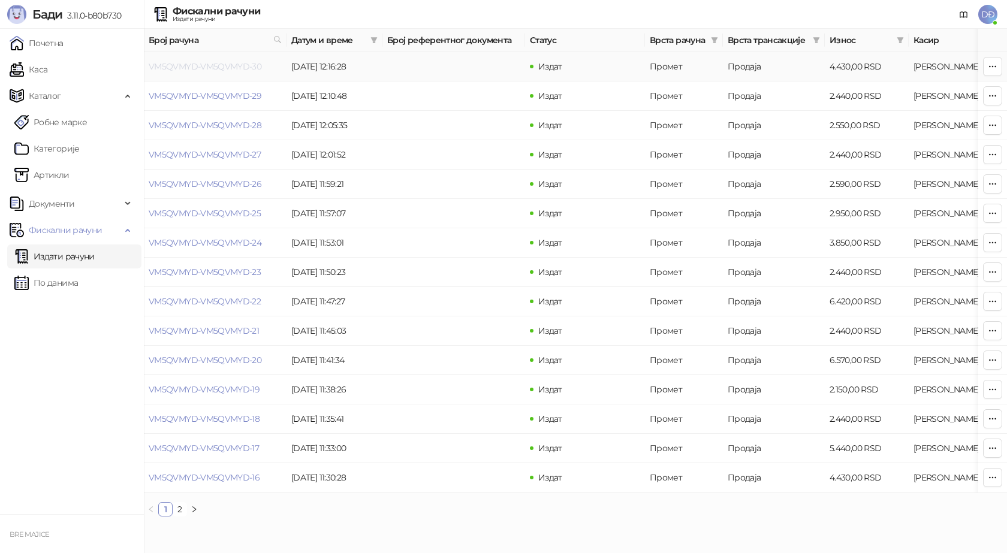
click at [232, 68] on link "VM5QVMYD-VM5QVMYD-30" at bounding box center [205, 66] width 113 height 11
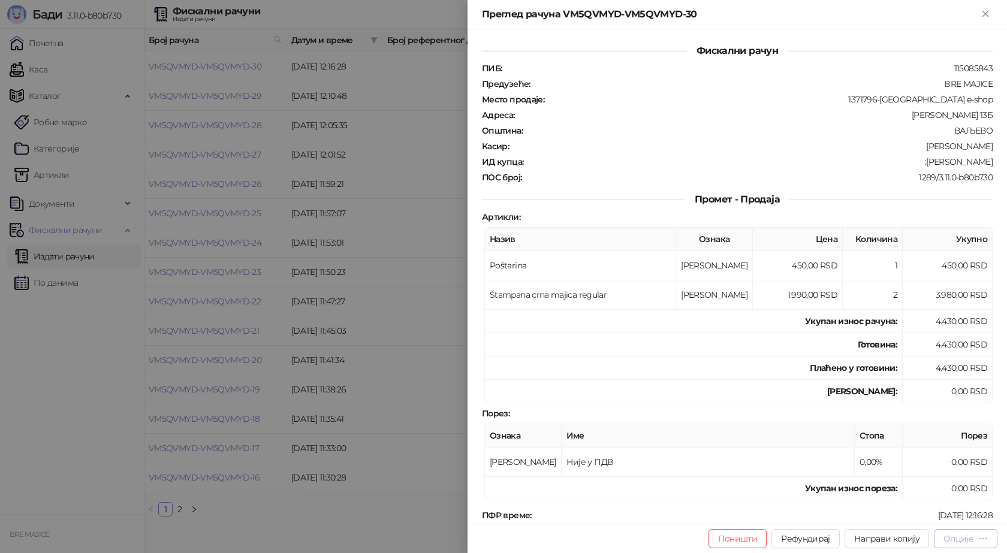
click at [967, 537] on div "Опције" at bounding box center [959, 539] width 30 height 11
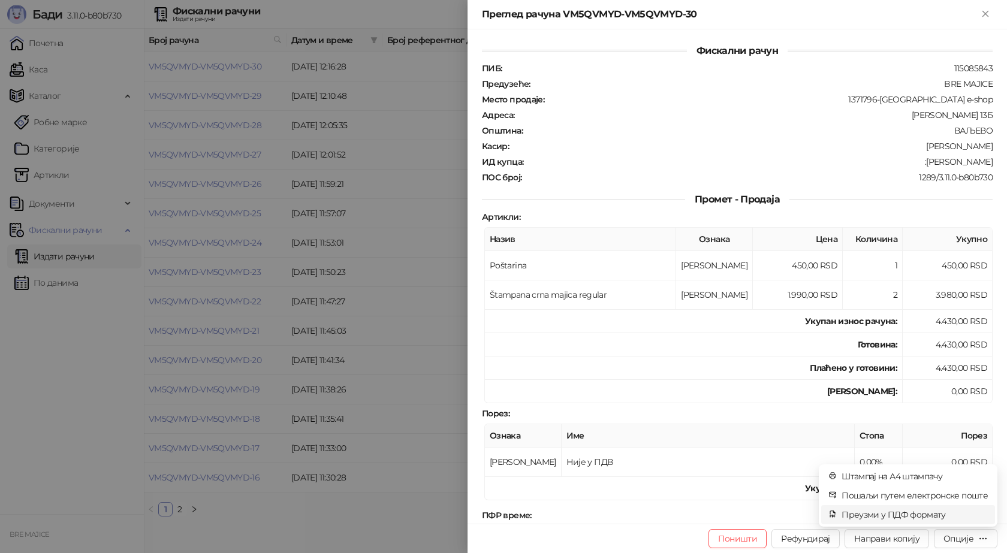
click at [939, 518] on span "Преузми у ПДФ формату" at bounding box center [915, 514] width 146 height 13
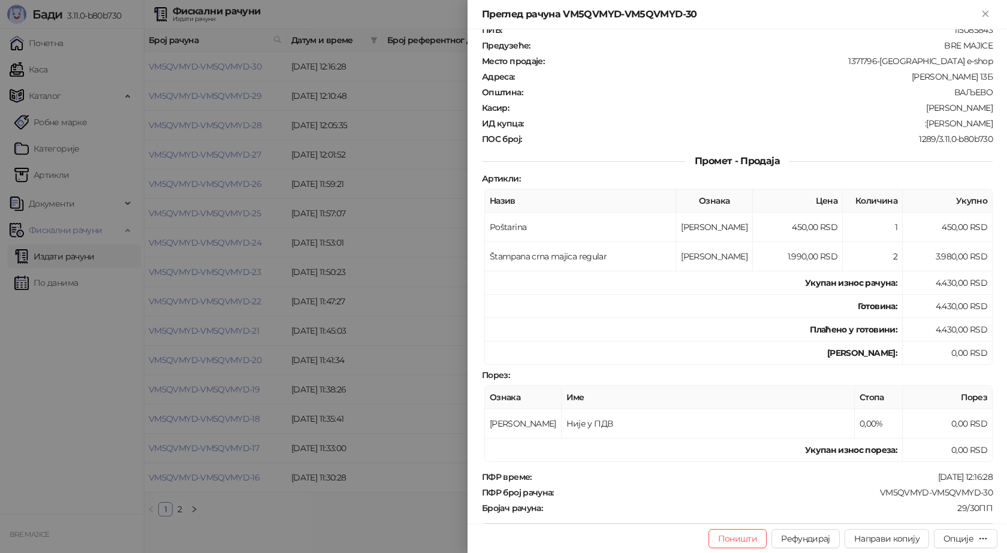
scroll to position [60, 0]
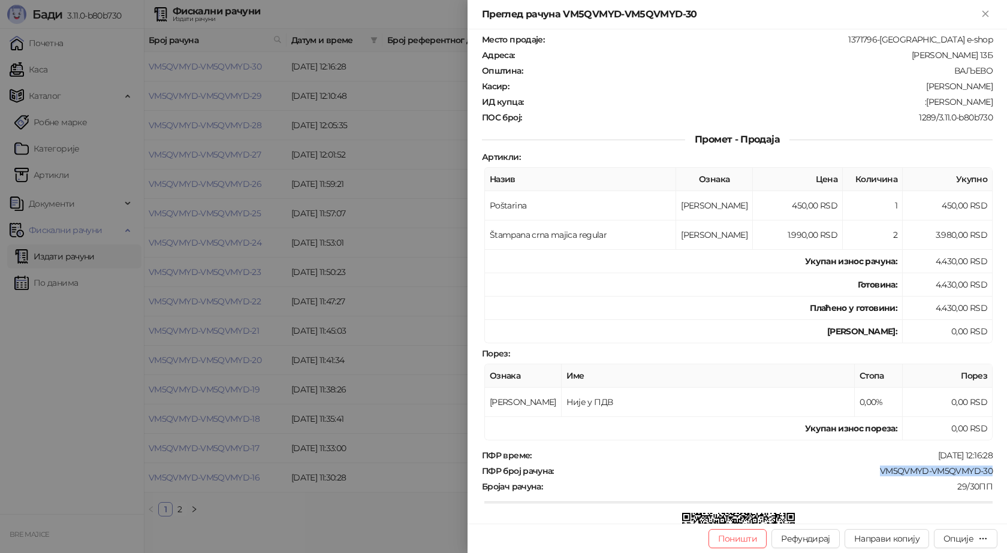
drag, startPoint x: 985, startPoint y: 473, endPoint x: 875, endPoint y: 473, distance: 109.7
click at [875, 473] on div "VM5QVMYD-VM5QVMYD-30" at bounding box center [774, 471] width 439 height 11
copy div "VM5QVMYD-VM5QVMYD-30"
drag, startPoint x: 989, startPoint y: 103, endPoint x: 923, endPoint y: 107, distance: 65.5
click at [923, 107] on div "Фискални рачун ПИБ : 115085843 Предузеће : BRE MAJICE Место продаје : 1371796-B…" at bounding box center [738, 276] width 540 height 495
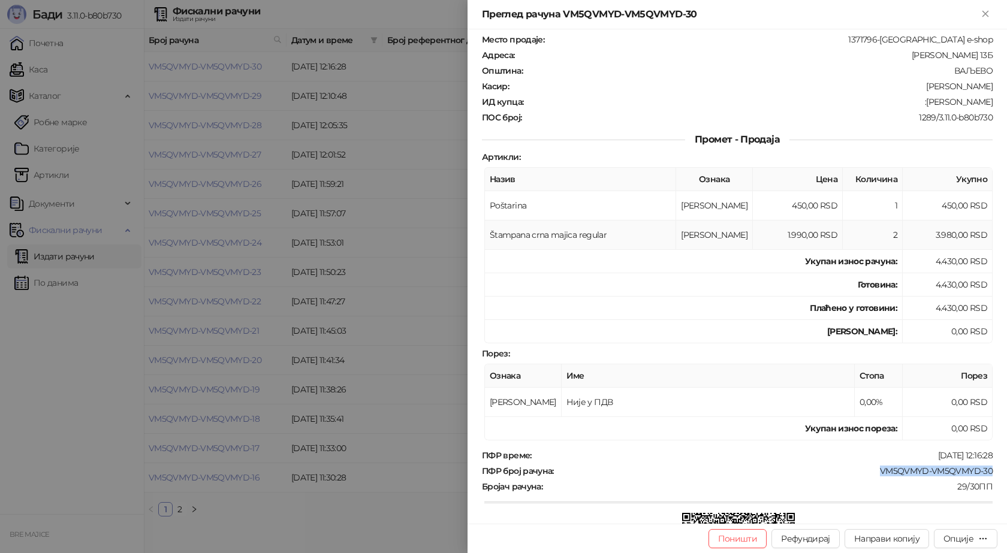
copy div "Milan Radojević"
click at [983, 14] on icon "Close" at bounding box center [985, 13] width 11 height 11
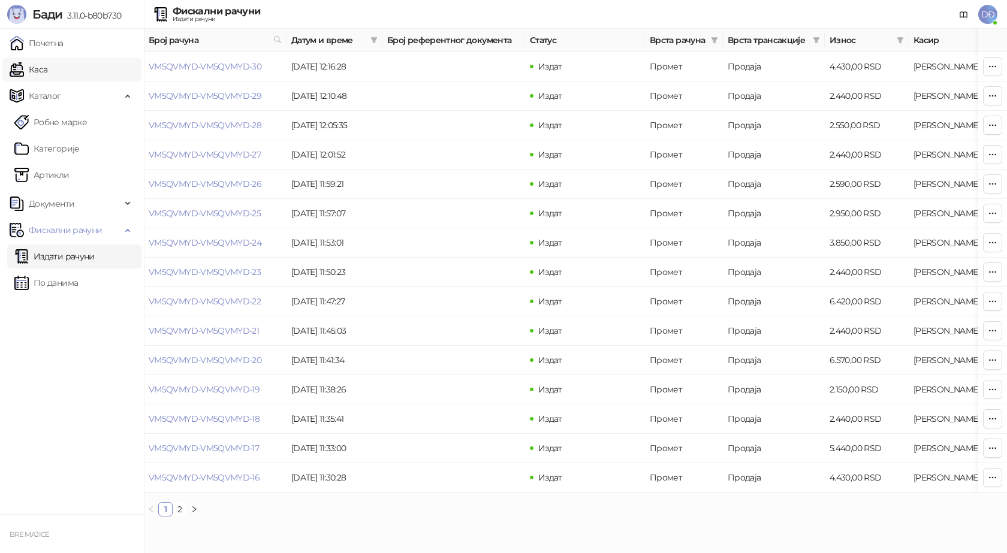
click at [40, 74] on link "Каса" at bounding box center [29, 70] width 38 height 24
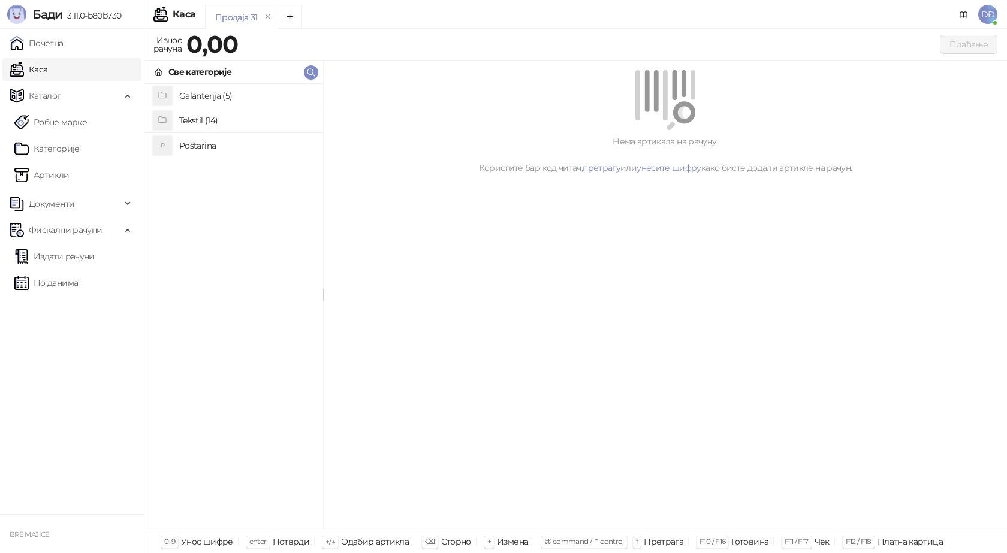
click at [201, 144] on h4 "Poštarina" at bounding box center [246, 145] width 134 height 19
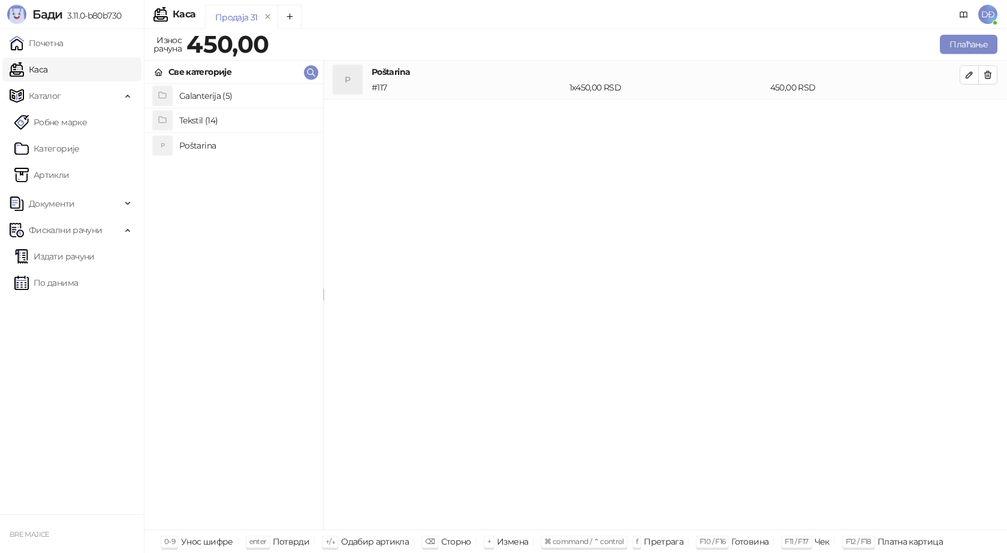
click at [204, 122] on h4 "Tekstil (14)" at bounding box center [246, 120] width 134 height 19
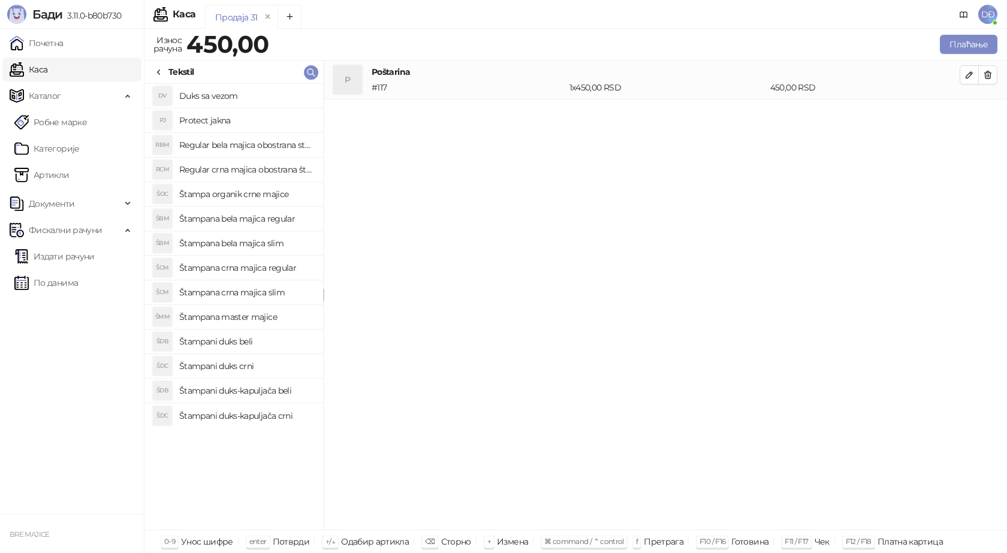
click at [250, 218] on h4 "Štampana bela majica regular" at bounding box center [246, 218] width 134 height 19
click at [969, 118] on icon "button" at bounding box center [970, 114] width 10 height 10
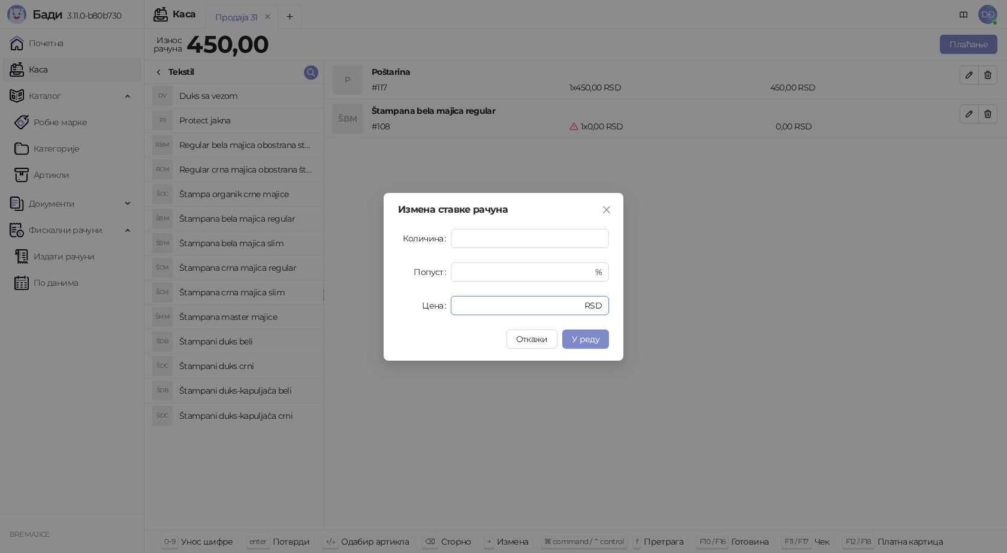
drag, startPoint x: 472, startPoint y: 303, endPoint x: 425, endPoint y: 315, distance: 48.3
click at [426, 315] on div "Цена * RSD" at bounding box center [503, 305] width 211 height 19
type input "****"
click at [581, 338] on span "У реду" at bounding box center [586, 339] width 28 height 11
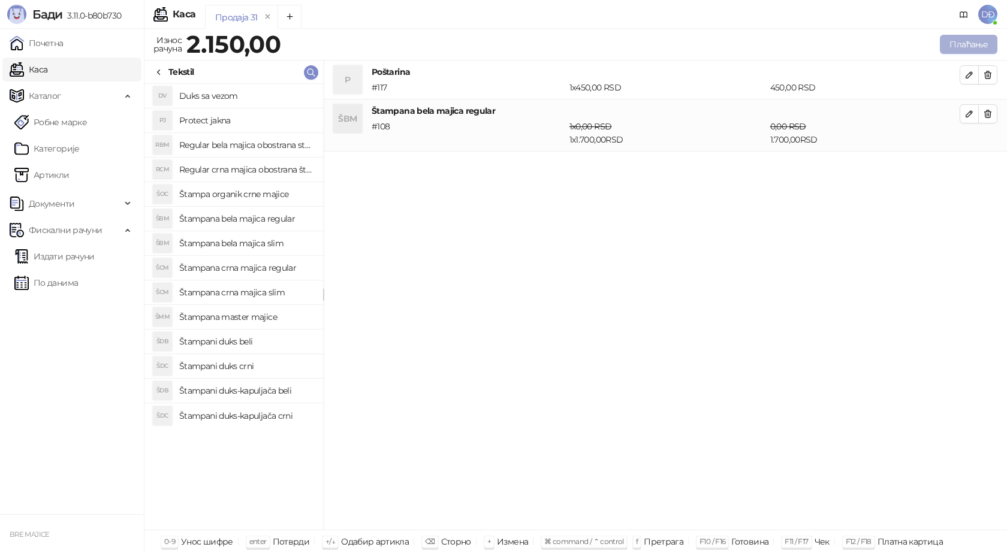
click at [959, 38] on button "Плаћање" at bounding box center [969, 44] width 58 height 19
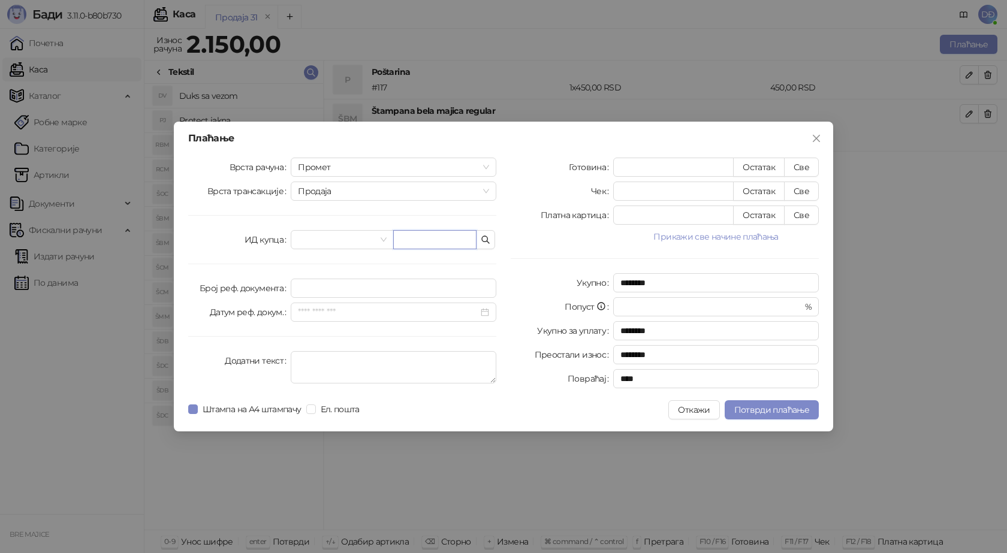
click at [456, 239] on input "text" at bounding box center [434, 239] width 83 height 19
paste input "**********"
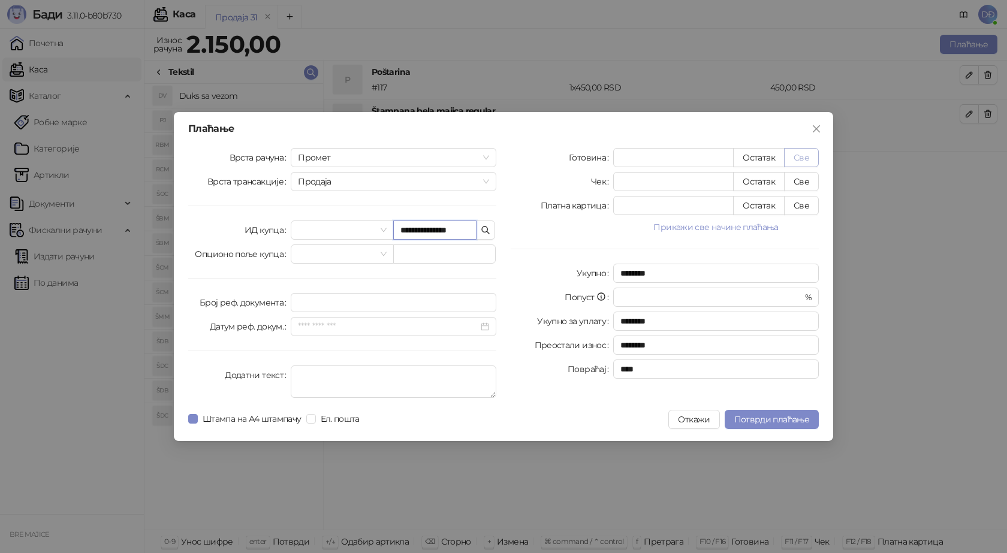
type input "**********"
click at [799, 162] on button "Све" at bounding box center [801, 157] width 35 height 19
type input "****"
click at [764, 419] on span "Потврди плаћање" at bounding box center [771, 419] width 75 height 11
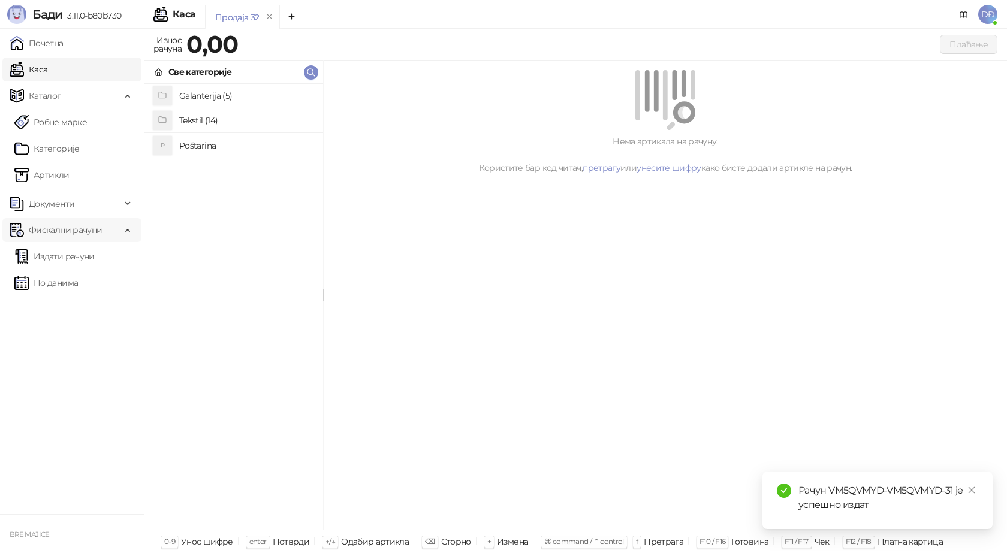
drag, startPoint x: 80, startPoint y: 254, endPoint x: 98, endPoint y: 242, distance: 21.6
click at [80, 254] on link "Издати рачуни" at bounding box center [54, 257] width 80 height 24
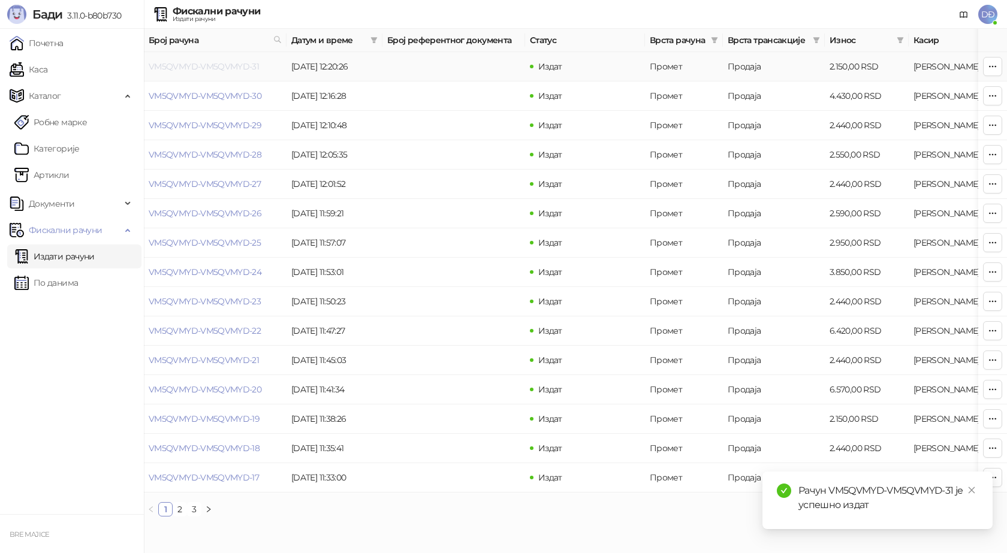
click at [203, 68] on link "VM5QVMYD-VM5QVMYD-31" at bounding box center [204, 66] width 110 height 11
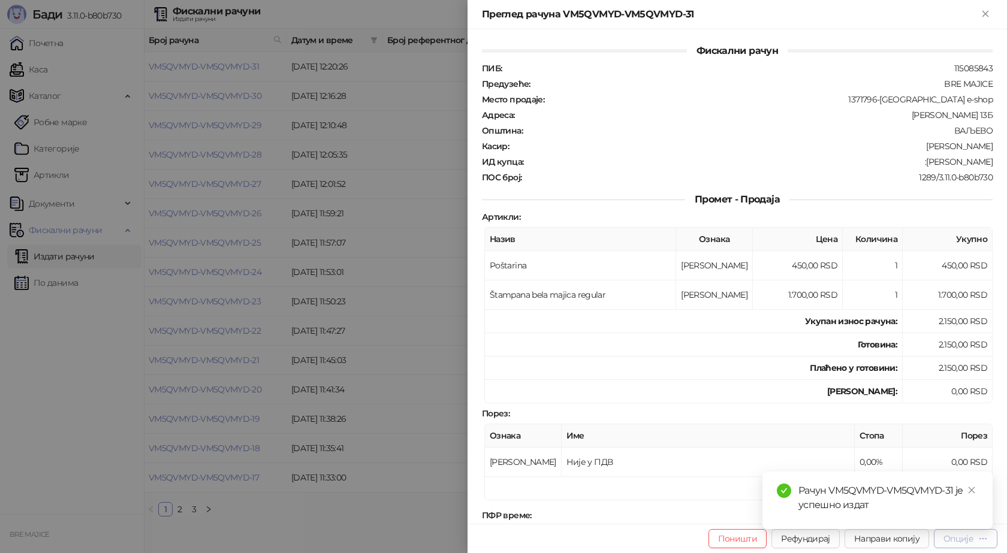
click at [982, 541] on icon "button" at bounding box center [984, 539] width 10 height 10
click at [975, 492] on icon "close" at bounding box center [972, 490] width 8 height 8
click at [970, 544] on div "Опције" at bounding box center [959, 539] width 30 height 11
click at [940, 520] on span "Преузми у ПДФ формату" at bounding box center [915, 514] width 146 height 13
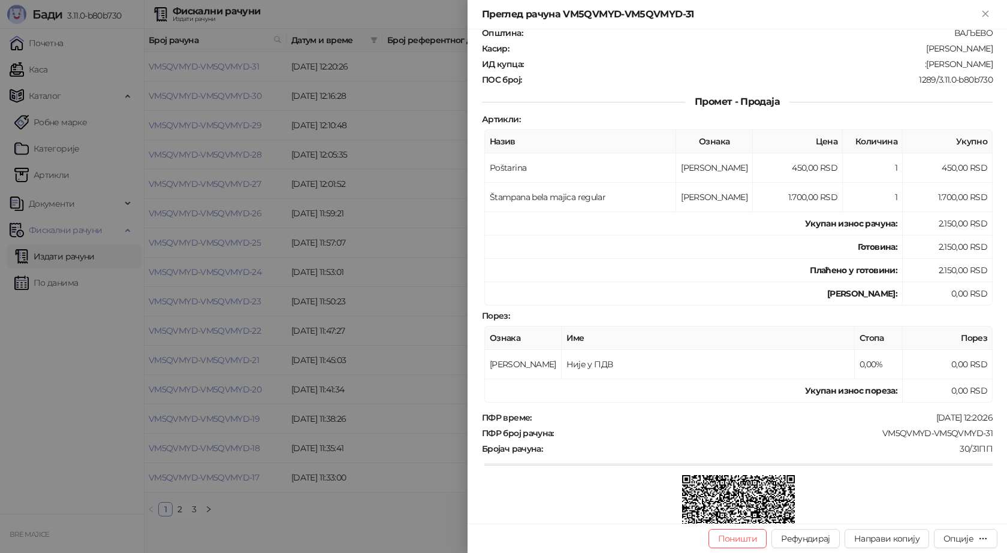
scroll to position [120, 0]
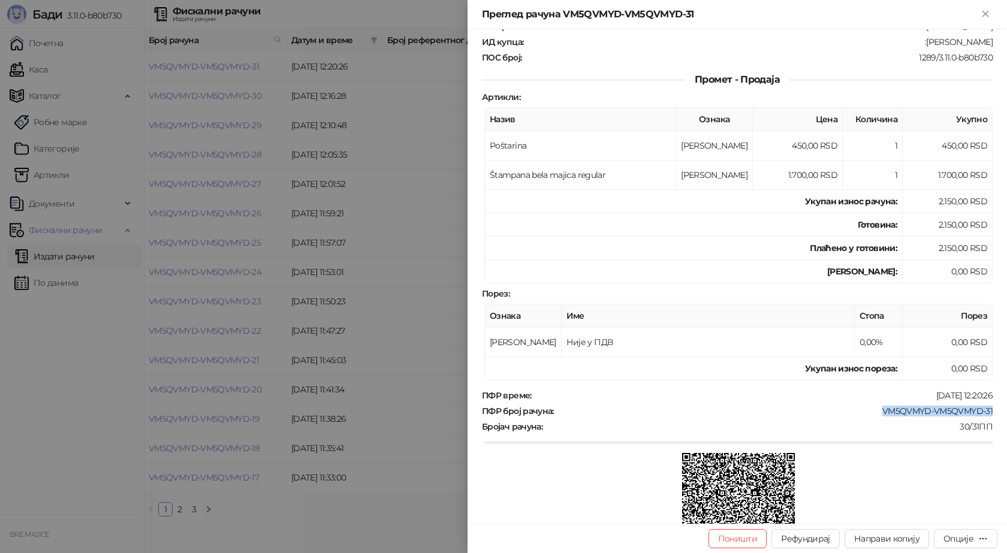
drag, startPoint x: 986, startPoint y: 409, endPoint x: 860, endPoint y: 410, distance: 125.9
click at [868, 413] on div "Фискални рачун ПИБ : 115085843 Предузеће : BRE MAJICE Место продаје : 1371796-B…" at bounding box center [738, 276] width 540 height 495
copy div "VM5QVMYD-VM5QVMYD-31"
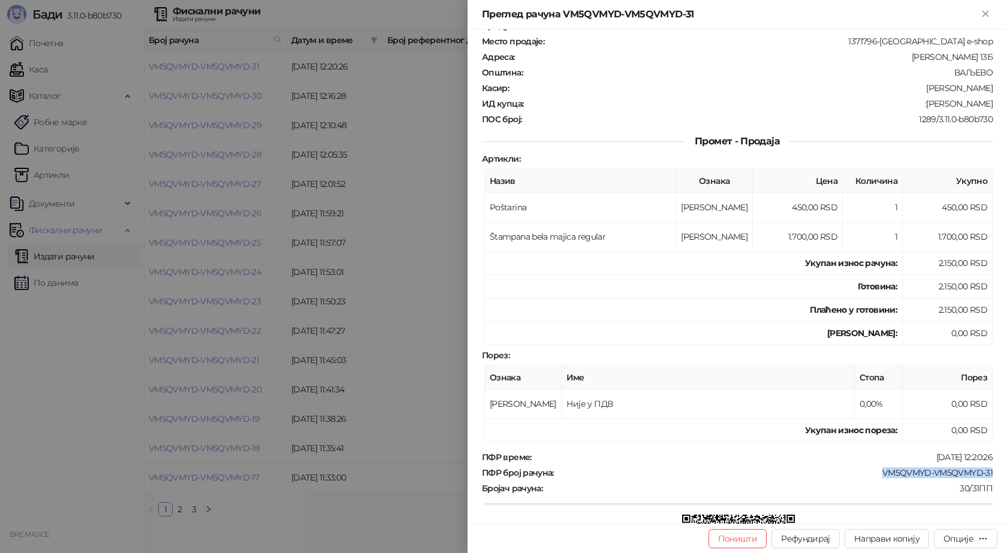
scroll to position [0, 0]
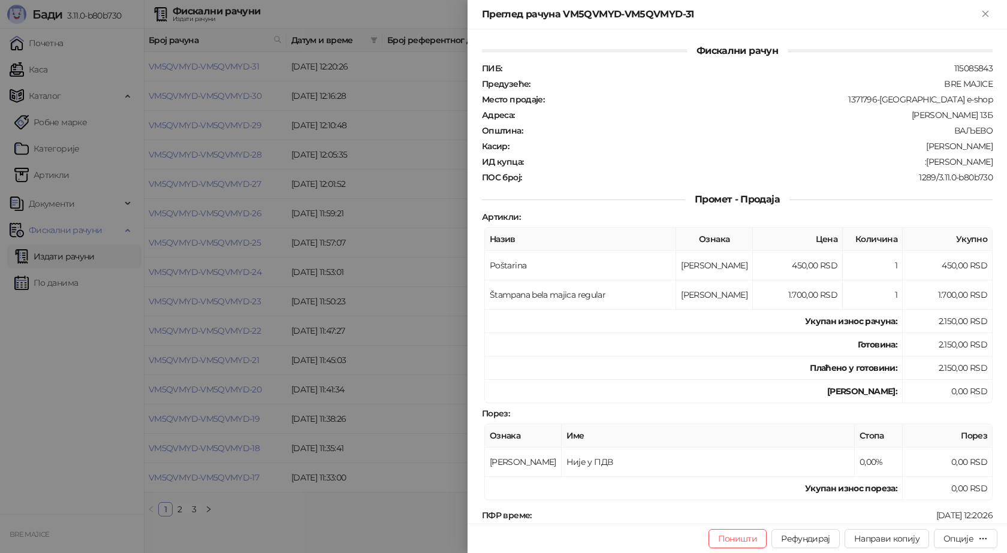
drag, startPoint x: 986, startPoint y: 164, endPoint x: 926, endPoint y: 160, distance: 60.1
click at [926, 160] on div "ИД купца : :Teodosin Zoran" at bounding box center [738, 161] width 516 height 11
copy div "Teodosin Zoran"
click at [984, 16] on icon "Close" at bounding box center [985, 13] width 5 height 5
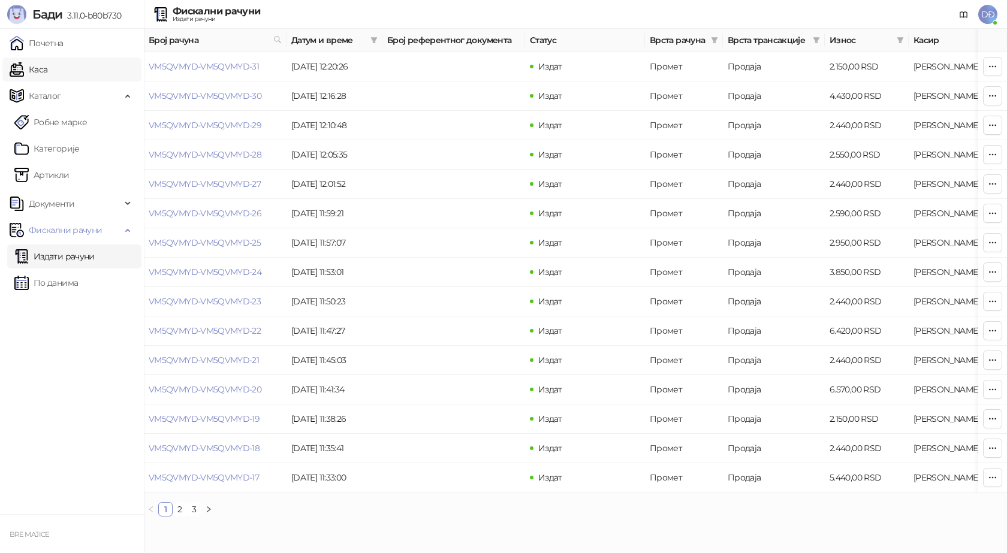
click at [47, 73] on link "Каса" at bounding box center [29, 70] width 38 height 24
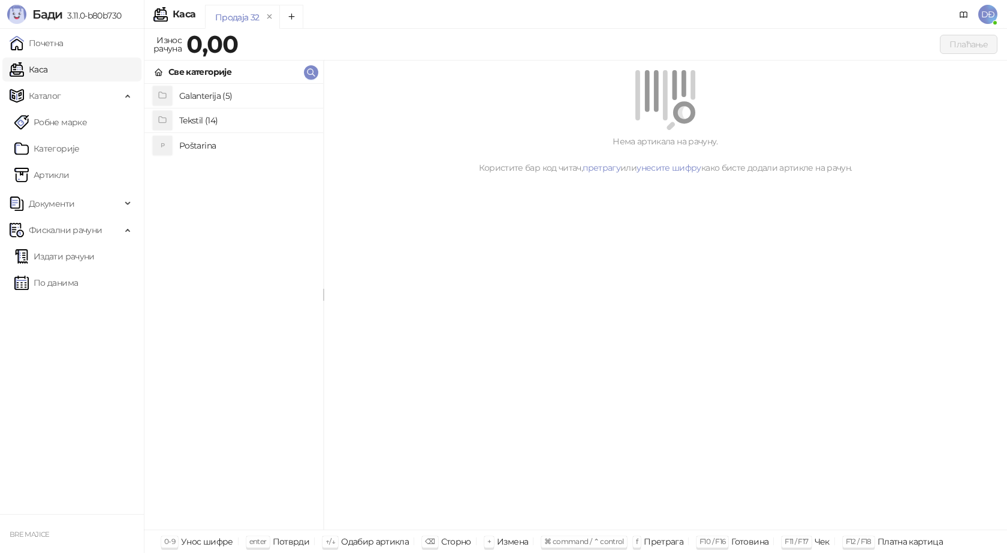
click at [190, 146] on h4 "Poštarina" at bounding box center [246, 145] width 134 height 19
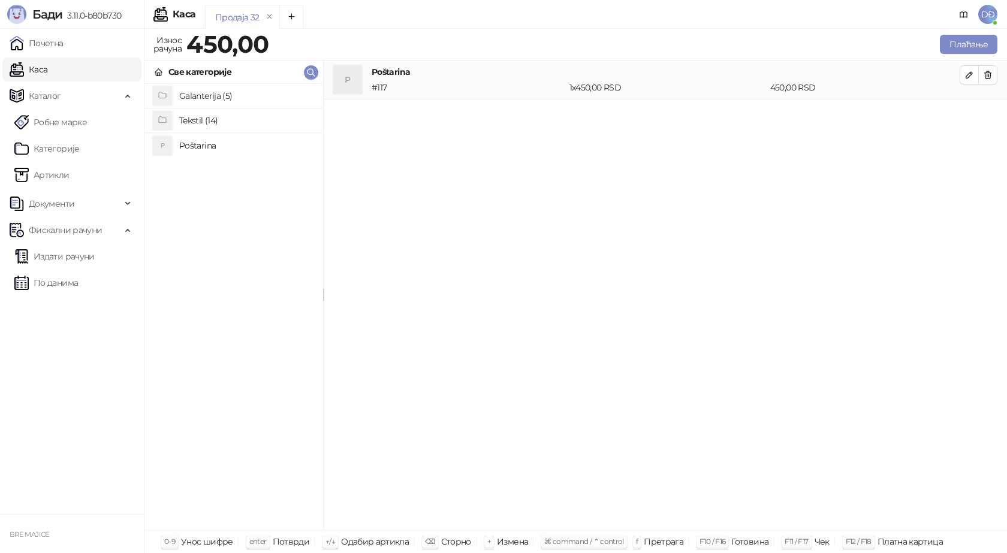
click at [189, 124] on h4 "Tekstil (14)" at bounding box center [246, 120] width 134 height 19
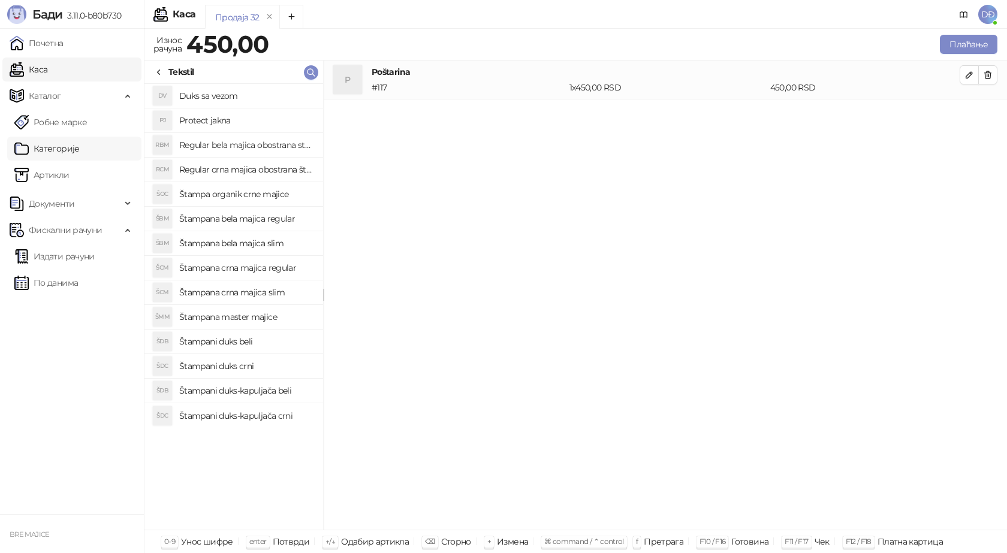
click at [53, 150] on link "Категорије" at bounding box center [46, 149] width 65 height 24
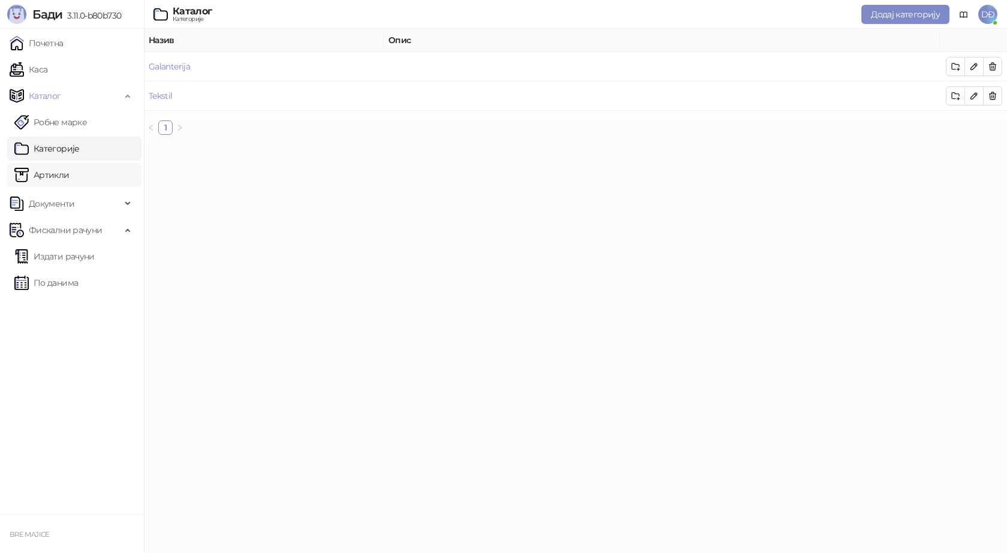
click at [53, 179] on link "Артикли" at bounding box center [41, 175] width 55 height 24
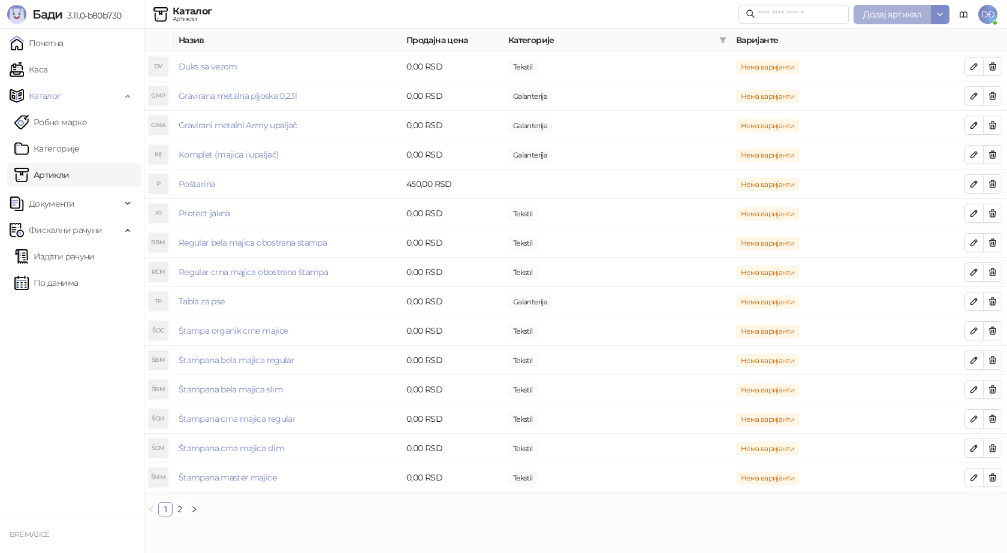
click at [904, 14] on span "Додај артикал" at bounding box center [892, 14] width 58 height 11
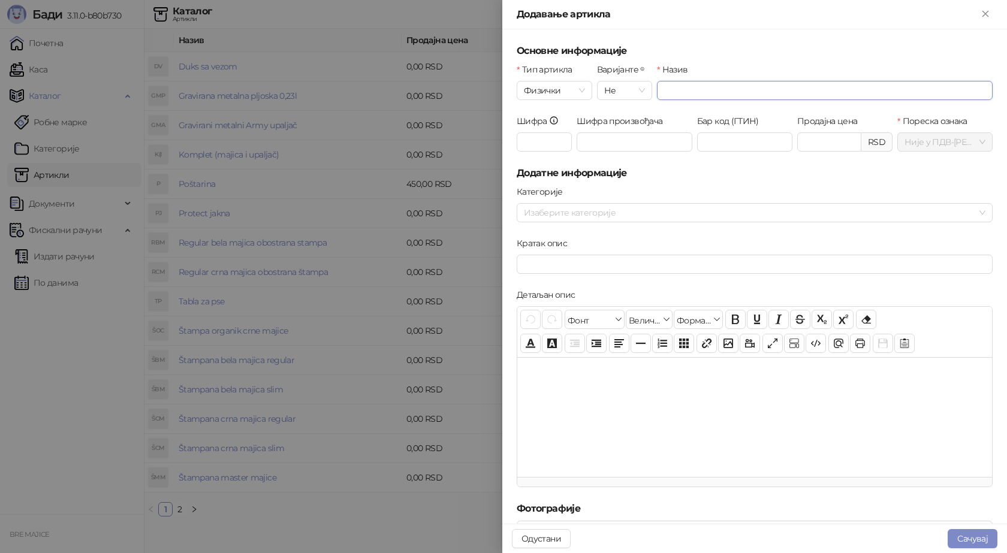
click at [664, 86] on input "Назив" at bounding box center [825, 90] width 336 height 19
type input "**********"
click at [537, 143] on input "Шифра" at bounding box center [544, 142] width 55 height 19
click at [566, 215] on div at bounding box center [748, 212] width 459 height 17
type input "***"
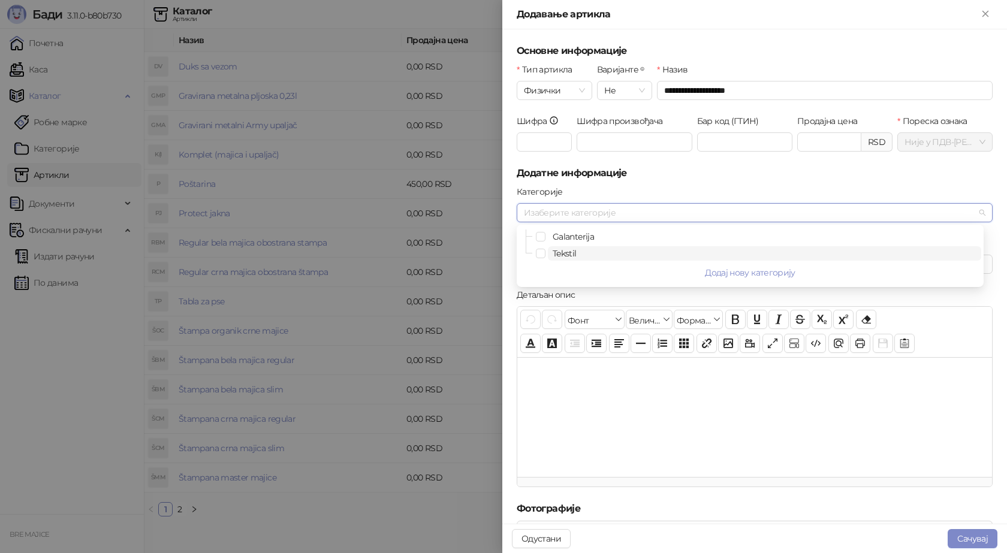
click at [561, 254] on span "Tekstil" at bounding box center [565, 253] width 24 height 11
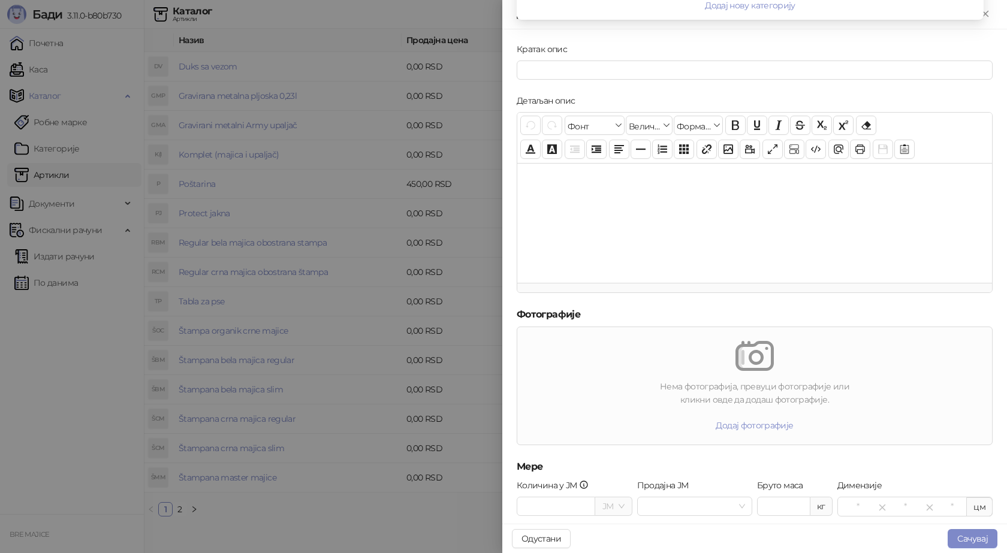
scroll to position [268, 0]
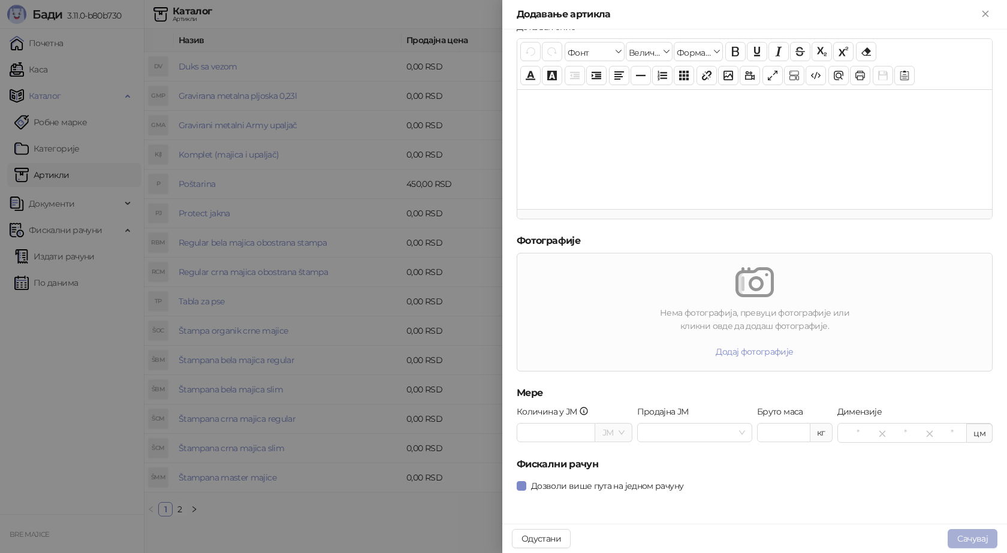
click at [966, 541] on button "Сачувај" at bounding box center [973, 538] width 50 height 19
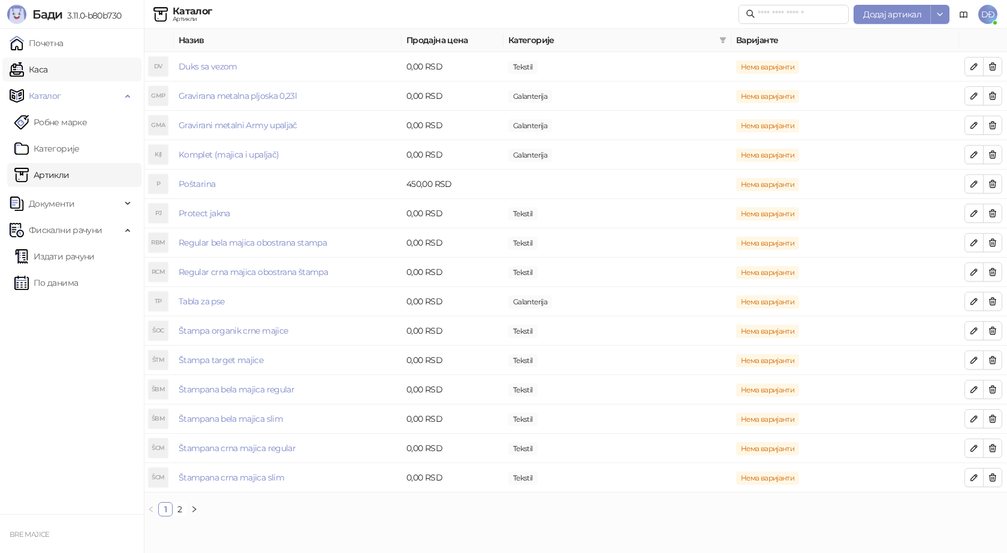
click at [44, 70] on link "Каса" at bounding box center [29, 70] width 38 height 24
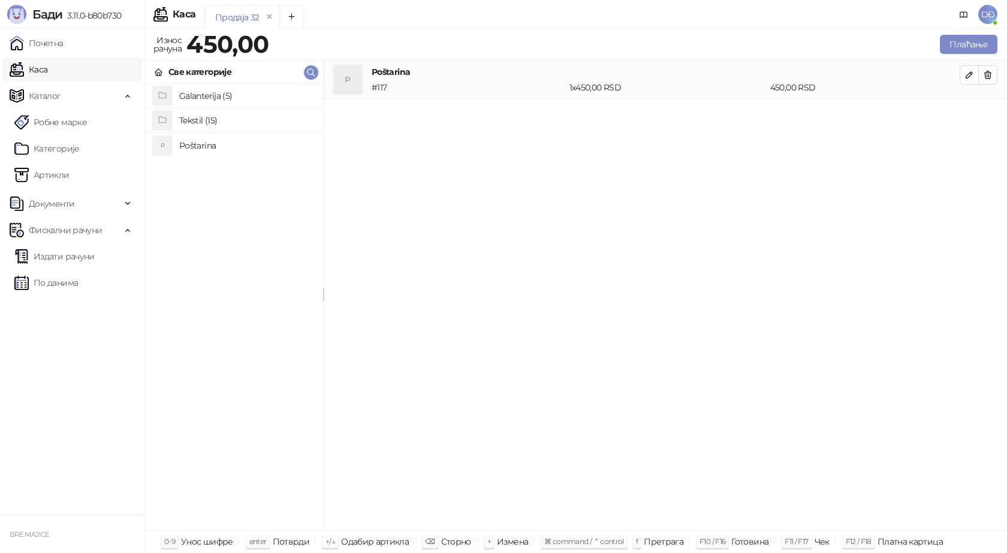
click at [198, 119] on h4 "Tekstil (15)" at bounding box center [246, 120] width 134 height 19
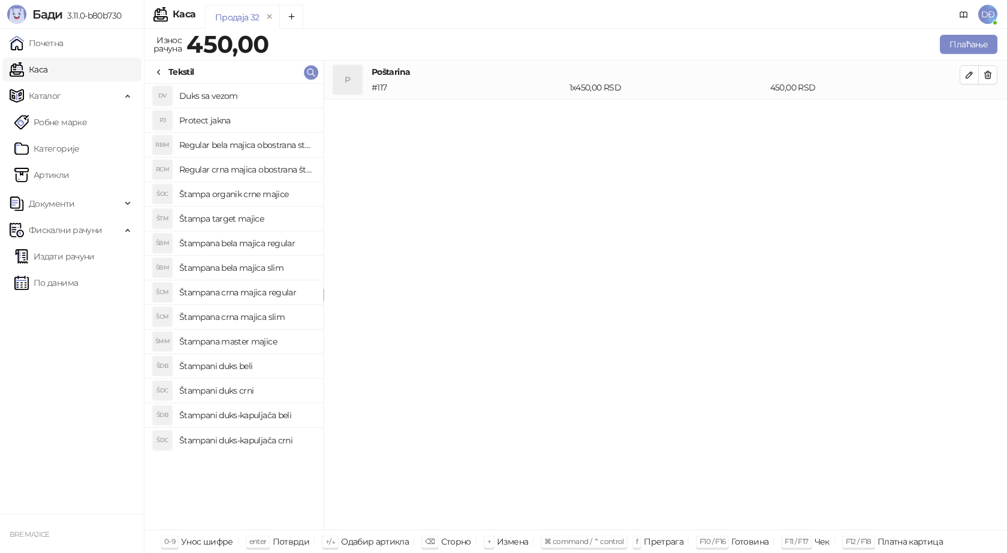
click at [258, 220] on h4 "Štampa target majice" at bounding box center [246, 218] width 134 height 19
click at [969, 118] on icon "button" at bounding box center [970, 114] width 10 height 10
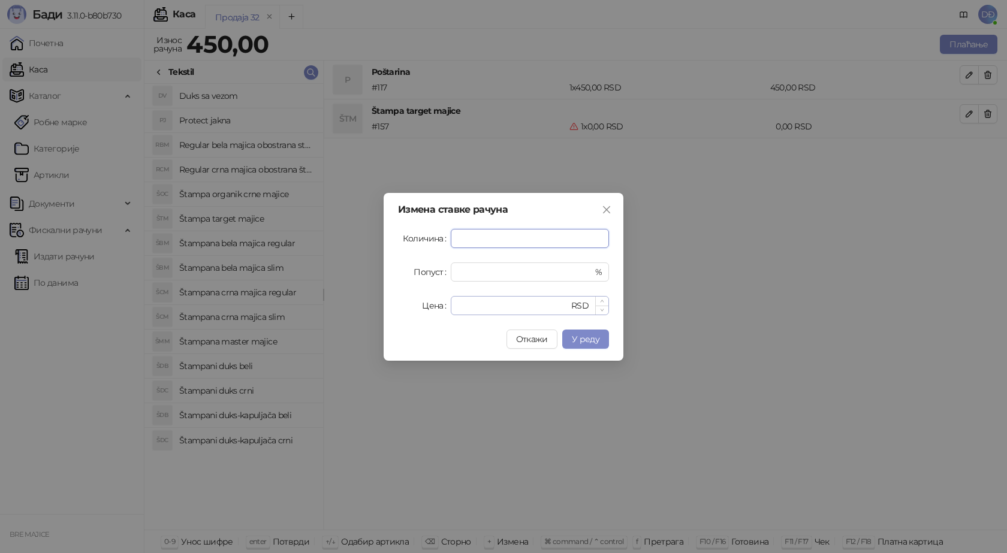
type input "*"
drag, startPoint x: 469, startPoint y: 308, endPoint x: 422, endPoint y: 308, distance: 46.8
click at [423, 308] on div "Цена * RSD" at bounding box center [503, 305] width 211 height 19
type input "****"
click at [582, 340] on span "У реду" at bounding box center [586, 339] width 28 height 11
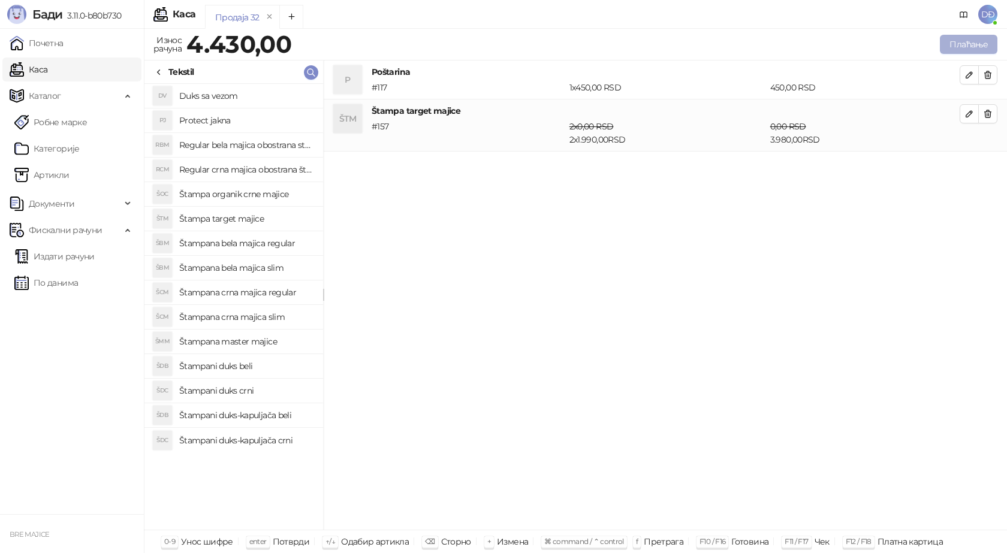
click at [963, 40] on button "Плаћање" at bounding box center [969, 44] width 58 height 19
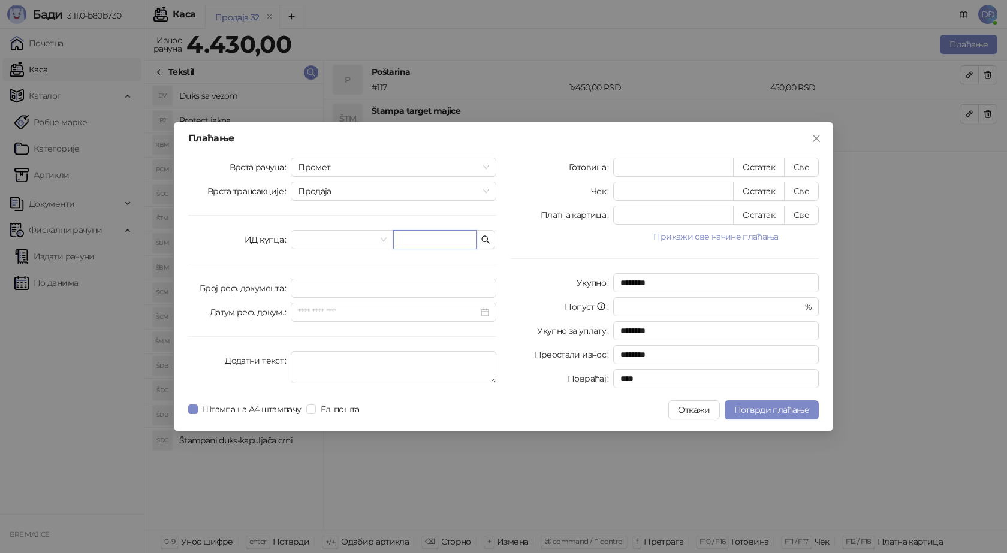
click at [416, 243] on input "text" at bounding box center [434, 239] width 83 height 19
paste input "**********"
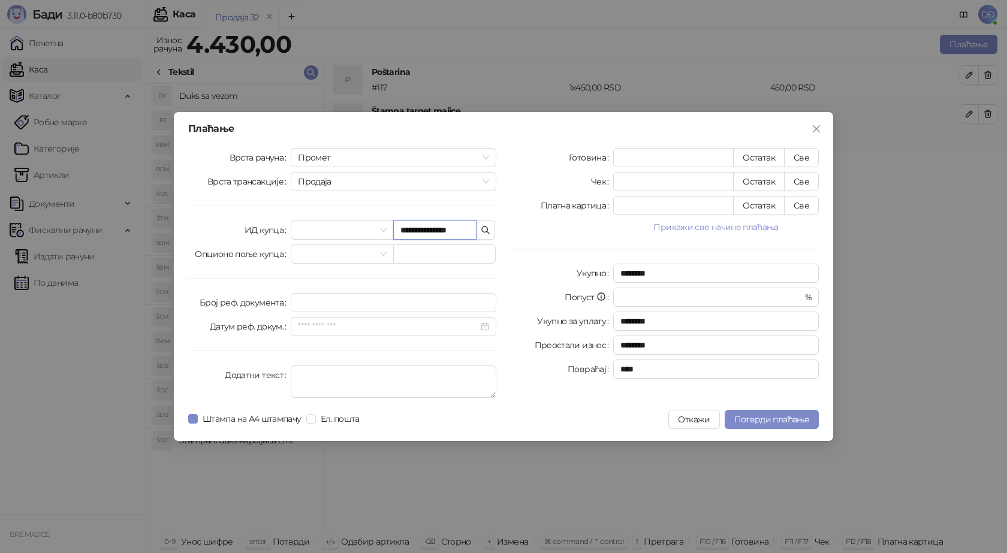
scroll to position [0, 2]
type input "**********"
click at [806, 158] on button "Све" at bounding box center [801, 157] width 35 height 19
type input "****"
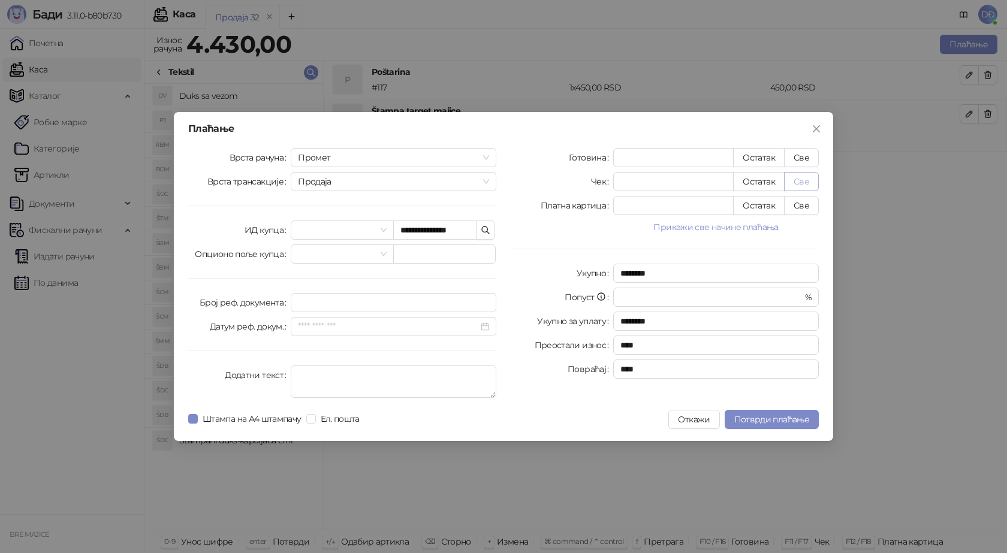
scroll to position [0, 0]
click at [758, 419] on span "Потврди плаћање" at bounding box center [771, 419] width 75 height 11
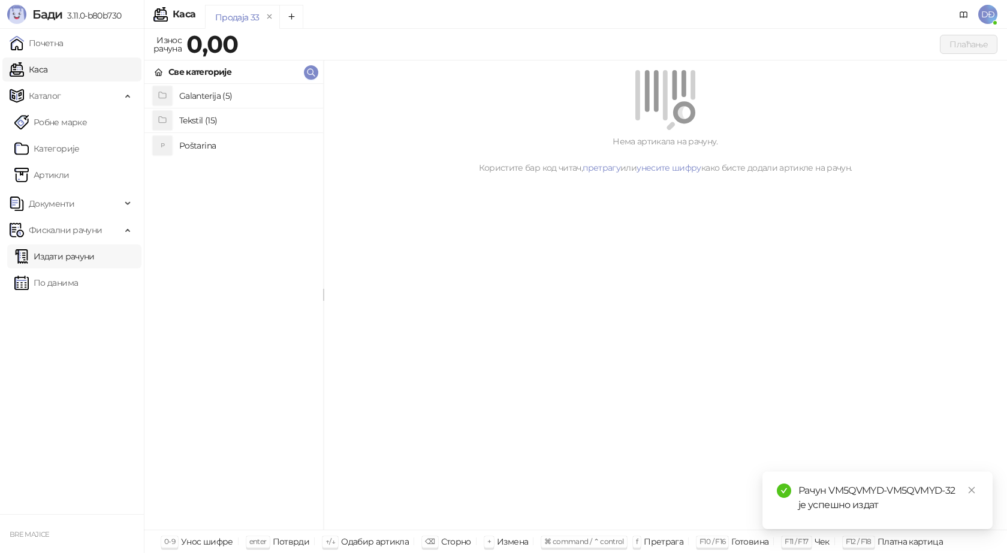
click at [61, 254] on link "Издати рачуни" at bounding box center [54, 257] width 80 height 24
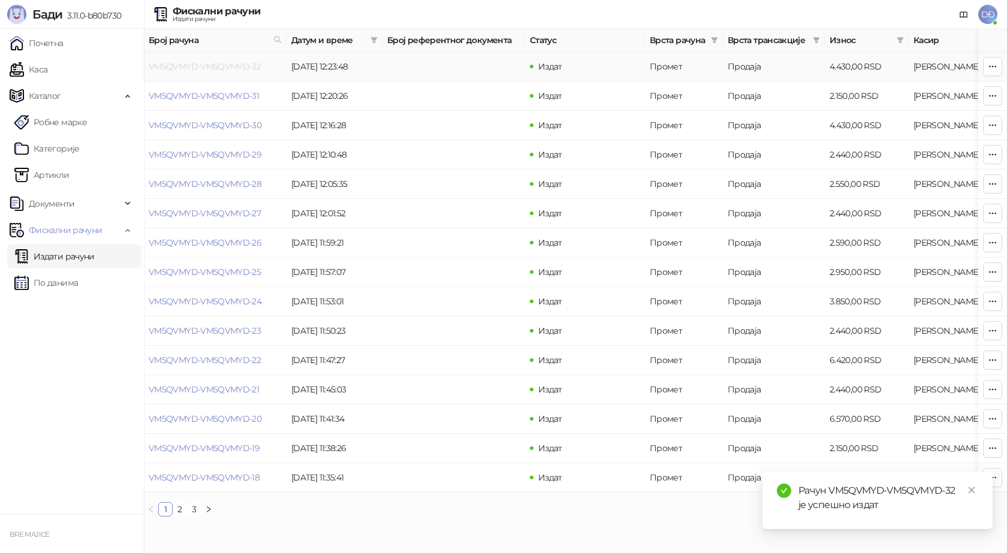
click at [213, 65] on link "VM5QVMYD-VM5QVMYD-32" at bounding box center [205, 66] width 112 height 11
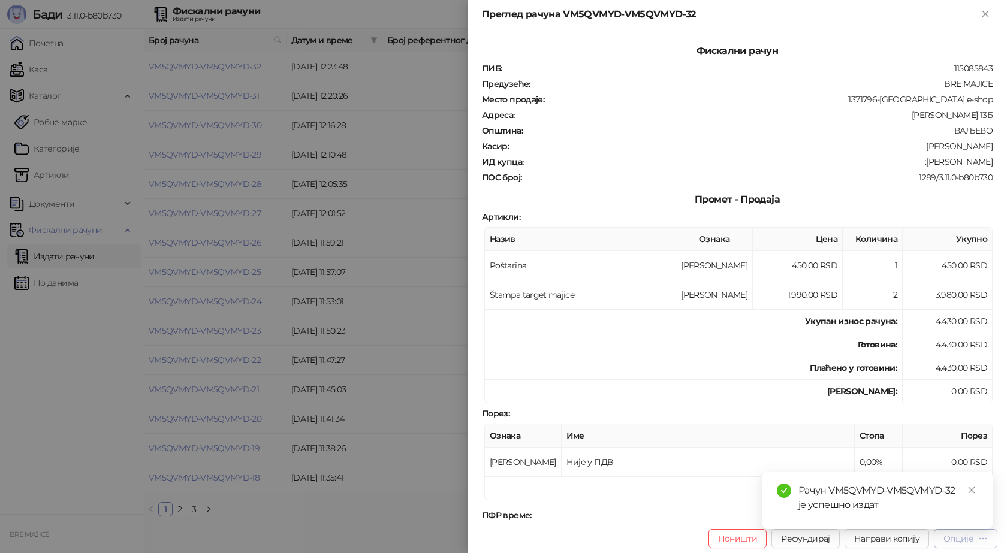
click at [968, 529] on div "Рачун VM5QVMYD-VM5QVMYD-32 је успешно издат" at bounding box center [878, 501] width 230 height 58
click at [967, 538] on div "Опције" at bounding box center [959, 539] width 30 height 11
click at [952, 517] on span "Преузми у ПДФ формату" at bounding box center [915, 514] width 146 height 13
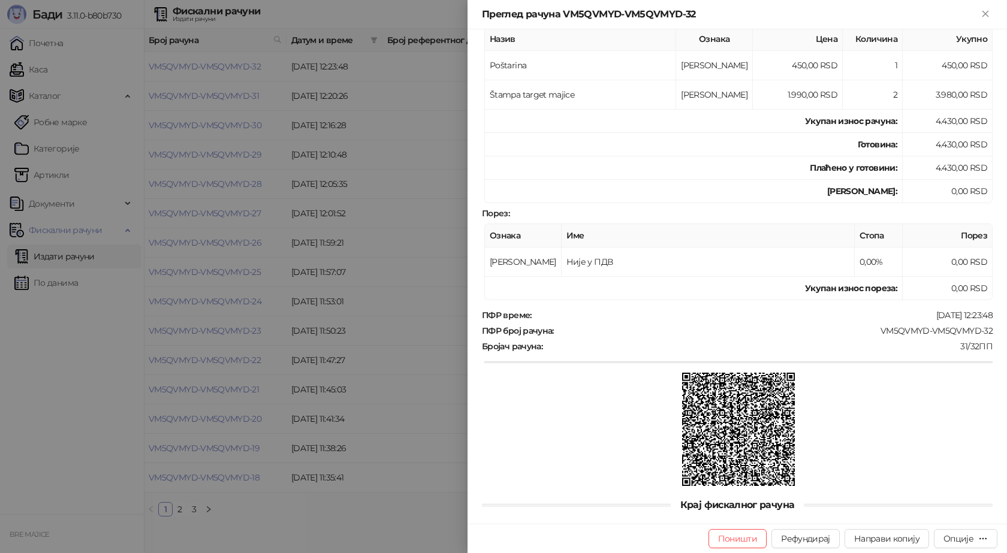
scroll to position [218, 0]
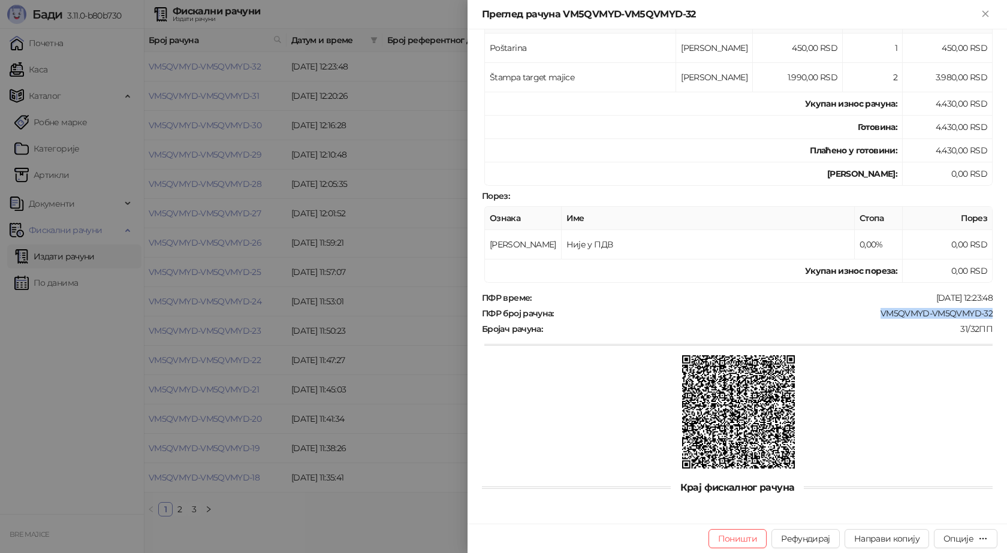
drag, startPoint x: 987, startPoint y: 312, endPoint x: 874, endPoint y: 309, distance: 113.3
click at [874, 309] on div "Фискални рачун ПИБ : 115085843 Предузеће : BRE MAJICE Место продаје : 1371796-B…" at bounding box center [738, 276] width 540 height 495
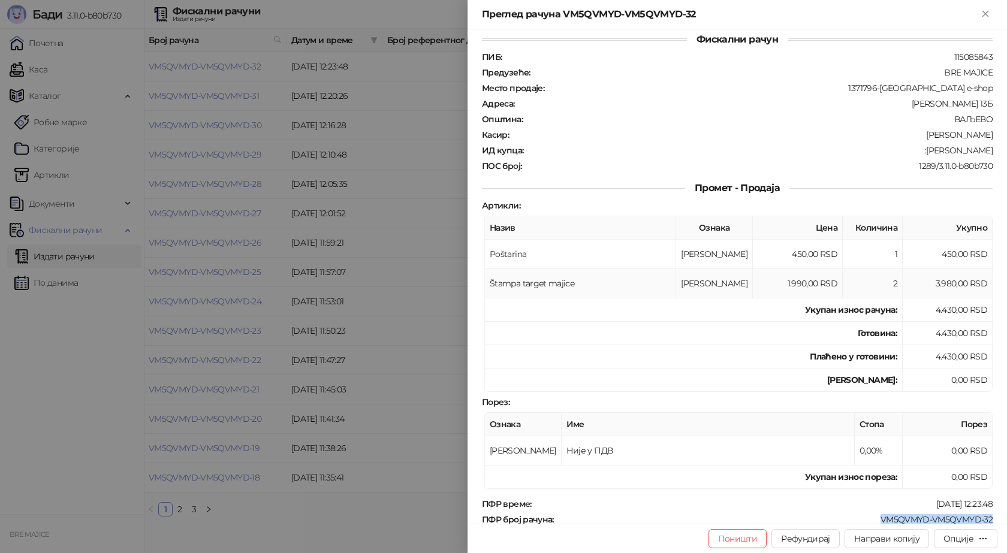
scroll to position [0, 0]
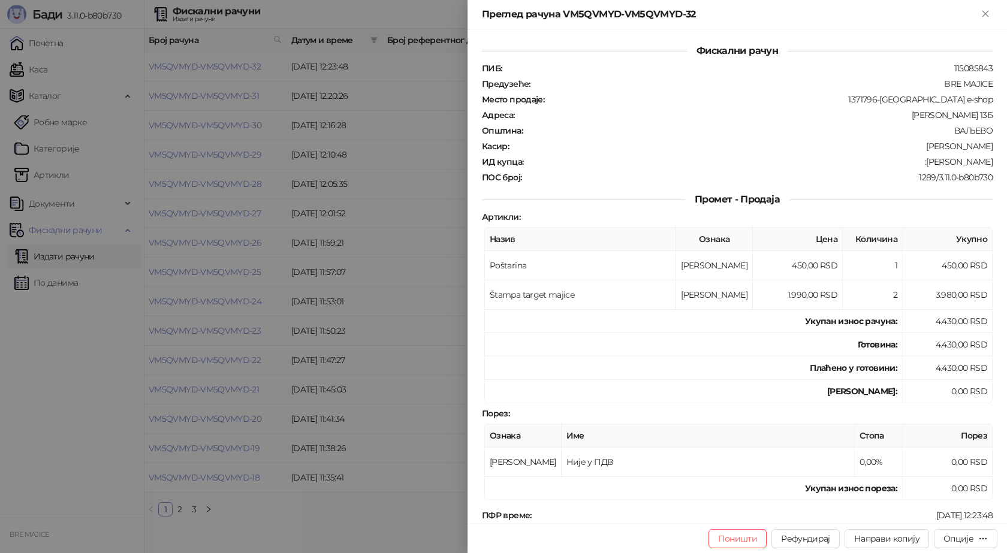
drag, startPoint x: 986, startPoint y: 161, endPoint x: 914, endPoint y: 162, distance: 72.0
click at [914, 162] on div "Фискални рачун ПИБ : 115085843 Предузеће : BRE MAJICE Место продаје : 1371796-B…" at bounding box center [738, 276] width 540 height 495
click at [983, 13] on icon "Close" at bounding box center [985, 13] width 11 height 11
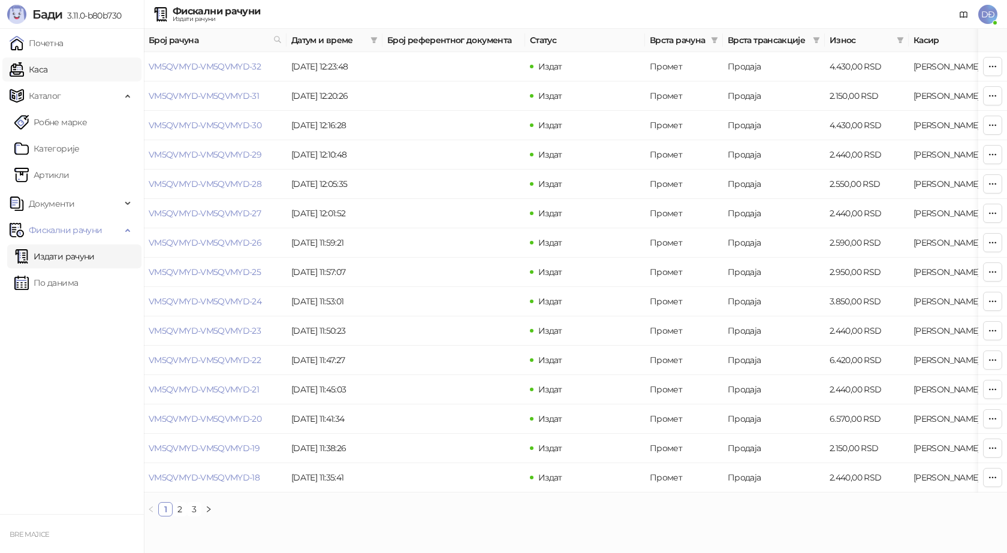
click at [47, 70] on link "Каса" at bounding box center [29, 70] width 38 height 24
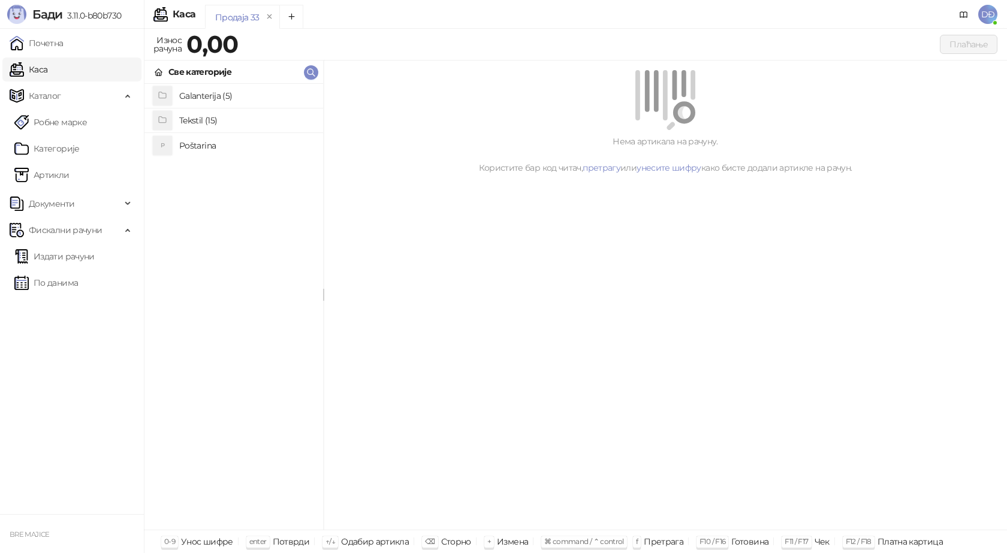
click at [195, 146] on h4 "Poštarina" at bounding box center [246, 145] width 134 height 19
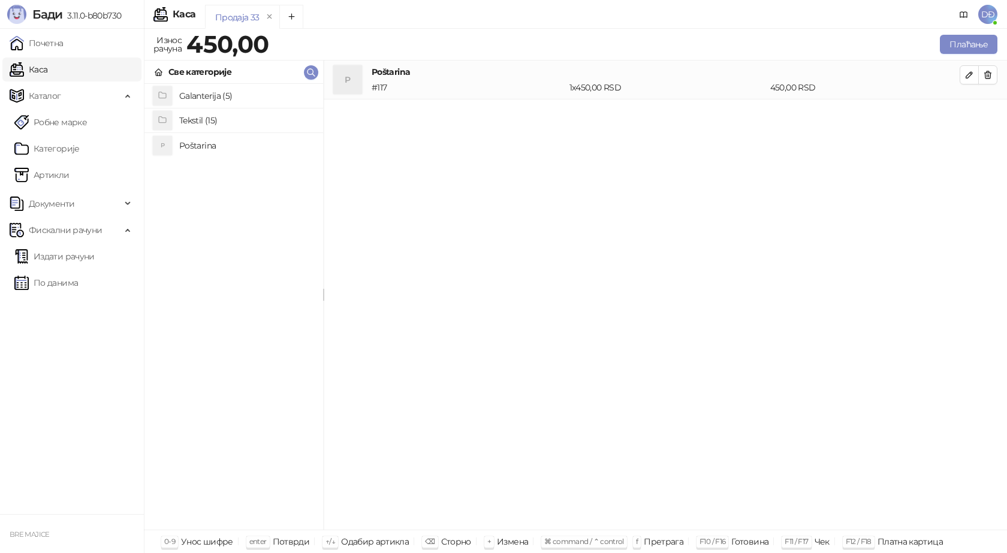
click at [204, 121] on h4 "Tekstil (15)" at bounding box center [246, 120] width 134 height 19
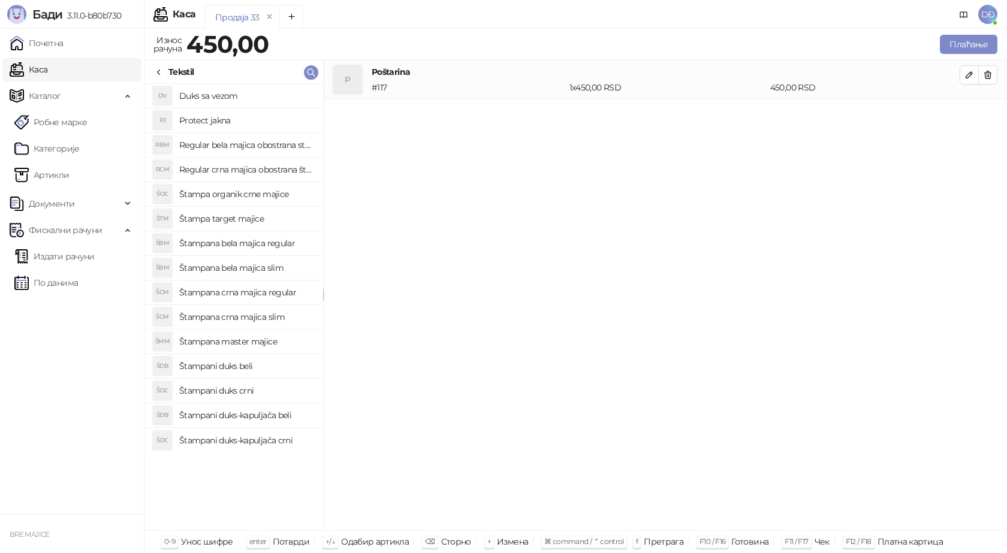
click at [255, 446] on h4 "Štampani duks-kapuljača crni" at bounding box center [246, 440] width 134 height 19
click at [965, 114] on icon "button" at bounding box center [970, 114] width 10 height 10
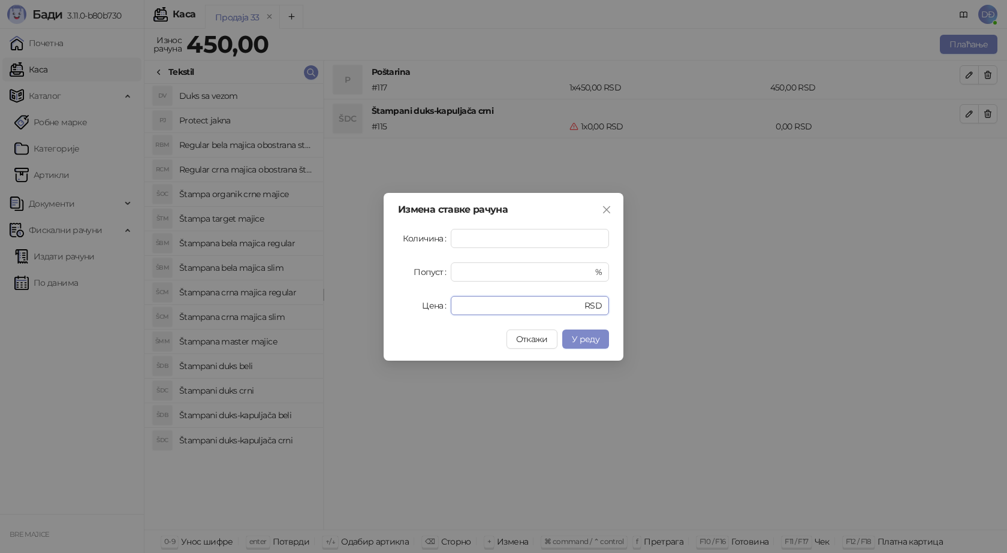
drag, startPoint x: 491, startPoint y: 299, endPoint x: 397, endPoint y: 305, distance: 94.3
click at [412, 307] on div "Цена * RSD" at bounding box center [503, 305] width 211 height 19
type input "****"
click at [589, 342] on span "У реду" at bounding box center [586, 339] width 28 height 11
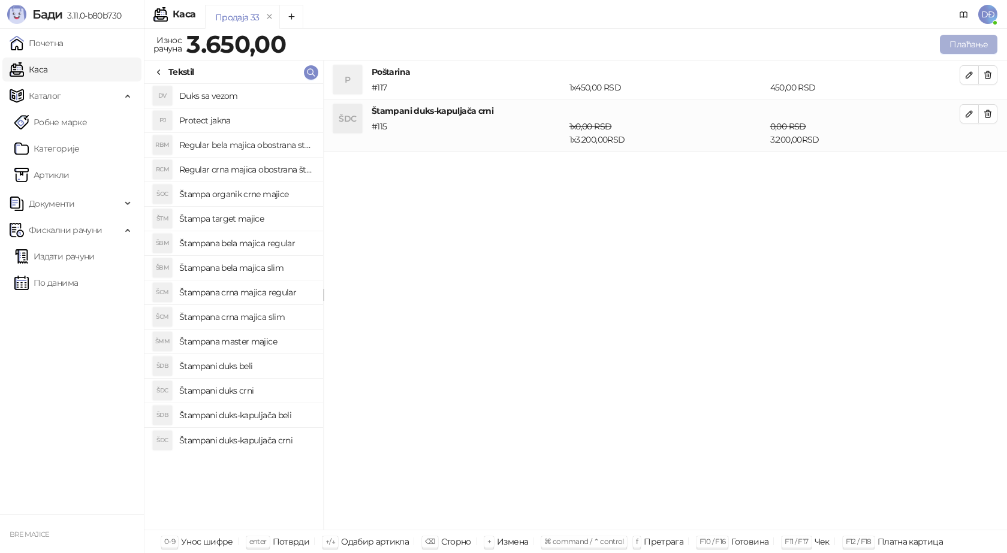
click at [954, 46] on button "Плаћање" at bounding box center [969, 44] width 58 height 19
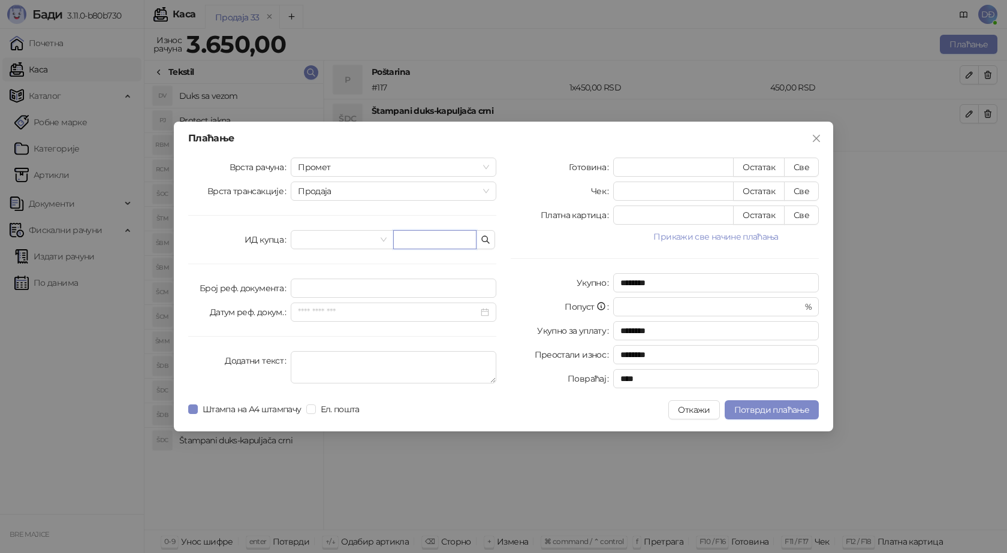
click at [414, 243] on input "text" at bounding box center [434, 239] width 83 height 19
click at [424, 238] on input "text" at bounding box center [434, 239] width 83 height 19
paste input "**********"
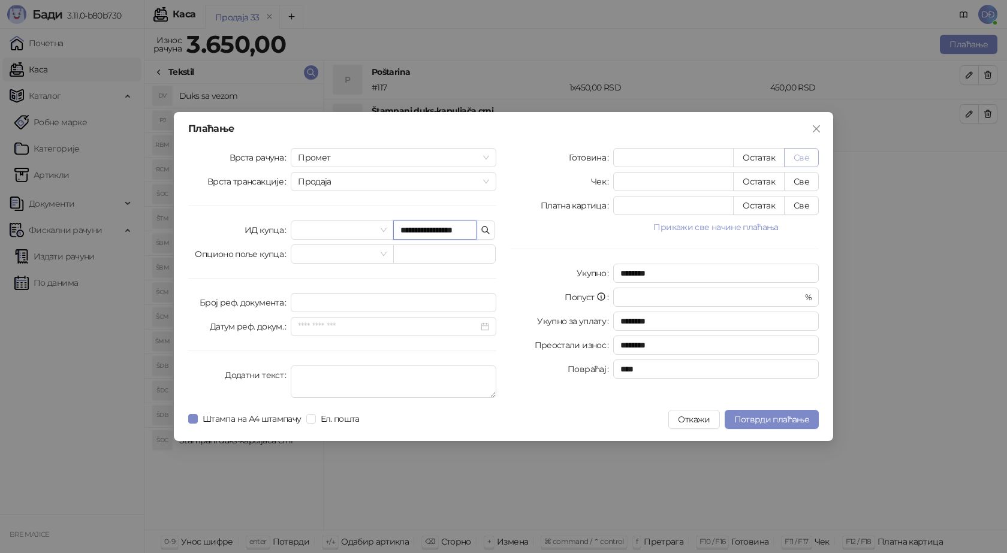
type input "**********"
click at [805, 161] on button "Све" at bounding box center [801, 157] width 35 height 19
type input "****"
click at [772, 414] on button "Потврди плаћање" at bounding box center [772, 419] width 94 height 19
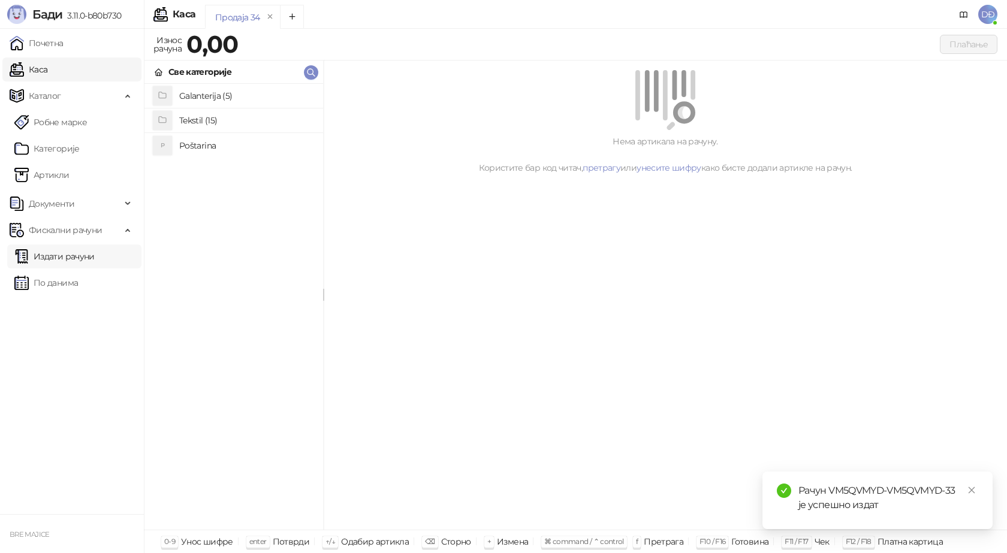
click at [94, 260] on link "Издати рачуни" at bounding box center [54, 257] width 80 height 24
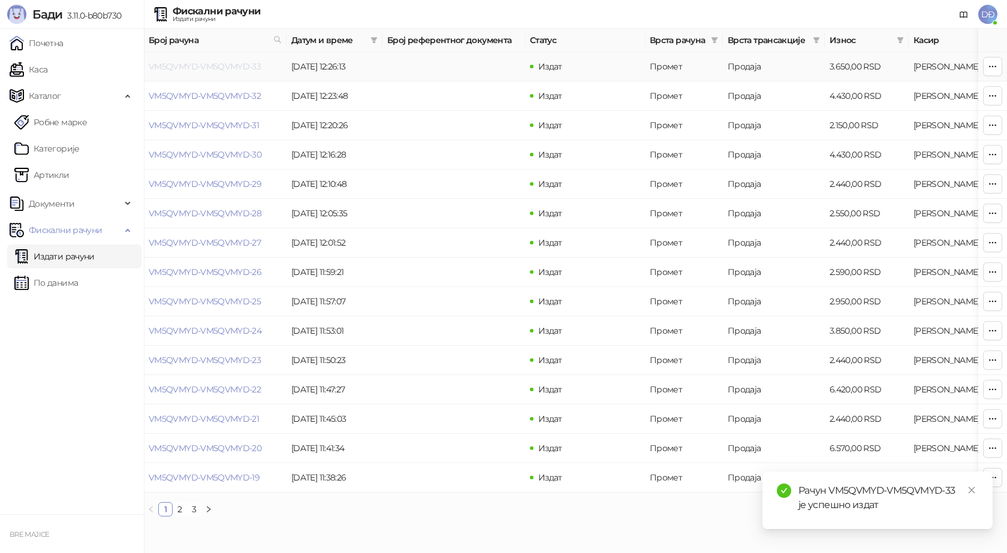
click at [219, 64] on link "VM5QVMYD-VM5QVMYD-33" at bounding box center [205, 66] width 112 height 11
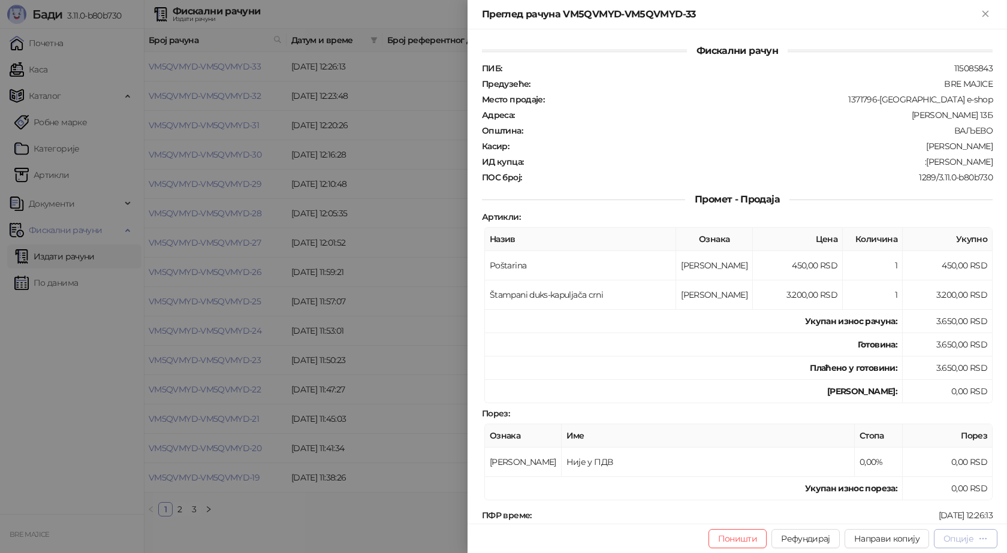
click at [944, 540] on div "Опције" at bounding box center [959, 539] width 30 height 11
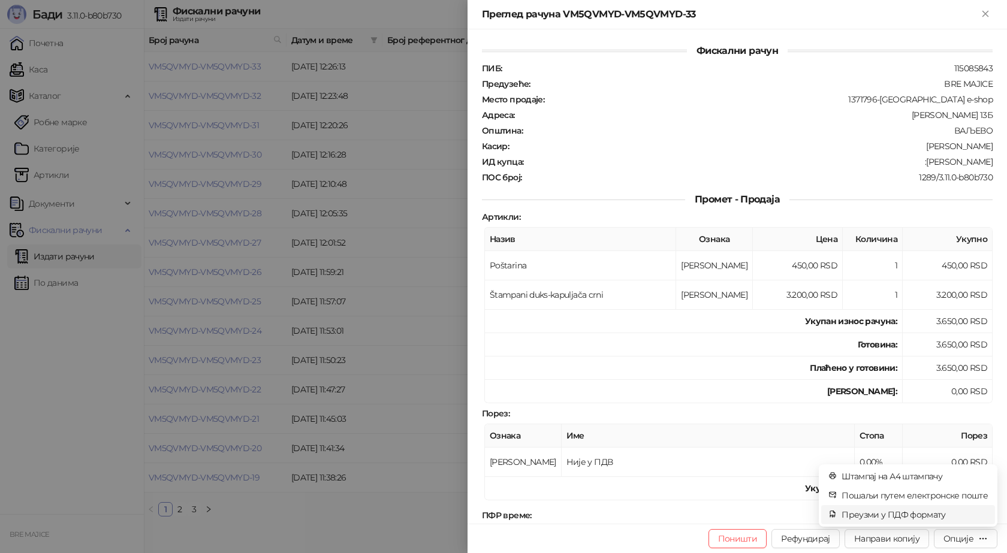
click at [933, 512] on span "Преузми у ПДФ формату" at bounding box center [915, 514] width 146 height 13
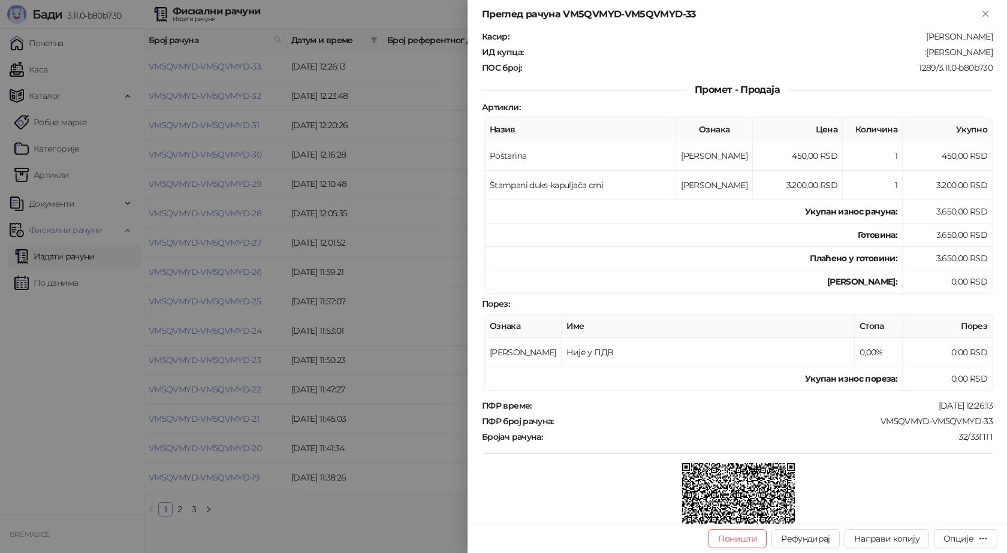
scroll to position [180, 0]
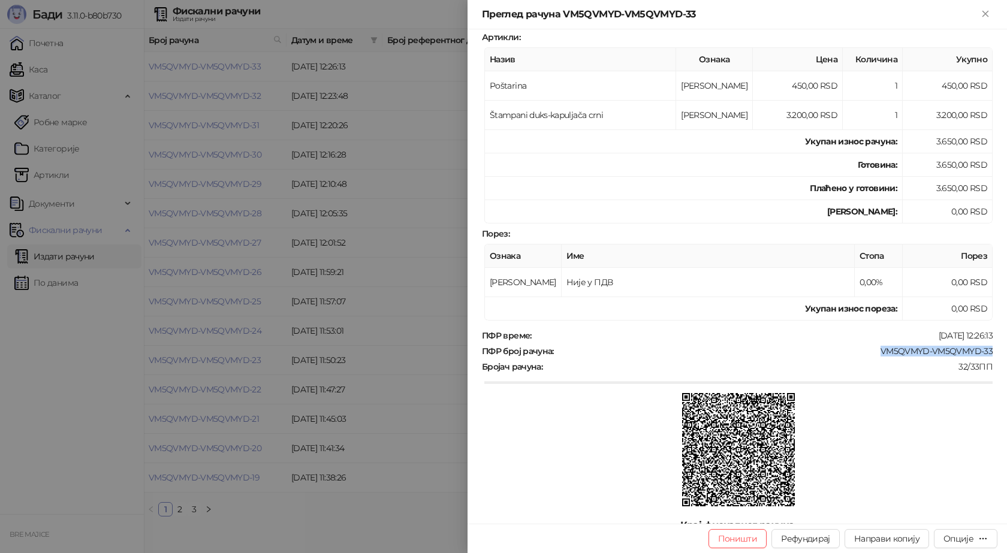
drag, startPoint x: 988, startPoint y: 352, endPoint x: 871, endPoint y: 346, distance: 117.1
click at [872, 345] on div "Фискални рачун ПИБ : 115085843 Предузеће : BRE MAJICE Место продаје : 1371796-B…" at bounding box center [738, 276] width 540 height 495
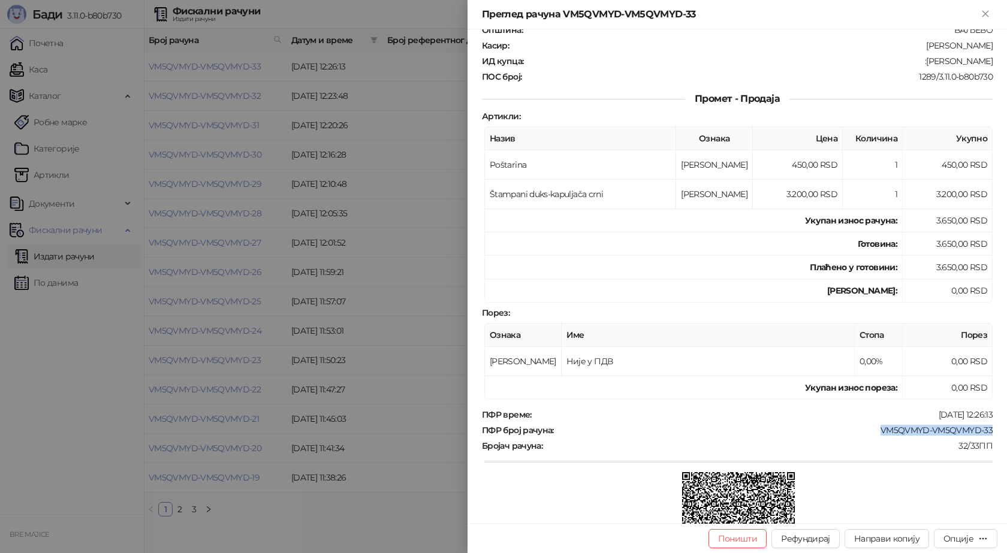
scroll to position [0, 0]
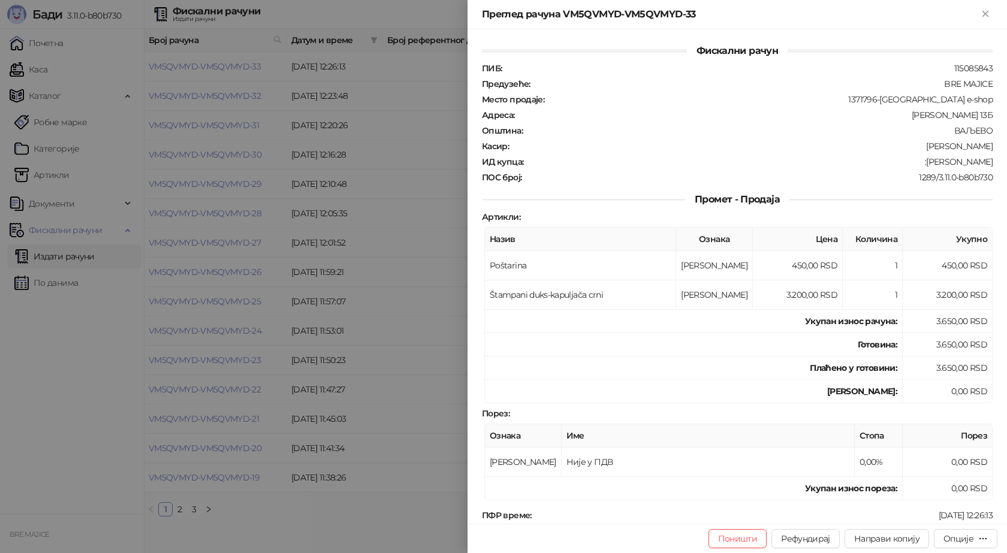
drag, startPoint x: 986, startPoint y: 164, endPoint x: 918, endPoint y: 164, distance: 67.8
click at [918, 164] on div "ИД купца : :Lazar Miladinovic" at bounding box center [738, 161] width 516 height 11
click at [986, 11] on icon "Close" at bounding box center [985, 13] width 11 height 11
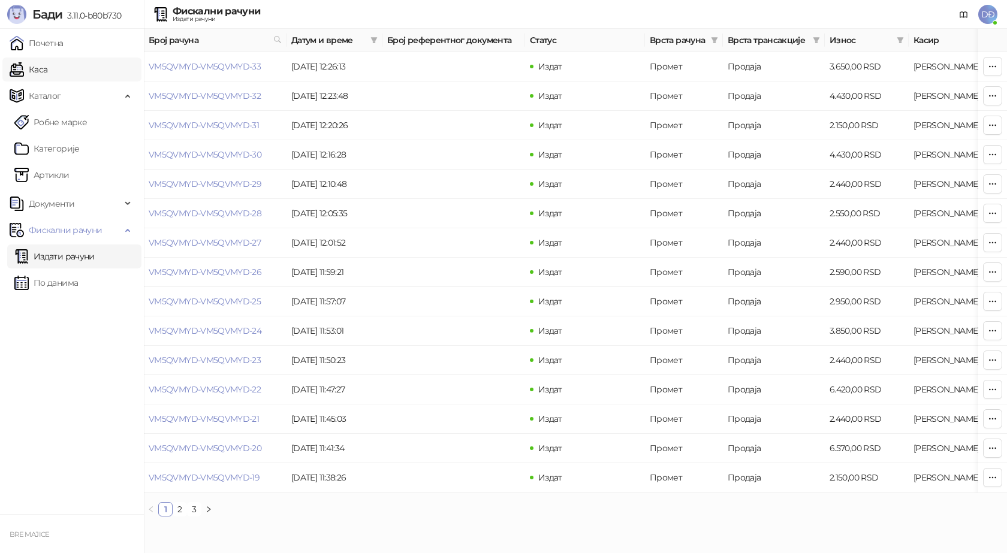
click at [47, 76] on link "Каса" at bounding box center [29, 70] width 38 height 24
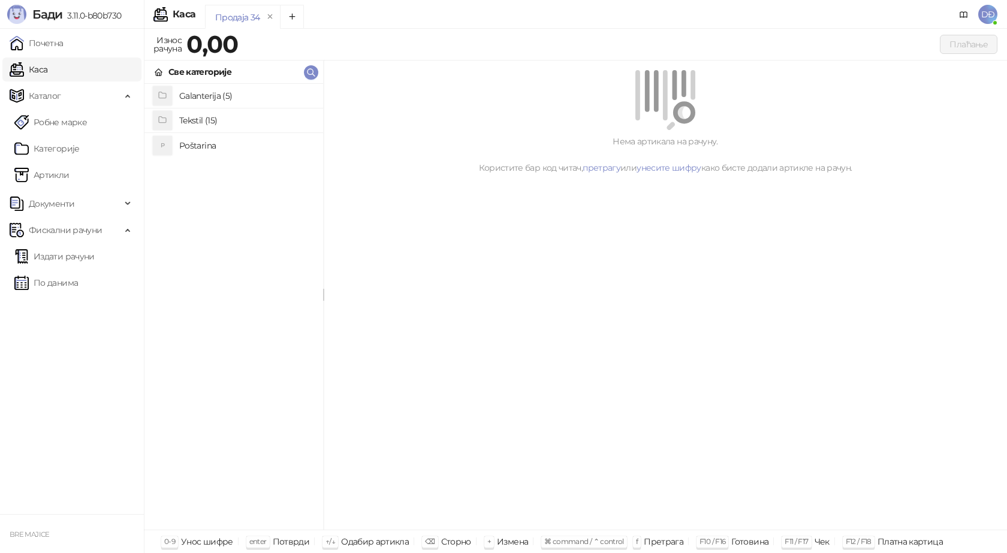
click at [195, 146] on h4 "Poštarina" at bounding box center [246, 145] width 134 height 19
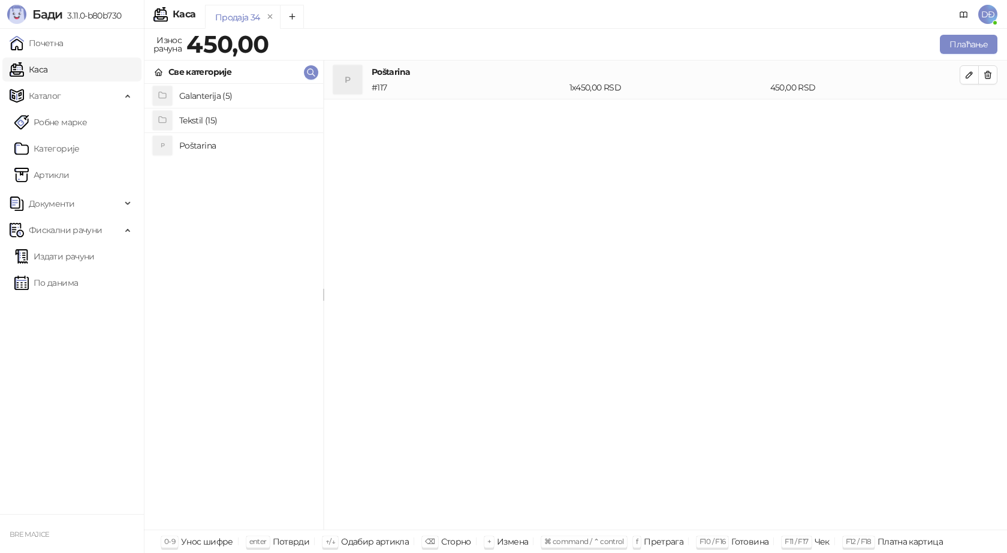
click at [202, 122] on h4 "Tekstil (15)" at bounding box center [246, 120] width 134 height 19
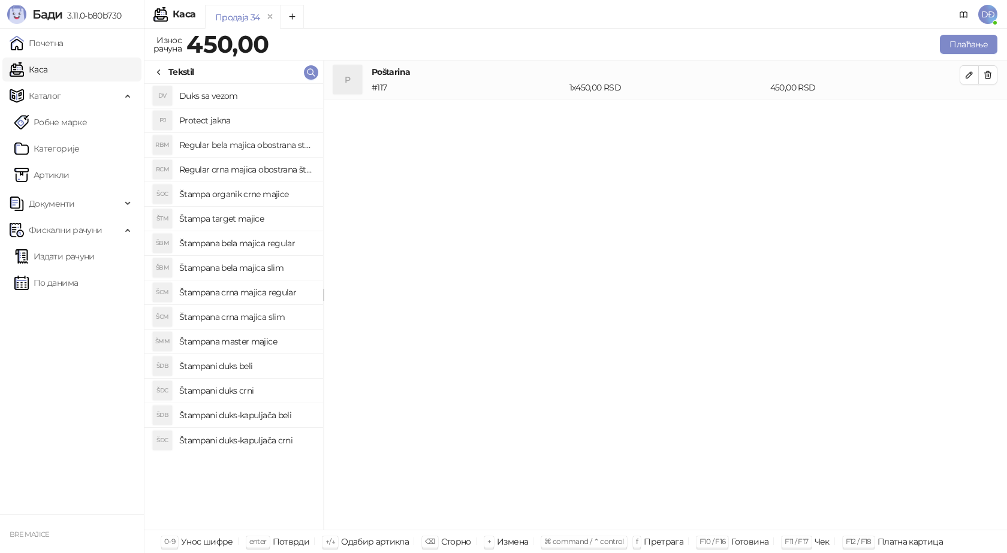
click at [253, 315] on h4 "Štampana crna majica slim" at bounding box center [246, 317] width 134 height 19
click at [976, 110] on button "button" at bounding box center [969, 113] width 19 height 19
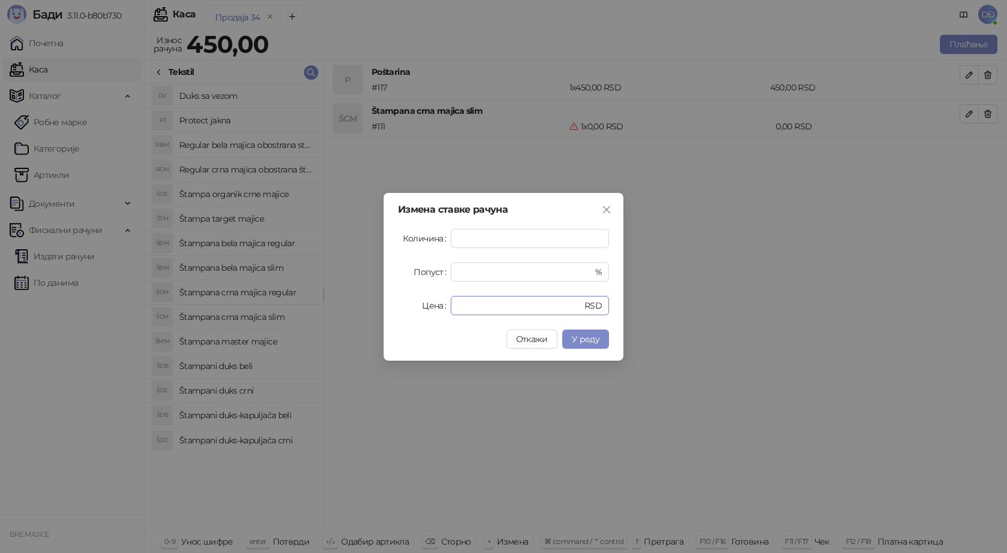
drag, startPoint x: 469, startPoint y: 305, endPoint x: 430, endPoint y: 312, distance: 39.6
click at [430, 312] on div "Цена * RSD" at bounding box center [503, 305] width 211 height 19
type input "****"
click at [582, 334] on span "У реду" at bounding box center [586, 339] width 28 height 11
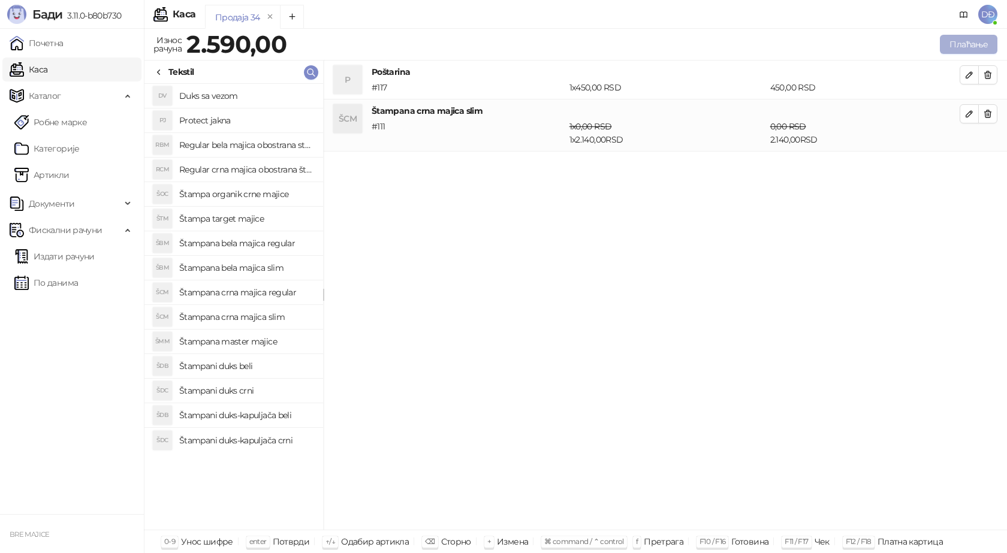
click at [972, 42] on button "Плаћање" at bounding box center [969, 44] width 58 height 19
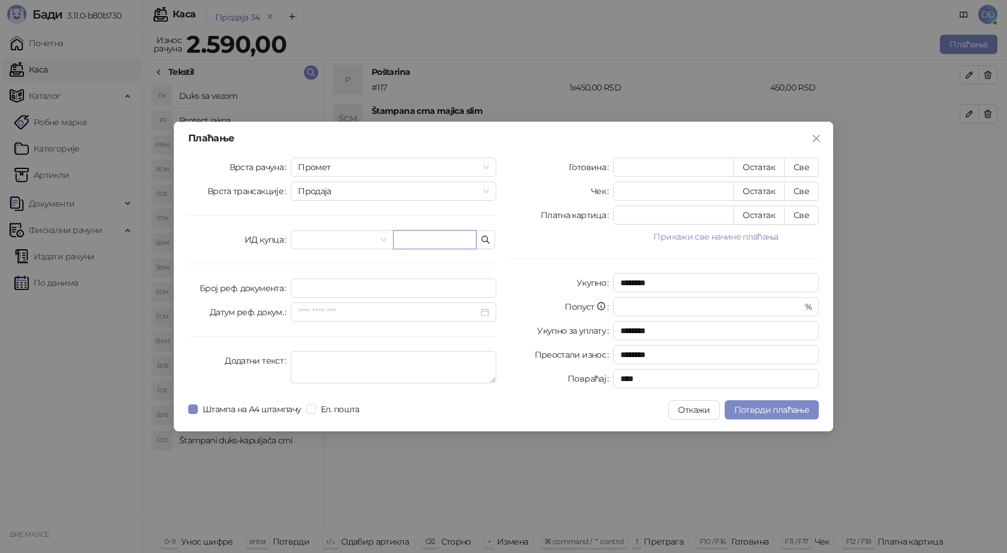
click at [430, 240] on input "text" at bounding box center [434, 239] width 83 height 19
paste input "**********"
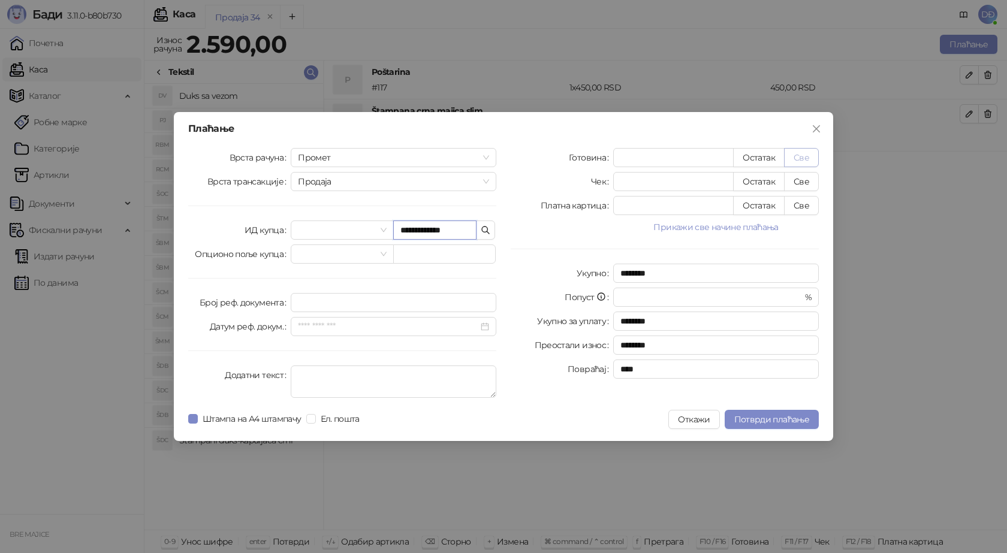
type input "**********"
click at [803, 159] on button "Све" at bounding box center [801, 157] width 35 height 19
type input "****"
click at [769, 419] on span "Потврди плаћање" at bounding box center [771, 419] width 75 height 11
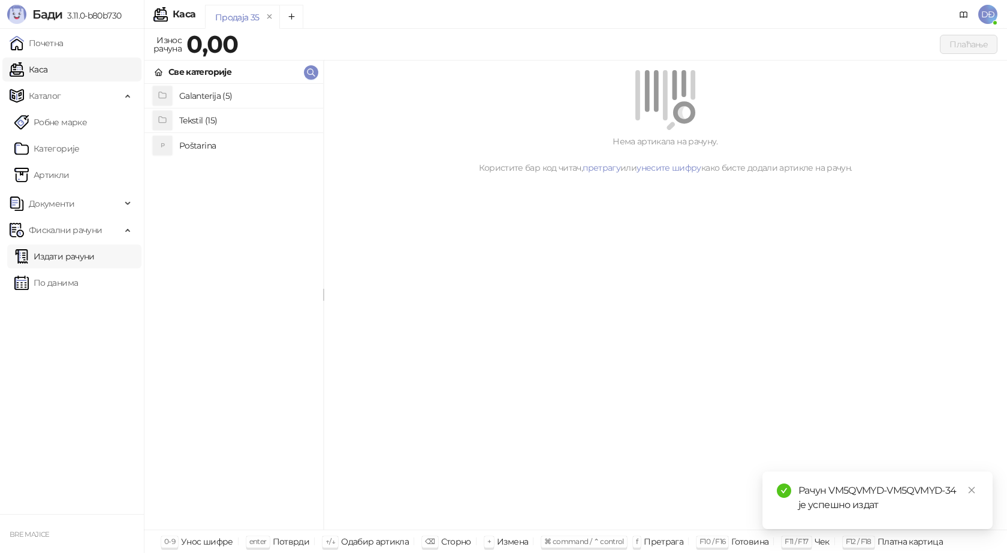
click at [71, 260] on link "Издати рачуни" at bounding box center [54, 257] width 80 height 24
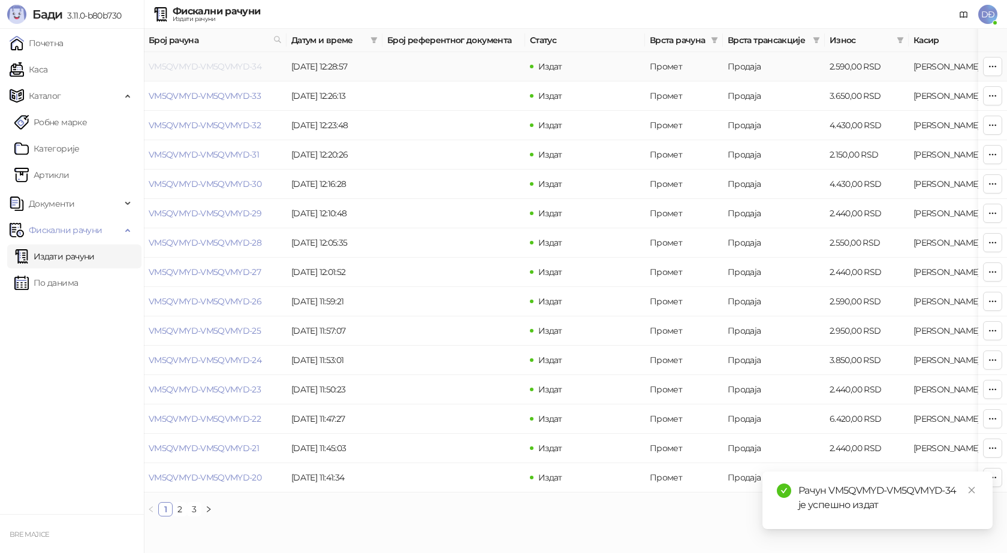
click at [206, 67] on link "VM5QVMYD-VM5QVMYD-34" at bounding box center [205, 66] width 113 height 11
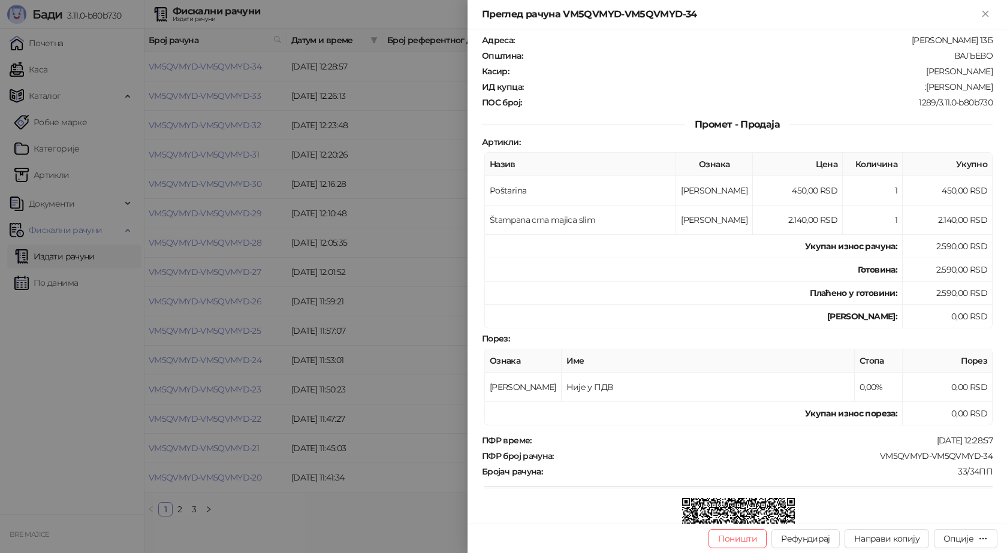
scroll to position [120, 0]
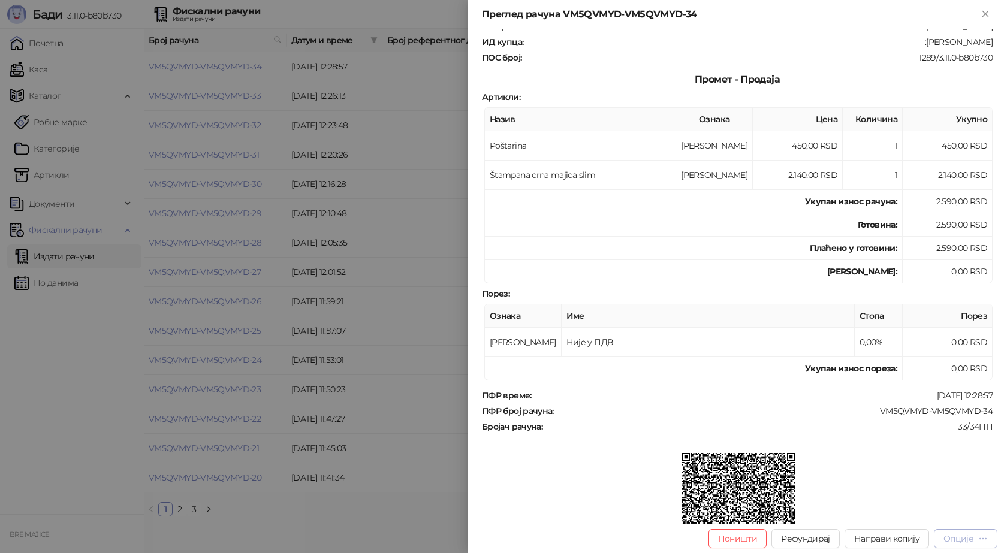
click at [965, 537] on div "Опције" at bounding box center [959, 539] width 30 height 11
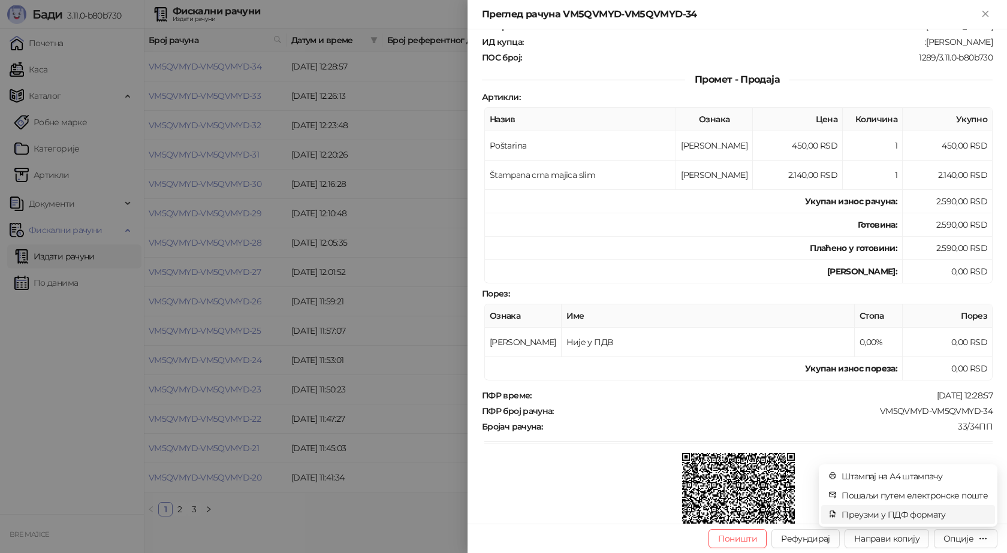
click at [949, 515] on span "Преузми у ПДФ формату" at bounding box center [915, 514] width 146 height 13
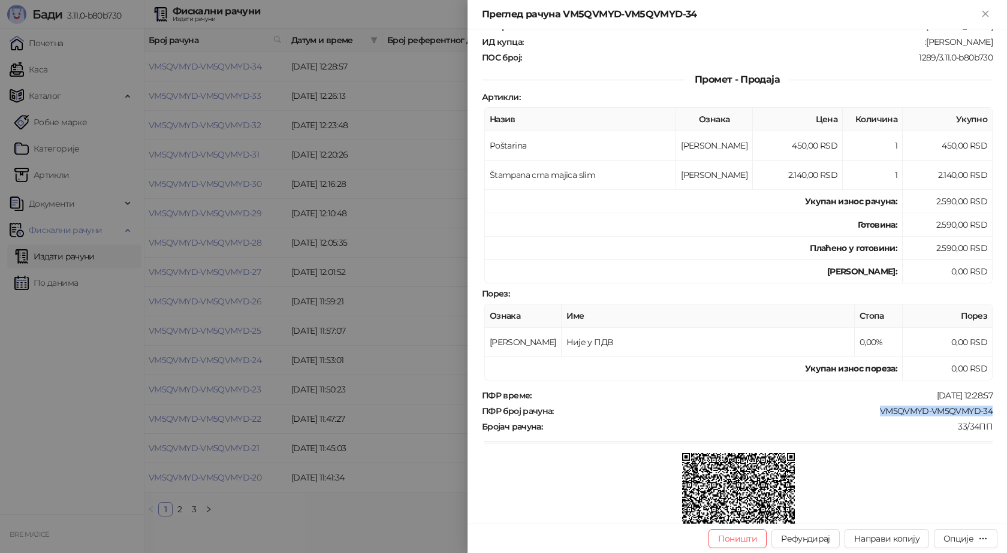
drag, startPoint x: 986, startPoint y: 407, endPoint x: 859, endPoint y: 411, distance: 127.2
click at [859, 411] on div "Фискални рачун ПИБ : 115085843 Предузеће : BRE MAJICE Место продаје : 1371796-B…" at bounding box center [738, 276] width 540 height 495
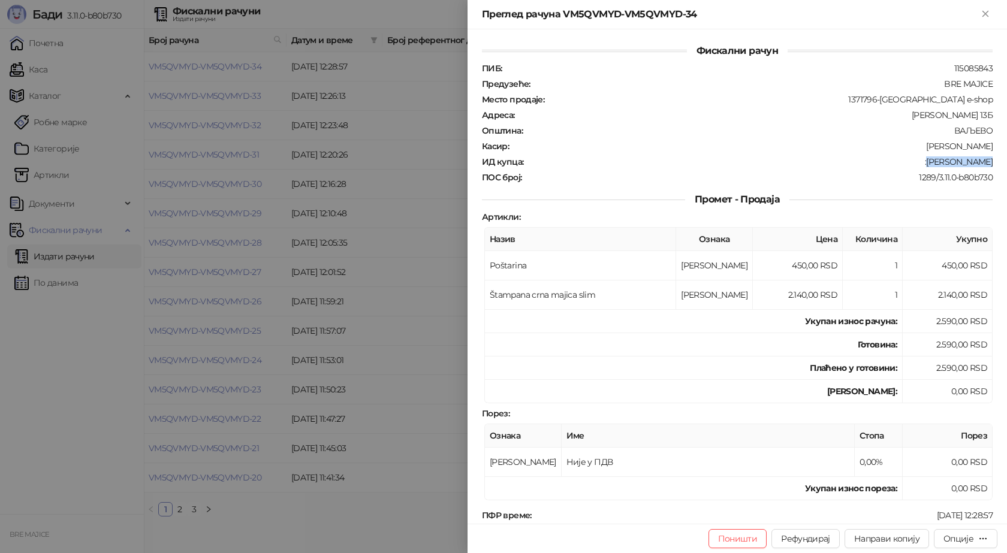
drag, startPoint x: 989, startPoint y: 162, endPoint x: 932, endPoint y: 164, distance: 57.0
click at [932, 164] on div "Фискални рачун ПИБ : 115085843 Предузеће : BRE MAJICE Место продаје : 1371796-B…" at bounding box center [738, 276] width 540 height 495
click at [990, 13] on icon "Close" at bounding box center [985, 13] width 11 height 11
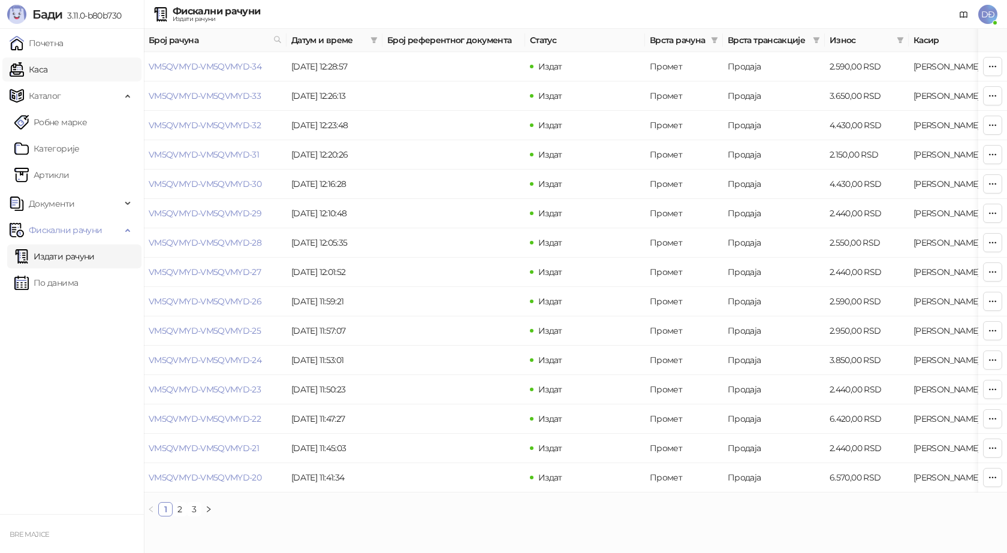
click at [47, 68] on link "Каса" at bounding box center [29, 70] width 38 height 24
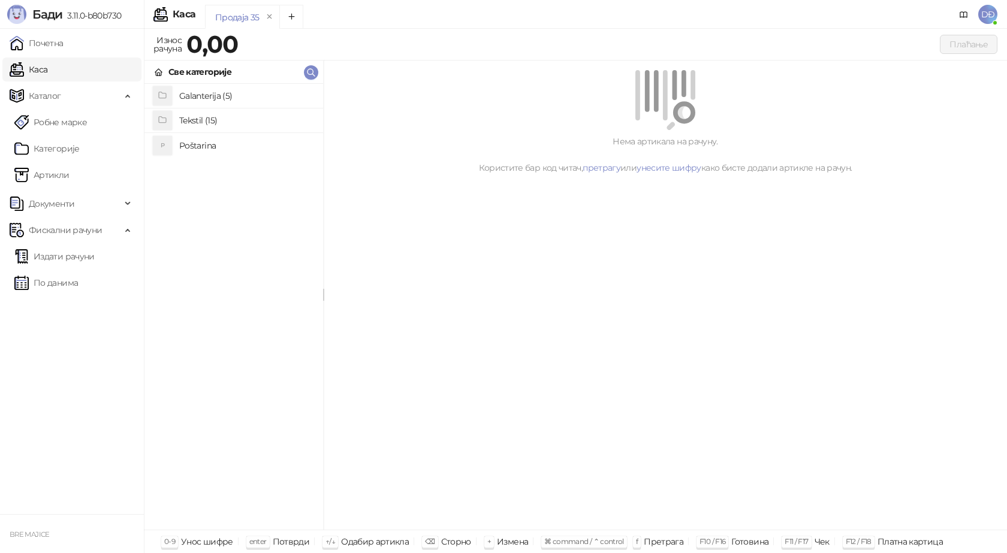
click at [190, 143] on h4 "Poštarina" at bounding box center [246, 145] width 134 height 19
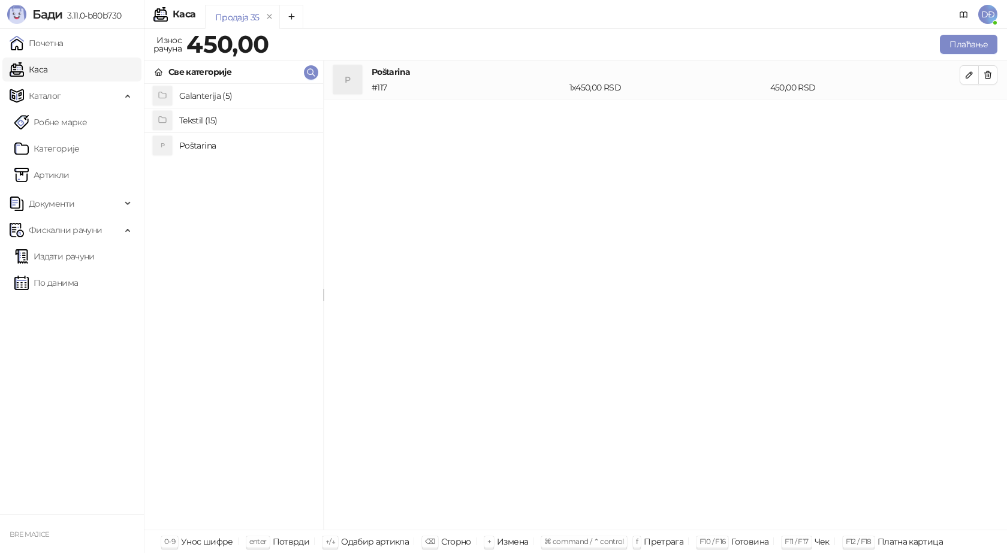
click at [201, 121] on h4 "Tekstil (15)" at bounding box center [246, 120] width 134 height 19
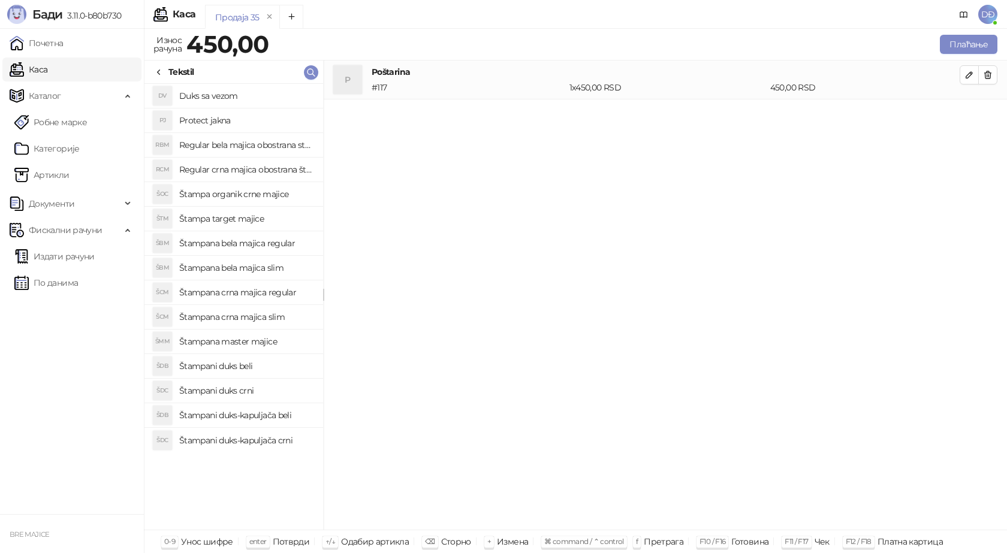
click at [297, 144] on h4 "Regular bela majica obostrana stampa" at bounding box center [246, 145] width 134 height 19
click at [966, 114] on icon "button" at bounding box center [970, 114] width 10 height 10
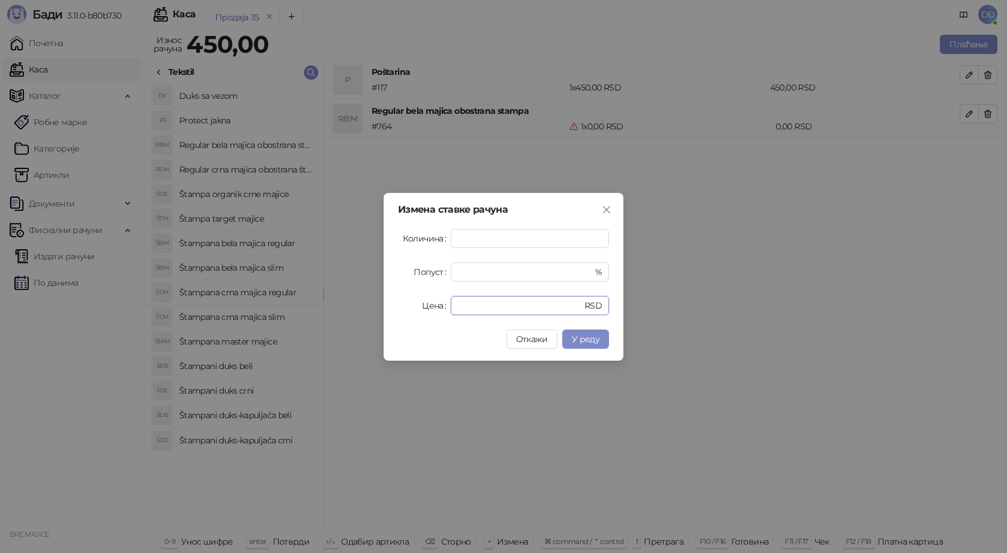
drag, startPoint x: 432, startPoint y: 303, endPoint x: 387, endPoint y: 293, distance: 46.1
click at [410, 303] on div "Цена * RSD" at bounding box center [503, 305] width 211 height 19
type input "****"
click at [599, 342] on span "У реду" at bounding box center [586, 339] width 28 height 11
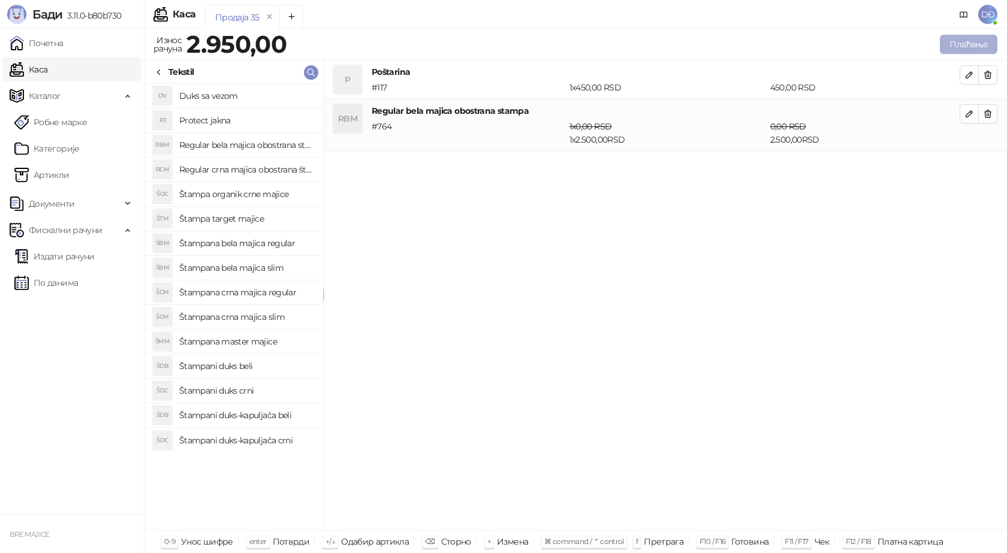
click at [949, 47] on button "Плаћање" at bounding box center [969, 44] width 58 height 19
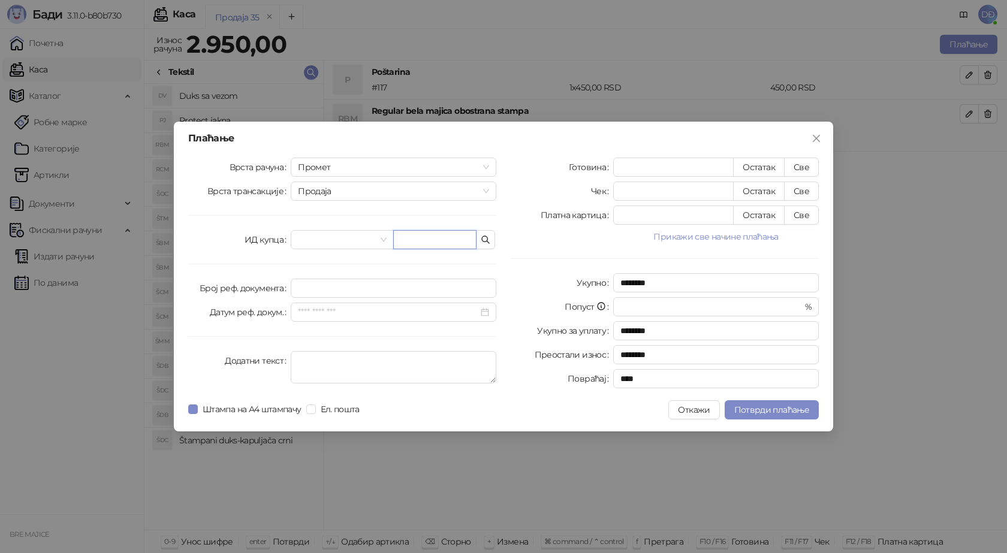
click at [420, 235] on input "text" at bounding box center [434, 239] width 83 height 19
paste input "**********"
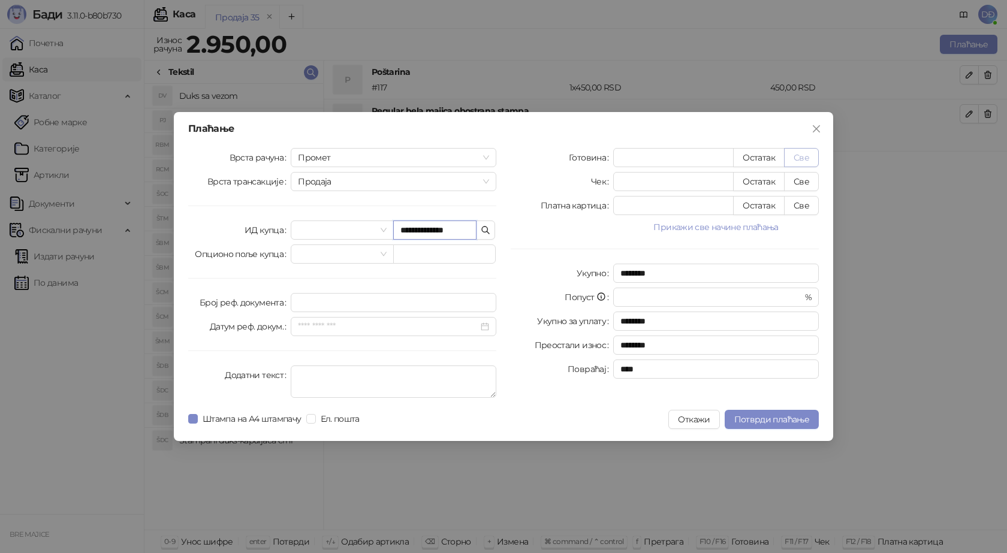
type input "**********"
click at [795, 156] on button "Све" at bounding box center [801, 157] width 35 height 19
type input "****"
click at [772, 414] on button "Потврди плаћање" at bounding box center [772, 419] width 94 height 19
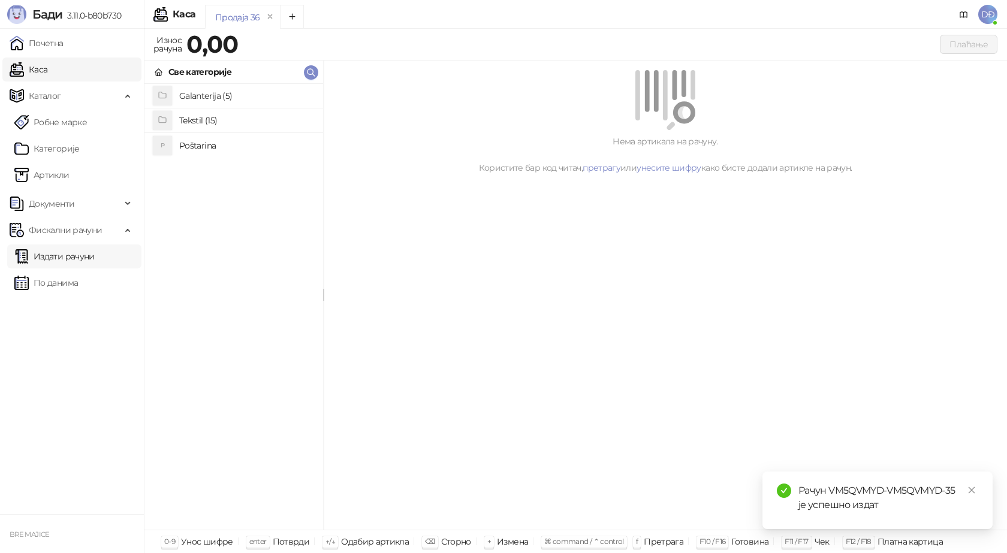
click at [76, 257] on link "Издати рачуни" at bounding box center [54, 257] width 80 height 24
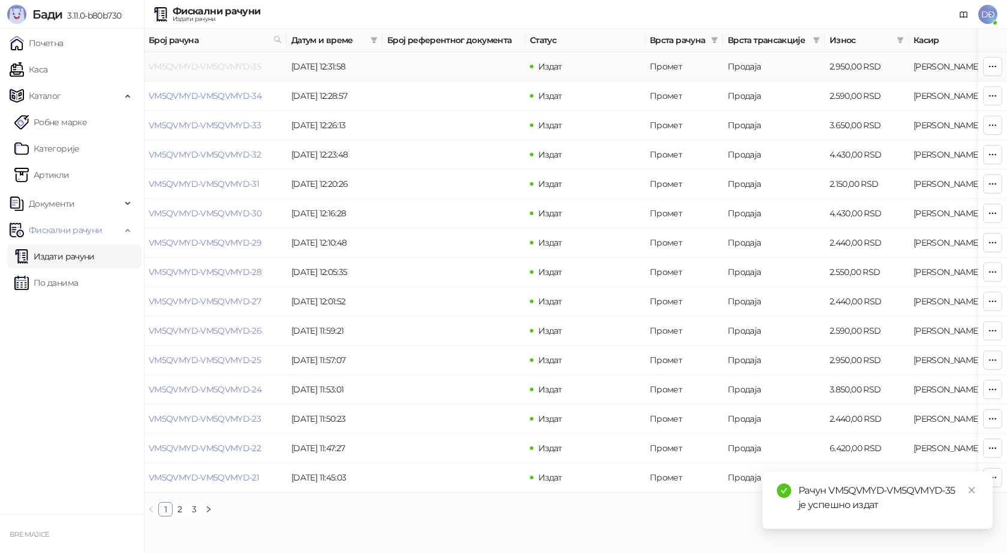
click at [223, 65] on link "VM5QVMYD-VM5QVMYD-35" at bounding box center [205, 66] width 112 height 11
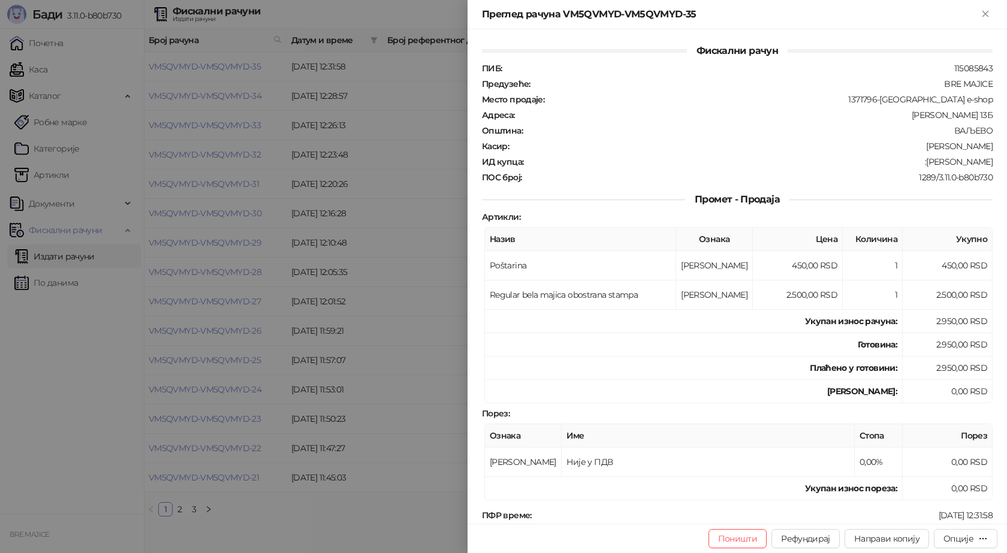
click at [964, 539] on div "Рачун VM5QVMYD-VM5QVMYD-35 је успешно издат" at bounding box center [878, 539] width 230 height 0
click at [974, 539] on div "Опције" at bounding box center [959, 539] width 30 height 11
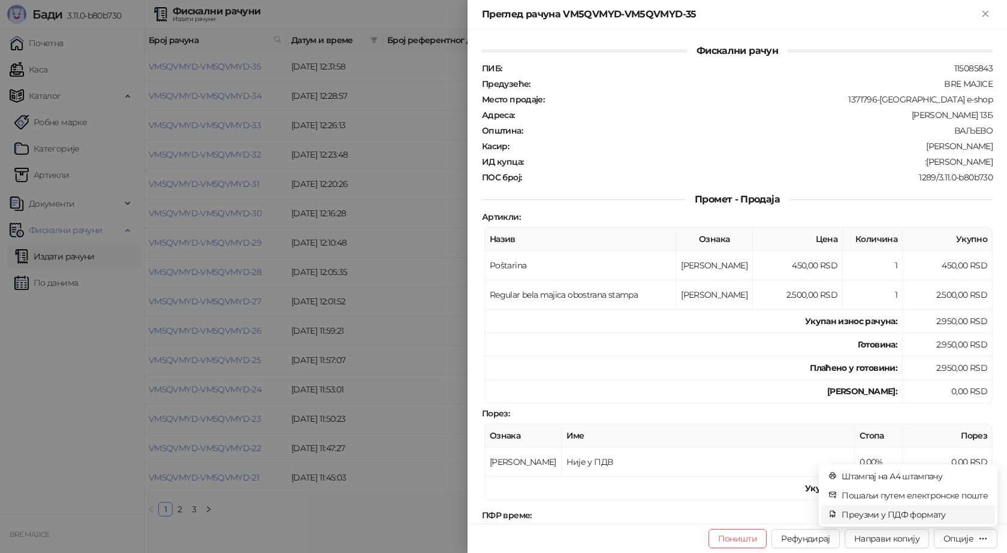
click at [940, 519] on span "Преузми у ПДФ формату" at bounding box center [915, 514] width 146 height 13
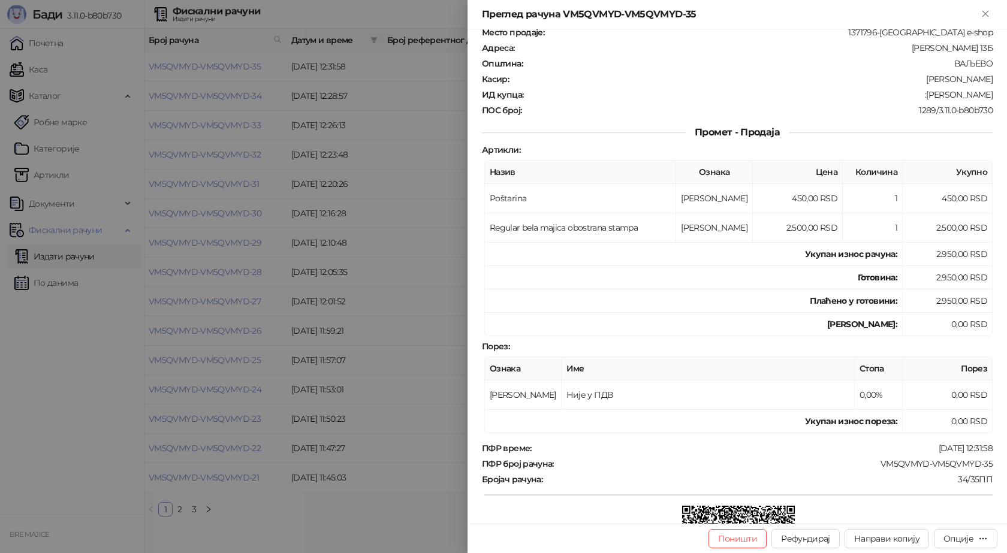
scroll to position [180, 0]
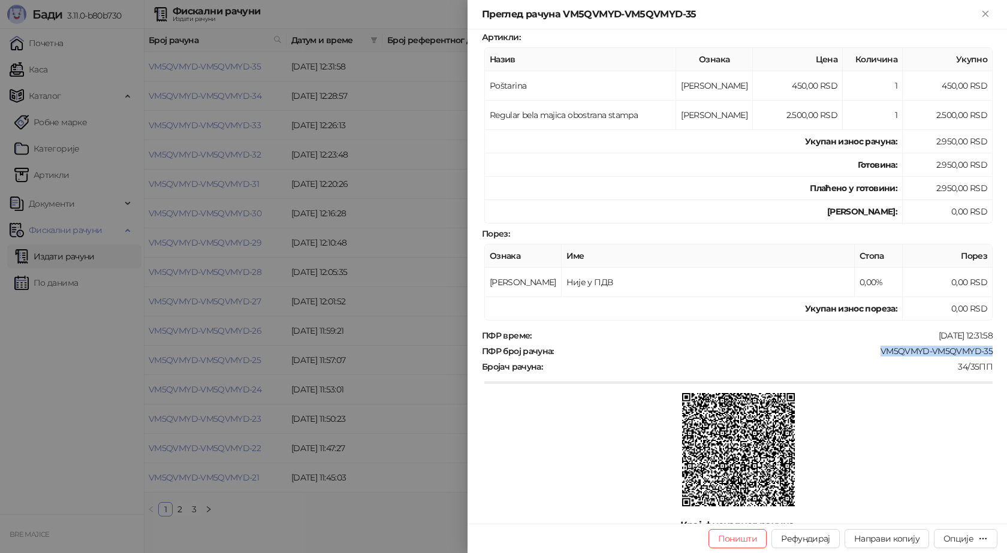
drag, startPoint x: 994, startPoint y: 350, endPoint x: 859, endPoint y: 347, distance: 134.3
click at [861, 346] on div "Фискални рачун ПИБ : 115085843 Предузеће : BRE MAJICE Место продаје : 1371796-B…" at bounding box center [738, 276] width 540 height 495
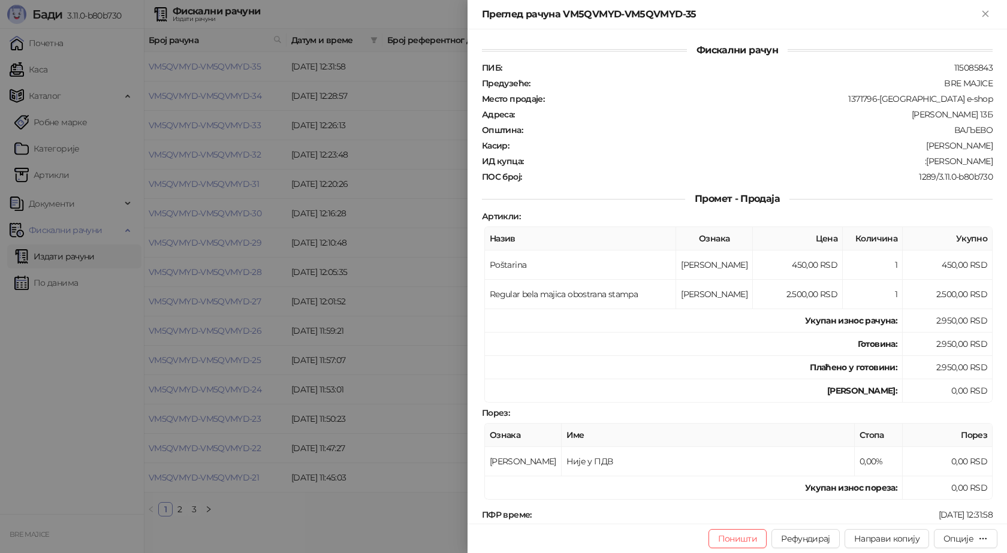
scroll to position [0, 0]
drag, startPoint x: 984, startPoint y: 164, endPoint x: 927, endPoint y: 163, distance: 57.0
click at [927, 163] on div ":Zoran Gojković" at bounding box center [759, 161] width 469 height 11
click at [978, 16] on div "Преглед рачуна VM5QVMYD-VM5QVMYD-35" at bounding box center [730, 14] width 496 height 14
click at [986, 14] on icon "Close" at bounding box center [985, 13] width 5 height 5
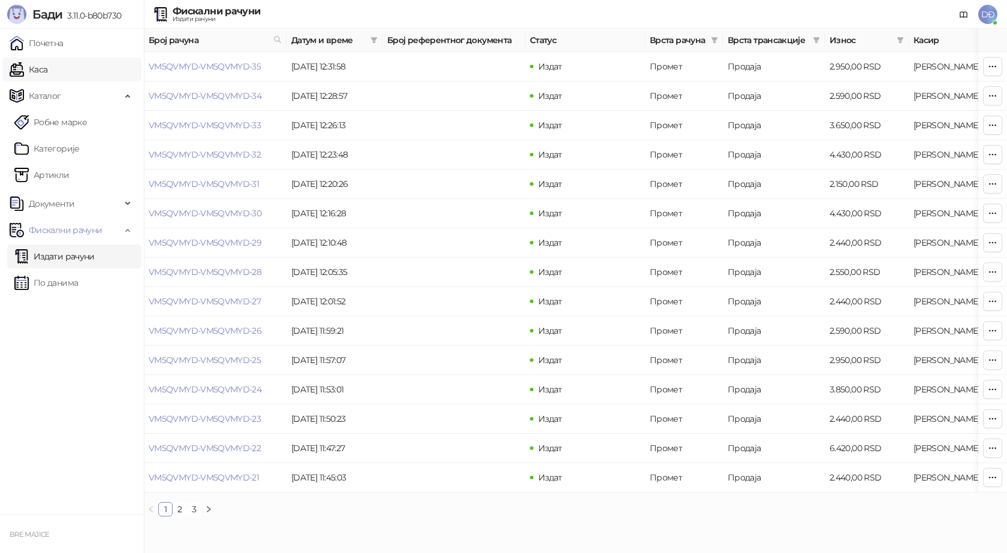
click at [33, 64] on link "Каса" at bounding box center [29, 70] width 38 height 24
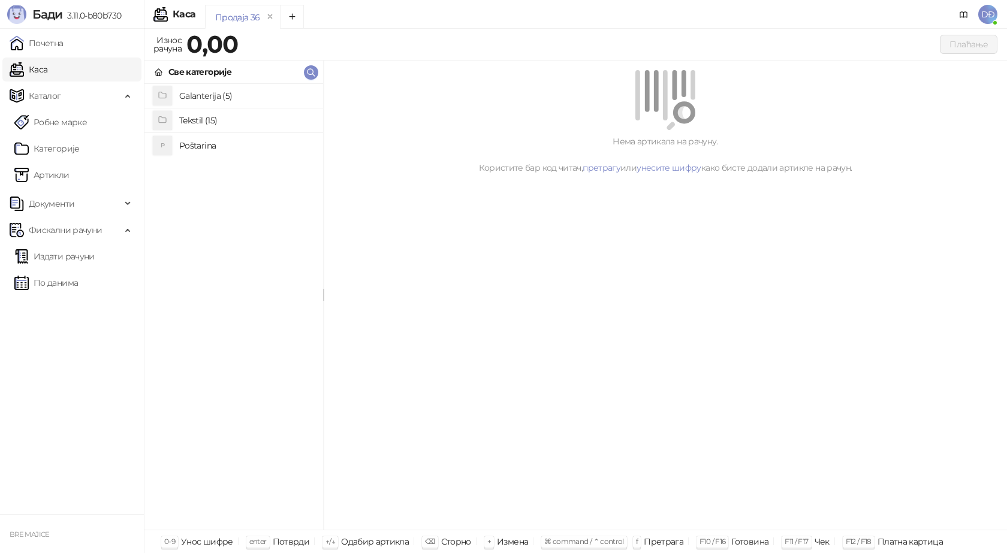
click at [201, 147] on h4 "Poštarina" at bounding box center [246, 145] width 134 height 19
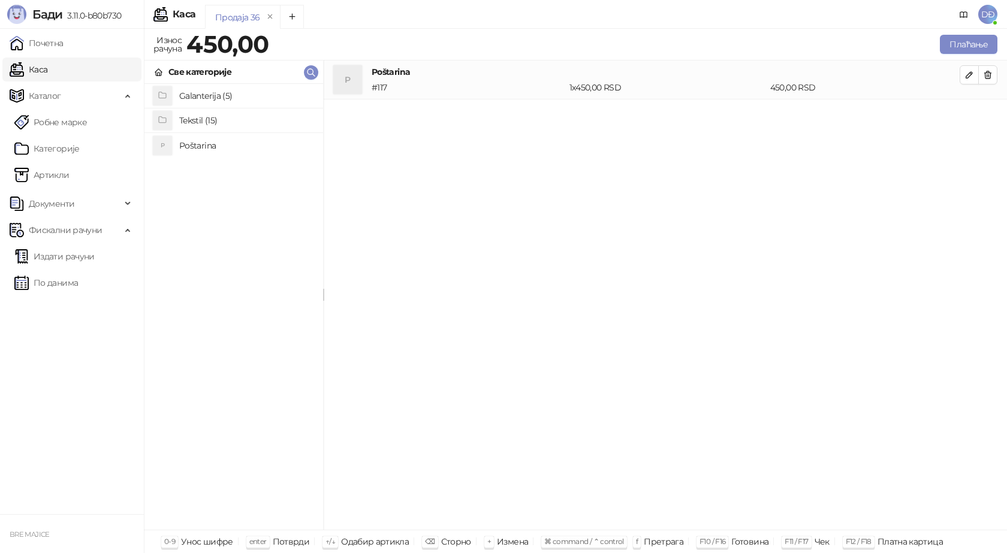
click at [209, 117] on h4 "Tekstil (15)" at bounding box center [246, 120] width 134 height 19
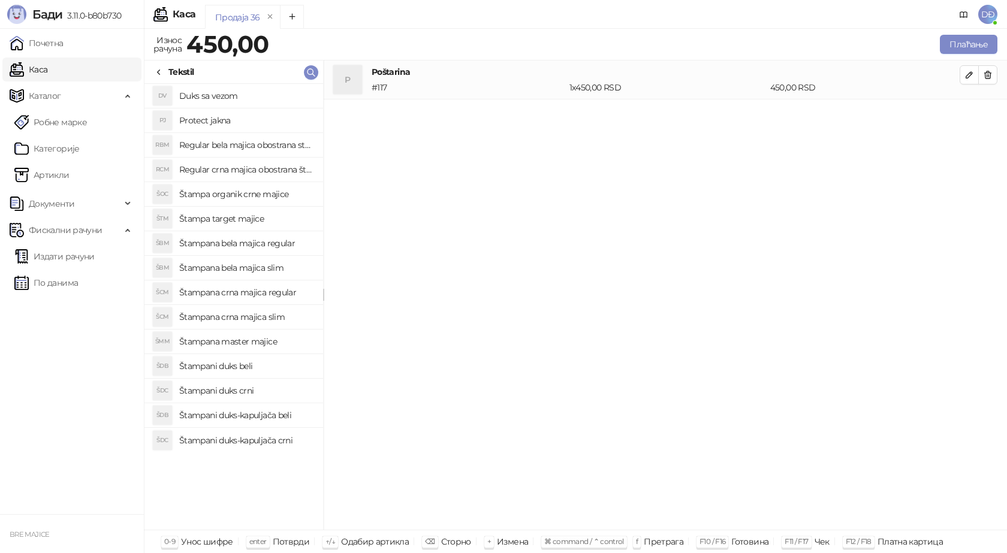
click at [255, 319] on h4 "Štampana crna majica slim" at bounding box center [246, 317] width 134 height 19
click at [965, 118] on icon "button" at bounding box center [970, 114] width 10 height 10
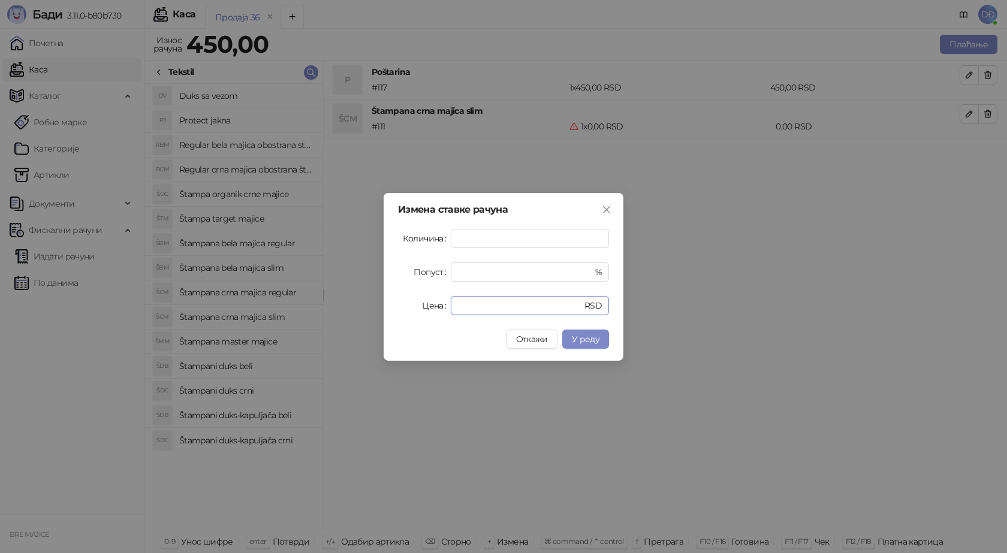
drag, startPoint x: 470, startPoint y: 306, endPoint x: 365, endPoint y: 312, distance: 105.7
click at [389, 309] on div "Измена ставке рачуна Количина * Попуст * % Цена * RSD Откажи У реду" at bounding box center [504, 277] width 240 height 168
type input "****"
click at [592, 339] on span "У реду" at bounding box center [586, 339] width 28 height 11
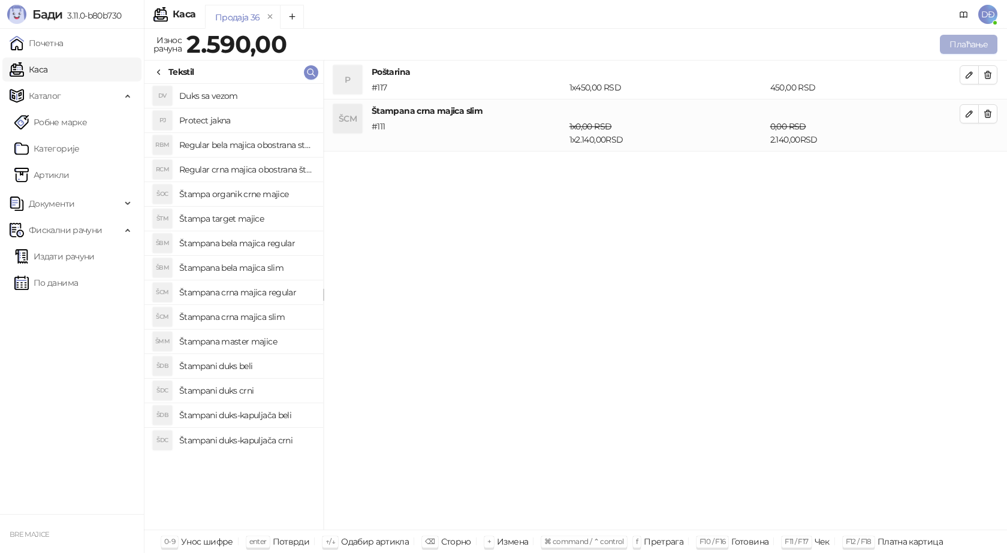
click at [960, 44] on button "Плаћање" at bounding box center [969, 44] width 58 height 19
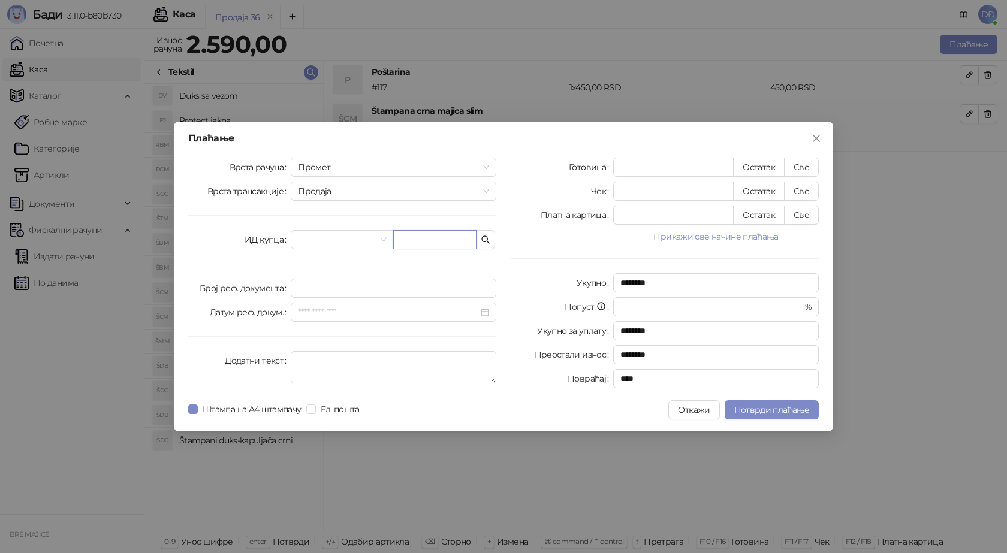
click at [402, 234] on input "text" at bounding box center [434, 239] width 83 height 19
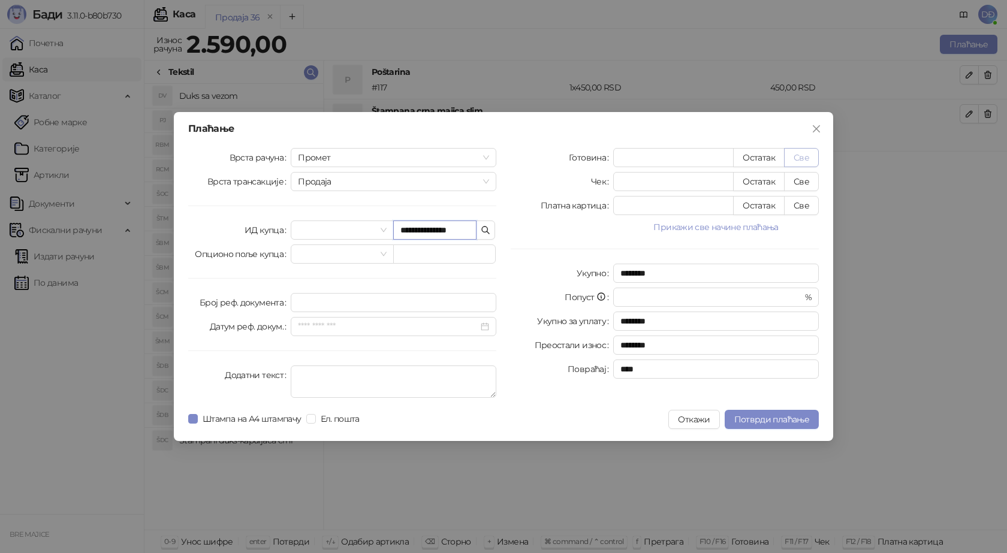
type input "**********"
click at [800, 164] on button "Све" at bounding box center [801, 157] width 35 height 19
type input "****"
click at [784, 422] on span "Потврди плаћање" at bounding box center [771, 419] width 75 height 11
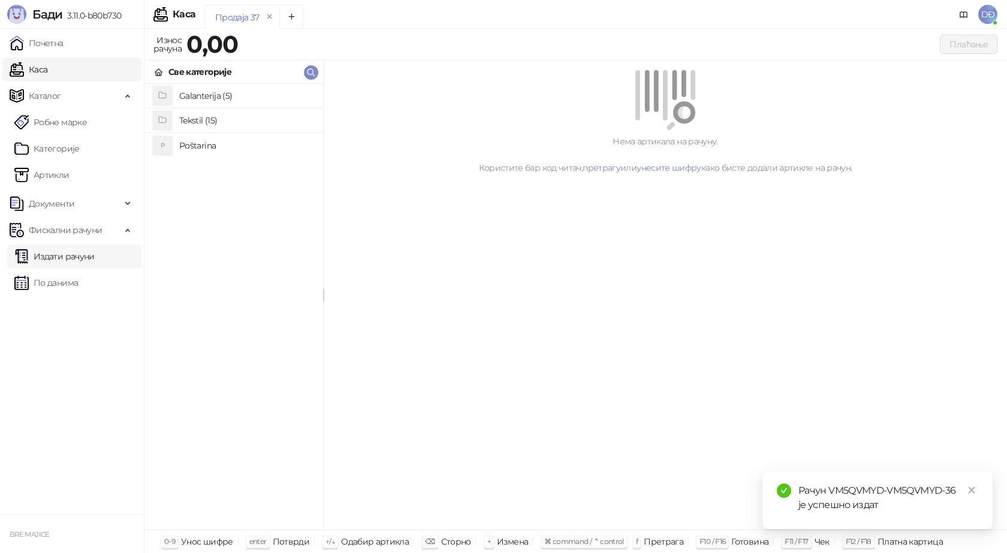
click at [82, 255] on link "Издати рачуни" at bounding box center [54, 257] width 80 height 24
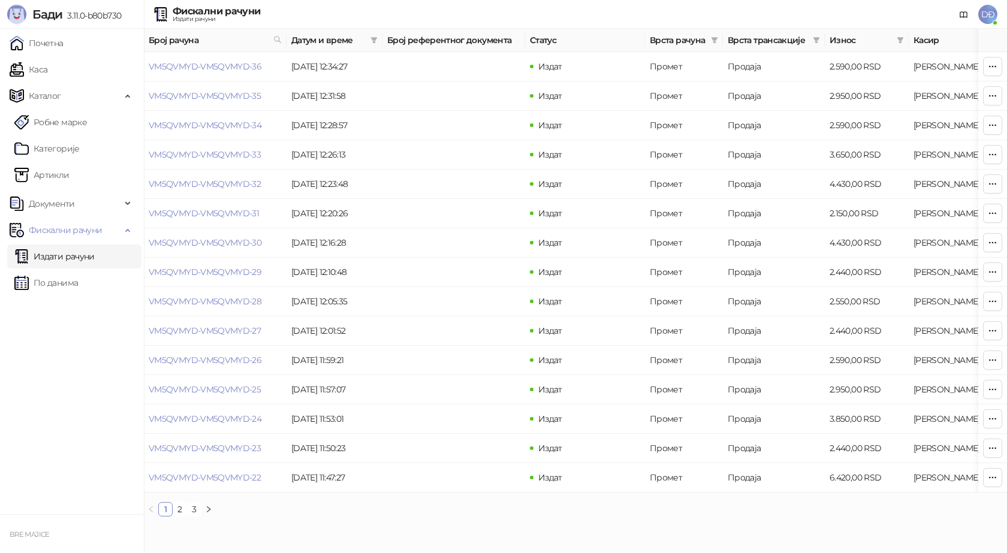
click at [95, 256] on link "Издати рачуни" at bounding box center [54, 257] width 80 height 24
click at [209, 62] on link "VM5QVMYD-VM5QVMYD-36" at bounding box center [205, 66] width 113 height 11
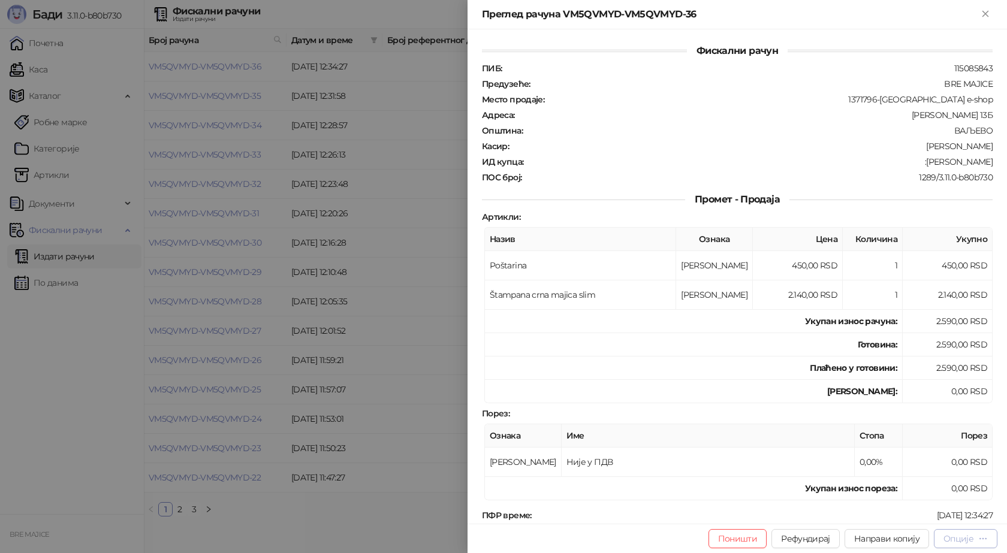
click at [976, 535] on div "Опције" at bounding box center [966, 538] width 44 height 11
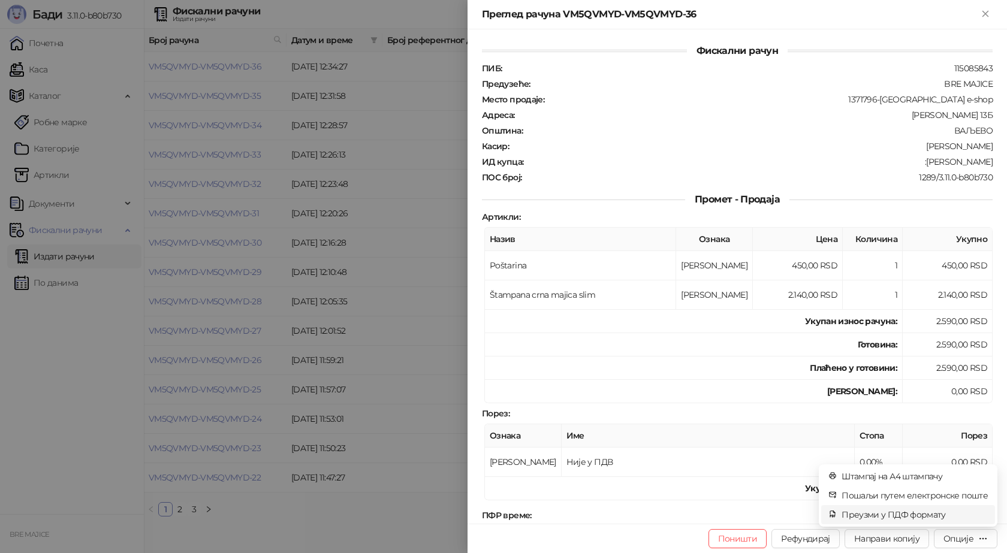
click at [935, 518] on span "Преузми у ПДФ формату" at bounding box center [915, 514] width 146 height 13
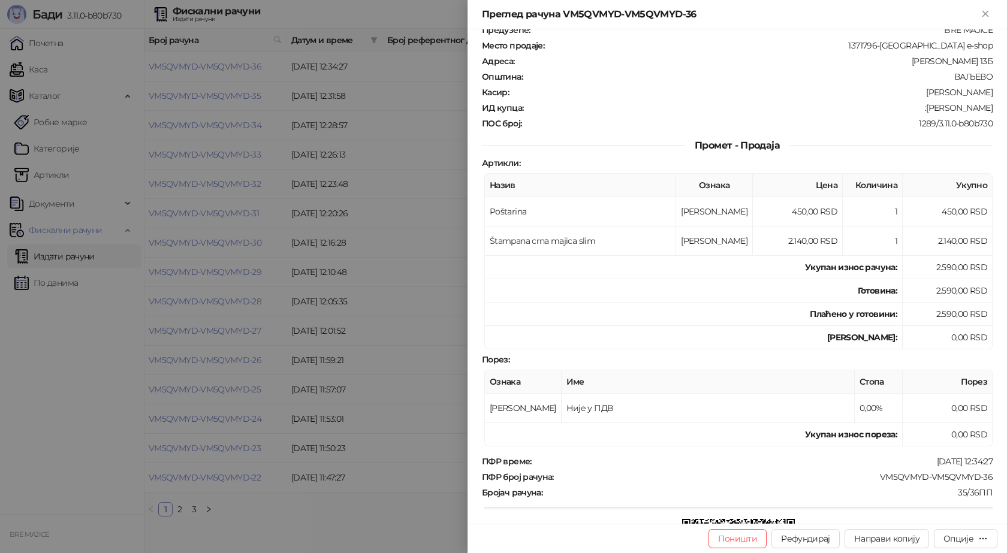
scroll to position [180, 0]
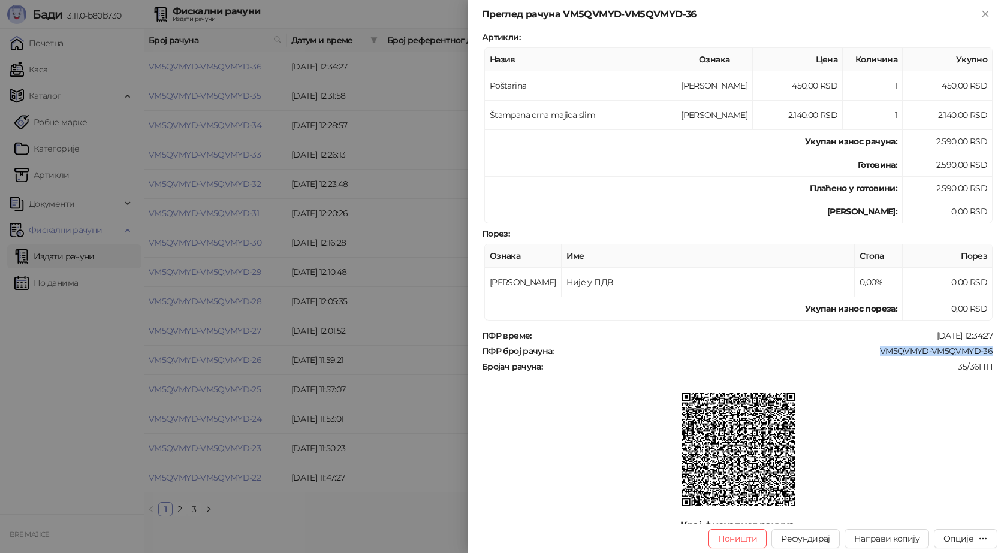
drag, startPoint x: 989, startPoint y: 350, endPoint x: 868, endPoint y: 353, distance: 121.8
click at [868, 353] on div "Фискални рачун ПИБ : 115085843 Предузеће : BRE MAJICE Место продаје : 1371796-B…" at bounding box center [738, 276] width 540 height 495
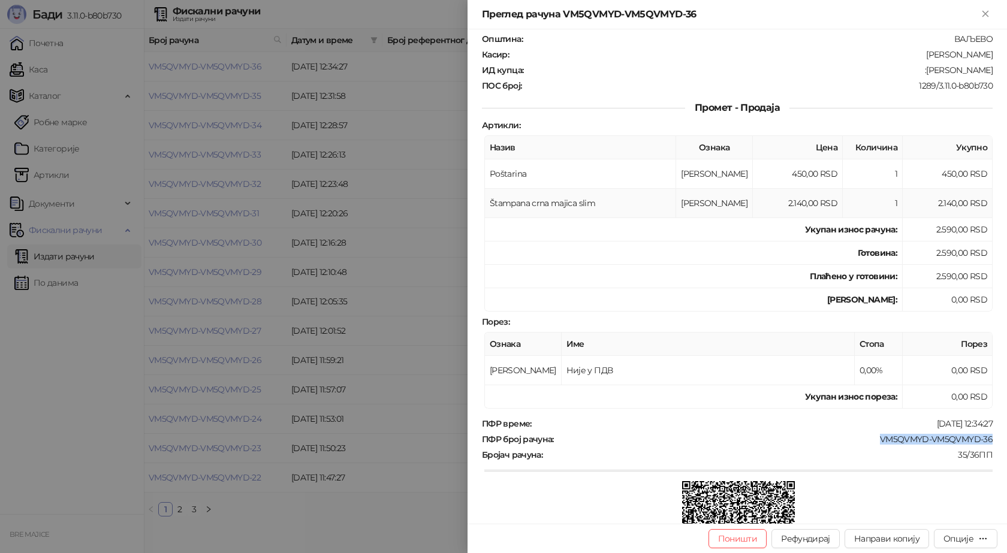
scroll to position [0, 0]
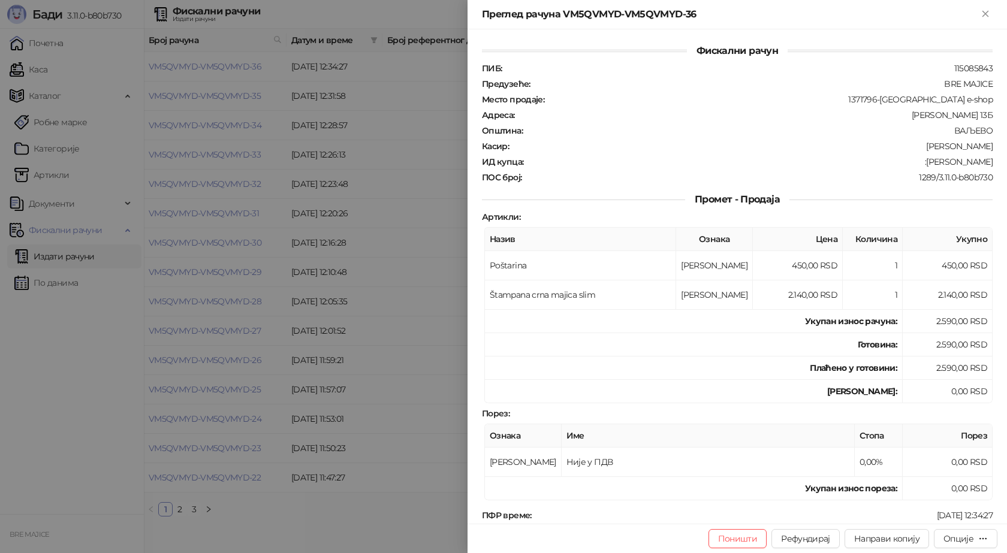
drag, startPoint x: 985, startPoint y: 160, endPoint x: 929, endPoint y: 162, distance: 55.8
click at [929, 162] on div ":Novicevic Milos" at bounding box center [759, 161] width 469 height 11
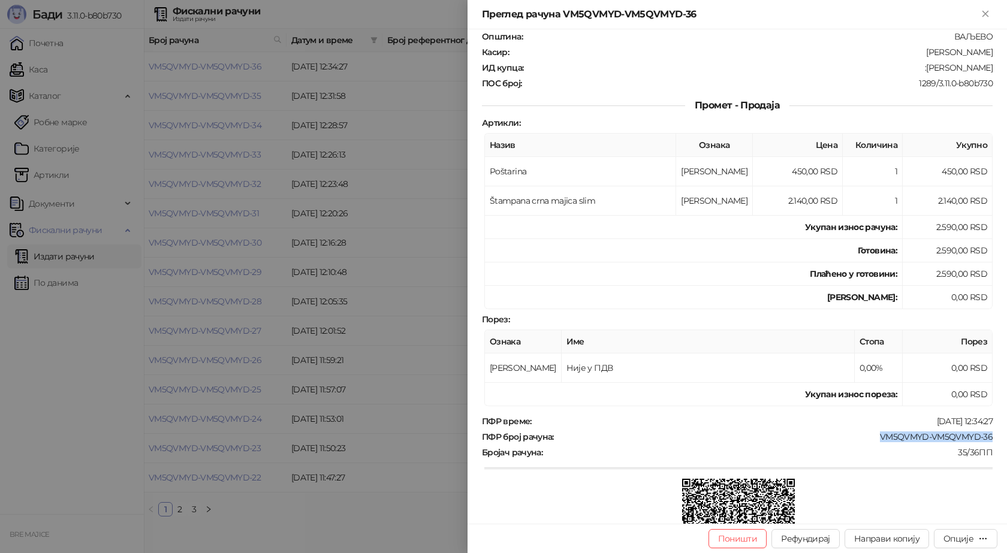
scroll to position [180, 0]
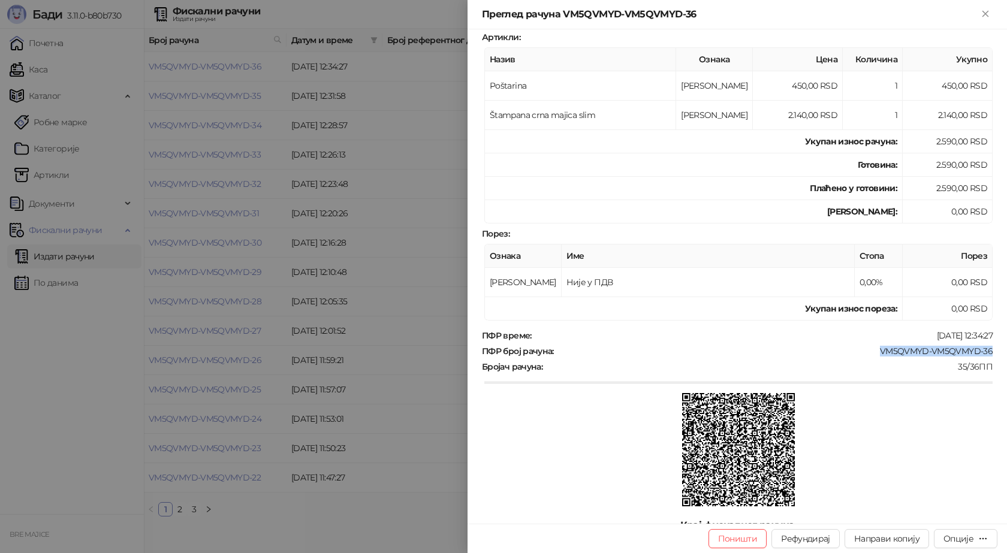
drag, startPoint x: 950, startPoint y: 352, endPoint x: 868, endPoint y: 353, distance: 82.7
click at [869, 353] on div "ПФР број рачуна : VM5QVMYD-VM5QVMYD-36" at bounding box center [738, 351] width 516 height 11
click at [981, 14] on icon "Close" at bounding box center [985, 13] width 11 height 11
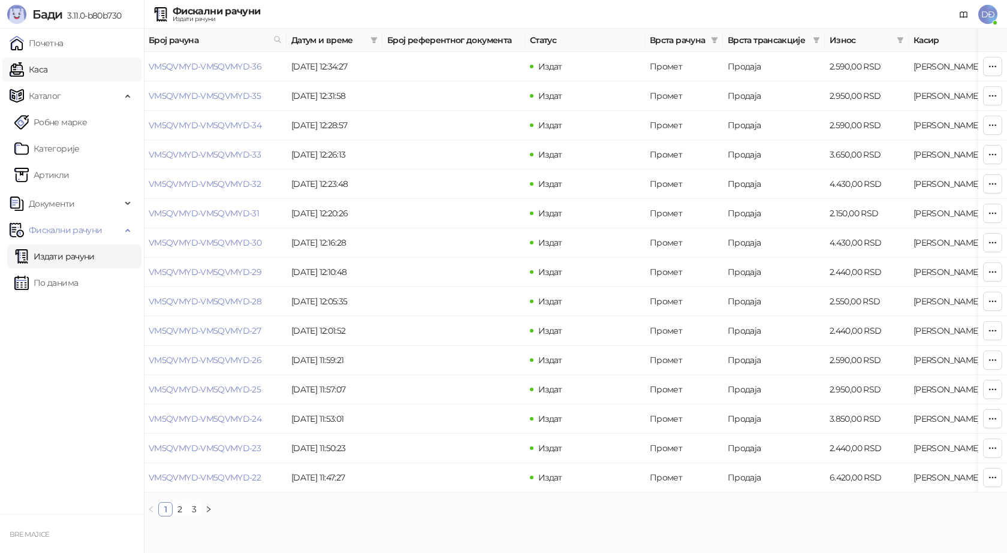
click at [39, 67] on link "Каса" at bounding box center [29, 70] width 38 height 24
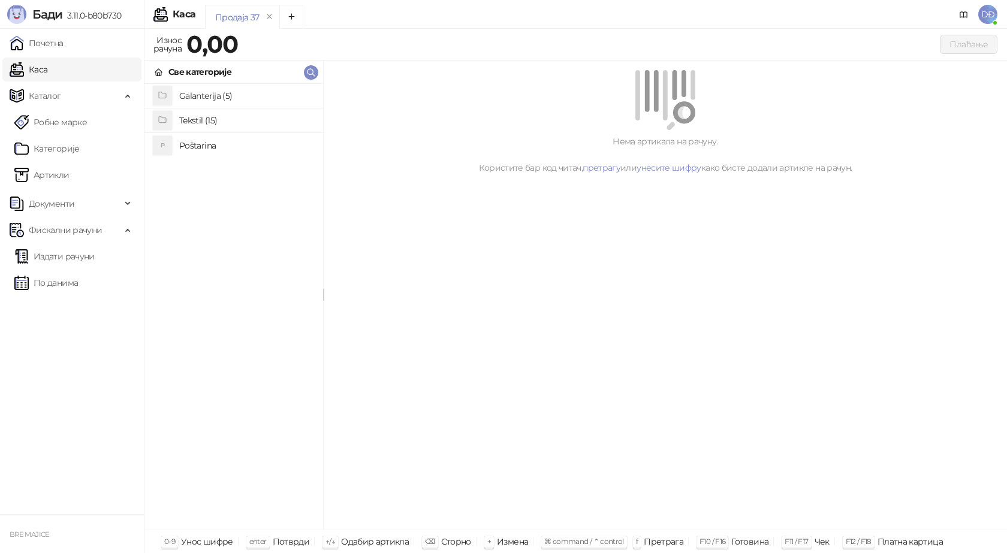
click at [201, 144] on h4 "Poštarina" at bounding box center [246, 145] width 134 height 19
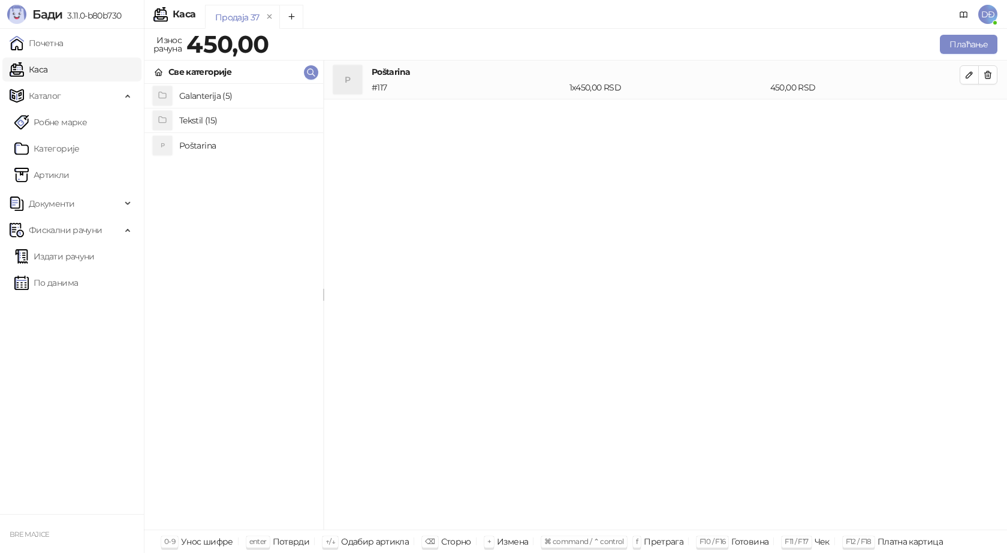
click at [202, 118] on h4 "Tekstil (15)" at bounding box center [246, 120] width 134 height 19
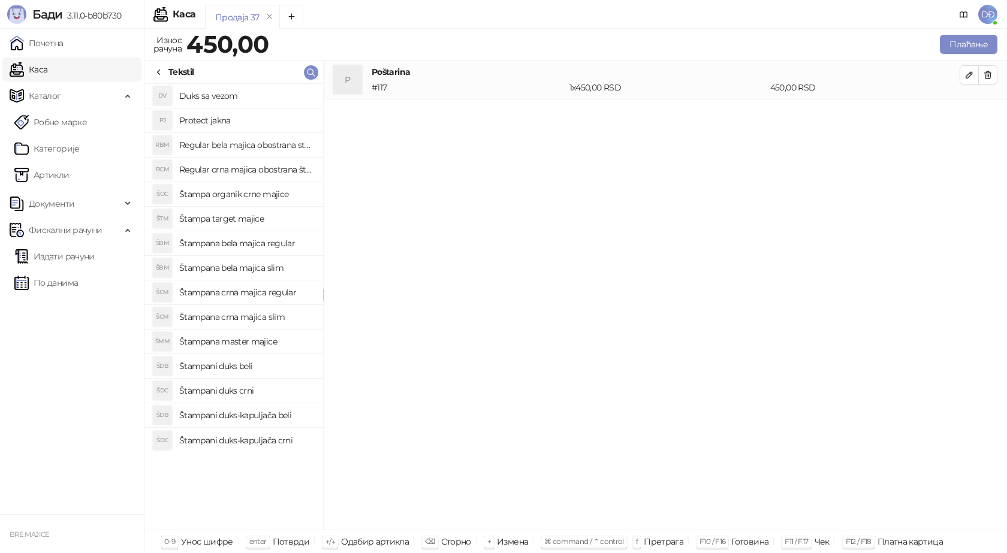
click at [253, 297] on h4 "Štampana crna majica regular" at bounding box center [246, 292] width 134 height 19
click at [966, 118] on icon "button" at bounding box center [970, 114] width 10 height 10
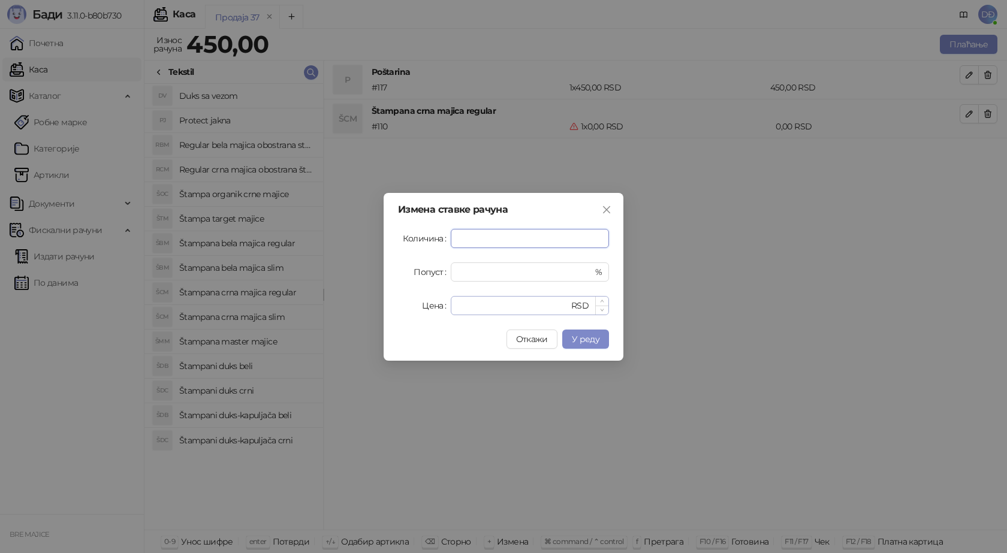
type input "*"
drag, startPoint x: 467, startPoint y: 312, endPoint x: 432, endPoint y: 309, distance: 34.9
click at [435, 309] on div "Цена * RSD" at bounding box center [503, 305] width 211 height 19
type input "****"
click at [576, 339] on span "У реду" at bounding box center [586, 339] width 28 height 11
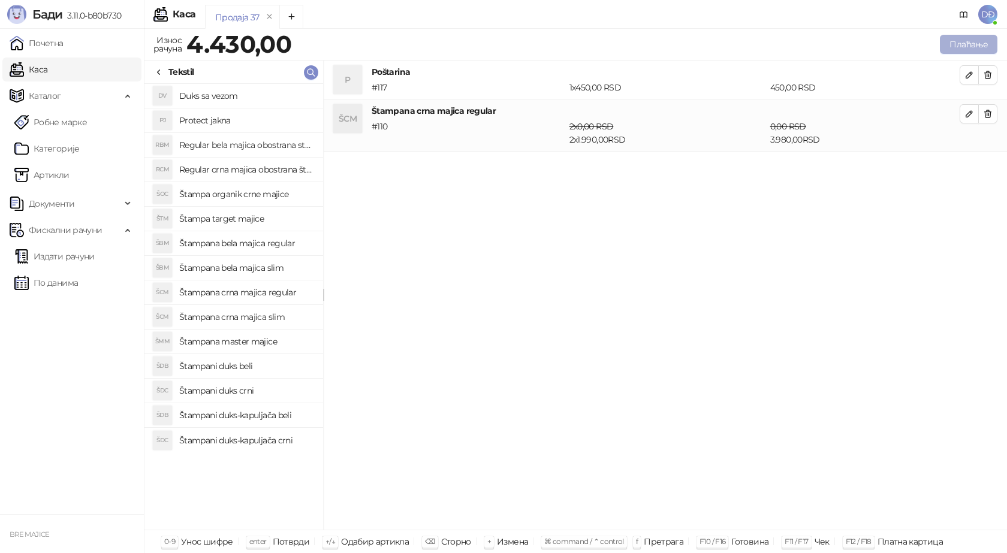
click at [947, 48] on button "Плаћање" at bounding box center [969, 44] width 58 height 19
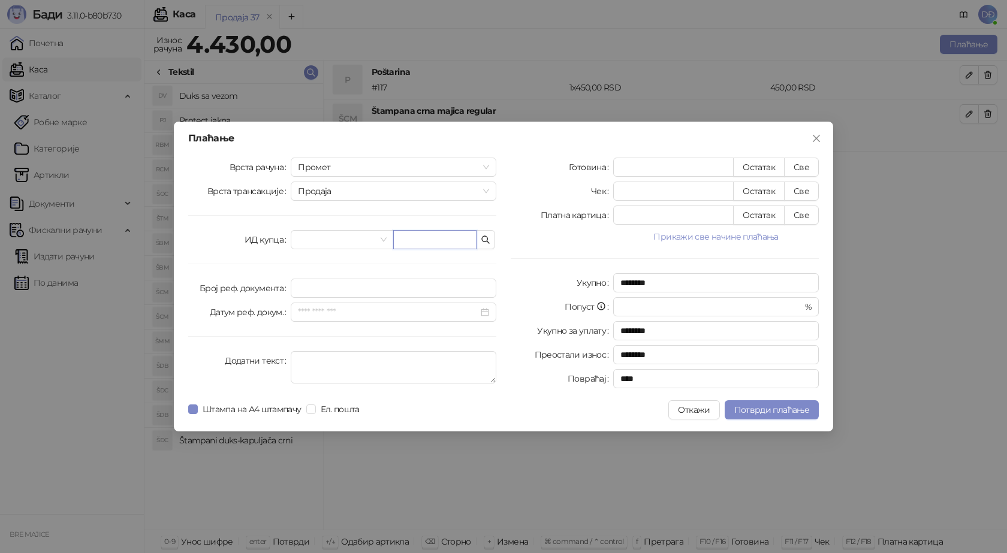
click at [436, 245] on input "text" at bounding box center [434, 239] width 83 height 19
paste input "**********"
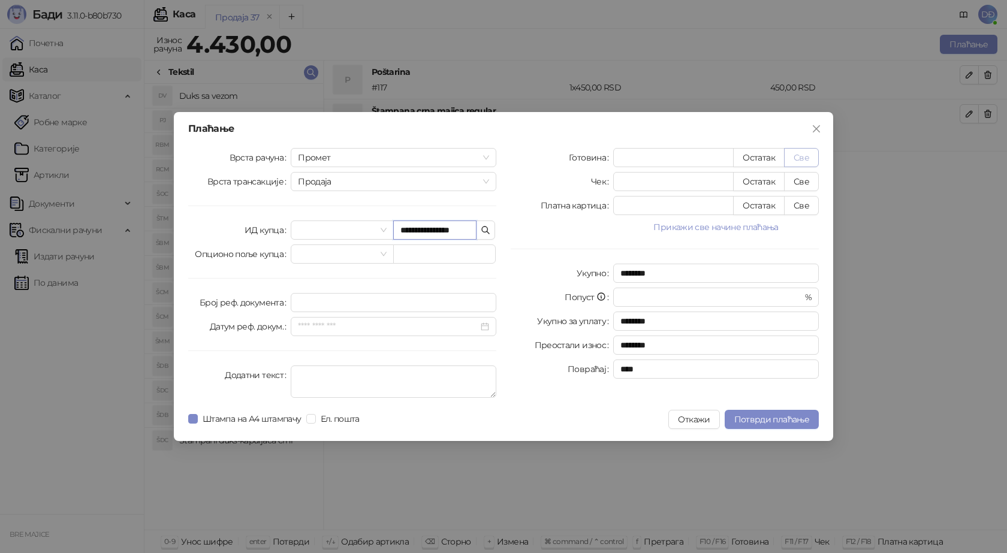
type input "**********"
click at [800, 153] on button "Све" at bounding box center [801, 157] width 35 height 19
type input "****"
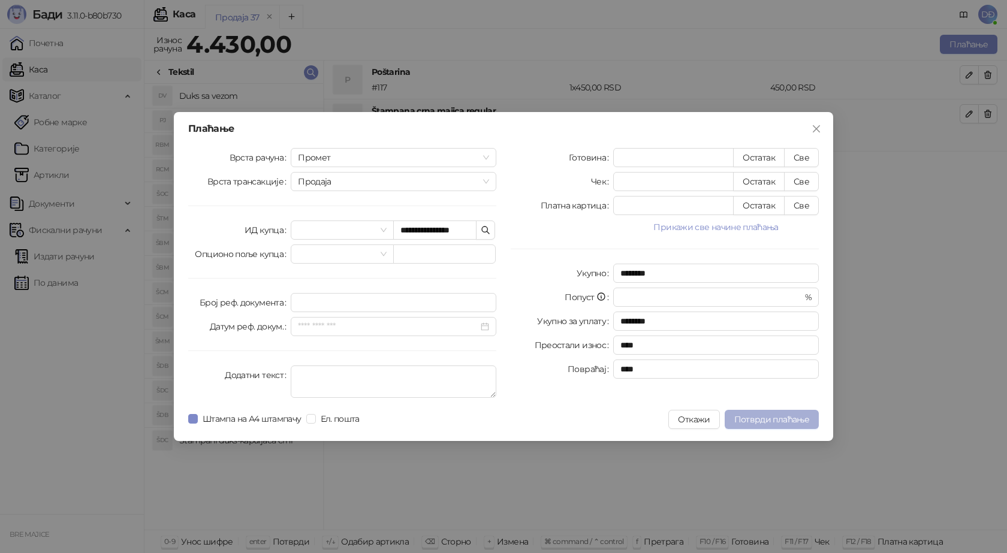
click at [754, 416] on span "Потврди плаћање" at bounding box center [771, 419] width 75 height 11
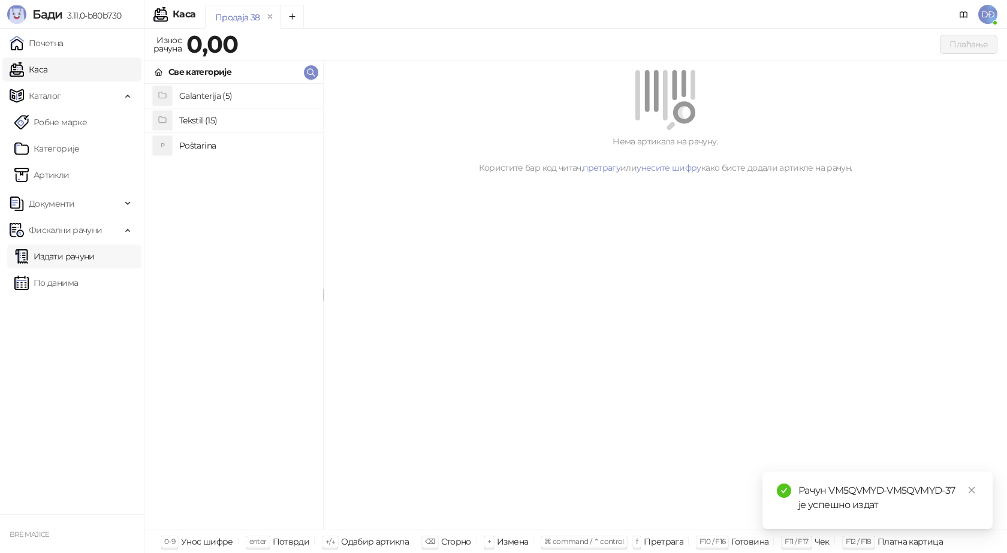
click at [73, 258] on link "Издати рачуни" at bounding box center [54, 257] width 80 height 24
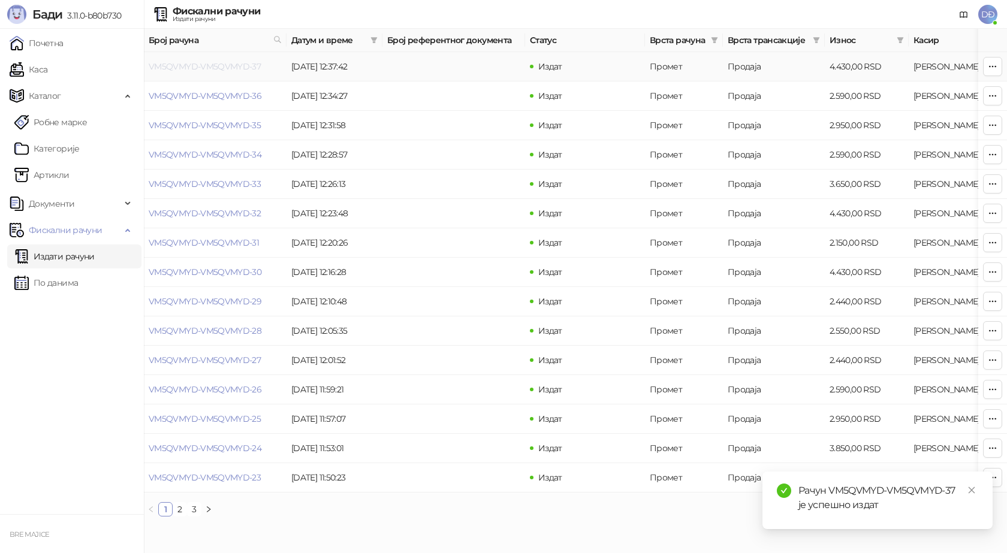
click at [204, 68] on link "VM5QVMYD-VM5QVMYD-37" at bounding box center [205, 66] width 112 height 11
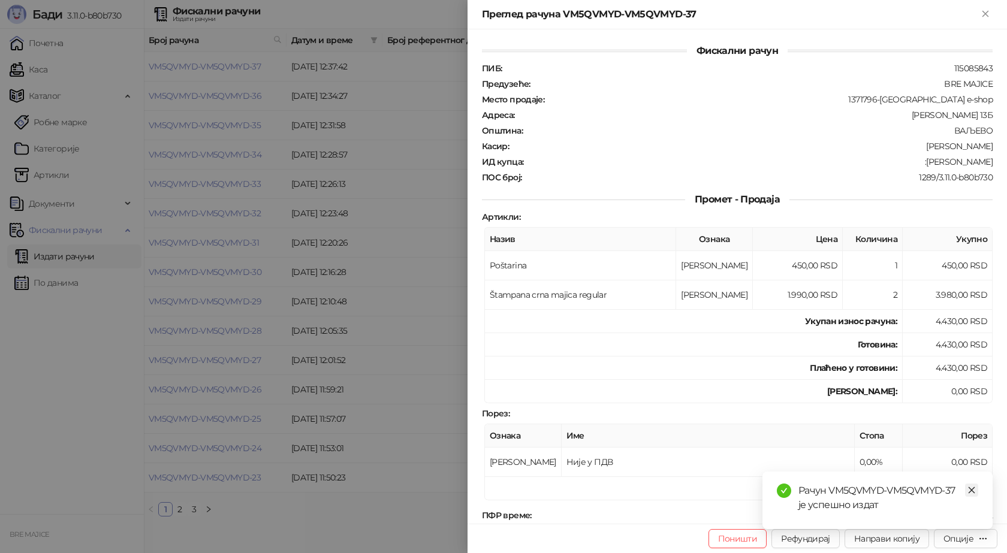
click at [968, 486] on icon "close" at bounding box center [972, 490] width 8 height 8
click at [968, 544] on div "Опције" at bounding box center [959, 539] width 30 height 11
click at [931, 517] on span "Преузми у ПДФ формату" at bounding box center [915, 514] width 146 height 13
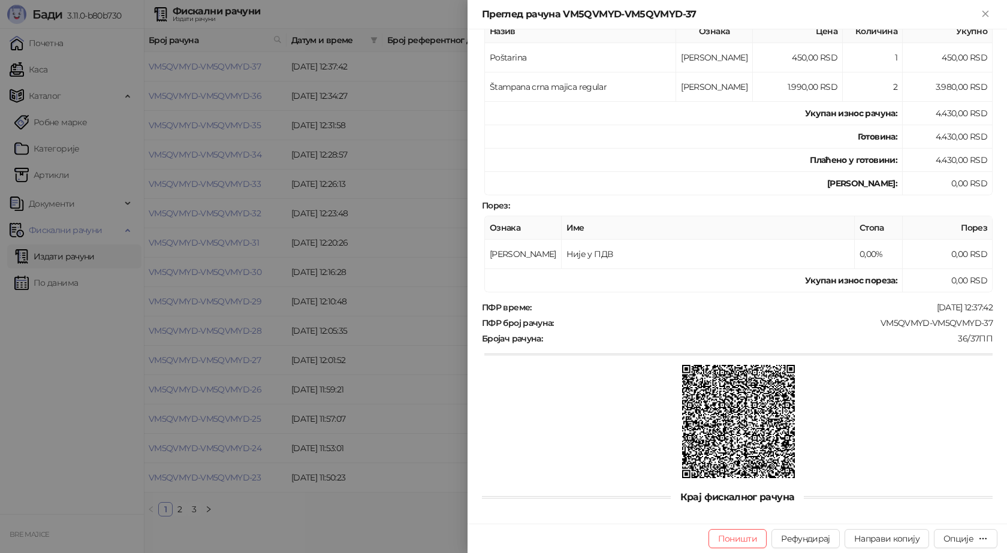
scroll to position [218, 0]
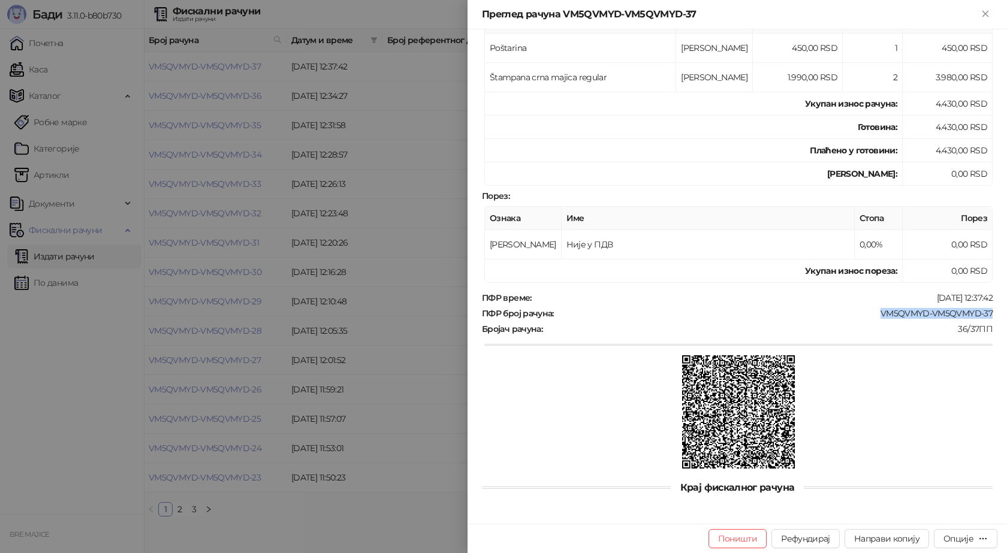
drag, startPoint x: 984, startPoint y: 313, endPoint x: 869, endPoint y: 315, distance: 114.5
click at [869, 315] on div "VM5QVMYD-VM5QVMYD-37" at bounding box center [774, 313] width 439 height 11
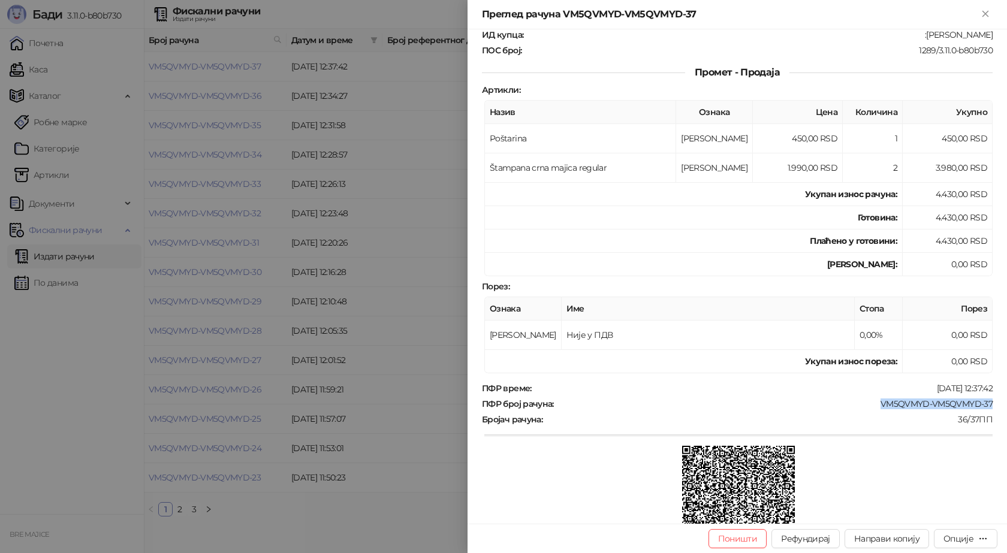
scroll to position [0, 0]
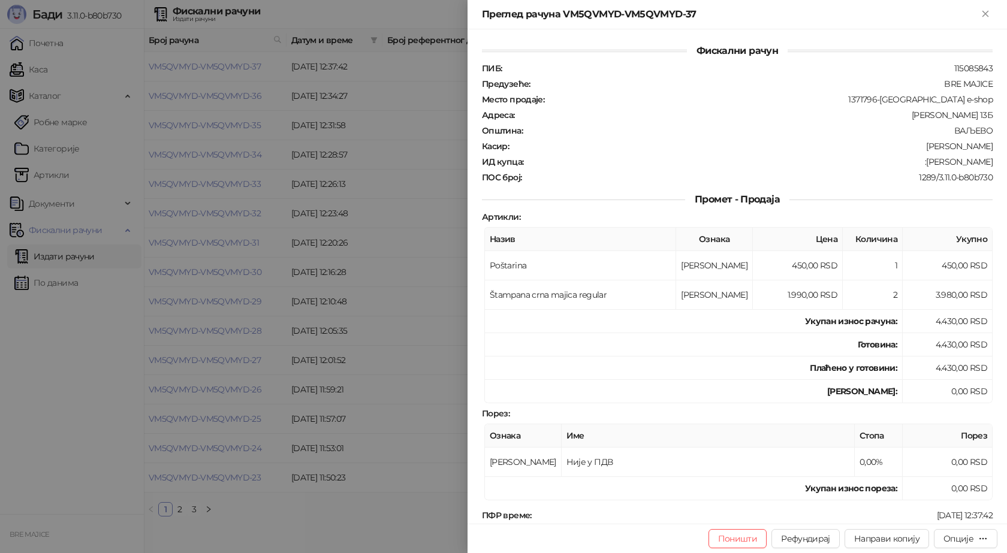
drag, startPoint x: 989, startPoint y: 165, endPoint x: 913, endPoint y: 159, distance: 76.9
click at [913, 159] on div "Фискални рачун ПИБ : 115085843 Предузеће : BRE MAJICE Место продаје : 1371796-B…" at bounding box center [738, 276] width 540 height 495
drag, startPoint x: 989, startPoint y: 16, endPoint x: 617, endPoint y: 31, distance: 372.6
click at [989, 16] on icon "Close" at bounding box center [985, 13] width 11 height 11
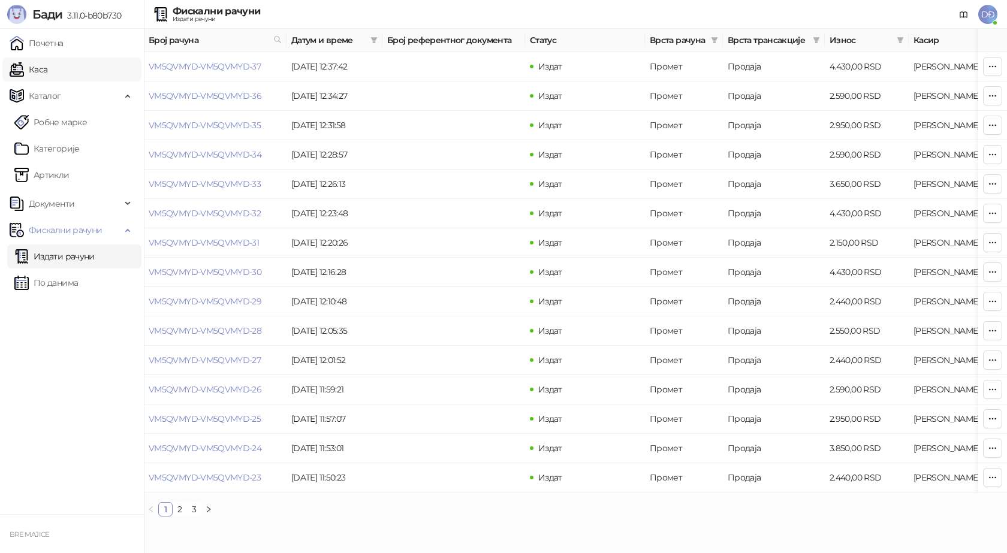
click at [47, 67] on link "Каса" at bounding box center [29, 70] width 38 height 24
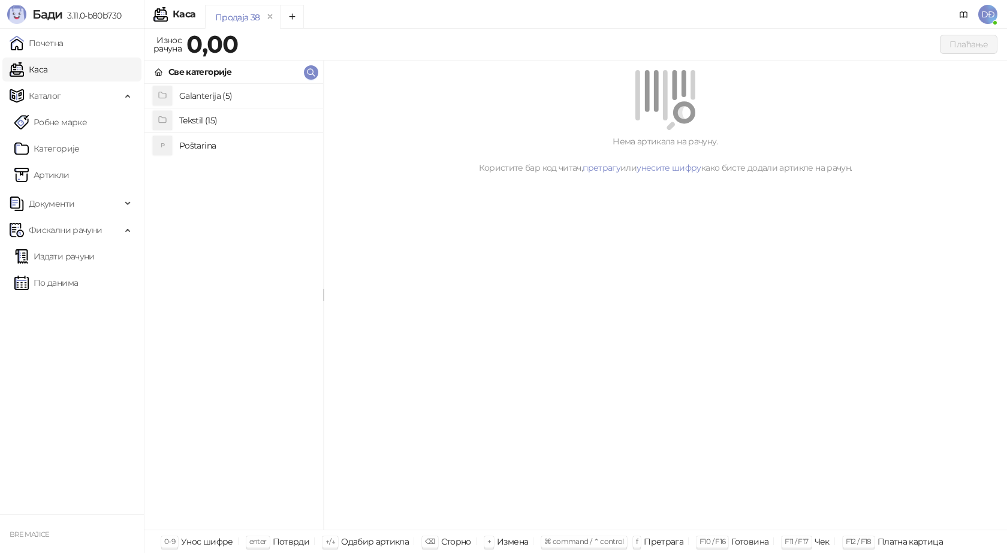
click at [192, 146] on h4 "Poštarina" at bounding box center [246, 145] width 134 height 19
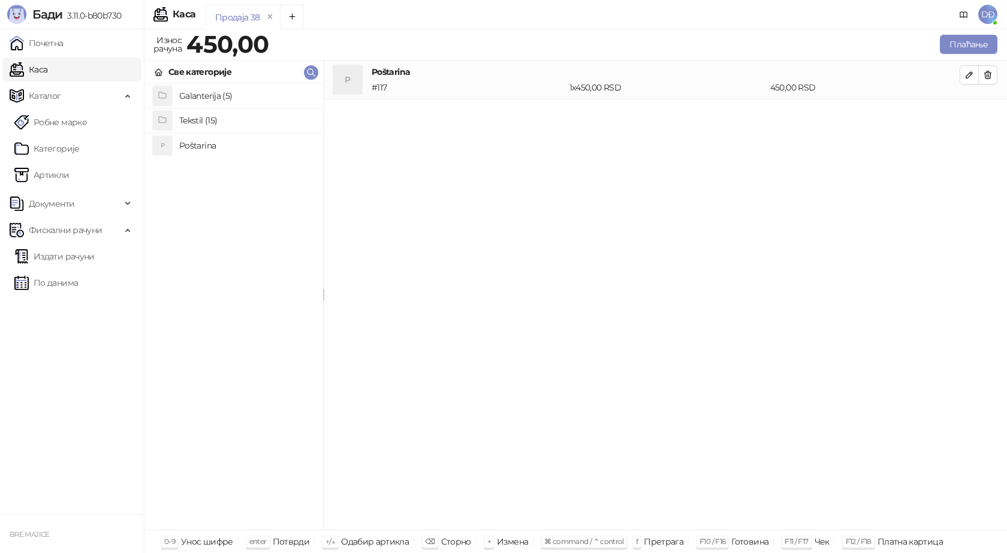
click at [212, 121] on h4 "Tekstil (15)" at bounding box center [246, 120] width 134 height 19
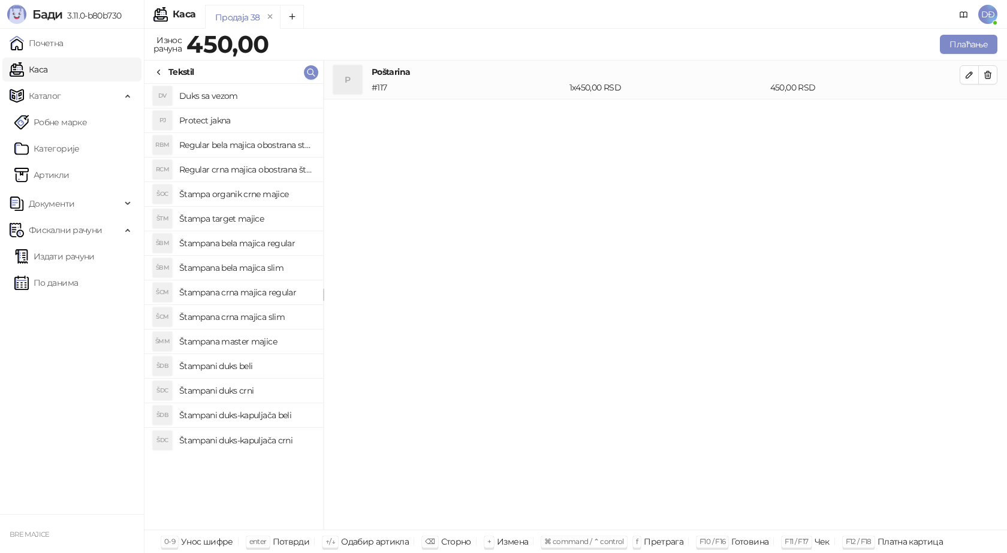
click at [259, 243] on h4 "Štampana bela majica regular" at bounding box center [246, 243] width 134 height 19
click at [968, 116] on icon "button" at bounding box center [970, 114] width 6 height 6
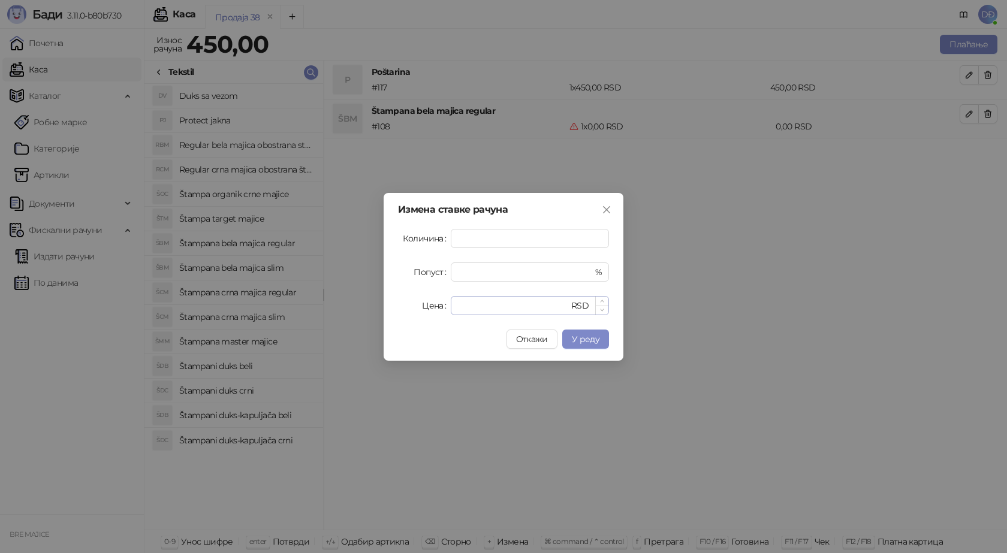
type input "*"
drag, startPoint x: 471, startPoint y: 304, endPoint x: 415, endPoint y: 306, distance: 56.4
click at [417, 306] on div "Цена * RSD" at bounding box center [503, 305] width 211 height 19
type input "****"
click at [588, 337] on span "У реду" at bounding box center [586, 339] width 28 height 11
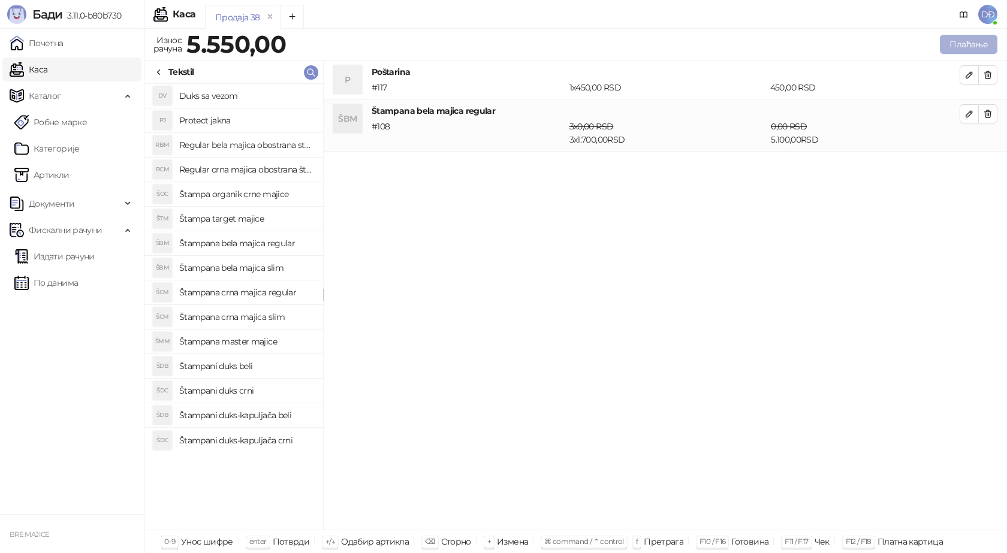
click at [962, 44] on button "Плаћање" at bounding box center [969, 44] width 58 height 19
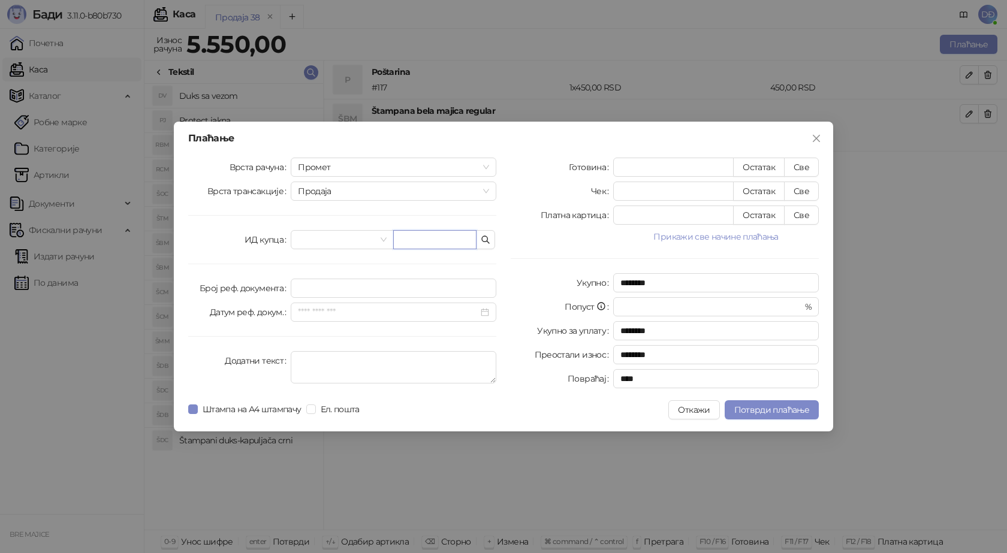
drag, startPoint x: 457, startPoint y: 240, endPoint x: 442, endPoint y: 214, distance: 29.5
click at [457, 239] on input "text" at bounding box center [434, 239] width 83 height 19
click at [423, 238] on input "text" at bounding box center [434, 239] width 83 height 19
paste input "**********"
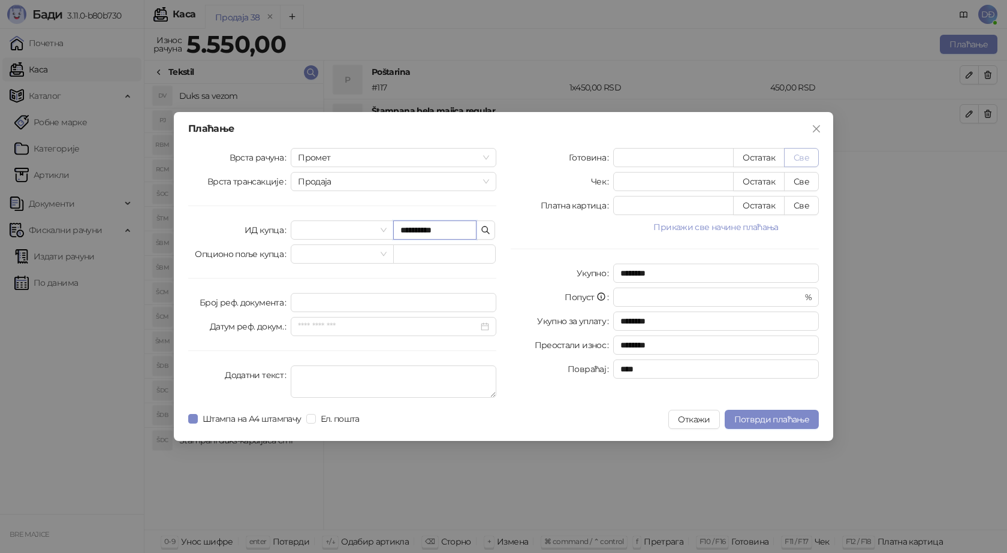
type input "**********"
drag, startPoint x: 804, startPoint y: 159, endPoint x: 796, endPoint y: 159, distance: 8.4
click at [804, 159] on button "Све" at bounding box center [801, 157] width 35 height 19
type input "****"
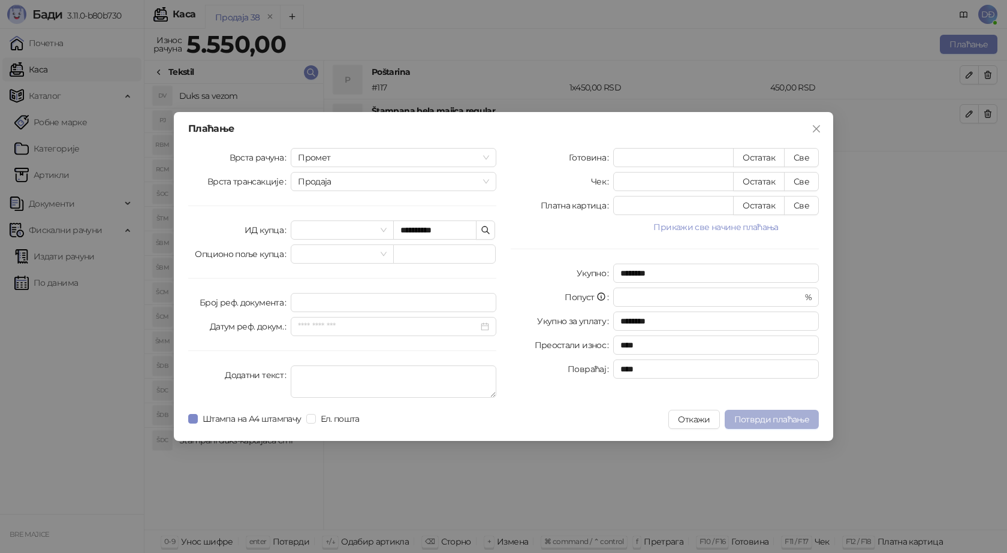
click at [763, 417] on span "Потврди плаћање" at bounding box center [771, 419] width 75 height 11
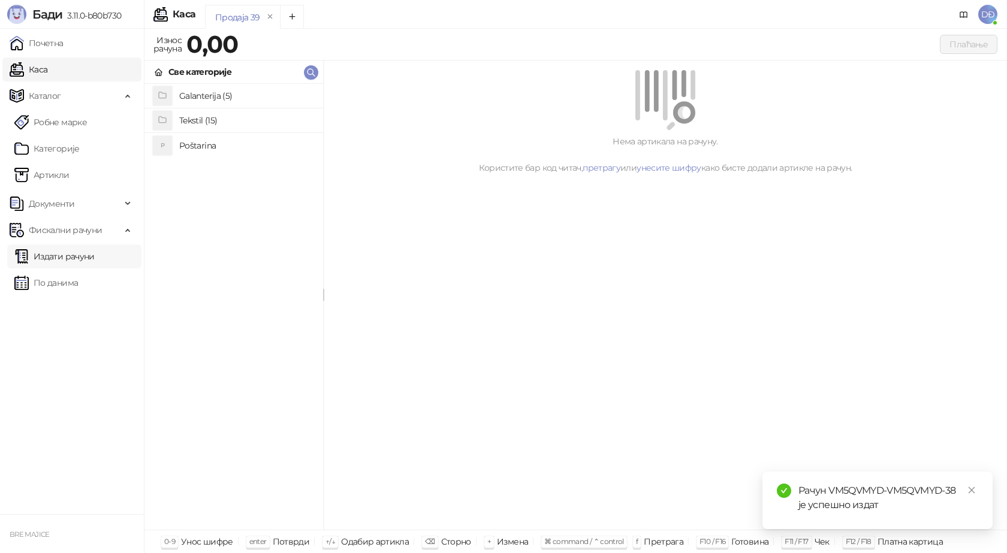
click at [43, 255] on link "Издати рачуни" at bounding box center [54, 257] width 80 height 24
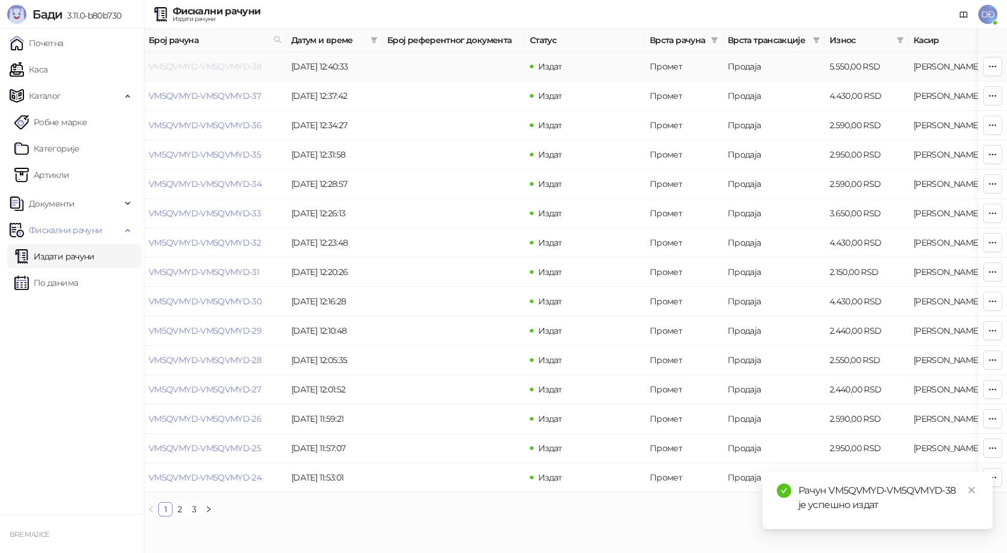
click at [200, 66] on link "VM5QVMYD-VM5QVMYD-38" at bounding box center [205, 66] width 113 height 11
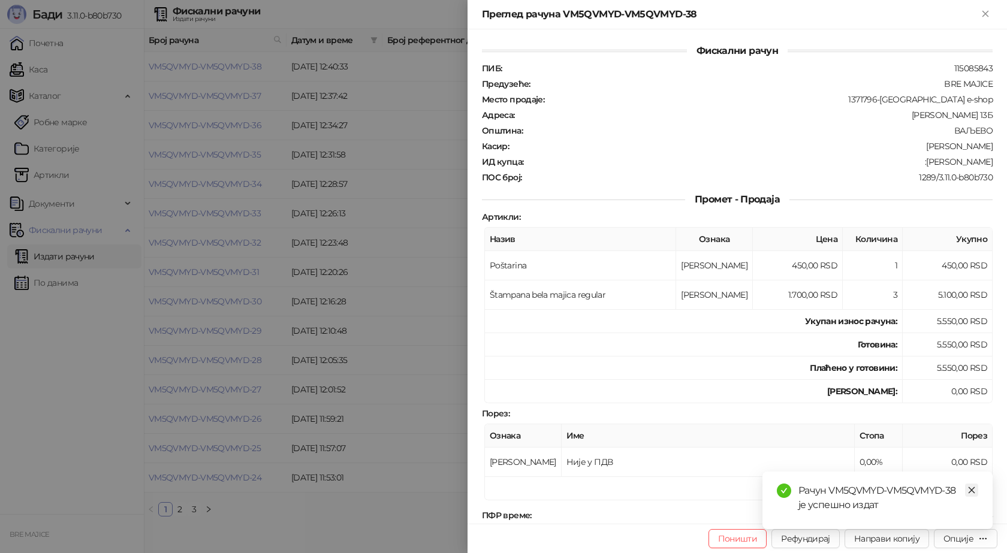
click at [970, 487] on icon "close" at bounding box center [972, 490] width 8 height 8
click at [953, 541] on div "Опције" at bounding box center [959, 539] width 30 height 11
click at [926, 520] on span "Преузми у ПДФ формату" at bounding box center [915, 514] width 146 height 13
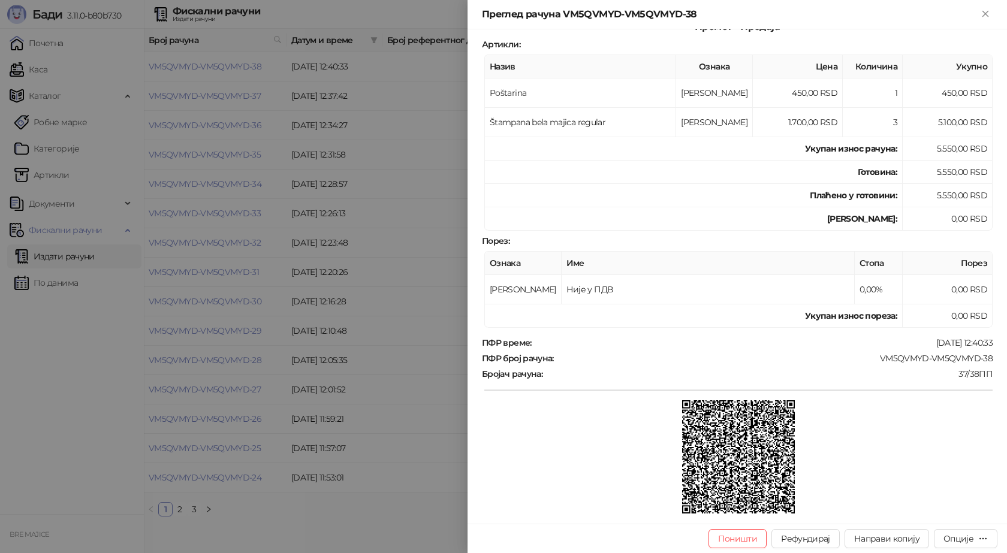
scroll to position [180, 0]
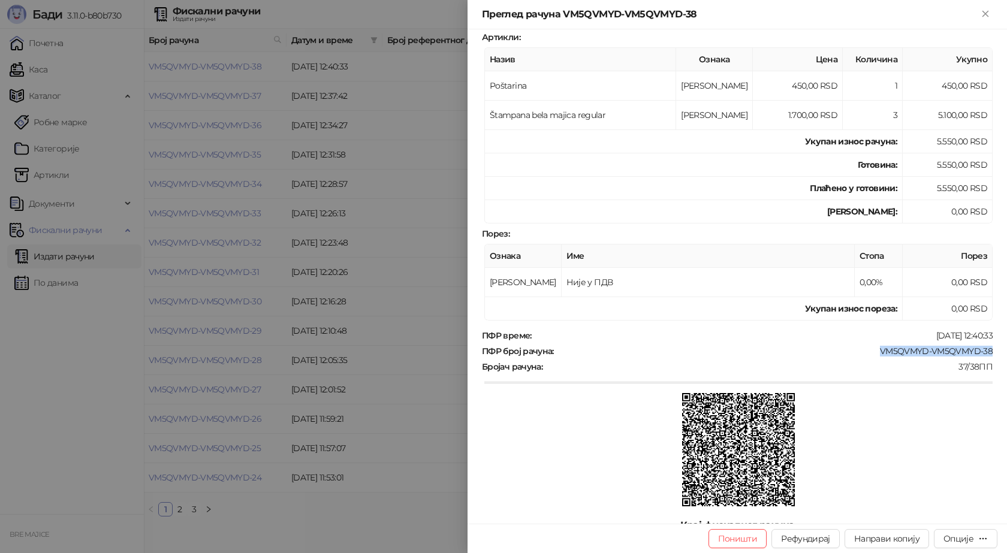
drag, startPoint x: 987, startPoint y: 351, endPoint x: 859, endPoint y: 351, distance: 127.7
click at [864, 350] on div "Фискални рачун ПИБ : 115085843 Предузеће : BRE MAJICE Место продаје : 1371796-B…" at bounding box center [738, 276] width 540 height 495
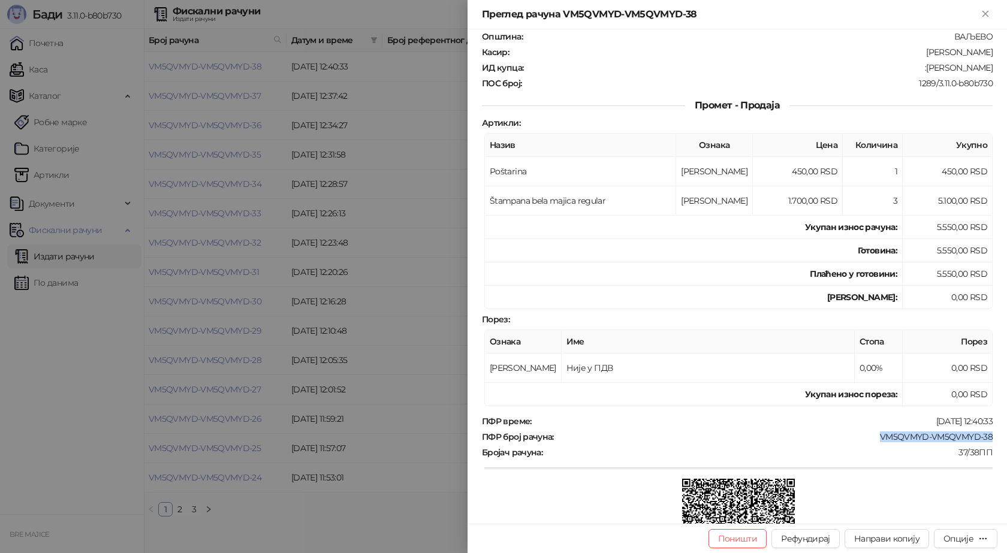
scroll to position [0, 0]
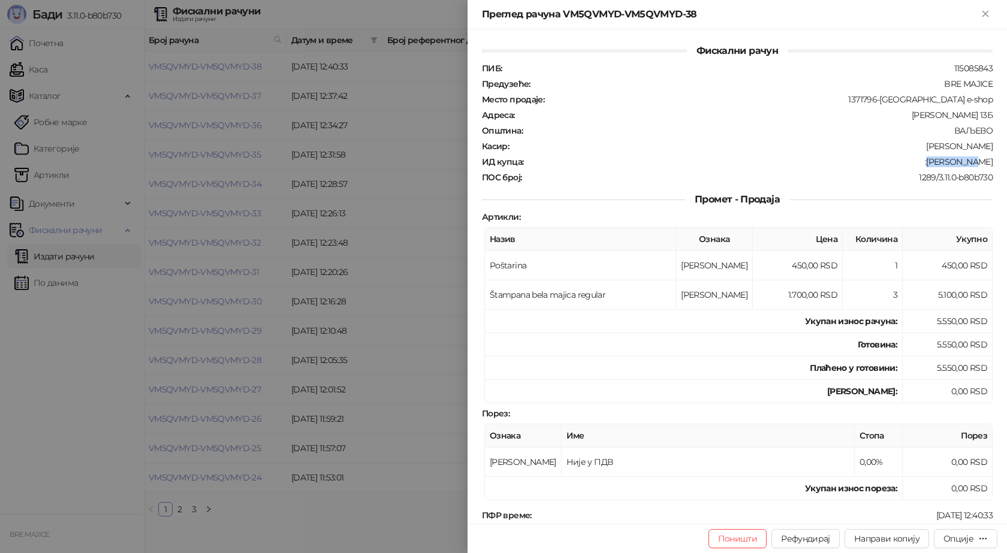
drag, startPoint x: 985, startPoint y: 159, endPoint x: 947, endPoint y: 167, distance: 39.3
click at [947, 167] on div "ПИБ : 115085843 Предузеће : BRE MAJICE Место продаје : 1371796-Bremajice e-shop…" at bounding box center [738, 123] width 516 height 120
click at [986, 17] on icon "Close" at bounding box center [985, 13] width 11 height 11
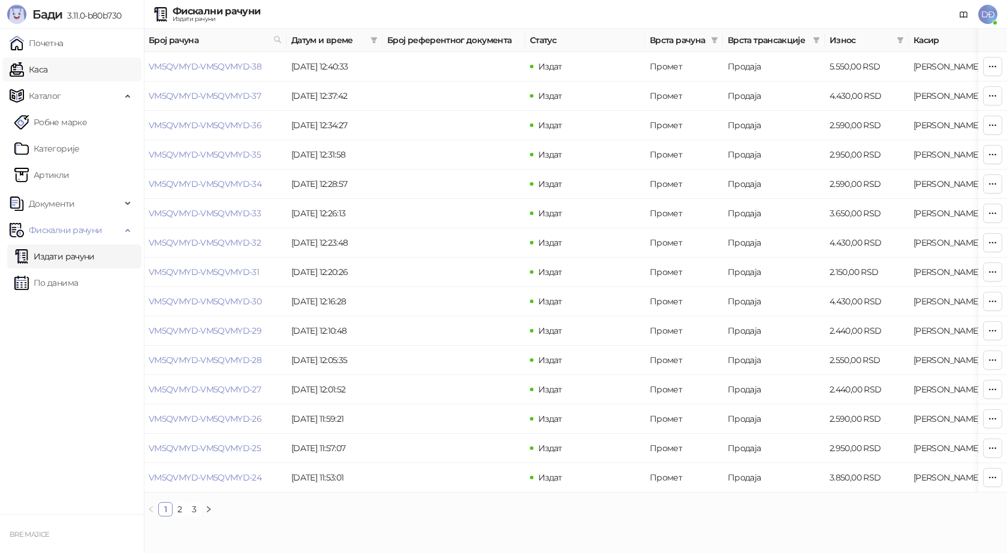
click at [47, 70] on link "Каса" at bounding box center [29, 70] width 38 height 24
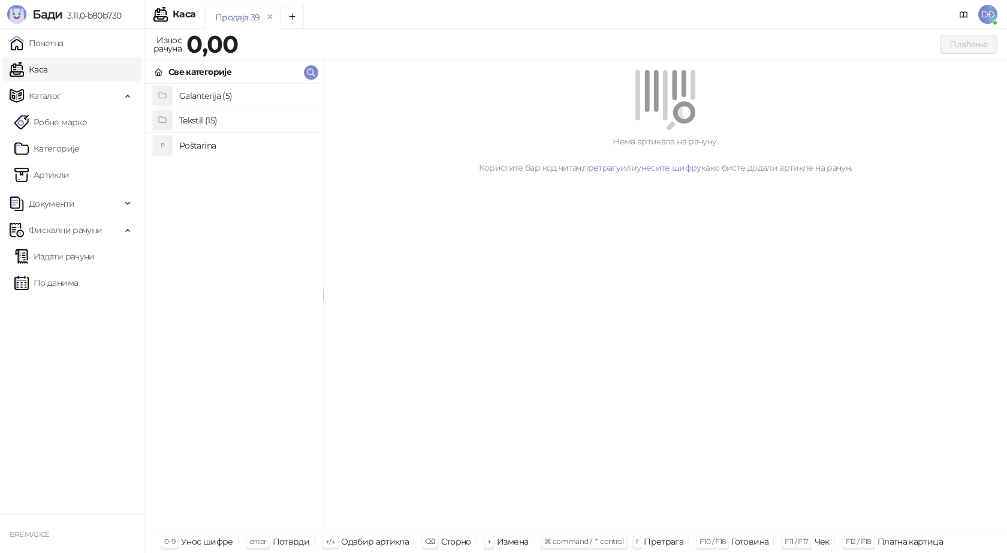
click at [207, 142] on h4 "Poštarina" at bounding box center [246, 145] width 134 height 19
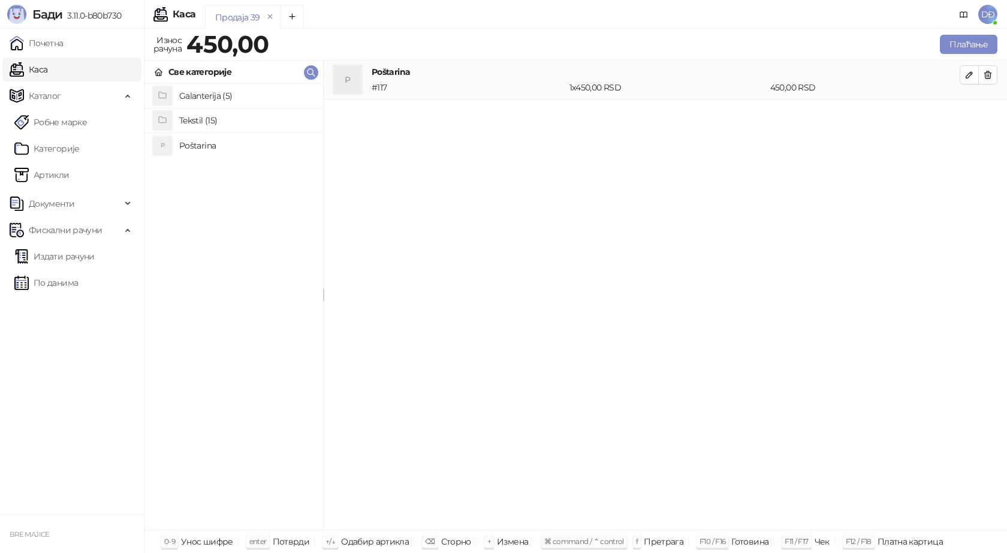
click at [215, 119] on h4 "Tekstil (15)" at bounding box center [246, 120] width 134 height 19
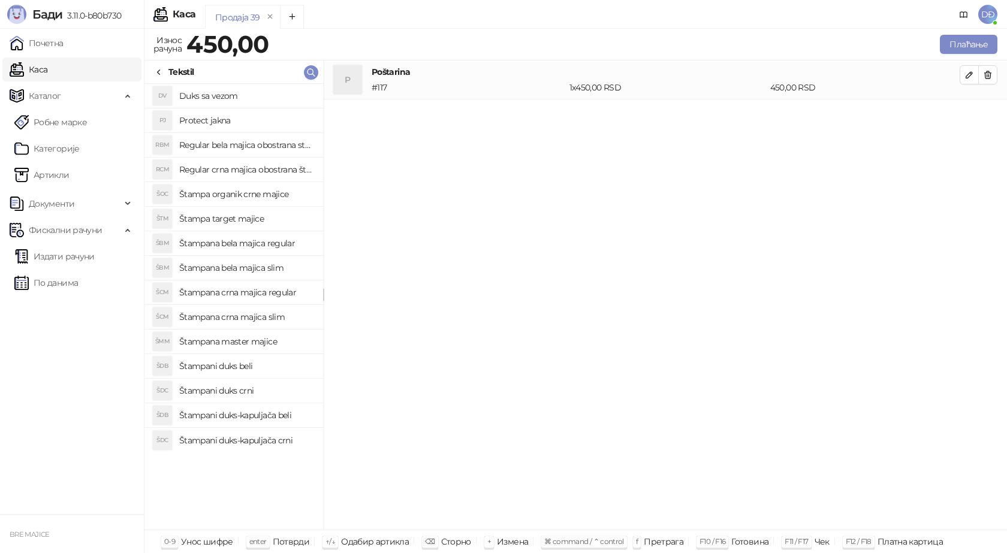
click at [257, 293] on h4 "Štampana crna majica regular" at bounding box center [246, 292] width 134 height 19
click at [968, 116] on icon "button" at bounding box center [970, 114] width 10 height 10
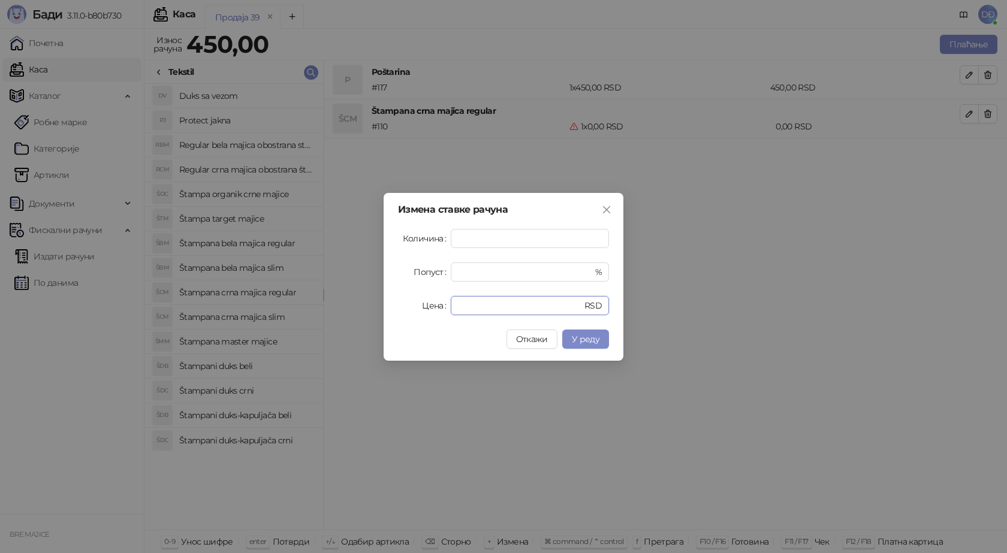
drag, startPoint x: 477, startPoint y: 304, endPoint x: 424, endPoint y: 308, distance: 52.9
click at [426, 308] on div "Цена * RSD" at bounding box center [503, 305] width 211 height 19
type input "****"
click at [582, 334] on span "У реду" at bounding box center [586, 339] width 28 height 11
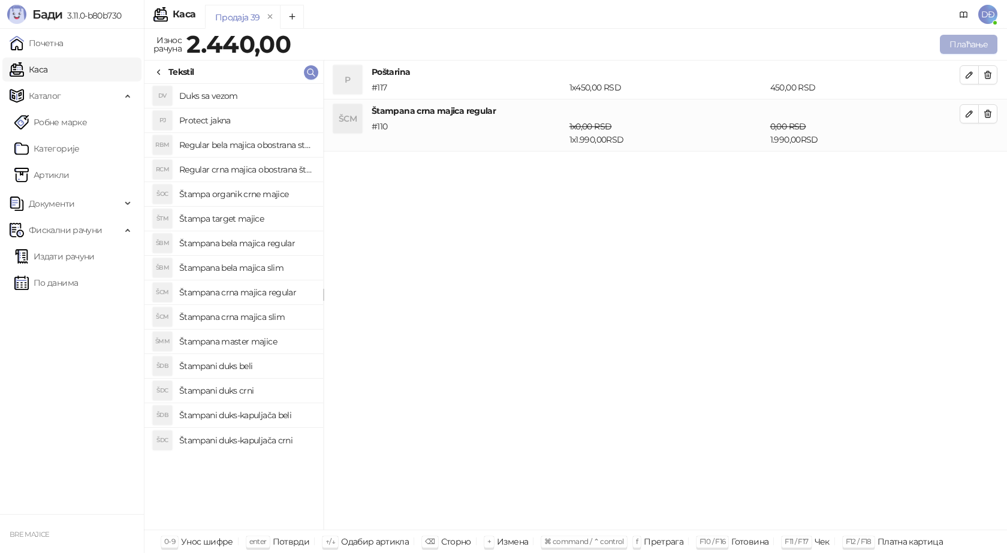
click at [955, 41] on button "Плаћање" at bounding box center [969, 44] width 58 height 19
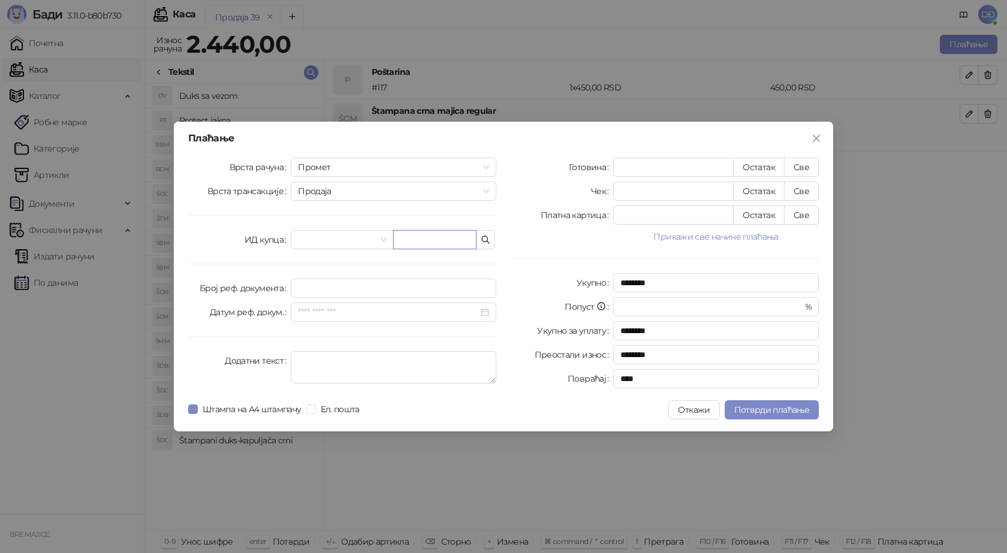
click at [422, 240] on input "text" at bounding box center [434, 239] width 83 height 19
paste input "**********"
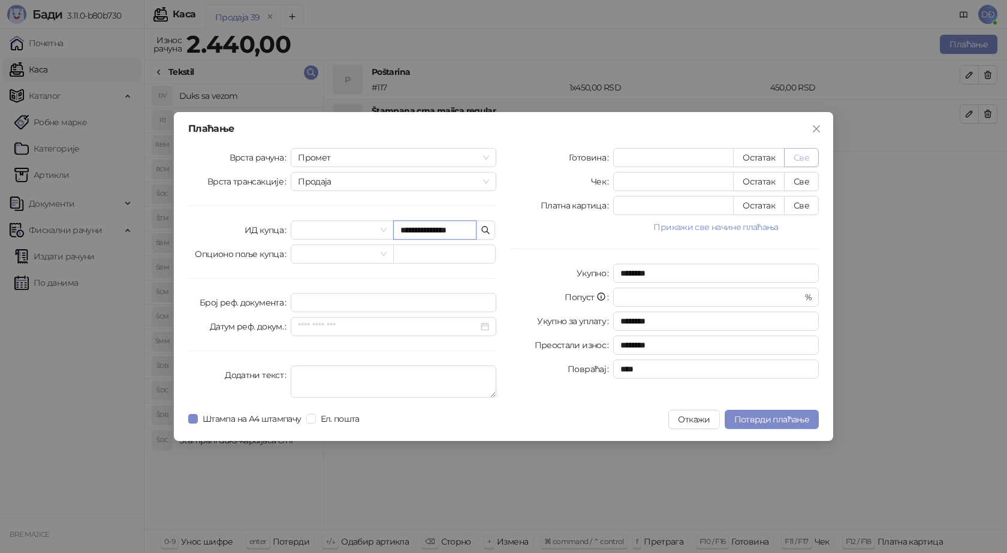
type input "**********"
click at [797, 158] on button "Све" at bounding box center [801, 157] width 35 height 19
type input "****"
click at [763, 423] on span "Потврди плаћање" at bounding box center [771, 419] width 75 height 11
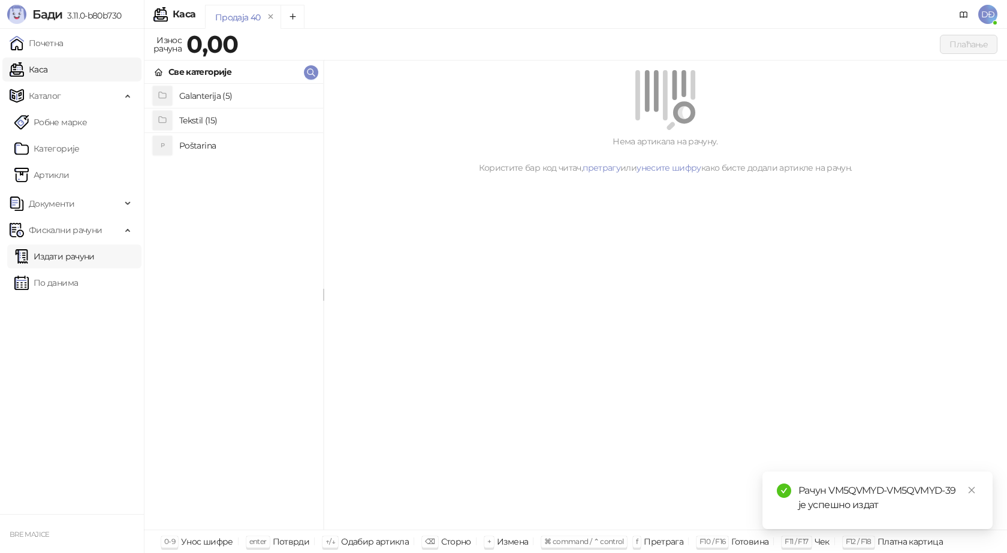
click at [86, 258] on link "Издати рачуни" at bounding box center [54, 257] width 80 height 24
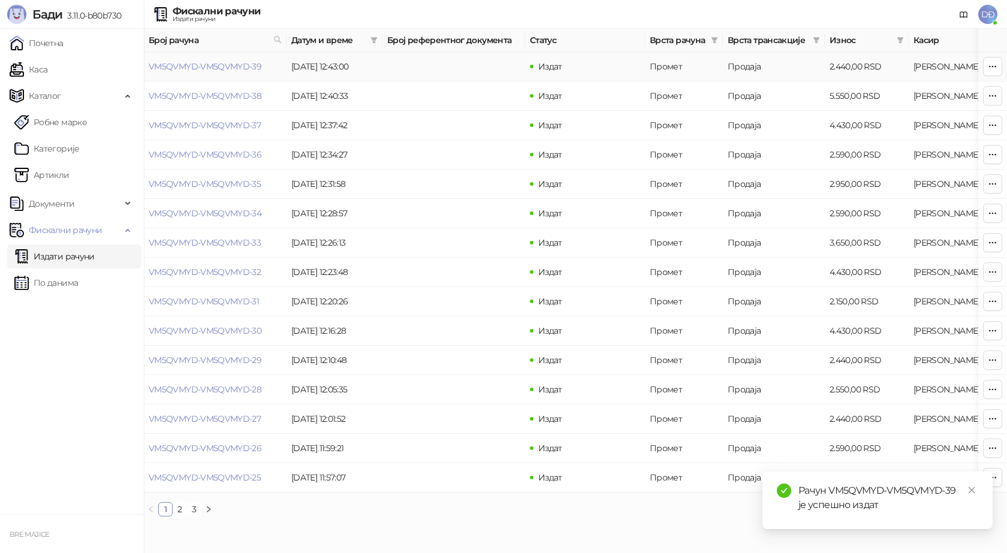
click at [219, 67] on link "VM5QVMYD-VM5QVMYD-39" at bounding box center [205, 66] width 113 height 11
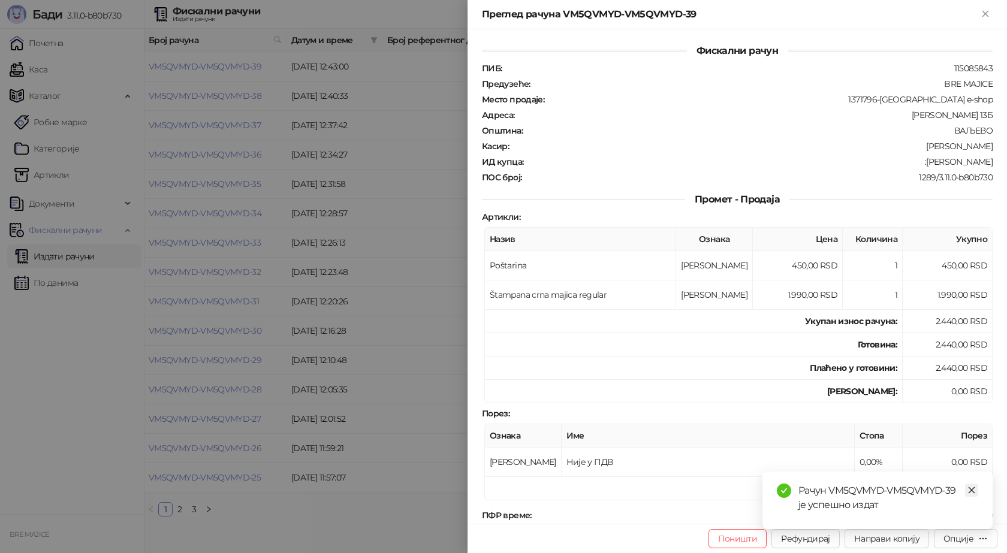
click at [968, 487] on icon "close" at bounding box center [972, 490] width 8 height 8
click at [965, 541] on div "Опције" at bounding box center [959, 539] width 30 height 11
click at [904, 514] on span "Преузми у ПДФ формату" at bounding box center [915, 514] width 146 height 13
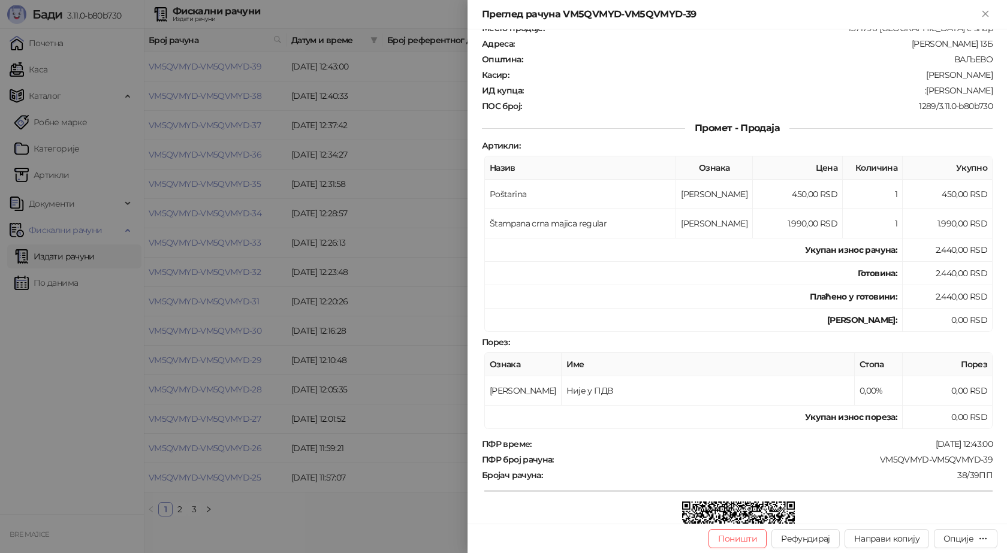
scroll to position [180, 0]
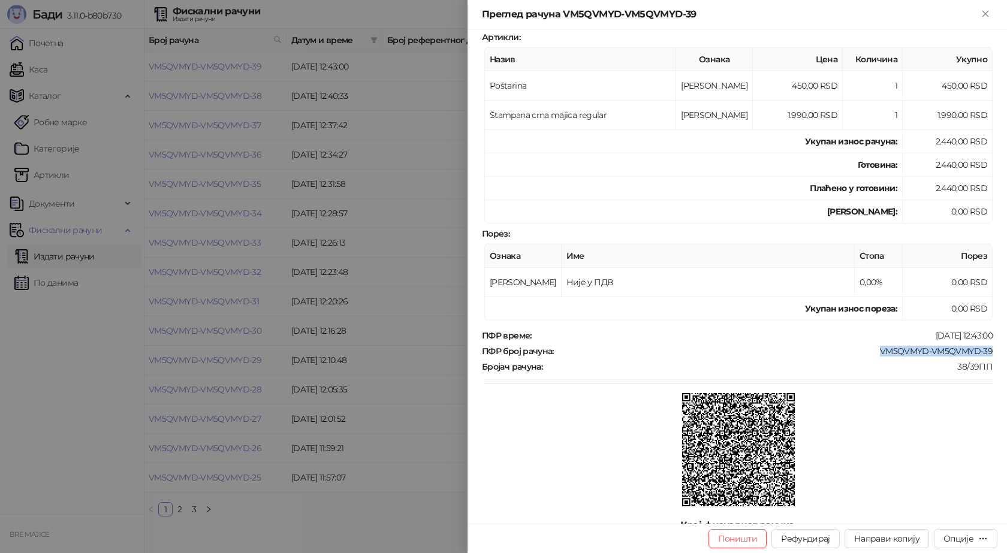
drag, startPoint x: 982, startPoint y: 345, endPoint x: 871, endPoint y: 356, distance: 111.4
click at [871, 356] on div "ПФР време : 18.08.2025 12:43:00 ПФР број рачуна : VM5QVMYD-VM5QVMYD-39 Бројач р…" at bounding box center [738, 419] width 516 height 179
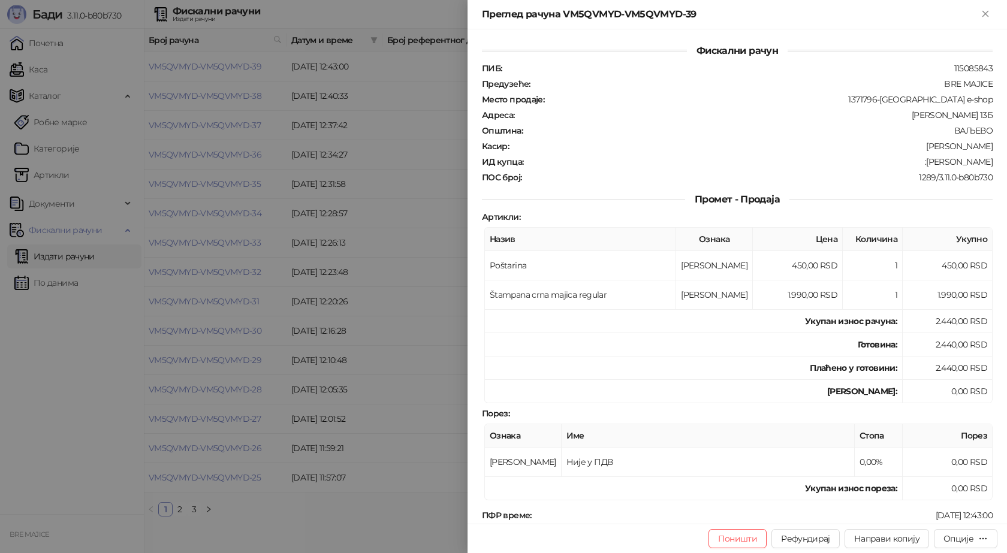
drag, startPoint x: 985, startPoint y: 164, endPoint x: 925, endPoint y: 169, distance: 60.7
click at [925, 169] on div "ПИБ : 115085843 Предузеће : BRE MAJICE Место продаје : 1371796-Bremajice e-shop…" at bounding box center [738, 123] width 516 height 120
click at [986, 11] on icon "Close" at bounding box center [985, 13] width 11 height 11
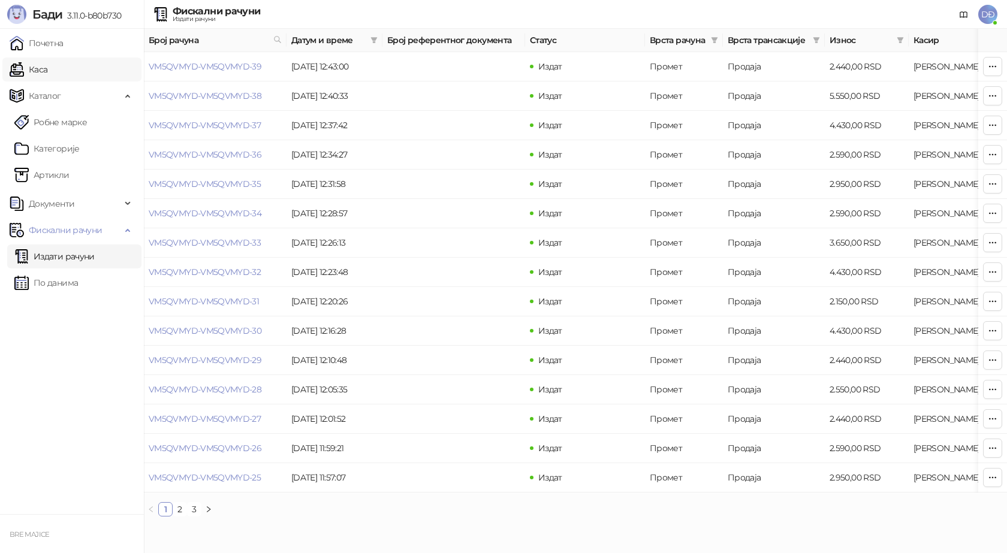
click at [35, 72] on link "Каса" at bounding box center [29, 70] width 38 height 24
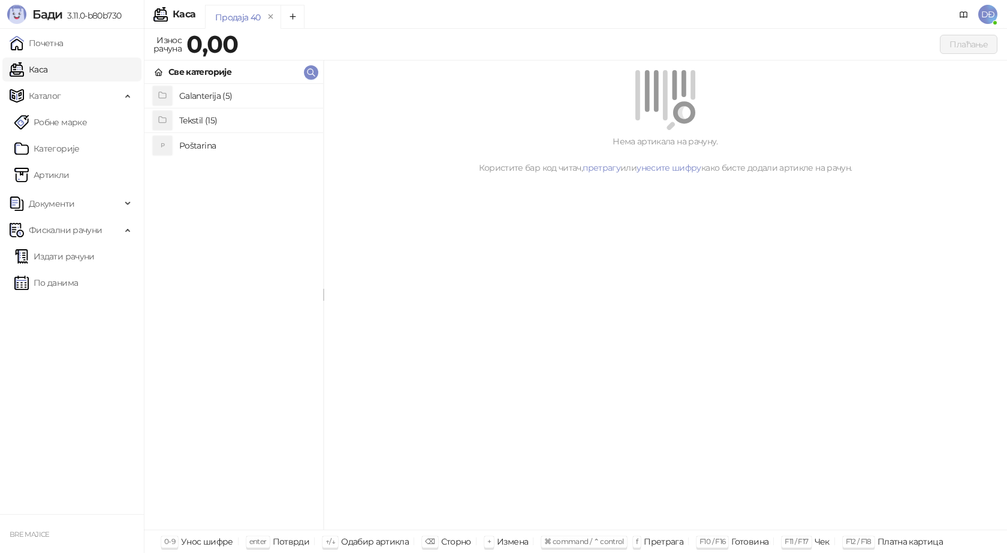
click at [204, 147] on h4 "Poštarina" at bounding box center [246, 145] width 134 height 19
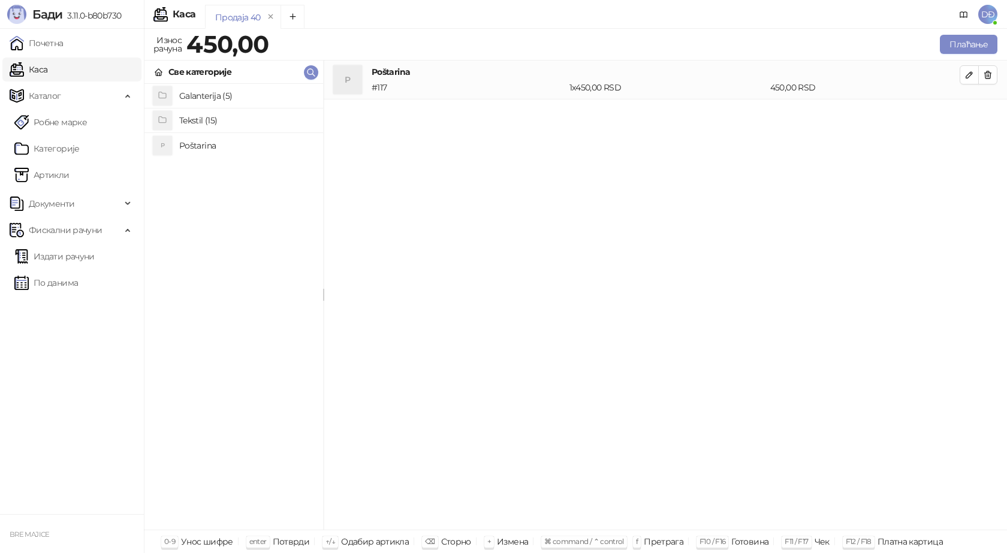
click at [211, 114] on h4 "Tekstil (15)" at bounding box center [246, 120] width 134 height 19
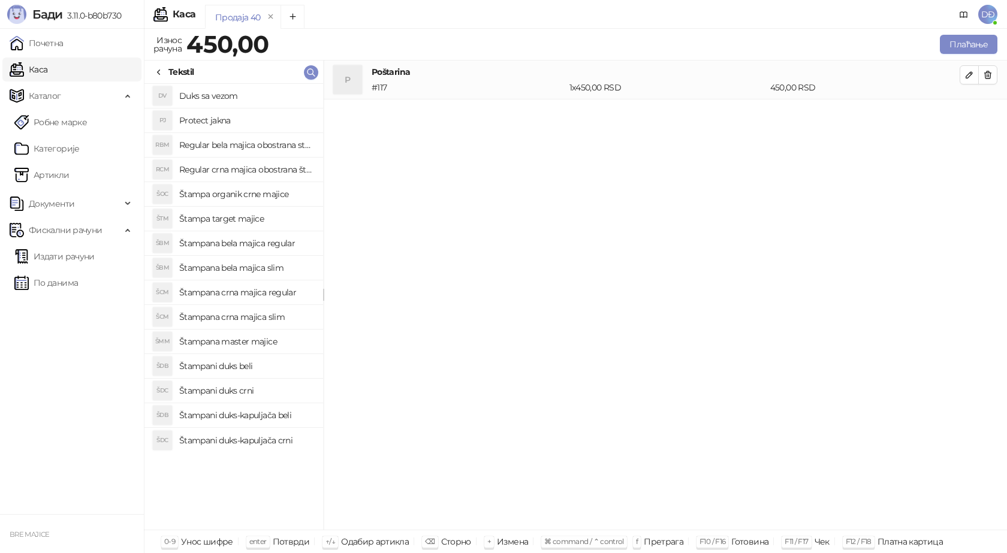
click at [259, 293] on h4 "Štampana crna majica regular" at bounding box center [246, 292] width 134 height 19
click at [966, 112] on icon "button" at bounding box center [970, 114] width 10 height 10
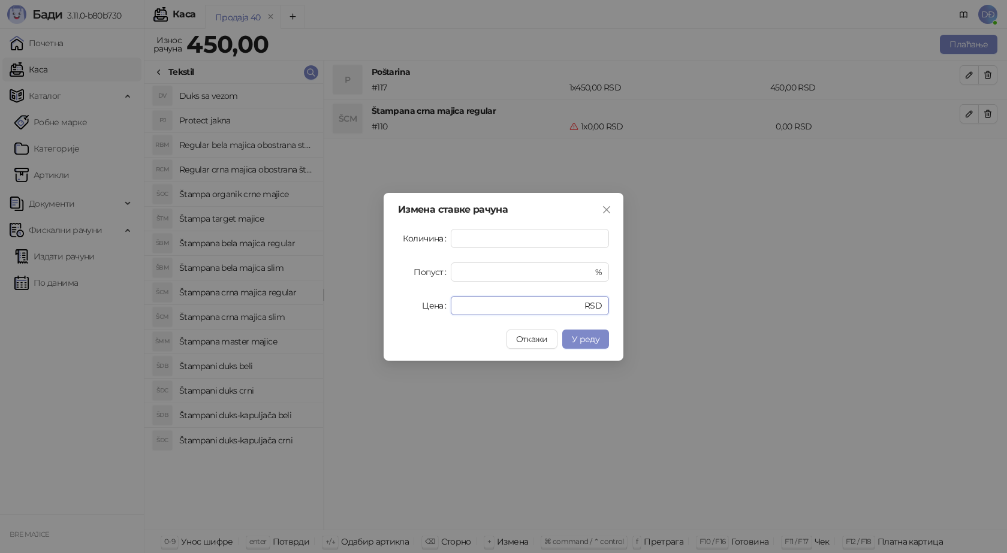
drag, startPoint x: 471, startPoint y: 300, endPoint x: 398, endPoint y: 316, distance: 74.8
click at [398, 316] on div "Измена ставке рачуна Количина * Попуст * % Цена * RSD Откажи У реду" at bounding box center [504, 277] width 240 height 168
type input "****"
click at [594, 343] on span "У реду" at bounding box center [586, 339] width 28 height 11
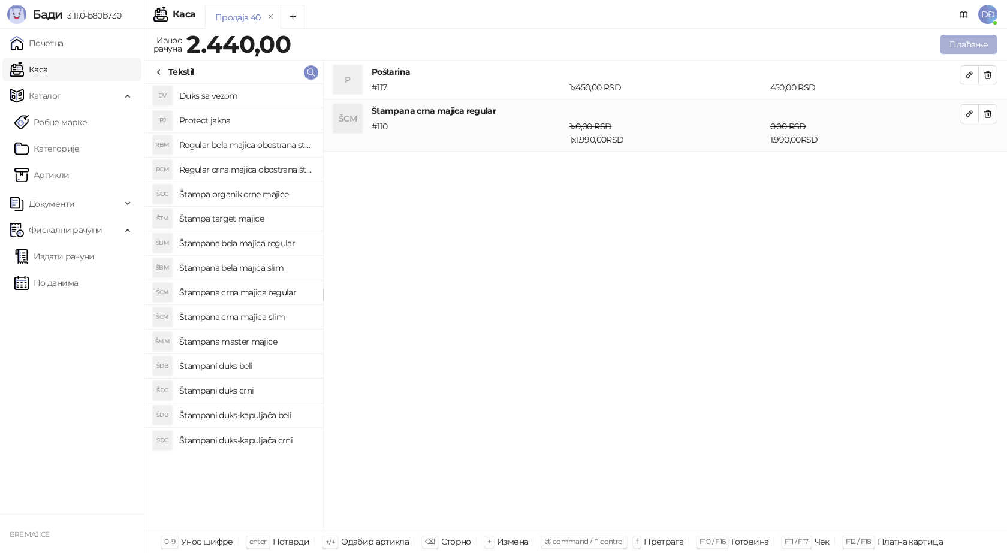
click at [970, 38] on button "Плаћање" at bounding box center [969, 44] width 58 height 19
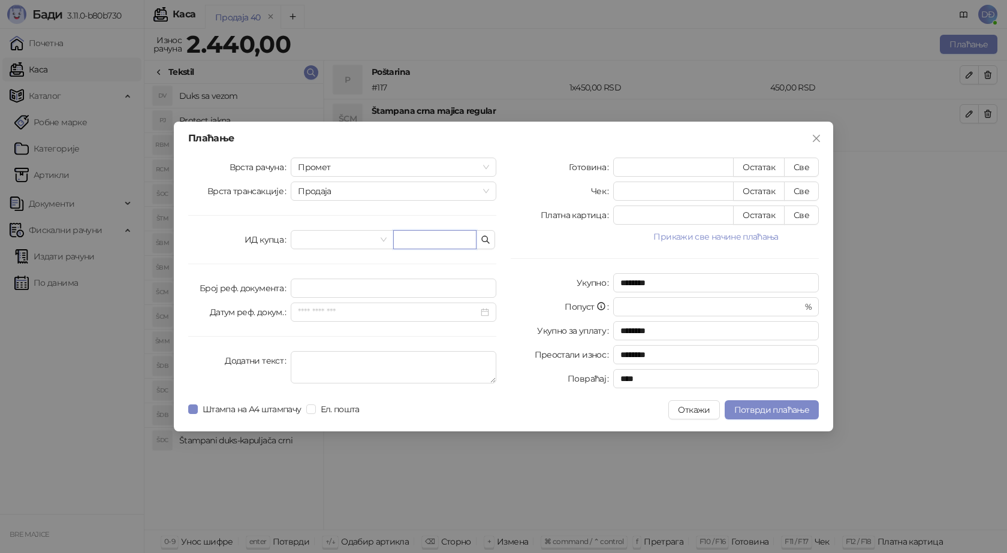
click at [434, 237] on input "text" at bounding box center [434, 239] width 83 height 19
paste input "**********"
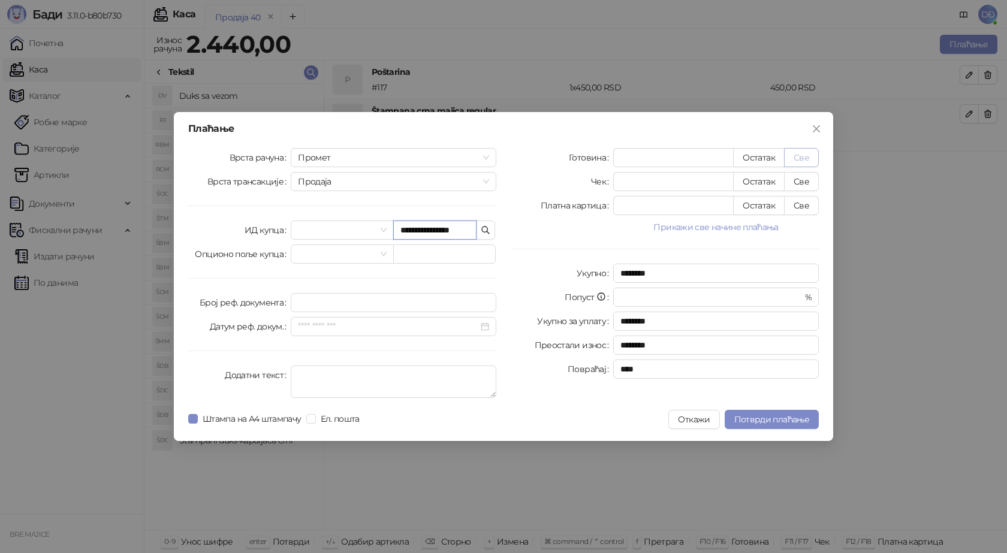
type input "**********"
click at [796, 158] on button "Све" at bounding box center [801, 157] width 35 height 19
type input "****"
click at [771, 414] on button "Потврди плаћање" at bounding box center [772, 419] width 94 height 19
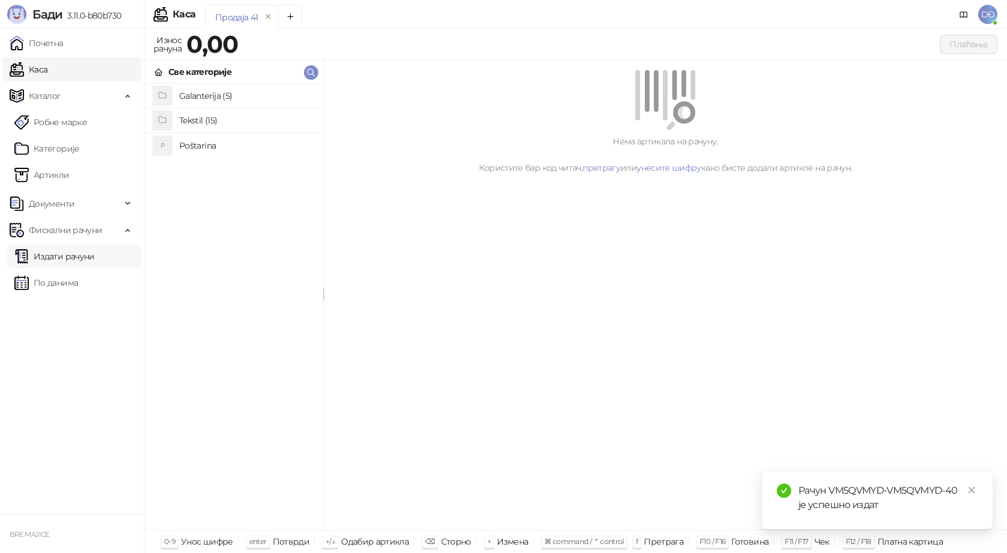
click at [51, 261] on link "Издати рачуни" at bounding box center [54, 257] width 80 height 24
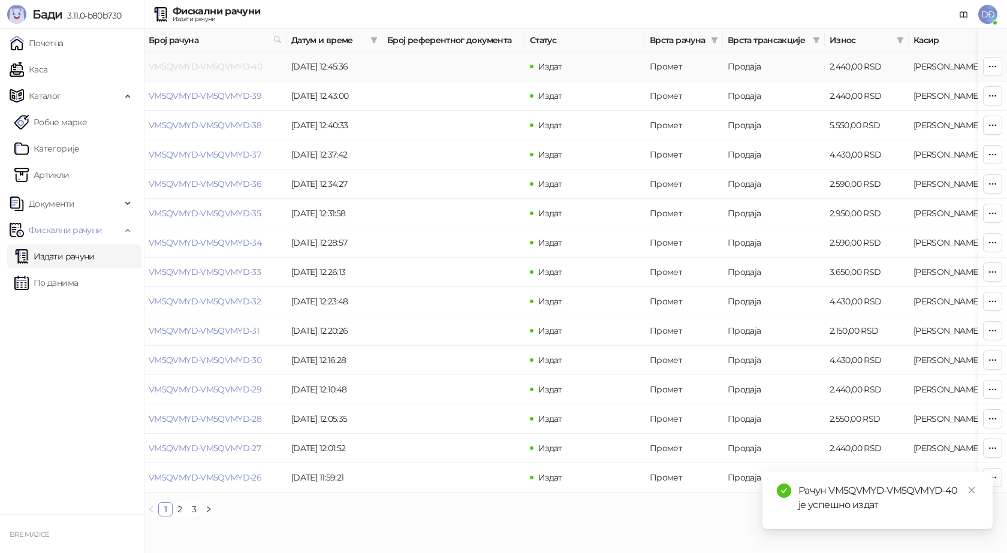
click at [215, 67] on link "VM5QVMYD-VM5QVMYD-40" at bounding box center [205, 66] width 113 height 11
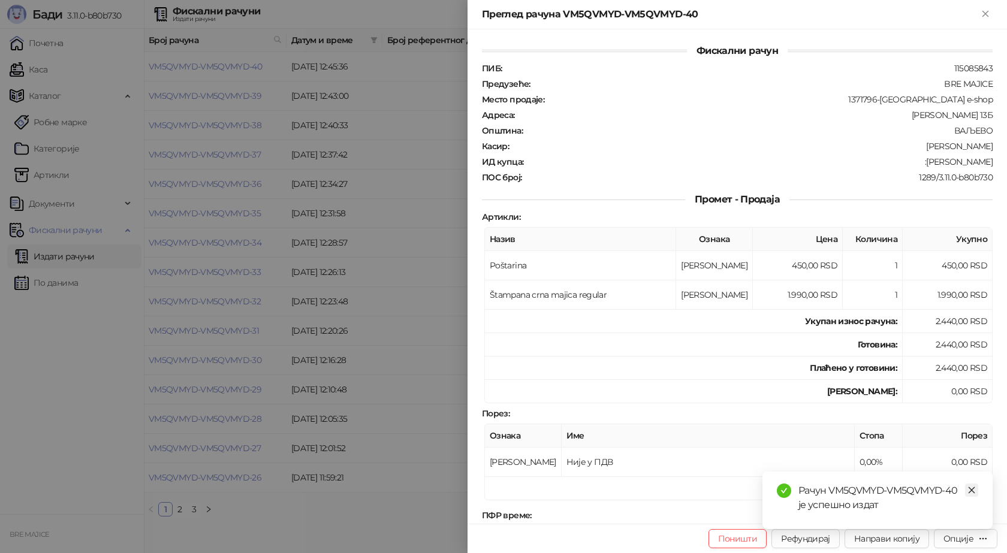
click at [970, 490] on icon "close" at bounding box center [972, 490] width 8 height 8
click at [962, 544] on div "Опције" at bounding box center [966, 538] width 44 height 11
click at [944, 518] on span "Преузми у ПДФ формату" at bounding box center [915, 514] width 146 height 13
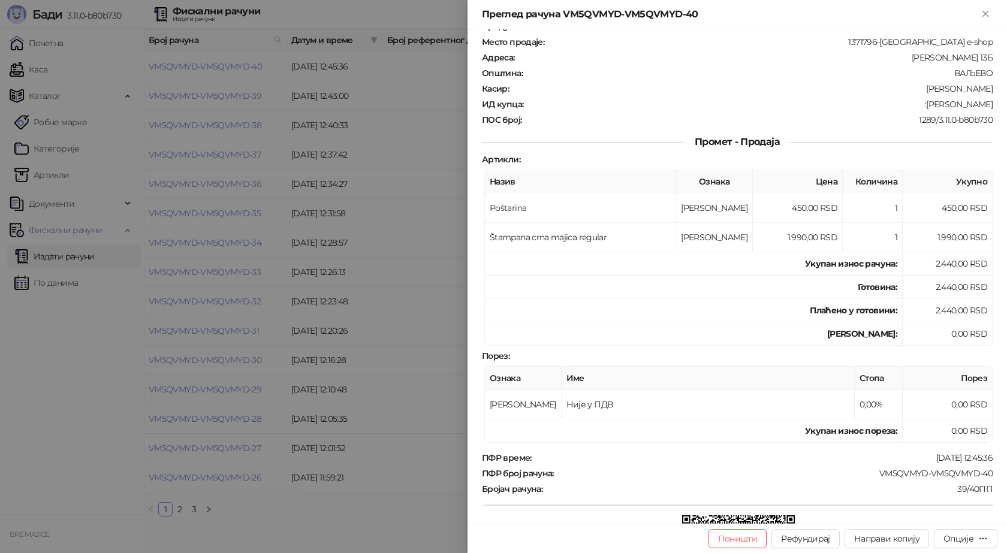
scroll to position [180, 0]
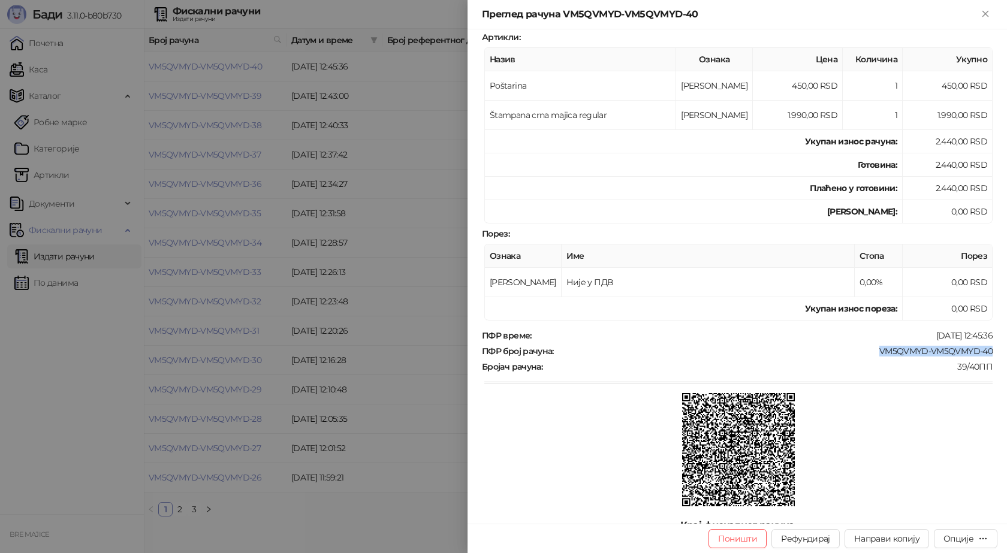
drag, startPoint x: 989, startPoint y: 347, endPoint x: 871, endPoint y: 348, distance: 118.7
click at [871, 348] on div "Фискални рачун ПИБ : 115085843 Предузеће : BRE MAJICE Место продаје : 1371796-B…" at bounding box center [738, 276] width 540 height 495
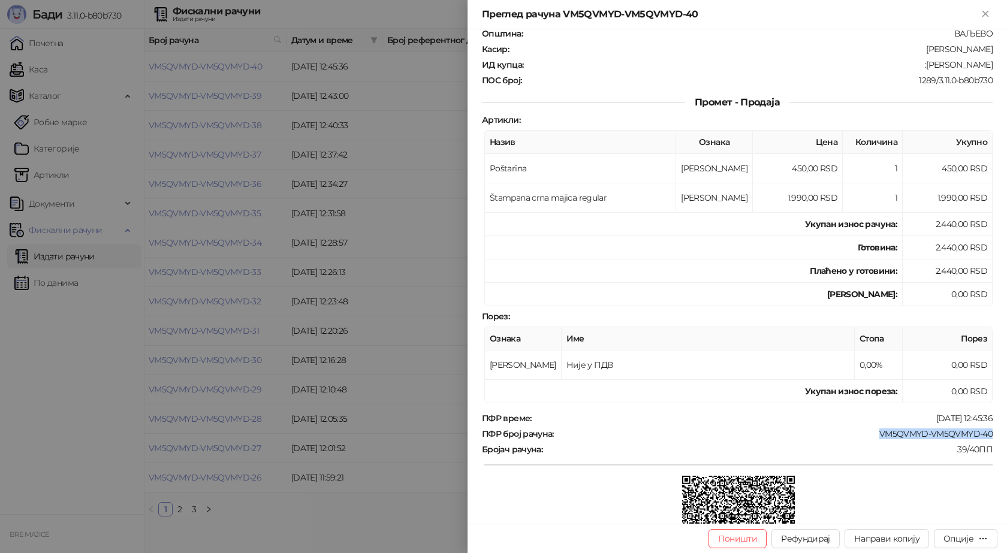
scroll to position [0, 0]
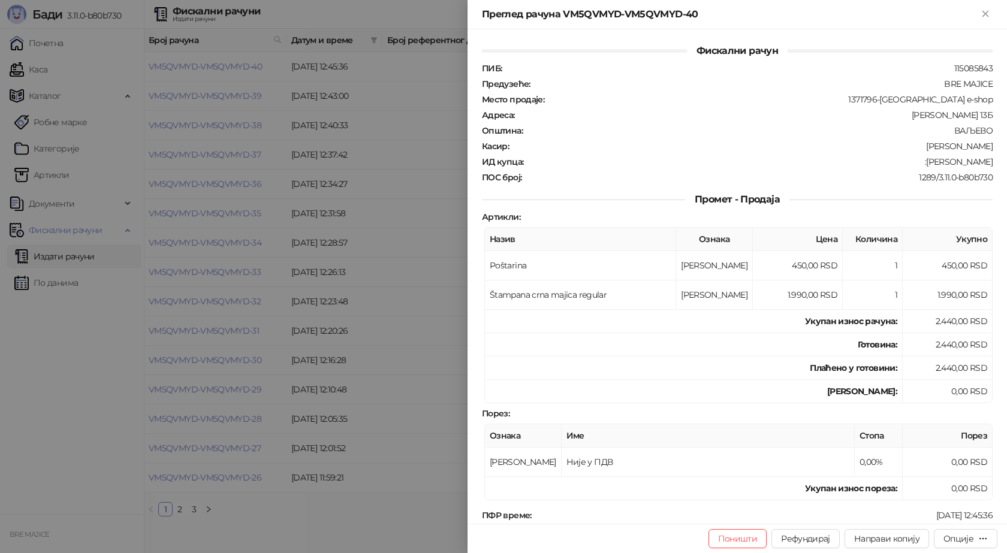
drag, startPoint x: 926, startPoint y: 162, endPoint x: 986, endPoint y: 162, distance: 59.4
click at [986, 162] on div "ИД купца : :Miljan Stranjina" at bounding box center [738, 161] width 516 height 11
click at [983, 16] on icon "Close" at bounding box center [985, 13] width 5 height 5
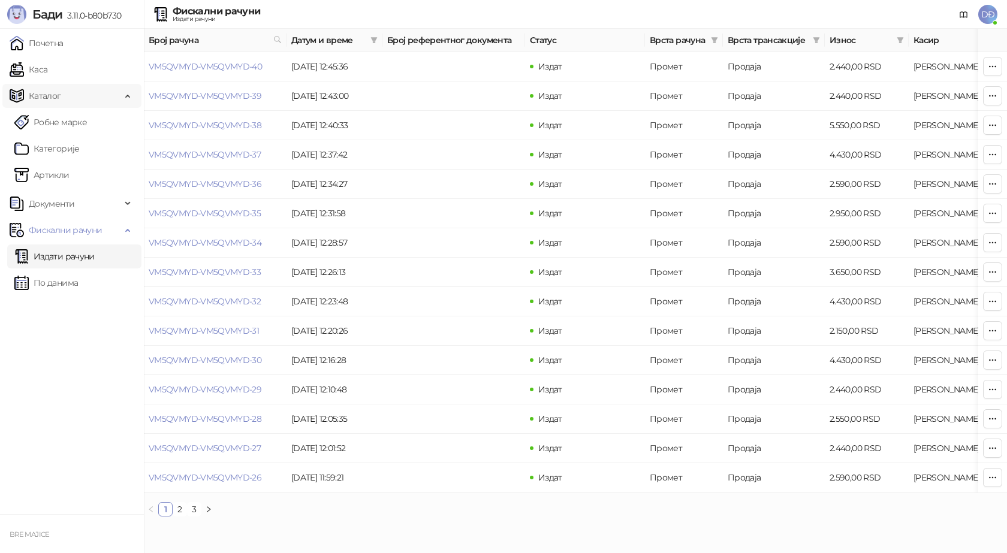
click at [42, 66] on link "Каса" at bounding box center [29, 70] width 38 height 24
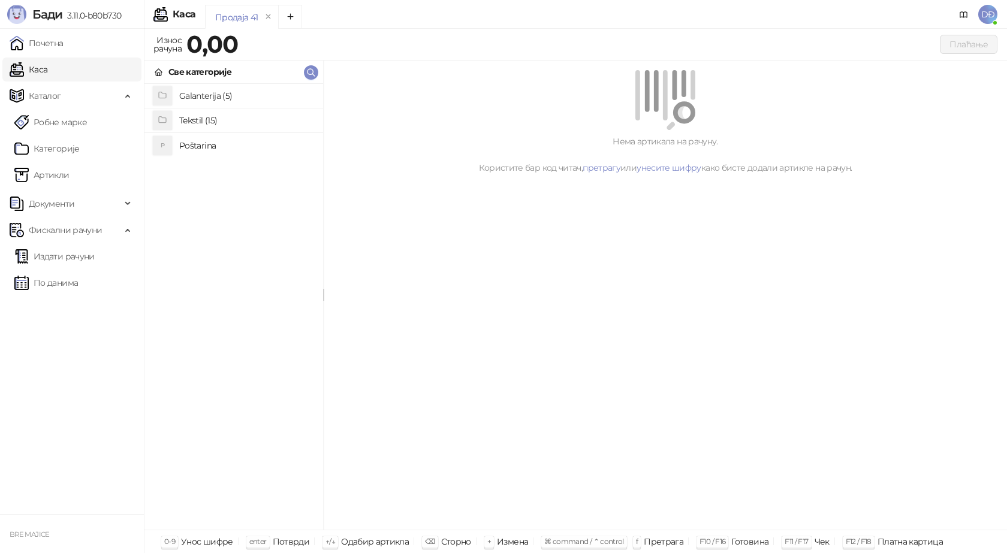
click at [196, 142] on h4 "Poštarina" at bounding box center [246, 145] width 134 height 19
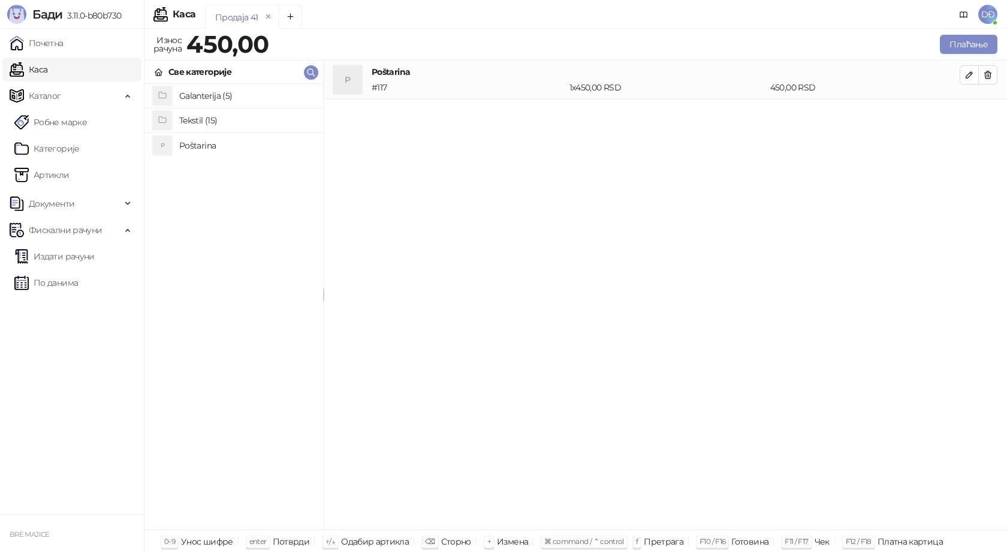
click at [198, 119] on h4 "Tekstil (15)" at bounding box center [246, 120] width 134 height 19
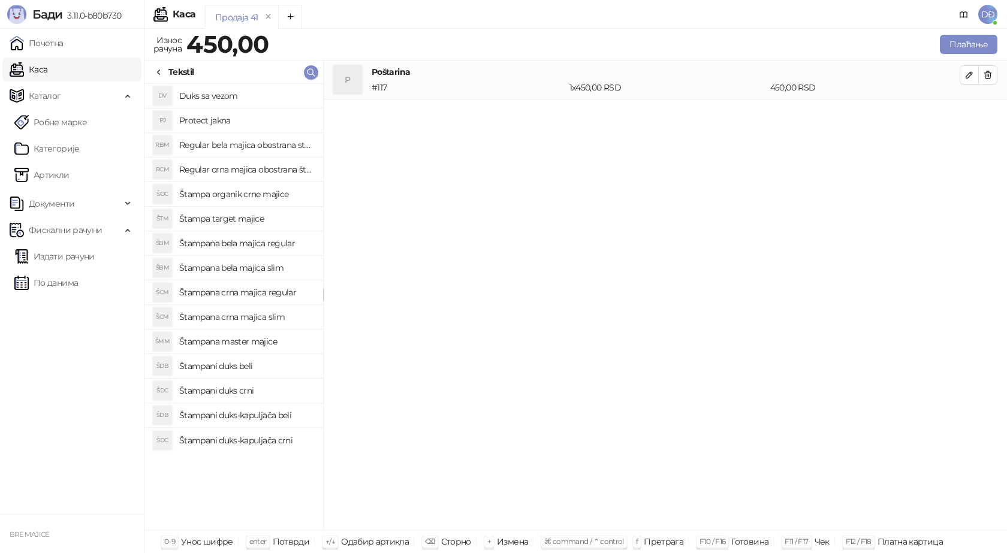
click at [257, 291] on h4 "Štampana crna majica regular" at bounding box center [246, 292] width 134 height 19
click at [971, 110] on icon "button" at bounding box center [970, 114] width 10 height 10
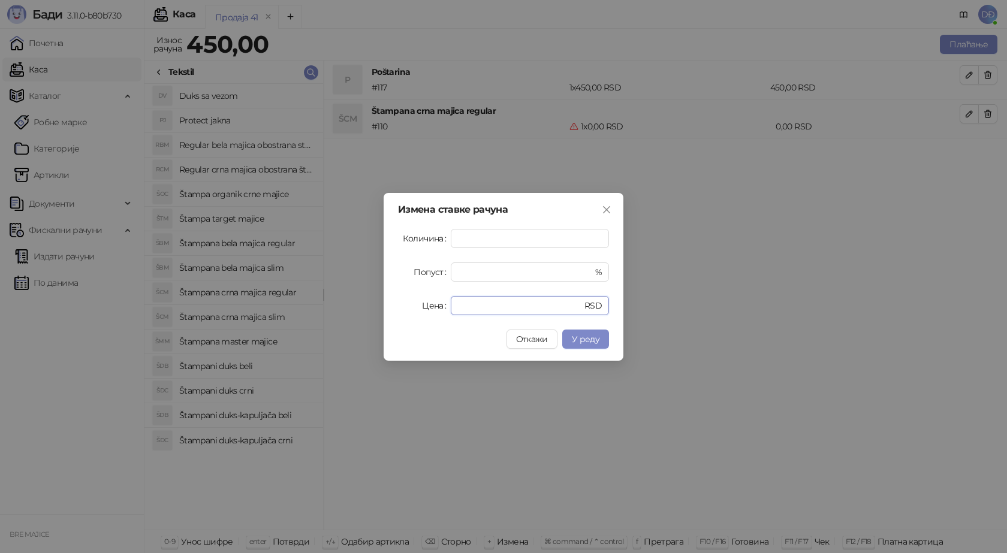
drag, startPoint x: 471, startPoint y: 311, endPoint x: 412, endPoint y: 314, distance: 58.9
click at [416, 314] on div "Цена * RSD" at bounding box center [503, 305] width 211 height 19
type input "****"
click at [590, 346] on button "У реду" at bounding box center [585, 339] width 47 height 19
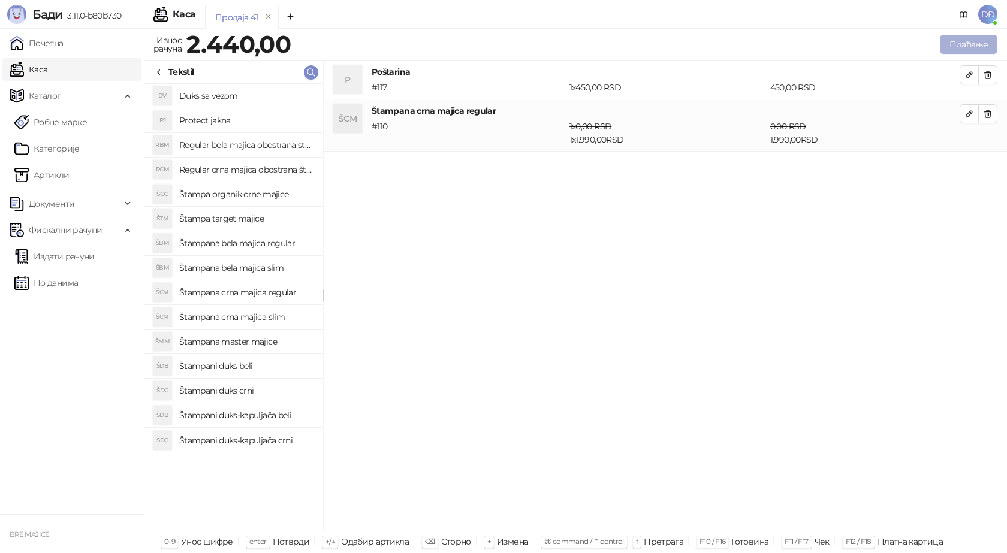
click at [979, 41] on button "Плаћање" at bounding box center [969, 44] width 58 height 19
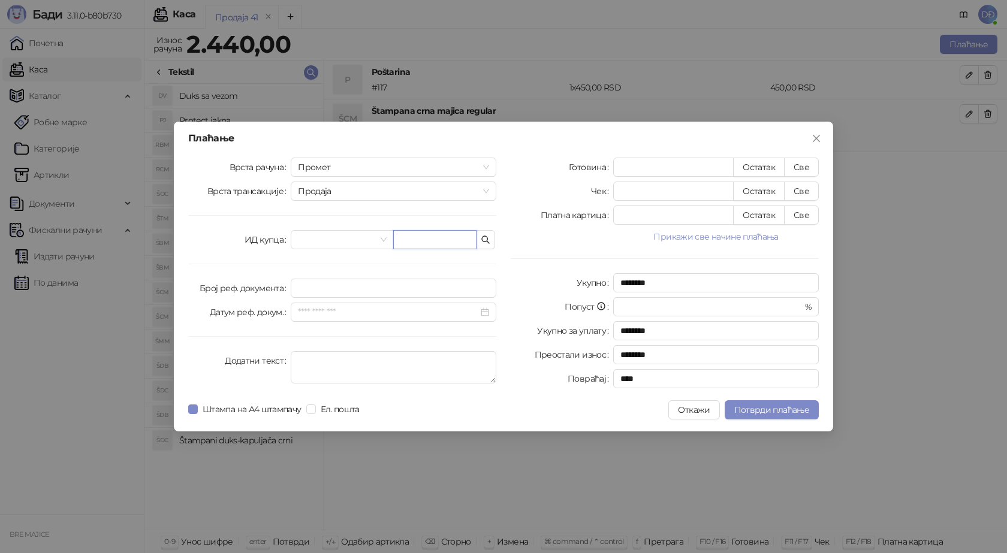
click at [414, 238] on input "text" at bounding box center [434, 239] width 83 height 19
paste input "**********"
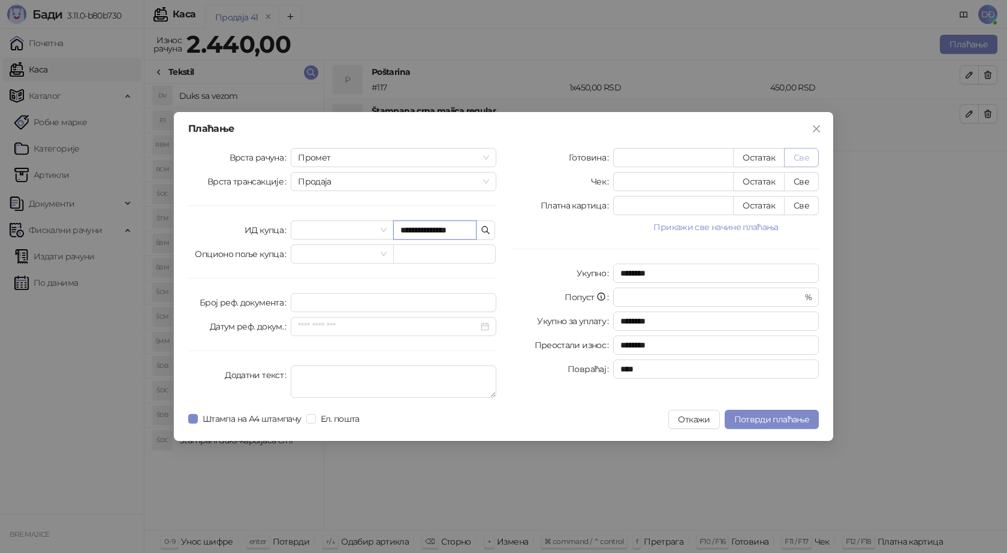
type input "**********"
click at [799, 159] on button "Све" at bounding box center [801, 157] width 35 height 19
type input "****"
click at [784, 420] on span "Потврди плаћање" at bounding box center [771, 419] width 75 height 11
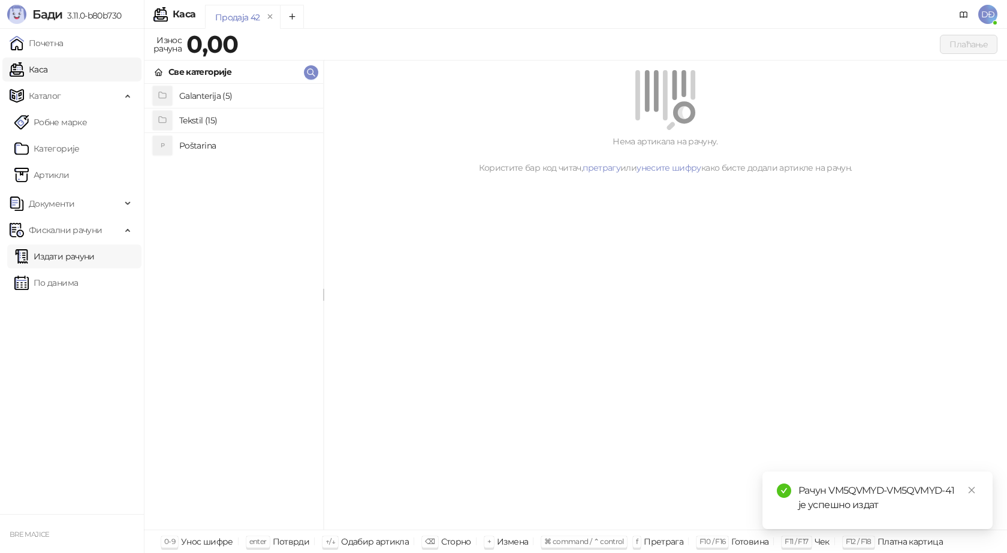
click at [86, 257] on link "Издати рачуни" at bounding box center [54, 257] width 80 height 24
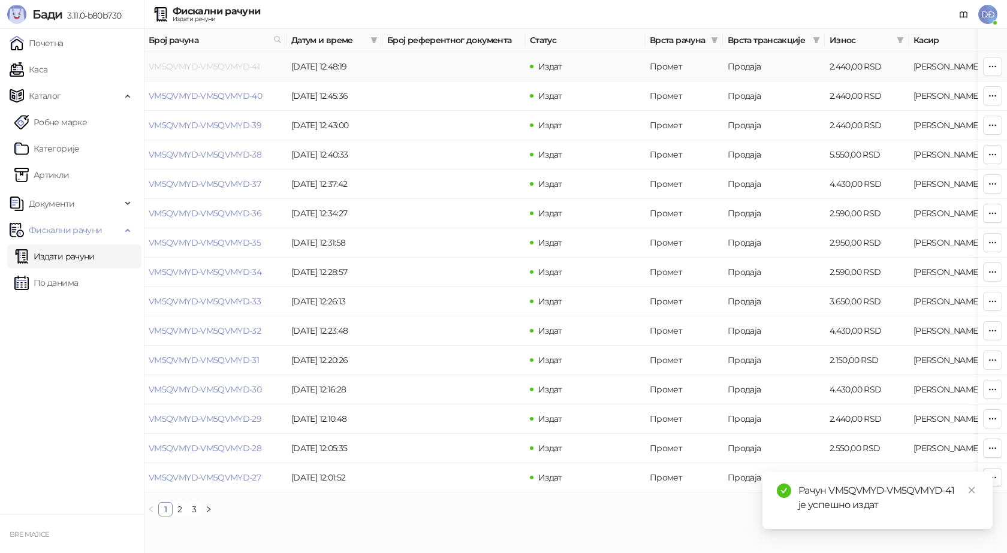
click at [224, 62] on link "VM5QVMYD-VM5QVMYD-41" at bounding box center [204, 66] width 111 height 11
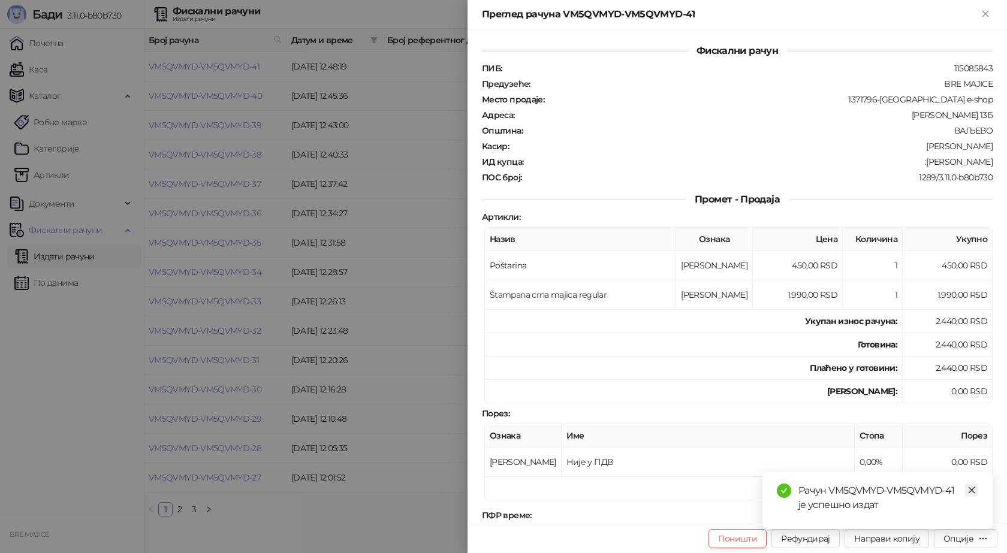
click at [977, 493] on link "Close" at bounding box center [971, 490] width 13 height 13
click at [967, 538] on div "Опције" at bounding box center [959, 539] width 30 height 11
click at [938, 518] on span "Преузми у ПДФ формату" at bounding box center [915, 514] width 146 height 13
click at [972, 495] on link "Close" at bounding box center [971, 490] width 13 height 13
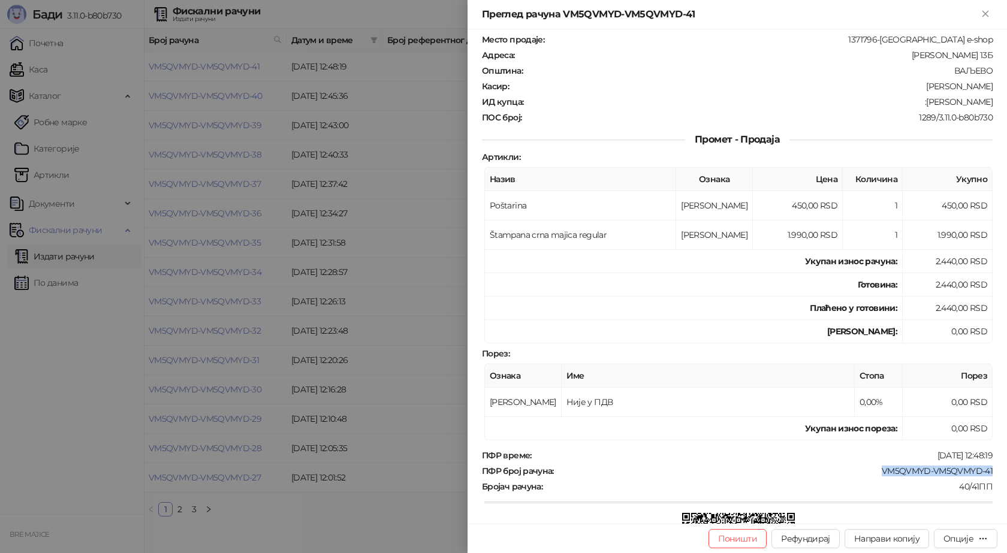
drag, startPoint x: 989, startPoint y: 469, endPoint x: 875, endPoint y: 478, distance: 113.7
click at [875, 478] on div "Фискални рачун ПИБ : 115085843 Предузеће : BRE MAJICE Место продаје : 1371796-B…" at bounding box center [738, 276] width 540 height 495
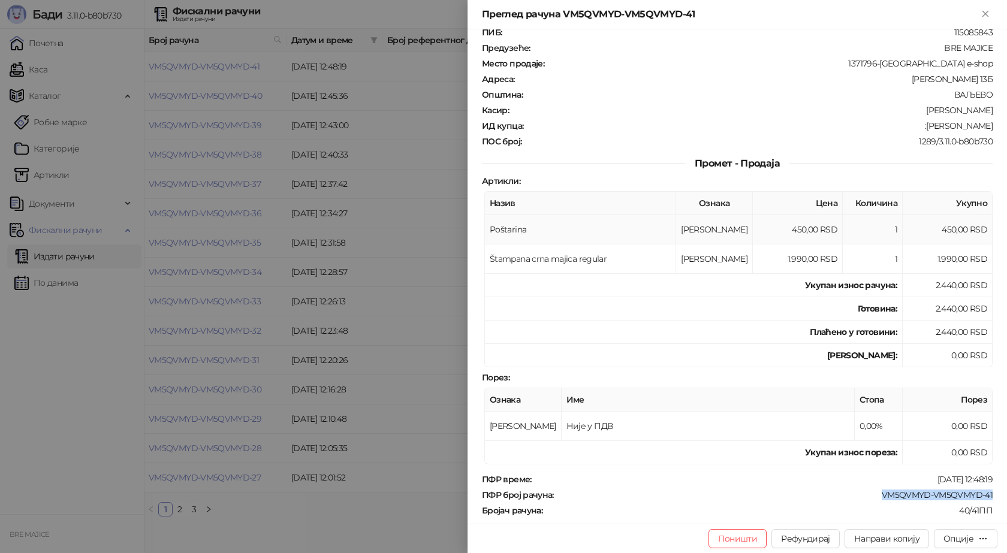
scroll to position [0, 0]
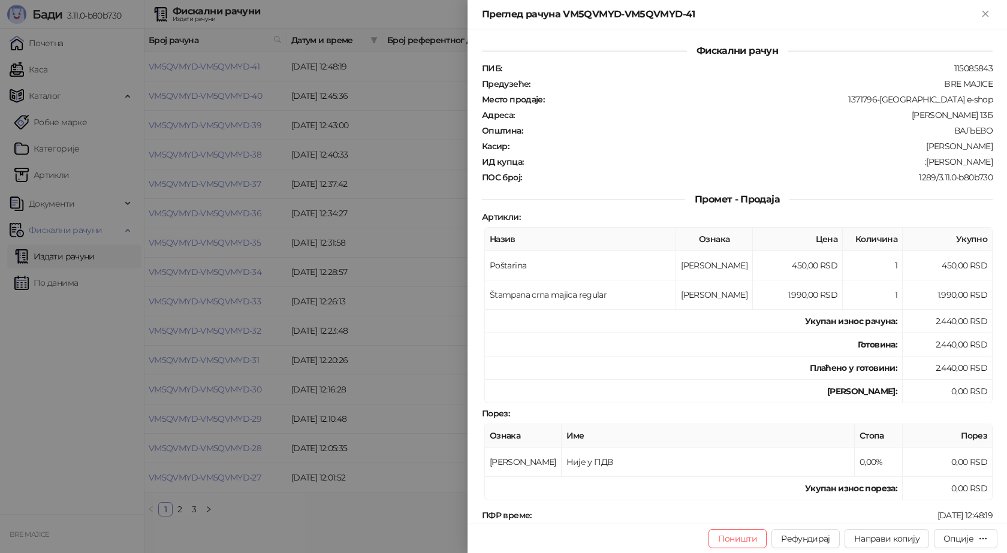
drag, startPoint x: 973, startPoint y: 162, endPoint x: 925, endPoint y: 161, distance: 48.0
click at [925, 161] on div "Фискални рачун ПИБ : 115085843 Предузеће : BRE MAJICE Место продаје : 1371796-B…" at bounding box center [738, 276] width 540 height 495
click at [991, 19] on icon "Close" at bounding box center [985, 13] width 11 height 11
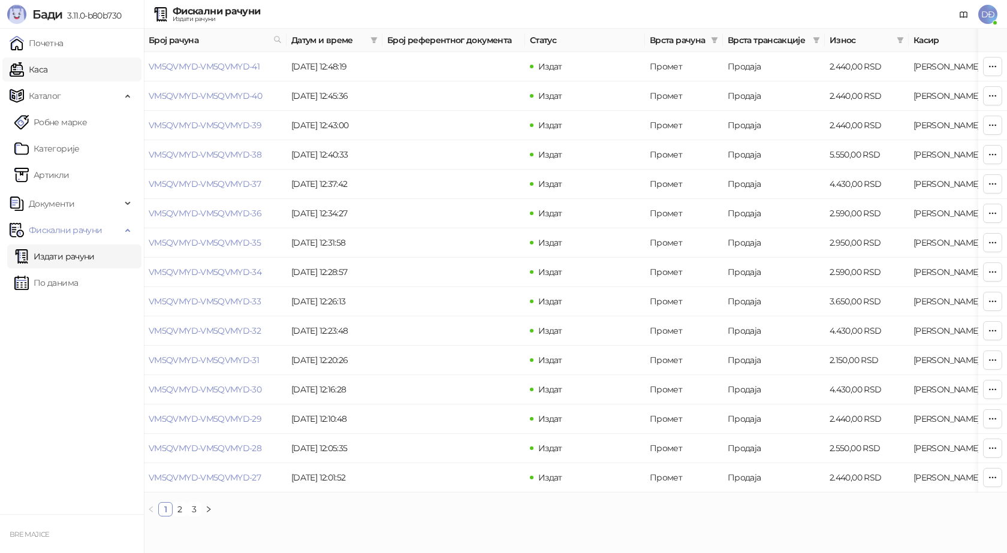
click at [47, 68] on link "Каса" at bounding box center [29, 70] width 38 height 24
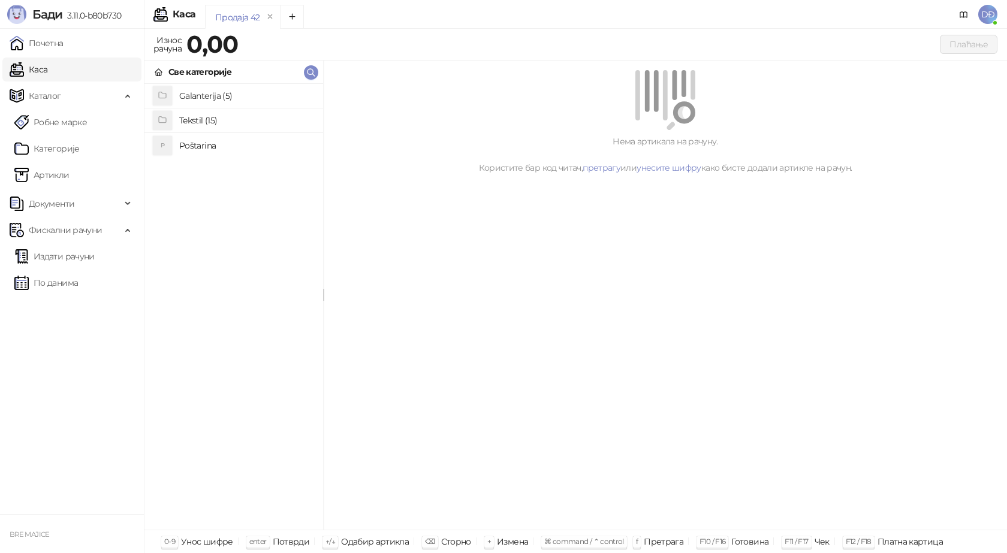
click at [219, 144] on h4 "Poštarina" at bounding box center [246, 145] width 134 height 19
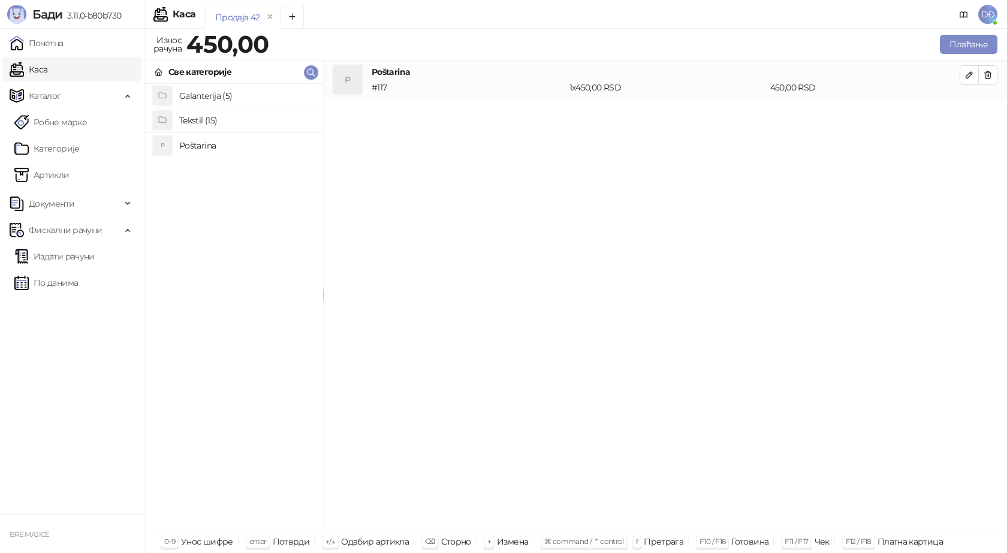
click at [224, 122] on h4 "Tekstil (15)" at bounding box center [246, 120] width 134 height 19
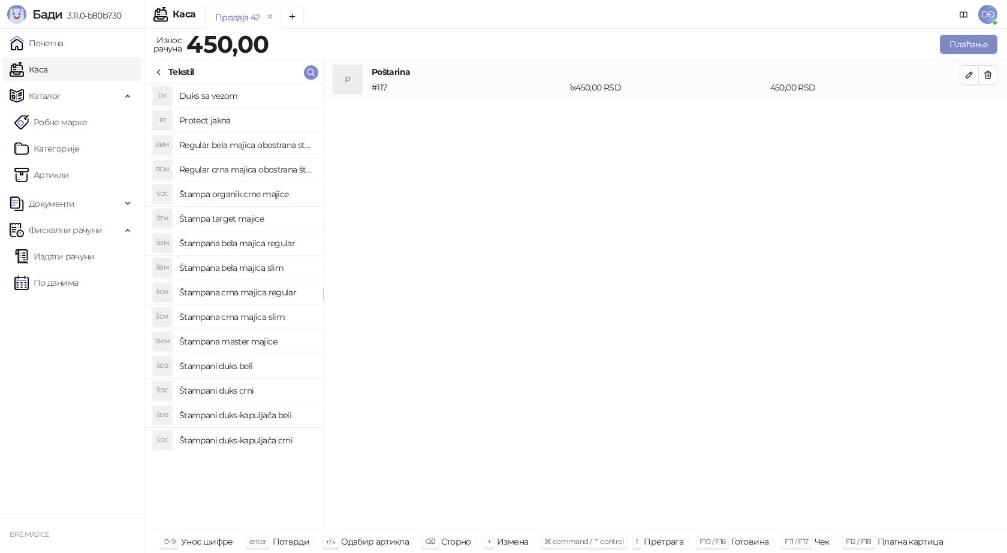
click at [269, 295] on h4 "Štampana crna majica regular" at bounding box center [246, 292] width 134 height 19
click at [971, 114] on icon "button" at bounding box center [970, 114] width 6 height 6
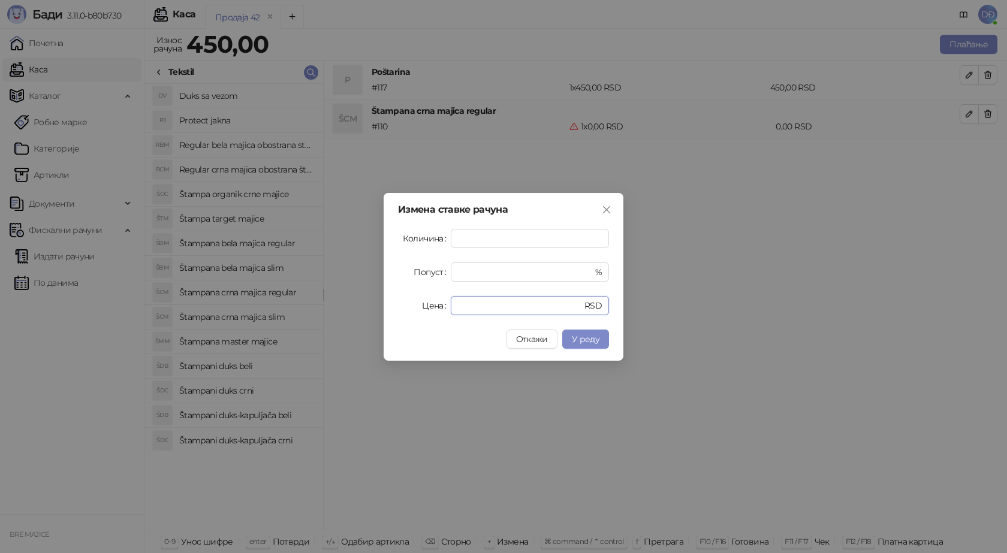
drag, startPoint x: 467, startPoint y: 308, endPoint x: 389, endPoint y: 308, distance: 77.9
click at [398, 308] on div "Цена * RSD" at bounding box center [503, 305] width 211 height 19
type input "****"
click at [579, 339] on span "У реду" at bounding box center [586, 339] width 28 height 11
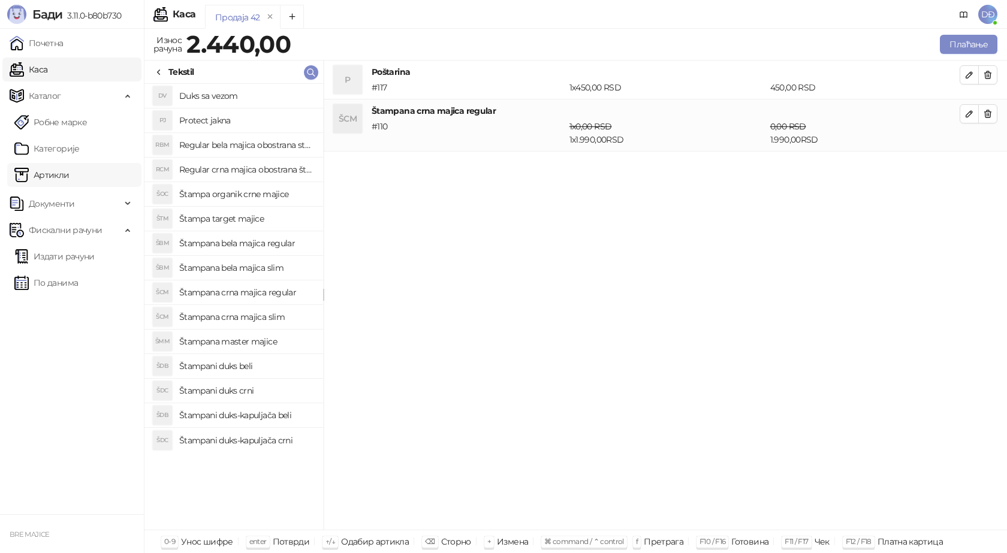
click at [56, 176] on link "Артикли" at bounding box center [41, 175] width 55 height 24
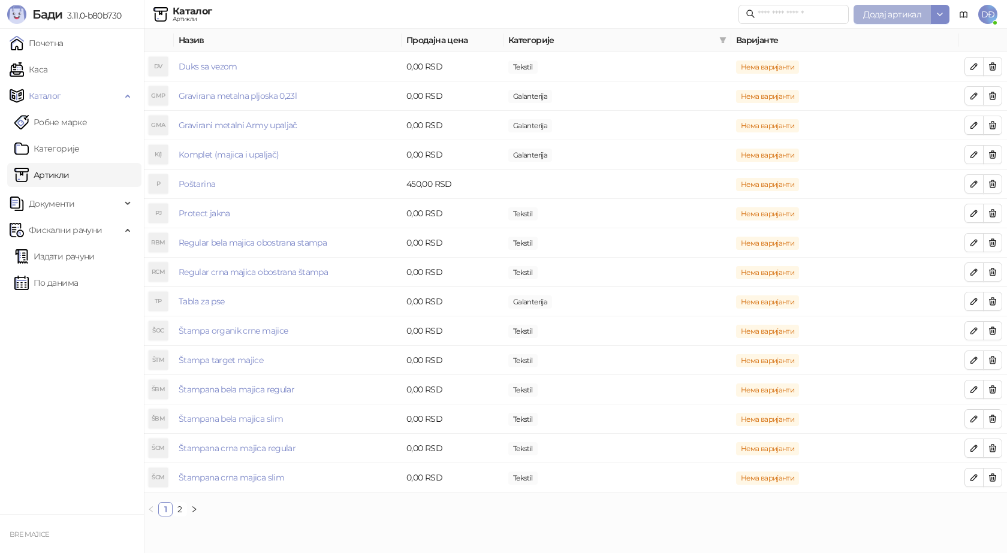
click at [905, 16] on span "Додај артикал" at bounding box center [892, 14] width 58 height 11
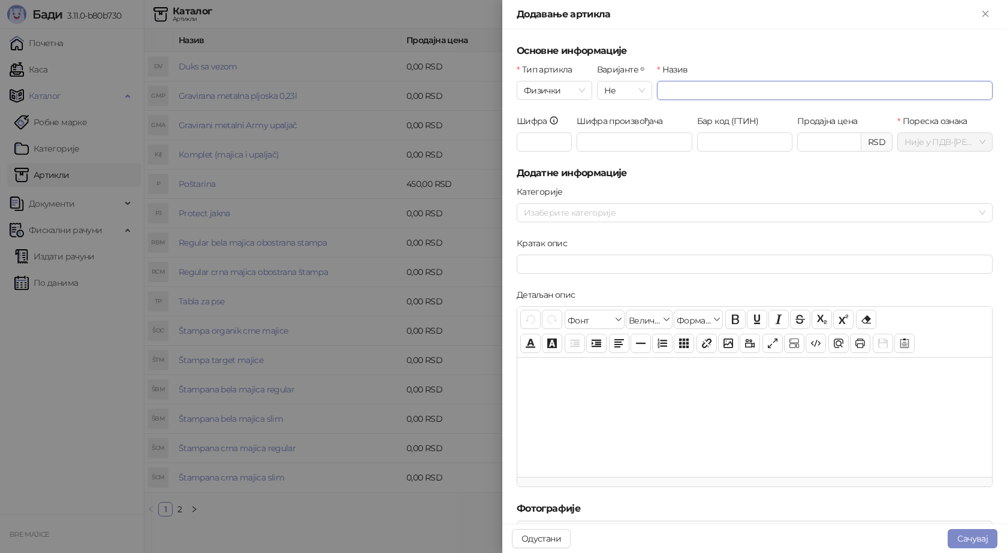
click at [675, 91] on input "Назив" at bounding box center [825, 90] width 336 height 19
type input "**********"
click at [535, 135] on input "Шифра" at bounding box center [544, 142] width 55 height 19
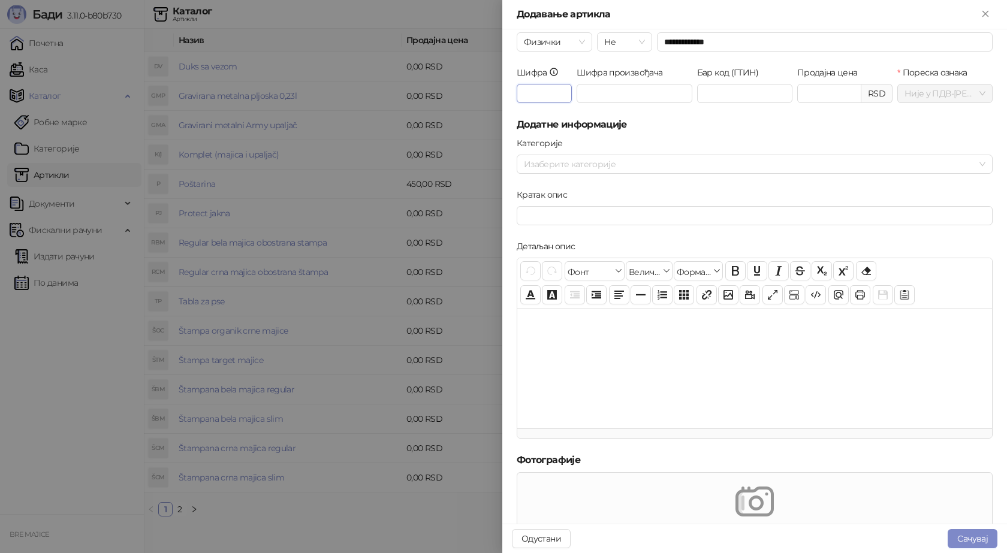
scroll to position [120, 0]
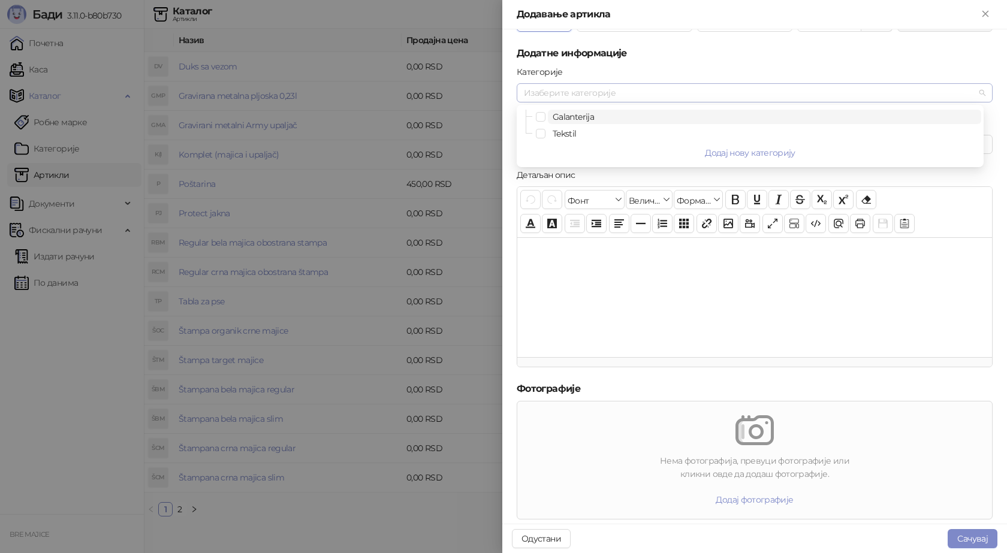
click at [548, 91] on div at bounding box center [748, 93] width 459 height 17
type input "***"
click at [561, 133] on span "Tekstil" at bounding box center [565, 133] width 24 height 11
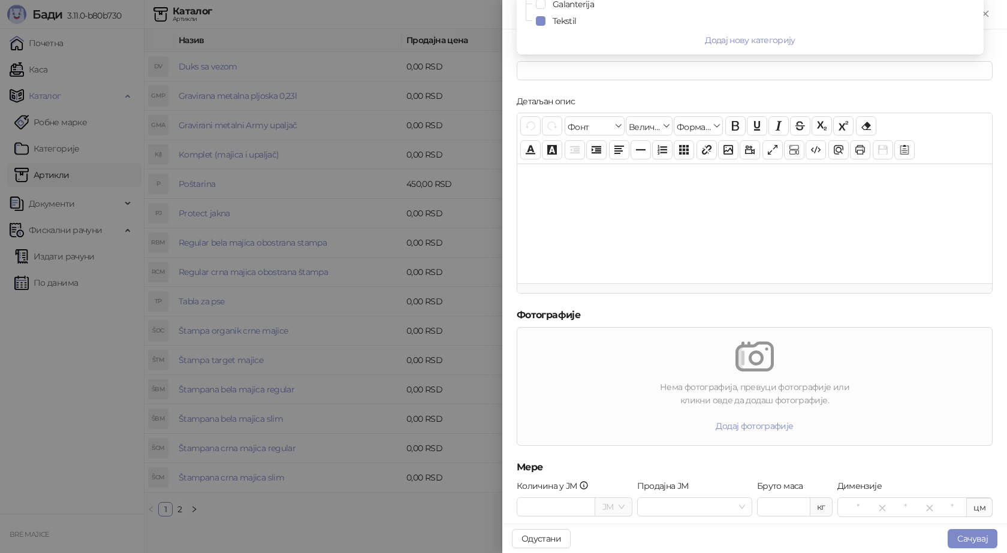
scroll to position [268, 0]
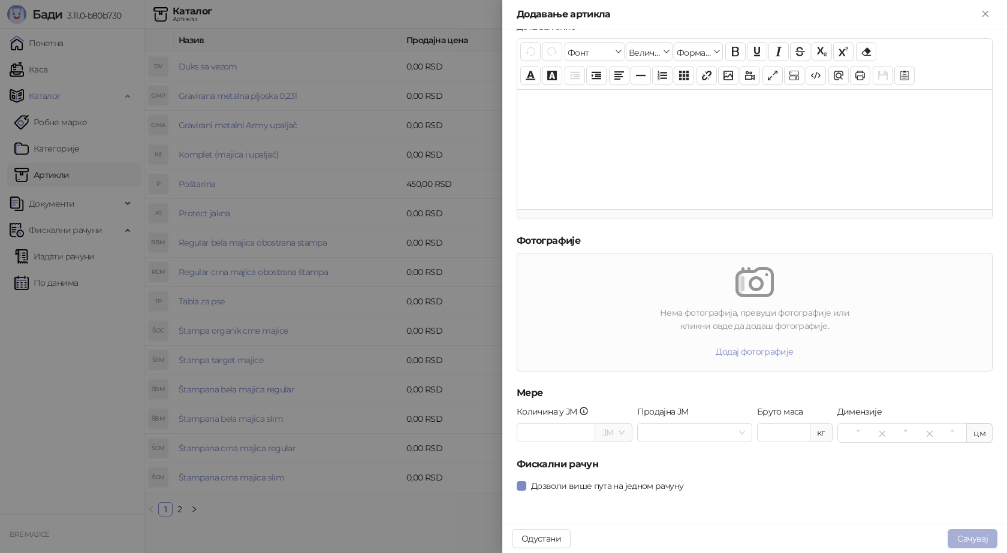
click at [969, 539] on button "Сачувај" at bounding box center [973, 538] width 50 height 19
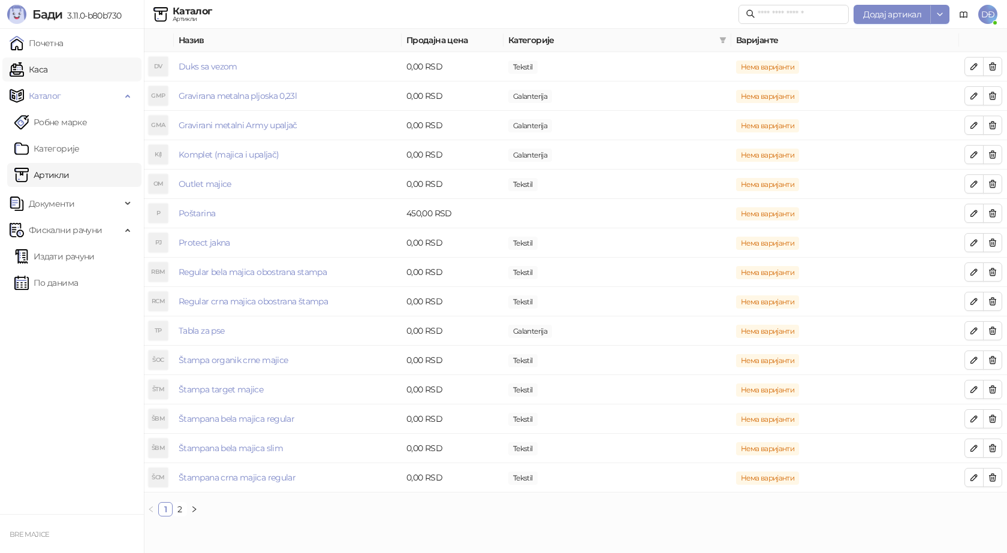
click at [47, 70] on link "Каса" at bounding box center [29, 70] width 38 height 24
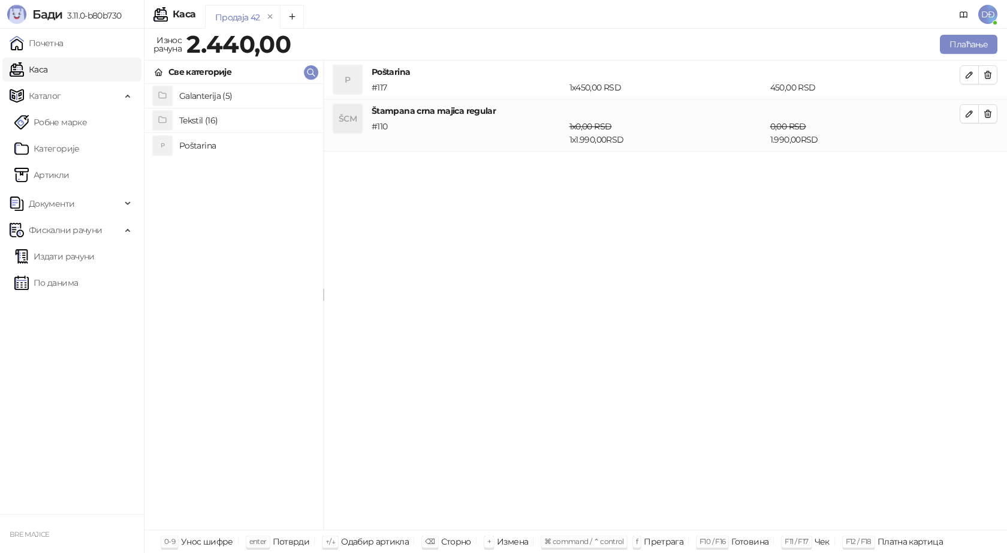
click at [200, 118] on h4 "Tekstil (16)" at bounding box center [246, 120] width 134 height 19
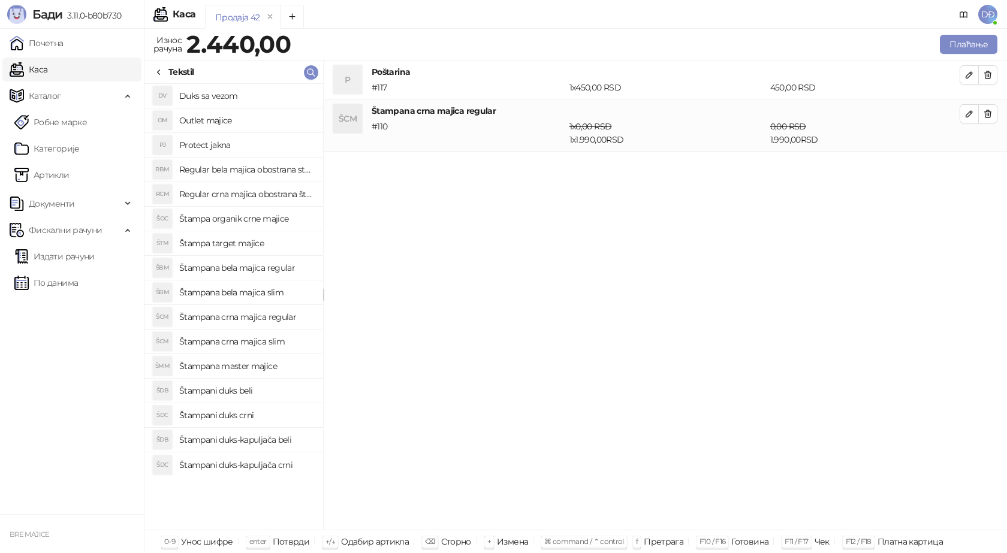
click at [239, 121] on h4 "Outlet majice" at bounding box center [246, 120] width 134 height 19
click at [967, 169] on icon "button" at bounding box center [970, 166] width 6 height 6
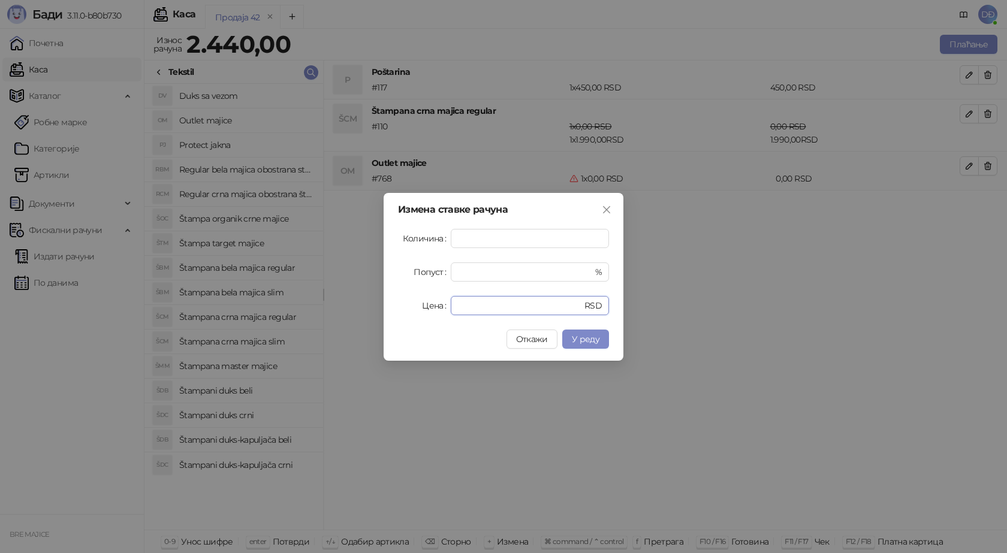
drag, startPoint x: 472, startPoint y: 305, endPoint x: 353, endPoint y: 312, distance: 118.9
click at [384, 315] on div "Измена ставке рачуна Количина * Попуст * % Цена * RSD Откажи У реду" at bounding box center [504, 277] width 240 height 168
type input "****"
click at [588, 339] on span "У реду" at bounding box center [586, 339] width 28 height 11
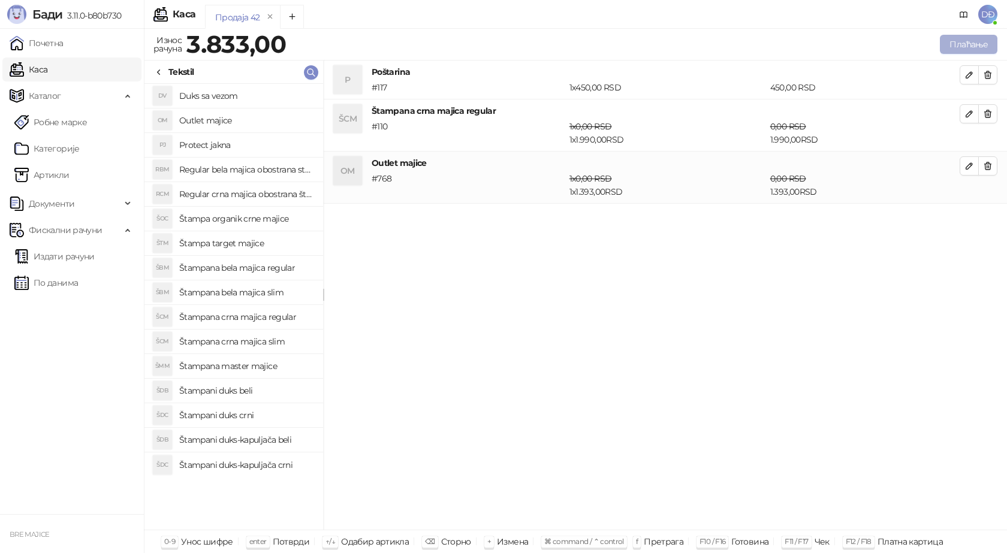
click at [968, 48] on button "Плаћање" at bounding box center [969, 44] width 58 height 19
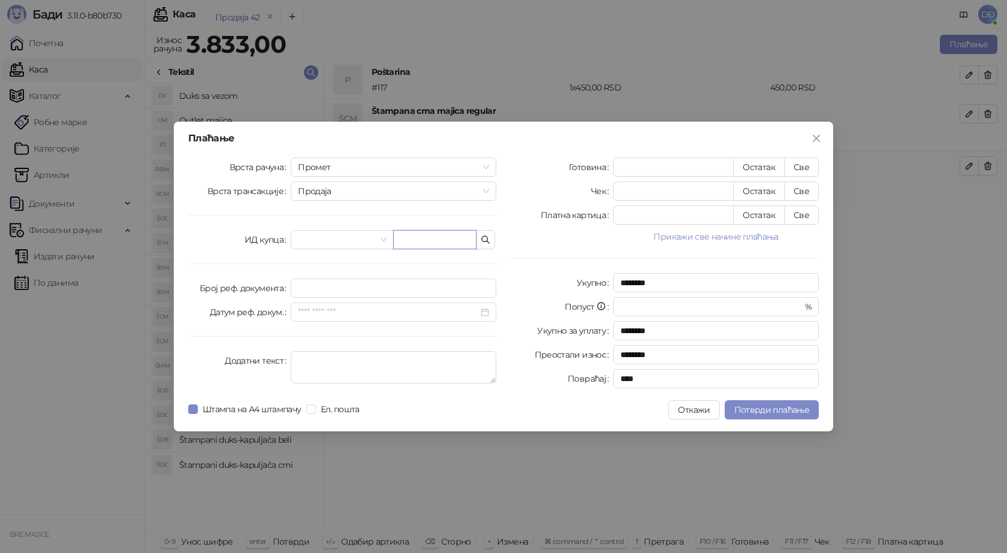
click at [418, 236] on input "text" at bounding box center [434, 239] width 83 height 19
paste input "**********"
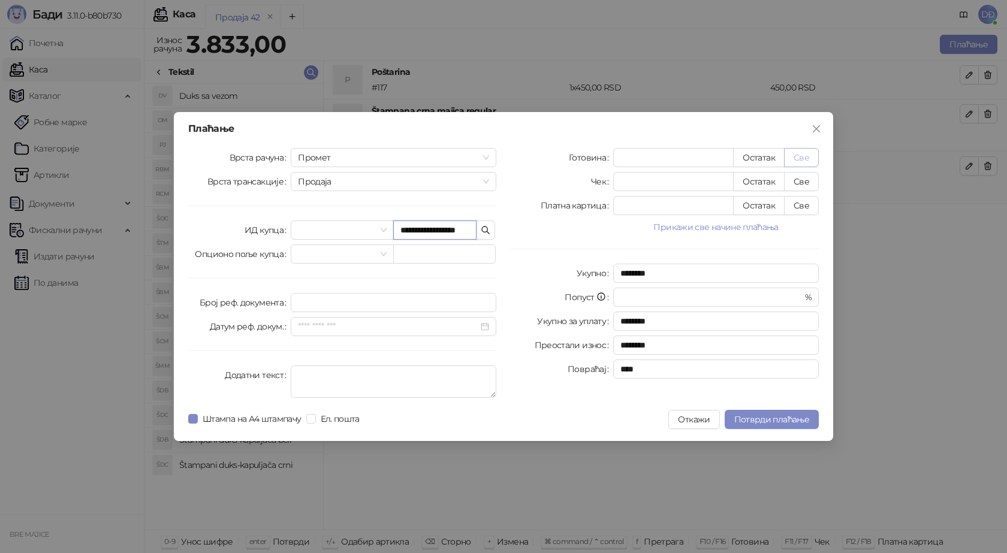
type input "**********"
click at [794, 155] on button "Све" at bounding box center [801, 157] width 35 height 19
type input "****"
click at [769, 422] on span "Потврди плаћање" at bounding box center [771, 419] width 75 height 11
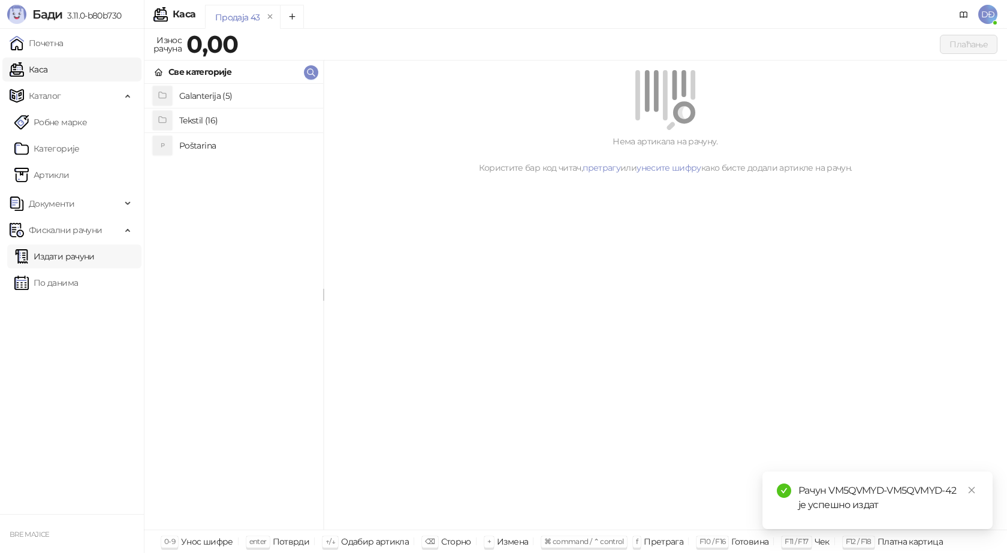
click at [85, 259] on link "Издати рачуни" at bounding box center [54, 257] width 80 height 24
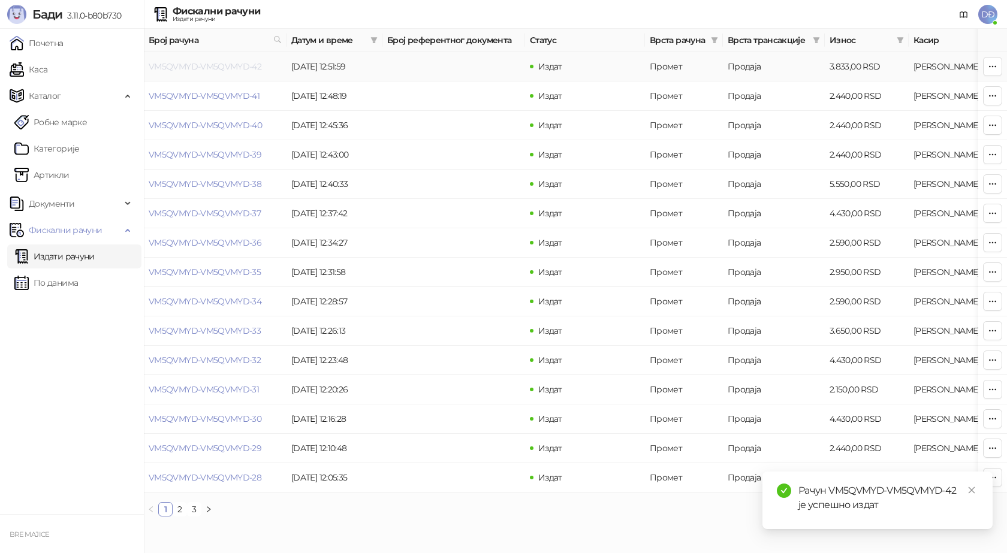
click at [206, 66] on link "VM5QVMYD-VM5QVMYD-42" at bounding box center [205, 66] width 113 height 11
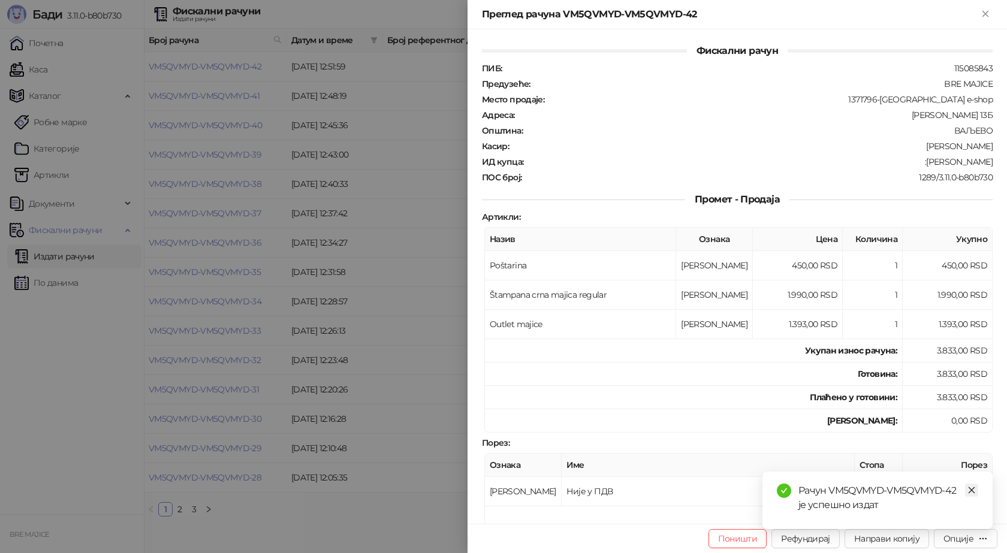
click at [971, 489] on icon "close" at bounding box center [972, 490] width 8 height 8
click at [973, 541] on div "Опције" at bounding box center [959, 539] width 30 height 11
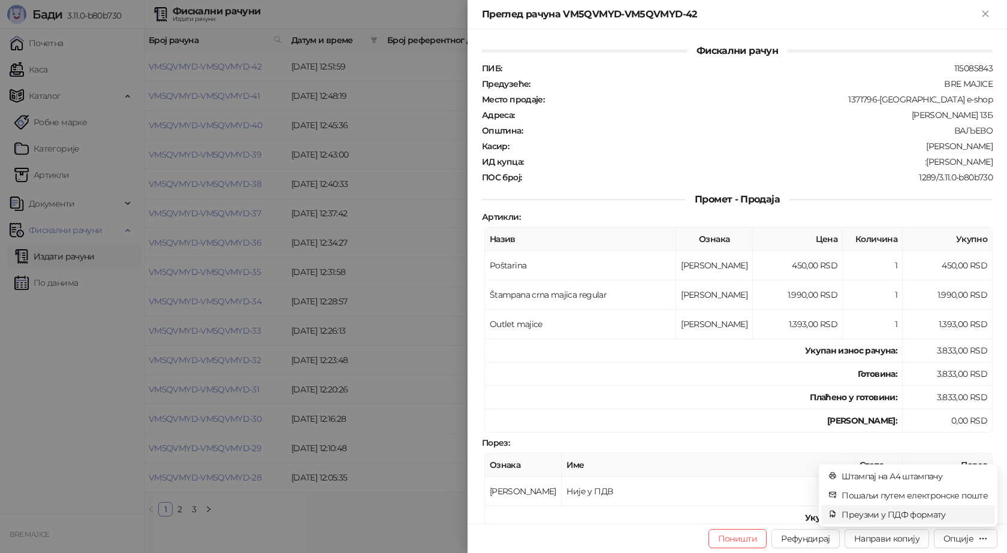
click at [943, 514] on span "Преузми у ПДФ формату" at bounding box center [915, 514] width 146 height 13
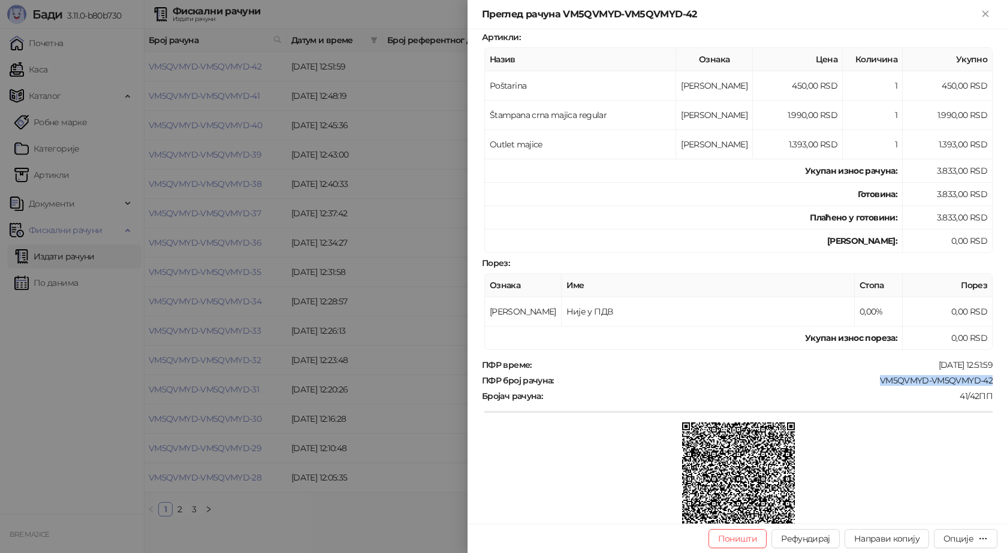
drag, startPoint x: 982, startPoint y: 383, endPoint x: 871, endPoint y: 384, distance: 110.9
click at [871, 384] on div "VM5QVMYD-VM5QVMYD-42" at bounding box center [774, 380] width 439 height 11
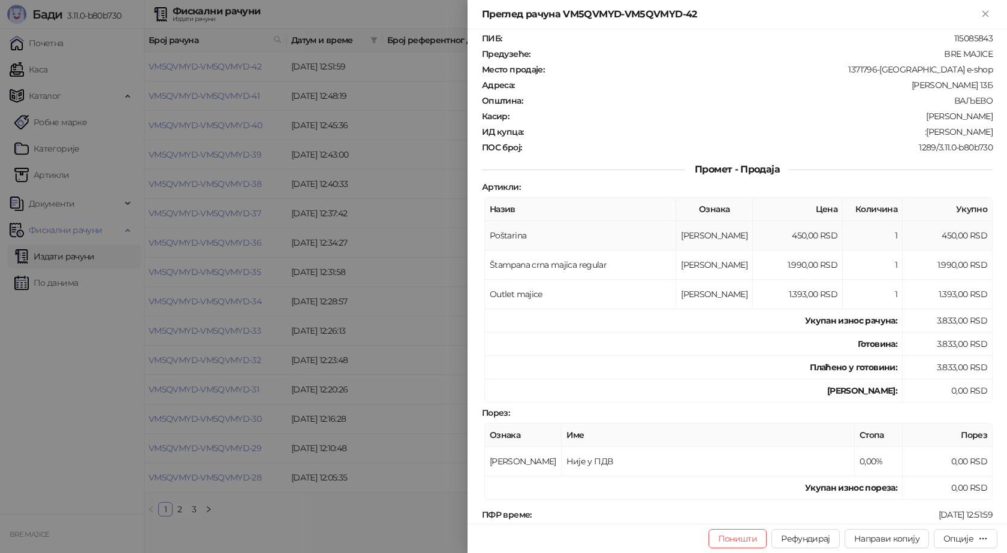
scroll to position [0, 0]
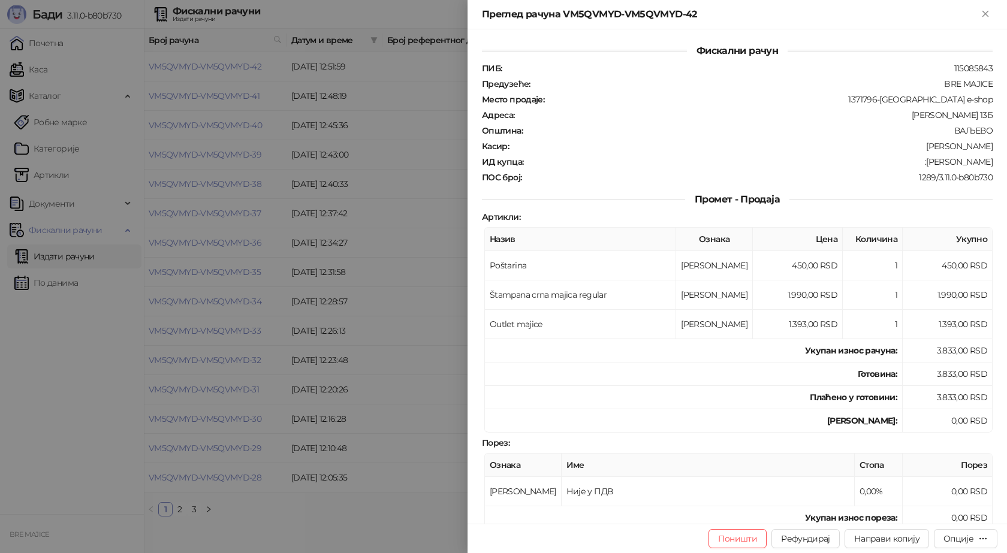
drag, startPoint x: 983, startPoint y: 160, endPoint x: 917, endPoint y: 162, distance: 66.6
click at [917, 162] on div ":Stanisa Stojanovic" at bounding box center [759, 161] width 469 height 11
click at [992, 14] on button "Close" at bounding box center [986, 14] width 14 height 14
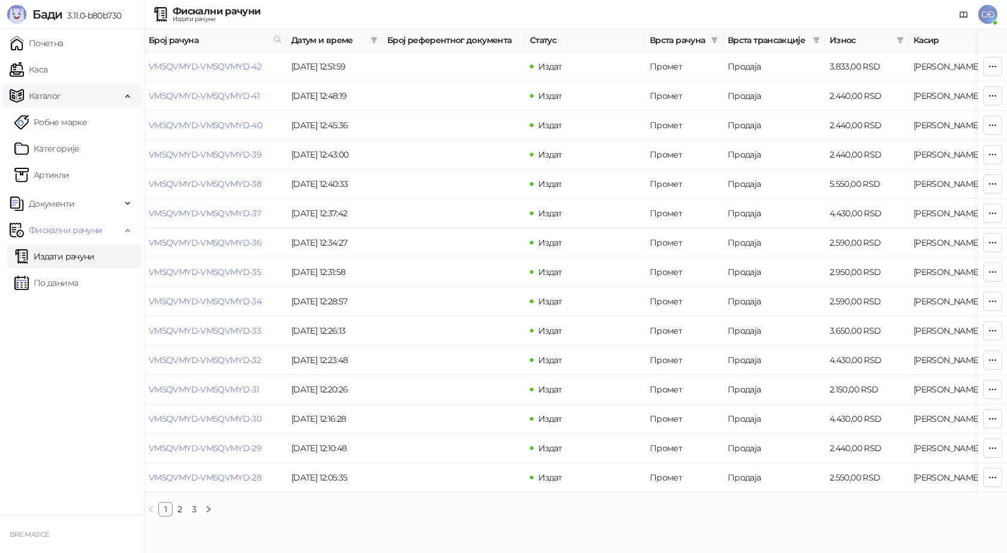
click at [46, 70] on link "Каса" at bounding box center [29, 70] width 38 height 24
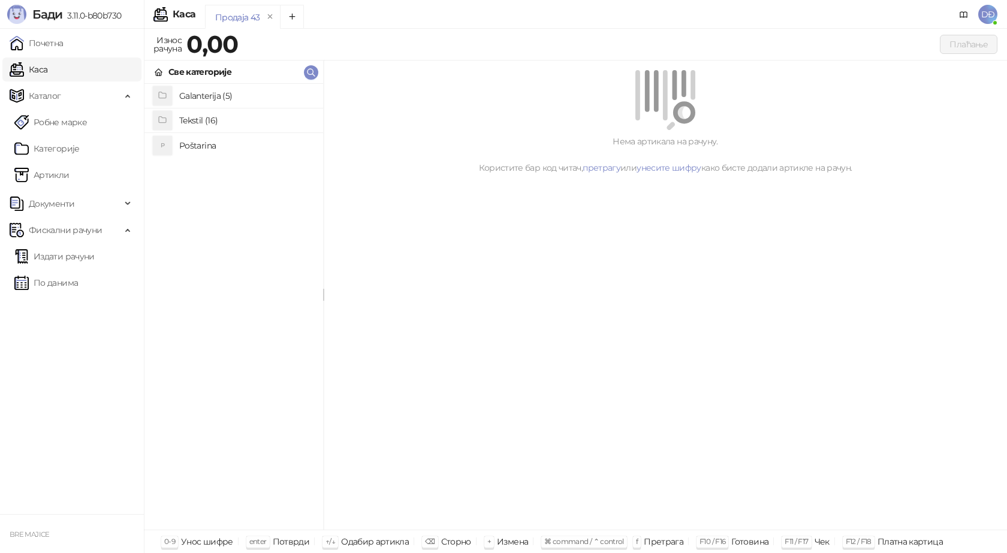
click at [197, 145] on h4 "Poštarina" at bounding box center [246, 145] width 134 height 19
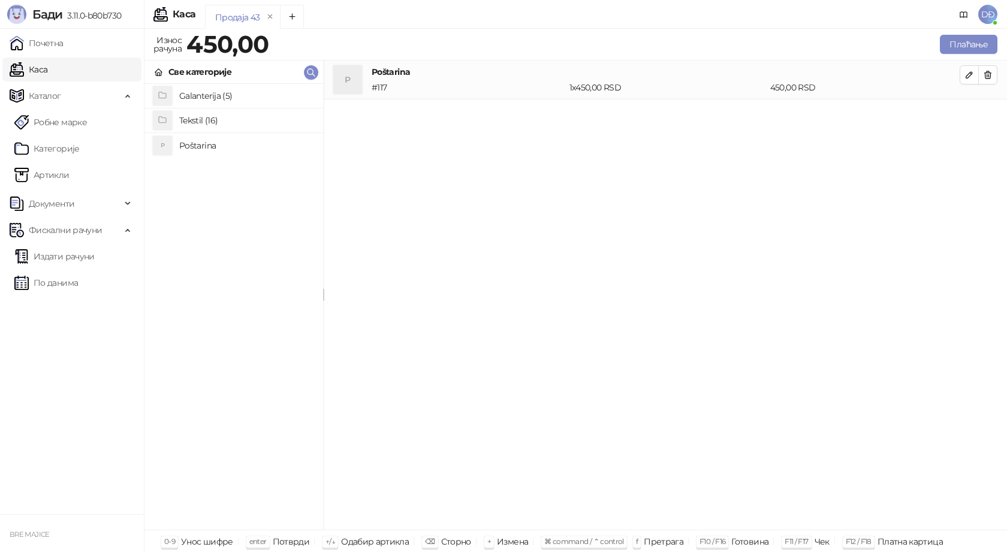
click at [200, 122] on h4 "Tekstil (16)" at bounding box center [246, 120] width 134 height 19
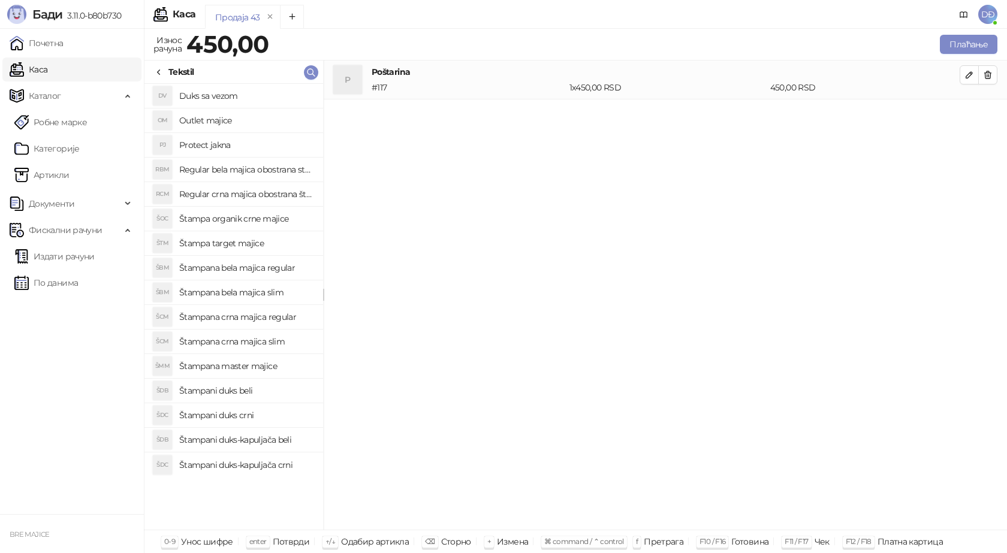
click at [228, 196] on h4 "Regular crna majica obostrana štampa" at bounding box center [246, 194] width 134 height 19
click at [970, 115] on icon "button" at bounding box center [970, 114] width 6 height 6
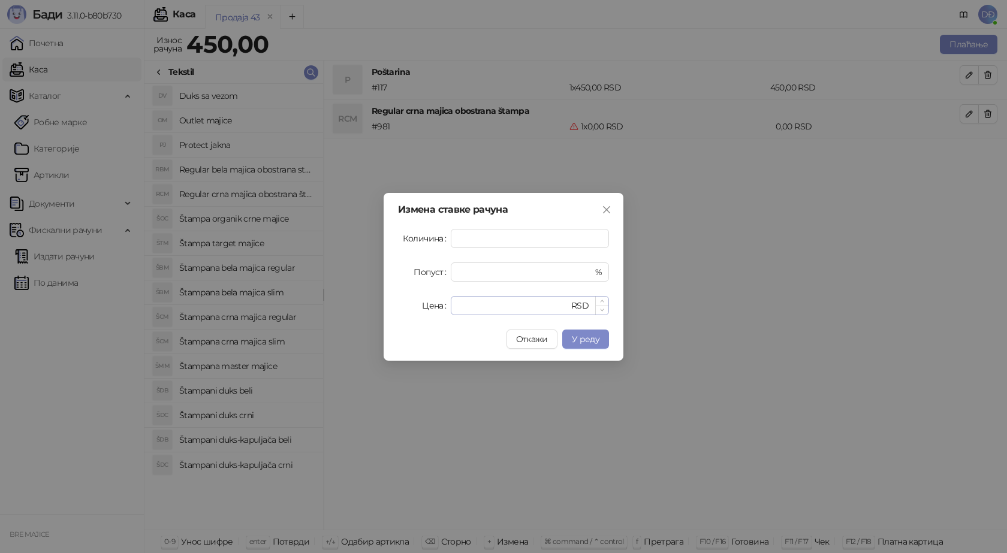
type input "*"
drag, startPoint x: 480, startPoint y: 300, endPoint x: 429, endPoint y: 303, distance: 51.1
click at [429, 303] on div "Цена * RSD" at bounding box center [503, 305] width 211 height 19
type input "****"
click at [586, 341] on span "У реду" at bounding box center [586, 339] width 28 height 11
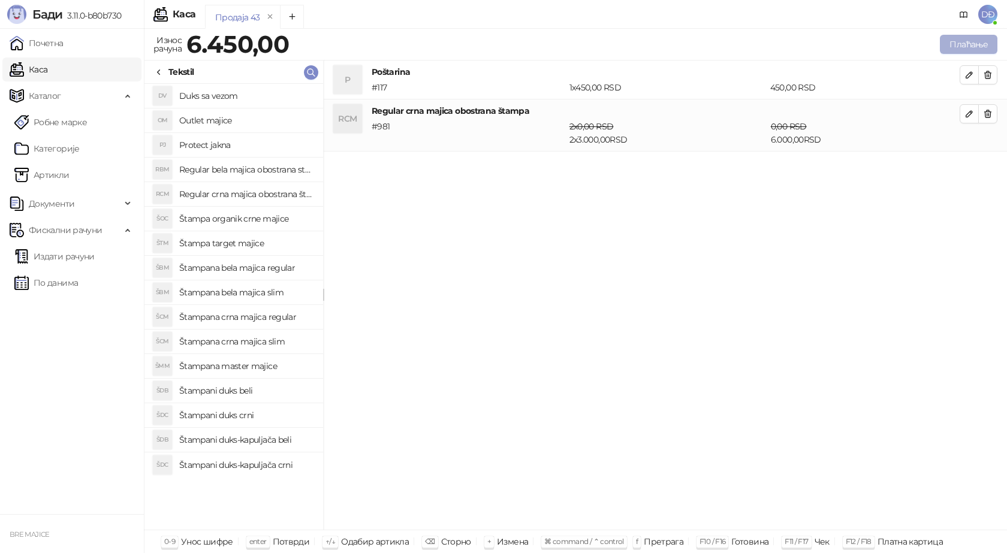
click at [976, 44] on button "Плаћање" at bounding box center [969, 44] width 58 height 19
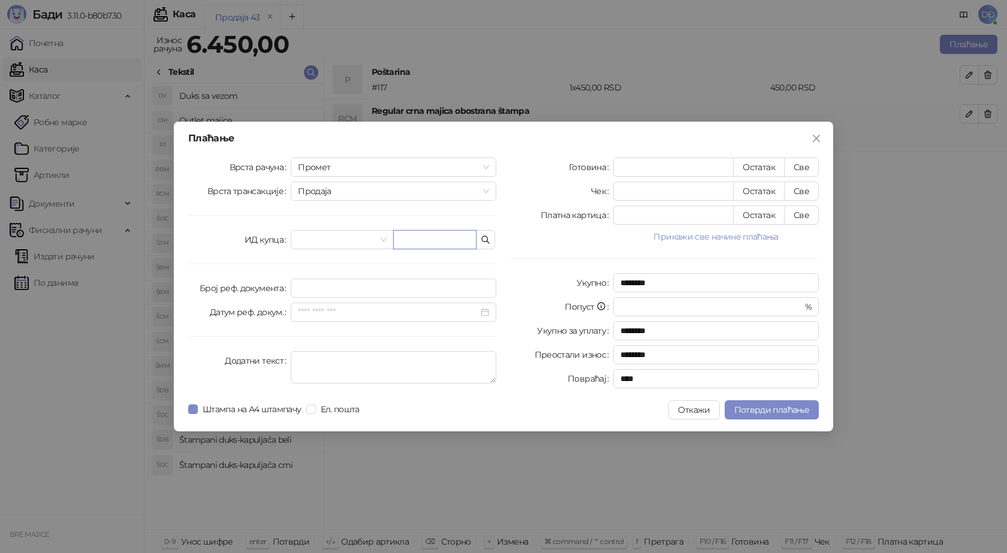
click at [454, 243] on input "text" at bounding box center [434, 239] width 83 height 19
paste input "**********"
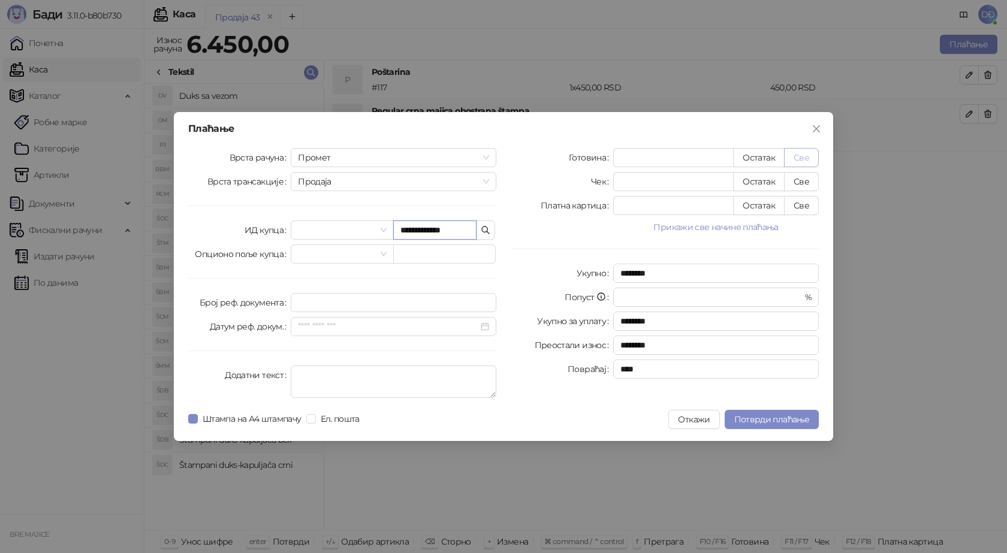
type input "**********"
click at [802, 157] on button "Све" at bounding box center [801, 157] width 35 height 19
type input "****"
click at [787, 414] on button "Потврди плаћање" at bounding box center [772, 419] width 94 height 19
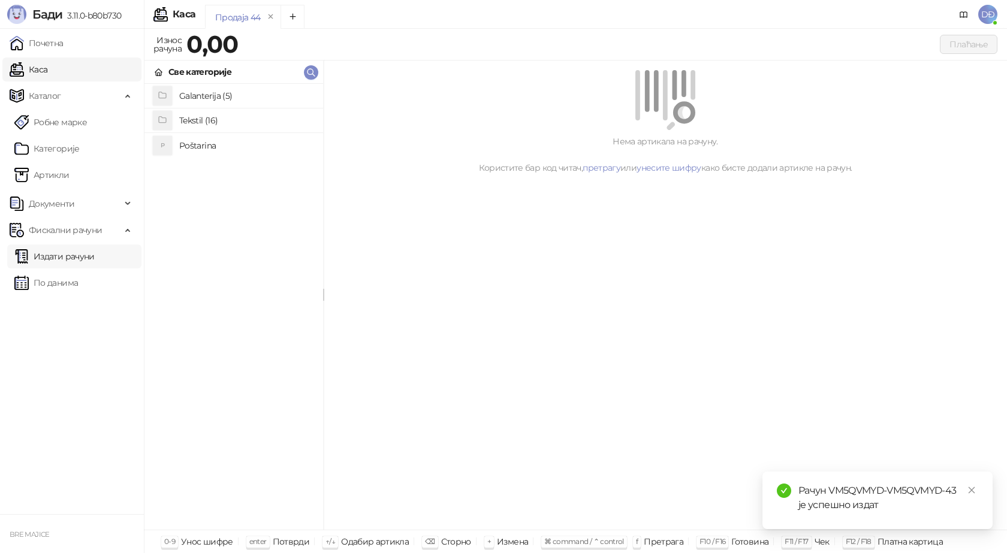
click at [80, 251] on link "Издати рачуни" at bounding box center [54, 257] width 80 height 24
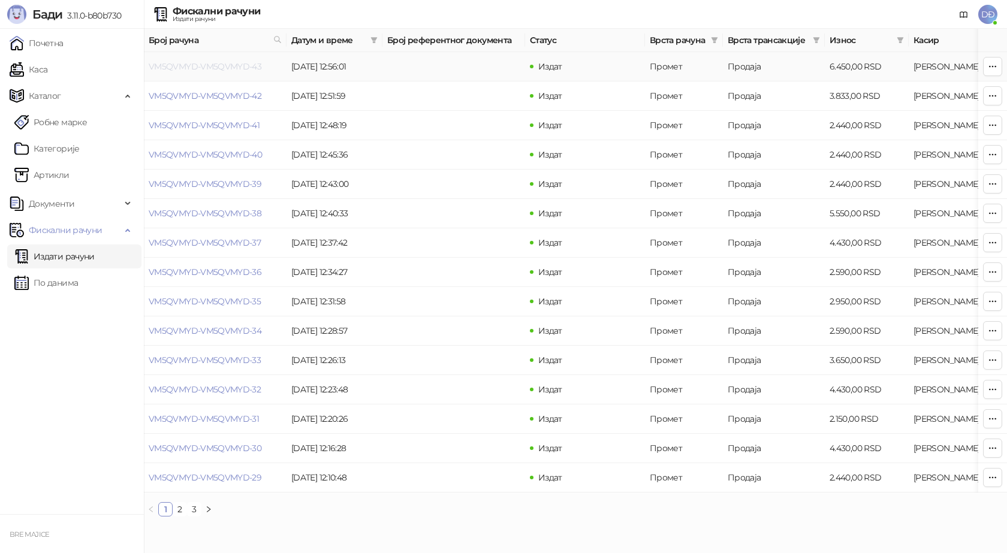
click at [222, 65] on link "VM5QVMYD-VM5QVMYD-43" at bounding box center [205, 66] width 113 height 11
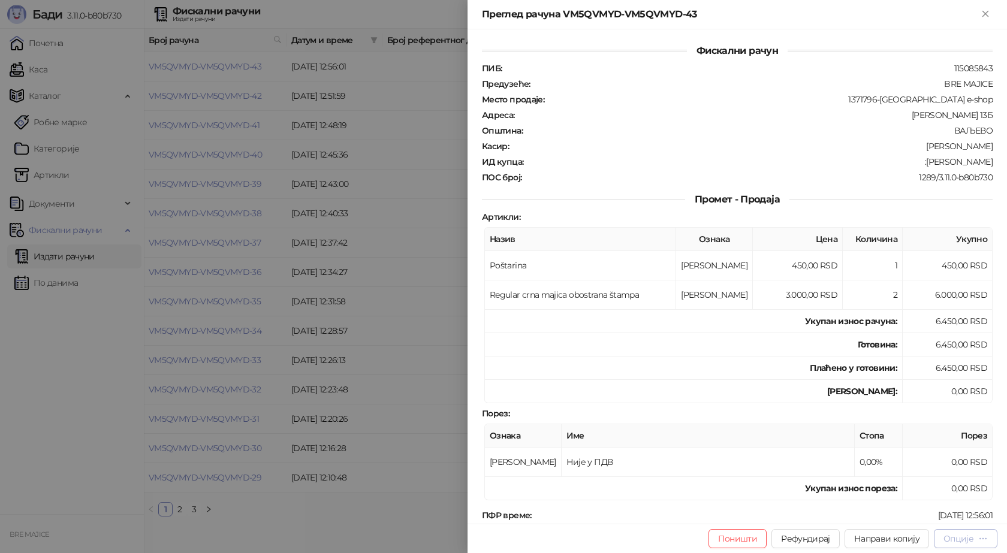
click at [970, 535] on div "Опције" at bounding box center [959, 539] width 30 height 11
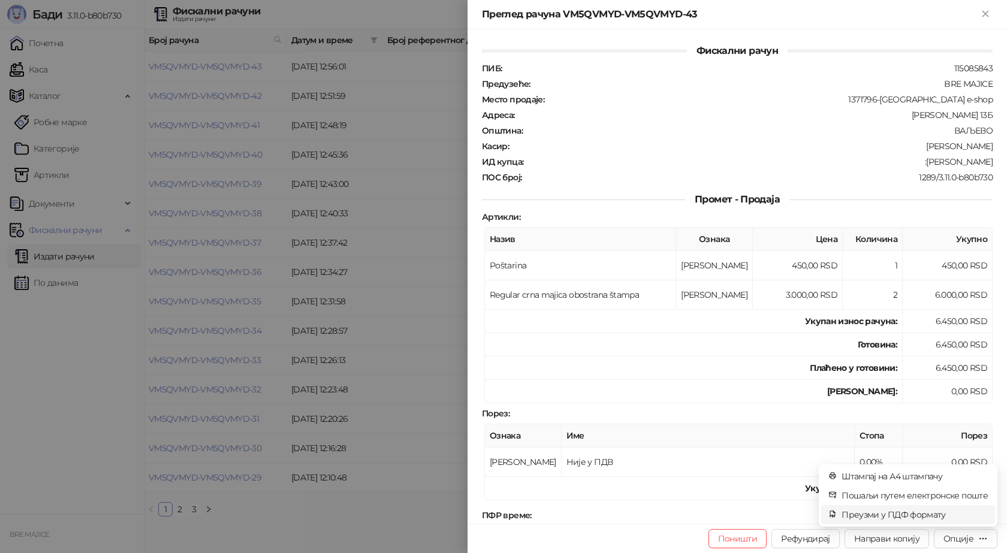
click at [934, 513] on span "Преузми у ПДФ формату" at bounding box center [915, 514] width 146 height 13
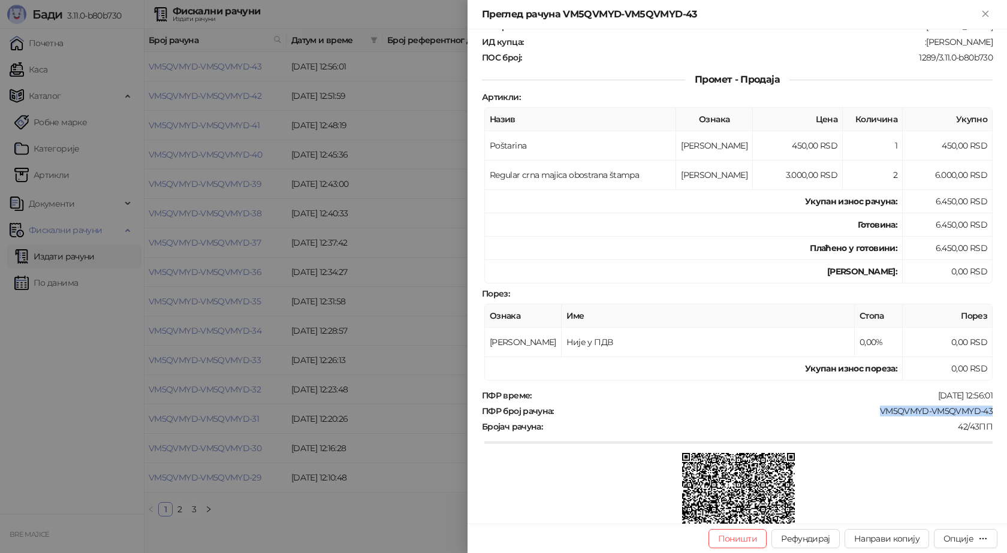
drag, startPoint x: 985, startPoint y: 411, endPoint x: 861, endPoint y: 411, distance: 124.1
click at [861, 411] on div "ПФР број рачуна : VM5QVMYD-VM5QVMYD-43" at bounding box center [738, 411] width 516 height 11
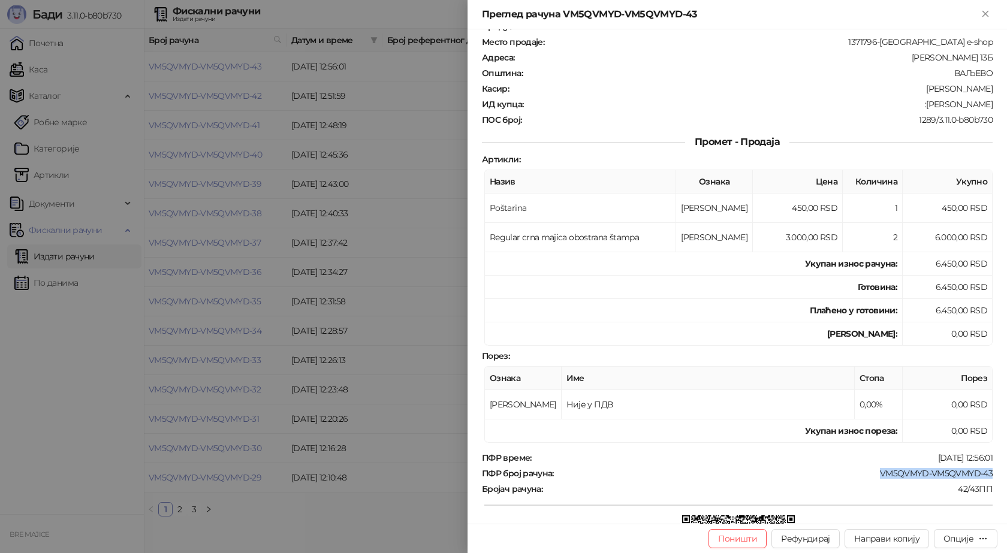
scroll to position [0, 0]
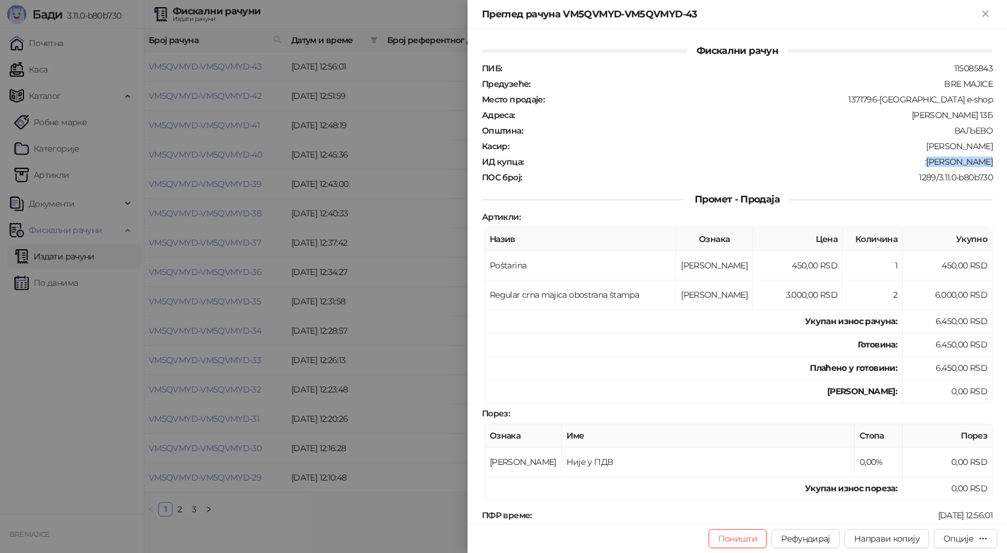
drag, startPoint x: 984, startPoint y: 161, endPoint x: 937, endPoint y: 165, distance: 47.5
click at [937, 165] on div ":Dalibor Jovic" at bounding box center [759, 161] width 469 height 11
click at [983, 14] on icon "Close" at bounding box center [985, 13] width 11 height 11
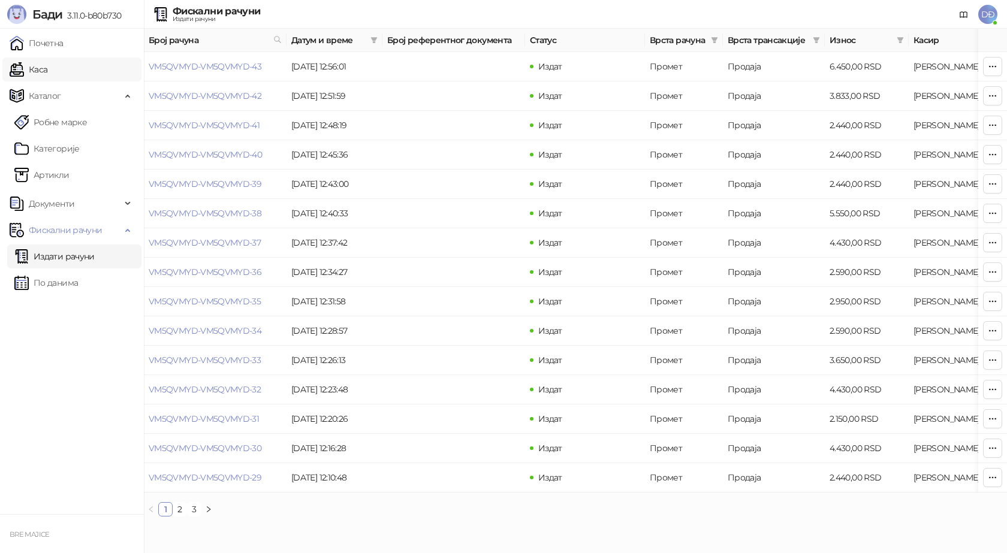
click at [47, 70] on link "Каса" at bounding box center [29, 70] width 38 height 24
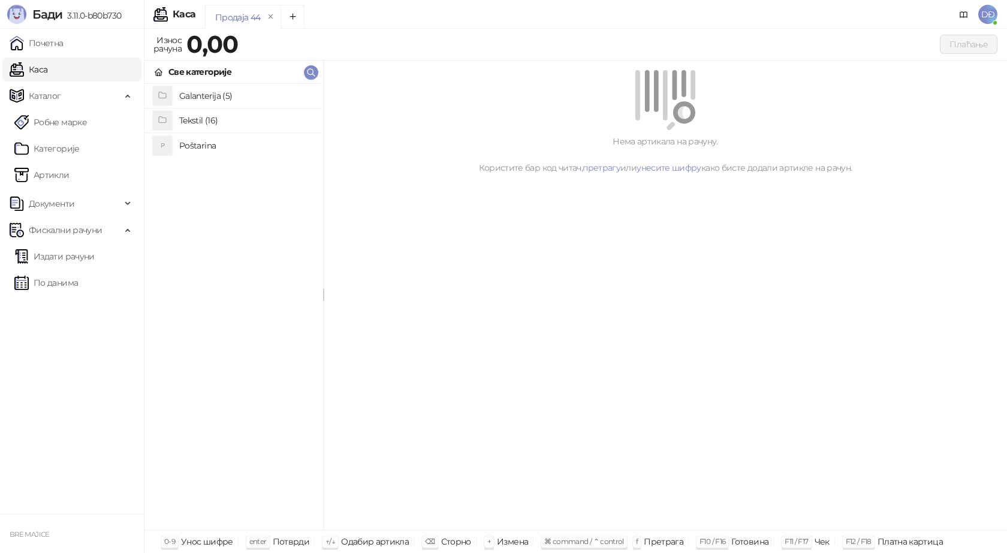
click at [197, 145] on h4 "Poštarina" at bounding box center [246, 145] width 134 height 19
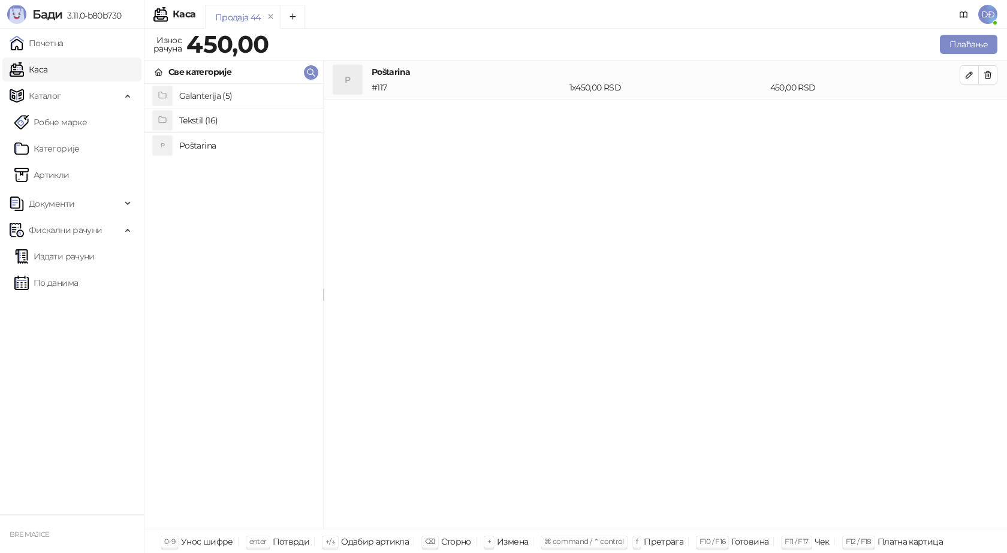
click at [202, 116] on h4 "Tekstil (16)" at bounding box center [246, 120] width 134 height 19
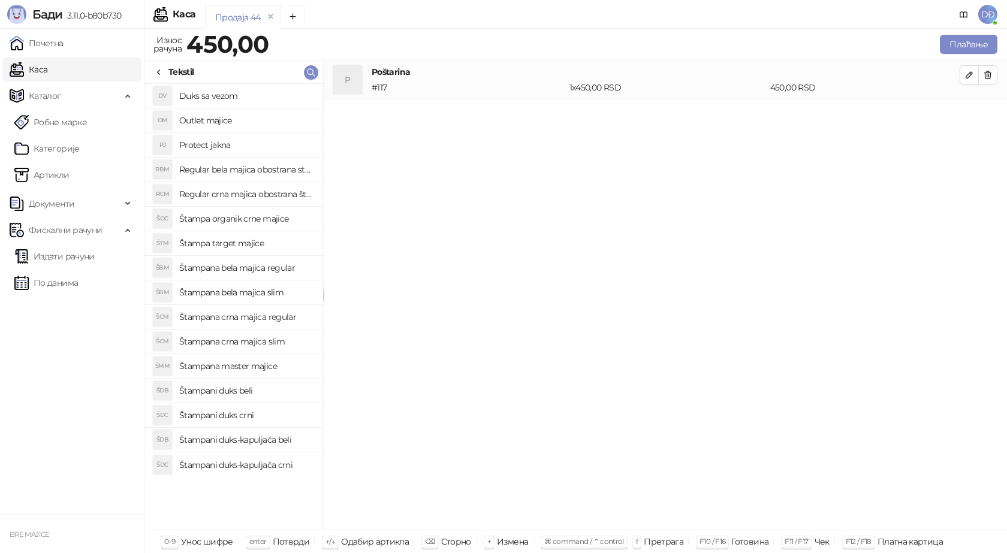
click at [263, 318] on h4 "Štampana crna majica regular" at bounding box center [246, 317] width 134 height 19
click at [973, 110] on icon "button" at bounding box center [970, 114] width 10 height 10
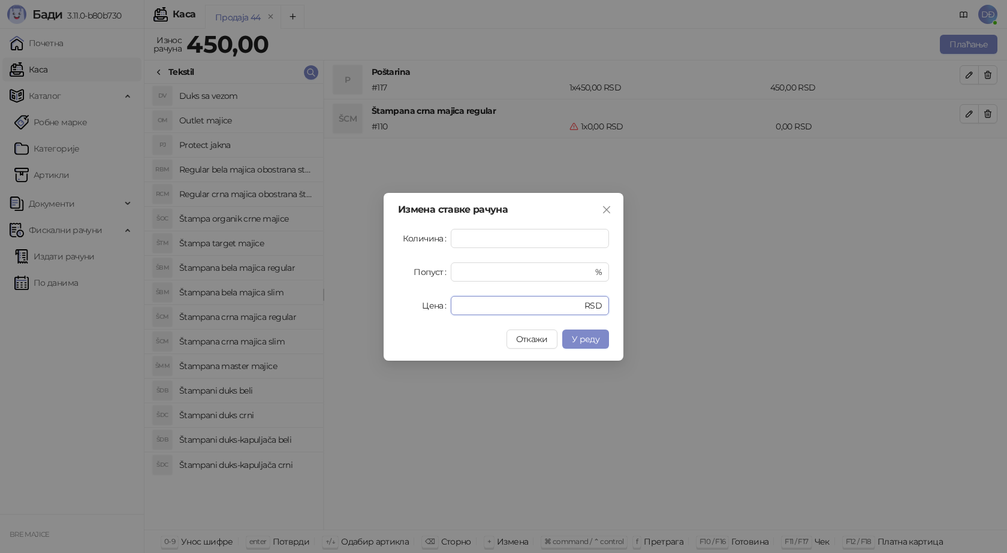
drag, startPoint x: 467, startPoint y: 302, endPoint x: 423, endPoint y: 306, distance: 44.5
click at [423, 306] on div "Цена * RSD" at bounding box center [503, 305] width 211 height 19
type input "****"
click at [594, 341] on span "У реду" at bounding box center [586, 339] width 28 height 11
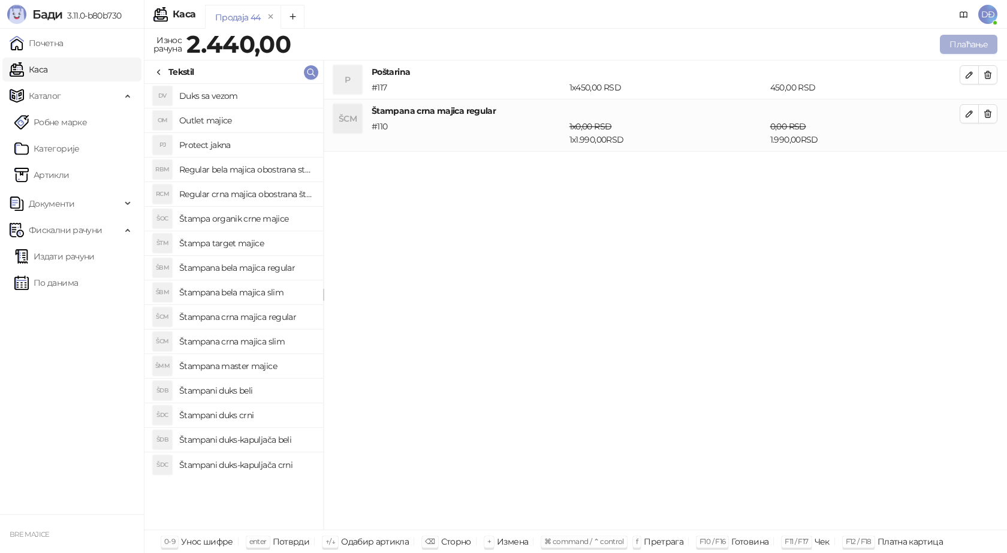
click at [974, 40] on button "Плаћање" at bounding box center [969, 44] width 58 height 19
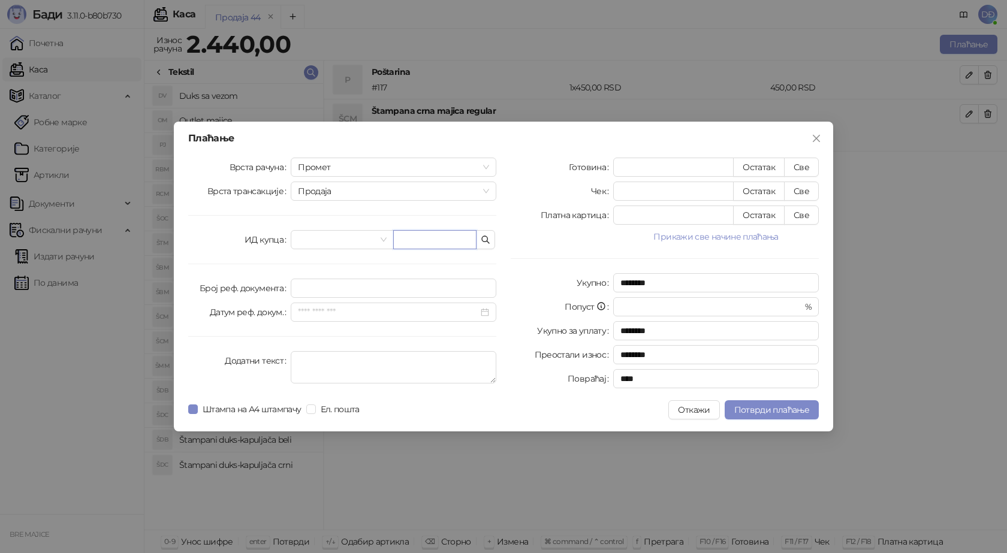
click at [424, 247] on input "text" at bounding box center [434, 239] width 83 height 19
paste input "**********"
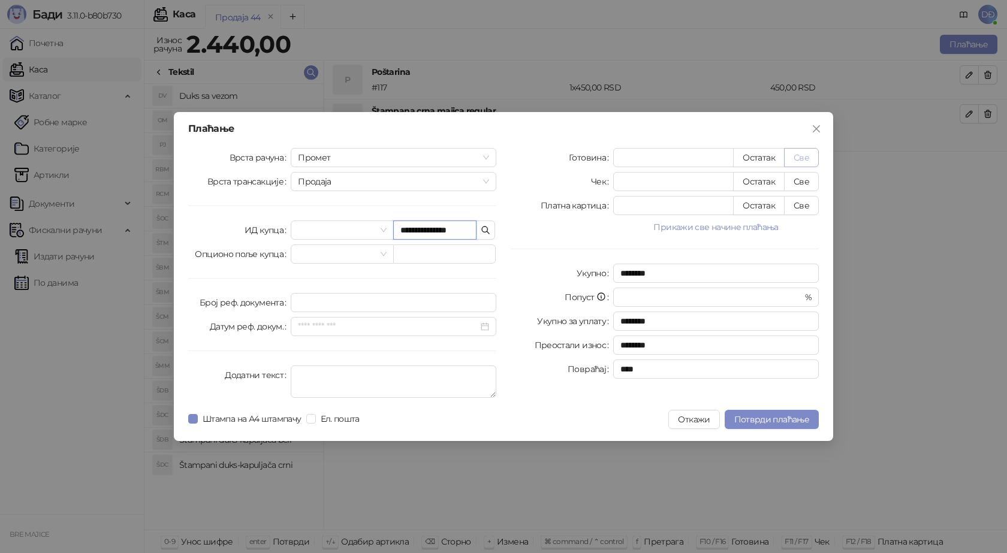
type input "**********"
click at [809, 158] on button "Све" at bounding box center [801, 157] width 35 height 19
type input "****"
click at [757, 426] on button "Потврди плаћање" at bounding box center [772, 419] width 94 height 19
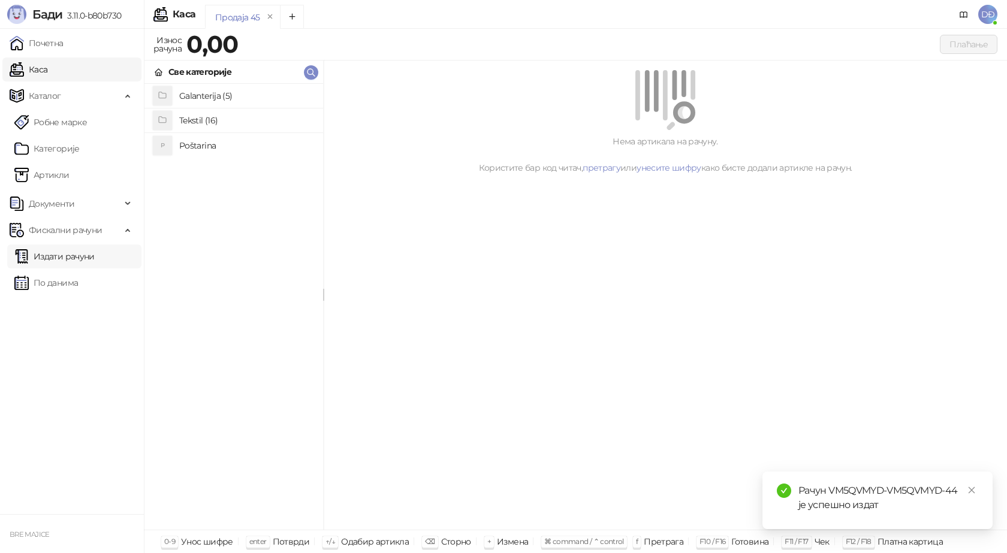
click at [84, 254] on link "Издати рачуни" at bounding box center [54, 257] width 80 height 24
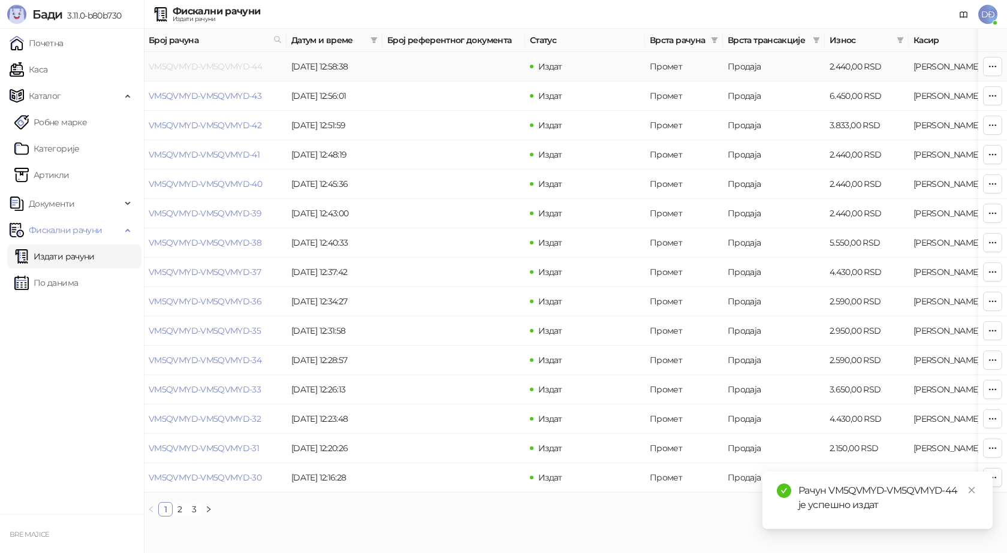
click at [209, 68] on link "VM5QVMYD-VM5QVMYD-44" at bounding box center [205, 66] width 113 height 11
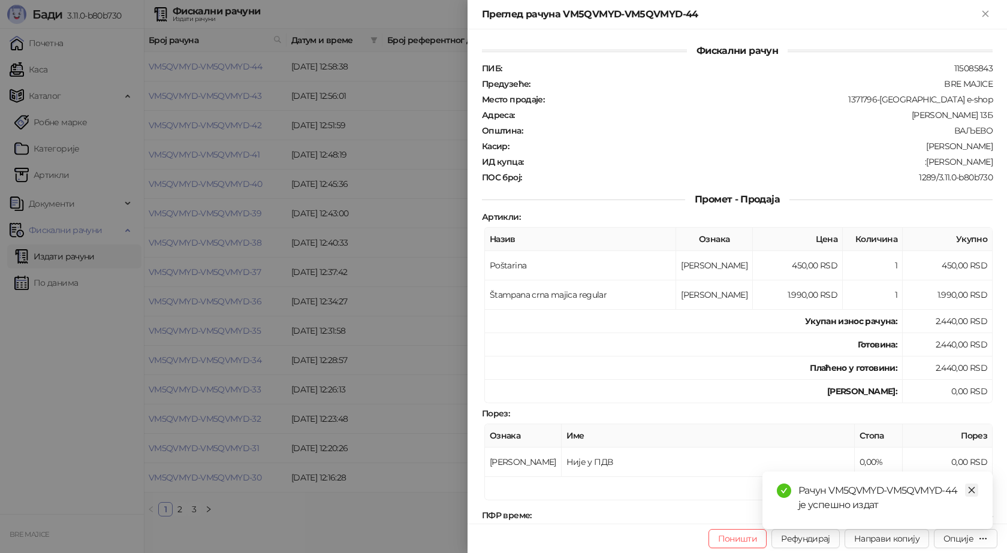
click at [974, 486] on link "Close" at bounding box center [971, 490] width 13 height 13
click at [971, 544] on div "Опције" at bounding box center [966, 538] width 44 height 11
click at [902, 519] on span "Преузми у ПДФ формату" at bounding box center [915, 514] width 146 height 13
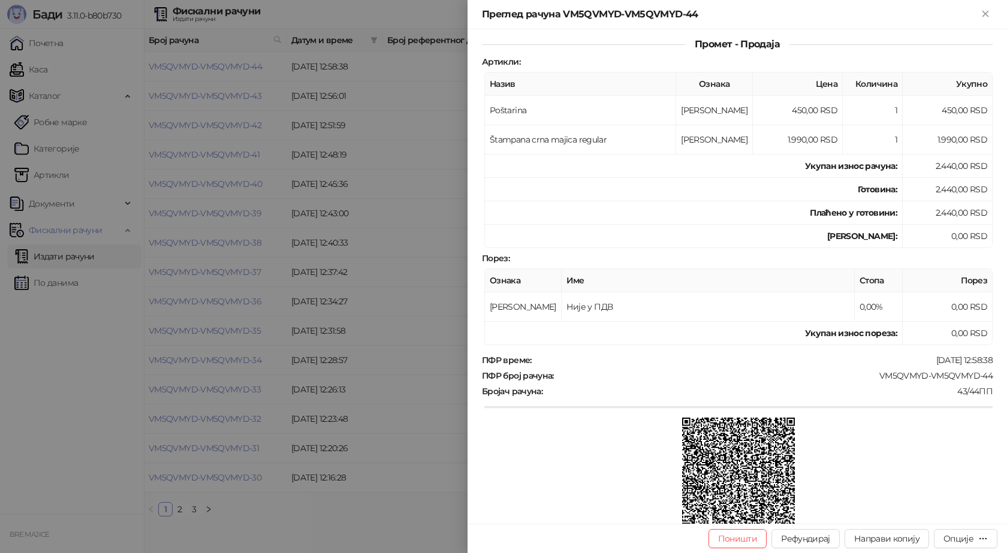
scroll to position [180, 0]
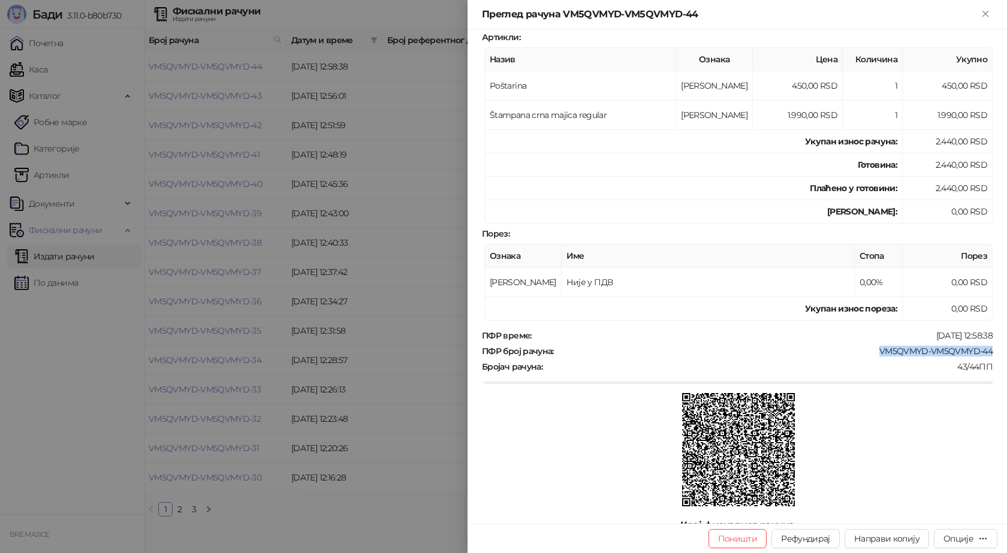
drag, startPoint x: 968, startPoint y: 348, endPoint x: 860, endPoint y: 351, distance: 107.4
click at [868, 351] on div "VM5QVMYD-VM5QVMYD-44" at bounding box center [774, 351] width 439 height 11
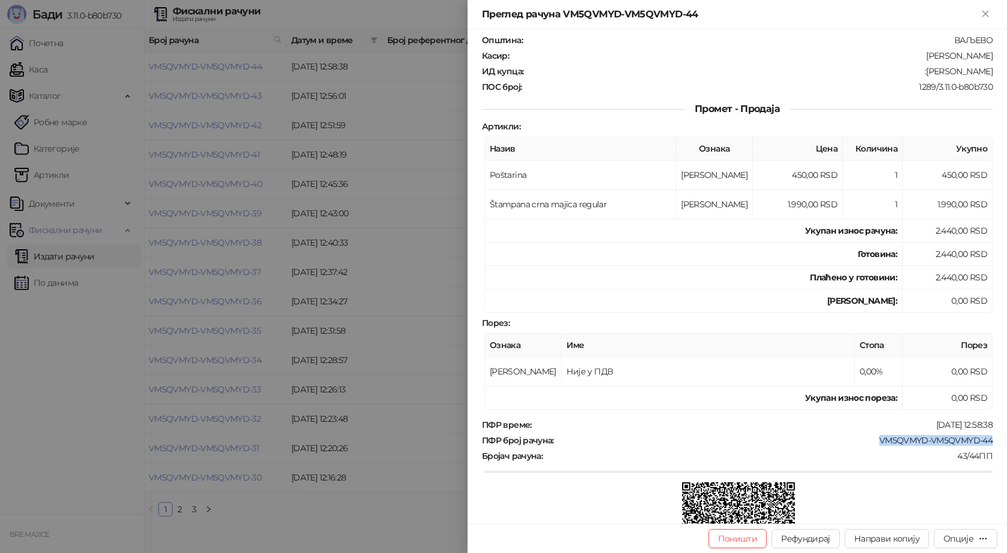
scroll to position [0, 0]
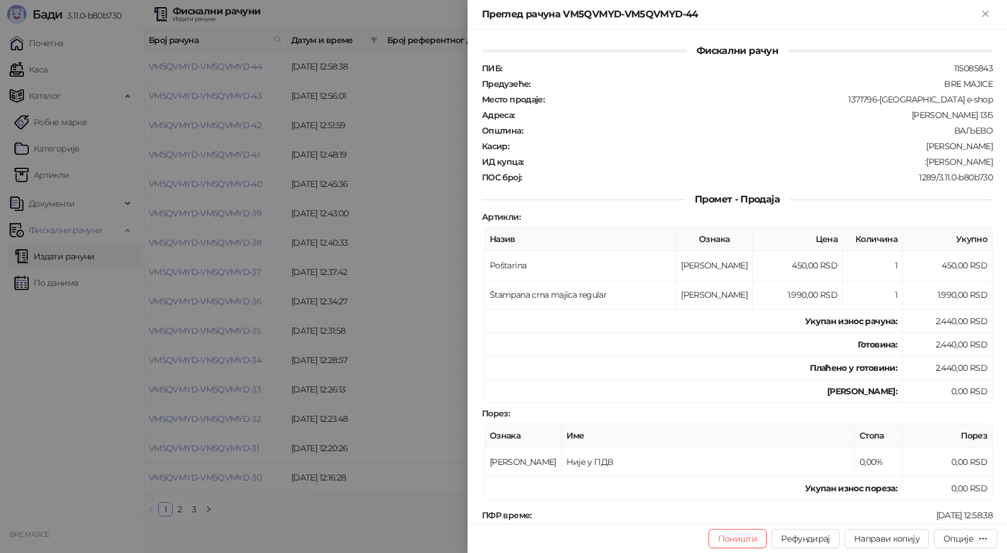
click at [909, 176] on div "1289/3.11.0-b80b730" at bounding box center [758, 177] width 471 height 11
drag, startPoint x: 929, startPoint y: 163, endPoint x: 995, endPoint y: 161, distance: 65.4
click at [995, 161] on div "Фискални рачун ПИБ : 115085843 Предузеће : BRE MAJICE Место продаје : 1371796-B…" at bounding box center [738, 276] width 540 height 495
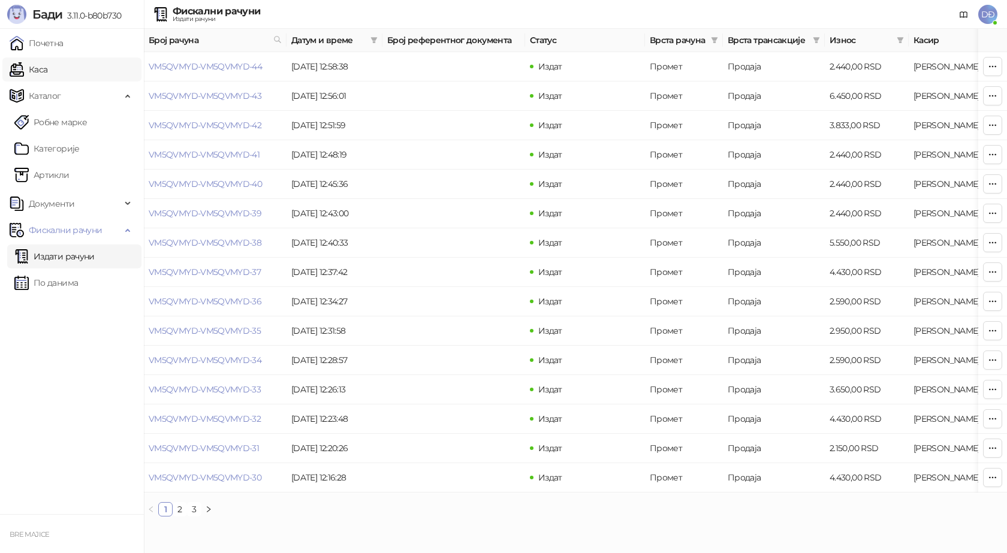
click at [47, 65] on link "Каса" at bounding box center [29, 70] width 38 height 24
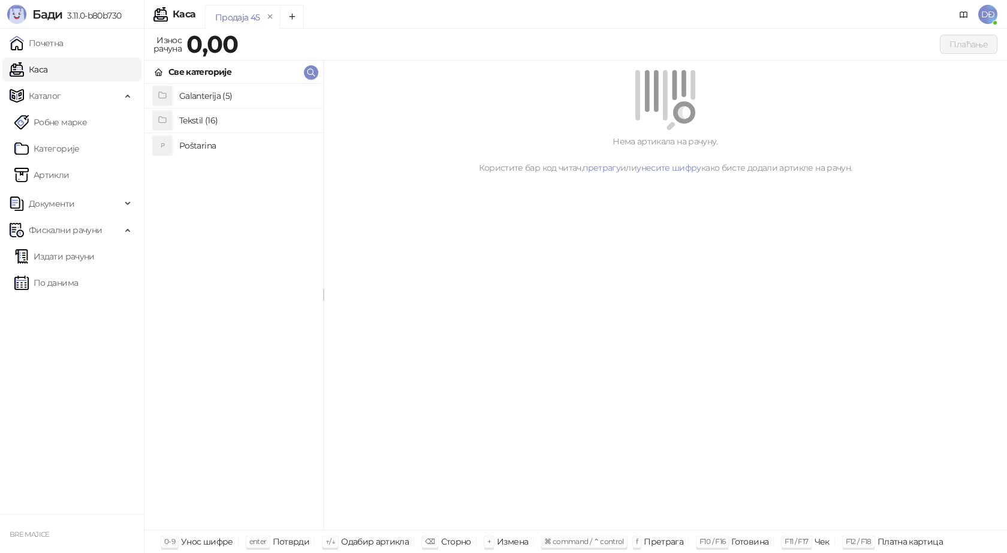
click at [204, 144] on h4 "Poštarina" at bounding box center [246, 145] width 134 height 19
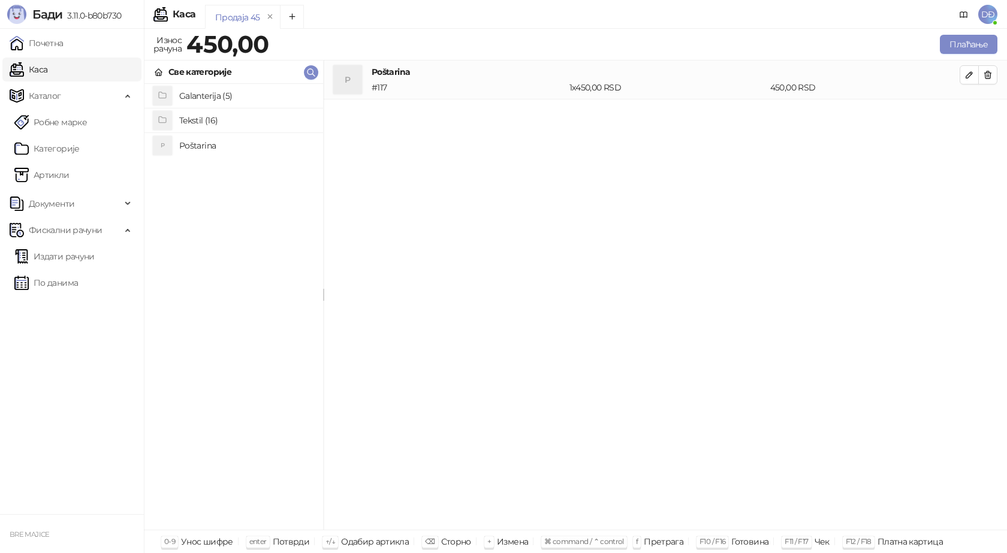
click at [200, 118] on h4 "Tekstil (16)" at bounding box center [246, 120] width 134 height 19
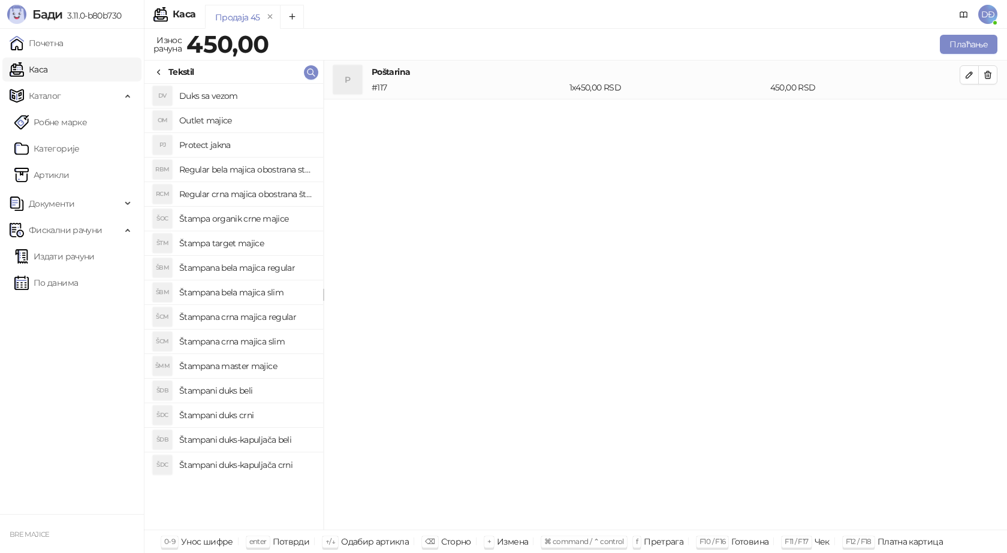
click at [266, 317] on h4 "Štampana crna majica regular" at bounding box center [246, 317] width 134 height 19
click at [963, 117] on button "button" at bounding box center [969, 113] width 19 height 19
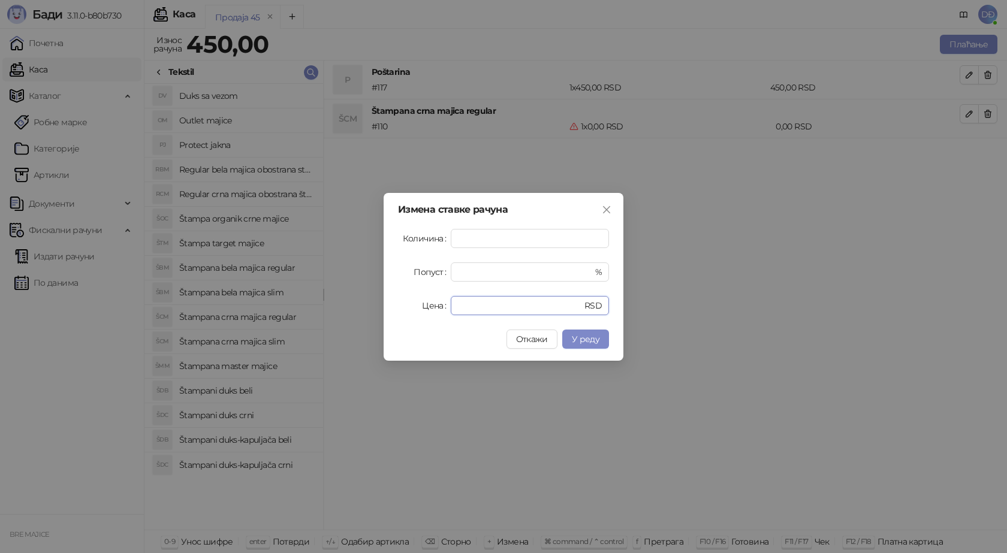
drag, startPoint x: 502, startPoint y: 307, endPoint x: 385, endPoint y: 310, distance: 117.0
click at [390, 310] on div "Измена ставке рачуна Количина * Попуст * % Цена * RSD Откажи У реду" at bounding box center [504, 277] width 240 height 168
type input "****"
click at [583, 338] on span "У реду" at bounding box center [586, 339] width 28 height 11
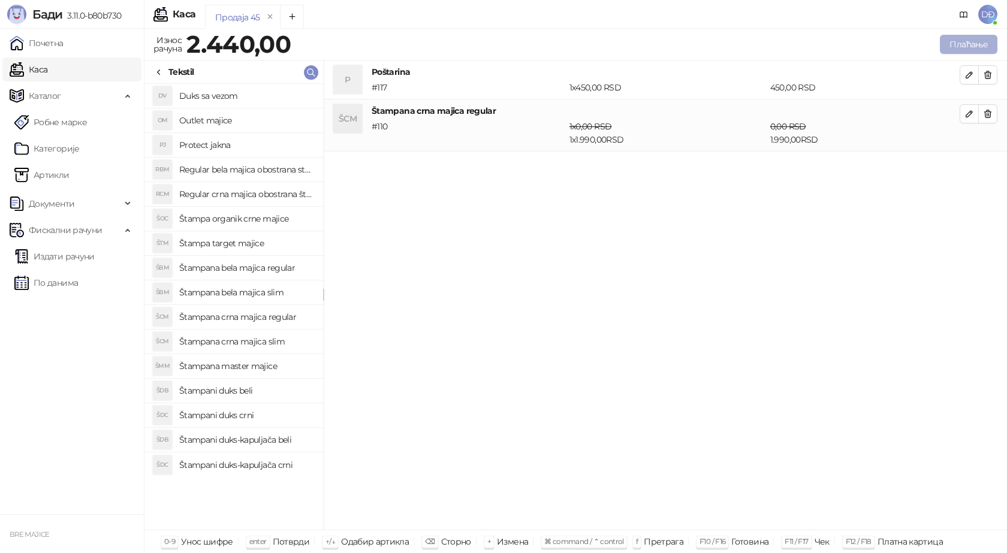
click at [962, 39] on button "Плаћање" at bounding box center [969, 44] width 58 height 19
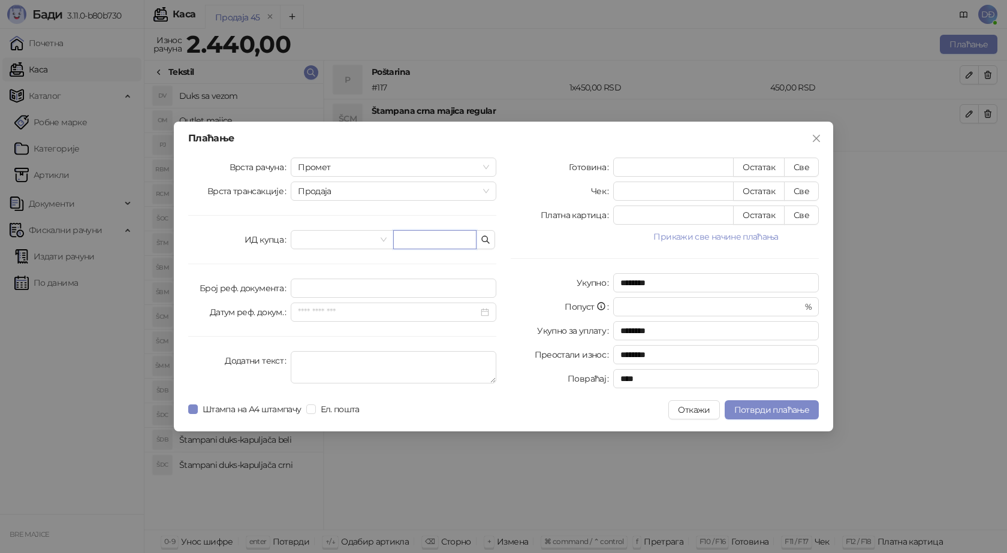
click at [435, 240] on input "text" at bounding box center [434, 239] width 83 height 19
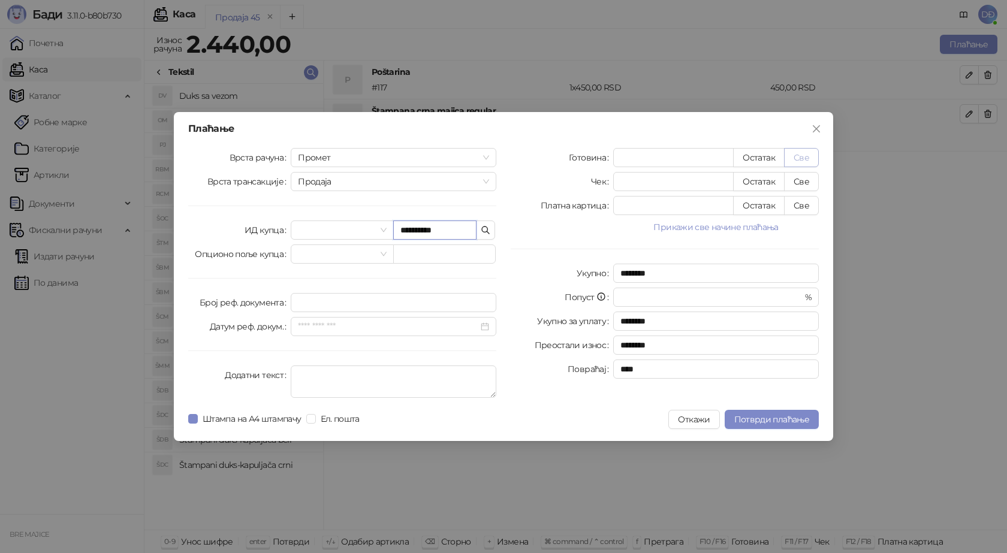
type input "**********"
click at [799, 157] on button "Све" at bounding box center [801, 157] width 35 height 19
type input "****"
click at [753, 419] on span "Потврди плаћање" at bounding box center [771, 419] width 75 height 11
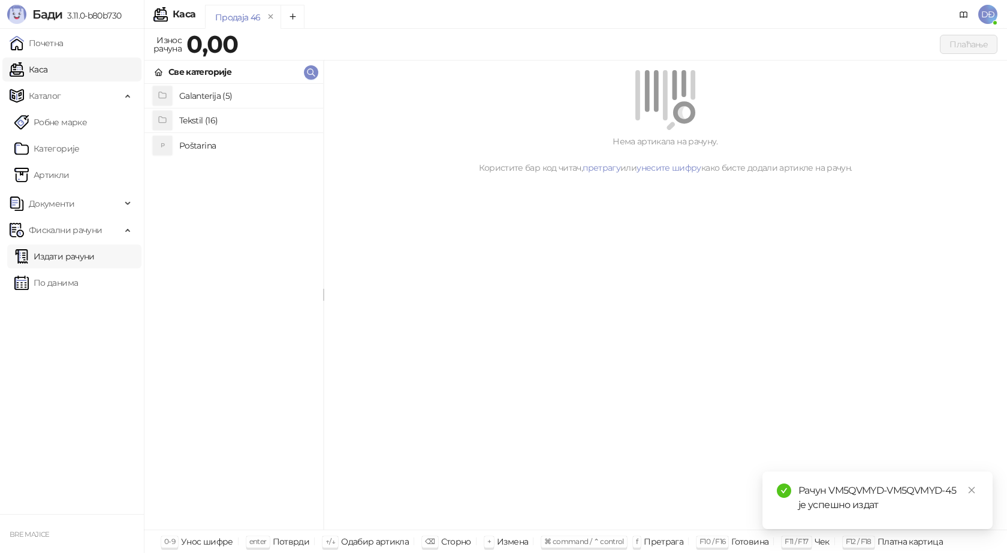
click at [50, 260] on link "Издати рачуни" at bounding box center [54, 257] width 80 height 24
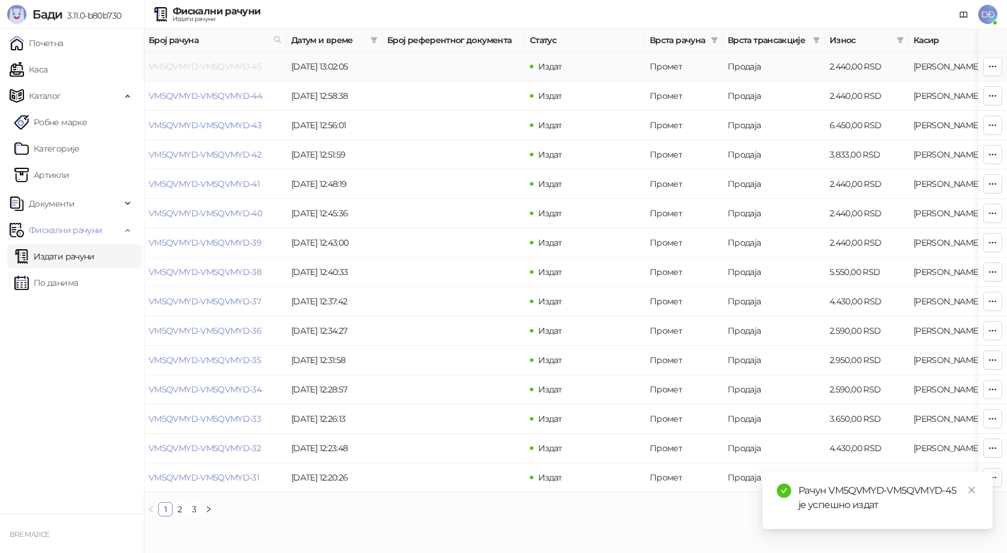
click at [200, 65] on link "VM5QVMYD-VM5QVMYD-45" at bounding box center [205, 66] width 113 height 11
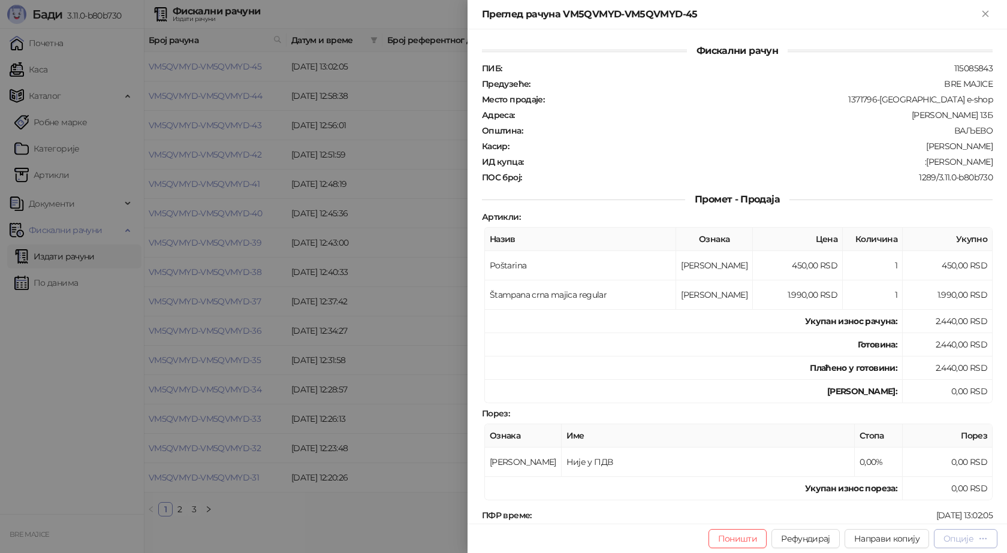
click at [974, 535] on div "Опције" at bounding box center [959, 539] width 30 height 11
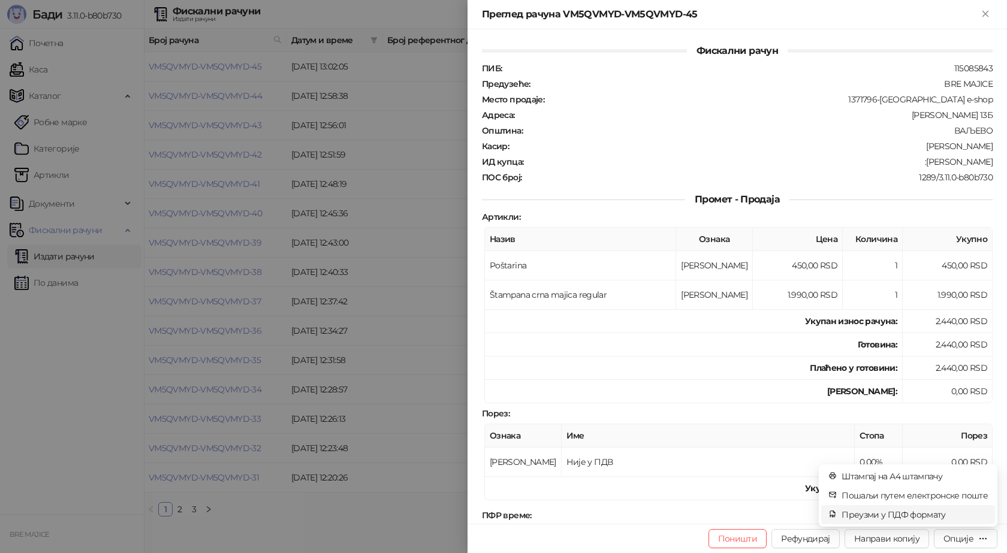
click at [938, 517] on span "Преузми у ПДФ формату" at bounding box center [915, 514] width 146 height 13
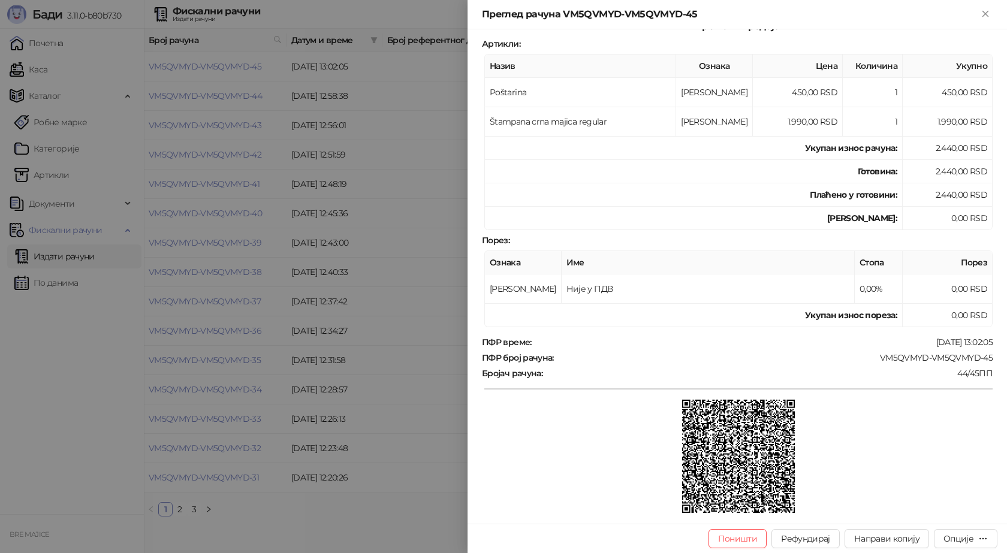
scroll to position [180, 0]
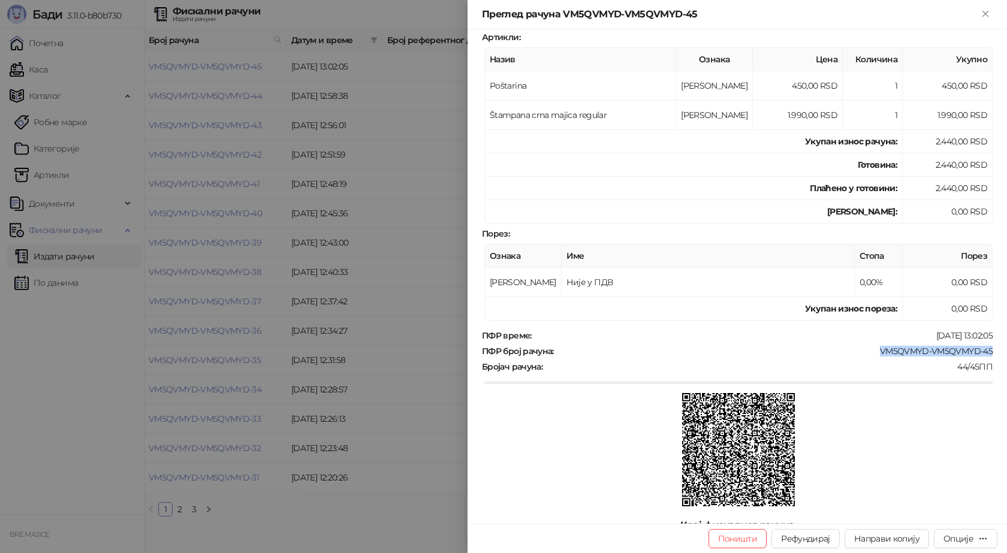
drag, startPoint x: 985, startPoint y: 354, endPoint x: 869, endPoint y: 356, distance: 115.1
click at [871, 354] on div "VM5QVMYD-VM5QVMYD-45" at bounding box center [774, 351] width 439 height 11
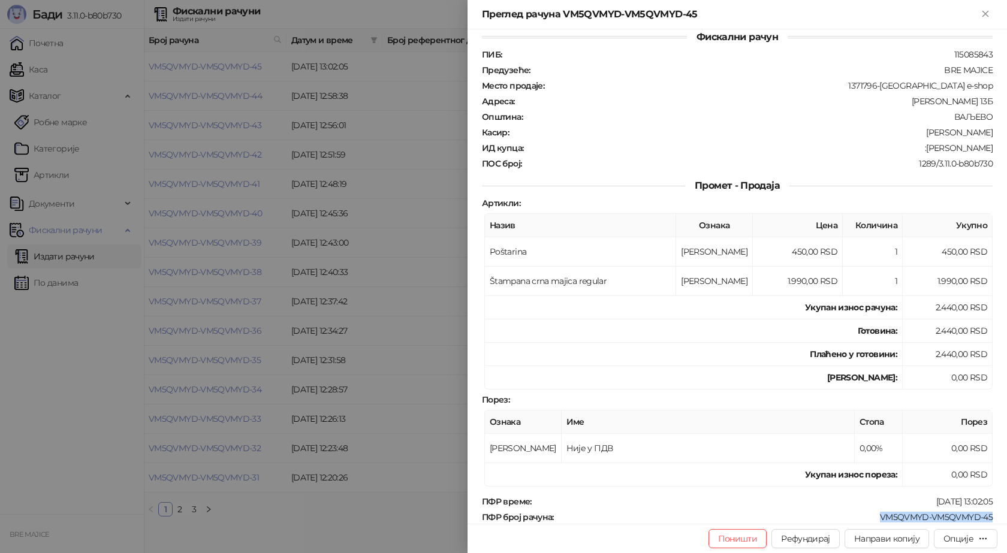
scroll to position [0, 0]
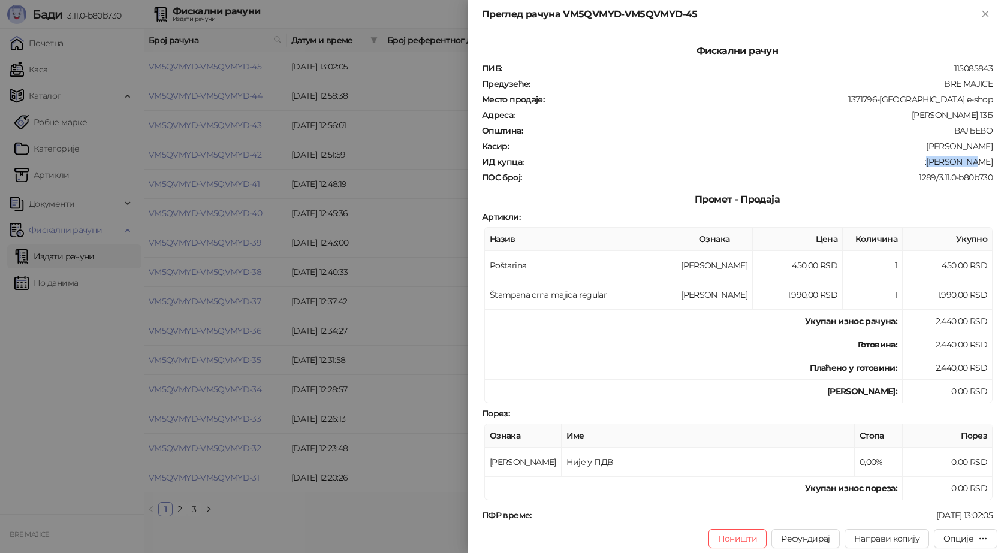
drag, startPoint x: 988, startPoint y: 159, endPoint x: 947, endPoint y: 165, distance: 41.9
click at [947, 165] on div "Фискални рачун ПИБ : 115085843 Предузеће : BRE MAJICE Место продаје : 1371796-B…" at bounding box center [738, 276] width 540 height 495
drag, startPoint x: 988, startPoint y: 17, endPoint x: 582, endPoint y: 94, distance: 413.2
click at [988, 16] on icon "Close" at bounding box center [985, 13] width 11 height 11
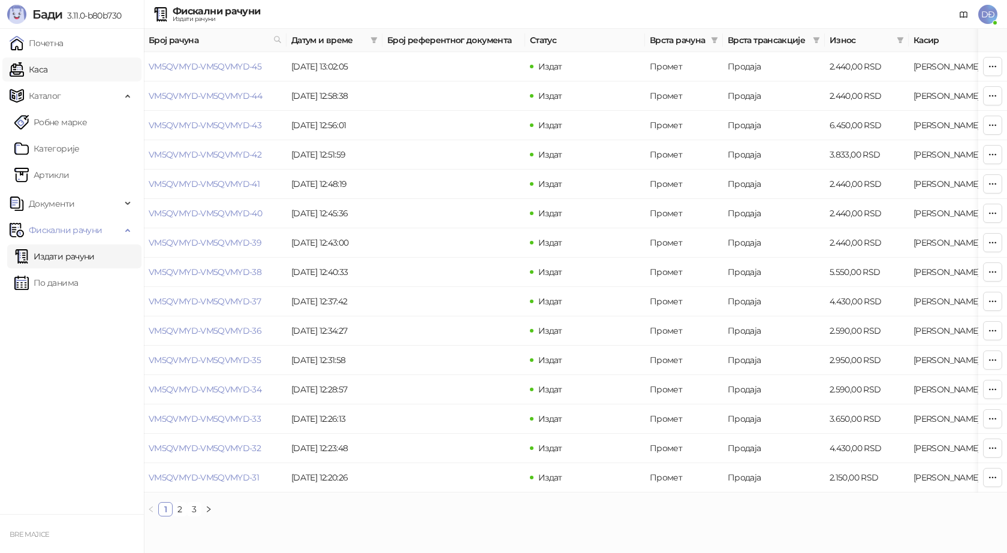
click at [40, 59] on link "Каса" at bounding box center [29, 70] width 38 height 24
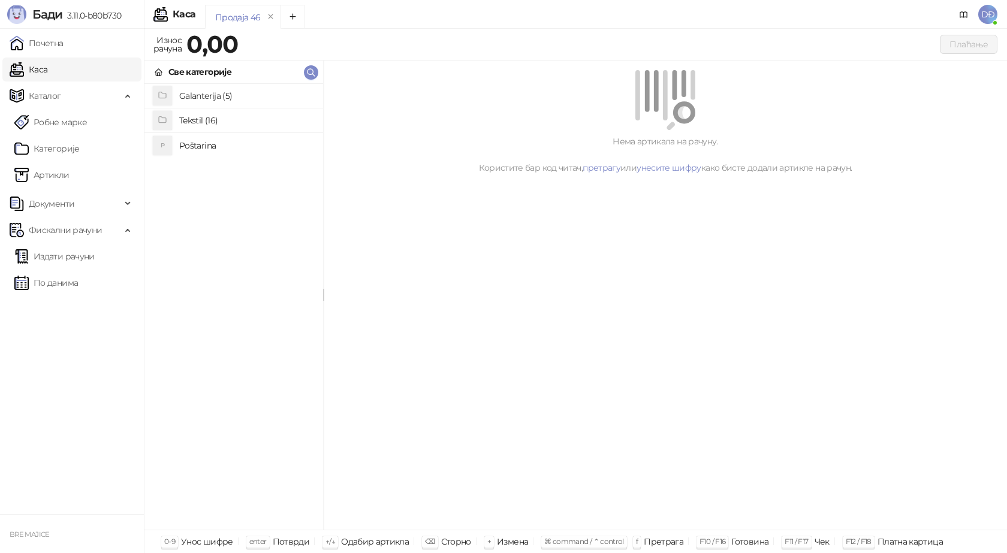
drag, startPoint x: 201, startPoint y: 147, endPoint x: 201, endPoint y: 140, distance: 7.2
click at [201, 147] on h4 "Poštarina" at bounding box center [246, 145] width 134 height 19
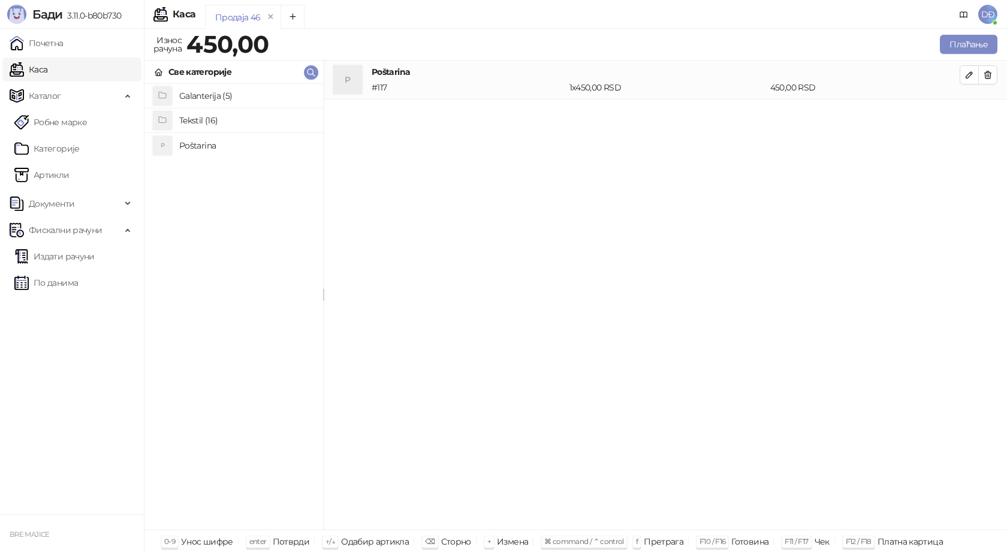
click at [209, 118] on h4 "Tekstil (16)" at bounding box center [246, 120] width 134 height 19
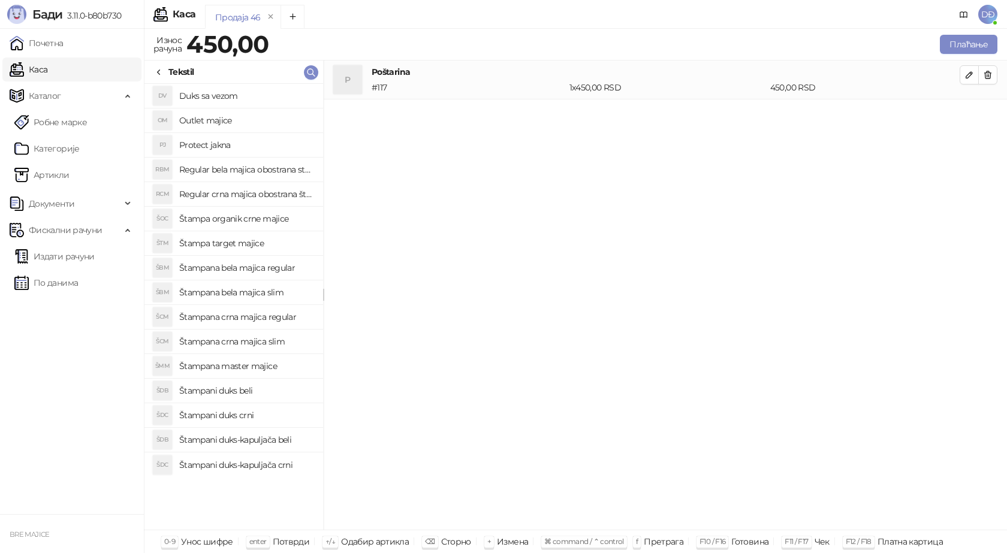
click at [249, 294] on h4 "Štampana bela majica slim" at bounding box center [246, 292] width 134 height 19
click at [976, 115] on button "button" at bounding box center [969, 113] width 19 height 19
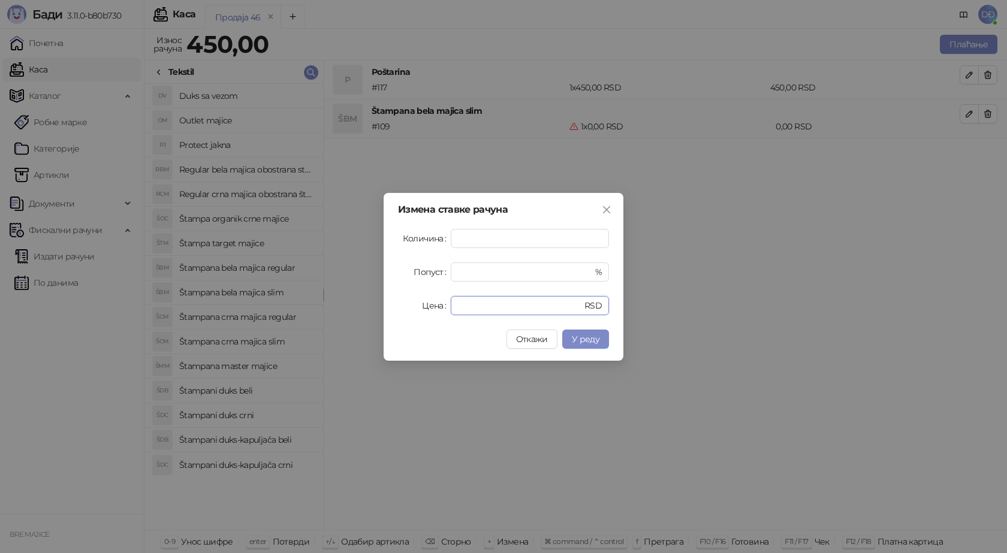
drag, startPoint x: 471, startPoint y: 312, endPoint x: 430, endPoint y: 312, distance: 40.8
click at [430, 312] on div "Цена * RSD" at bounding box center [503, 305] width 211 height 19
type input "****"
click at [597, 334] on span "У реду" at bounding box center [586, 339] width 28 height 11
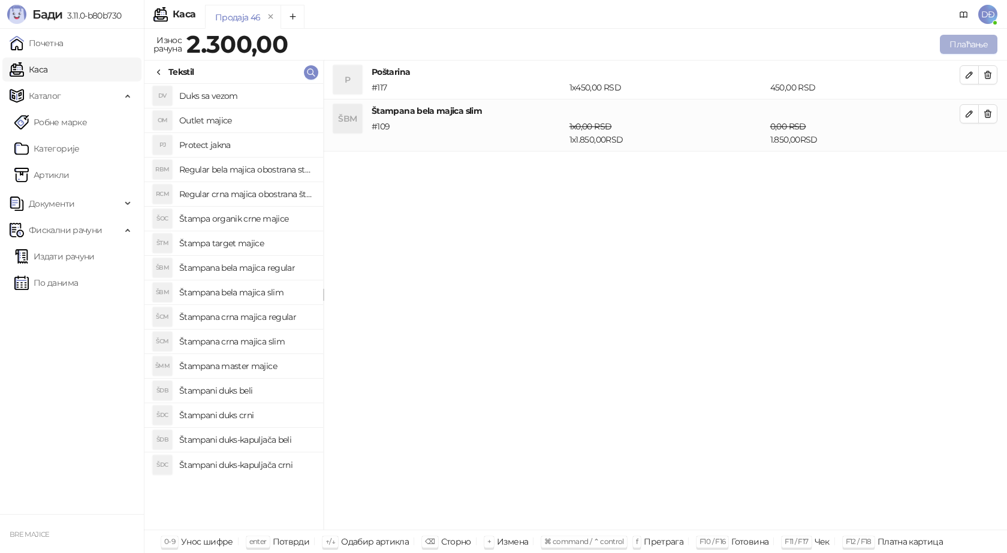
click at [965, 52] on button "Плаћање" at bounding box center [969, 44] width 58 height 19
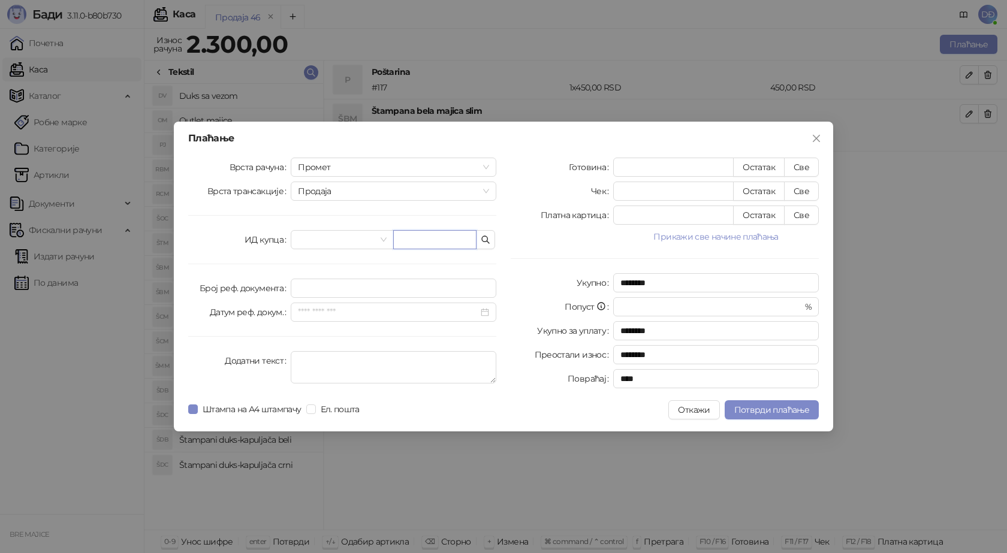
click at [417, 239] on input "text" at bounding box center [434, 239] width 83 height 19
paste input "**********"
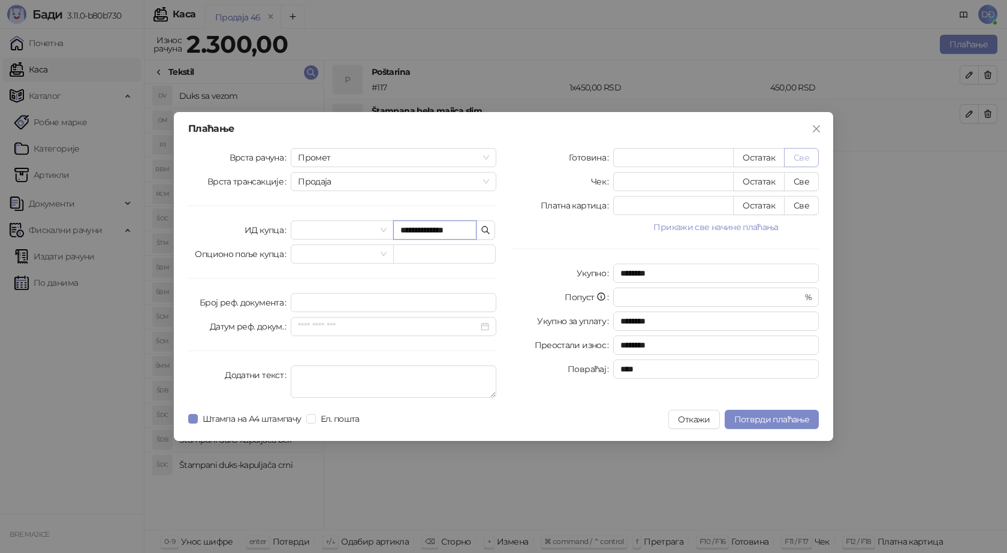
type input "**********"
click at [808, 157] on button "Све" at bounding box center [801, 157] width 35 height 19
type input "****"
click at [790, 416] on span "Потврди плаћање" at bounding box center [771, 419] width 75 height 11
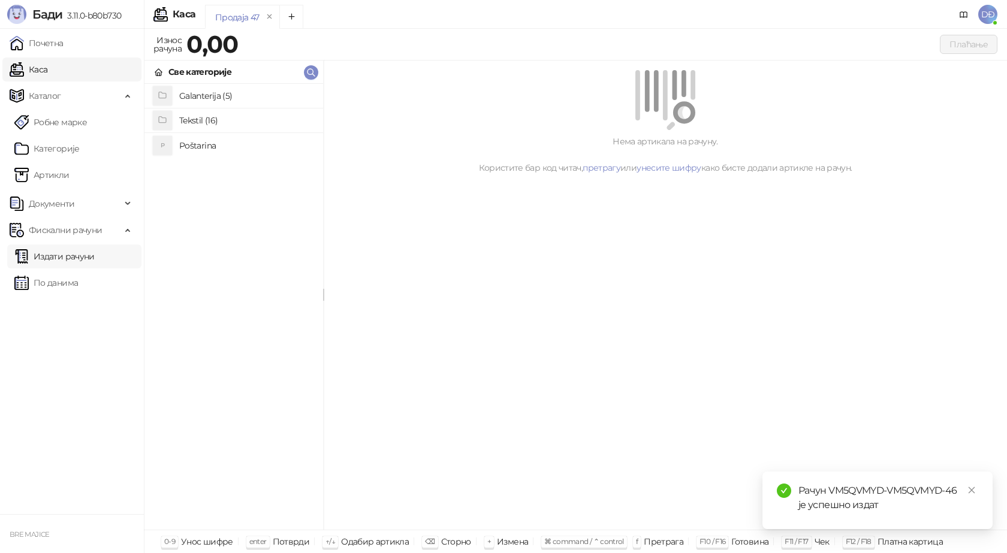
click at [73, 258] on link "Издати рачуни" at bounding box center [54, 257] width 80 height 24
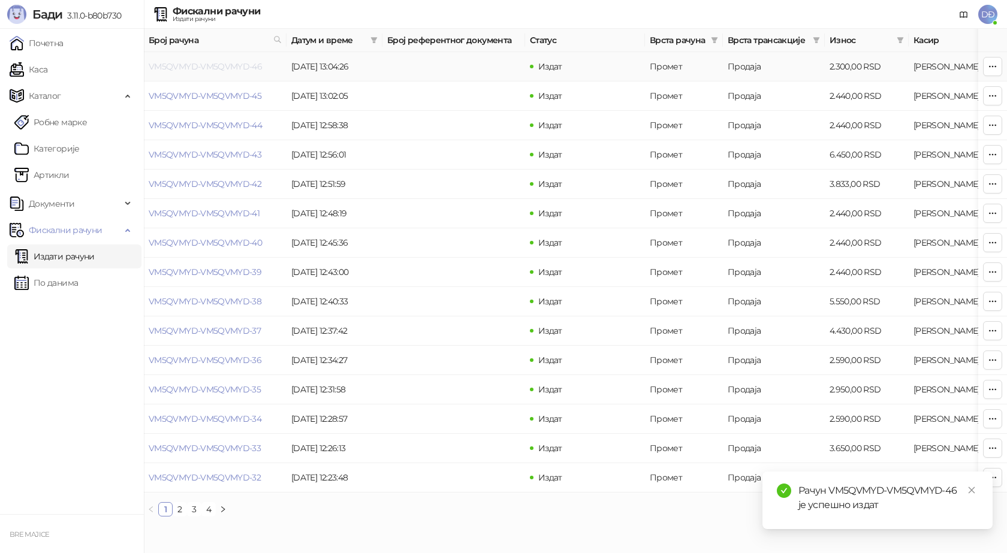
click at [225, 67] on link "VM5QVMYD-VM5QVMYD-46" at bounding box center [205, 66] width 113 height 11
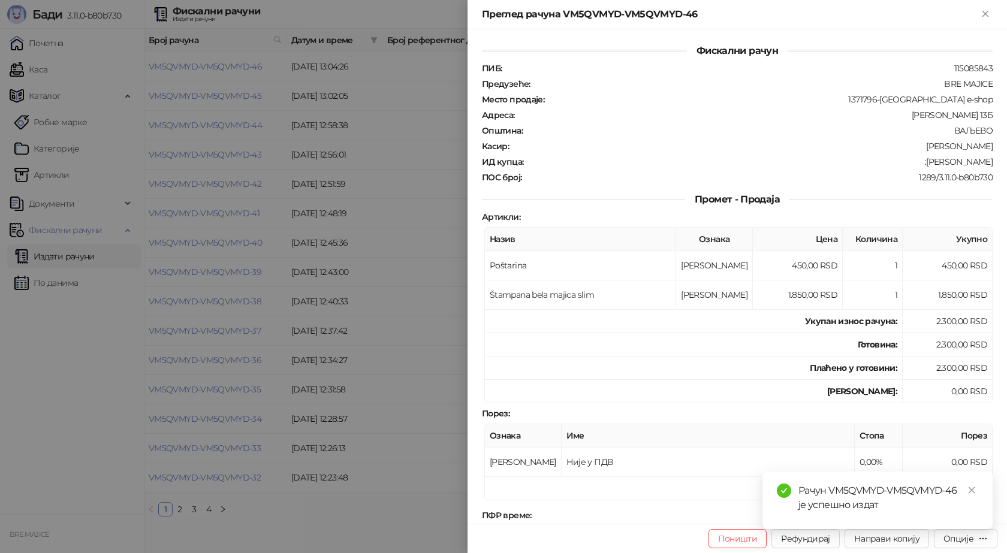
click at [981, 486] on div "Рачун VM5QVMYD-VM5QVMYD-46 је успешно издат" at bounding box center [878, 501] width 230 height 58
click at [975, 490] on icon "close" at bounding box center [972, 490] width 8 height 8
click at [973, 544] on div "Опције" at bounding box center [959, 539] width 30 height 11
click at [935, 517] on span "Преузми у ПДФ формату" at bounding box center [915, 514] width 146 height 13
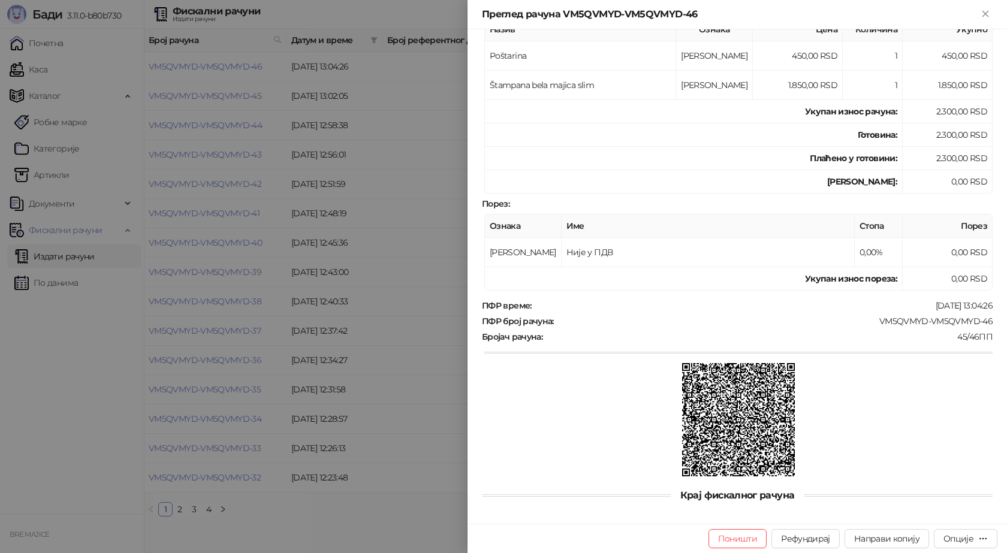
scroll to position [218, 0]
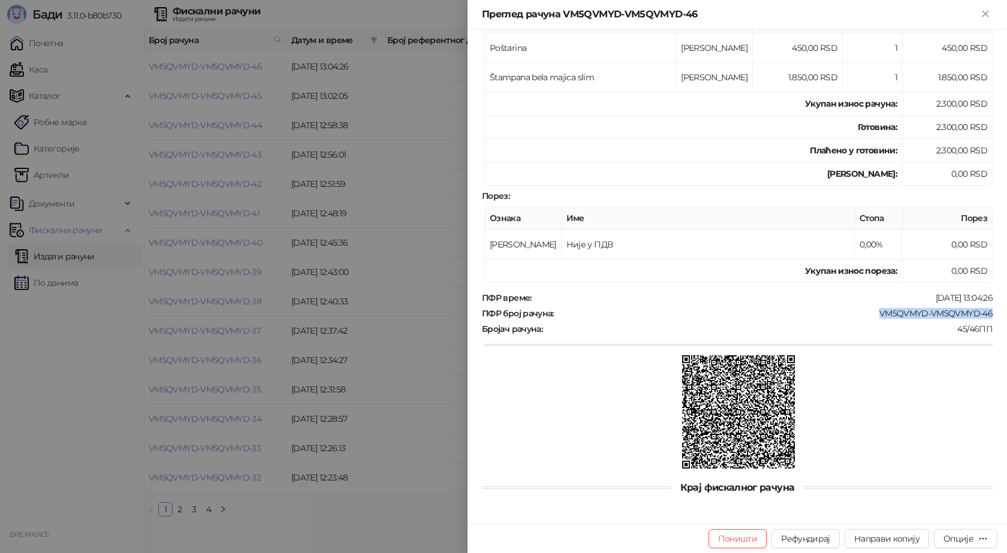
drag, startPoint x: 992, startPoint y: 306, endPoint x: 869, endPoint y: 314, distance: 123.2
click at [872, 313] on div "Фискални рачун ПИБ : 115085843 Предузеће : BRE MAJICE Место продаје : 1371796-B…" at bounding box center [738, 276] width 540 height 495
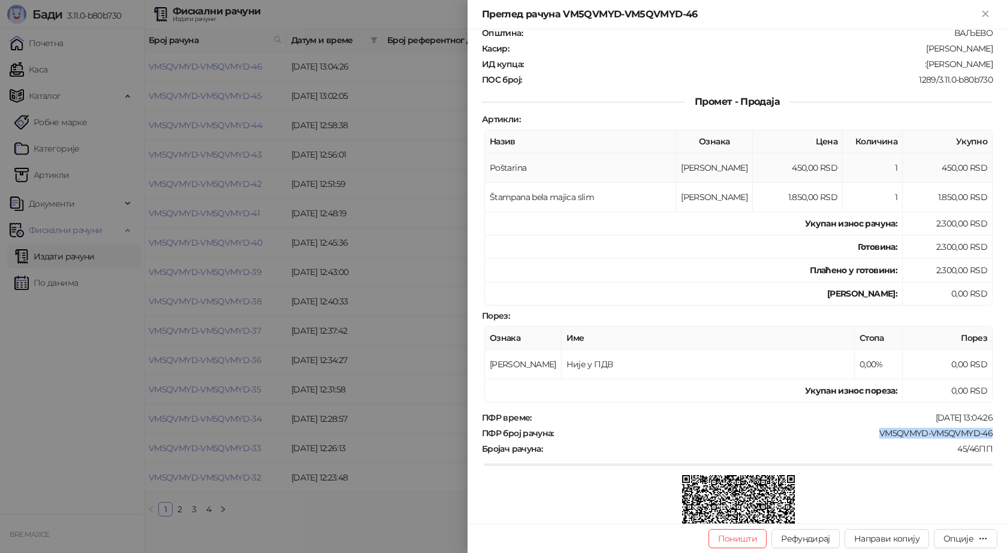
scroll to position [0, 0]
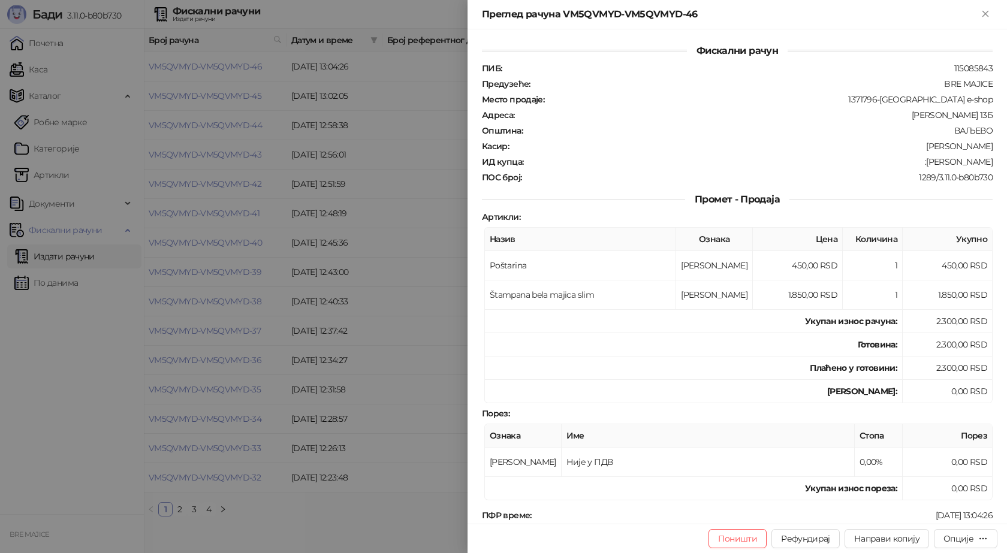
drag, startPoint x: 927, startPoint y: 164, endPoint x: 988, endPoint y: 165, distance: 61.2
click at [988, 165] on div "Фискални рачун ПИБ : 115085843 Предузеће : BRE MAJICE Место продаје : 1371796-B…" at bounding box center [738, 276] width 540 height 495
click at [983, 16] on icon "Close" at bounding box center [985, 13] width 5 height 5
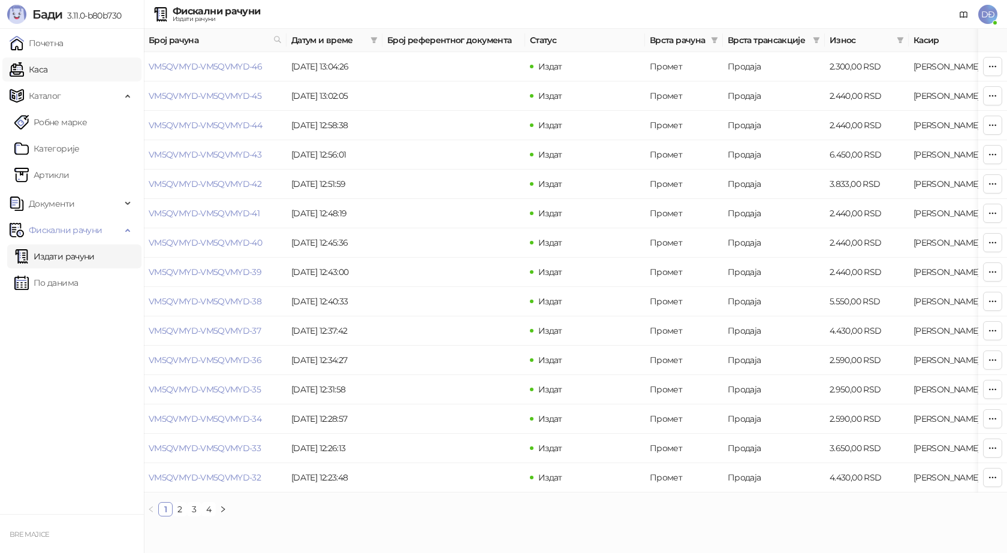
click at [31, 65] on link "Каса" at bounding box center [29, 70] width 38 height 24
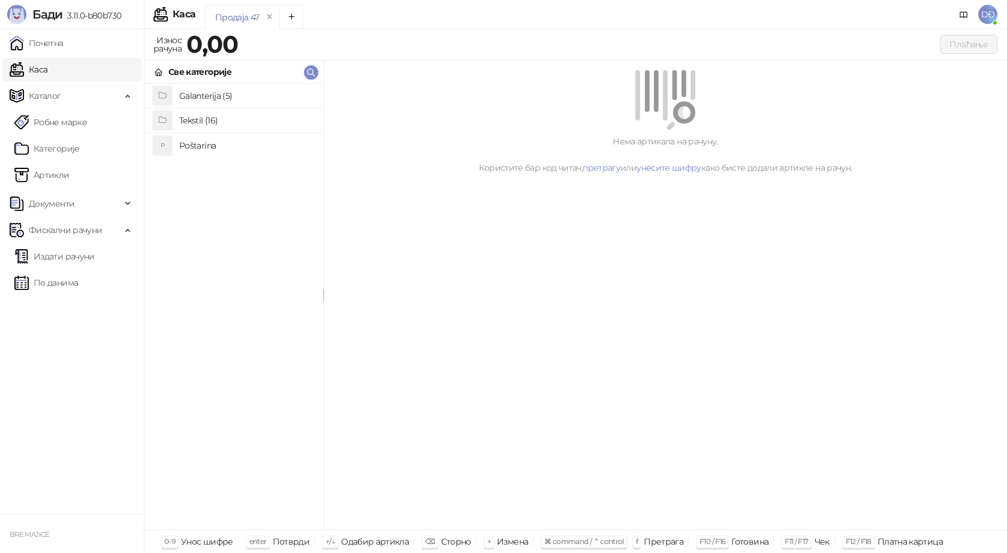
click at [242, 143] on h4 "Poštarina" at bounding box center [246, 145] width 134 height 19
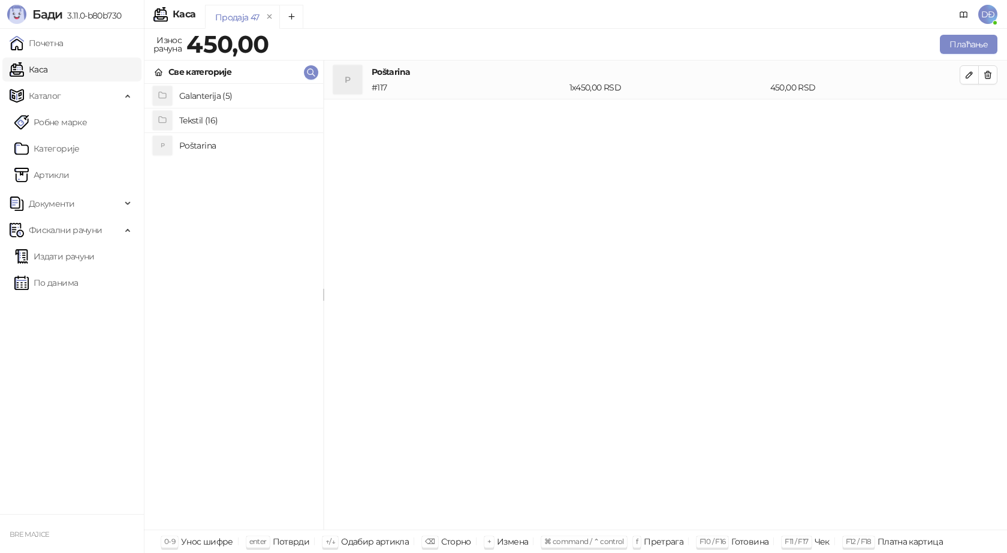
click at [239, 126] on h4 "Tekstil (16)" at bounding box center [246, 120] width 134 height 19
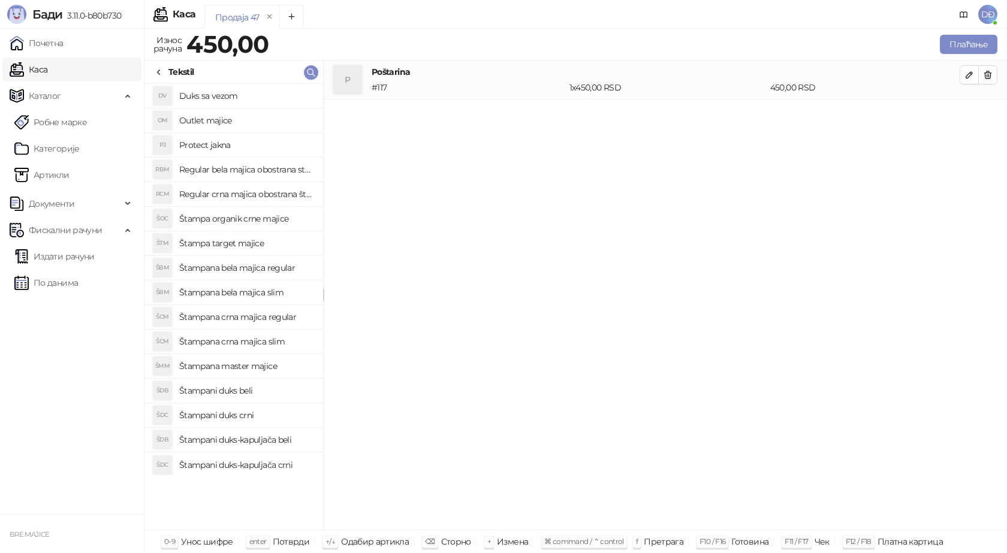
click at [273, 321] on h4 "Štampana crna majica regular" at bounding box center [246, 317] width 134 height 19
click at [968, 115] on icon "button" at bounding box center [970, 114] width 10 height 10
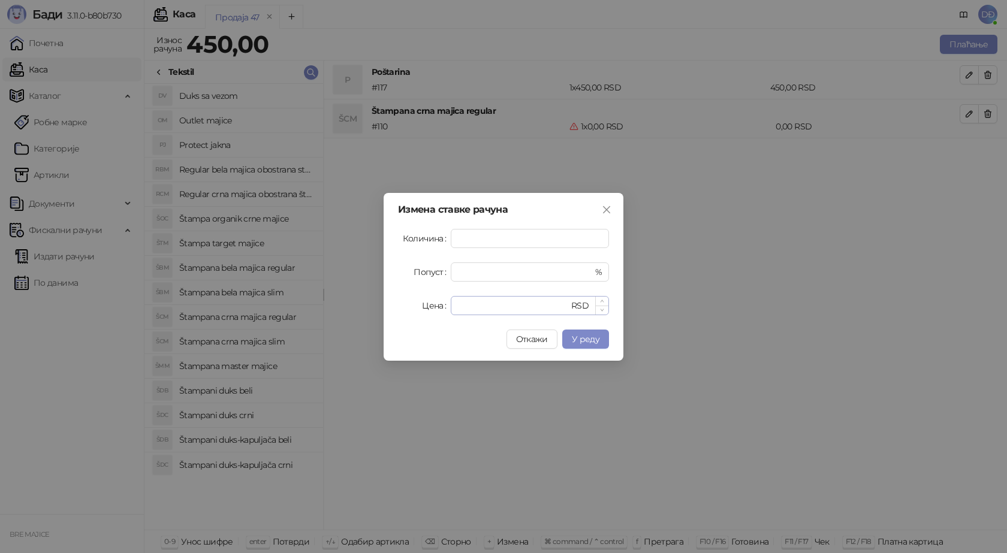
type input "*"
drag, startPoint x: 458, startPoint y: 307, endPoint x: 404, endPoint y: 309, distance: 54.6
click at [414, 312] on div "Цена * RSD" at bounding box center [503, 305] width 211 height 19
type input "****"
click at [595, 344] on span "У реду" at bounding box center [586, 339] width 28 height 11
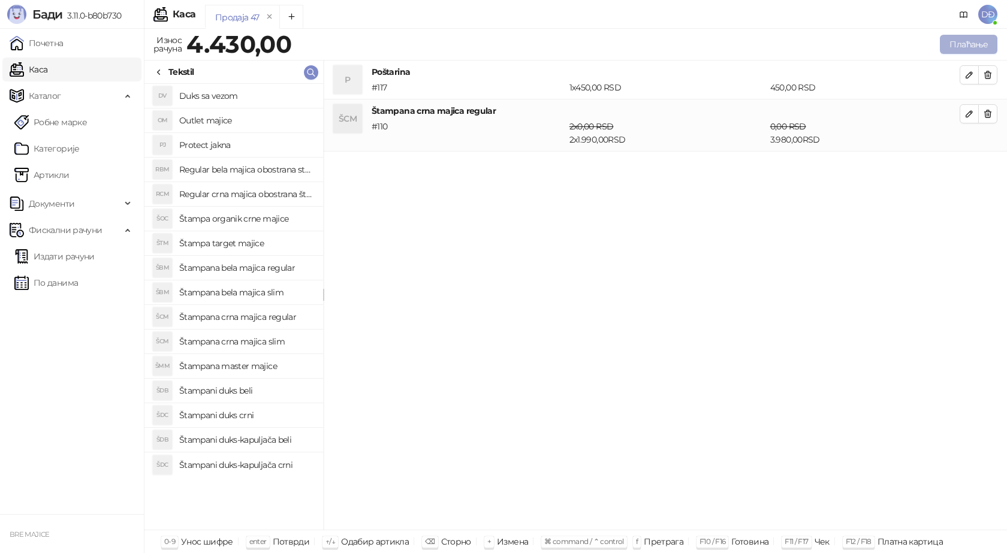
click at [952, 47] on button "Плаћање" at bounding box center [969, 44] width 58 height 19
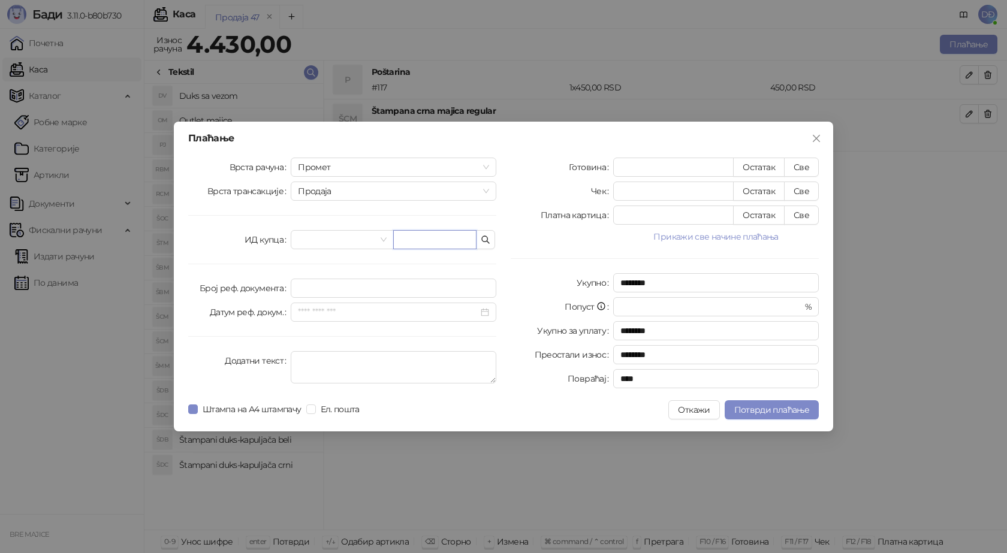
click at [436, 243] on input "text" at bounding box center [434, 239] width 83 height 19
paste input "**********"
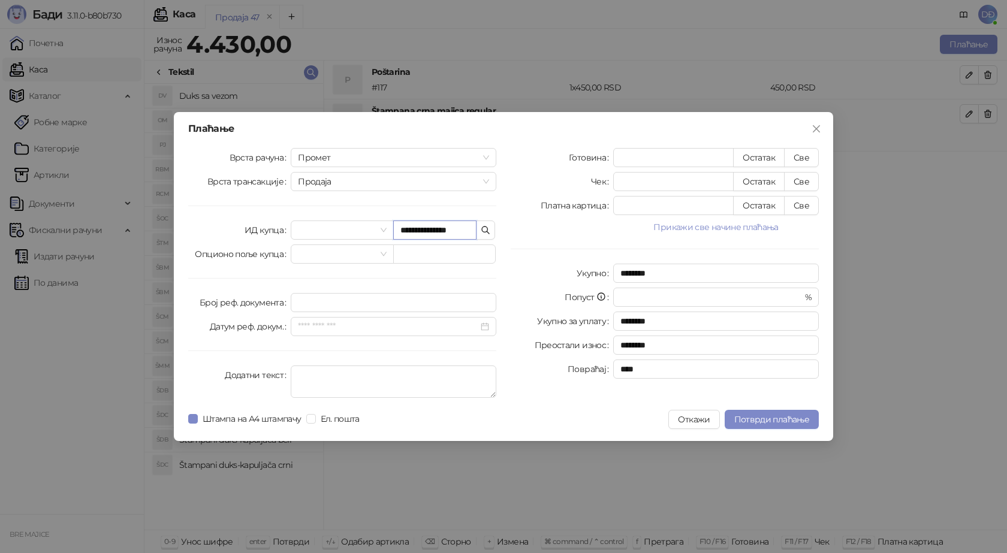
click at [403, 231] on input "**********" at bounding box center [434, 230] width 83 height 19
drag, startPoint x: 433, startPoint y: 229, endPoint x: 426, endPoint y: 231, distance: 7.4
click at [426, 231] on input "**********" at bounding box center [434, 230] width 83 height 19
type input "**********"
click at [802, 156] on button "Све" at bounding box center [801, 157] width 35 height 19
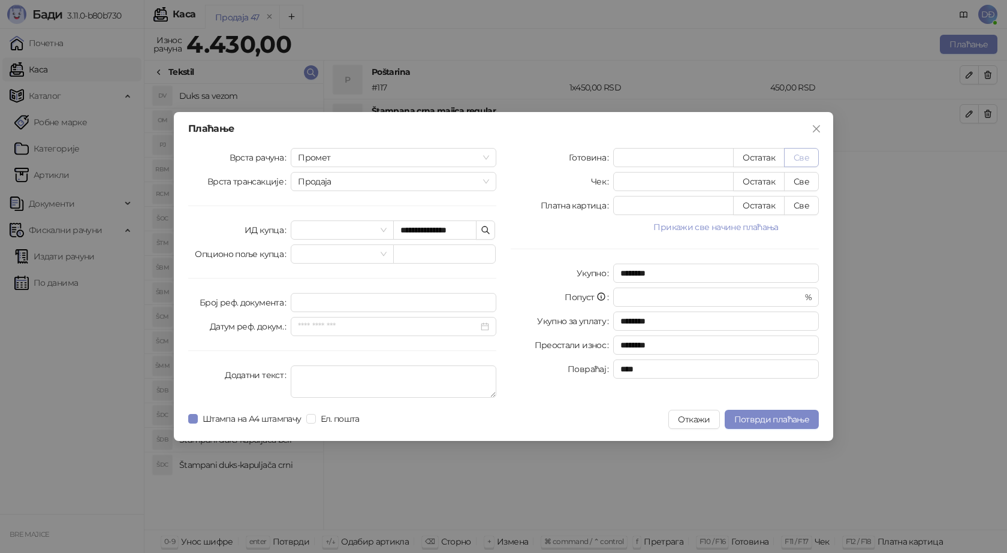
type input "****"
click at [765, 422] on span "Потврди плаћање" at bounding box center [771, 419] width 75 height 11
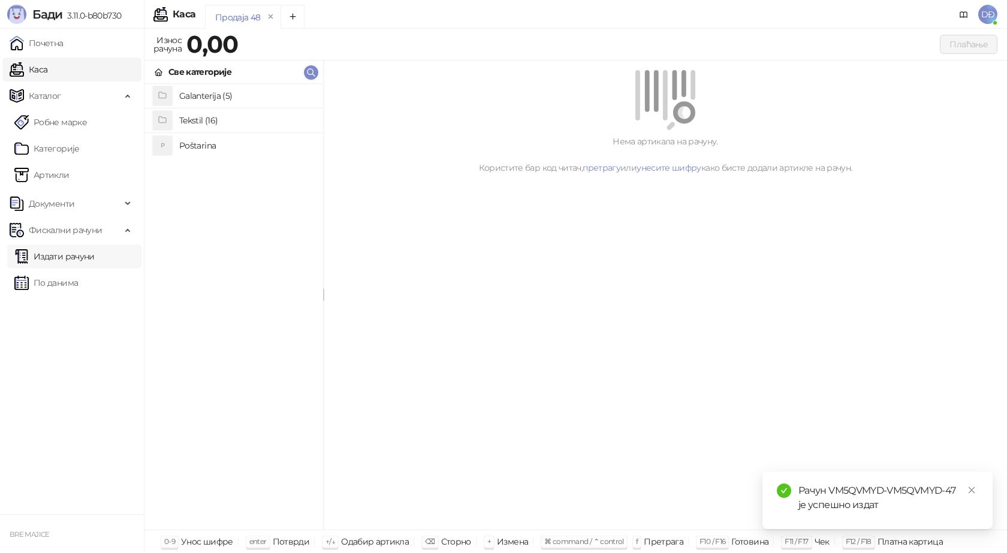
click at [76, 256] on link "Издати рачуни" at bounding box center [54, 257] width 80 height 24
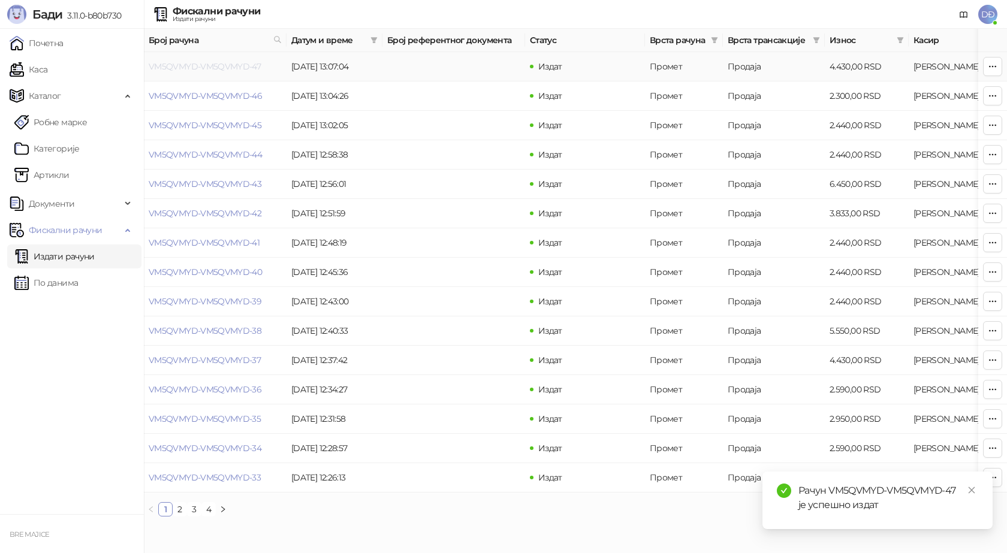
click at [201, 65] on link "VM5QVMYD-VM5QVMYD-47" at bounding box center [205, 66] width 112 height 11
click at [974, 490] on icon "close" at bounding box center [972, 490] width 8 height 8
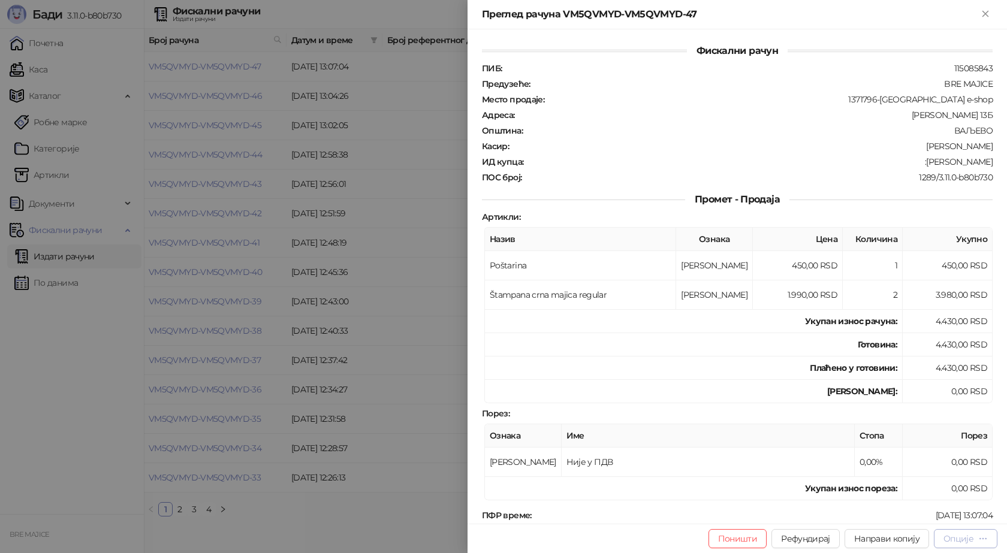
click at [979, 541] on icon "button" at bounding box center [984, 539] width 10 height 10
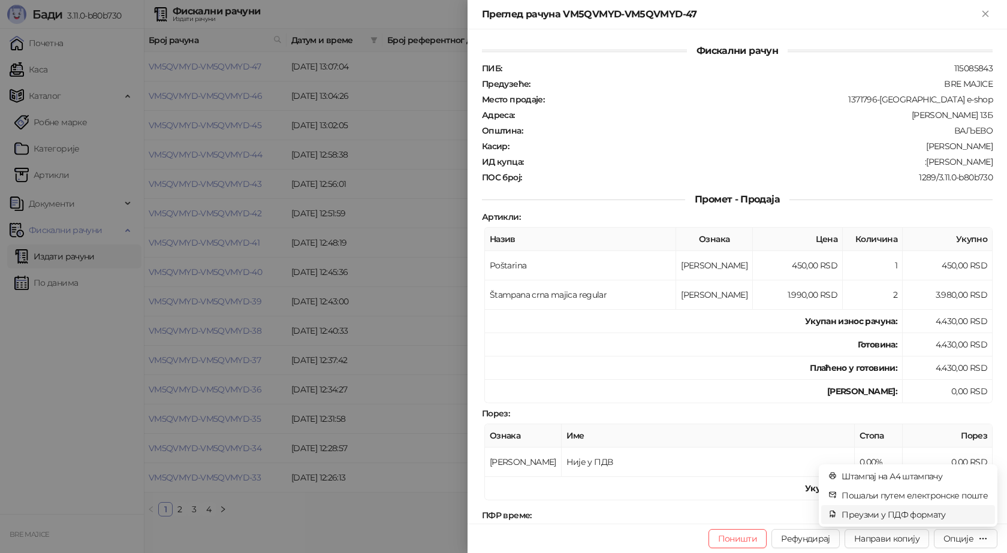
click at [911, 514] on span "Преузми у ПДФ формату" at bounding box center [915, 514] width 146 height 13
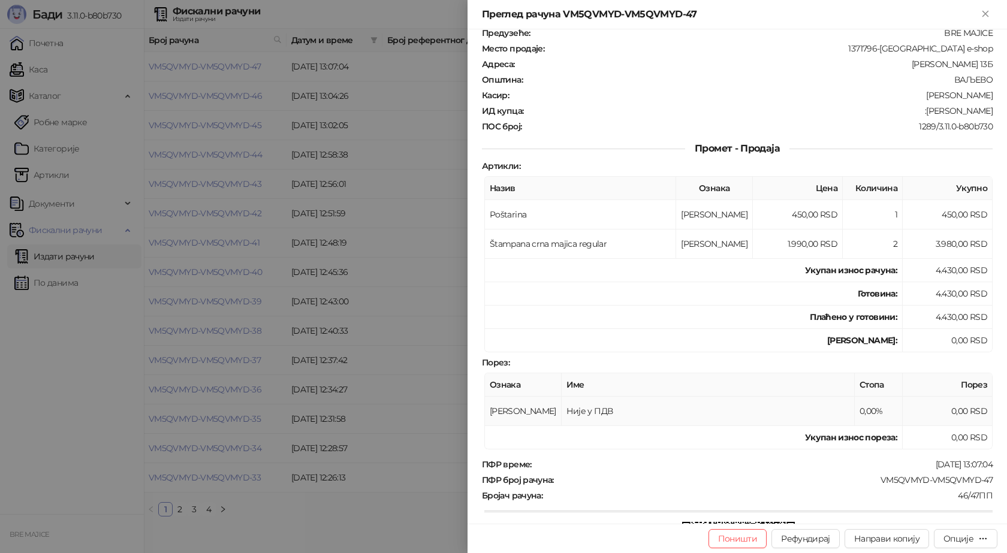
scroll to position [120, 0]
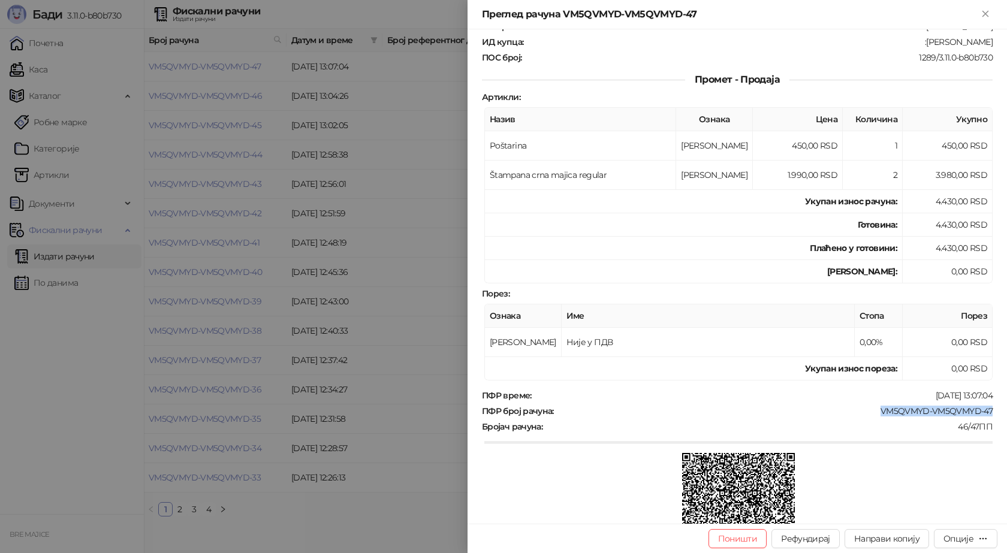
drag, startPoint x: 983, startPoint y: 410, endPoint x: 864, endPoint y: 410, distance: 118.7
click at [864, 410] on div "Фискални рачун ПИБ : 115085843 Предузеће : BRE MAJICE Место продаје : 1371796-B…" at bounding box center [738, 276] width 540 height 495
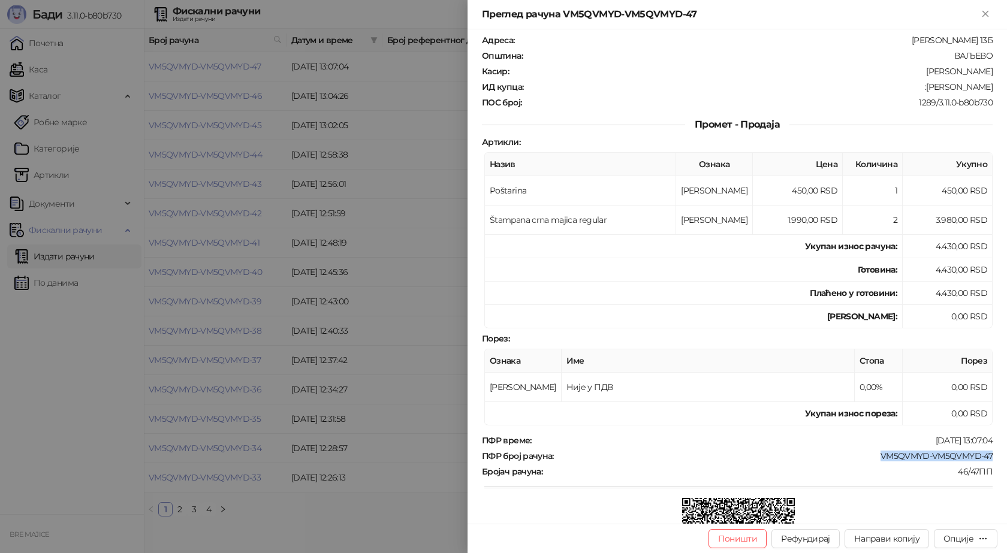
scroll to position [0, 0]
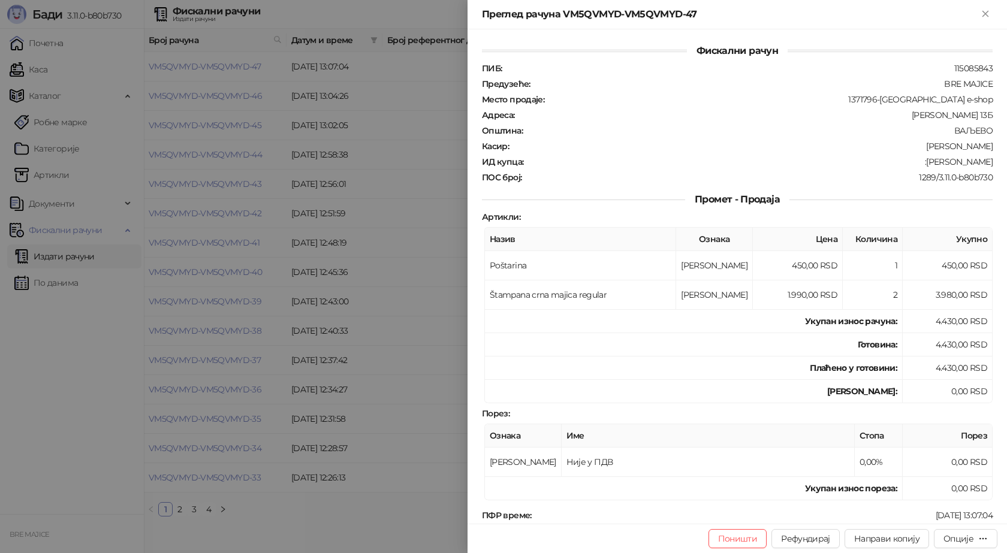
drag, startPoint x: 985, startPoint y: 162, endPoint x: 926, endPoint y: 164, distance: 58.8
click at [926, 164] on div ":[PERSON_NAME]" at bounding box center [759, 161] width 469 height 11
drag, startPoint x: 985, startPoint y: 11, endPoint x: 977, endPoint y: 26, distance: 16.4
click at [985, 11] on icon "Close" at bounding box center [985, 13] width 11 height 11
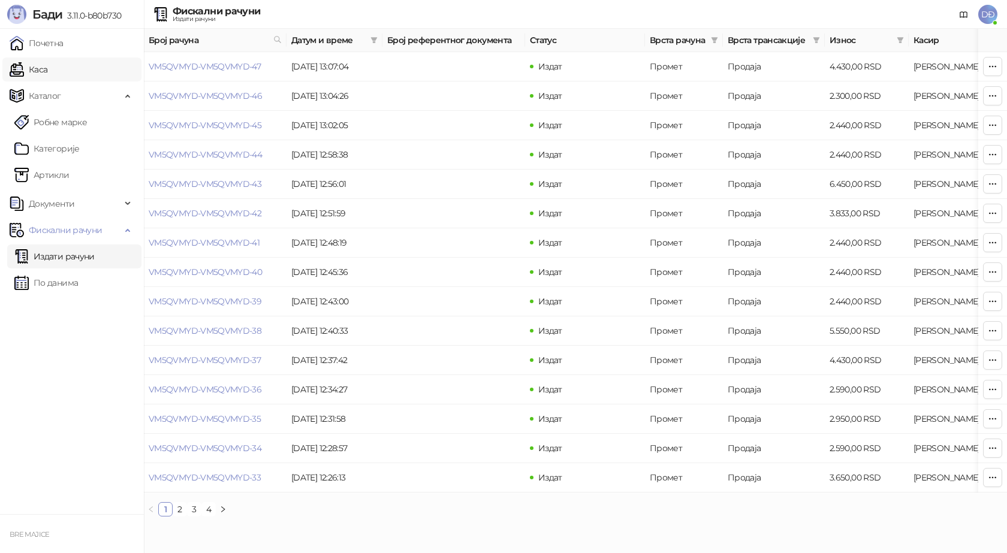
click at [41, 74] on link "Каса" at bounding box center [29, 70] width 38 height 24
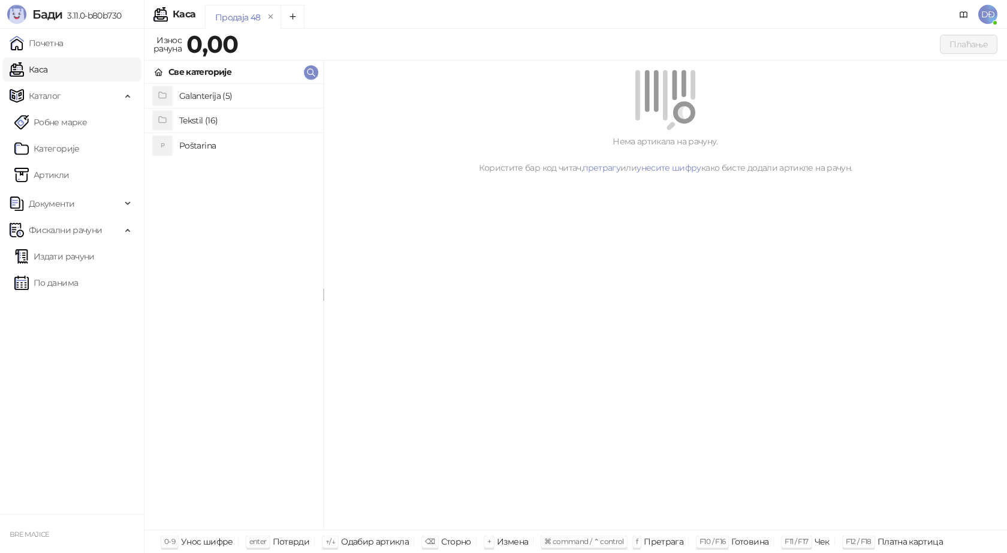
click at [218, 149] on h4 "Poštarina" at bounding box center [246, 145] width 134 height 19
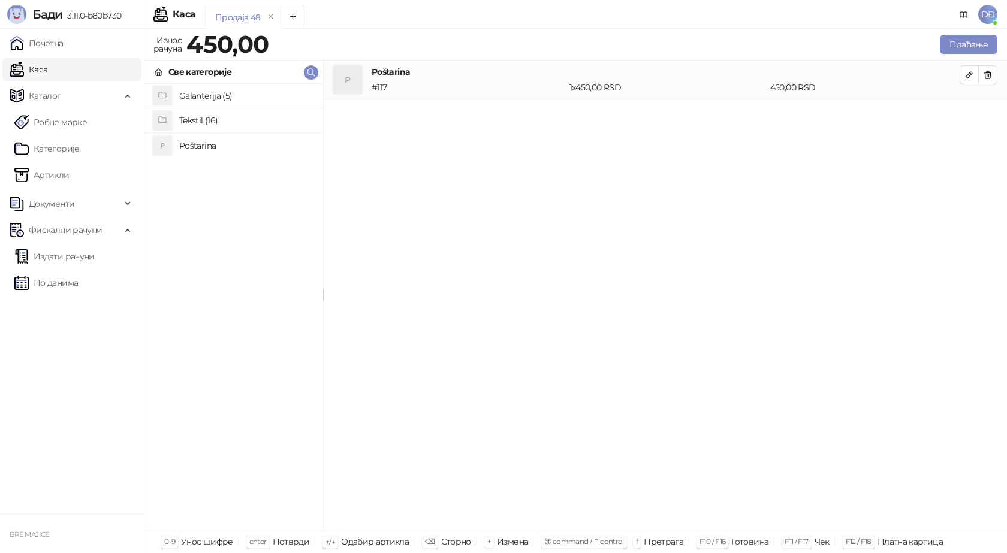
click at [233, 122] on h4 "Tekstil (16)" at bounding box center [246, 120] width 134 height 19
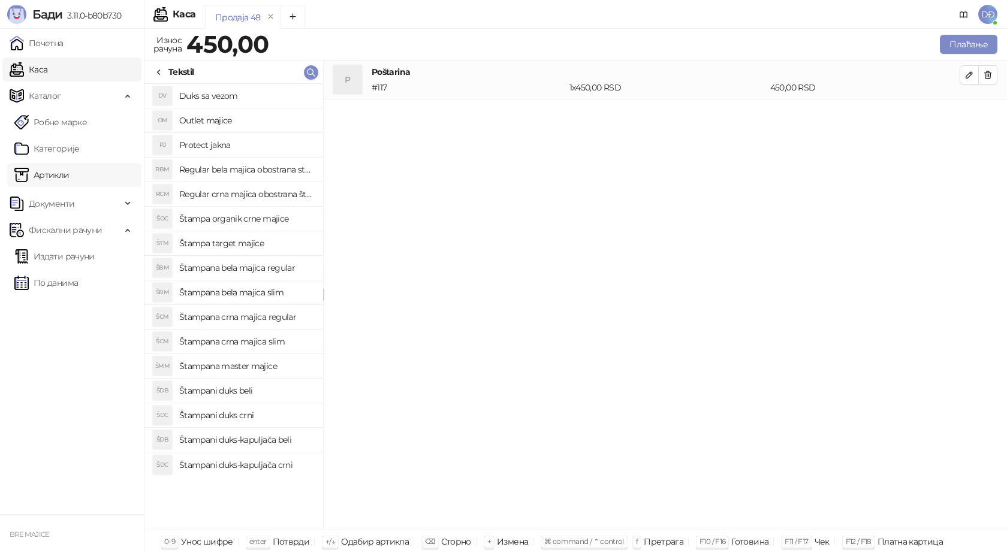
click at [52, 171] on link "Артикли" at bounding box center [41, 175] width 55 height 24
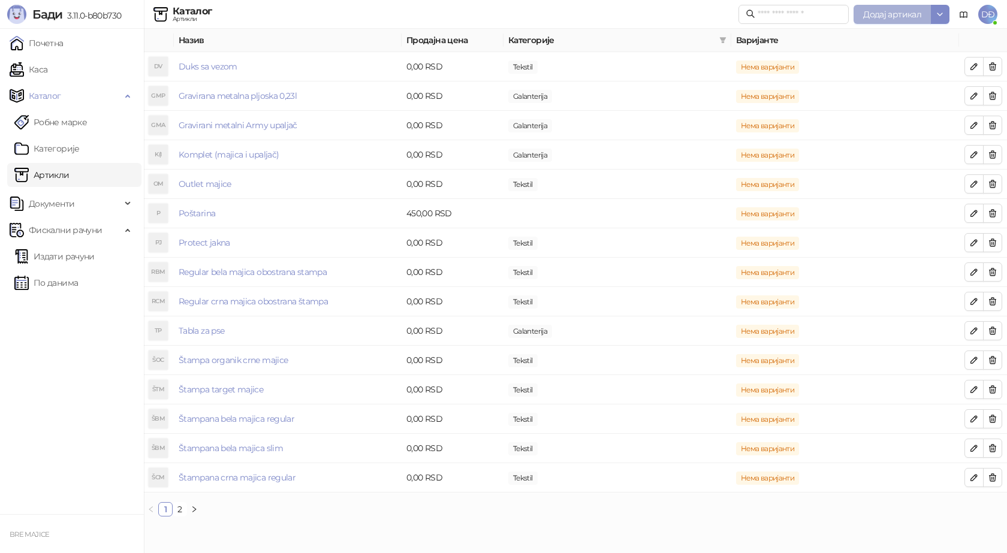
click at [884, 15] on span "Додај артикал" at bounding box center [892, 14] width 58 height 11
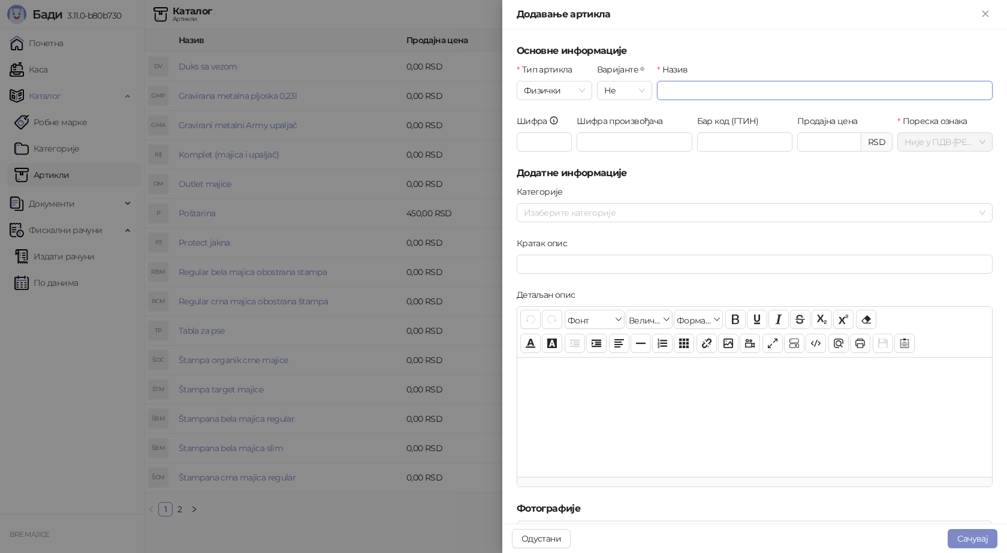
click at [663, 92] on input "Назив" at bounding box center [825, 90] width 336 height 19
type input "**********"
click at [551, 148] on input "Шифра" at bounding box center [544, 142] width 55 height 19
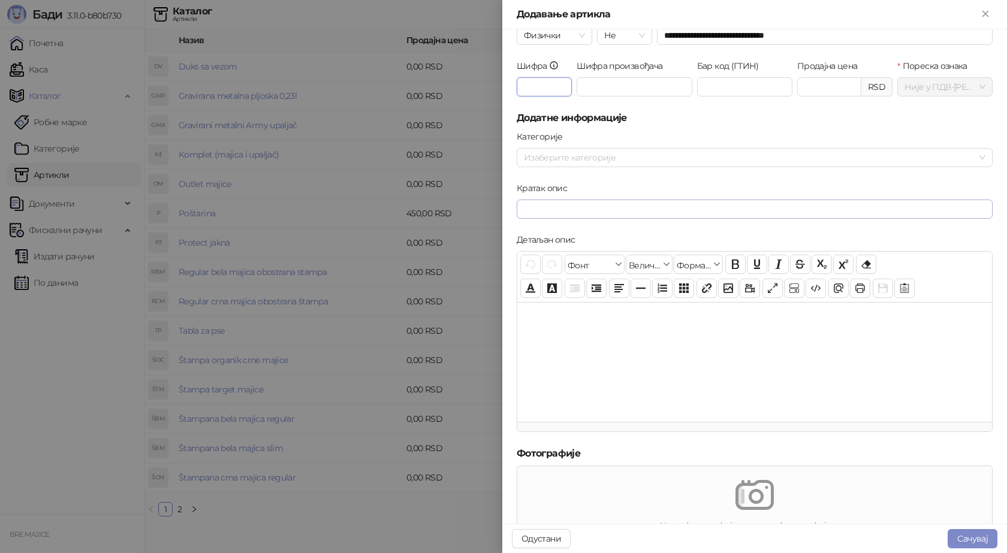
scroll to position [120, 0]
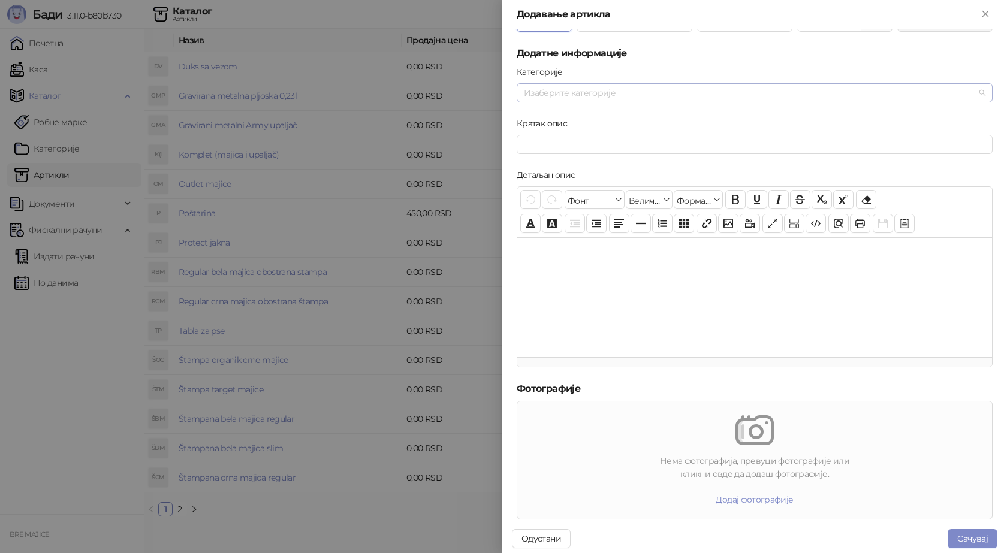
click at [549, 91] on div at bounding box center [748, 93] width 459 height 17
type input "***"
click at [559, 136] on span "Tekstil" at bounding box center [565, 133] width 24 height 11
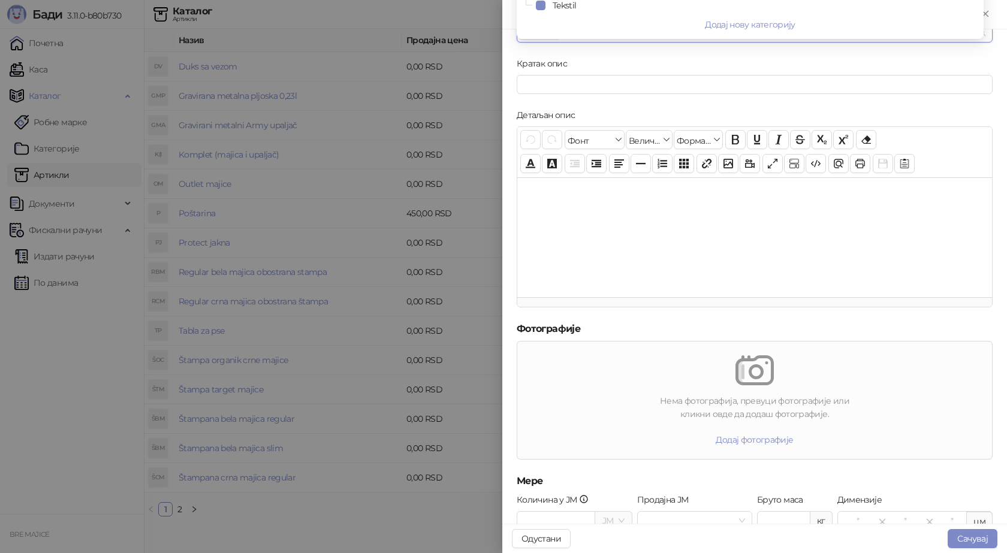
scroll to position [268, 0]
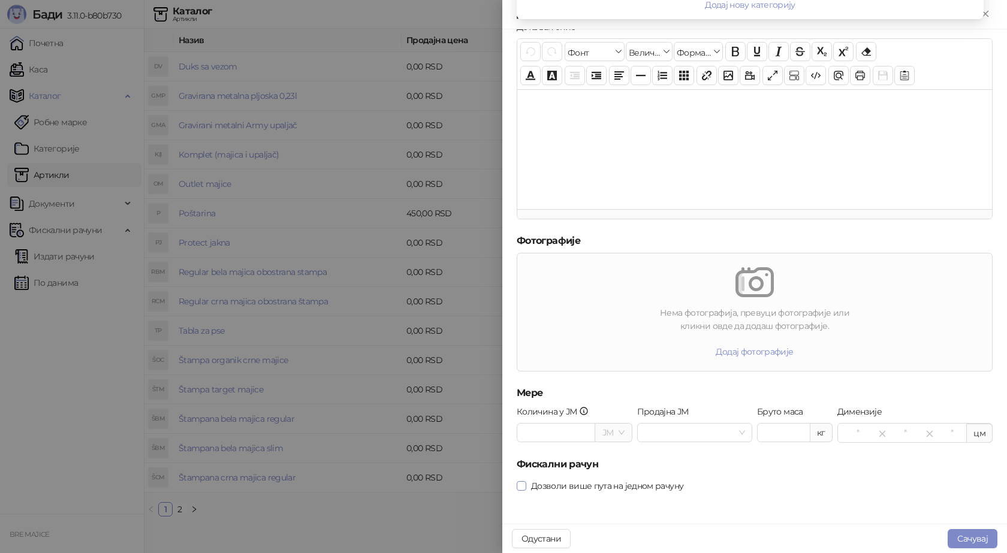
click at [525, 483] on span at bounding box center [522, 486] width 10 height 10
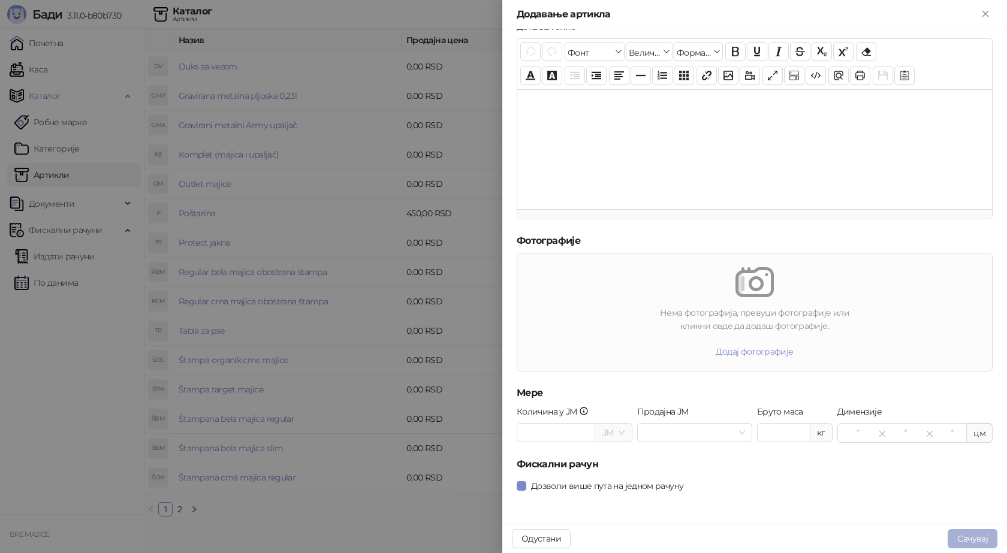
click at [975, 537] on button "Сачувај" at bounding box center [973, 538] width 50 height 19
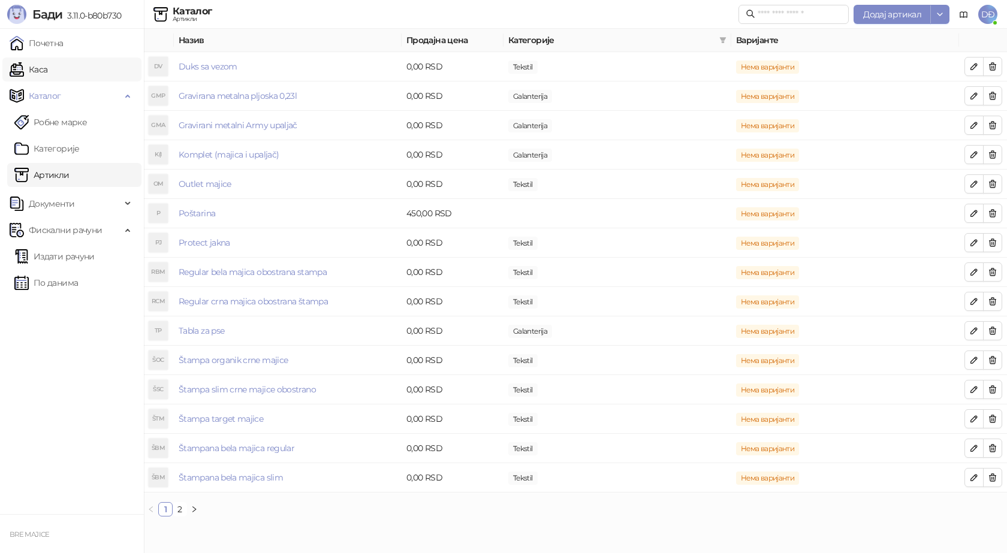
click at [41, 71] on link "Каса" at bounding box center [29, 70] width 38 height 24
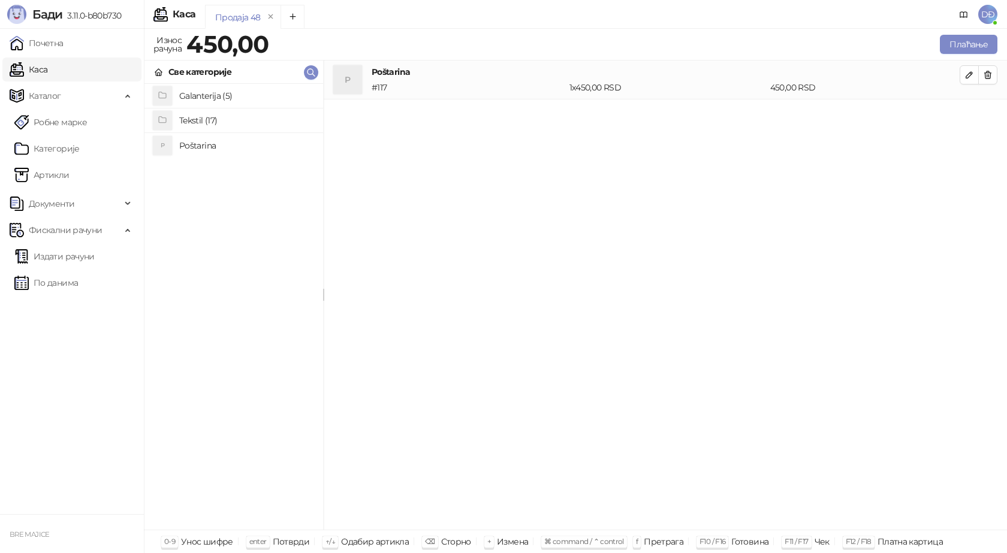
click at [204, 125] on h4 "Tekstil (17)" at bounding box center [246, 120] width 134 height 19
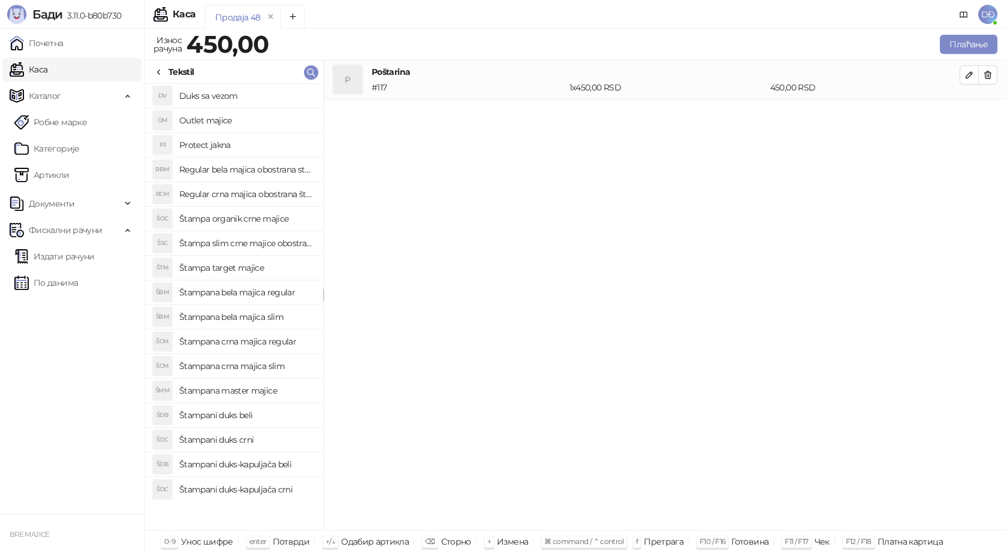
click at [255, 242] on h4 "Štampa slim crne majice obostrano" at bounding box center [246, 243] width 134 height 19
click at [969, 116] on icon "button" at bounding box center [970, 114] width 6 height 6
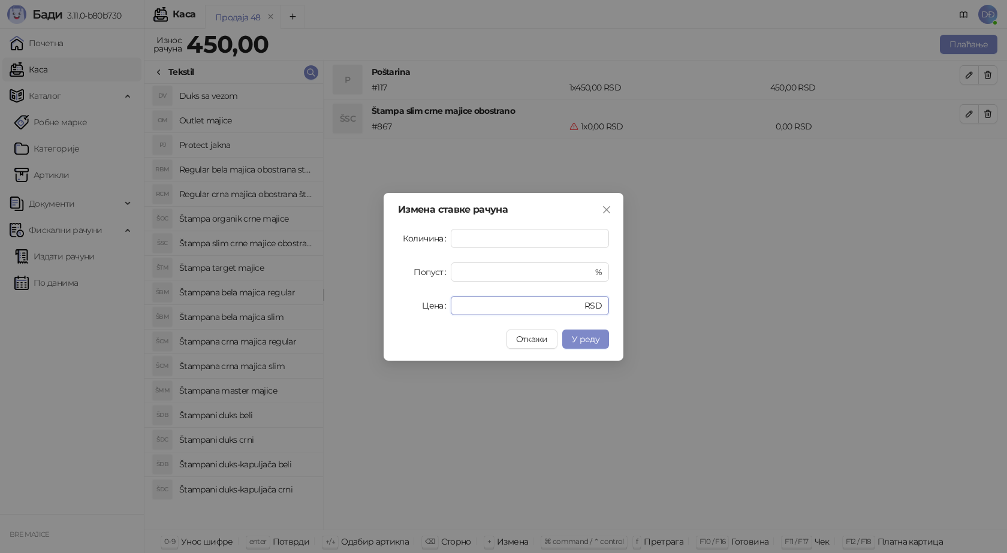
drag, startPoint x: 436, startPoint y: 310, endPoint x: 427, endPoint y: 313, distance: 10.1
click at [427, 313] on div "Цена * RSD" at bounding box center [503, 305] width 211 height 19
type input "****"
click at [585, 342] on span "У реду" at bounding box center [586, 339] width 28 height 11
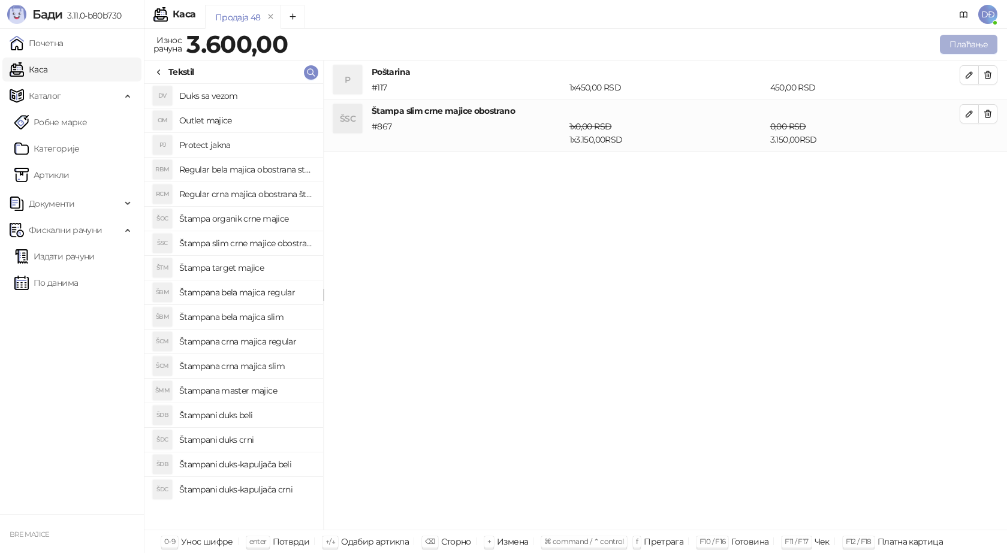
click at [967, 46] on button "Плаћање" at bounding box center [969, 44] width 58 height 19
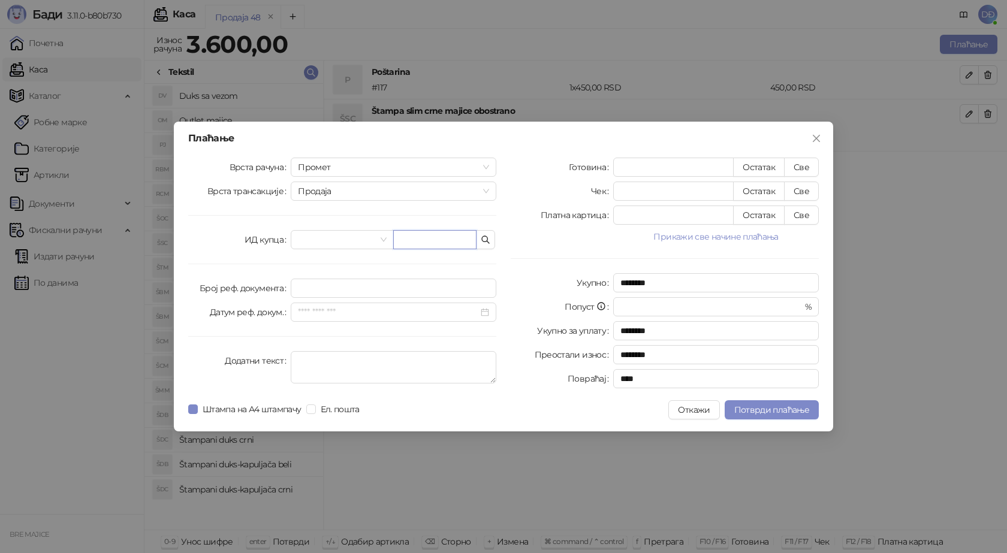
click at [407, 235] on input "text" at bounding box center [434, 239] width 83 height 19
paste input "**********"
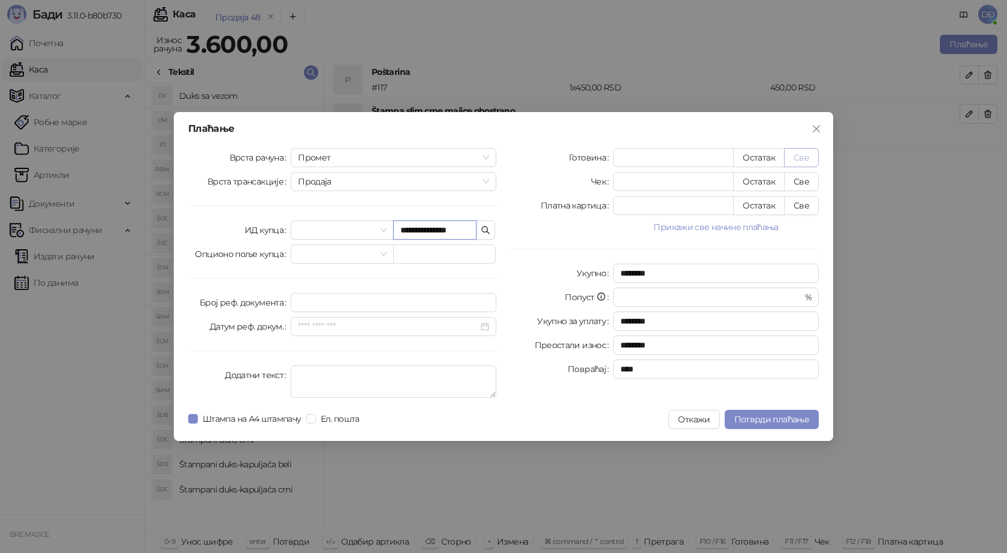
type input "**********"
click at [797, 158] on button "Све" at bounding box center [801, 157] width 35 height 19
type input "****"
click at [746, 415] on span "Потврди плаћање" at bounding box center [771, 419] width 75 height 11
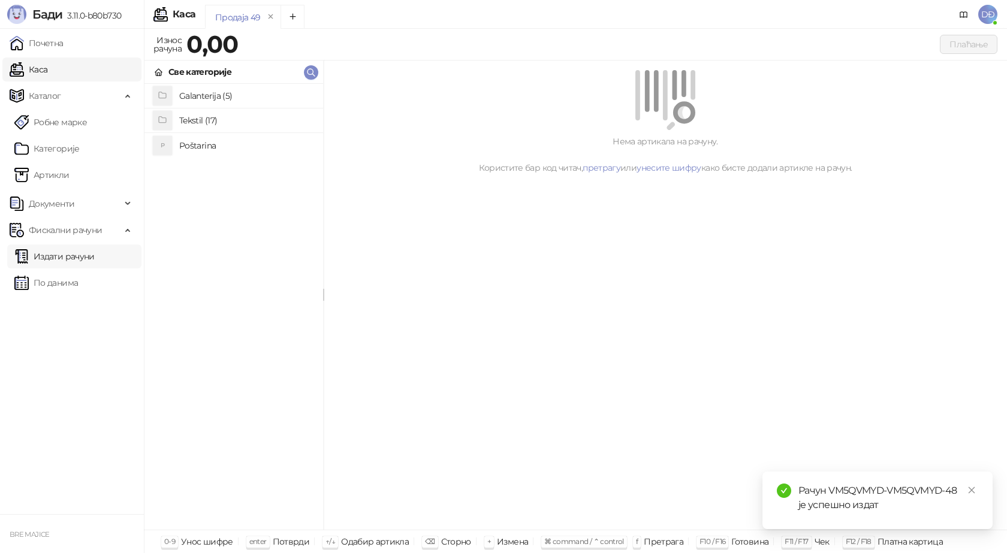
click at [83, 253] on link "Издати рачуни" at bounding box center [54, 257] width 80 height 24
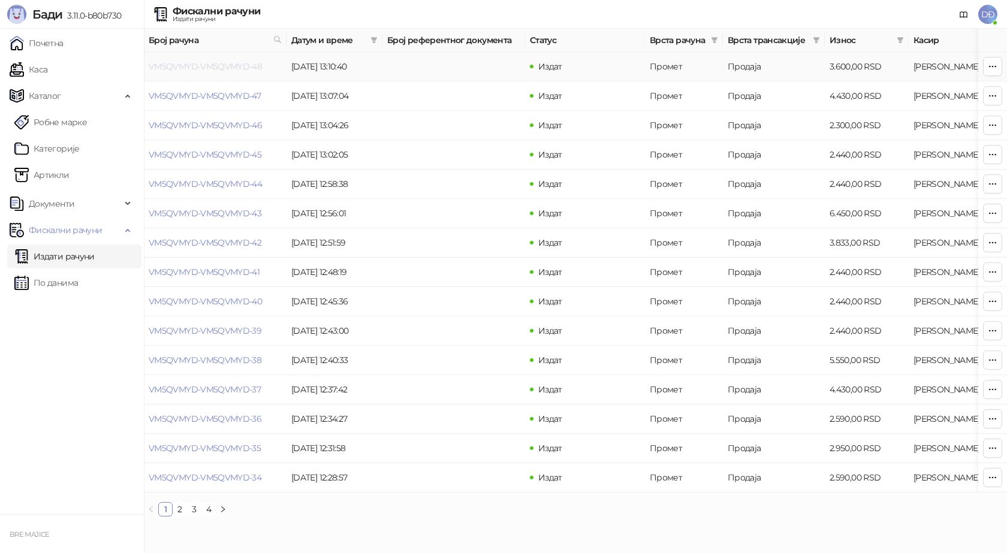
click at [215, 63] on link "VM5QVMYD-VM5QVMYD-48" at bounding box center [205, 66] width 113 height 11
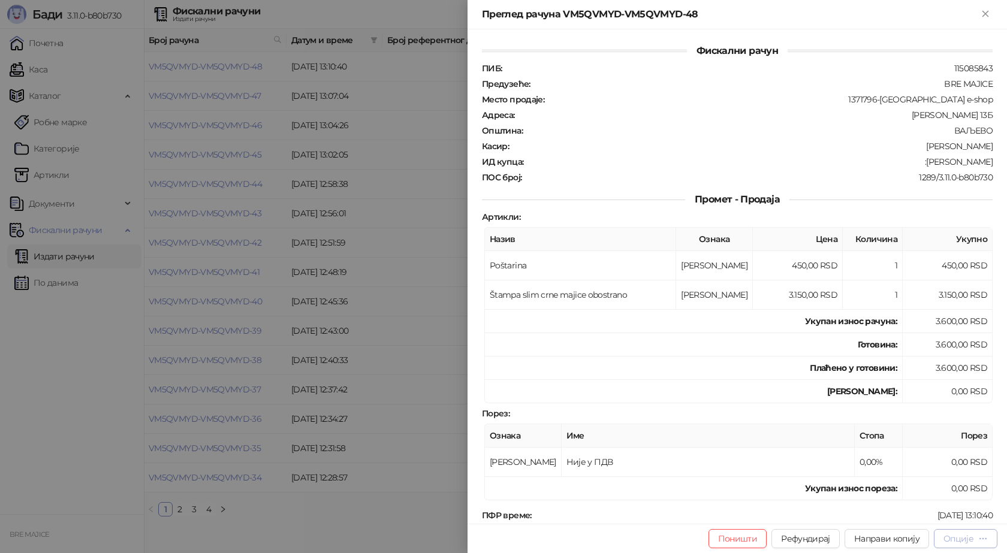
click at [968, 540] on div "Опције" at bounding box center [959, 539] width 30 height 11
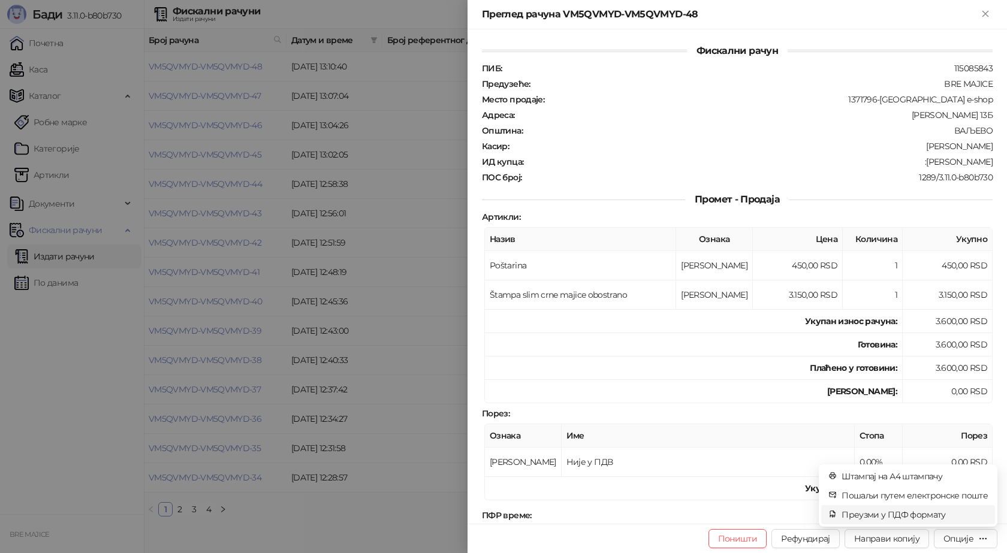
click at [929, 516] on span "Преузми у ПДФ формату" at bounding box center [915, 514] width 146 height 13
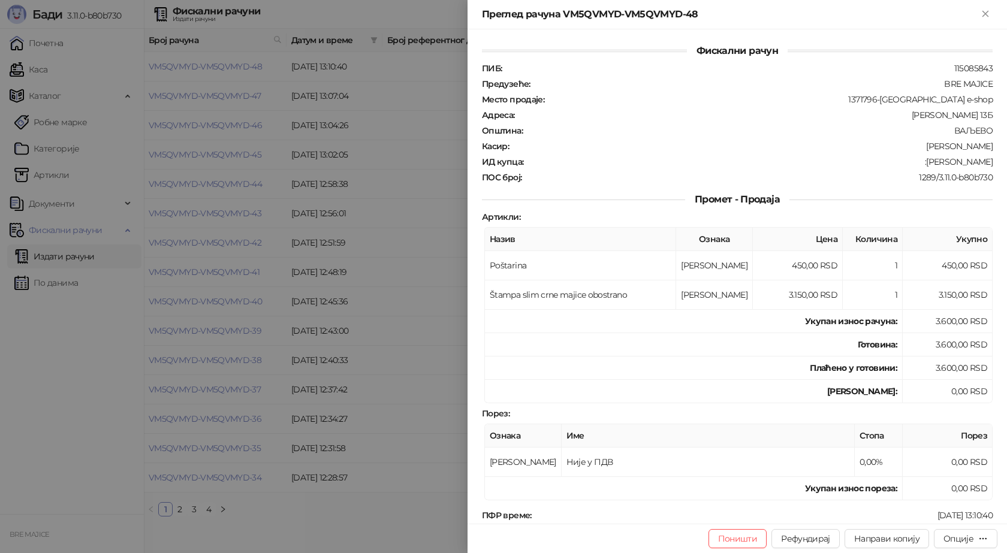
scroll to position [218, 0]
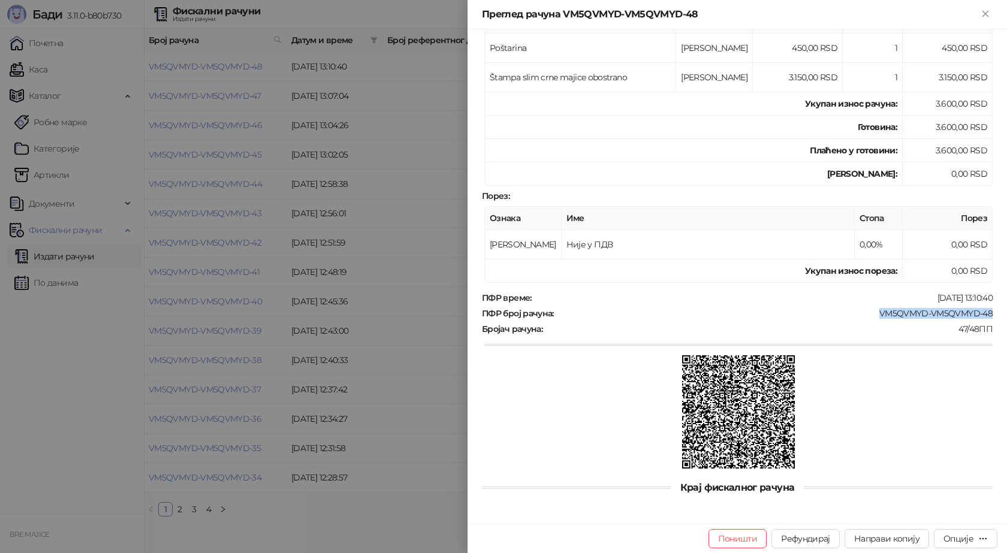
drag, startPoint x: 985, startPoint y: 309, endPoint x: 869, endPoint y: 308, distance: 115.7
click at [869, 308] on div "ПФР време : [DATE] 13:10:40 ПФР број рачуна : VM5QVMYD-VM5QVMYD-48 Бројач рачун…" at bounding box center [738, 382] width 516 height 179
copy div "VM5QVMYD-VM5QVMYD-48"
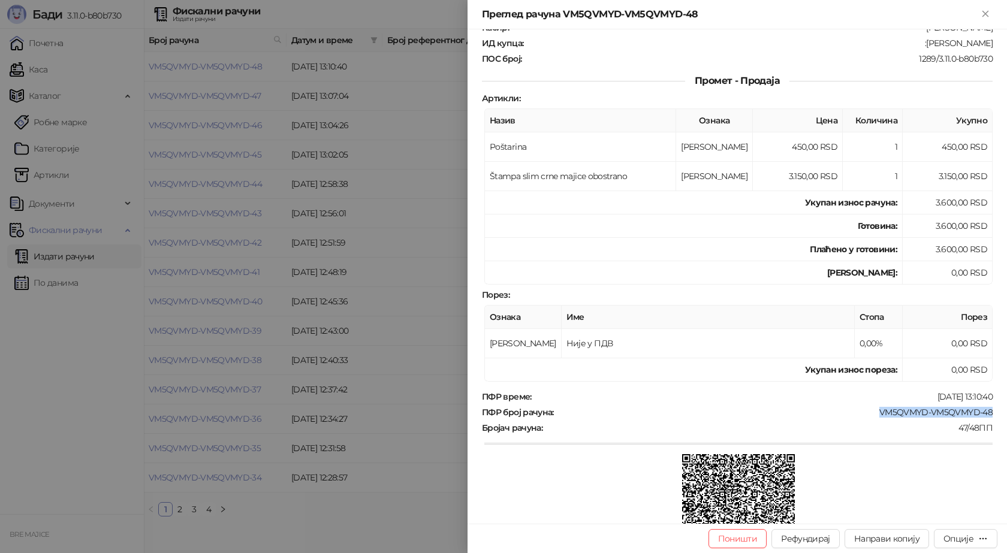
scroll to position [38, 0]
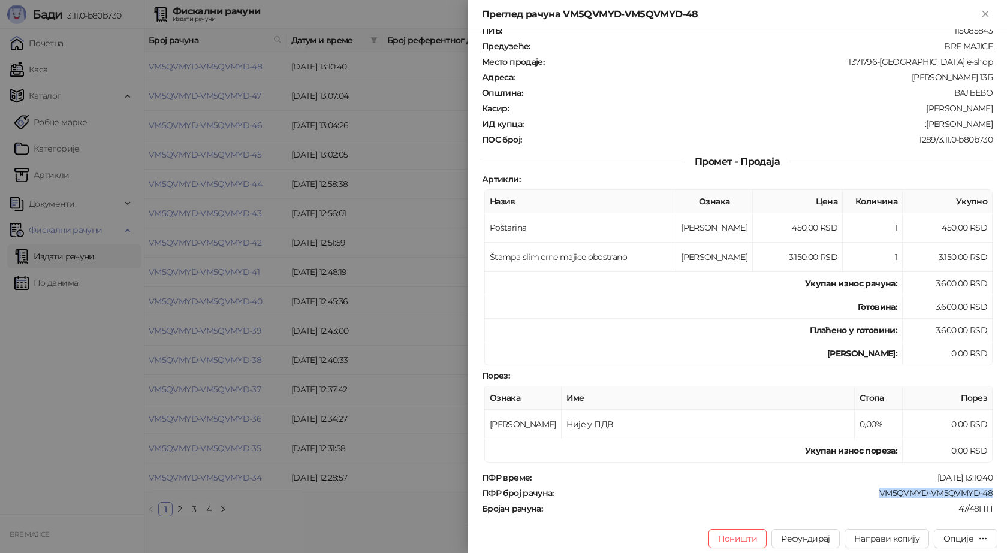
drag, startPoint x: 987, startPoint y: 121, endPoint x: 927, endPoint y: 124, distance: 60.0
click at [927, 124] on div "Фискални рачун ПИБ : 115085843 Предузеће : BRE MAJICE Место продаје : 1371796-B…" at bounding box center [738, 276] width 540 height 495
copy div "[PERSON_NAME]"
click at [990, 19] on icon "Close" at bounding box center [985, 13] width 11 height 11
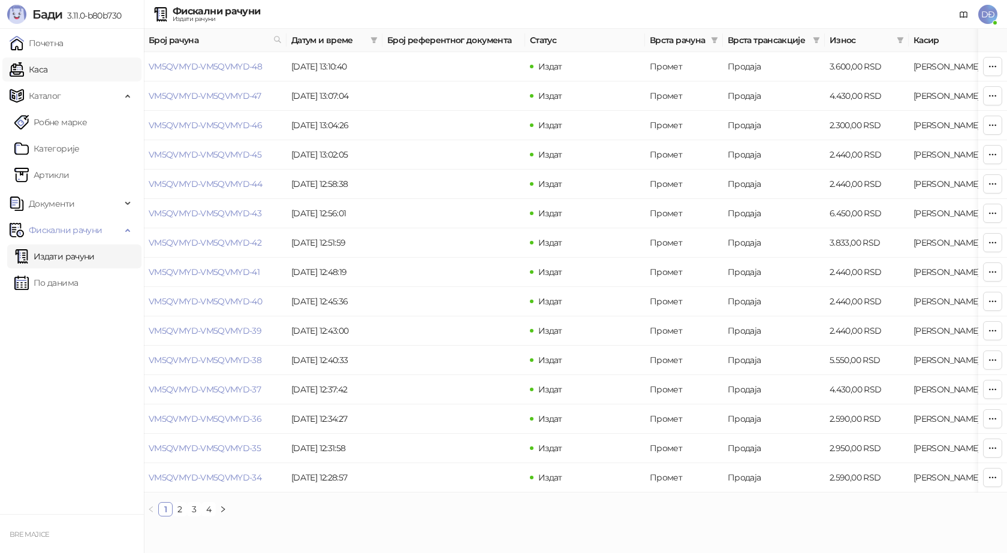
click at [47, 73] on link "Каса" at bounding box center [29, 70] width 38 height 24
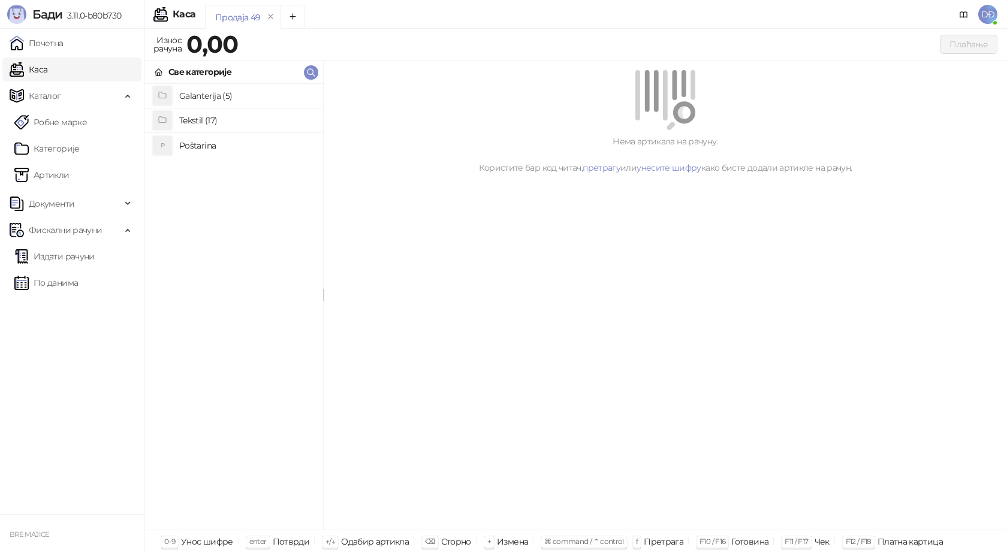
click at [207, 144] on h4 "Poštarina" at bounding box center [246, 145] width 134 height 19
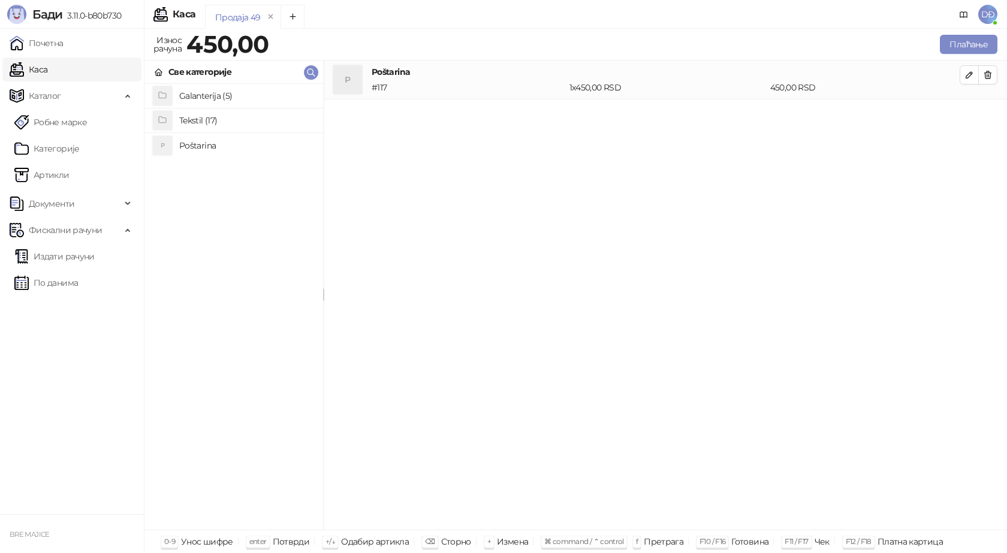
click at [212, 119] on h4 "Tekstil (17)" at bounding box center [246, 120] width 134 height 19
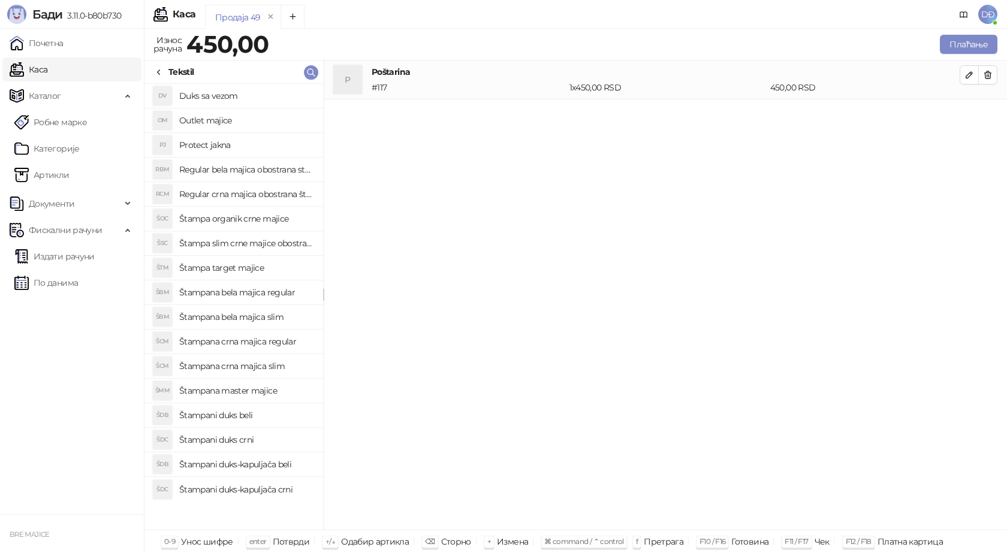
click at [233, 267] on h4 "Štampa target majice" at bounding box center [246, 267] width 134 height 19
click at [968, 117] on icon "button" at bounding box center [970, 114] width 6 height 6
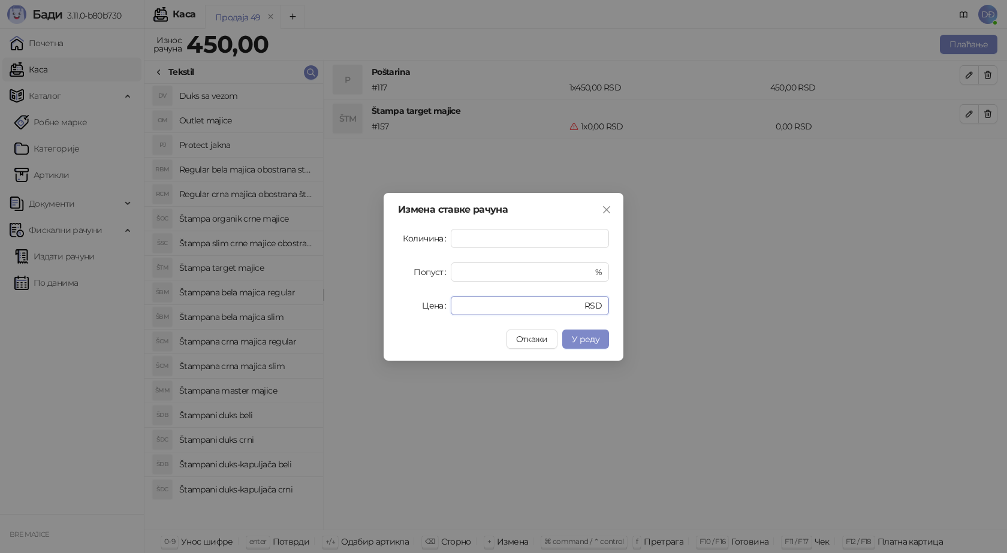
drag, startPoint x: 475, startPoint y: 308, endPoint x: 366, endPoint y: 296, distance: 109.1
click at [401, 309] on div "Цена * RSD" at bounding box center [503, 305] width 211 height 19
type input "****"
click at [590, 338] on span "У реду" at bounding box center [586, 339] width 28 height 11
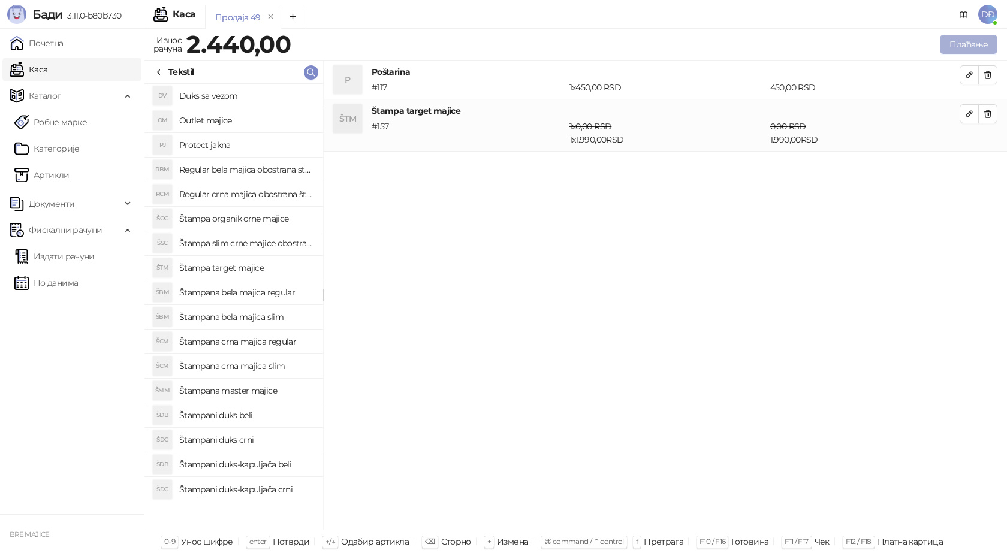
click at [958, 47] on button "Плаћање" at bounding box center [969, 44] width 58 height 19
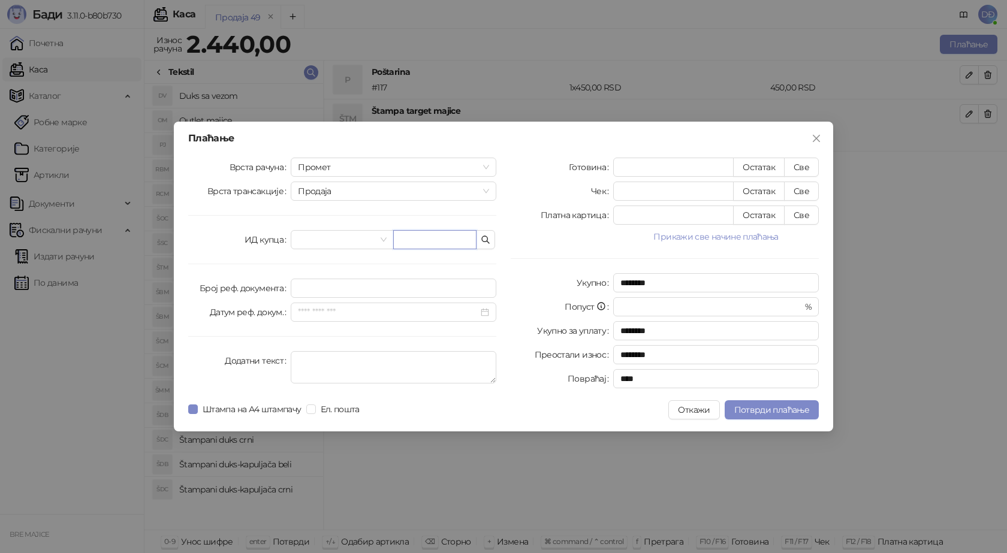
click at [429, 239] on input "text" at bounding box center [434, 239] width 83 height 19
paste input "**********"
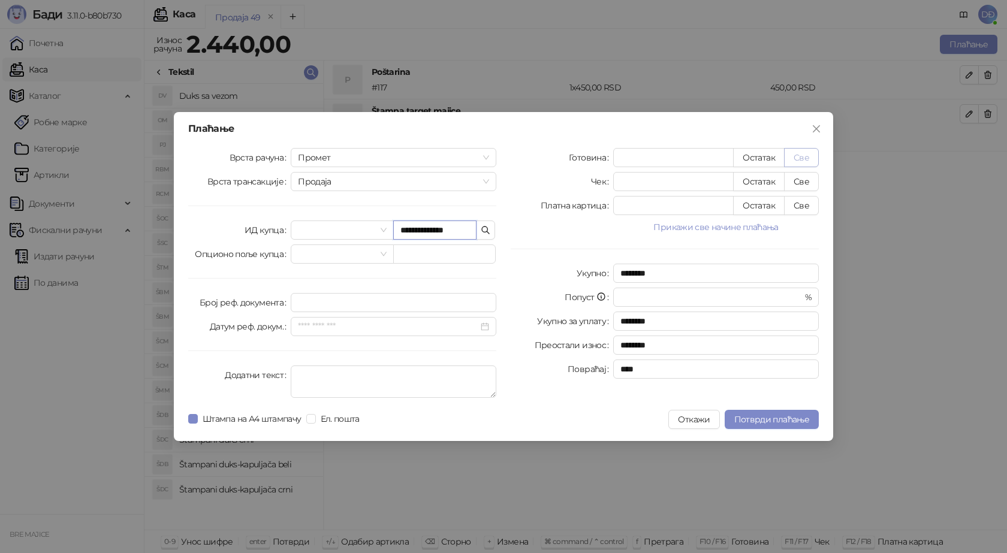
type input "**********"
click at [797, 161] on button "Све" at bounding box center [801, 157] width 35 height 19
type input "****"
click at [770, 416] on span "Потврди плаћање" at bounding box center [771, 419] width 75 height 11
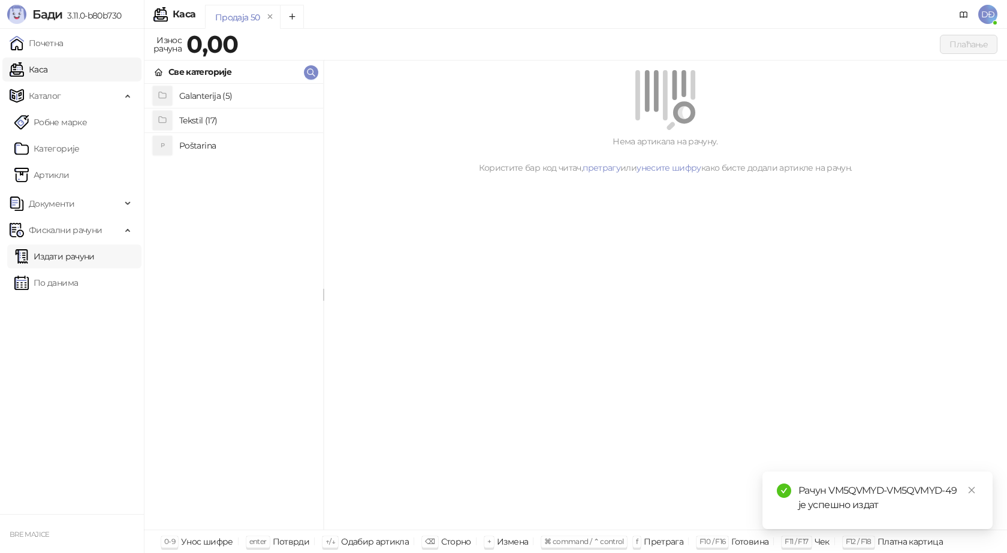
click at [85, 261] on link "Издати рачуни" at bounding box center [54, 257] width 80 height 24
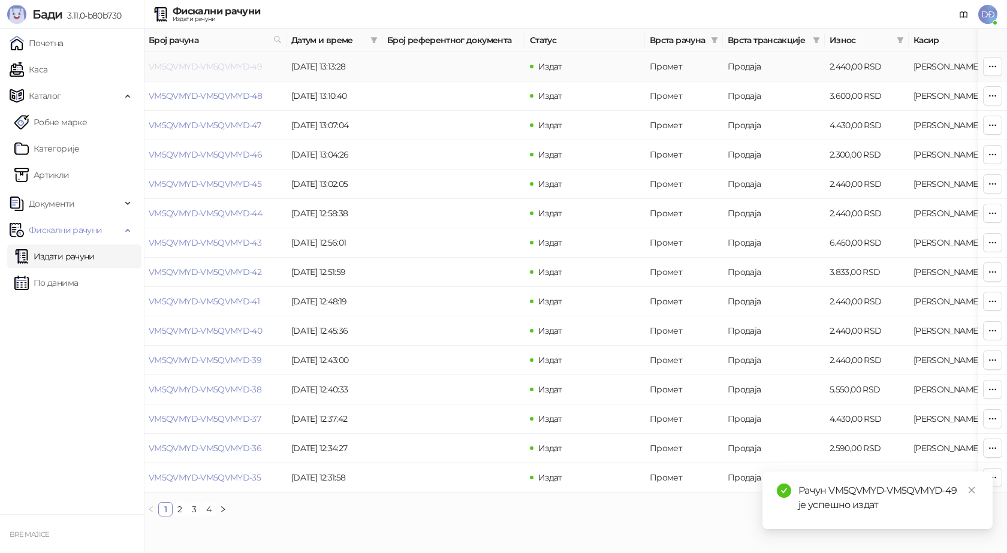
click at [218, 68] on link "VM5QVMYD-VM5QVMYD-49" at bounding box center [205, 66] width 113 height 11
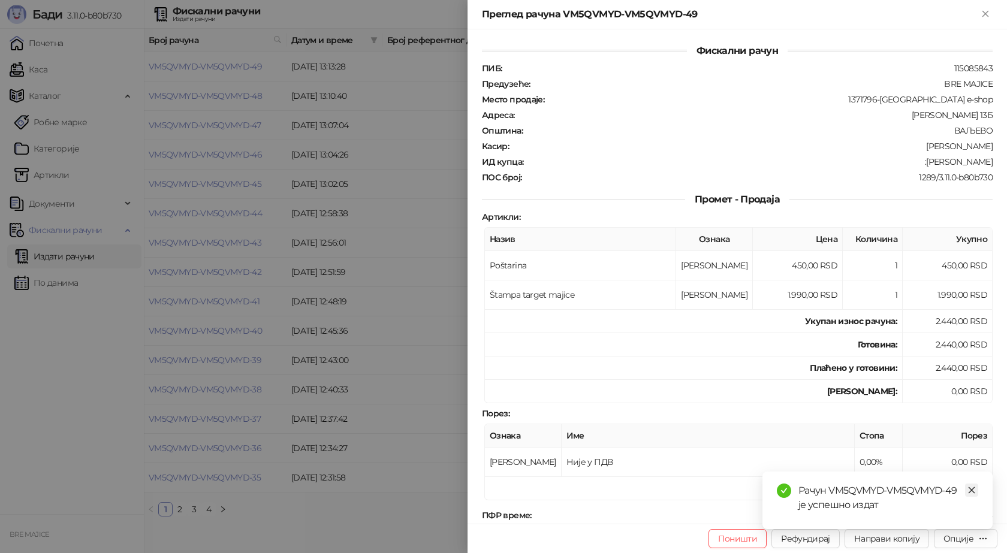
click at [969, 490] on icon "close" at bounding box center [972, 490] width 8 height 8
click at [958, 546] on button "Опције" at bounding box center [966, 538] width 64 height 19
click at [949, 510] on span "Преузми у ПДФ формату" at bounding box center [915, 514] width 146 height 13
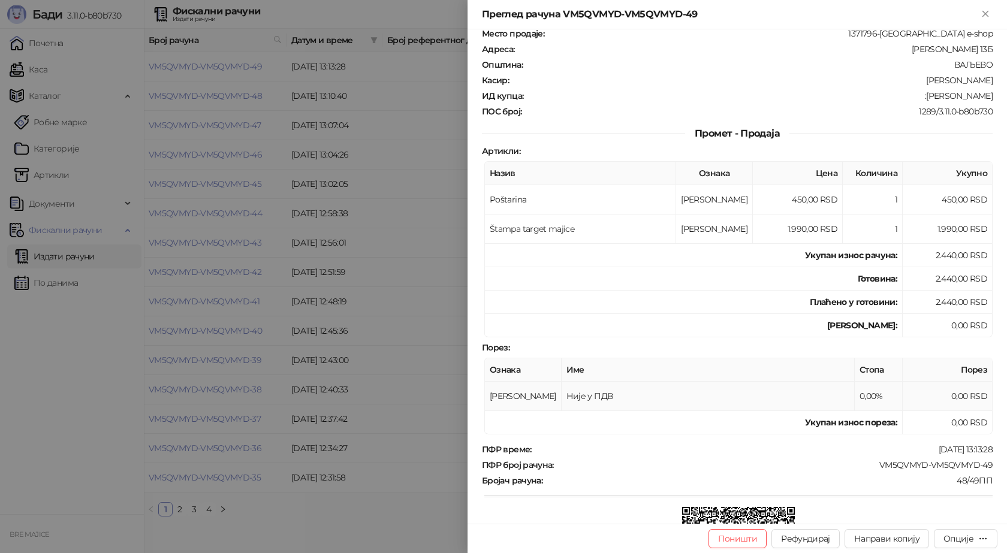
scroll to position [180, 0]
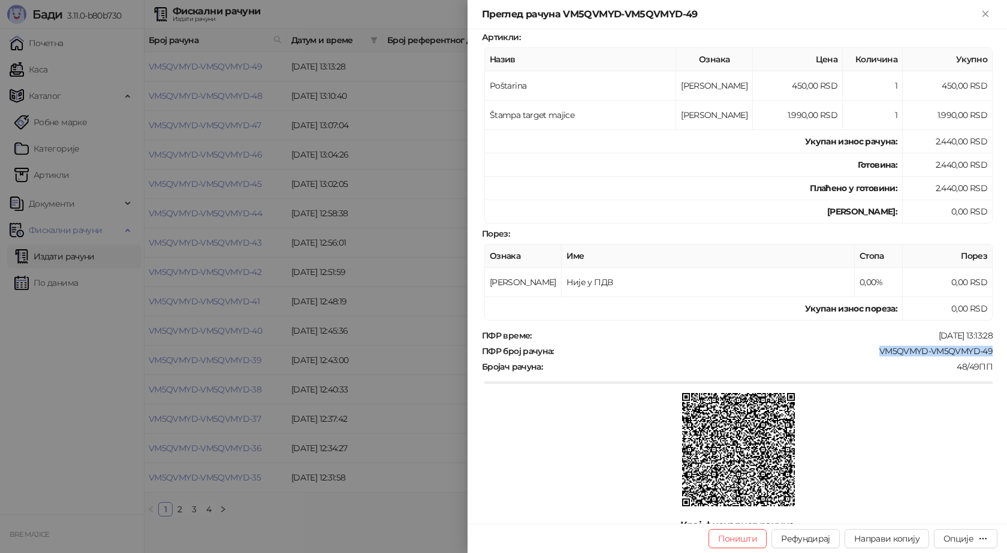
drag, startPoint x: 985, startPoint y: 350, endPoint x: 870, endPoint y: 348, distance: 114.5
click at [873, 348] on div "VM5QVMYD-VM5QVMYD-49" at bounding box center [774, 351] width 439 height 11
copy div "VM5QVMYD-VM5QVMYD-49"
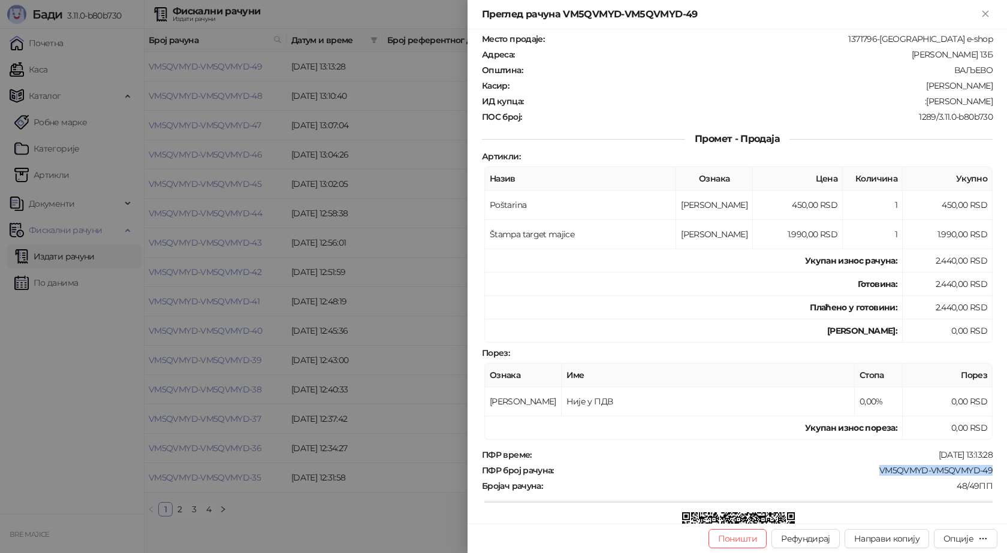
scroll to position [60, 0]
drag, startPoint x: 982, startPoint y: 103, endPoint x: 929, endPoint y: 104, distance: 53.4
click at [929, 104] on div ":[PERSON_NAME]" at bounding box center [759, 102] width 469 height 11
copy div "[PERSON_NAME]"
drag, startPoint x: 989, startPoint y: 11, endPoint x: 839, endPoint y: 44, distance: 154.1
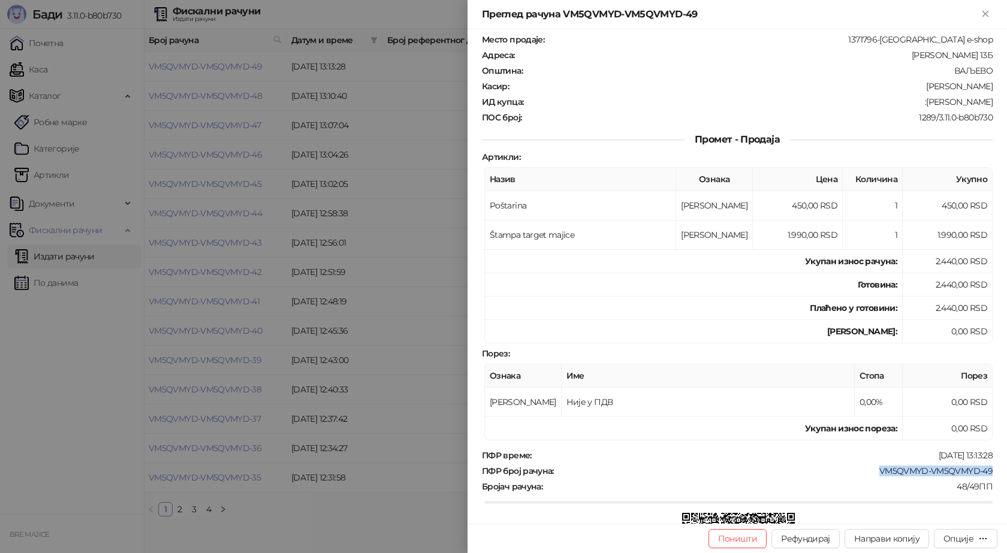
click at [989, 11] on icon "Close" at bounding box center [985, 13] width 11 height 11
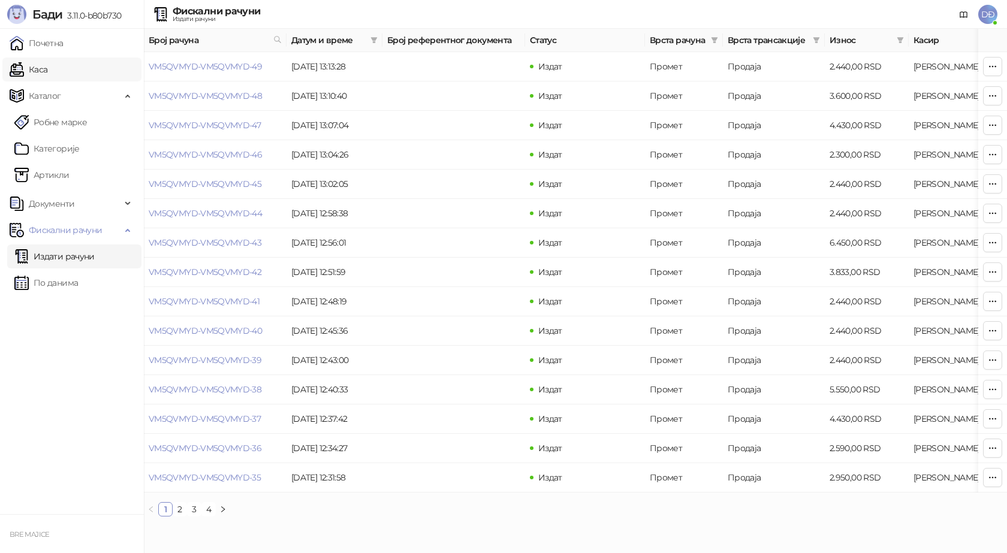
click at [47, 74] on link "Каса" at bounding box center [29, 70] width 38 height 24
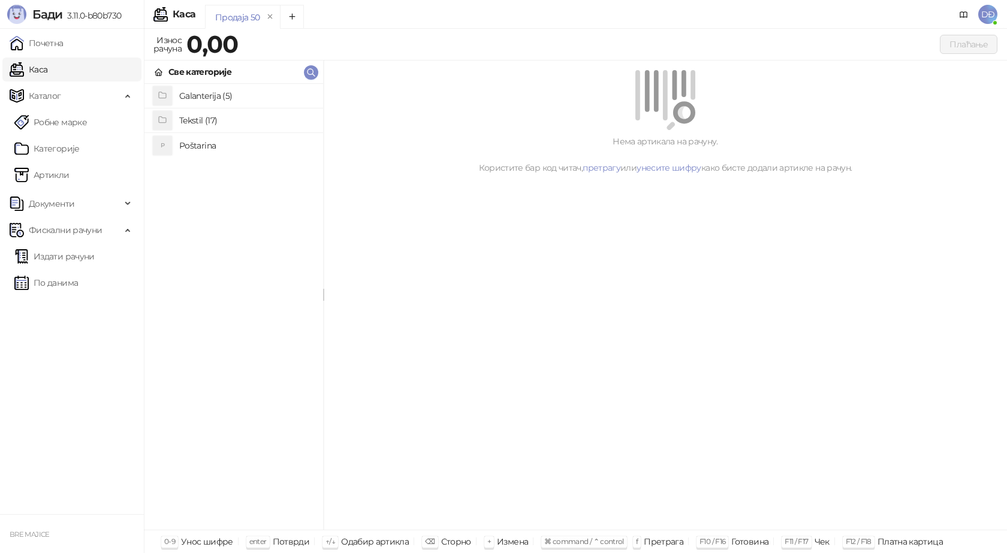
click at [197, 144] on h4 "Poštarina" at bounding box center [246, 145] width 134 height 19
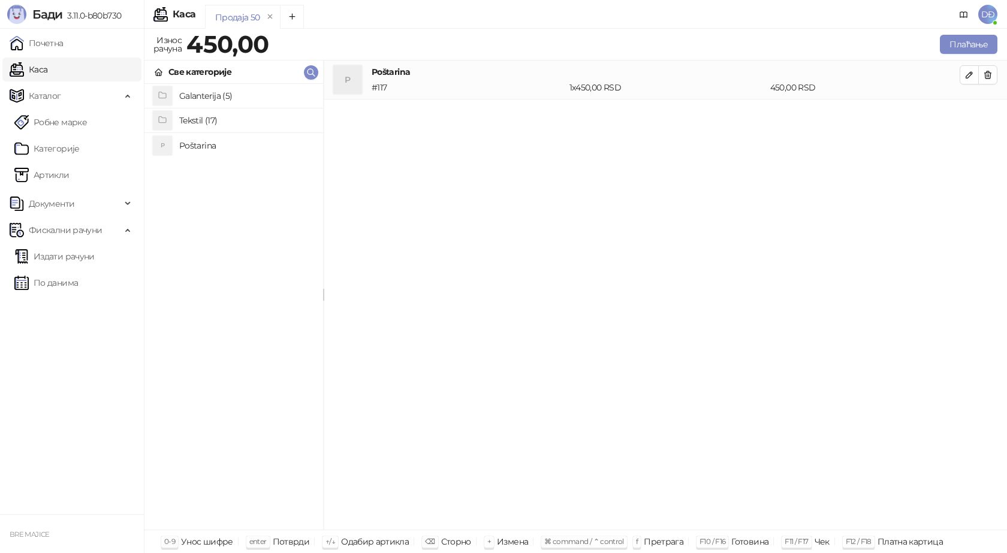
click at [209, 121] on h4 "Tekstil (17)" at bounding box center [246, 120] width 134 height 19
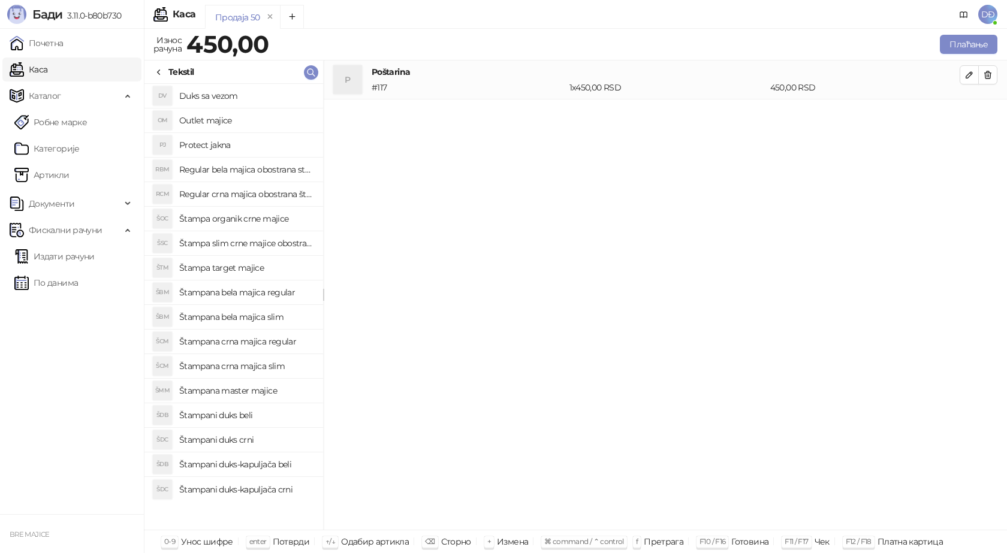
click at [265, 345] on h4 "Štampana crna majica regular" at bounding box center [246, 341] width 134 height 19
click at [970, 117] on icon "button" at bounding box center [970, 114] width 10 height 10
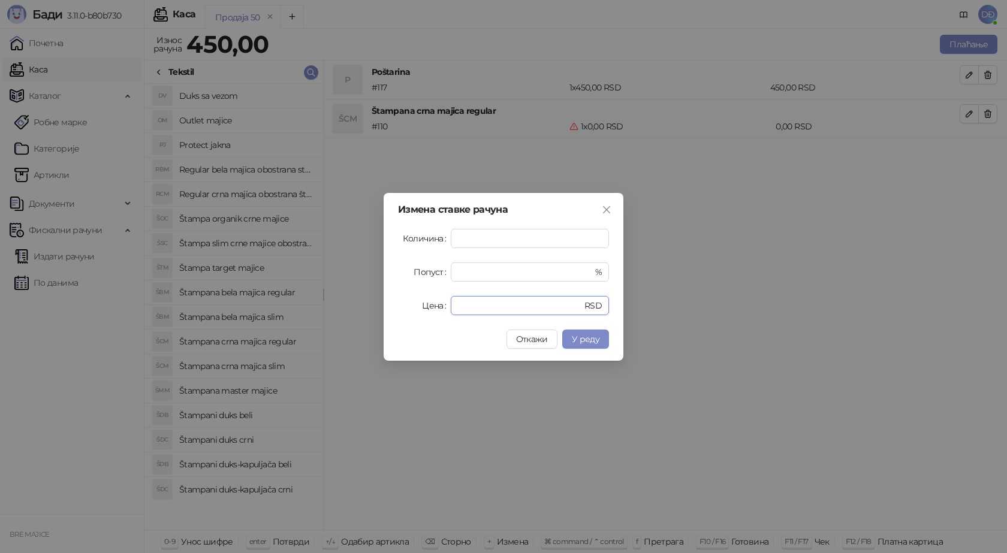
drag, startPoint x: 467, startPoint y: 306, endPoint x: 425, endPoint y: 307, distance: 42.0
click at [425, 307] on div "Цена * RSD" at bounding box center [503, 305] width 211 height 19
type input "****"
click at [588, 331] on button "У реду" at bounding box center [585, 339] width 47 height 19
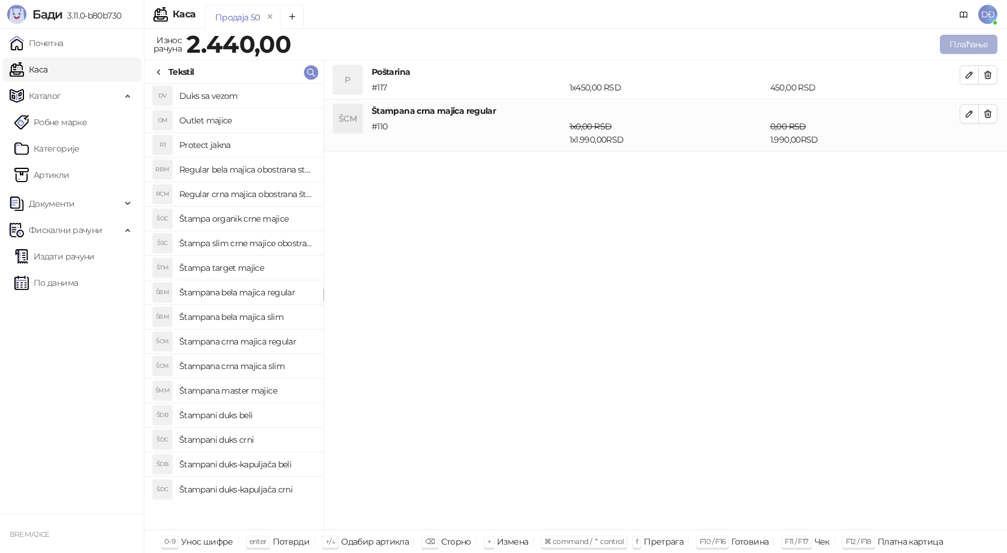
click at [963, 39] on button "Плаћање" at bounding box center [969, 44] width 58 height 19
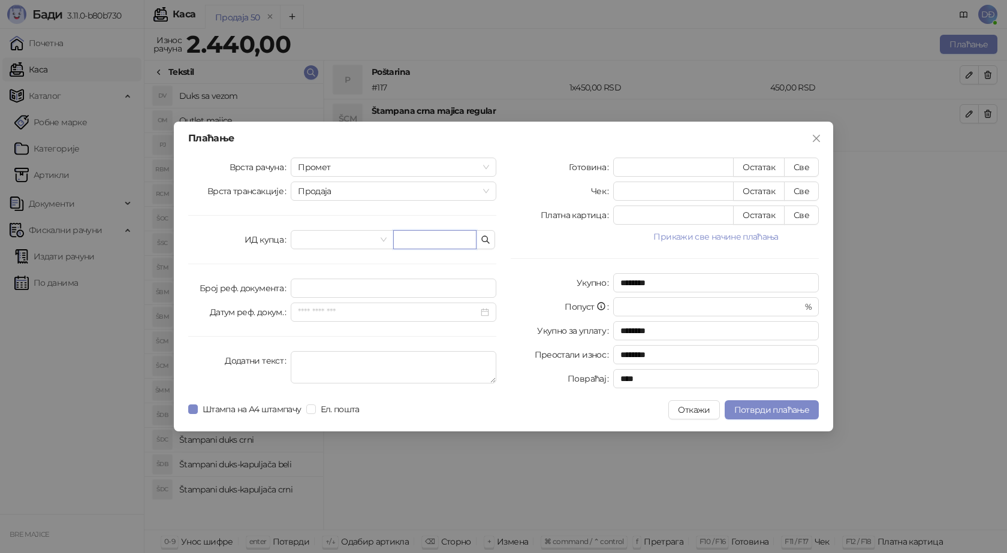
click at [430, 239] on input "text" at bounding box center [434, 239] width 83 height 19
paste input "**********"
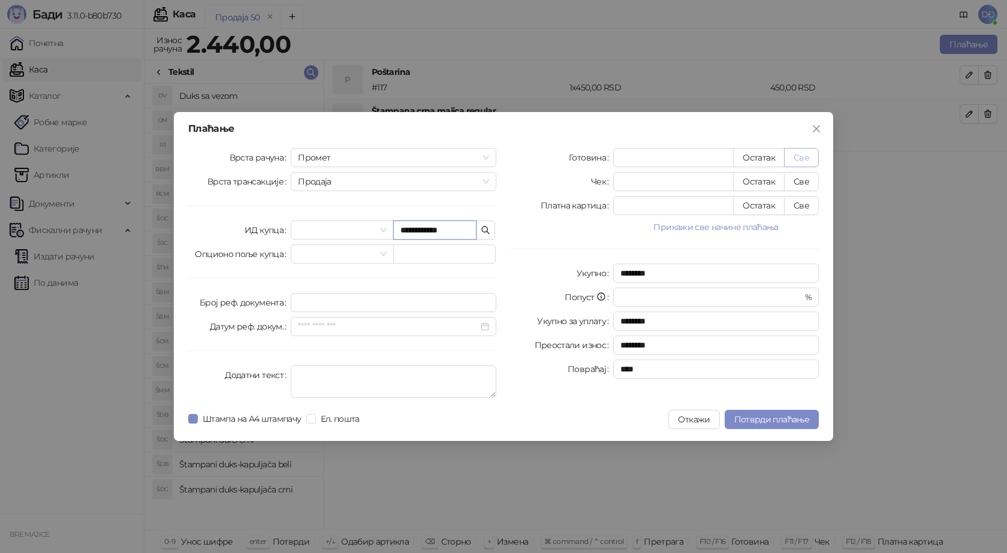
type input "**********"
click at [797, 162] on button "Све" at bounding box center [801, 157] width 35 height 19
type input "****"
click at [757, 417] on span "Потврди плаћање" at bounding box center [771, 419] width 75 height 11
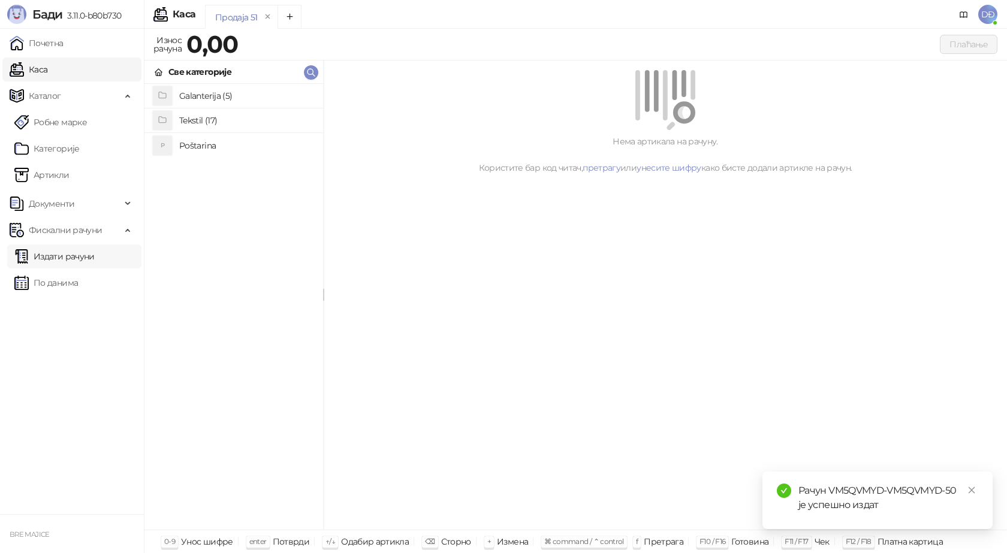
click at [70, 258] on link "Издати рачуни" at bounding box center [54, 257] width 80 height 24
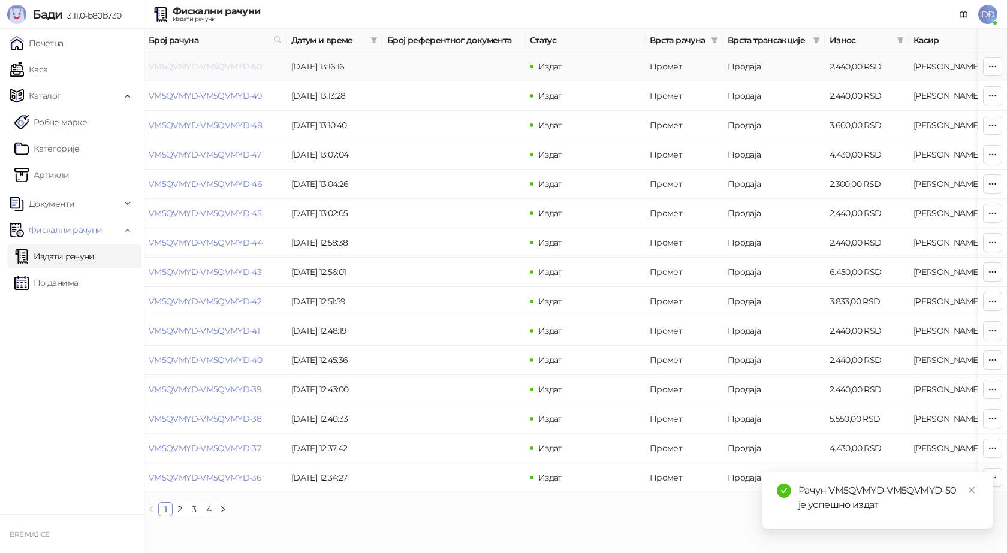
click at [201, 67] on link "VM5QVMYD-VM5QVMYD-50" at bounding box center [205, 66] width 113 height 11
click at [969, 488] on icon "close" at bounding box center [972, 490] width 8 height 8
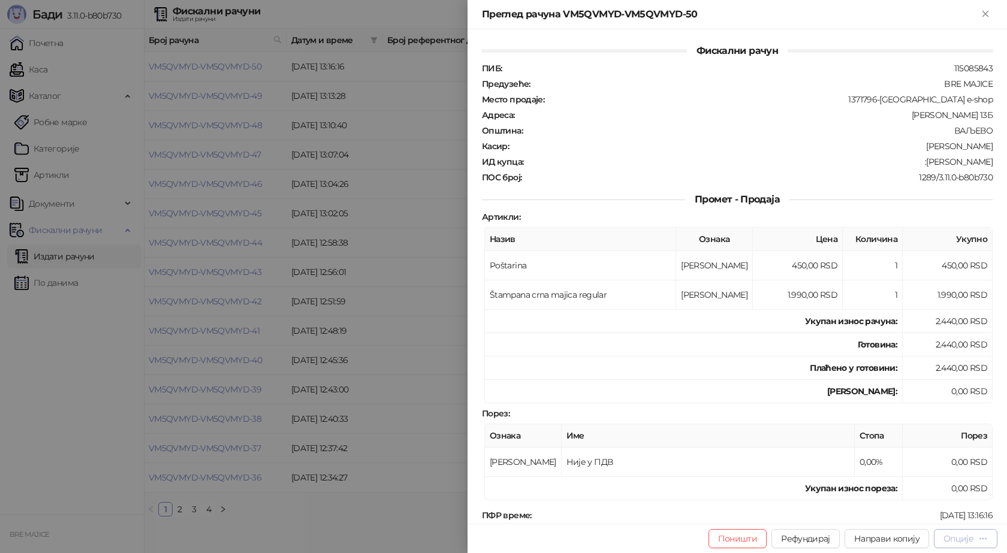
click at [964, 540] on div "Опције" at bounding box center [959, 539] width 30 height 11
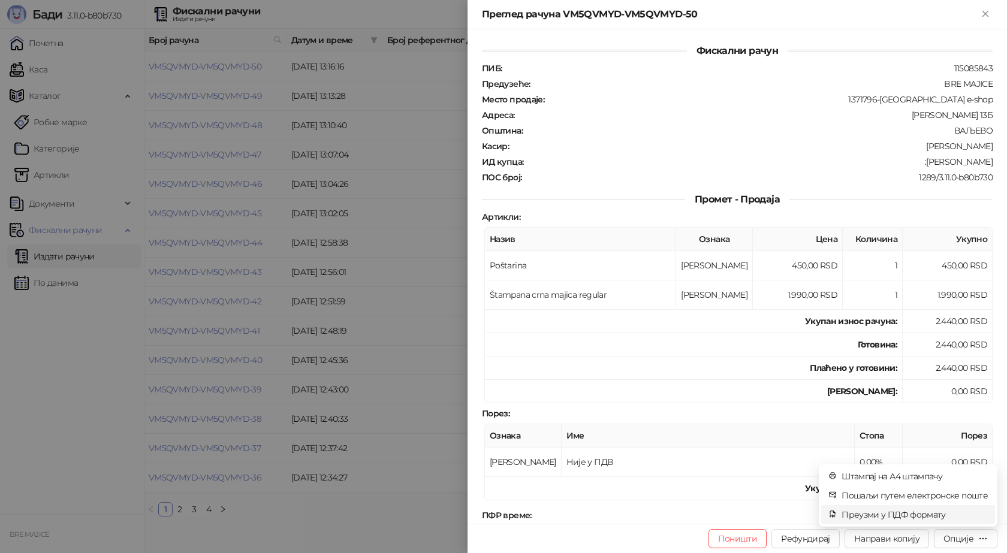
click at [939, 510] on span "Преузми у ПДФ формату" at bounding box center [915, 514] width 146 height 13
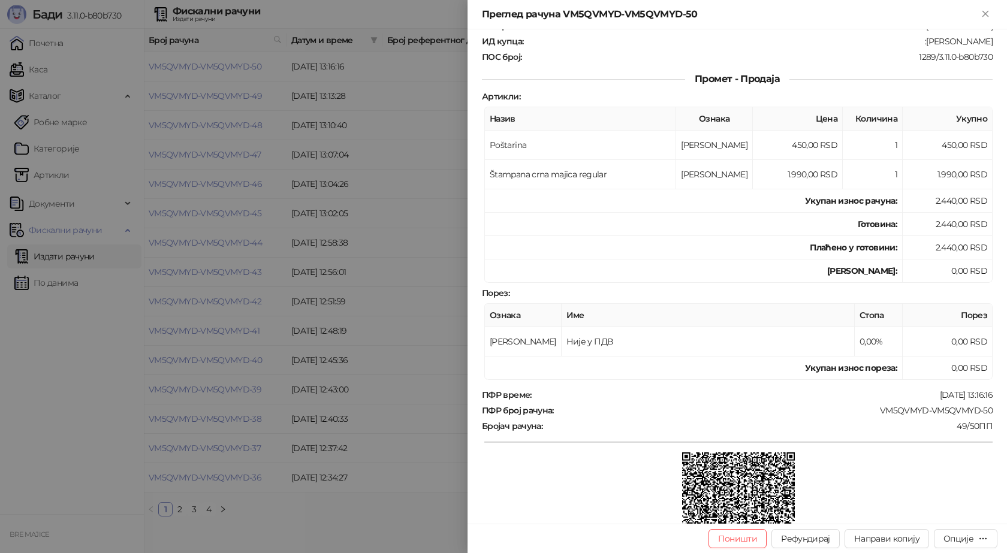
scroll to position [180, 0]
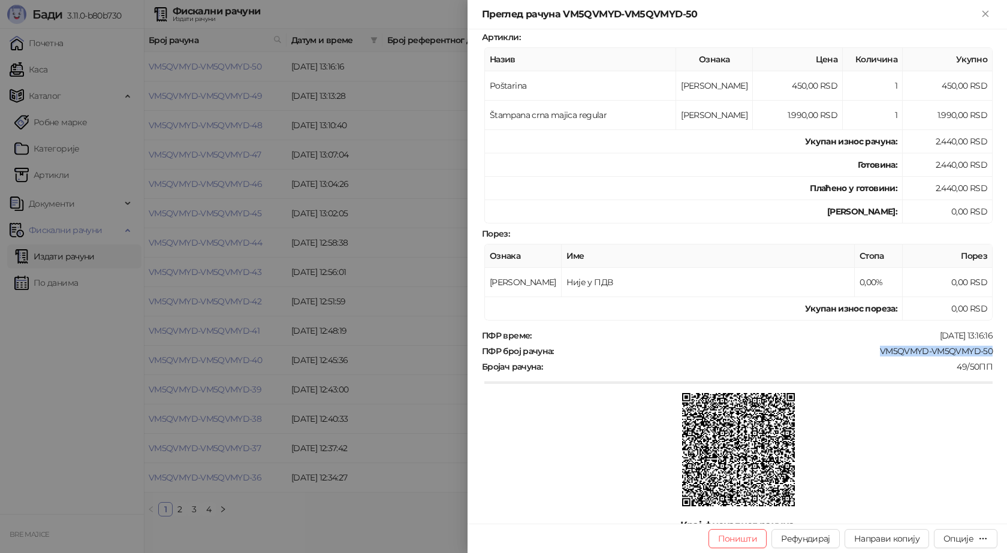
drag, startPoint x: 987, startPoint y: 349, endPoint x: 832, endPoint y: 341, distance: 155.5
click at [868, 350] on div "Фискални рачун ПИБ : 115085843 Предузеће : BRE MAJICE Место продаје : 1371796-B…" at bounding box center [738, 276] width 540 height 495
copy div "VM5QVMYD-VM5QVMYD-50"
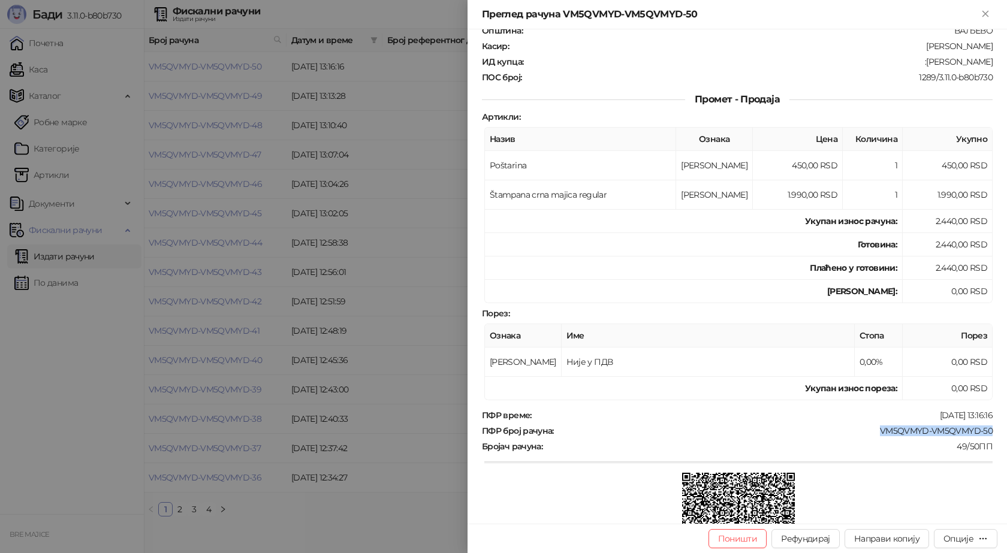
scroll to position [0, 0]
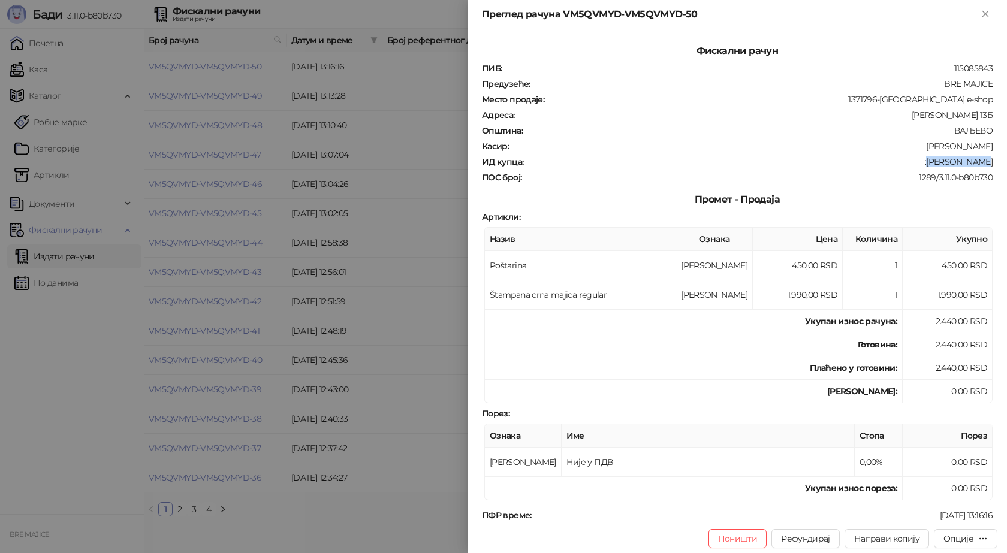
drag, startPoint x: 986, startPoint y: 162, endPoint x: 938, endPoint y: 165, distance: 48.1
click at [938, 165] on div "ИД купца : :[PERSON_NAME]" at bounding box center [738, 161] width 516 height 11
copy div "[PERSON_NAME]"
click at [985, 14] on icon "Close" at bounding box center [985, 13] width 5 height 5
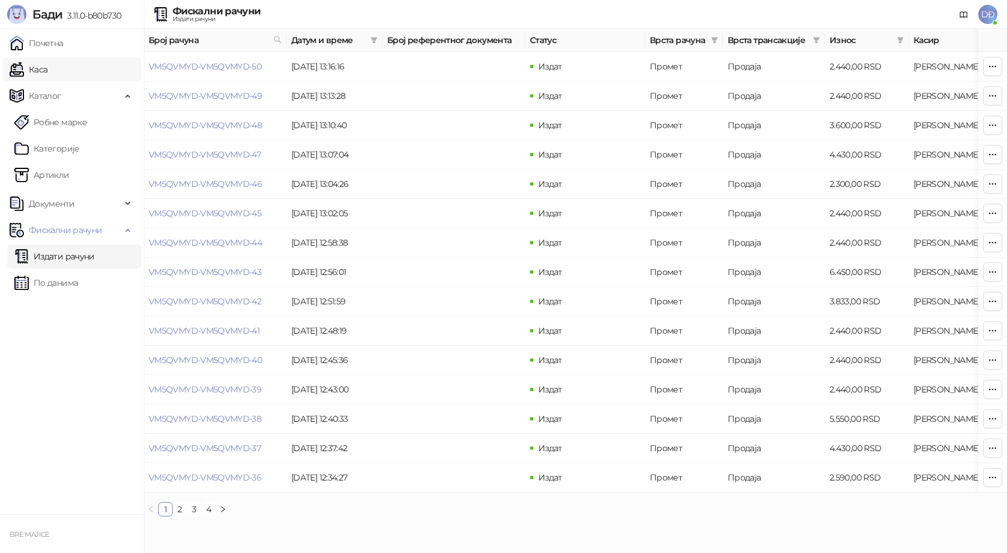
click at [47, 70] on link "Каса" at bounding box center [29, 70] width 38 height 24
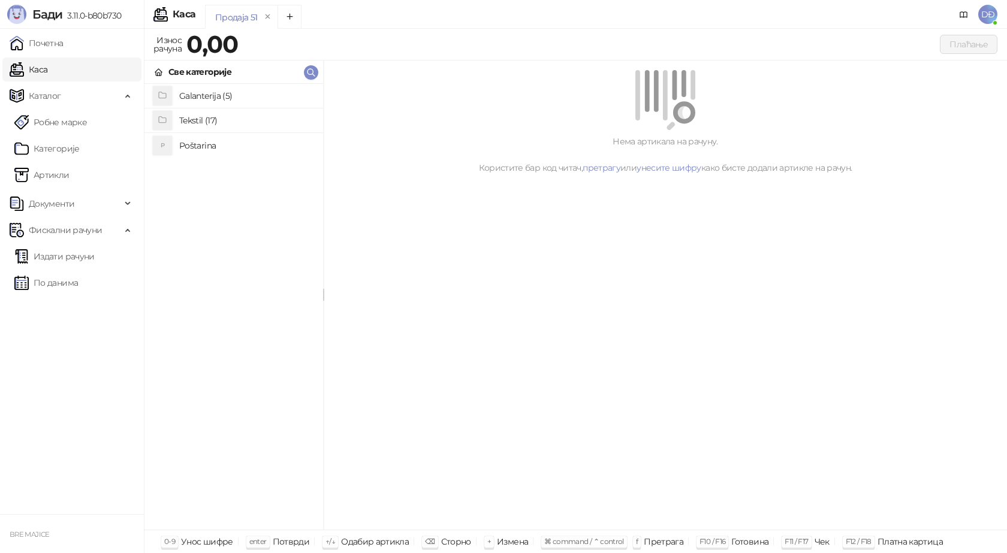
click at [212, 143] on h4 "Poštarina" at bounding box center [246, 145] width 134 height 19
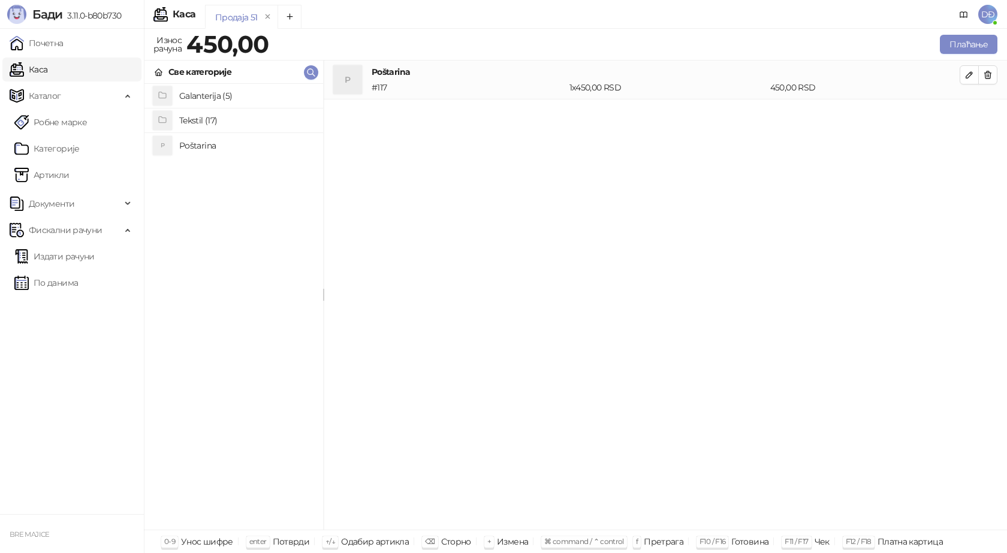
click at [216, 121] on h4 "Tekstil (17)" at bounding box center [246, 120] width 134 height 19
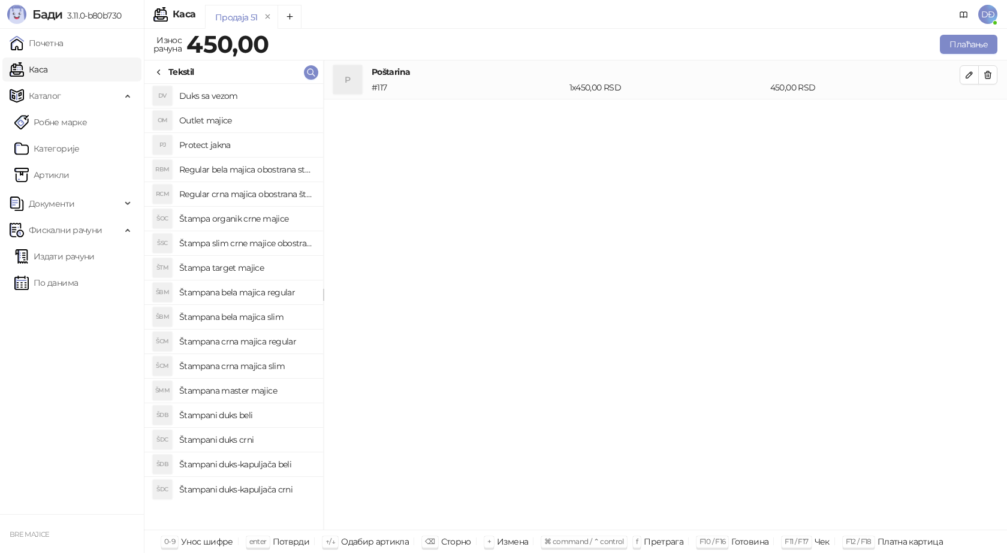
click at [251, 368] on h4 "Štampana crna majica slim" at bounding box center [246, 366] width 134 height 19
click at [967, 117] on icon "button" at bounding box center [970, 114] width 6 height 6
type input "*"
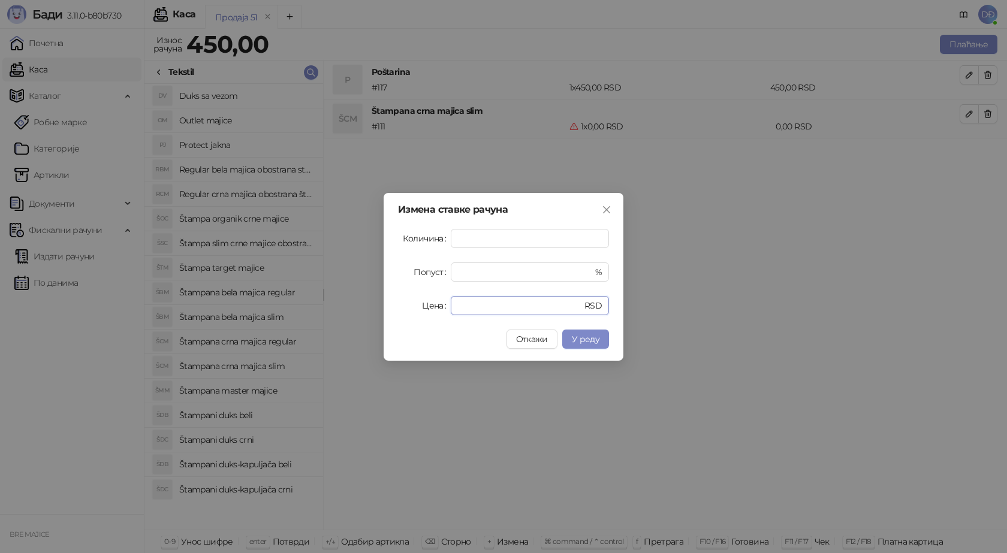
drag, startPoint x: 480, startPoint y: 309, endPoint x: 390, endPoint y: 308, distance: 89.9
click at [390, 308] on div "Измена ставке рачуна Количина * Попуст * % Цена * RSD Откажи У реду" at bounding box center [504, 277] width 240 height 168
type input "****"
click at [589, 339] on span "У реду" at bounding box center [586, 339] width 28 height 11
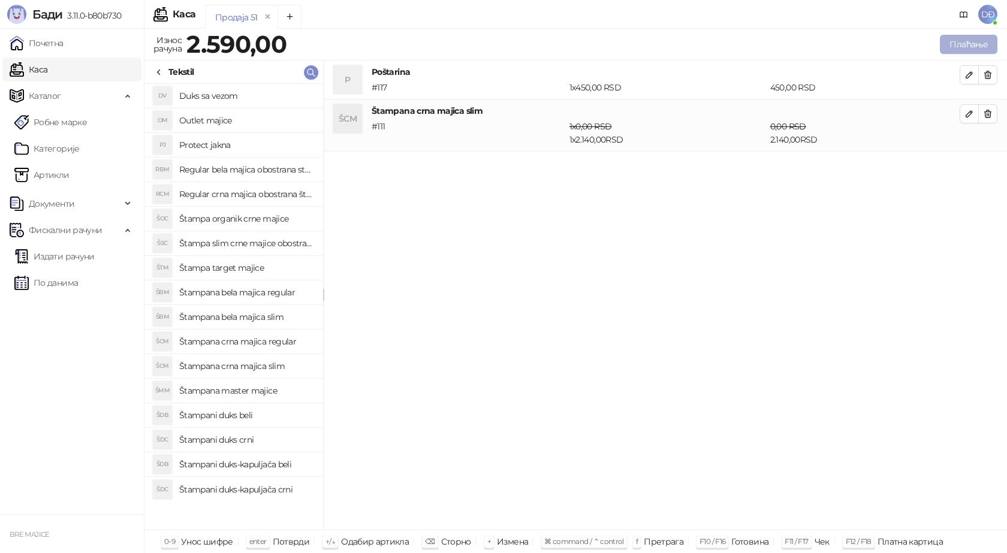
click at [958, 44] on button "Плаћање" at bounding box center [969, 44] width 58 height 19
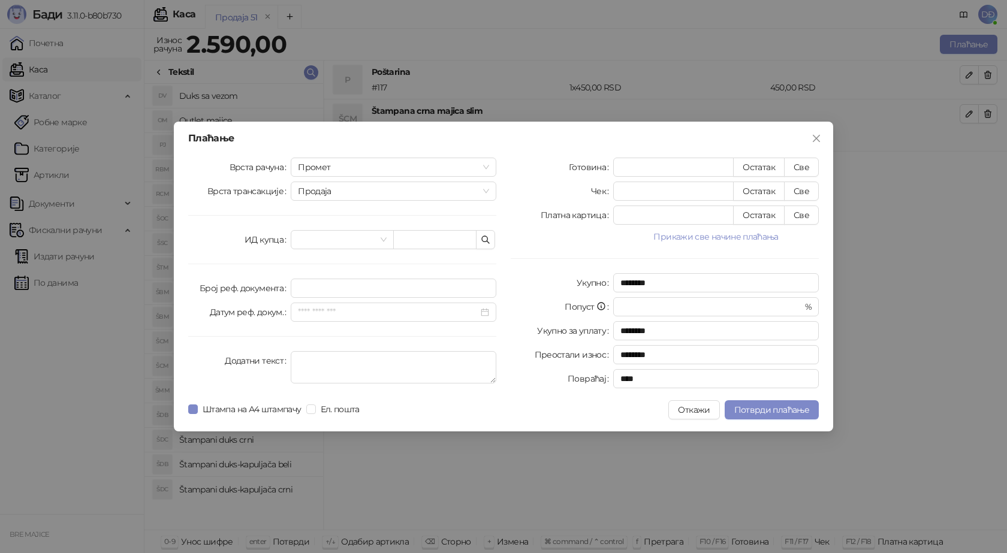
click at [430, 249] on div "Врста рачуна Промет Врста трансакције Продаја ИД купца Број реф. документа Дату…" at bounding box center [342, 276] width 323 height 236
click at [432, 242] on input "text" at bounding box center [434, 239] width 83 height 19
paste input "**********"
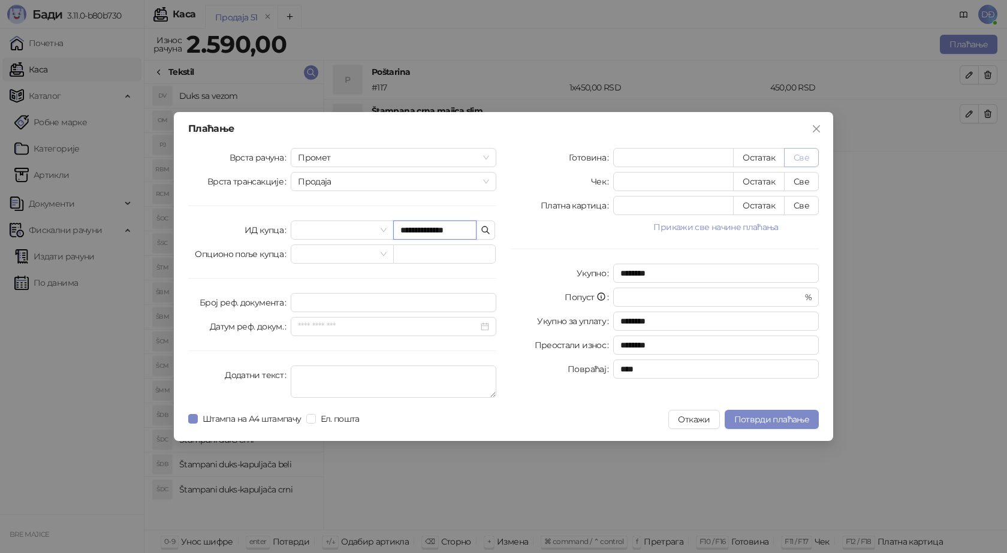
type input "**********"
click at [809, 158] on button "Све" at bounding box center [801, 157] width 35 height 19
type input "****"
click at [757, 422] on span "Потврди плаћање" at bounding box center [771, 419] width 75 height 11
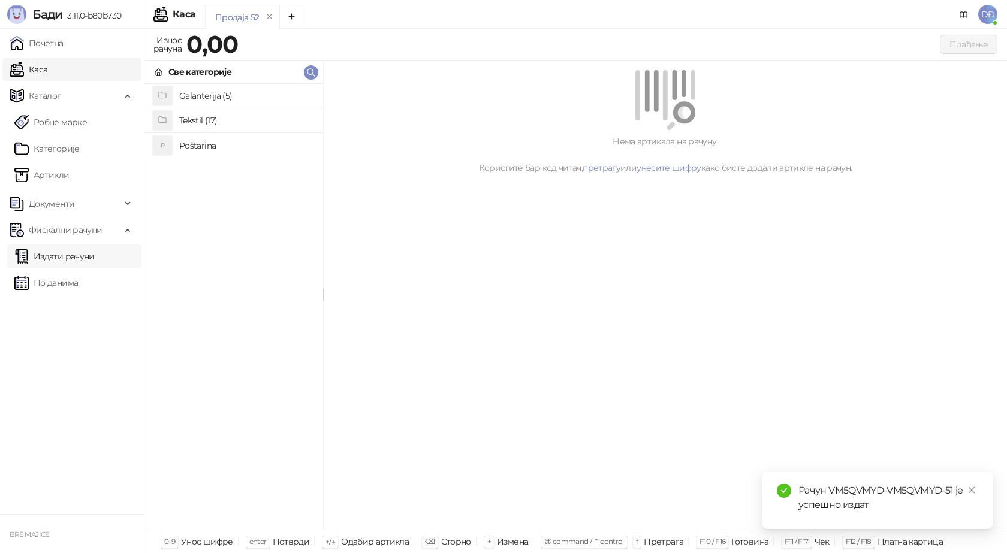
click at [73, 254] on link "Издати рачуни" at bounding box center [54, 257] width 80 height 24
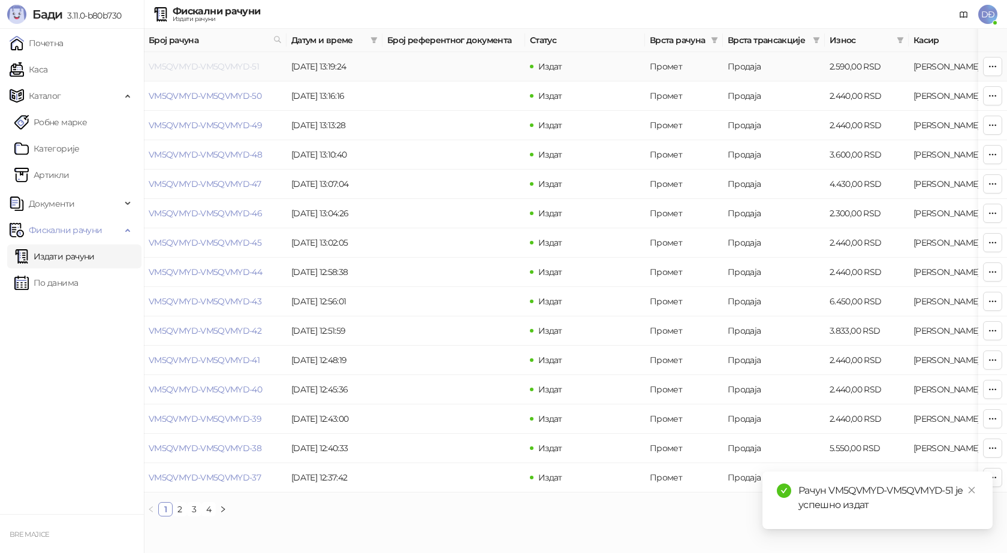
click at [225, 67] on link "VM5QVMYD-VM5QVMYD-51" at bounding box center [204, 66] width 110 height 11
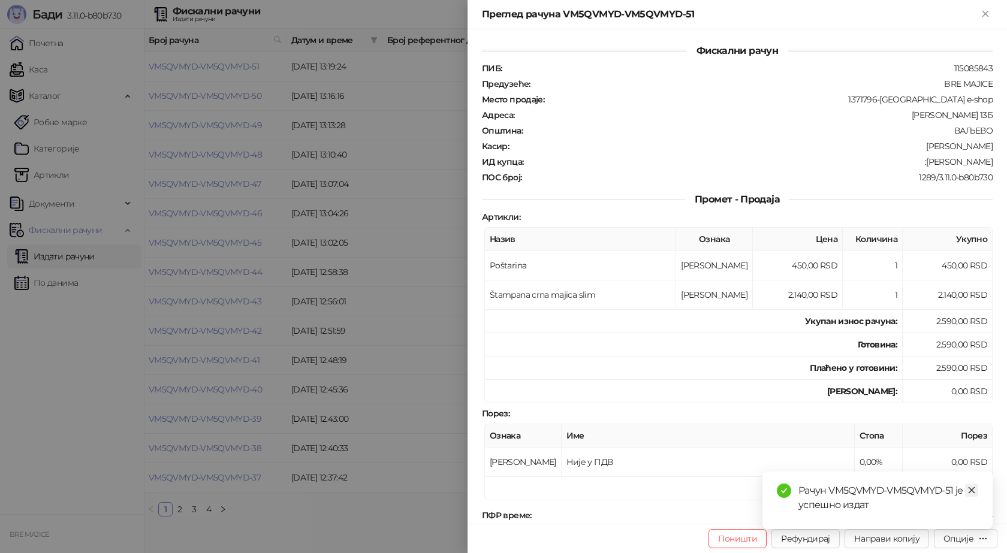
click at [975, 487] on icon "close" at bounding box center [972, 490] width 8 height 8
click at [964, 547] on button "Опције" at bounding box center [966, 538] width 64 height 19
click at [942, 513] on span "Преузми у ПДФ формату" at bounding box center [915, 514] width 146 height 13
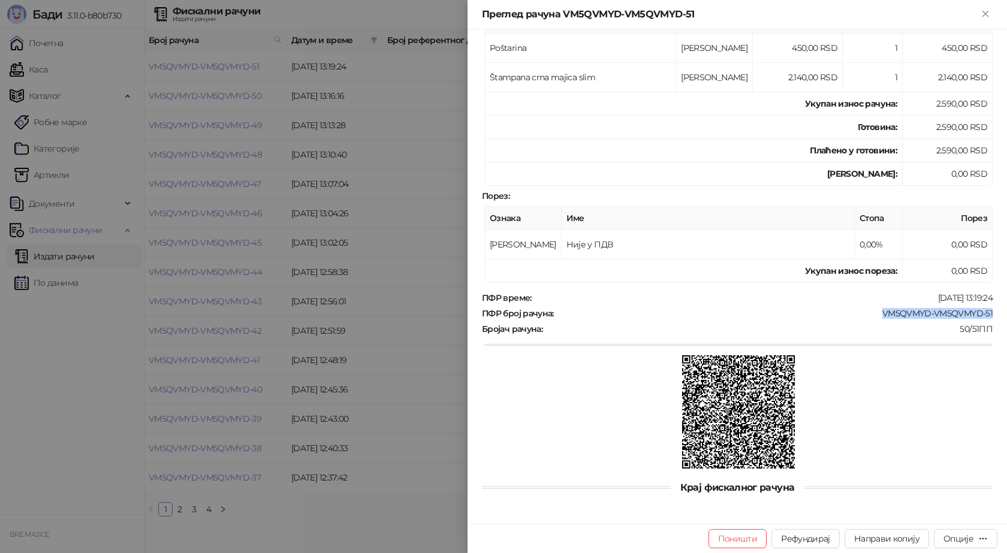
drag, startPoint x: 953, startPoint y: 314, endPoint x: 873, endPoint y: 315, distance: 79.8
click at [873, 315] on div "Фискални рачун ПИБ : 115085843 Предузеће : BRE MAJICE Место продаје : 1371796-B…" at bounding box center [738, 276] width 540 height 495
copy div "VM5QVMYD-VM5QVMYD-51"
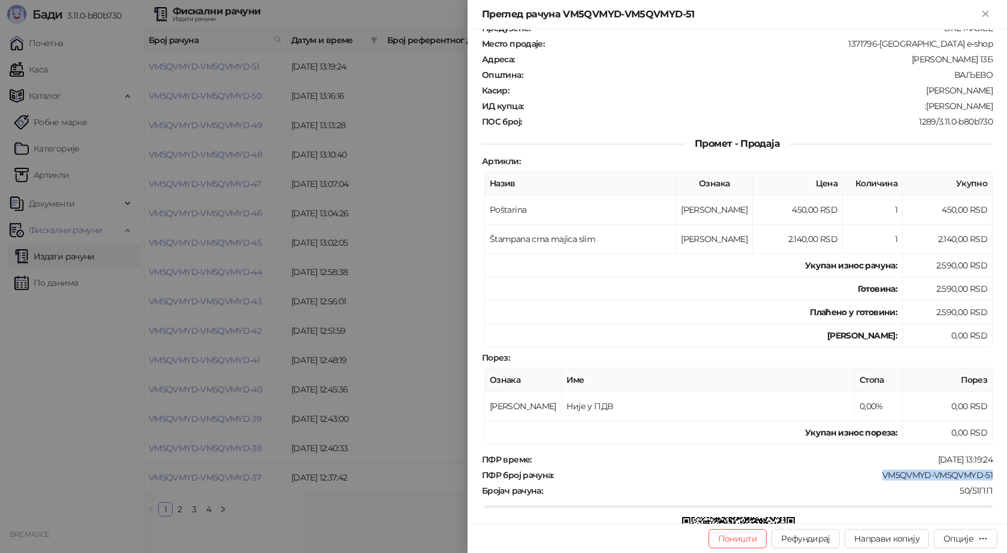
scroll to position [0, 0]
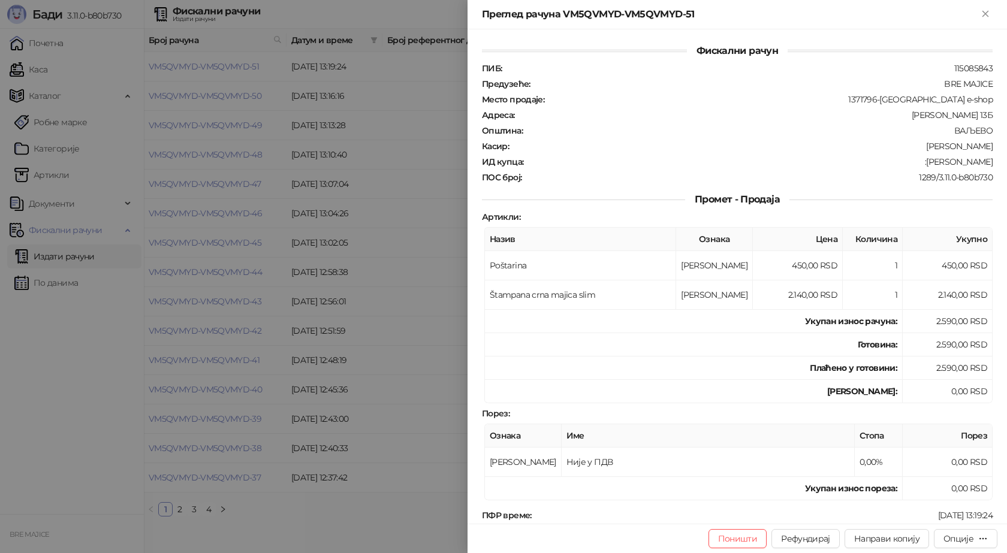
drag, startPoint x: 990, startPoint y: 160, endPoint x: 930, endPoint y: 168, distance: 60.5
click at [931, 166] on div "Фискални рачун ПИБ : 115085843 Предузеће : BRE MAJICE Место продаје : 1371796-B…" at bounding box center [738, 276] width 540 height 495
copy div "[PERSON_NAME]"
click at [991, 13] on icon "Close" at bounding box center [985, 13] width 11 height 11
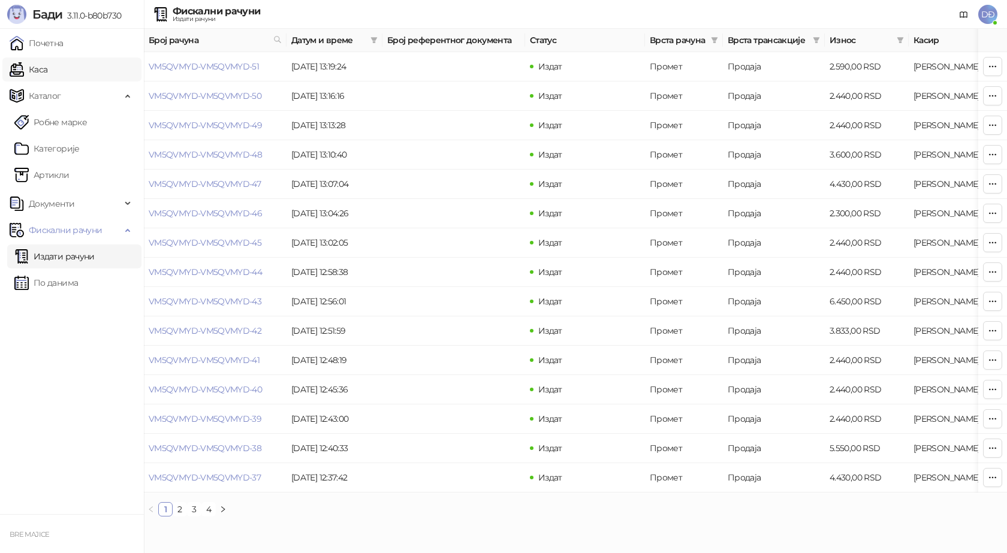
click at [47, 67] on link "Каса" at bounding box center [29, 70] width 38 height 24
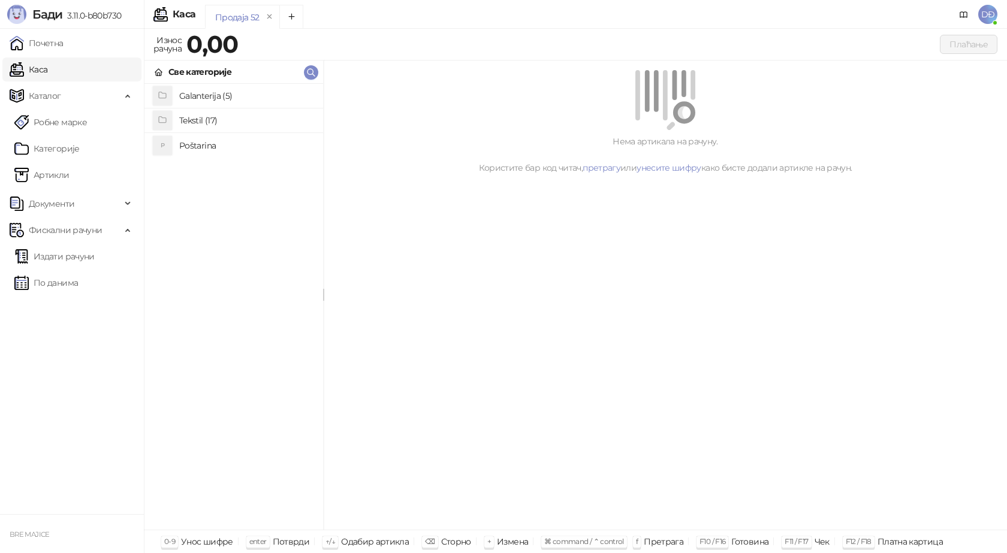
click at [218, 148] on h4 "Poštarina" at bounding box center [246, 145] width 134 height 19
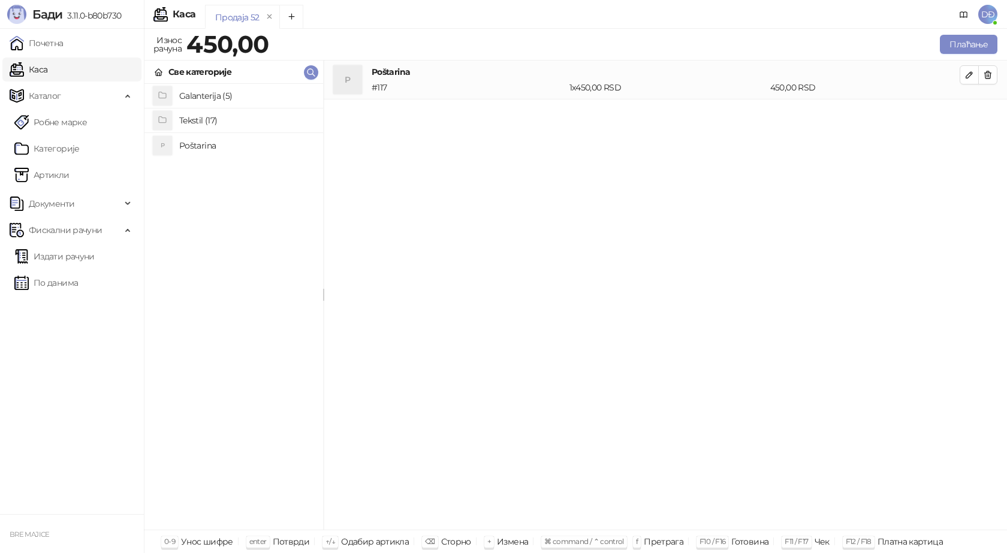
click at [218, 115] on h4 "Tekstil (17)" at bounding box center [246, 120] width 134 height 19
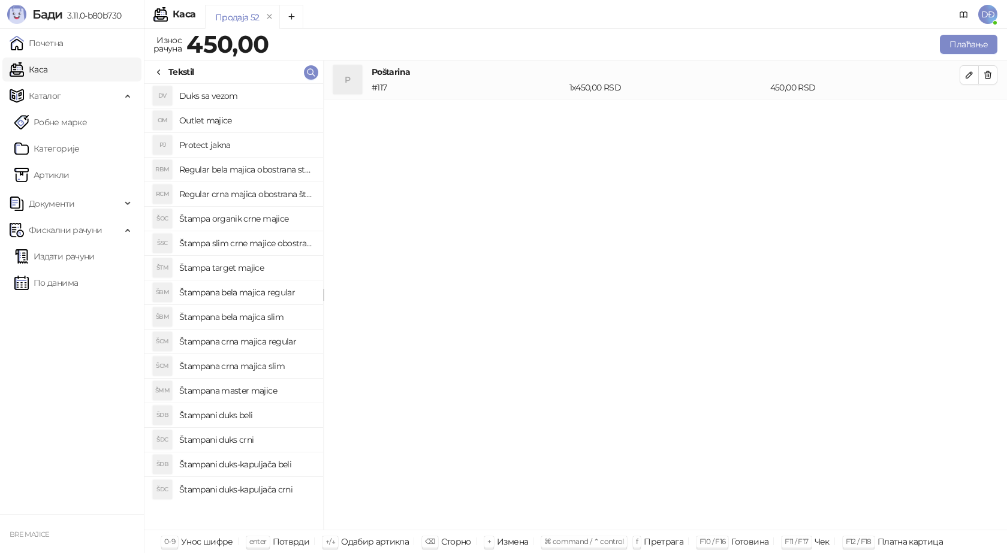
click at [276, 195] on h4 "Regular crna majica obostrana štampa" at bounding box center [246, 194] width 134 height 19
click at [967, 113] on icon "button" at bounding box center [970, 114] width 10 height 10
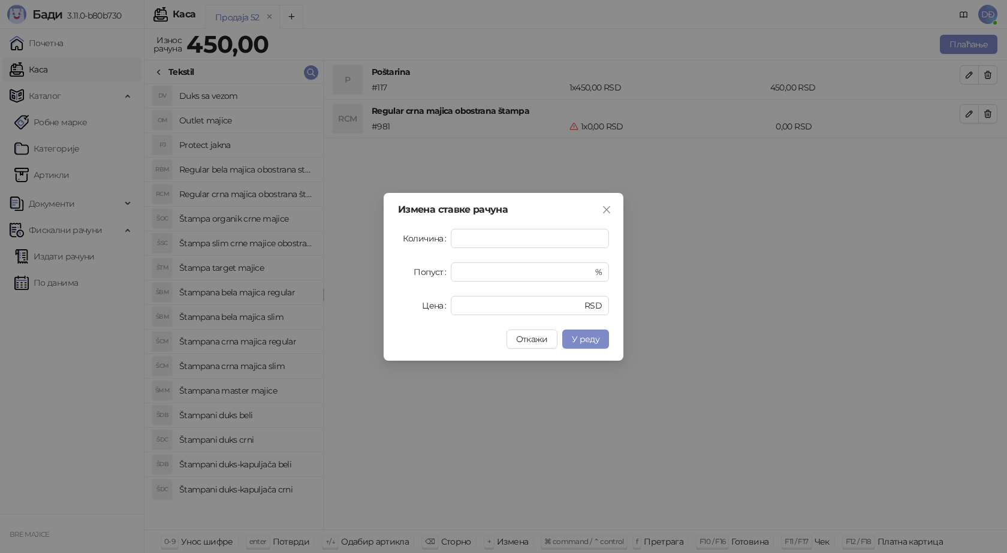
type input "*"
drag, startPoint x: 430, startPoint y: 305, endPoint x: 400, endPoint y: 299, distance: 31.2
click at [417, 305] on div "Цена * RSD" at bounding box center [503, 305] width 211 height 19
type input "****"
click at [579, 341] on span "У реду" at bounding box center [586, 339] width 28 height 11
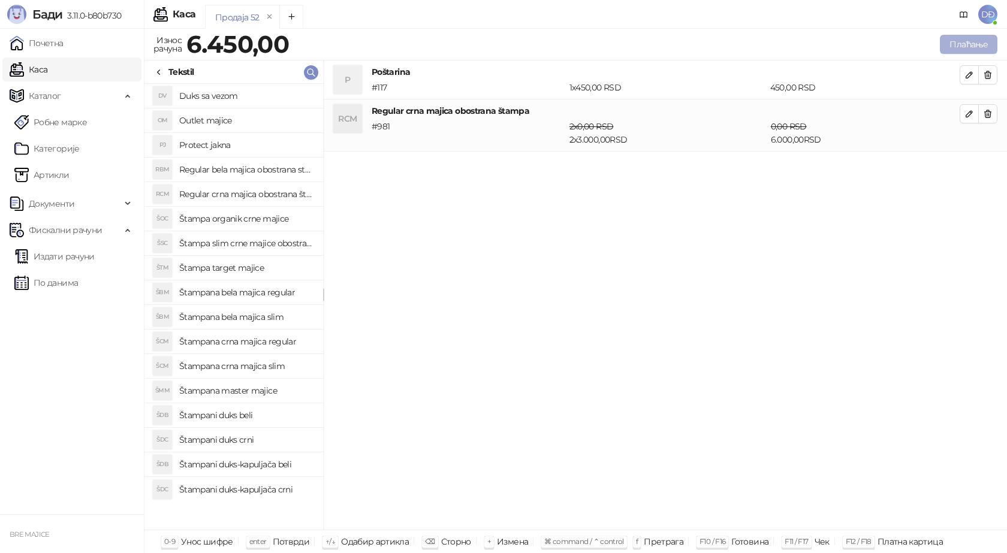
click at [969, 41] on button "Плаћање" at bounding box center [969, 44] width 58 height 19
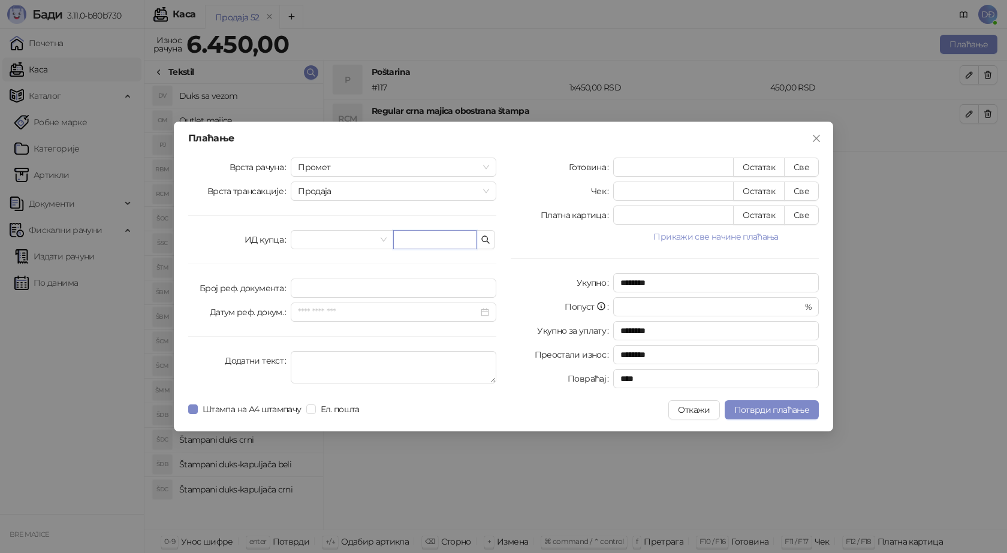
drag, startPoint x: 456, startPoint y: 239, endPoint x: 444, endPoint y: 232, distance: 13.5
click at [455, 239] on input "text" at bounding box center [434, 239] width 83 height 19
paste input "**********"
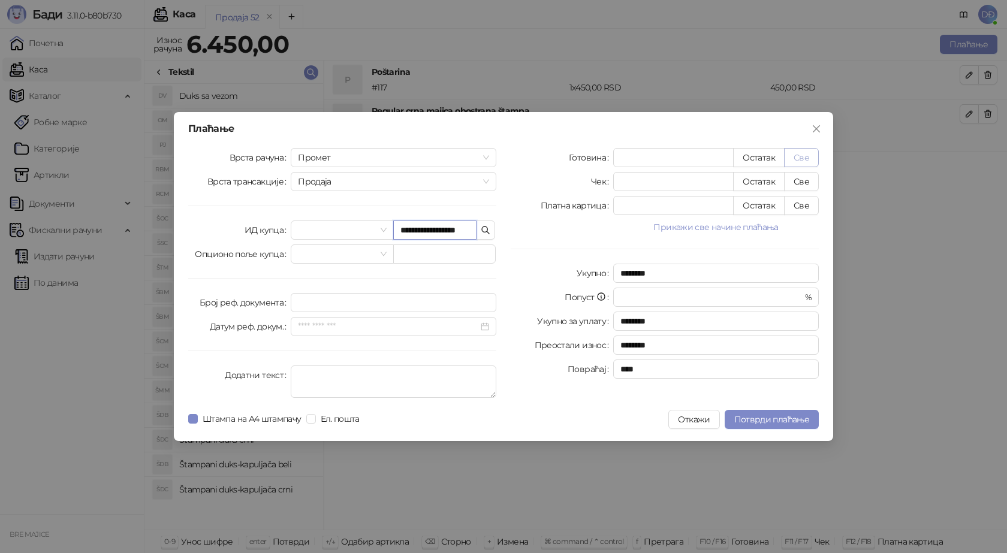
type input "**********"
click at [803, 156] on button "Све" at bounding box center [801, 157] width 35 height 19
type input "****"
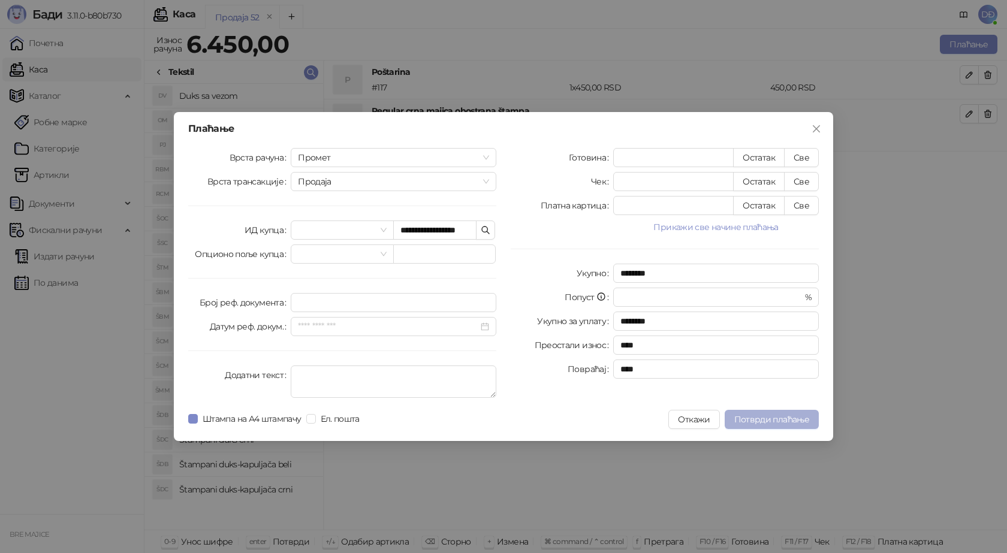
click at [776, 419] on span "Потврди плаћање" at bounding box center [771, 419] width 75 height 11
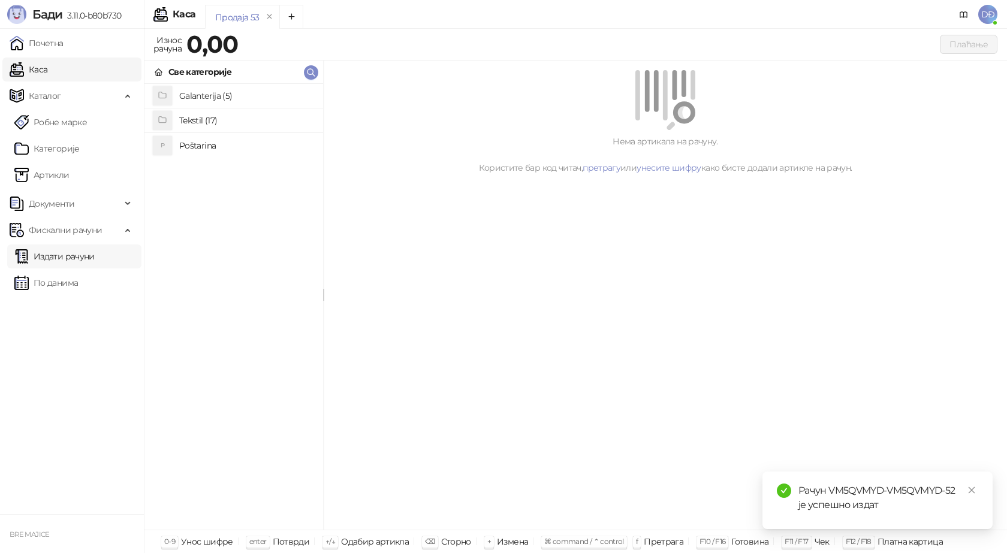
click at [86, 260] on link "Издати рачуни" at bounding box center [54, 257] width 80 height 24
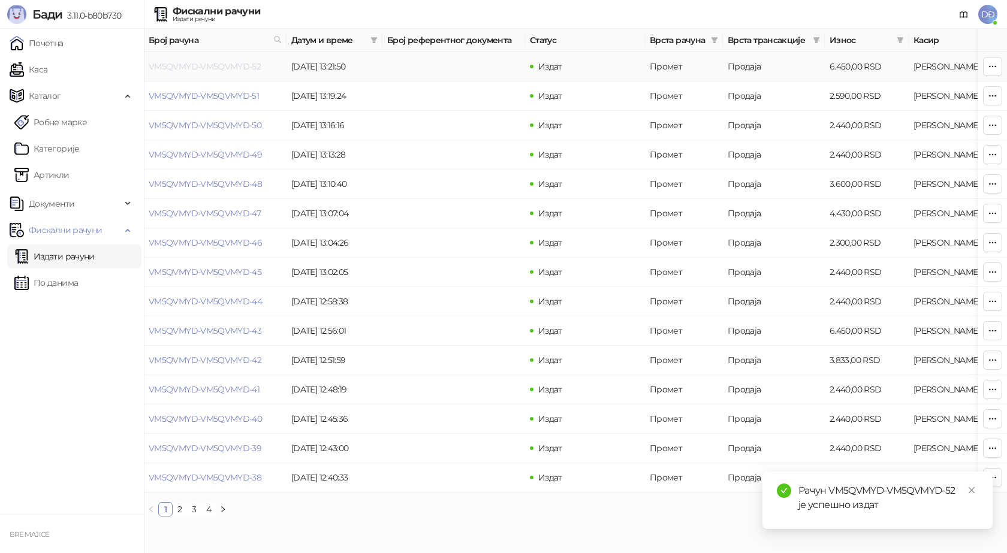
click at [229, 66] on link "VM5QVMYD-VM5QVMYD-52" at bounding box center [205, 66] width 112 height 11
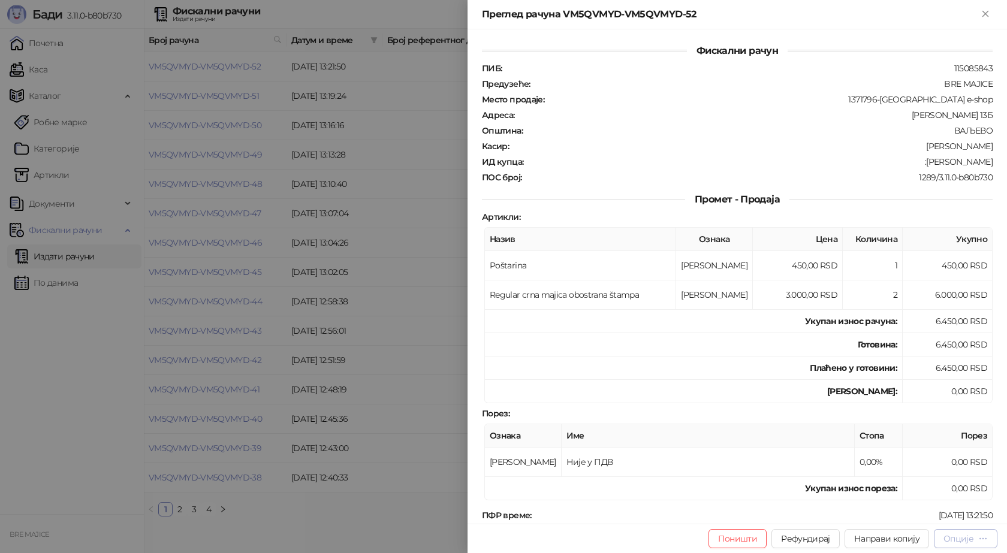
click at [962, 543] on div "Опције" at bounding box center [959, 539] width 30 height 11
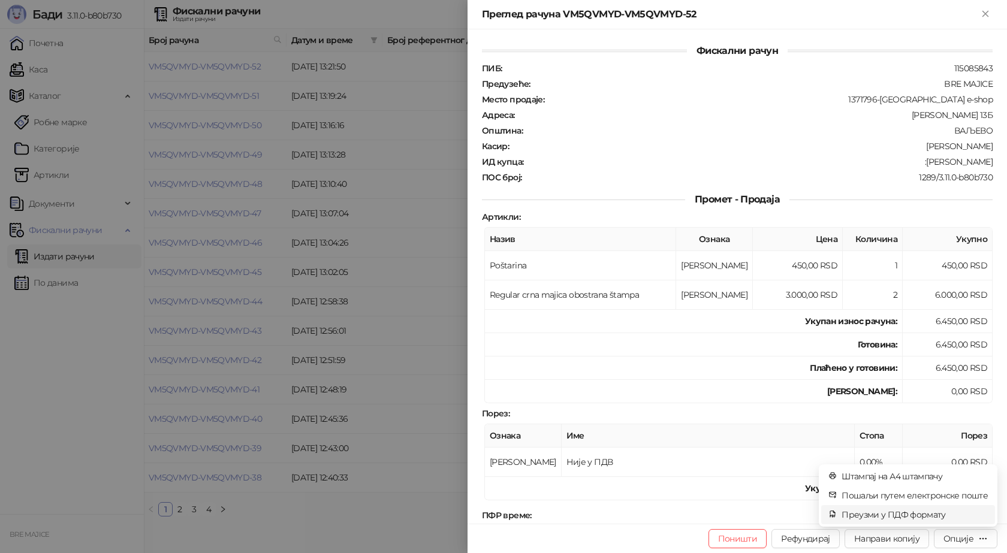
click at [931, 511] on span "Преузми у ПДФ формату" at bounding box center [915, 514] width 146 height 13
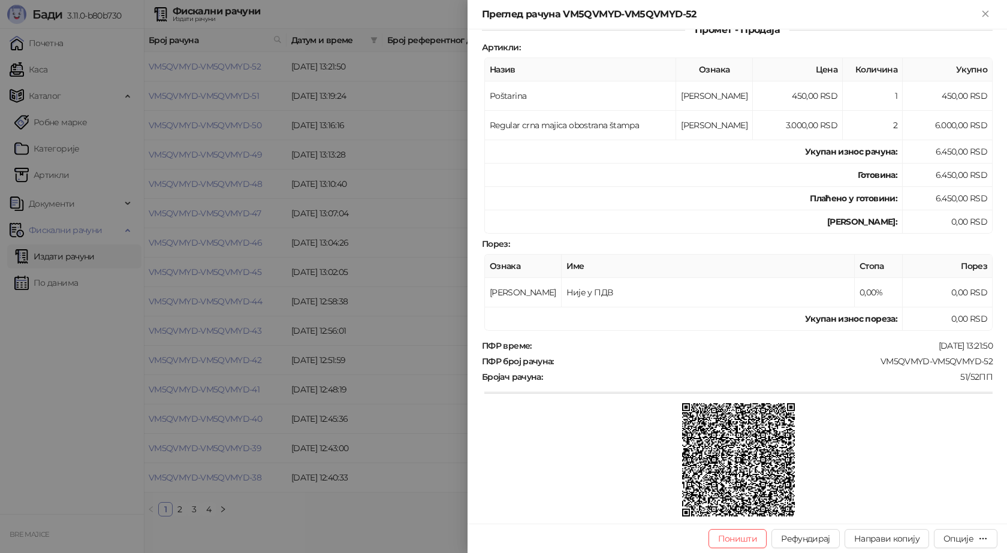
scroll to position [218, 0]
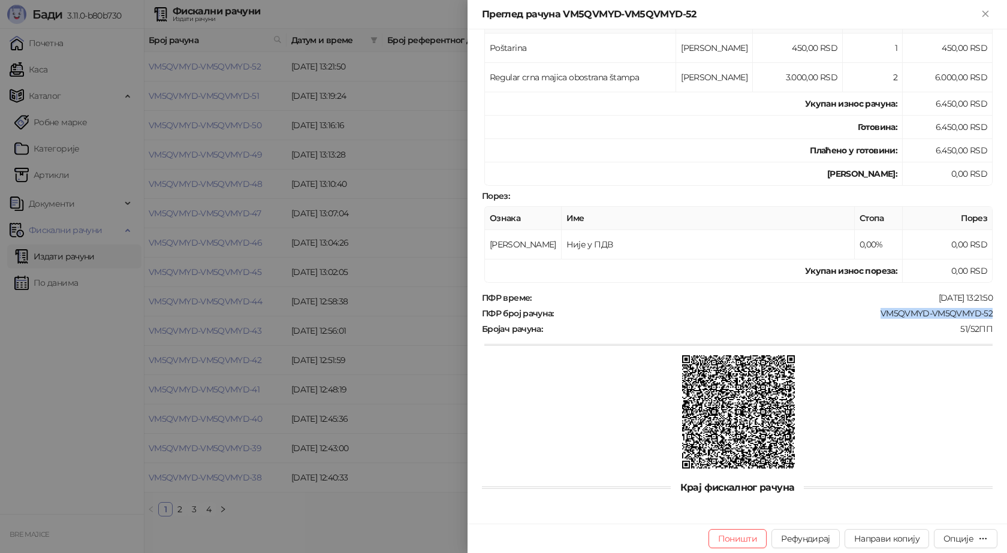
drag, startPoint x: 985, startPoint y: 311, endPoint x: 865, endPoint y: 311, distance: 120.5
click at [865, 311] on div "ПФР број рачуна : VM5QVMYD-VM5QVMYD-52" at bounding box center [738, 313] width 516 height 11
copy div "VM5QVMYD-VM5QVMYD-52"
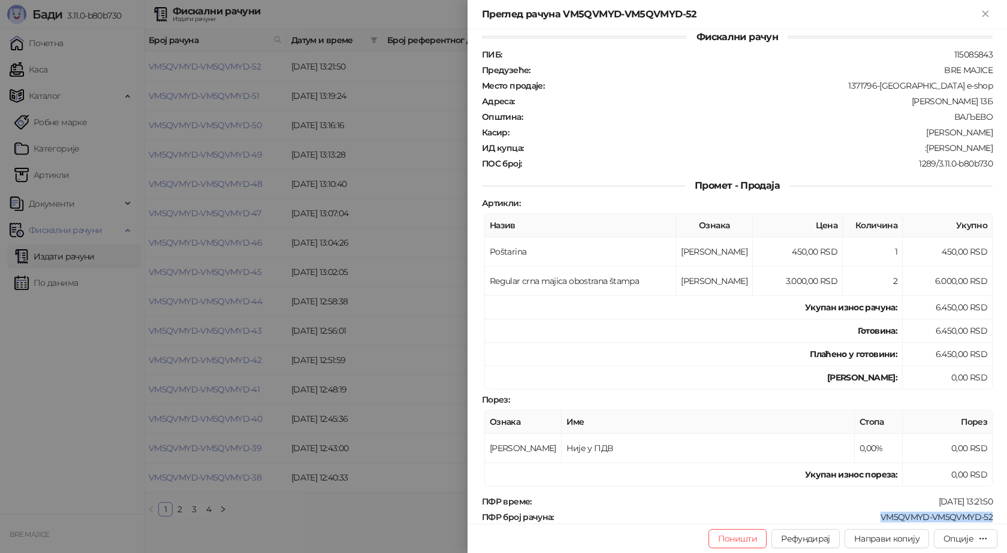
scroll to position [0, 0]
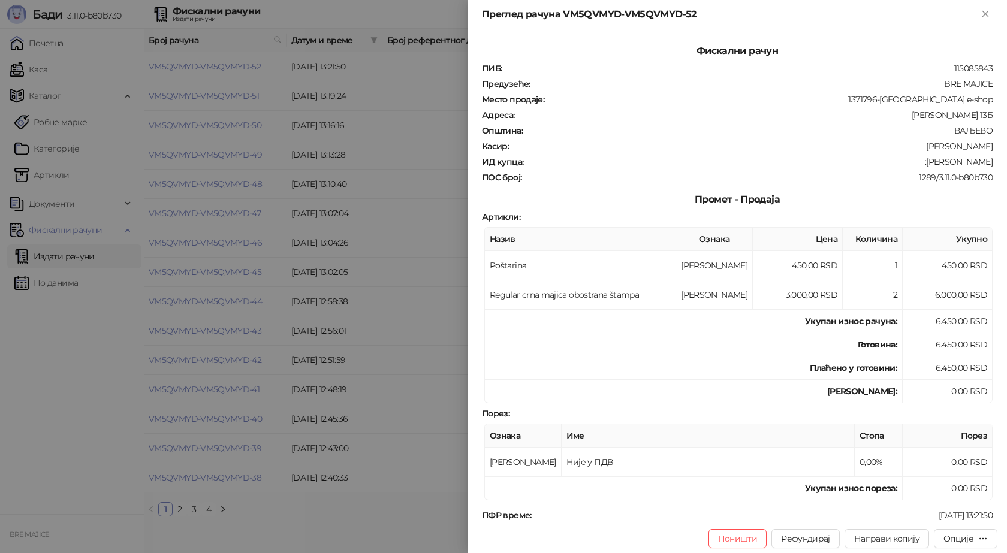
drag, startPoint x: 988, startPoint y: 161, endPoint x: 908, endPoint y: 161, distance: 79.7
click at [908, 161] on div "Фискални рачун ПИБ : 115085843 Предузеће : BRE MAJICE Место продаје : 1371796-B…" at bounding box center [738, 276] width 540 height 495
copy div "[PERSON_NAME]"
click at [985, 13] on icon "Close" at bounding box center [985, 13] width 5 height 5
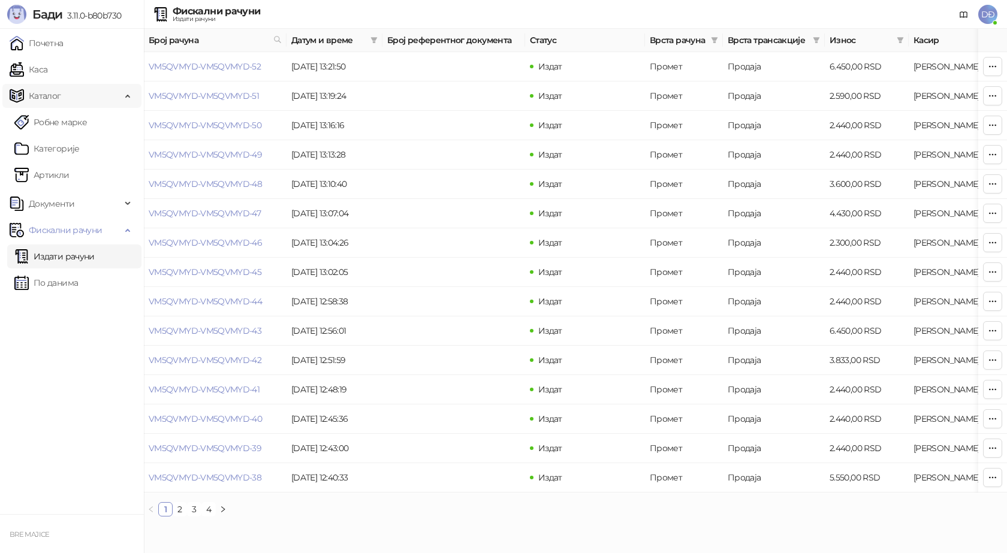
click at [47, 68] on link "Каса" at bounding box center [29, 70] width 38 height 24
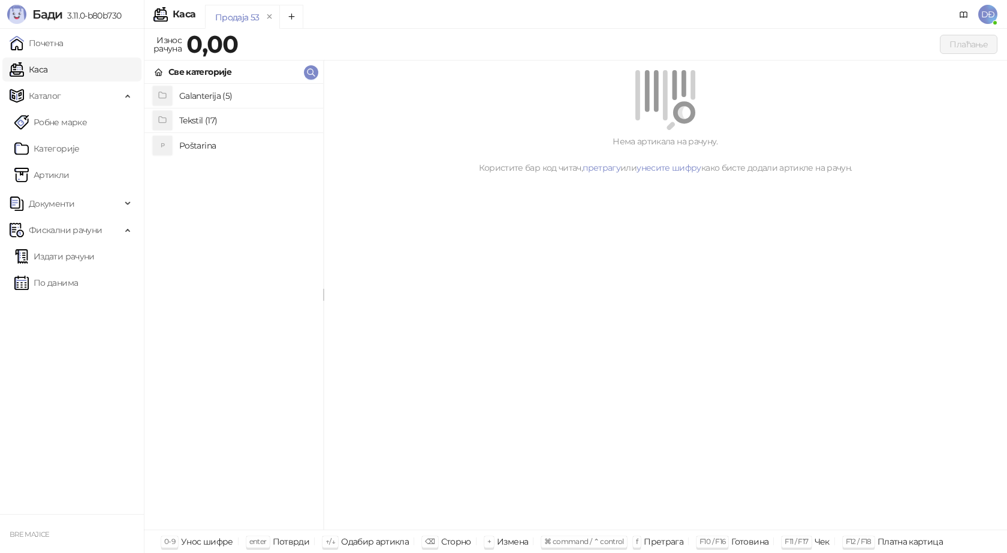
click at [228, 145] on h4 "Poštarina" at bounding box center [246, 145] width 134 height 19
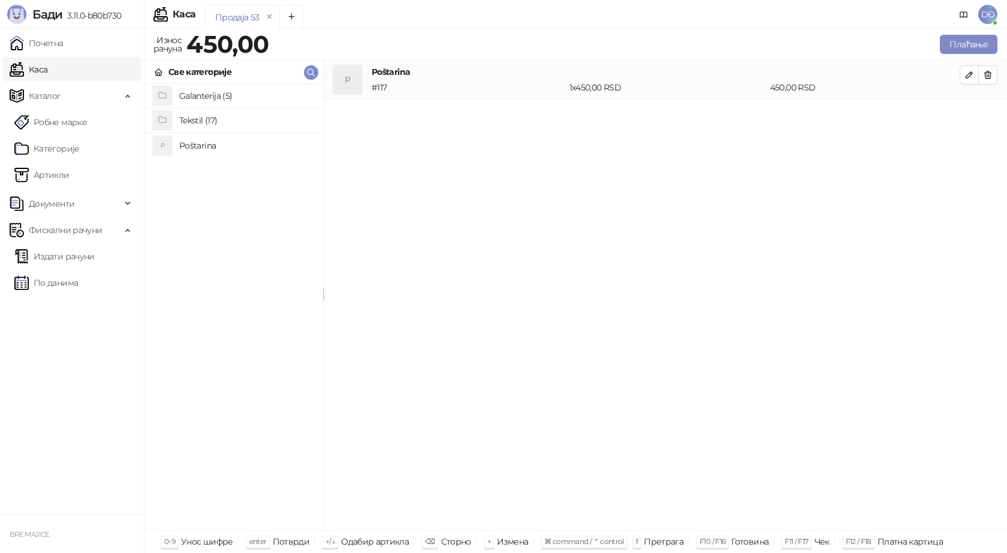
click at [204, 122] on h4 "Tekstil (17)" at bounding box center [246, 120] width 134 height 19
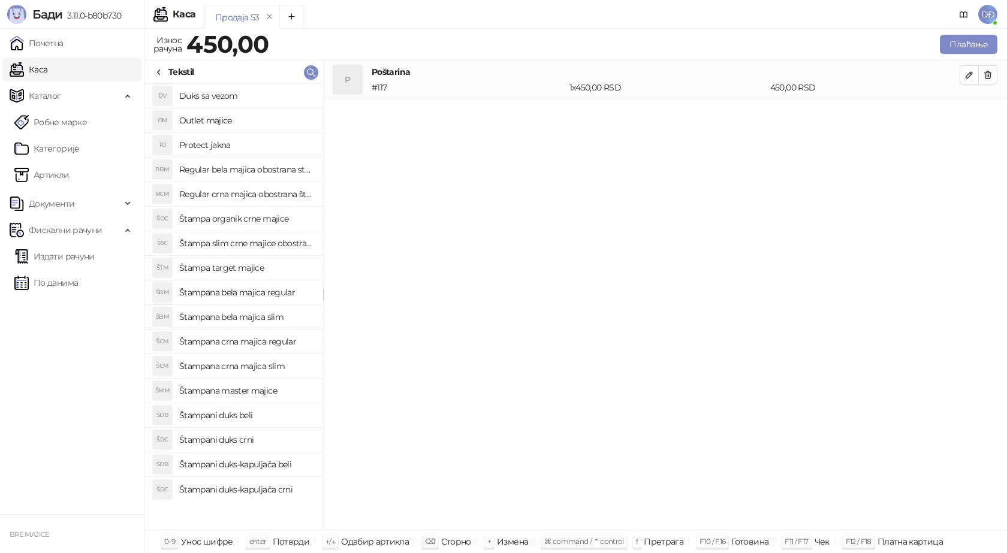
click at [258, 345] on h4 "Štampana crna majica regular" at bounding box center [246, 341] width 134 height 19
click at [965, 116] on icon "button" at bounding box center [970, 114] width 10 height 10
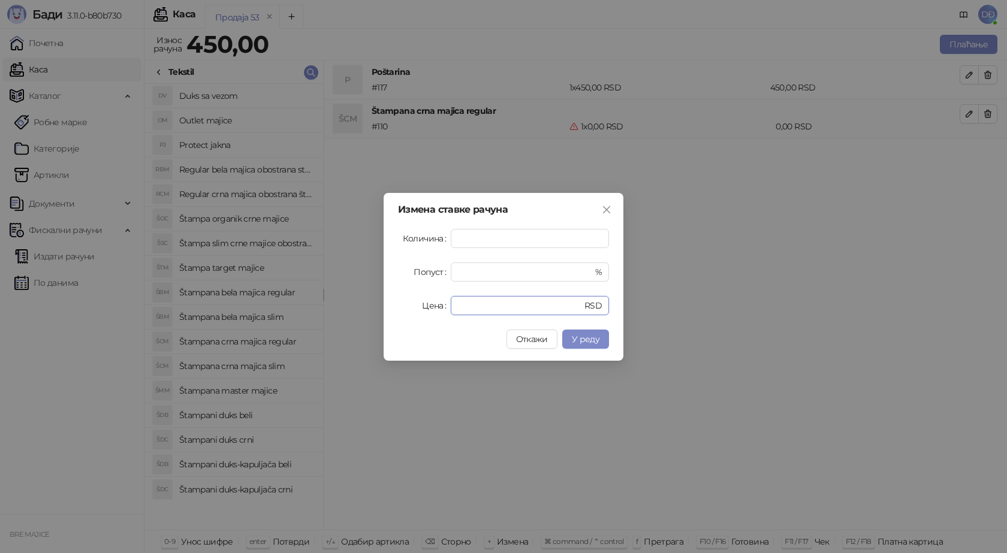
drag, startPoint x: 441, startPoint y: 308, endPoint x: 398, endPoint y: 305, distance: 43.3
click at [411, 309] on div "Цена * RSD" at bounding box center [503, 305] width 211 height 19
click at [584, 338] on span "У реду" at bounding box center [586, 339] width 28 height 11
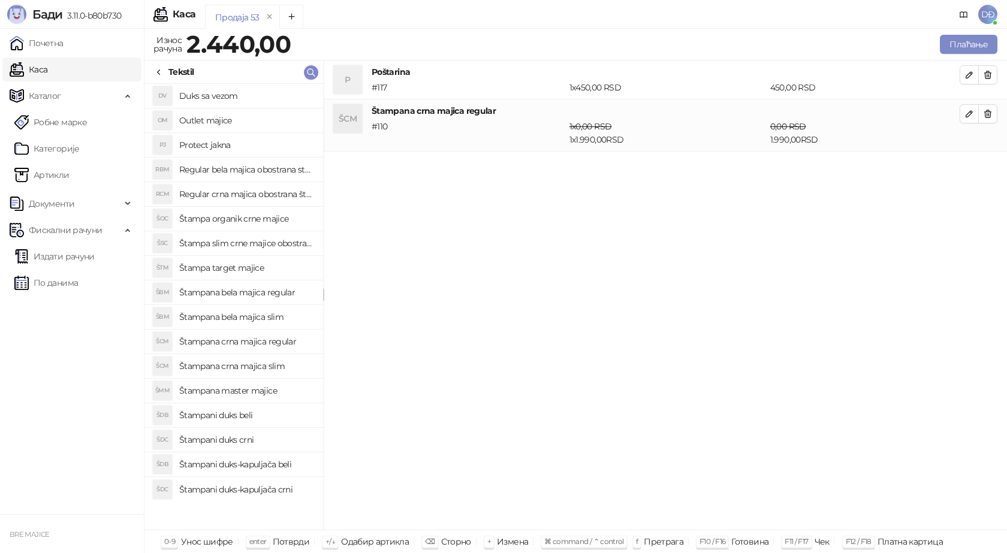
click at [263, 491] on h4 "Štampani duks-kapuljača crni" at bounding box center [246, 489] width 134 height 19
click at [971, 164] on icon "button" at bounding box center [970, 166] width 10 height 10
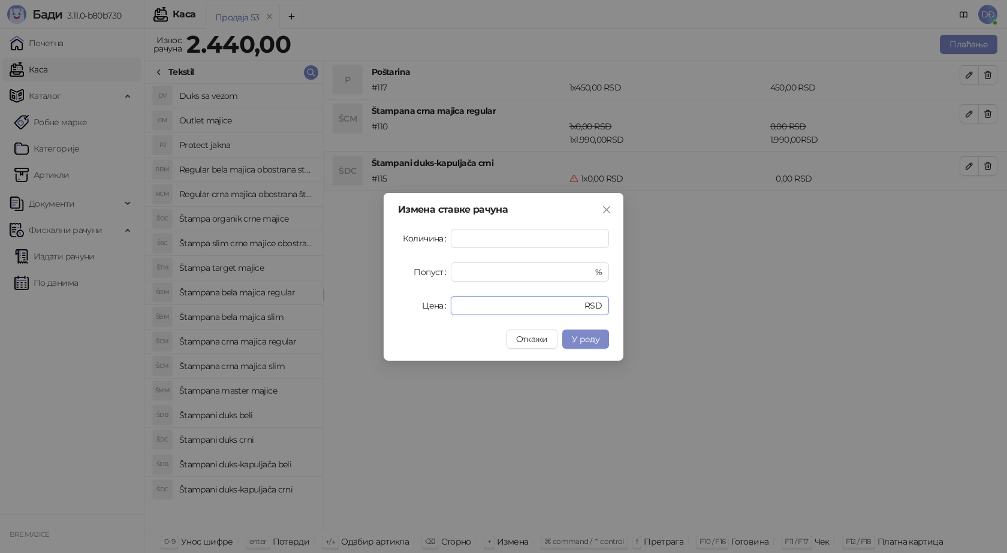
drag, startPoint x: 469, startPoint y: 303, endPoint x: 411, endPoint y: 306, distance: 58.2
click at [420, 306] on div "Цена * RSD" at bounding box center [503, 305] width 211 height 19
click at [586, 340] on span "У реду" at bounding box center [586, 339] width 28 height 11
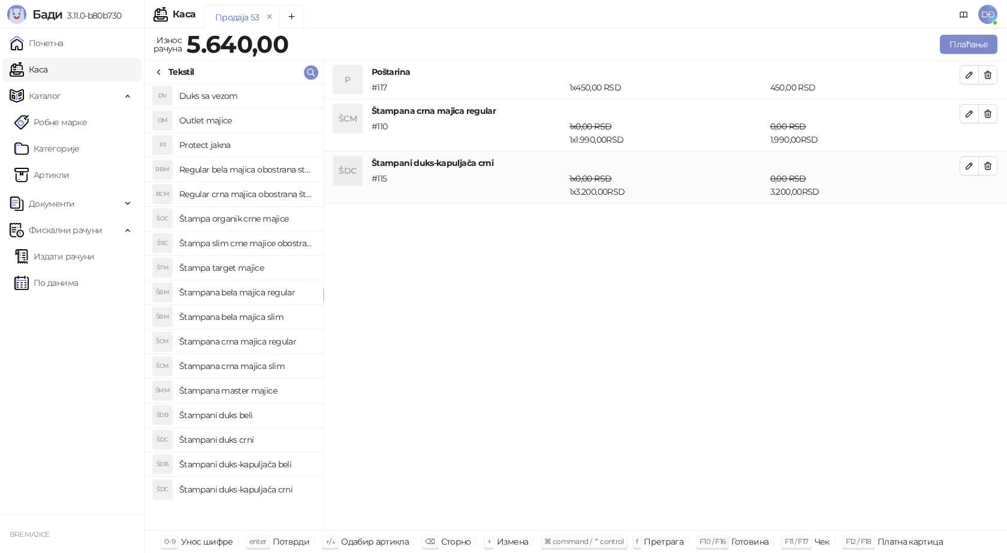
click at [248, 413] on h4 "Štampani duks beli" at bounding box center [246, 415] width 134 height 19
click at [963, 218] on button "button" at bounding box center [969, 218] width 19 height 19
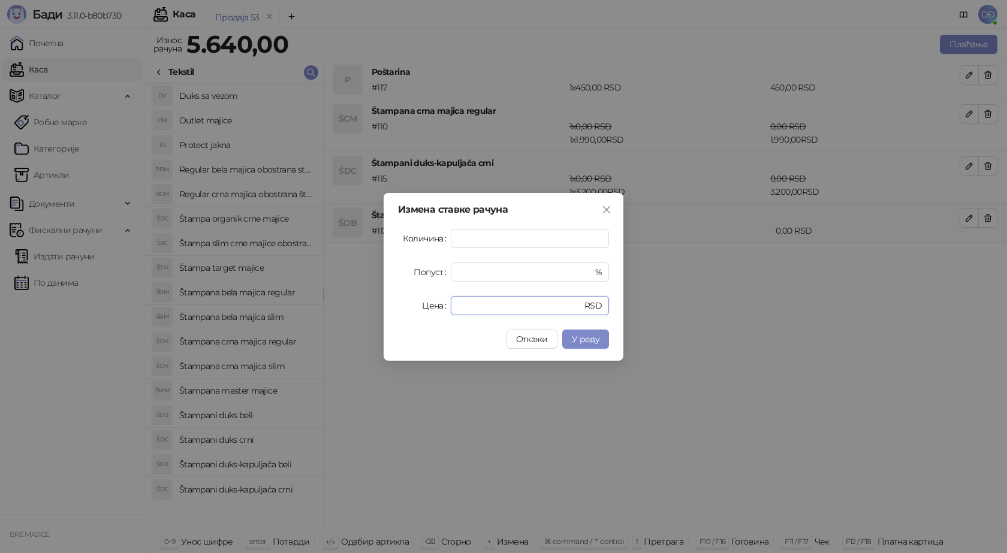
drag, startPoint x: 470, startPoint y: 302, endPoint x: 383, endPoint y: 301, distance: 87.5
click at [384, 309] on div "Измена ставке рачуна Количина * Попуст * % Цена * RSD Откажи У реду" at bounding box center [504, 277] width 240 height 168
type input "****"
click at [581, 344] on span "У реду" at bounding box center [586, 339] width 28 height 11
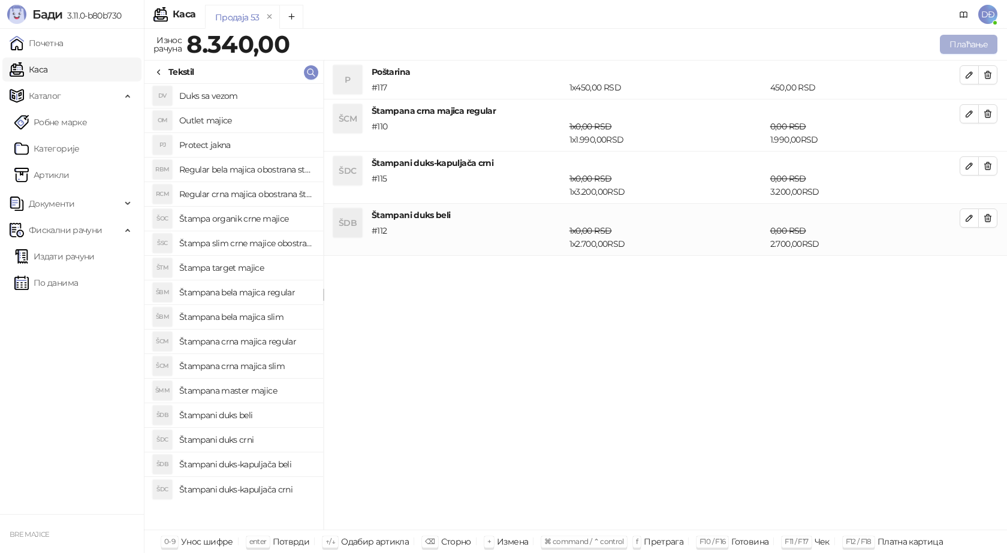
click at [980, 49] on button "Плаћање" at bounding box center [969, 44] width 58 height 19
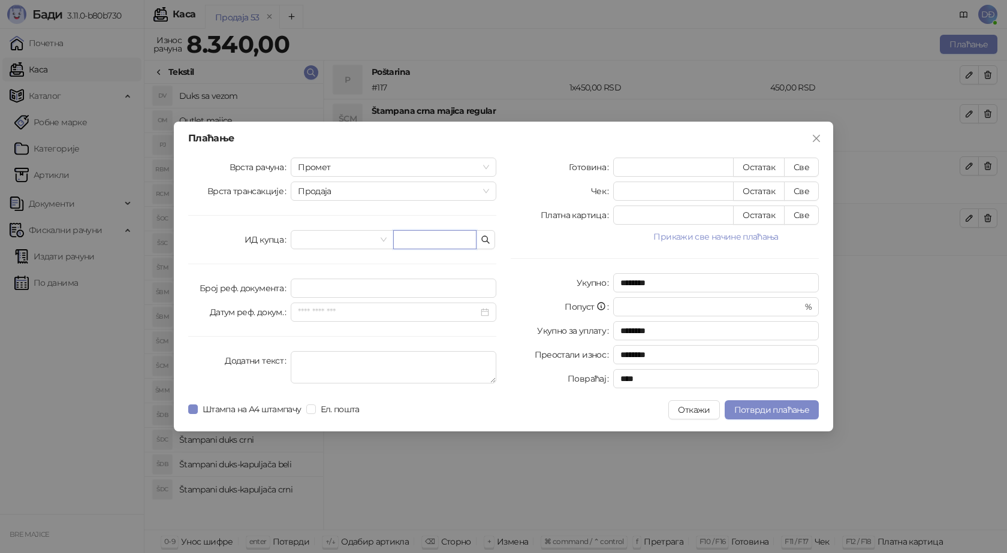
click at [411, 243] on input "text" at bounding box center [434, 239] width 83 height 19
paste input "**********"
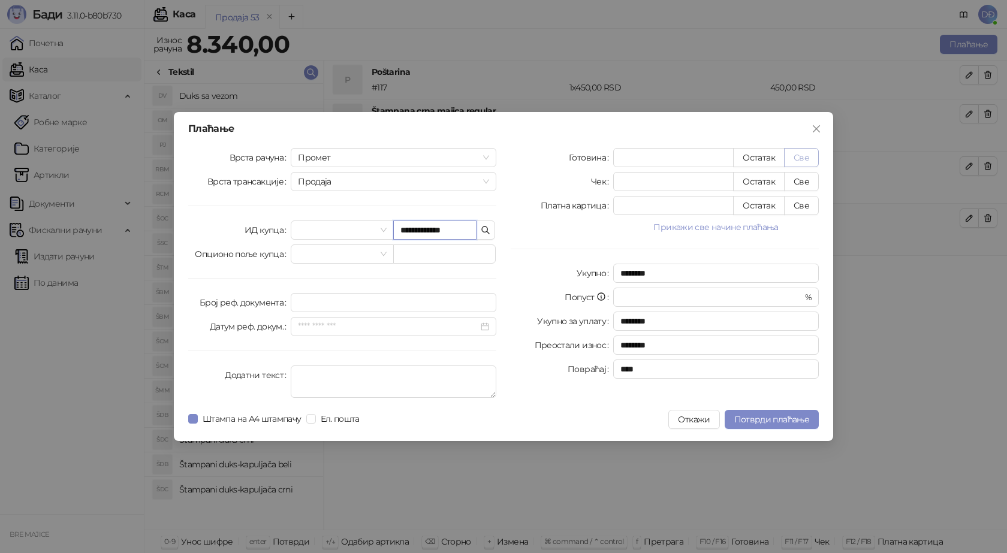
type input "**********"
click at [811, 164] on button "Све" at bounding box center [801, 157] width 35 height 19
type input "****"
click at [758, 422] on span "Потврди плаћање" at bounding box center [771, 419] width 75 height 11
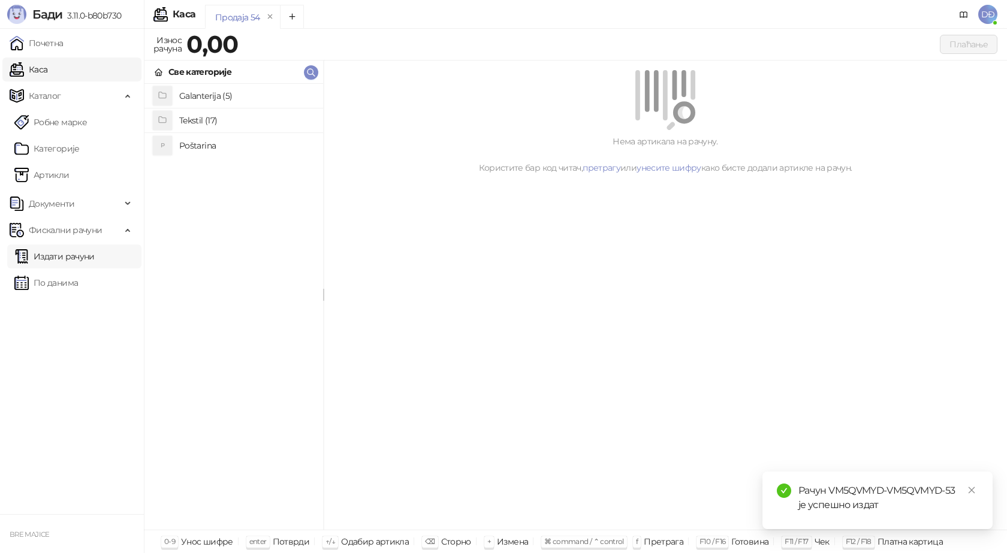
click at [94, 257] on link "Издати рачуни" at bounding box center [54, 257] width 80 height 24
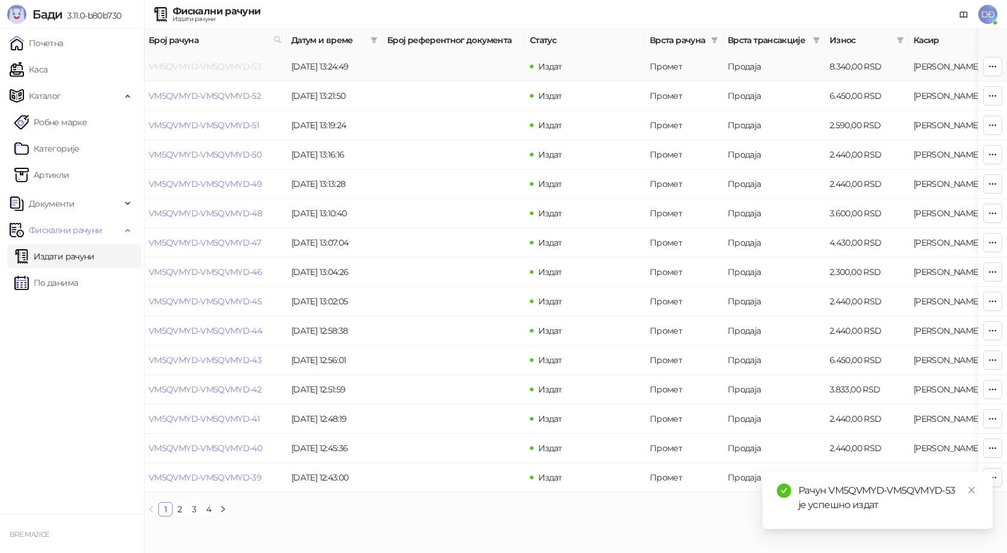
click at [218, 67] on link "VM5QVMYD-VM5QVMYD-53" at bounding box center [205, 66] width 112 height 11
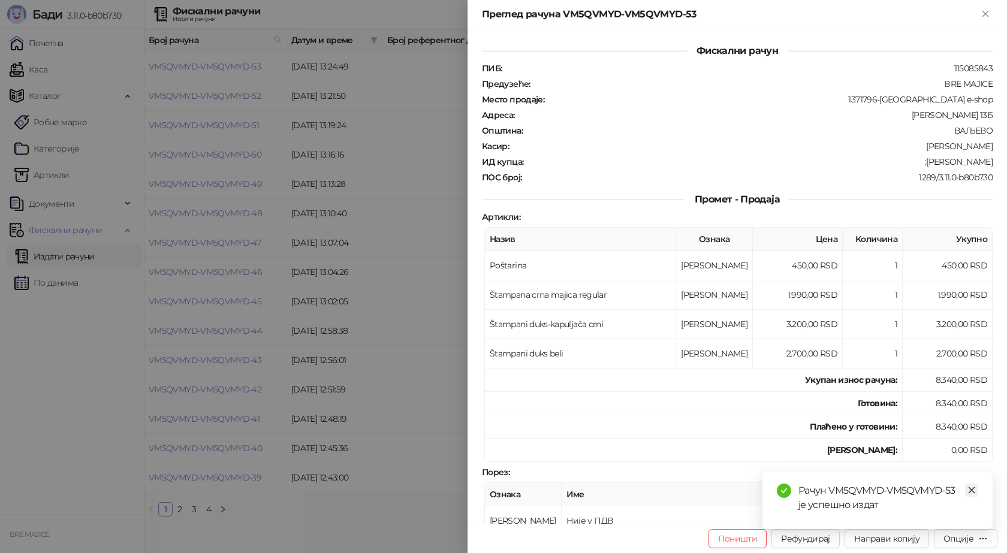
click at [970, 489] on icon "close" at bounding box center [972, 490] width 8 height 8
click at [962, 539] on div "Опције" at bounding box center [959, 539] width 30 height 11
click at [940, 516] on span "Преузми у ПДФ формату" at bounding box center [915, 514] width 146 height 13
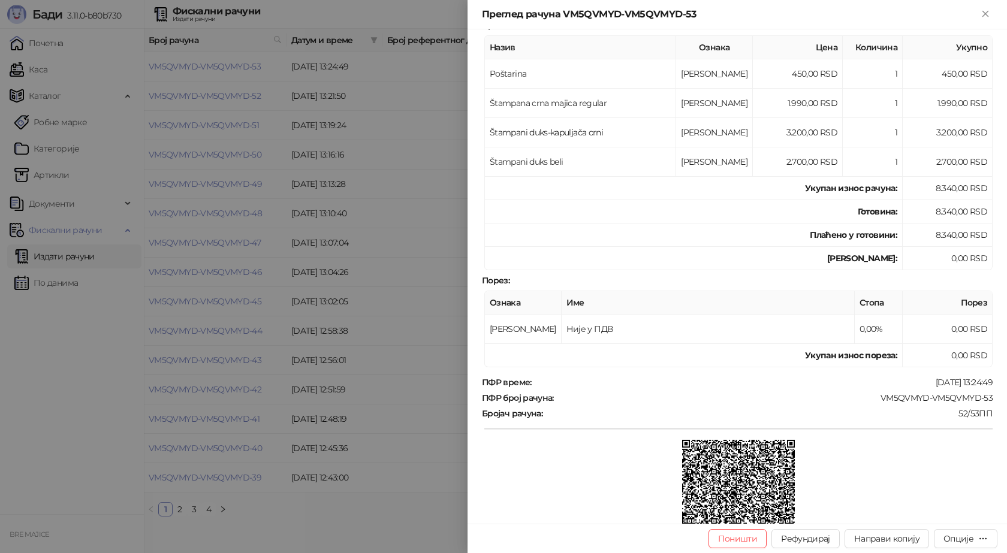
scroll to position [240, 0]
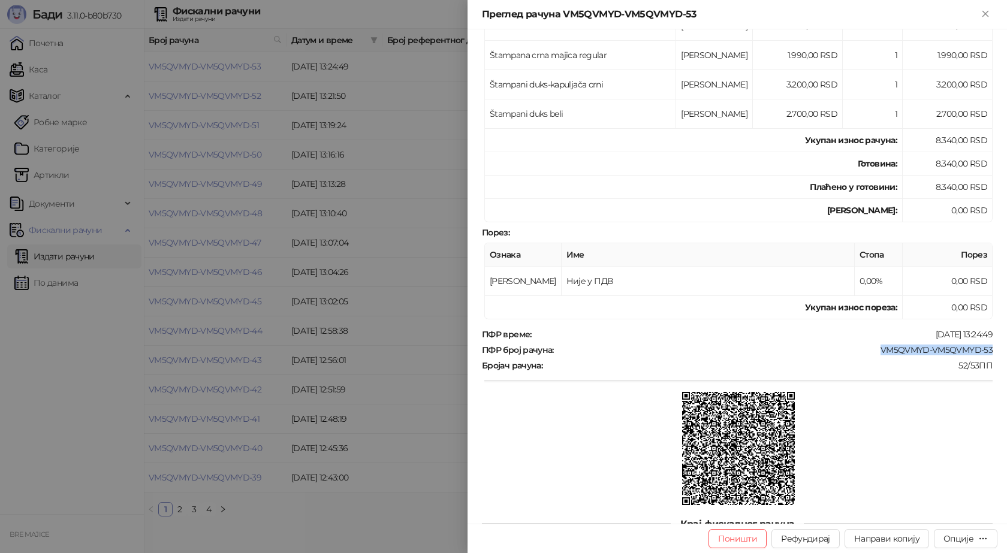
drag, startPoint x: 983, startPoint y: 351, endPoint x: 871, endPoint y: 357, distance: 112.3
click at [871, 357] on div "Фискални рачун ПИБ : 115085843 Предузеће : BRE MAJICE Место продаје : 1371796-[…" at bounding box center [738, 276] width 540 height 495
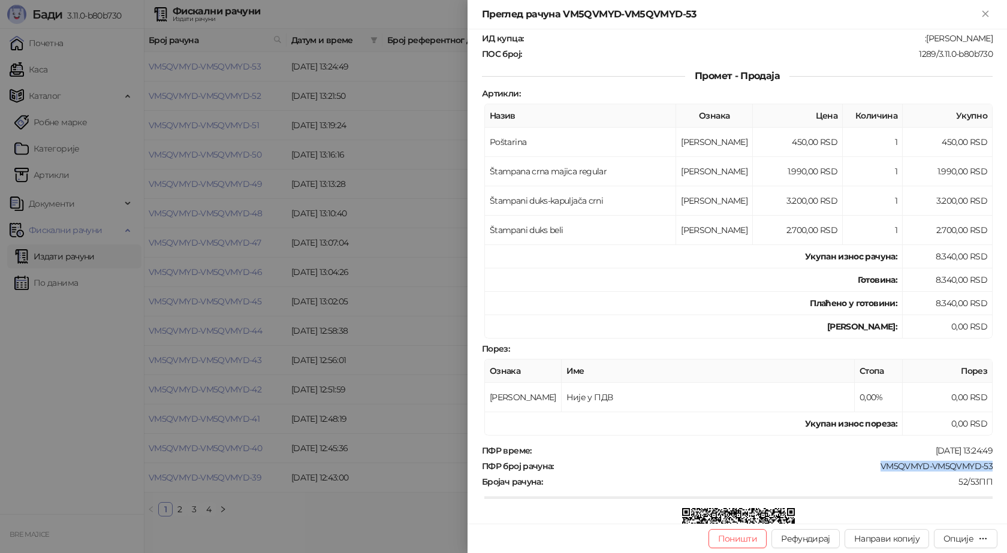
scroll to position [60, 0]
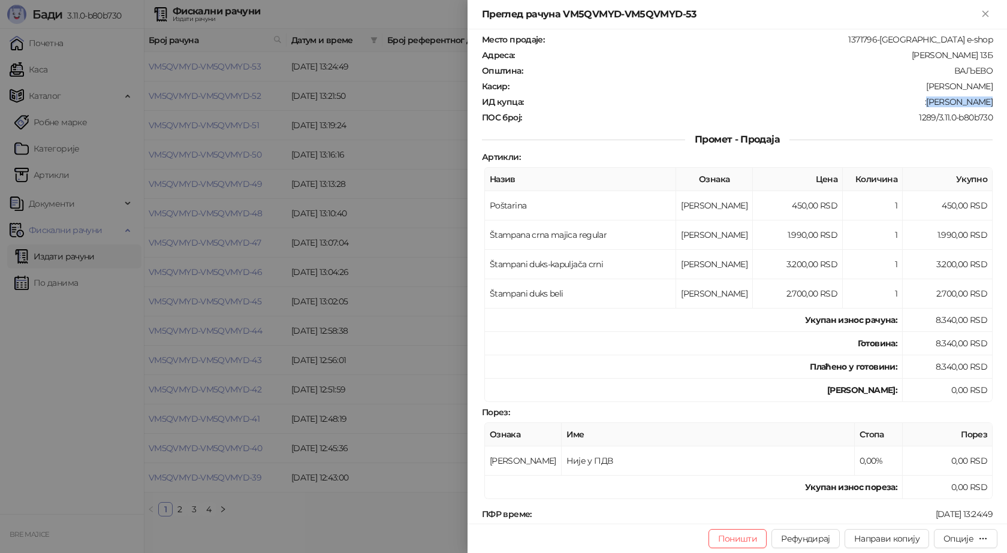
drag, startPoint x: 989, startPoint y: 100, endPoint x: 928, endPoint y: 100, distance: 60.6
click at [928, 100] on div "Фискални рачун ПИБ : 115085843 Предузеће : BRE MAJICE Место продаје : 1371796-[…" at bounding box center [738, 276] width 540 height 495
click at [982, 15] on icon "Close" at bounding box center [985, 13] width 11 height 11
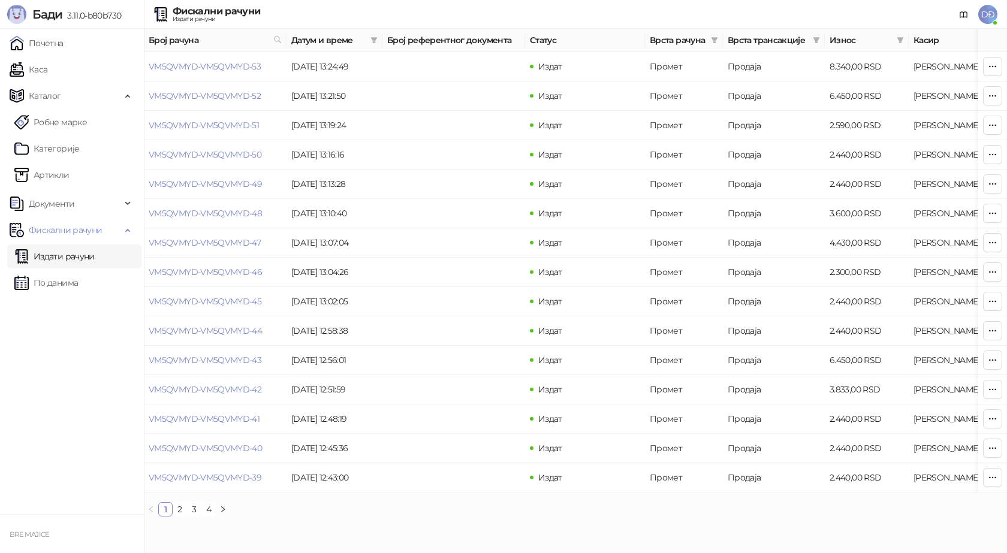
click at [991, 13] on span "DĐ" at bounding box center [988, 14] width 19 height 19
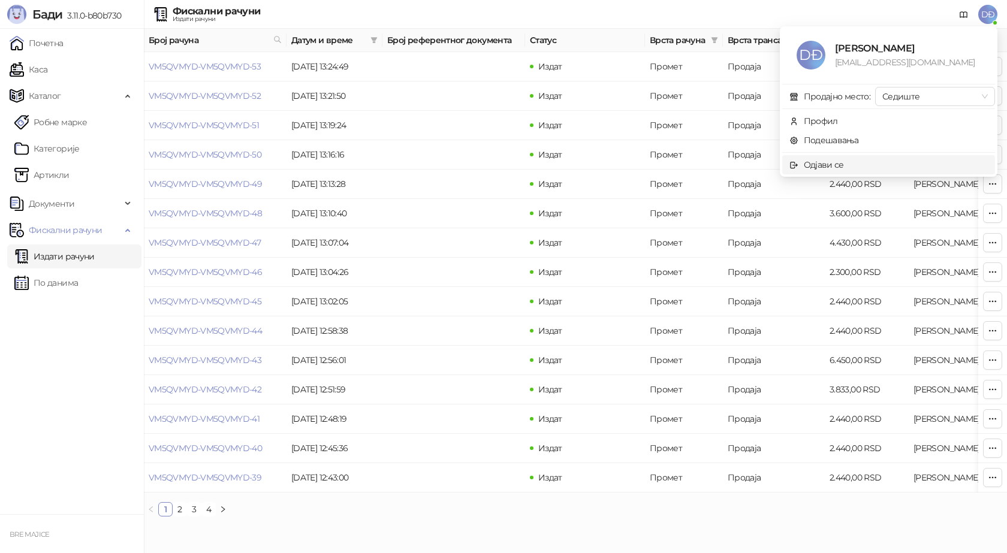
click at [854, 163] on span "Одјави се" at bounding box center [889, 164] width 198 height 13
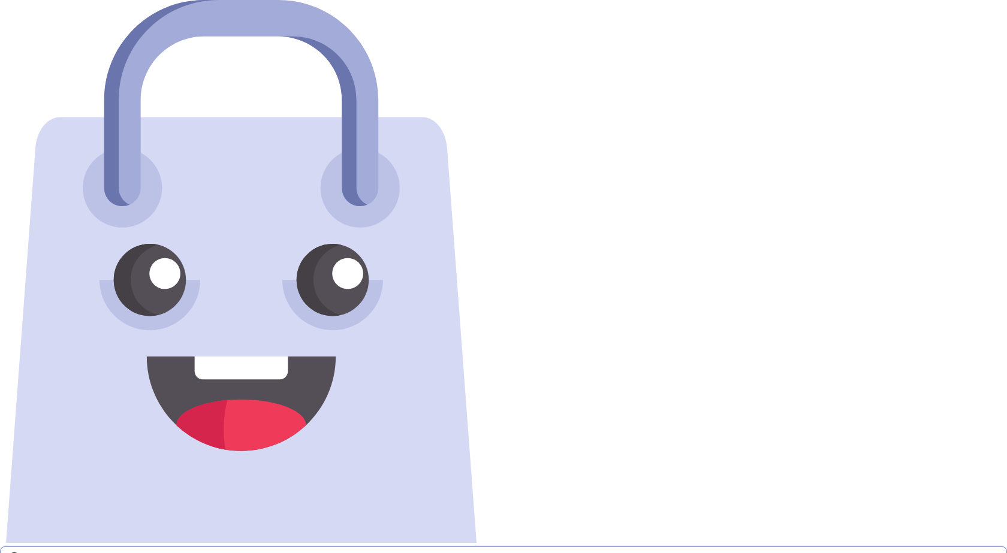
click at [688, 552] on input "**********" at bounding box center [512, 559] width 976 height 14
type input "**********"
